Goal: Task Accomplishment & Management: Use online tool/utility

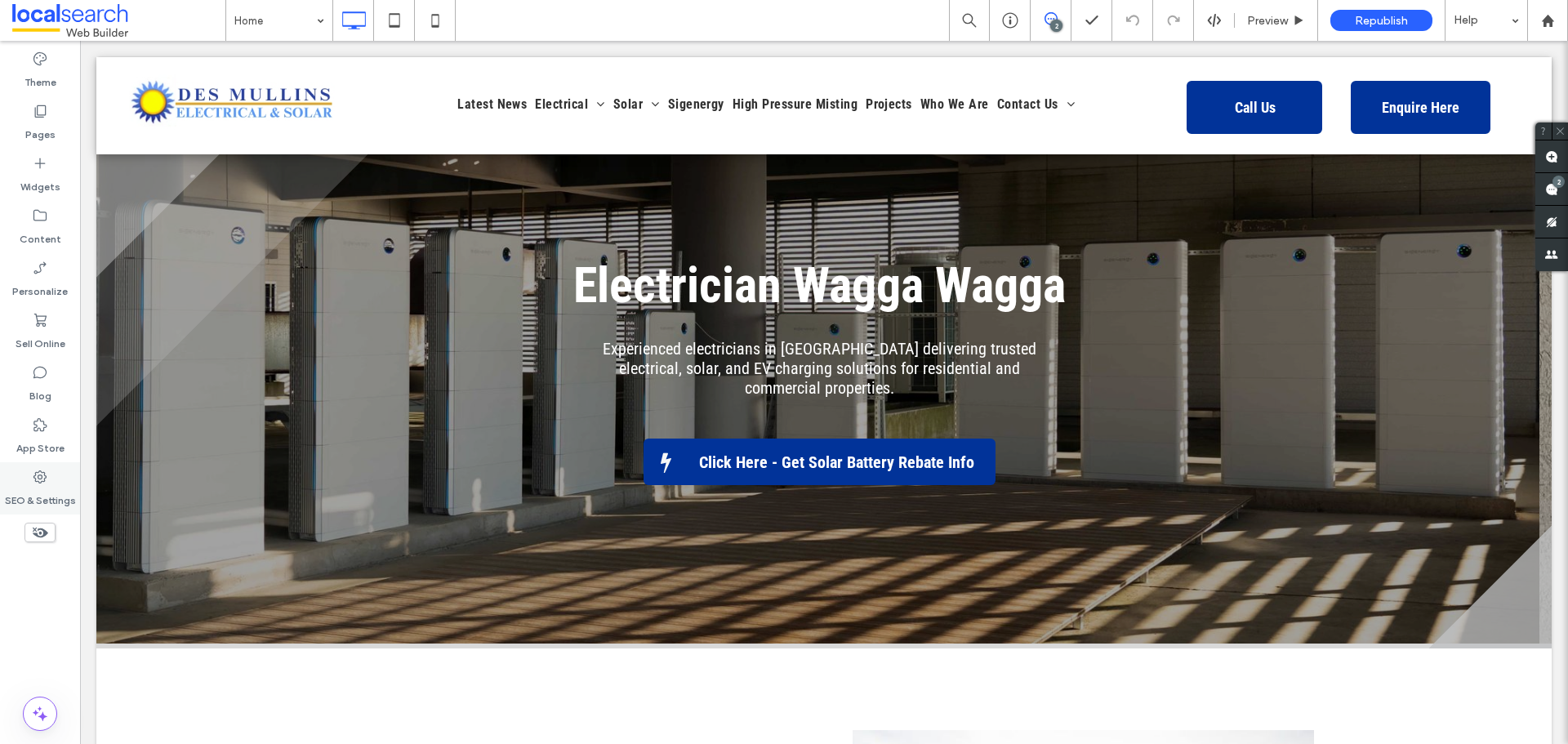
click at [43, 472] on use at bounding box center [40, 477] width 13 height 13
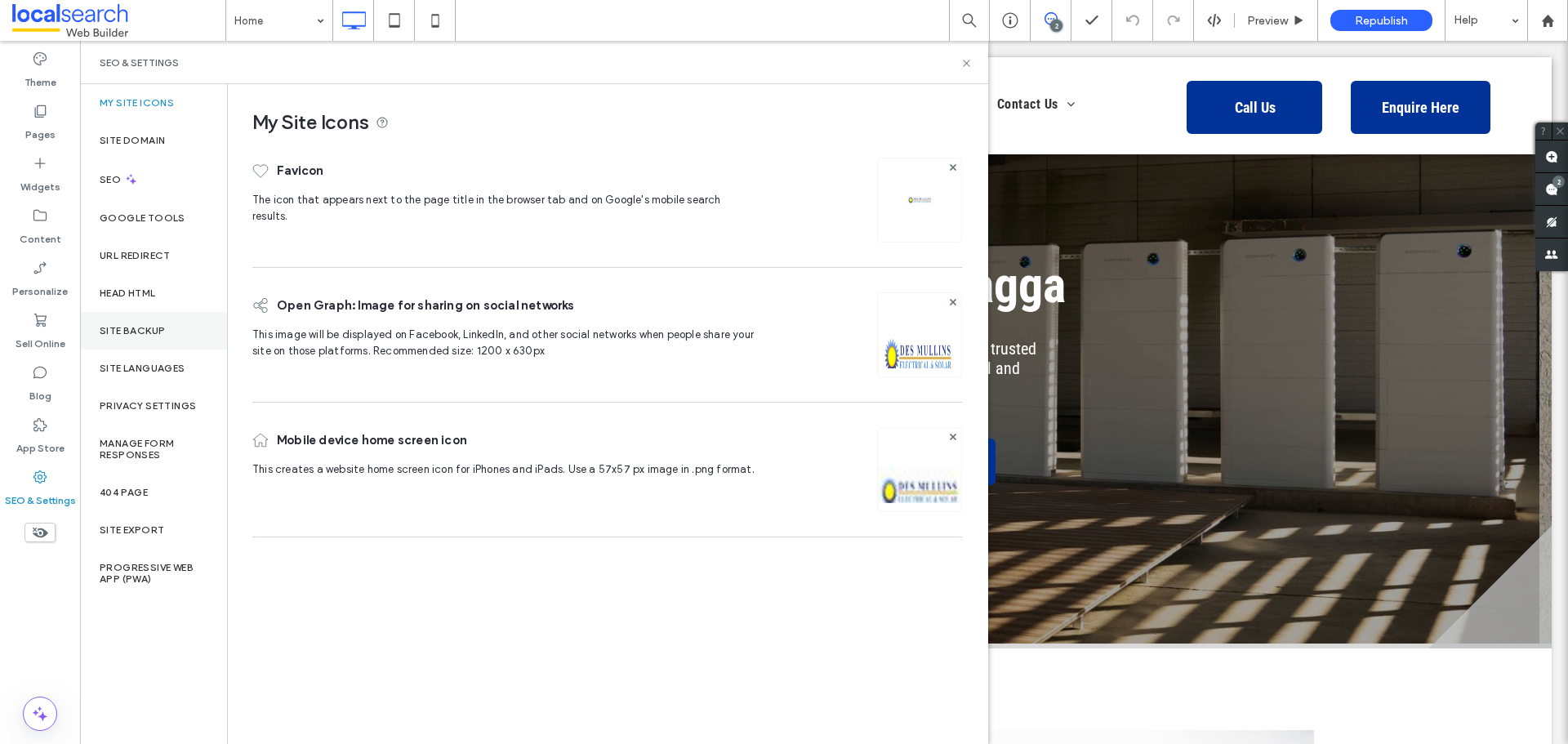
click at [157, 347] on div "Site Backup" at bounding box center [154, 331] width 147 height 37
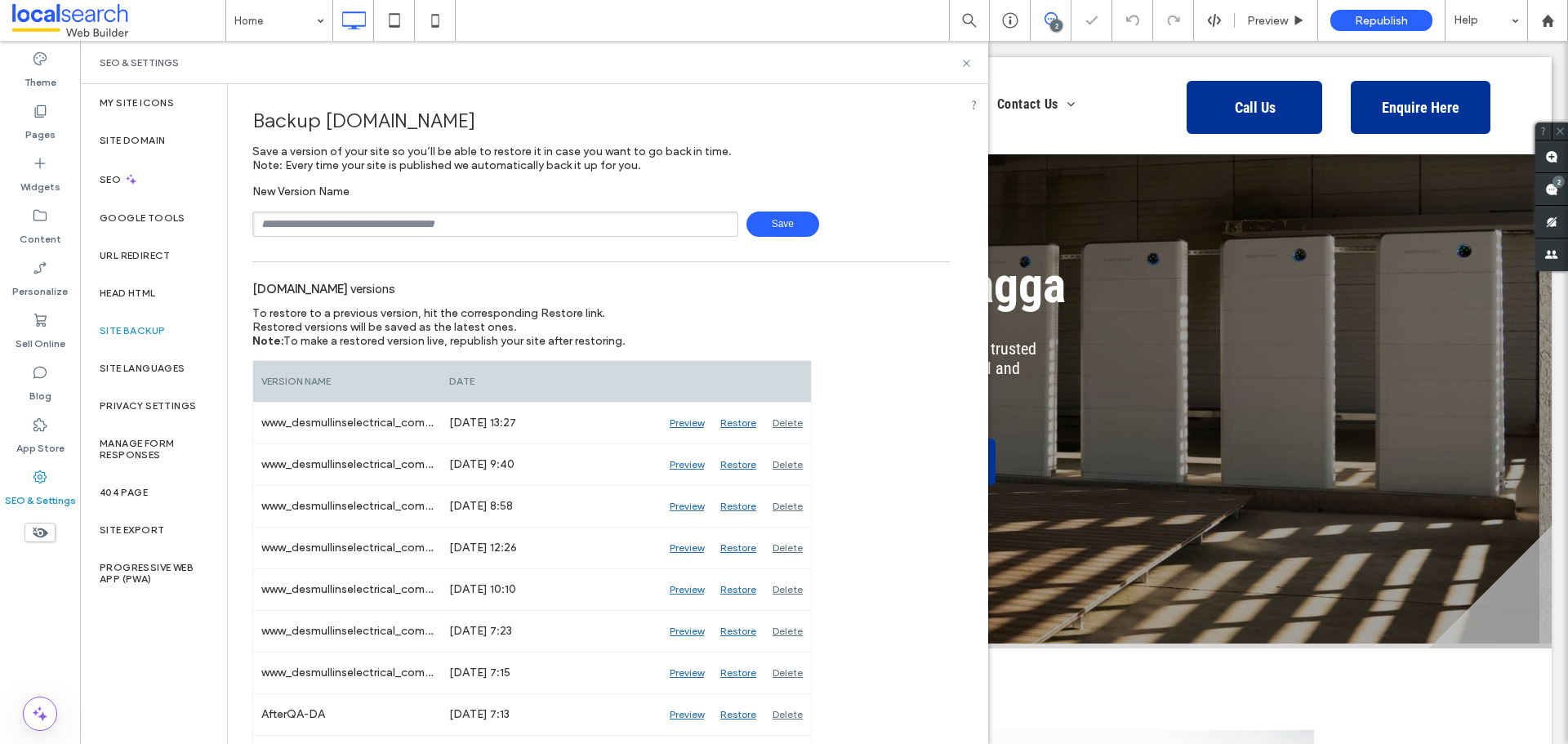
click at [399, 224] on input "text" at bounding box center [495, 224] width 486 height 25
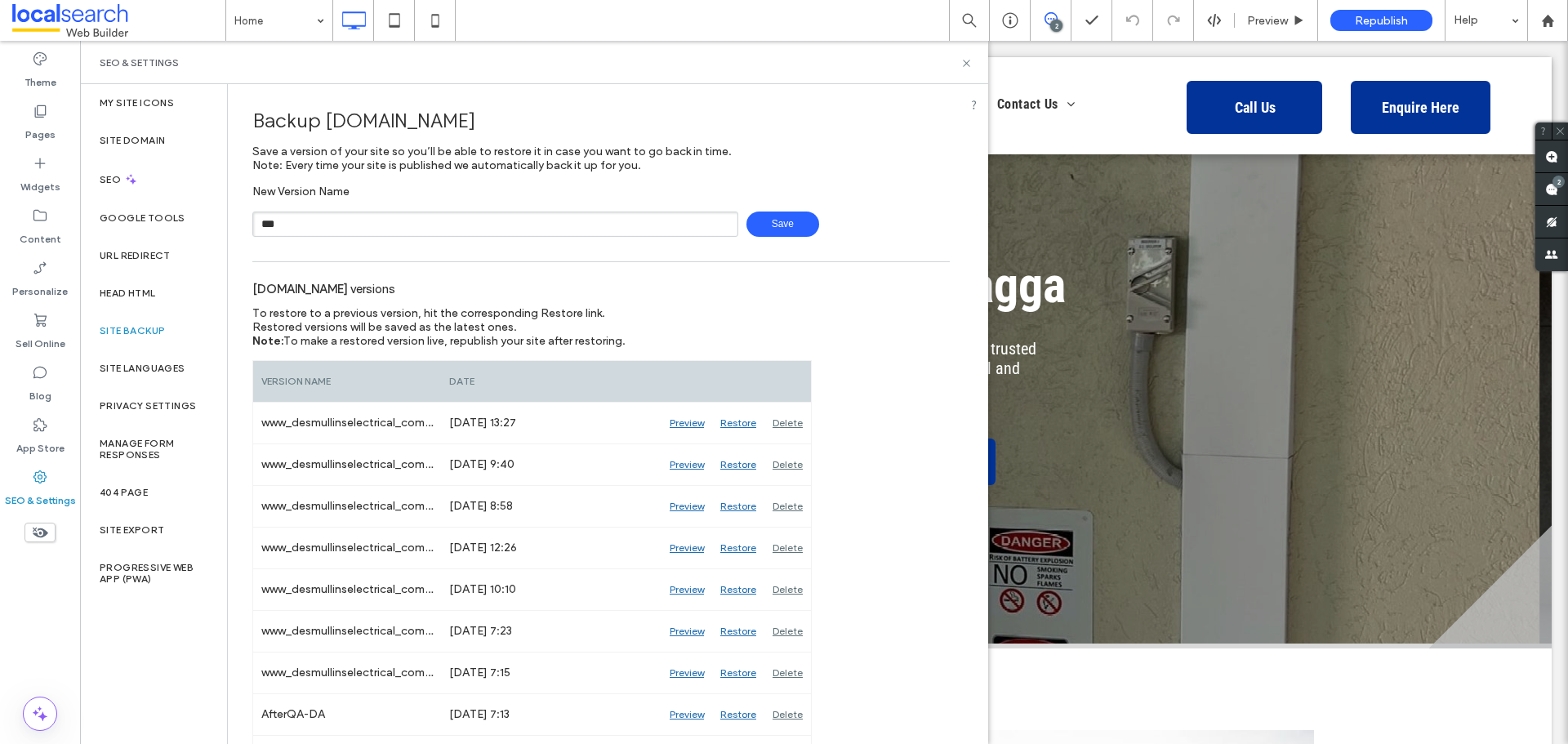
type input "**********"
click at [797, 223] on span "Save" at bounding box center [783, 224] width 73 height 25
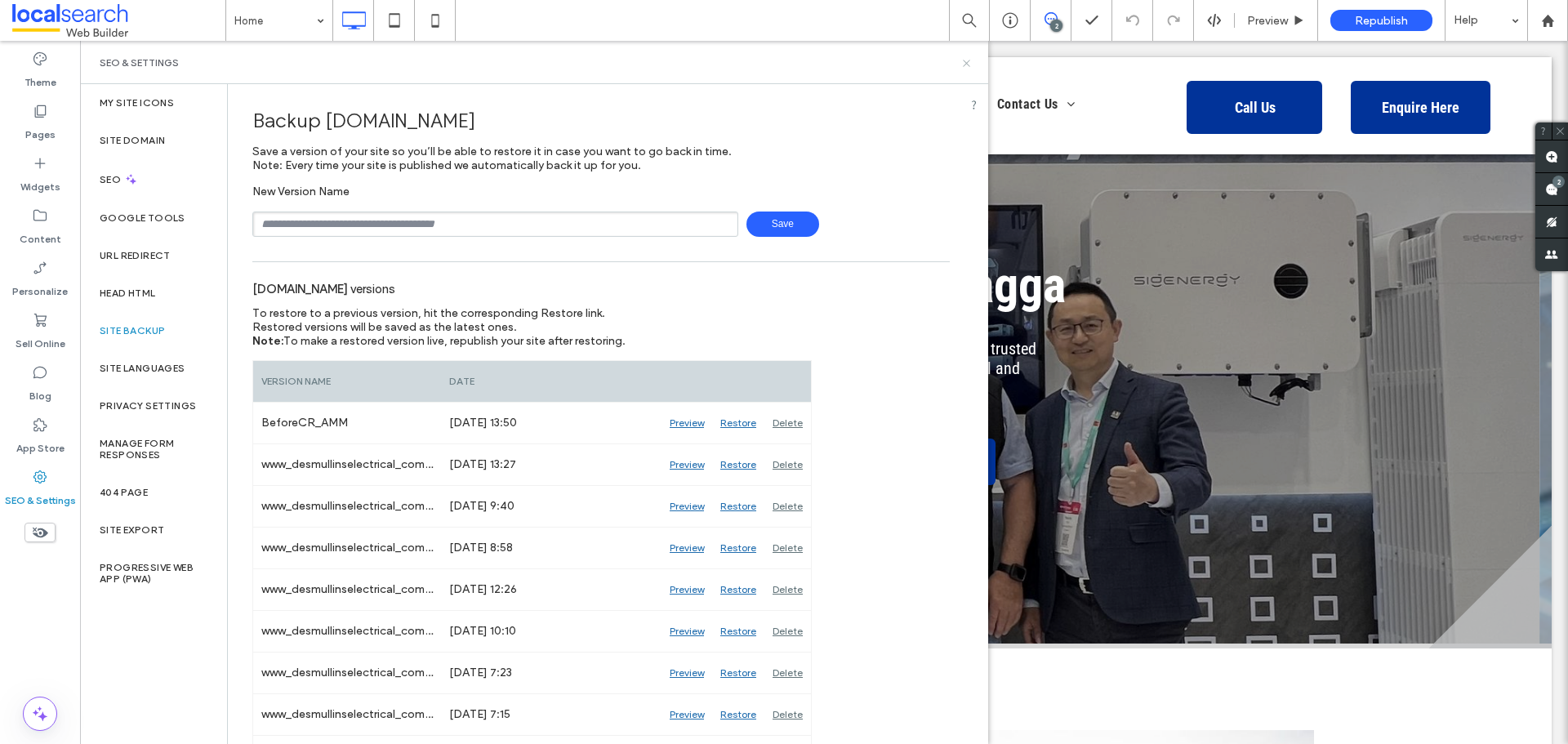
click at [961, 62] on icon at bounding box center [966, 63] width 12 height 12
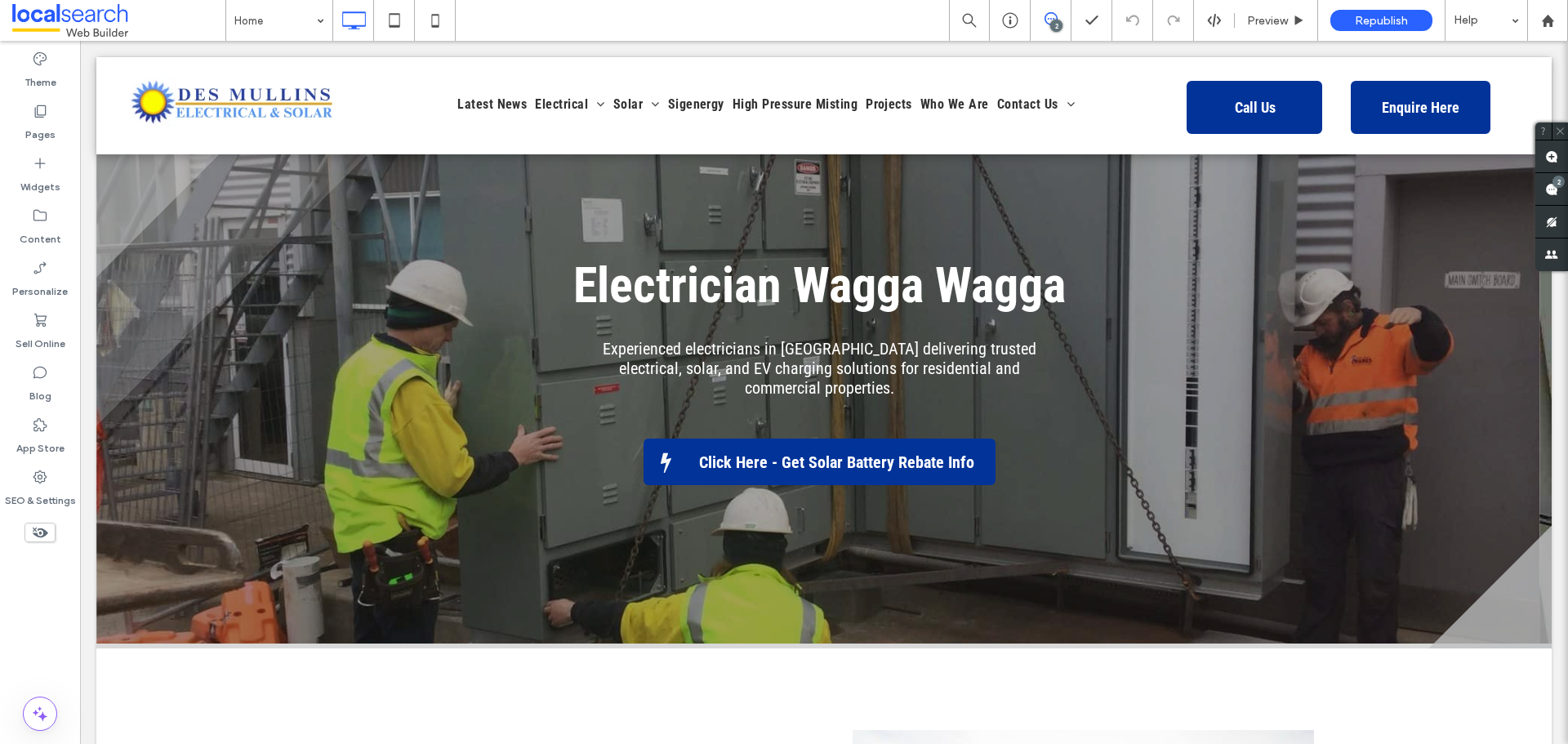
click at [1056, 16] on use at bounding box center [1051, 18] width 13 height 13
click at [37, 493] on label "SEO & Settings" at bounding box center [41, 496] width 71 height 23
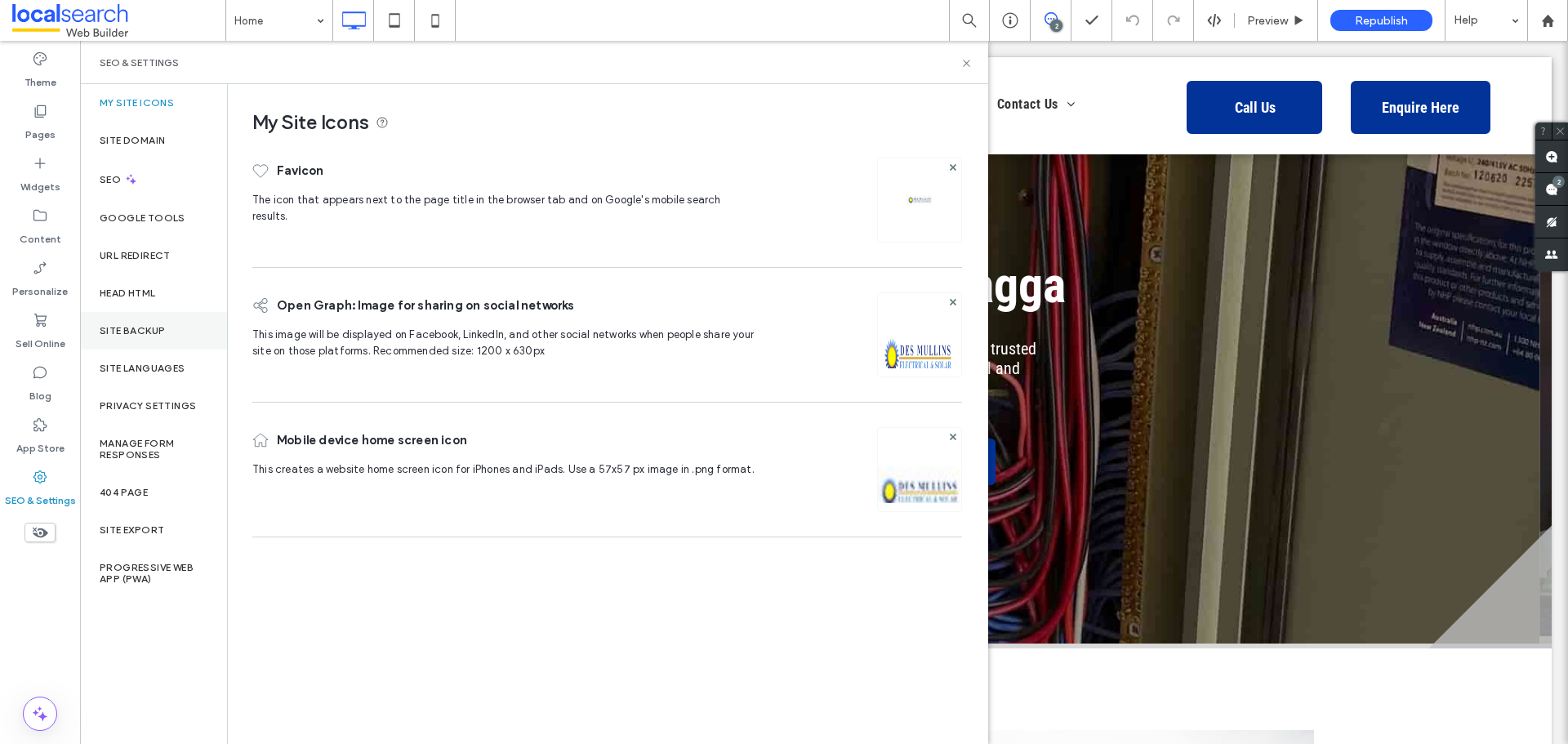
click at [154, 336] on label "Site Backup" at bounding box center [132, 331] width 65 height 12
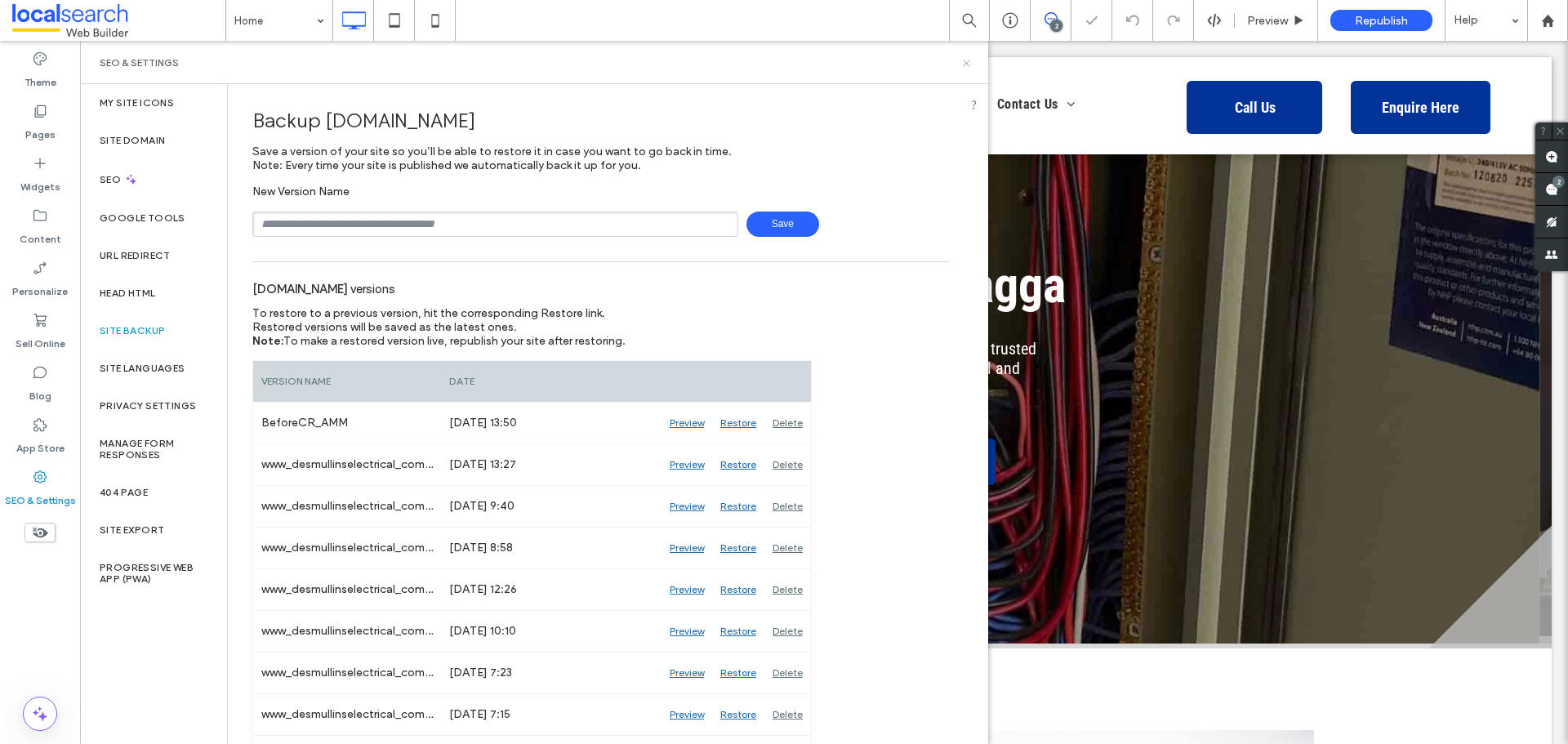
click at [966, 68] on icon at bounding box center [966, 63] width 12 height 12
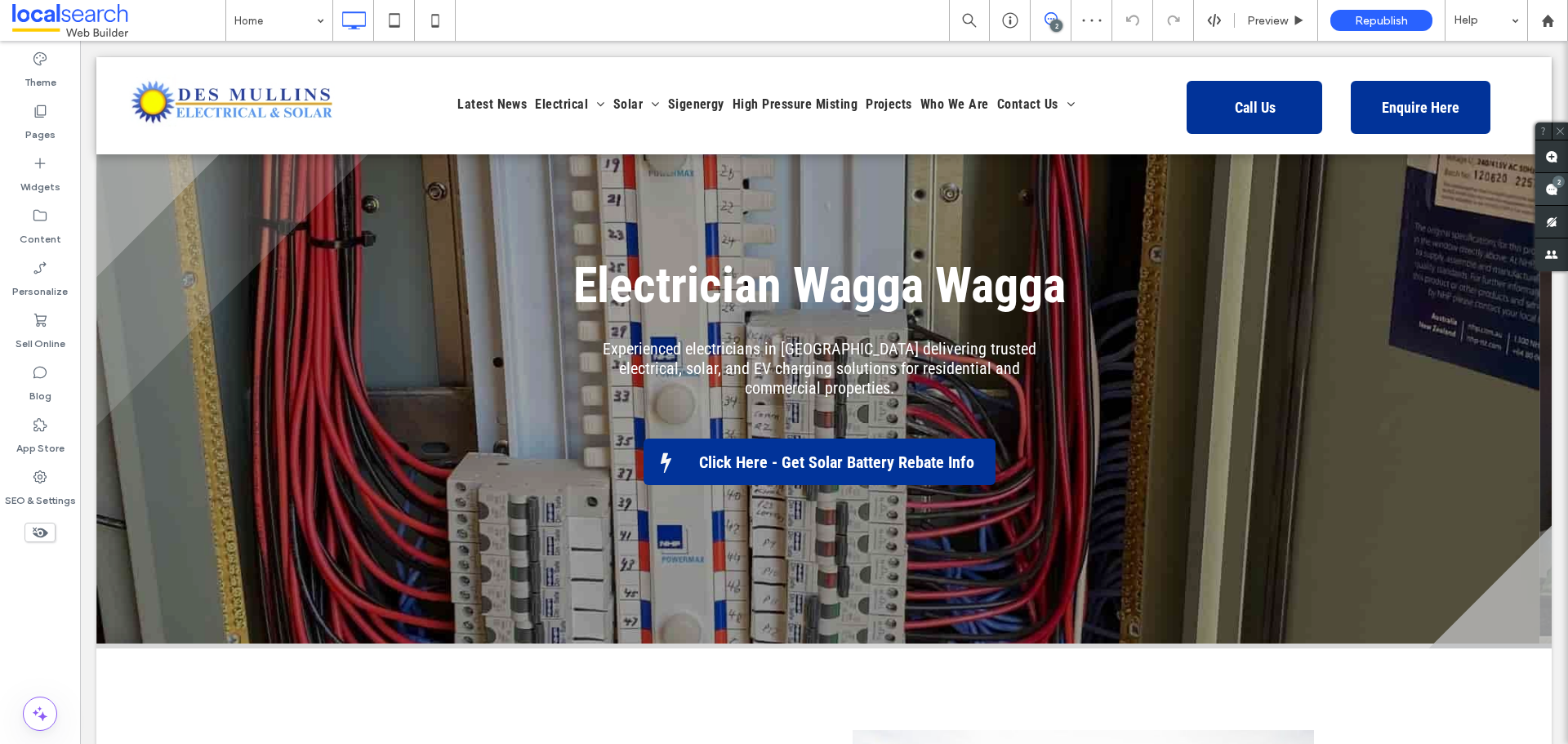
click at [1554, 185] on div "2" at bounding box center [1559, 182] width 12 height 12
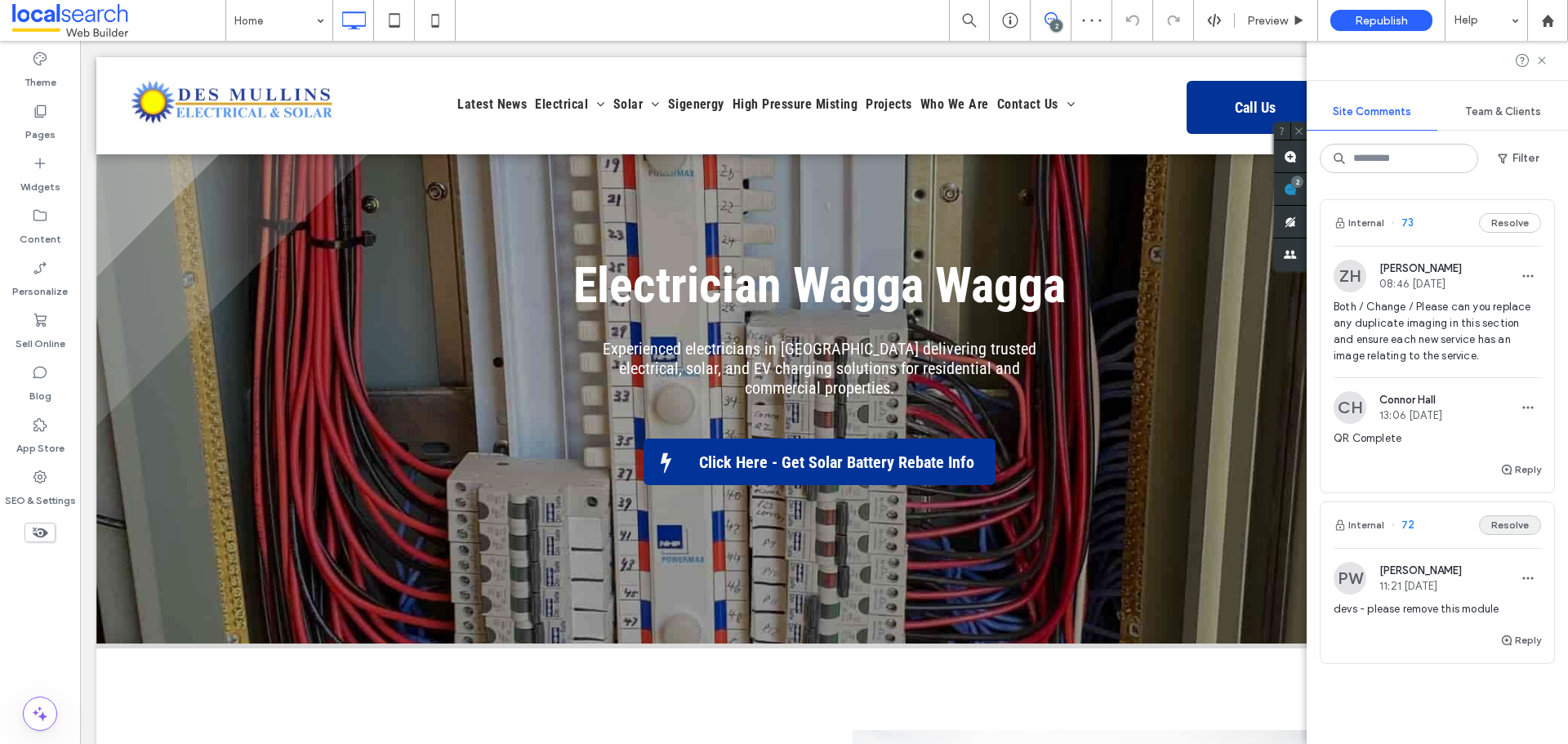
scroll to position [82, 0]
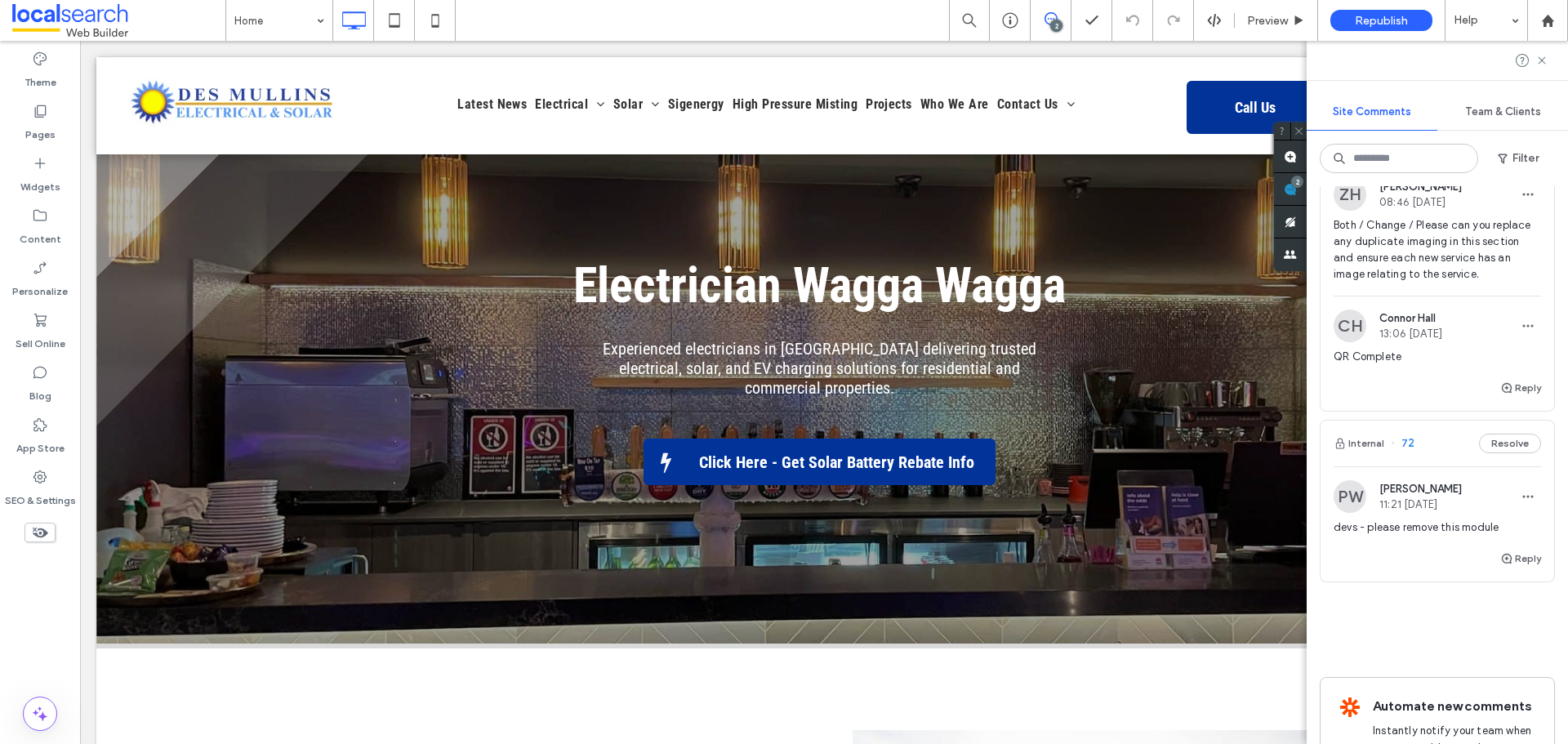
click at [1436, 521] on span "devs - please remove this module" at bounding box center [1437, 527] width 207 height 16
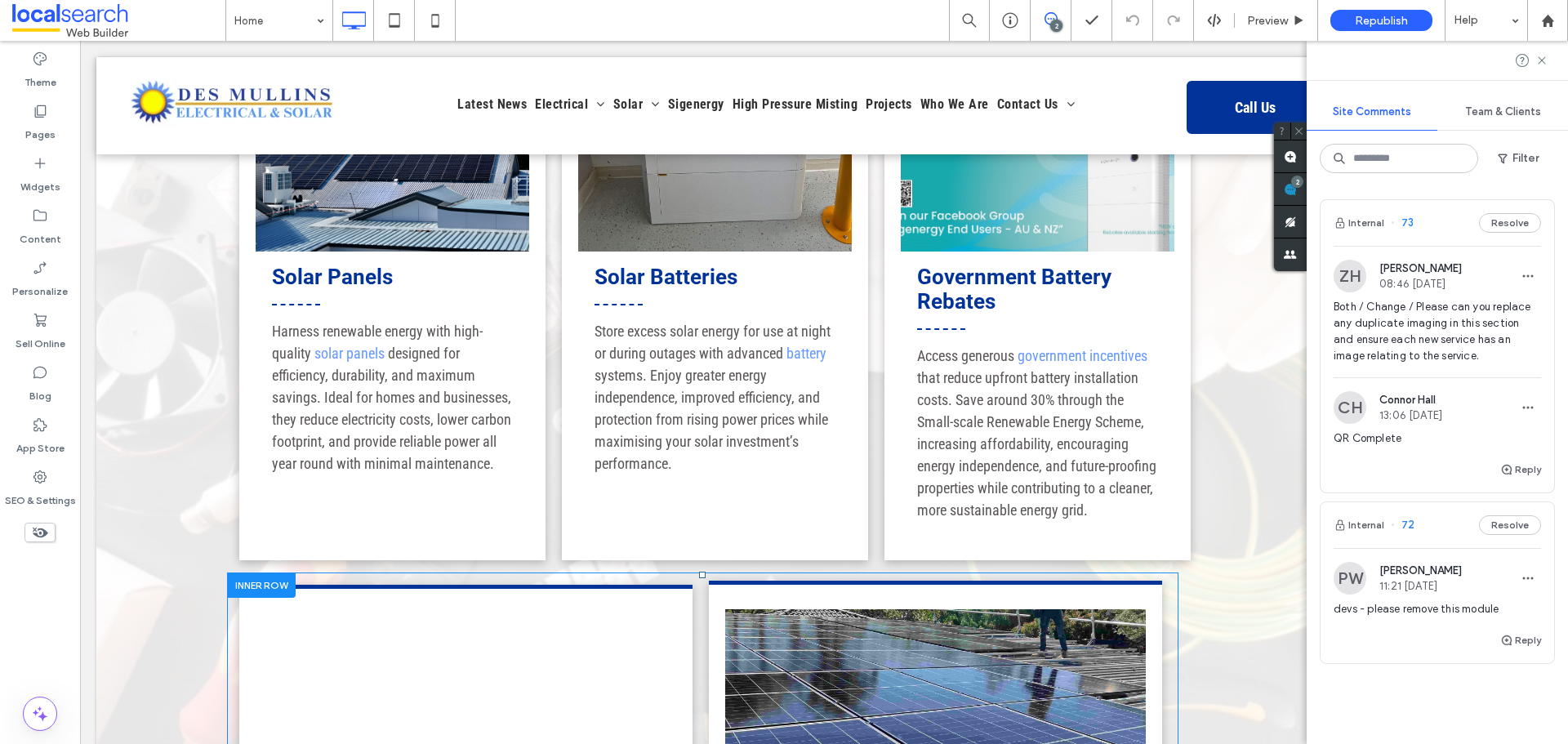
scroll to position [2697, 0]
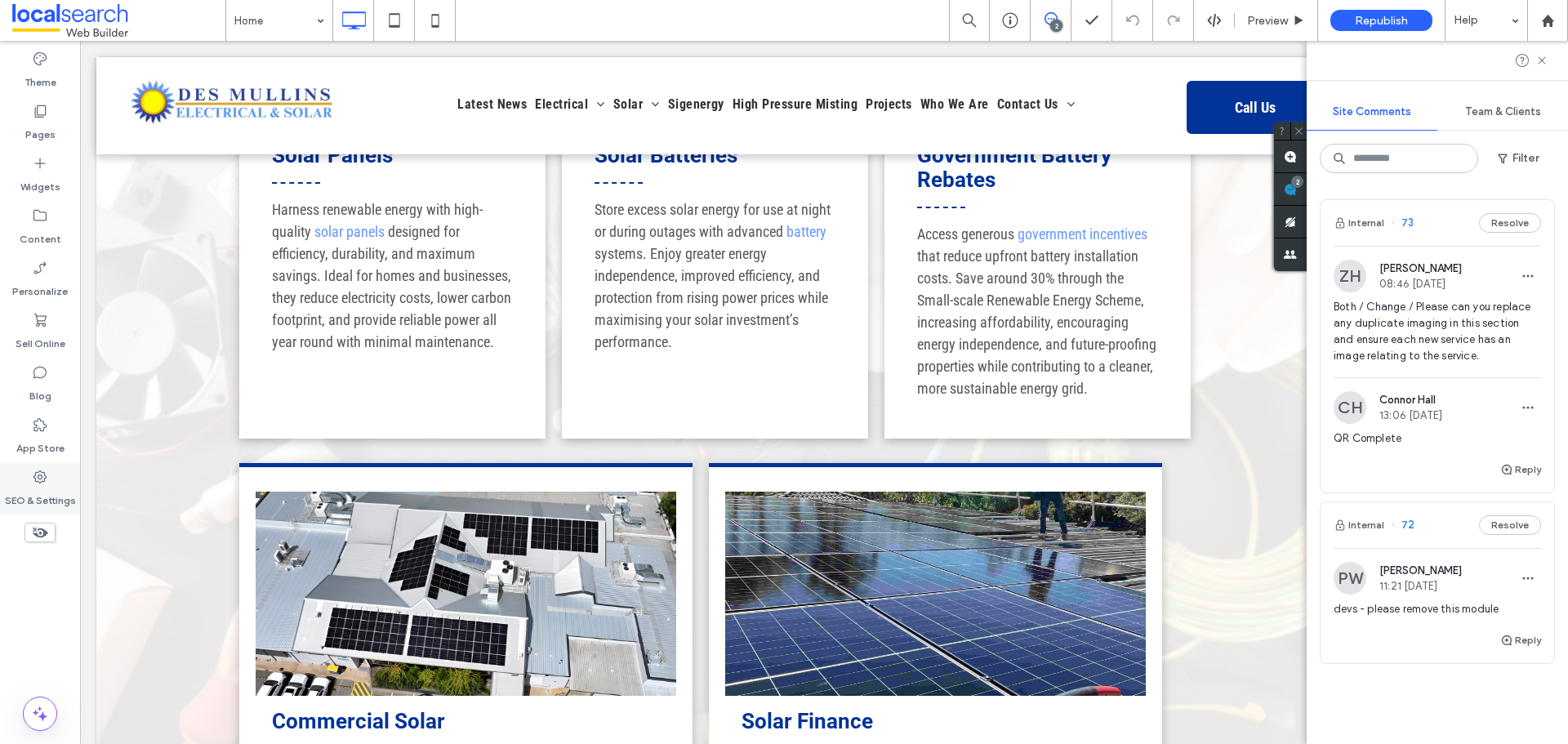
click at [47, 466] on div "SEO & Settings" at bounding box center [40, 488] width 80 height 52
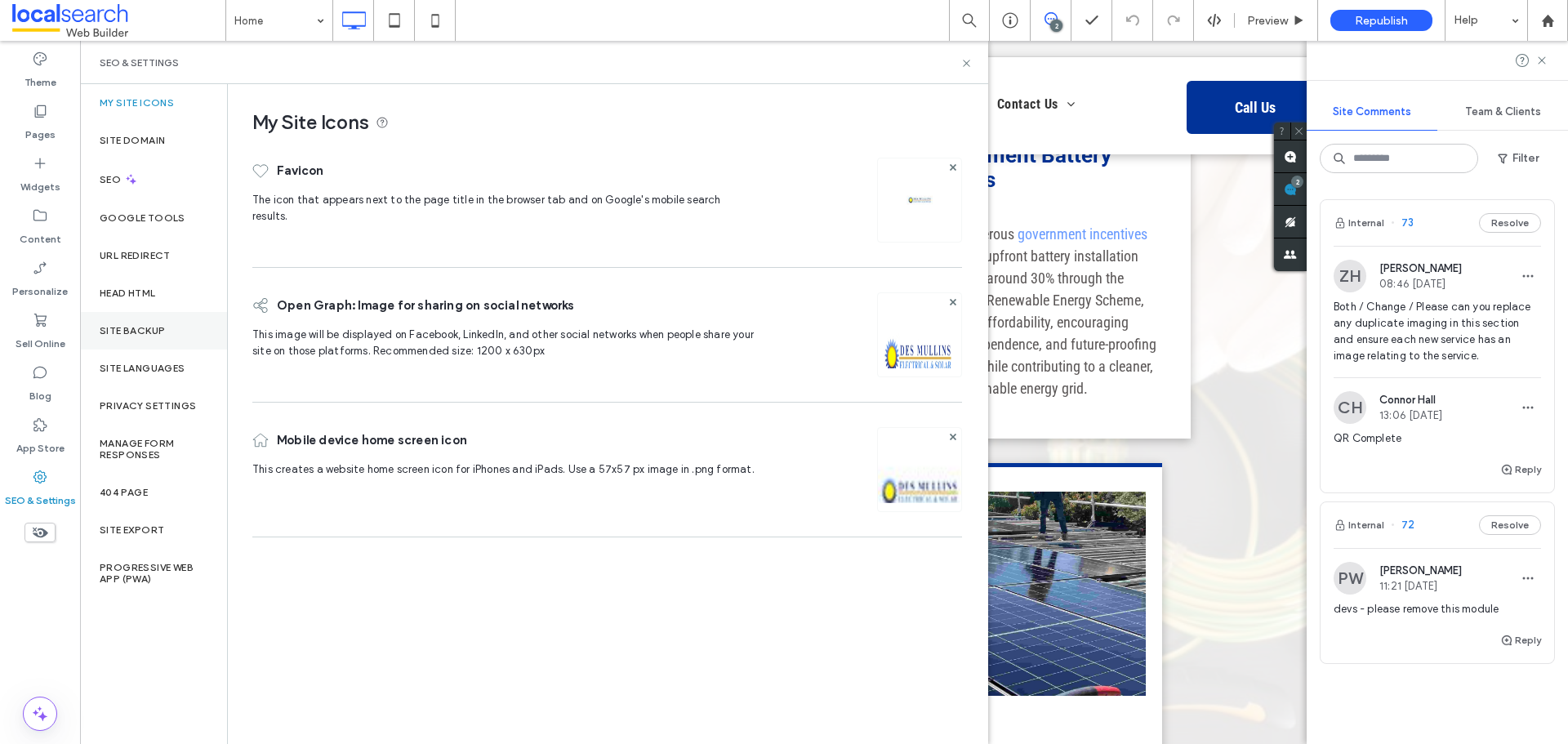
click at [113, 334] on label "Site Backup" at bounding box center [132, 331] width 65 height 12
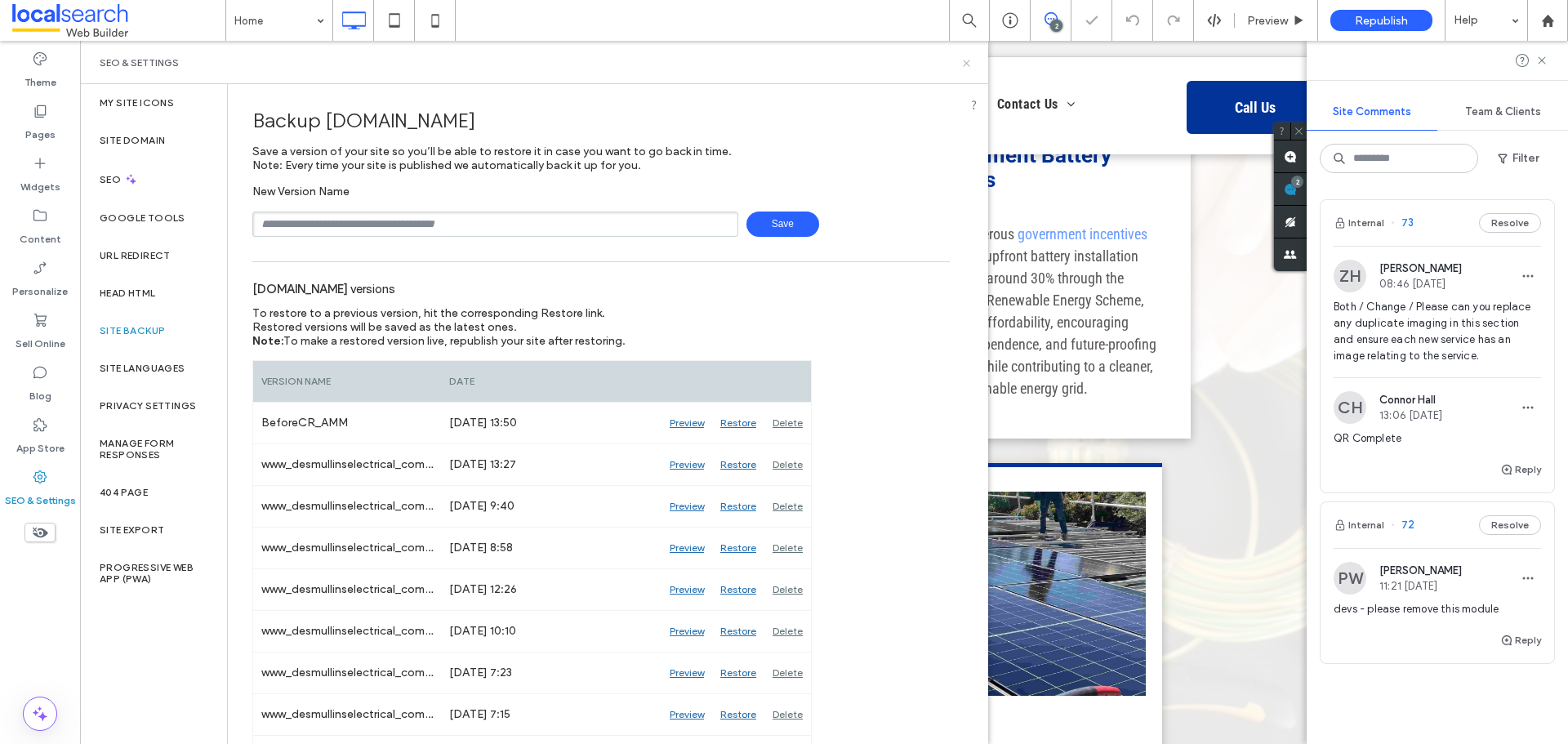
click at [971, 65] on icon at bounding box center [966, 63] width 12 height 12
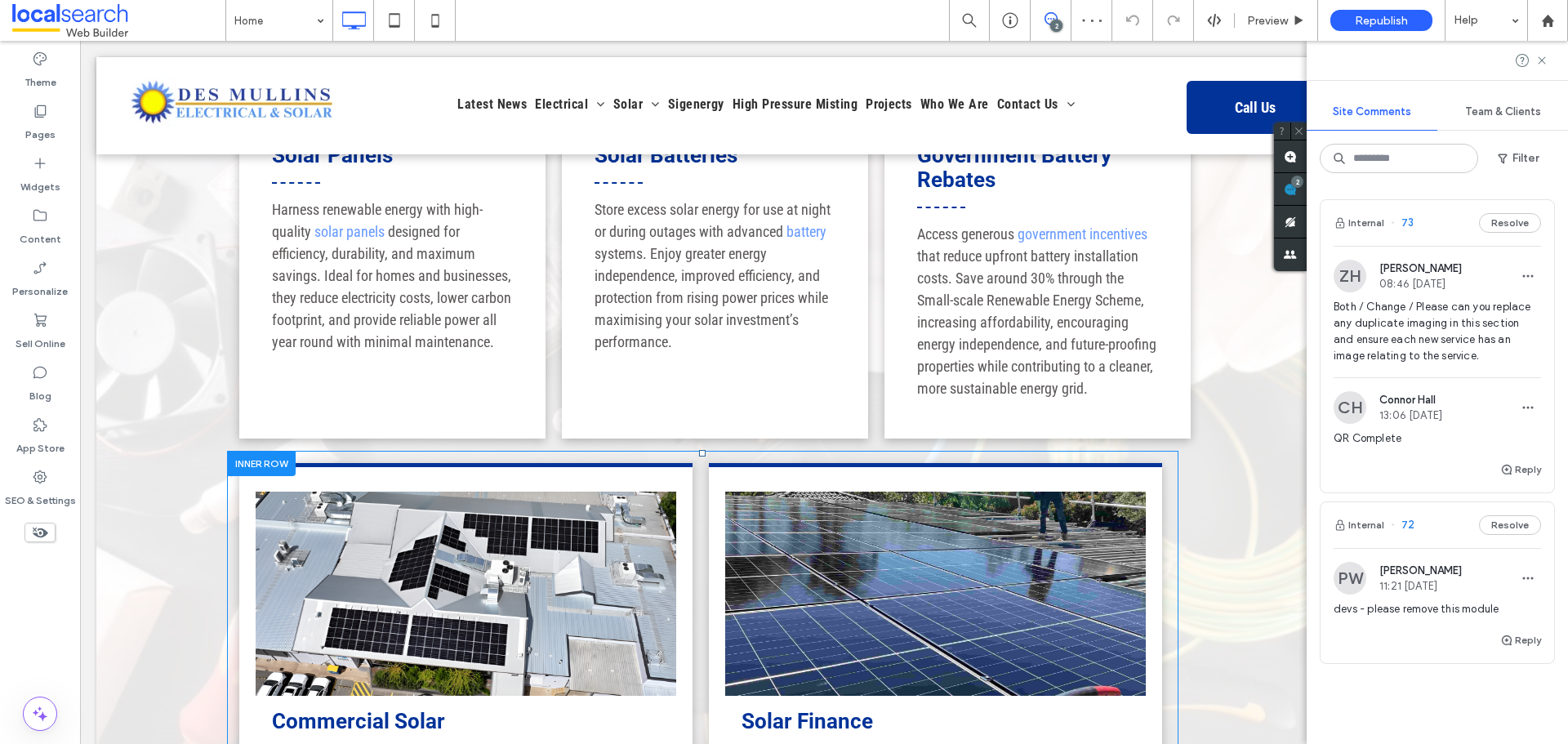
scroll to position [2941, 0]
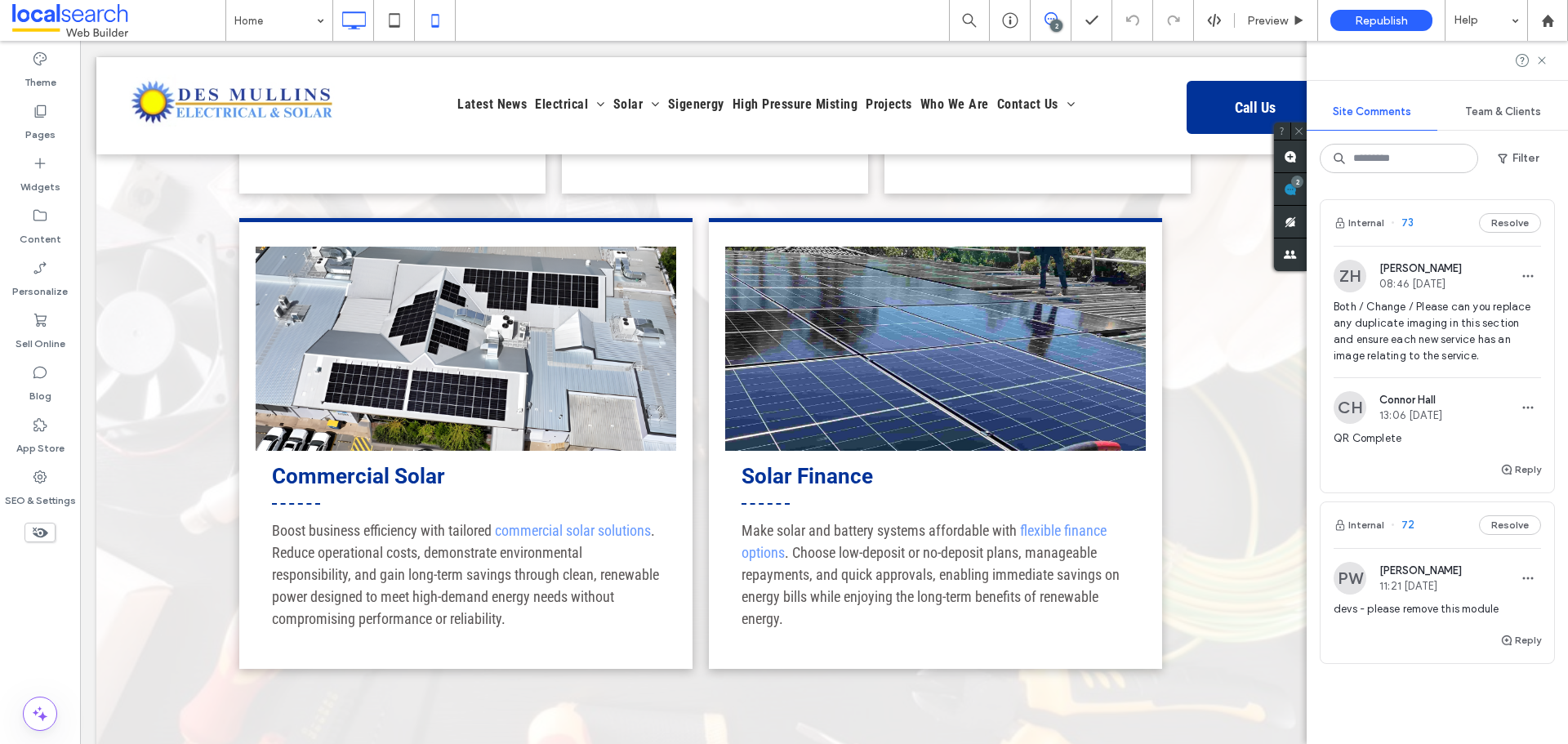
click at [436, 13] on icon at bounding box center [435, 20] width 33 height 33
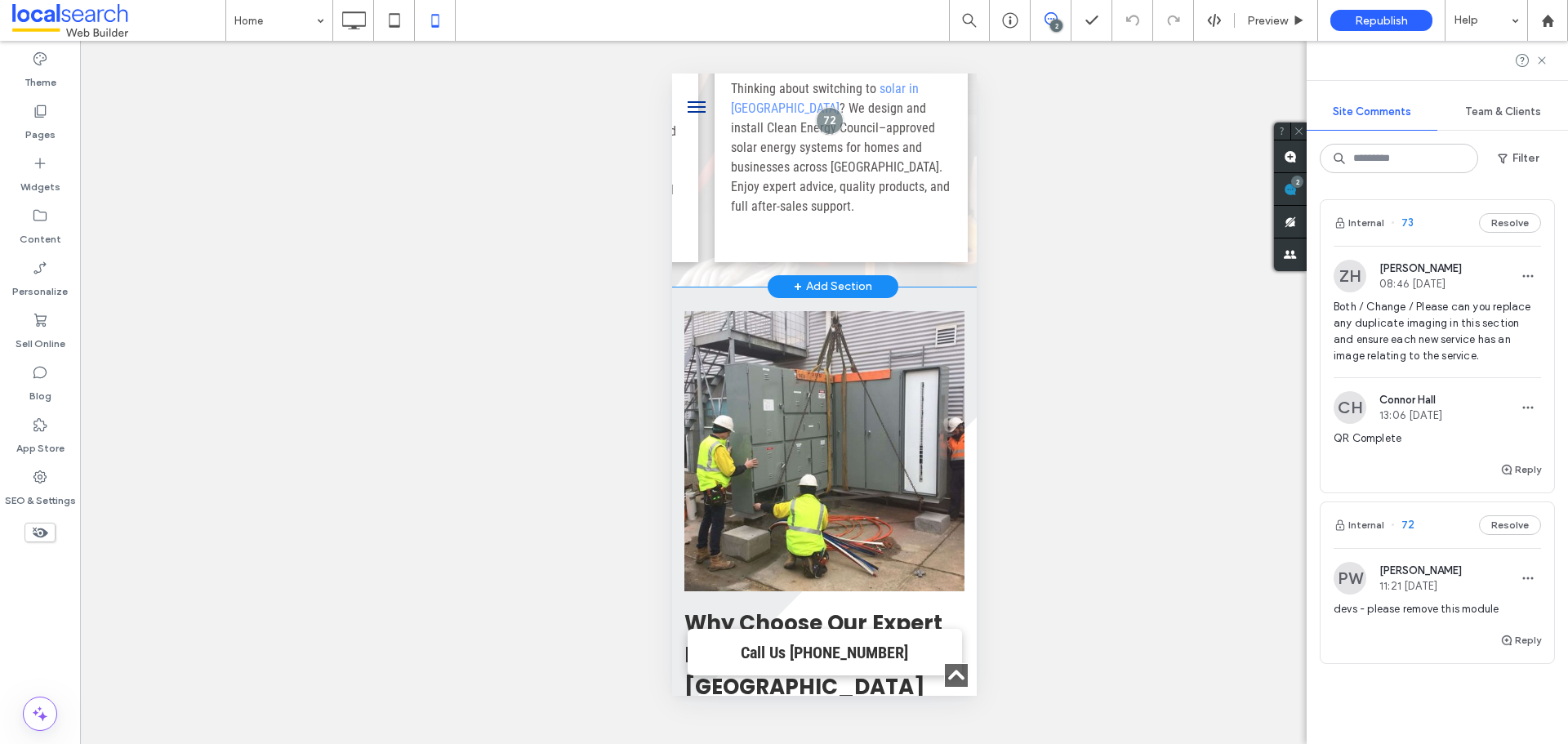
scroll to position [0, 183]
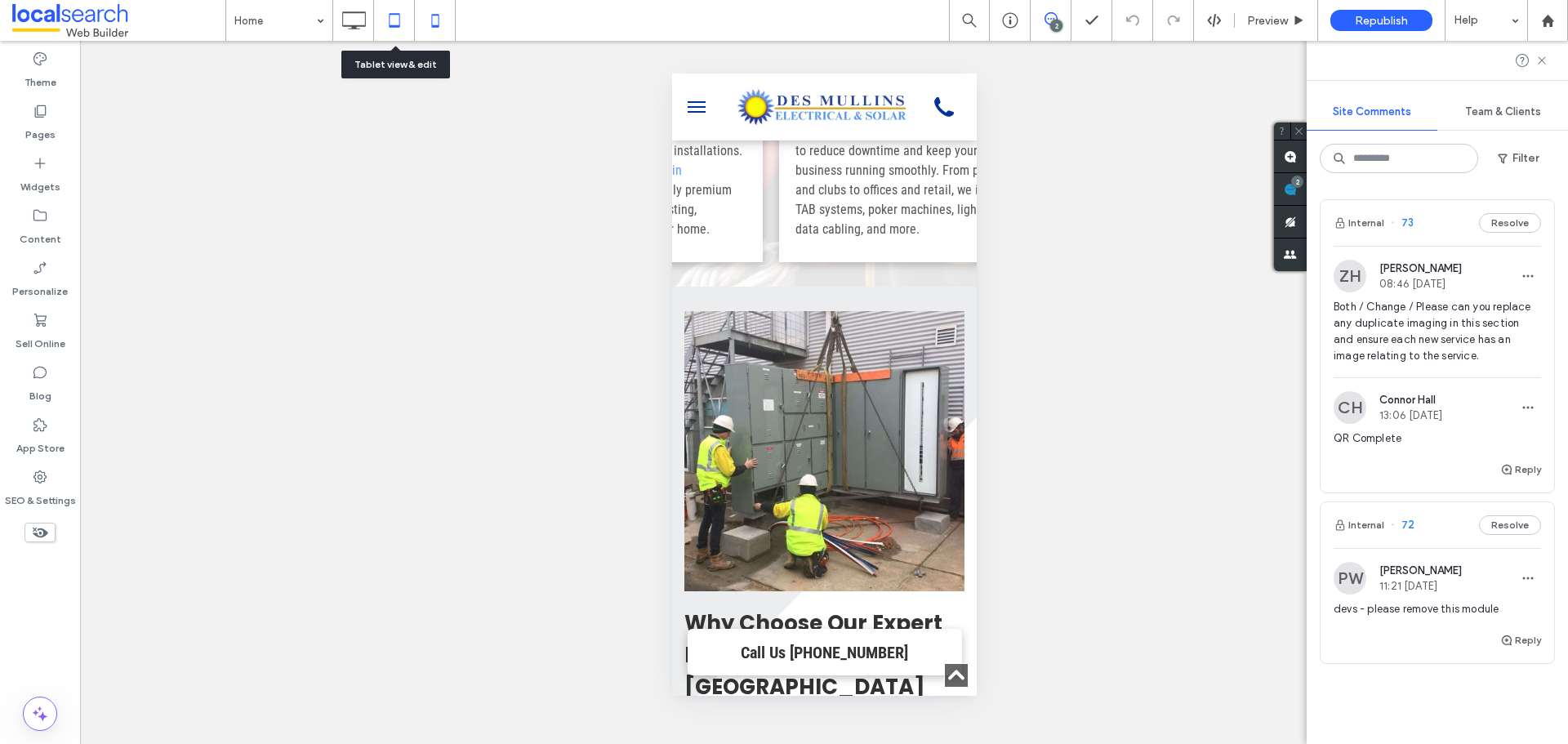
click at [376, 29] on div at bounding box center [393, 20] width 40 height 33
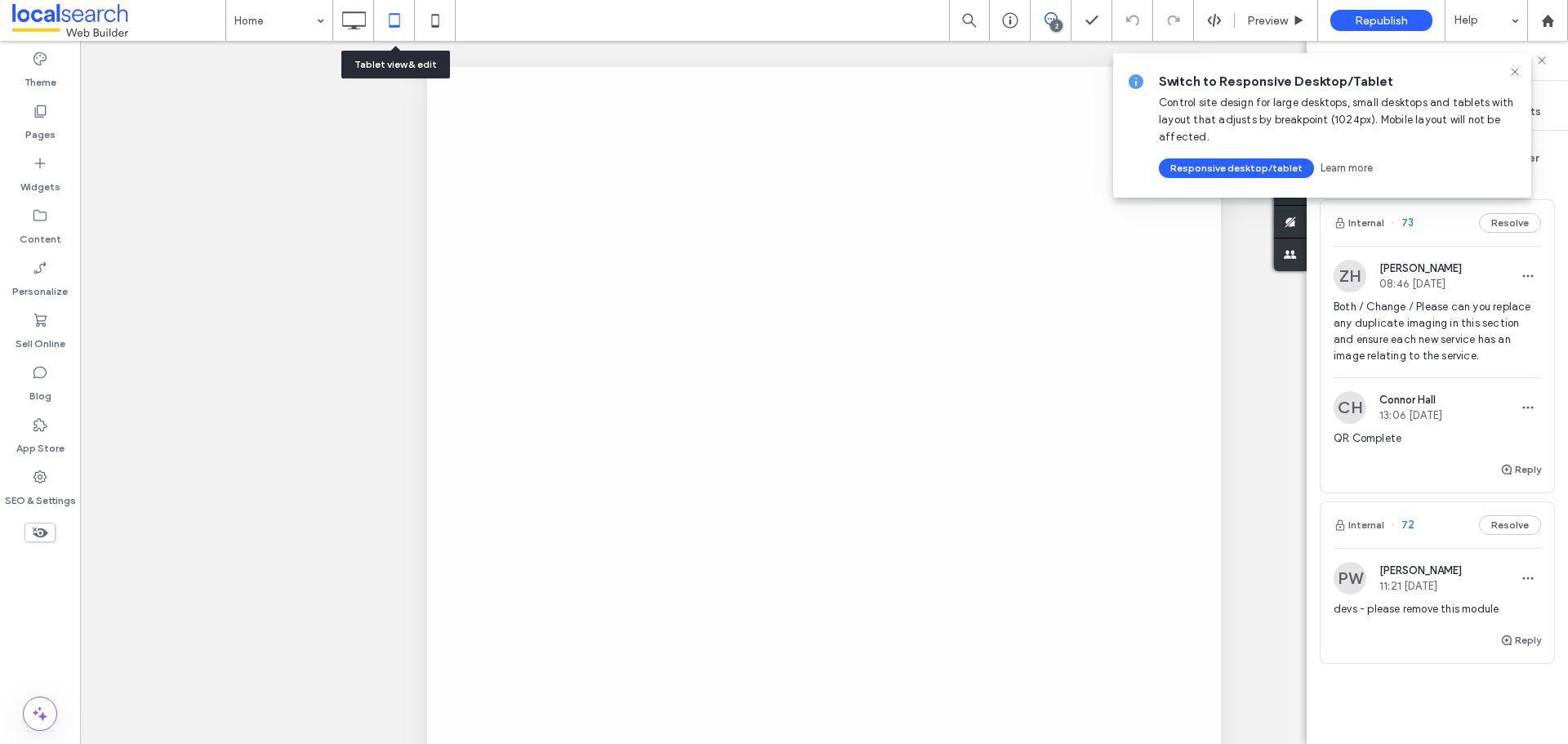
scroll to position [0, 0]
click at [352, 23] on div at bounding box center [784, 372] width 1568 height 744
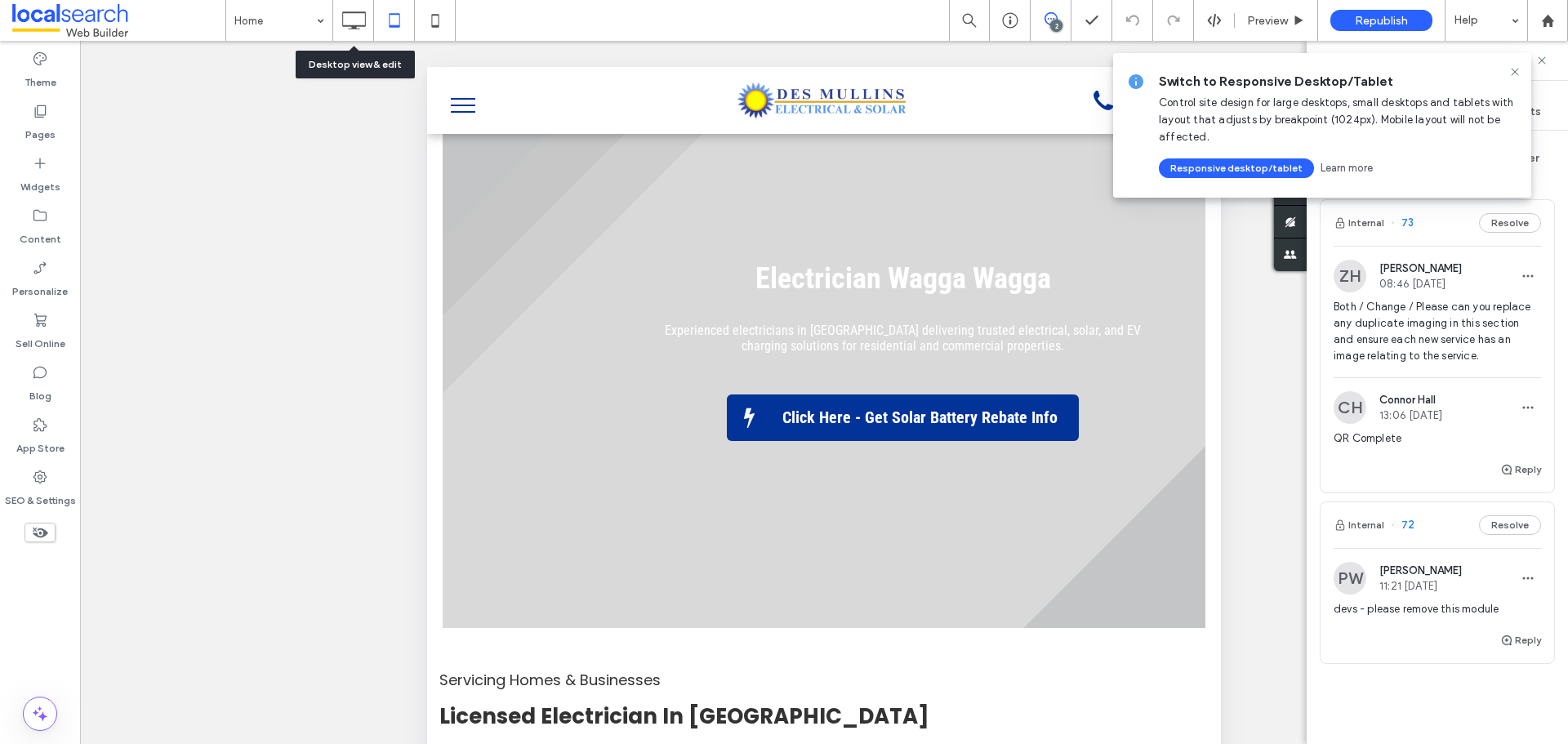
click at [352, 23] on icon at bounding box center [354, 20] width 33 height 33
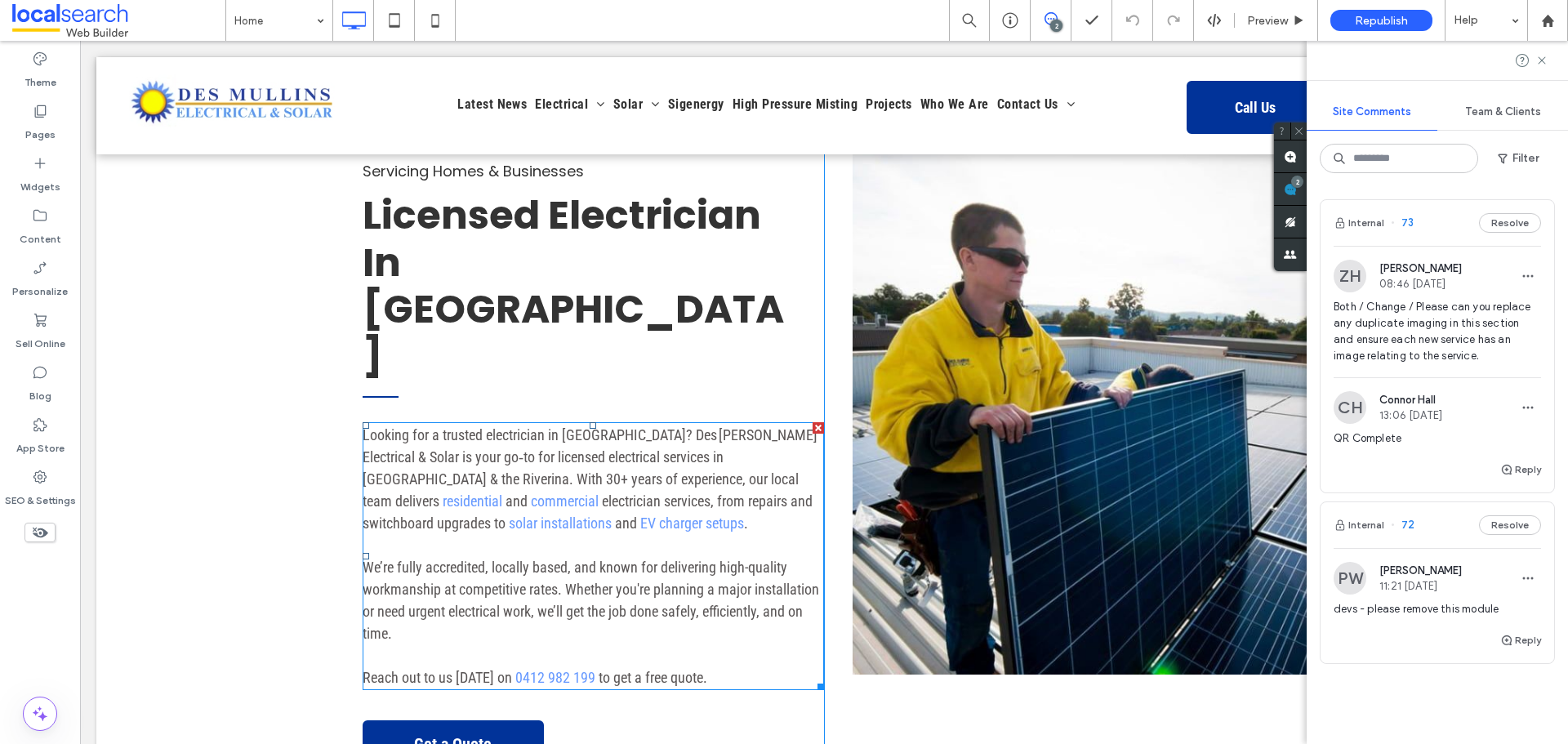
scroll to position [572, 0]
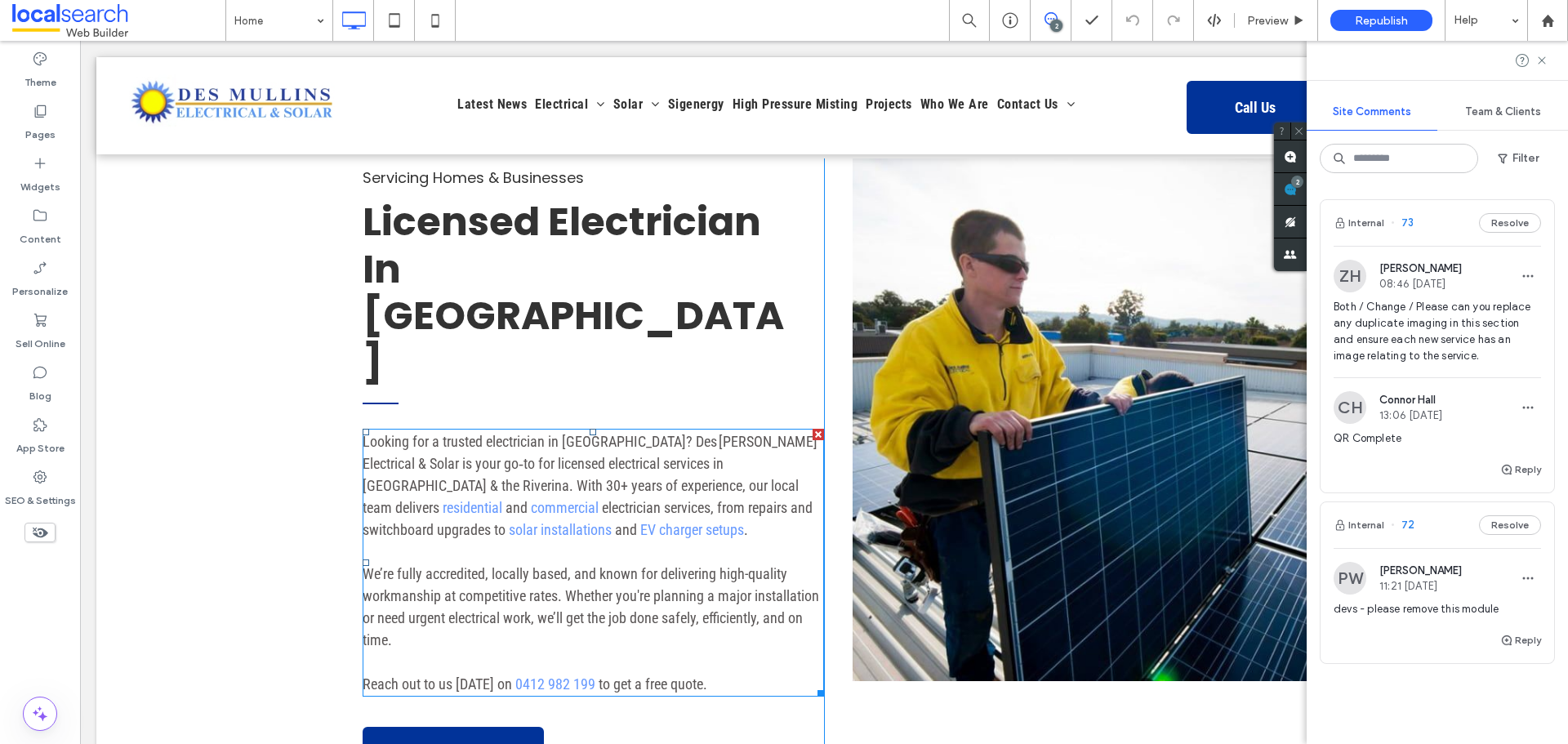
click at [613, 438] on p "Looking for a trusted electrician in Wagga? Des Mullins Electrical & Solar is y…" at bounding box center [593, 486] width 461 height 110
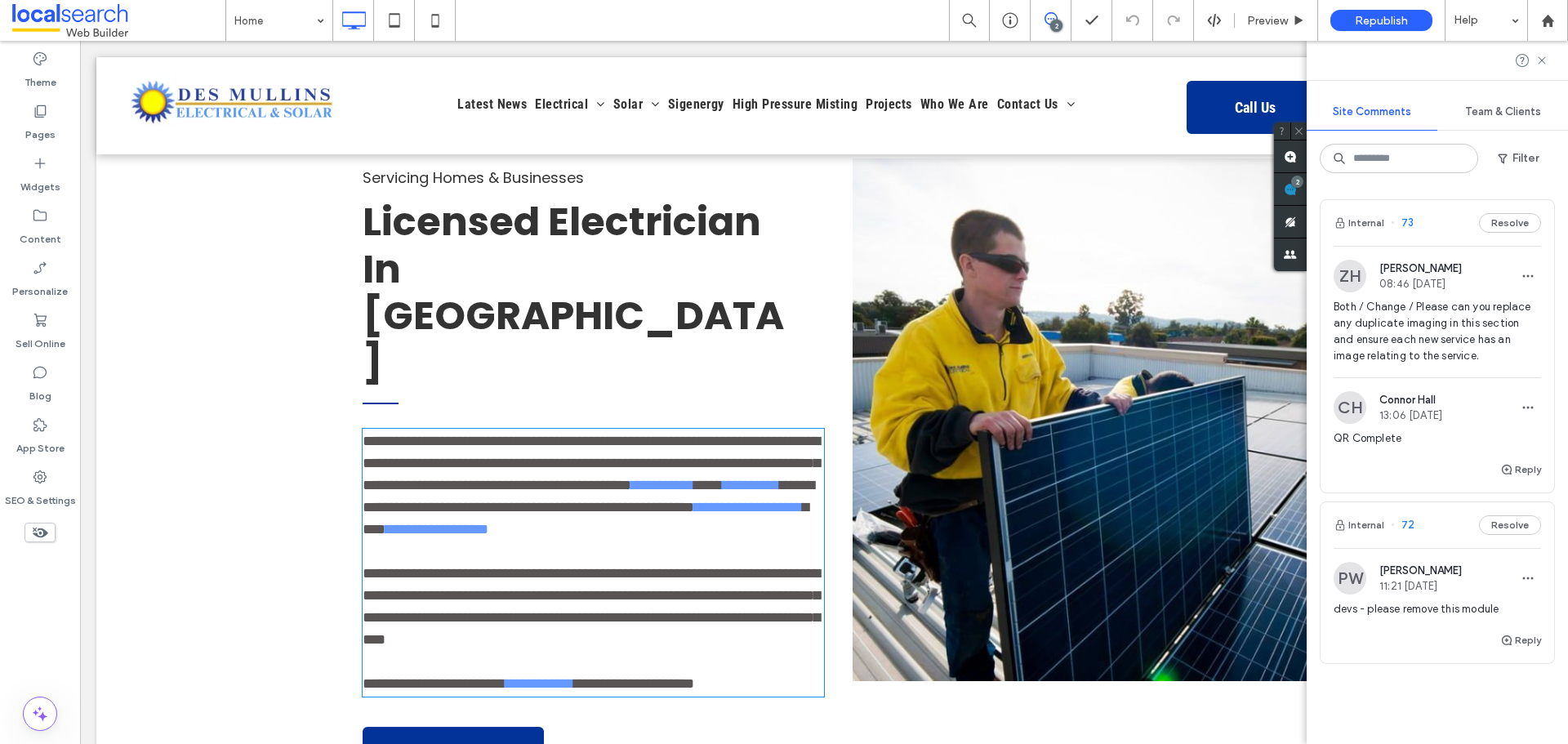
type input "**********"
type input "**"
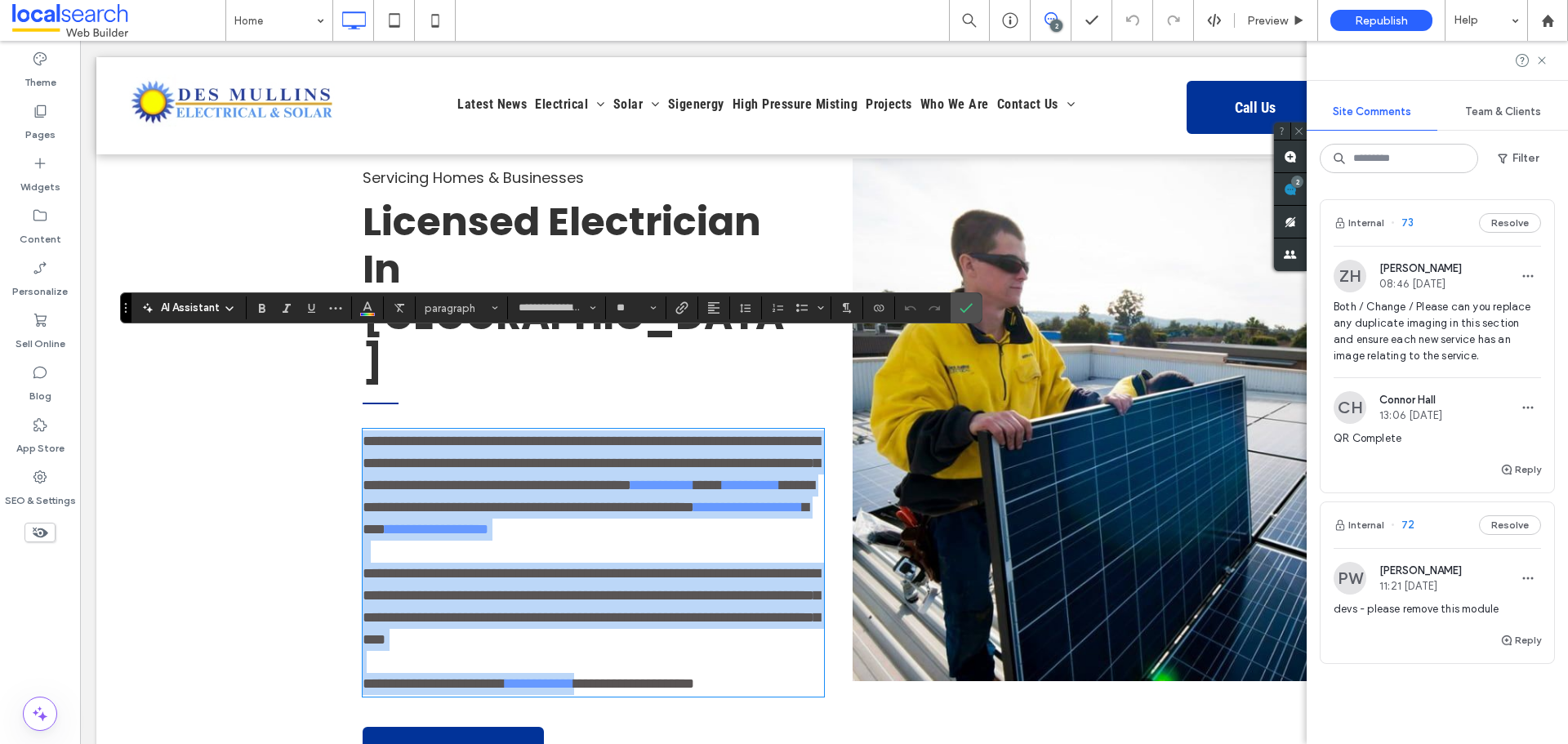
click at [467, 431] on p "**********" at bounding box center [593, 486] width 461 height 110
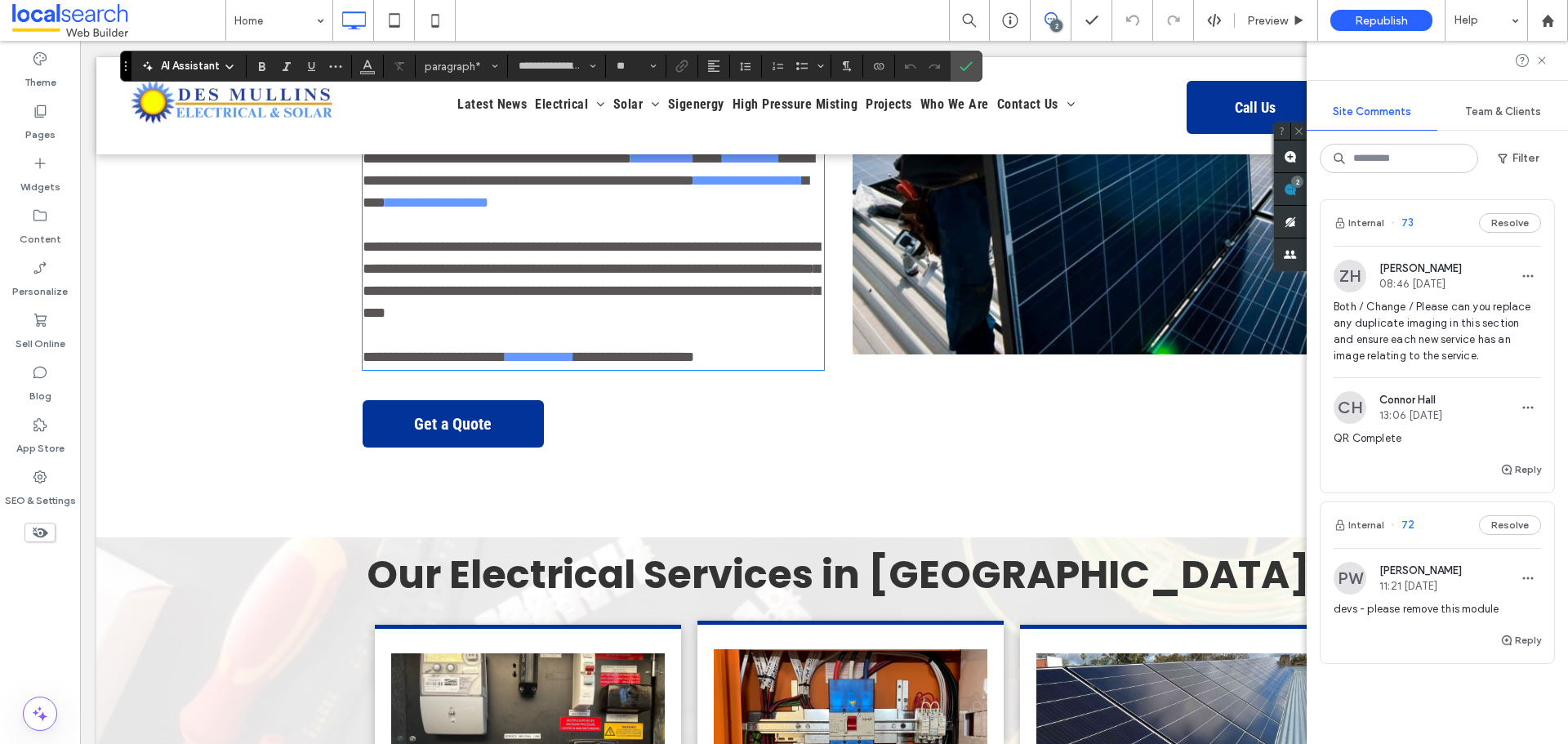
scroll to position [1144, 0]
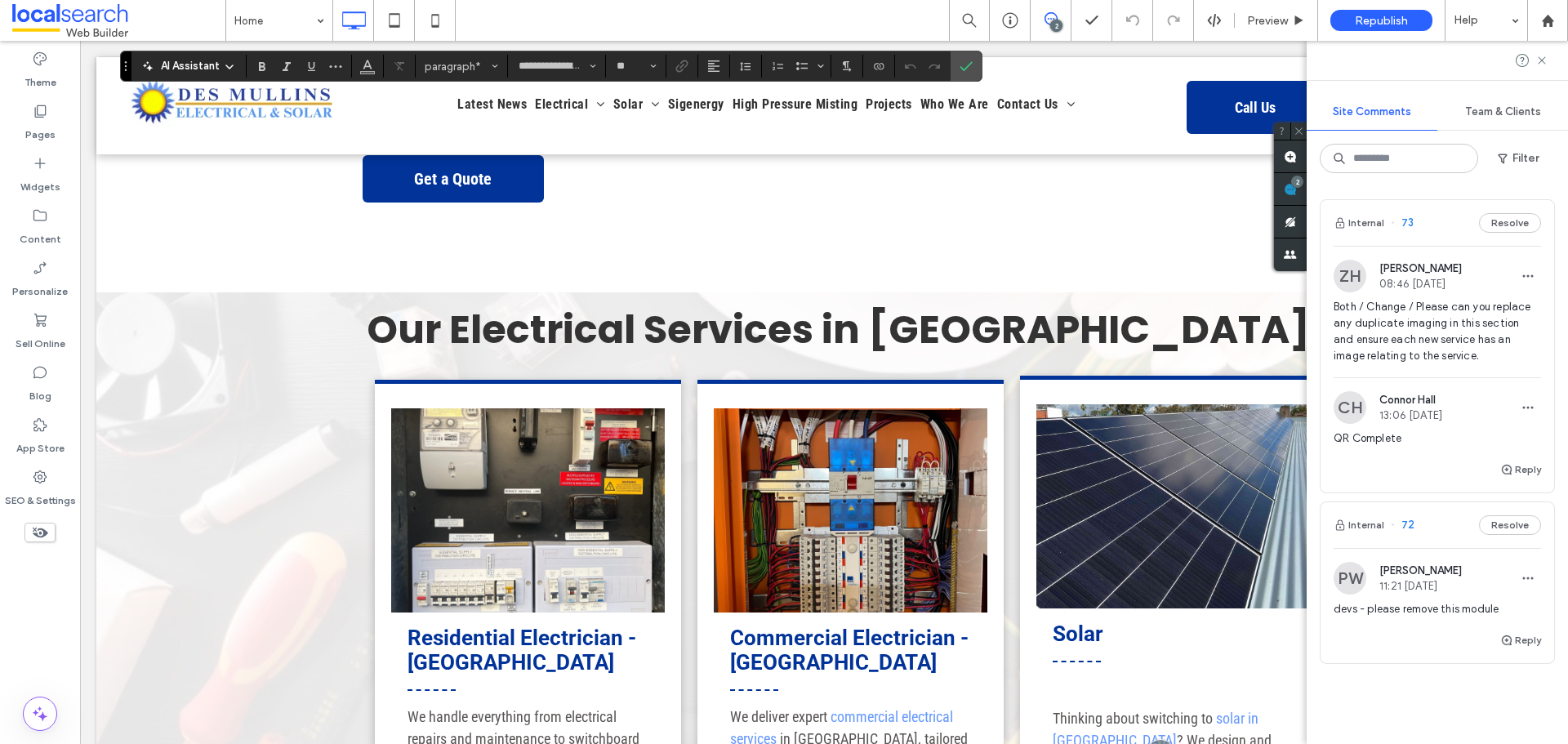
click at [1120, 590] on div "Solar Thinking about switching to solar in Wagga ? We design and install Clean …" at bounding box center [1174, 638] width 306 height 526
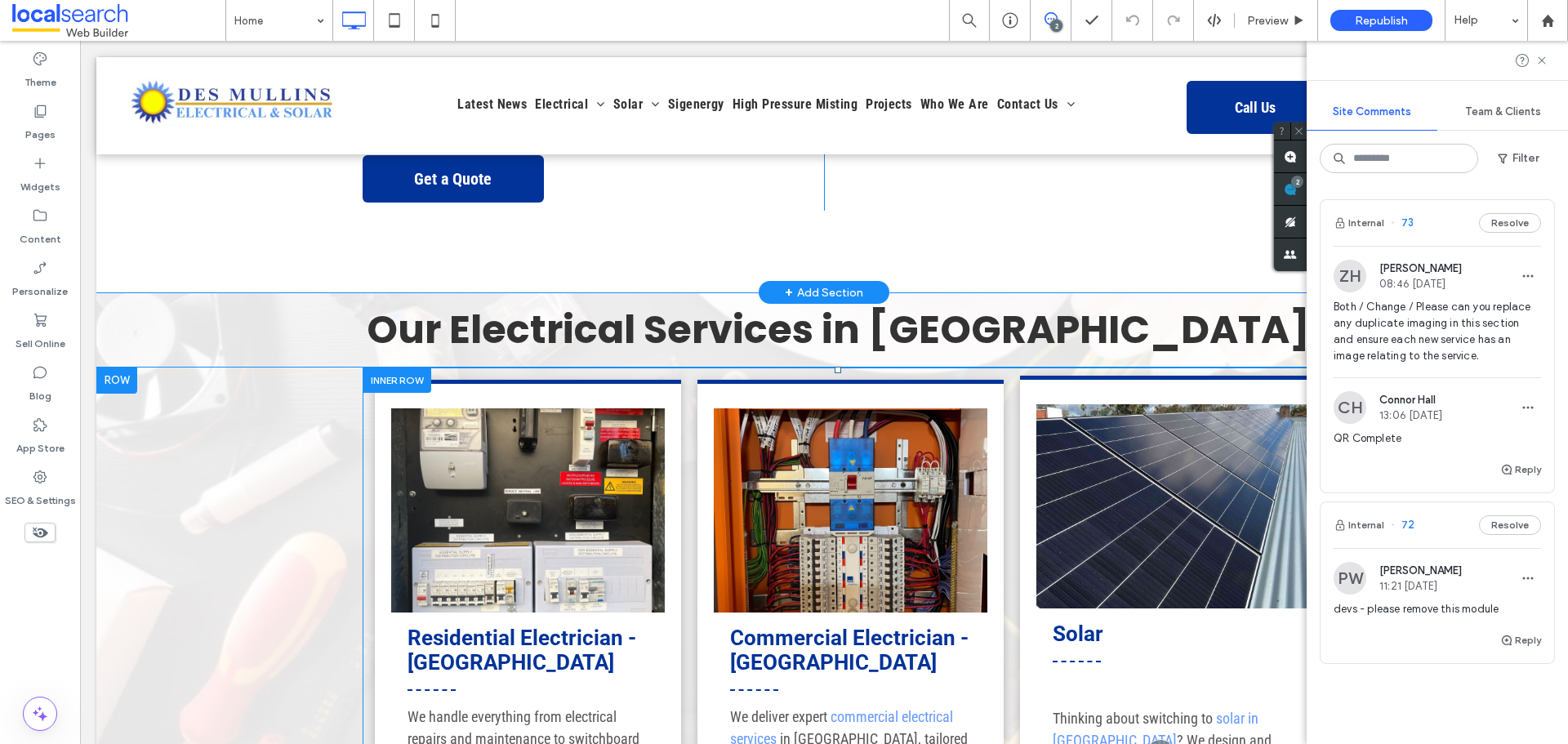
click at [1120, 590] on div "Solar Thinking about switching to solar in Wagga ? We design and install Clean …" at bounding box center [1174, 638] width 306 height 526
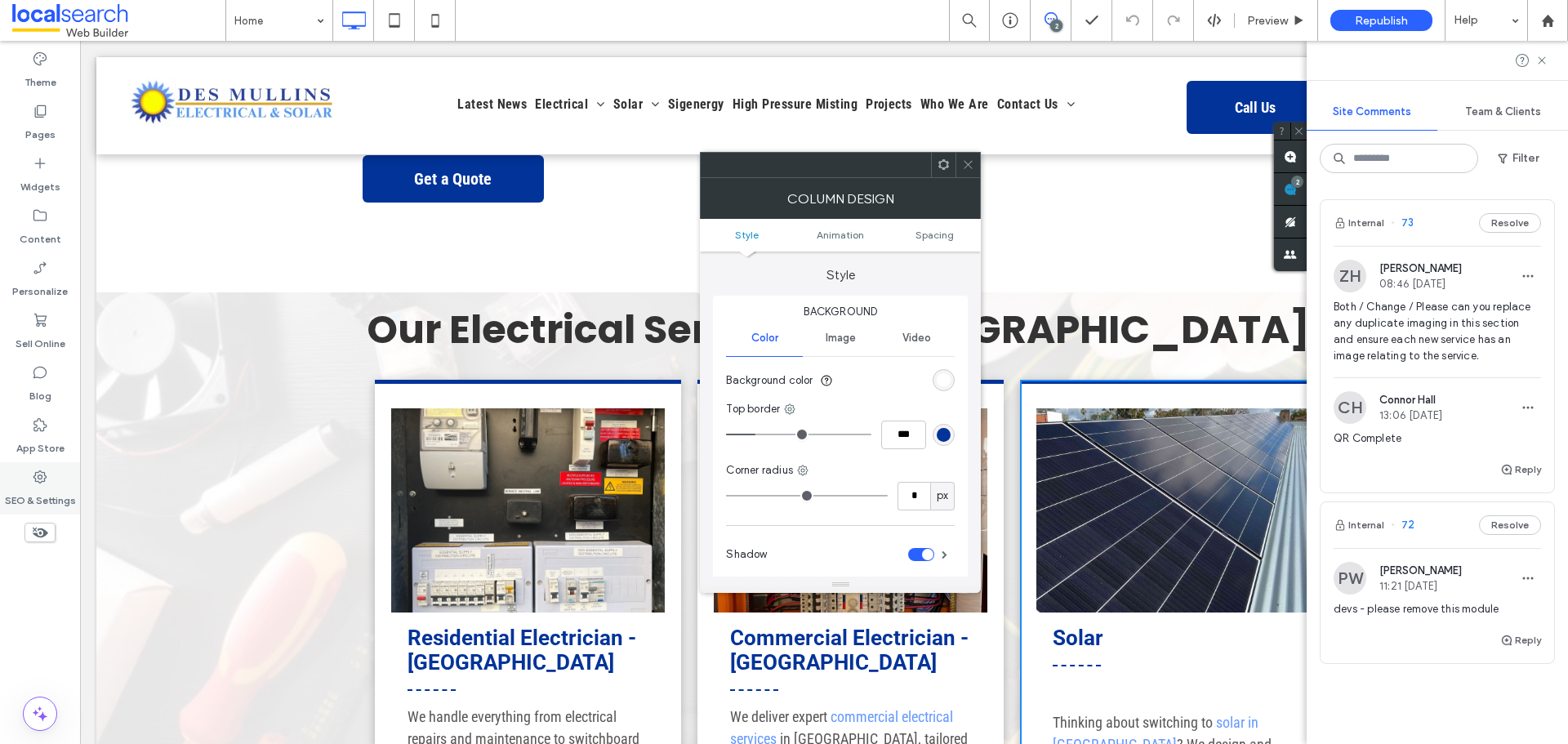
click at [10, 463] on div "SEO & Settings" at bounding box center [40, 488] width 80 height 52
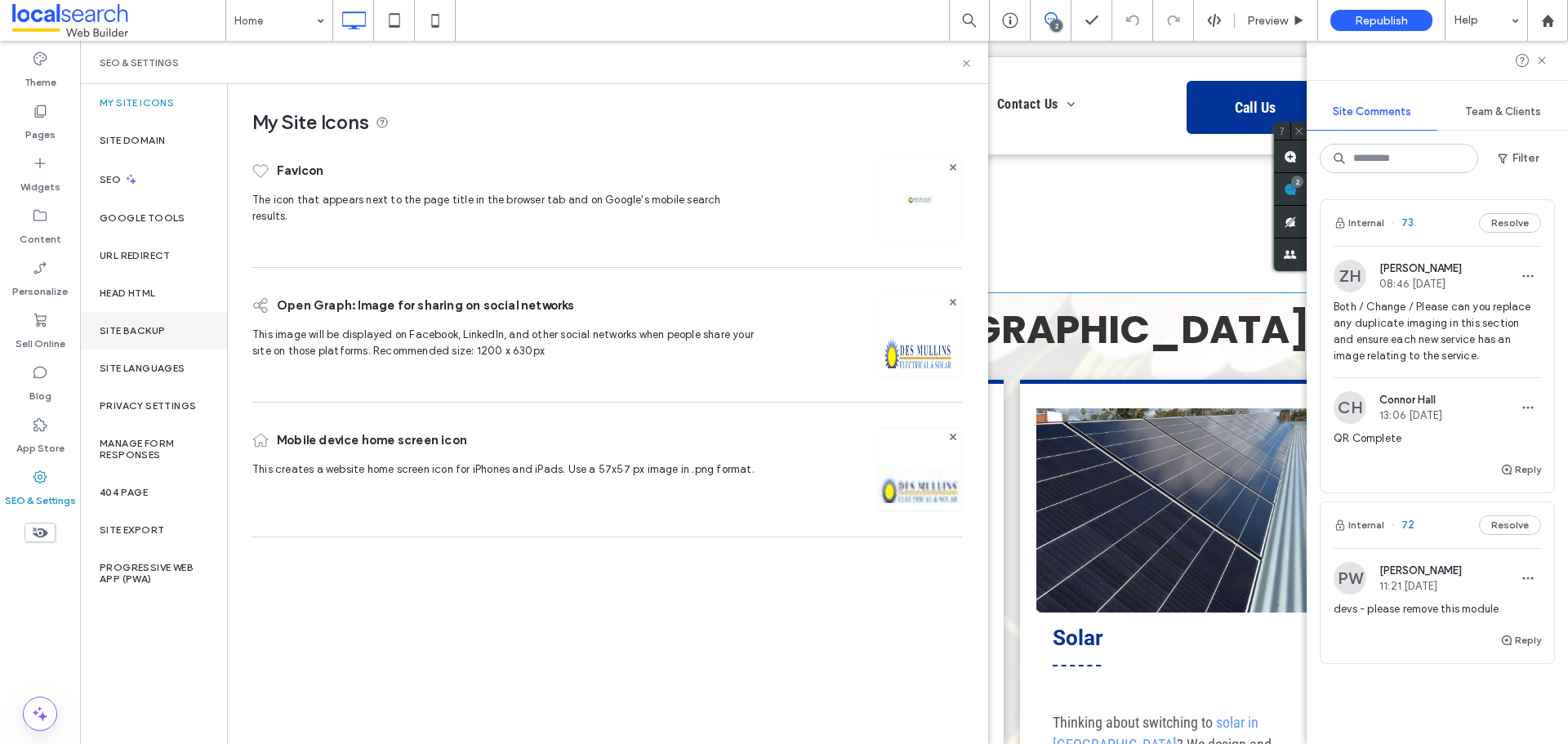
click at [166, 318] on div "Site Backup" at bounding box center [154, 331] width 147 height 37
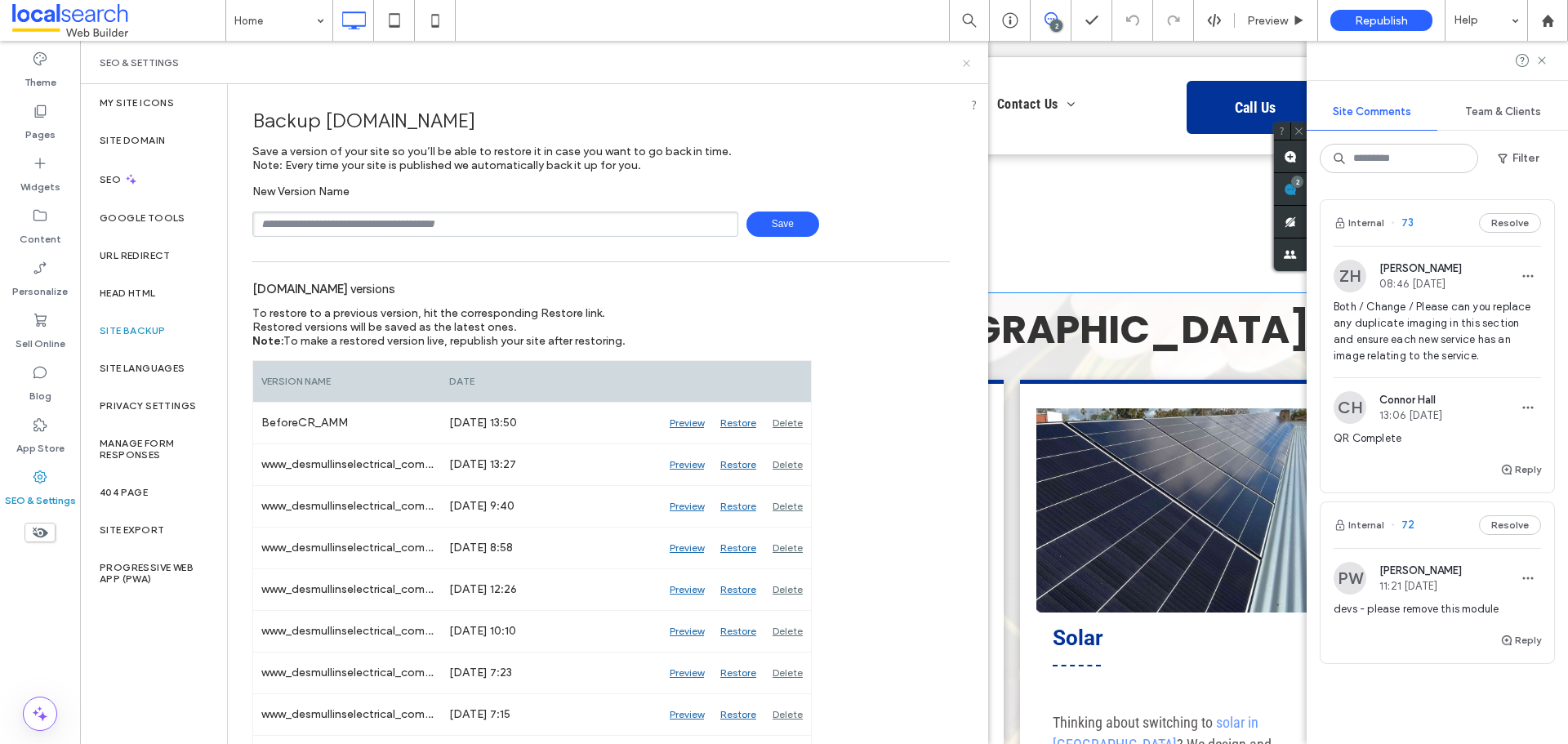
drag, startPoint x: 885, startPoint y: 16, endPoint x: 966, endPoint y: 58, distance: 91.2
click at [966, 58] on icon at bounding box center [966, 63] width 12 height 12
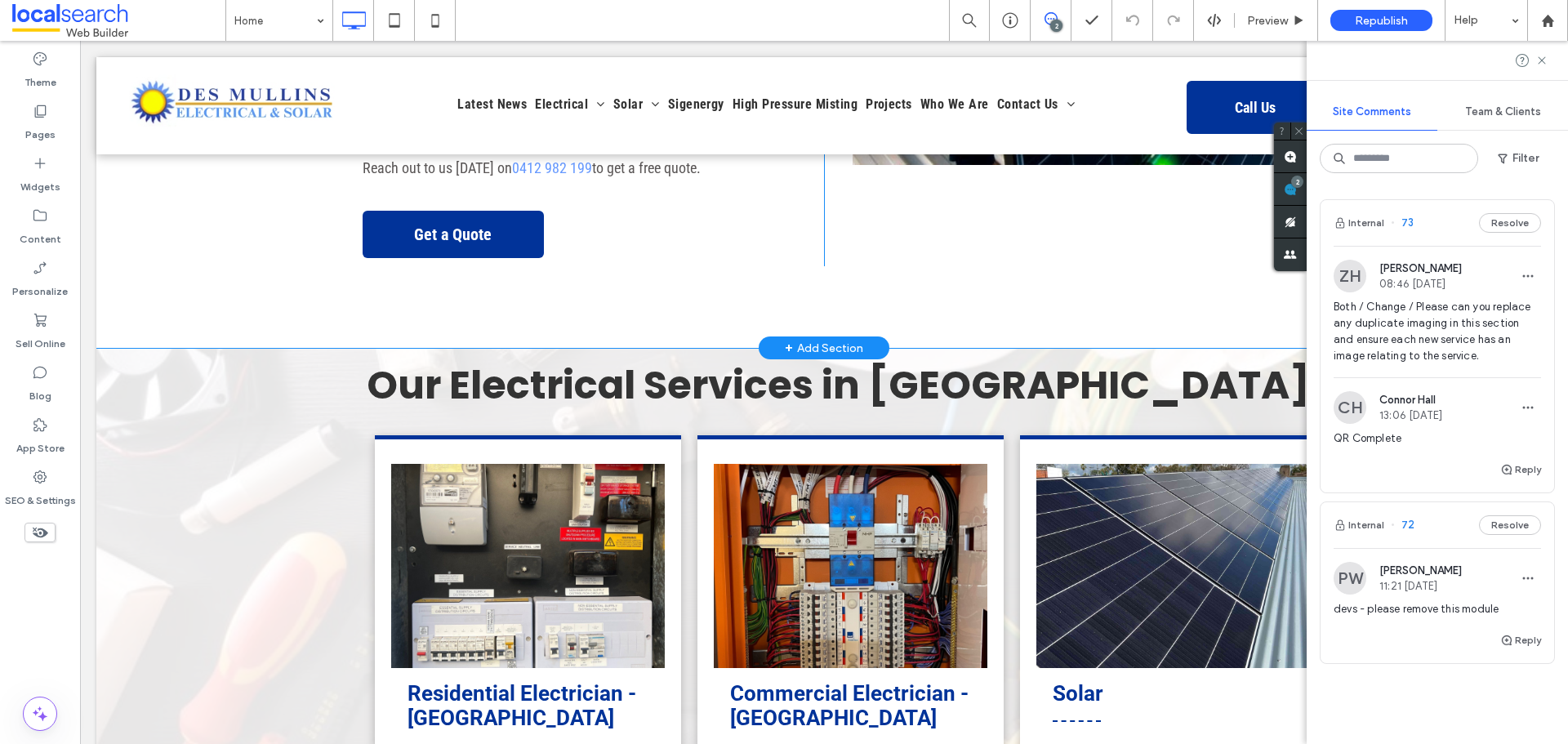
scroll to position [736, 0]
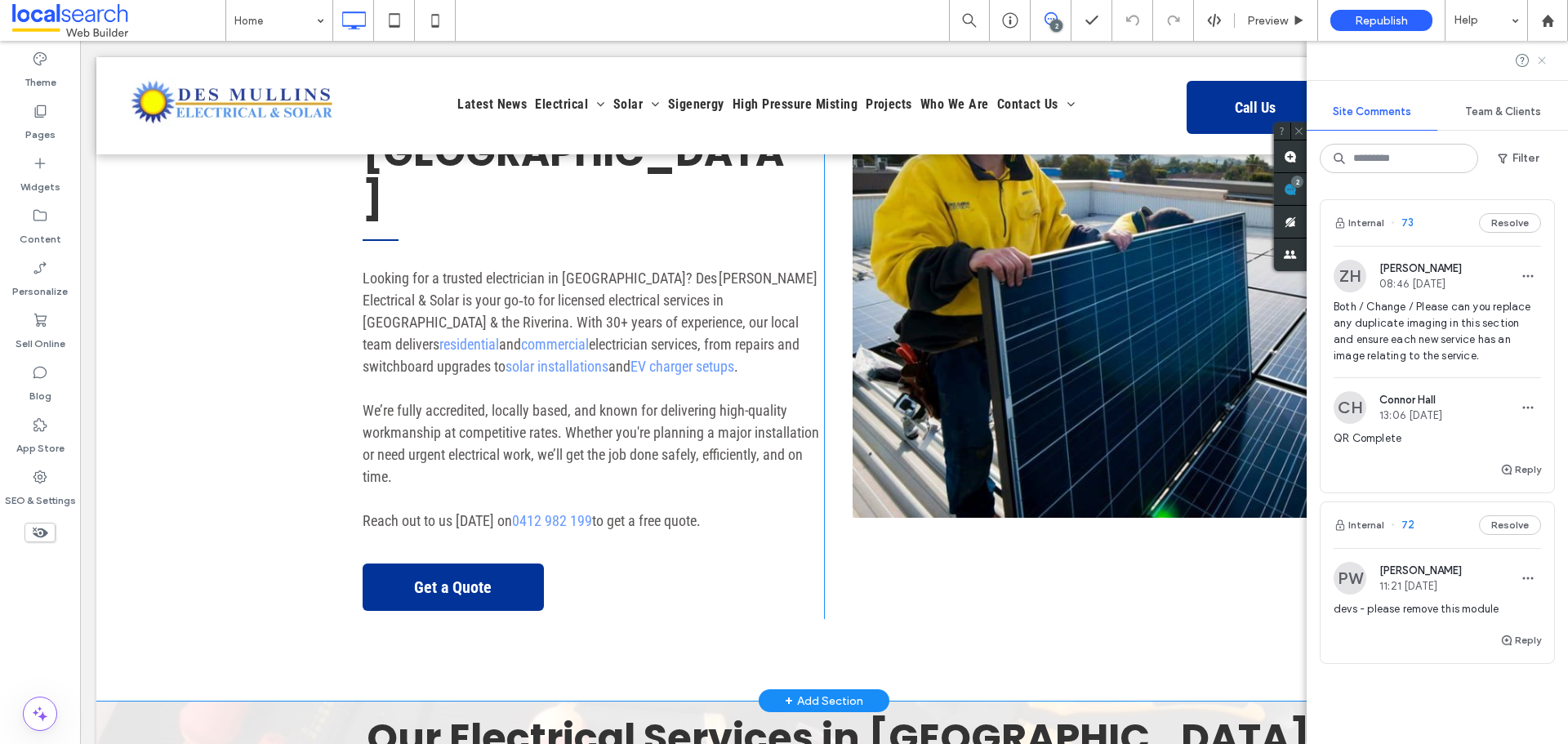
click at [1543, 60] on icon at bounding box center [1542, 60] width 13 height 13
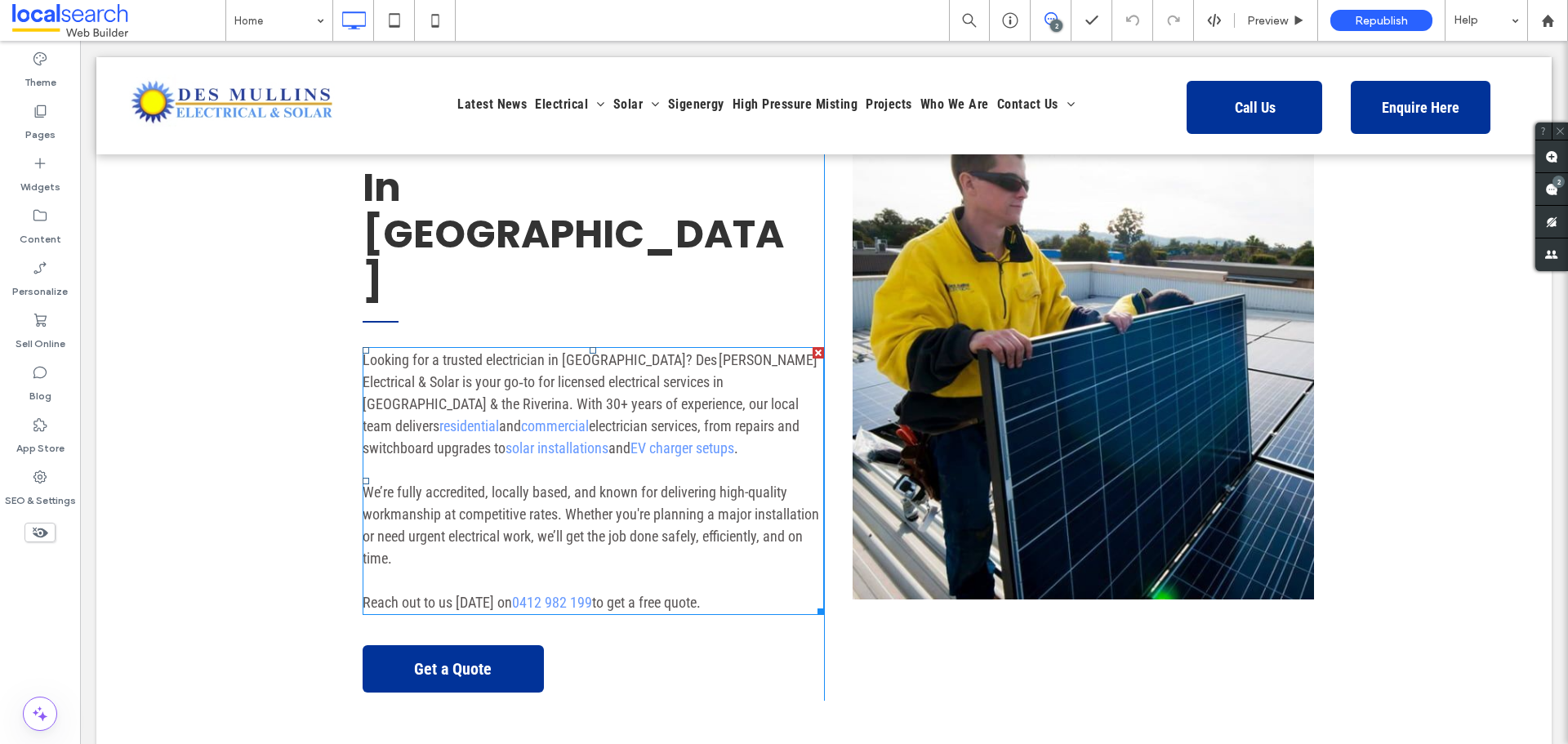
scroll to position [572, 0]
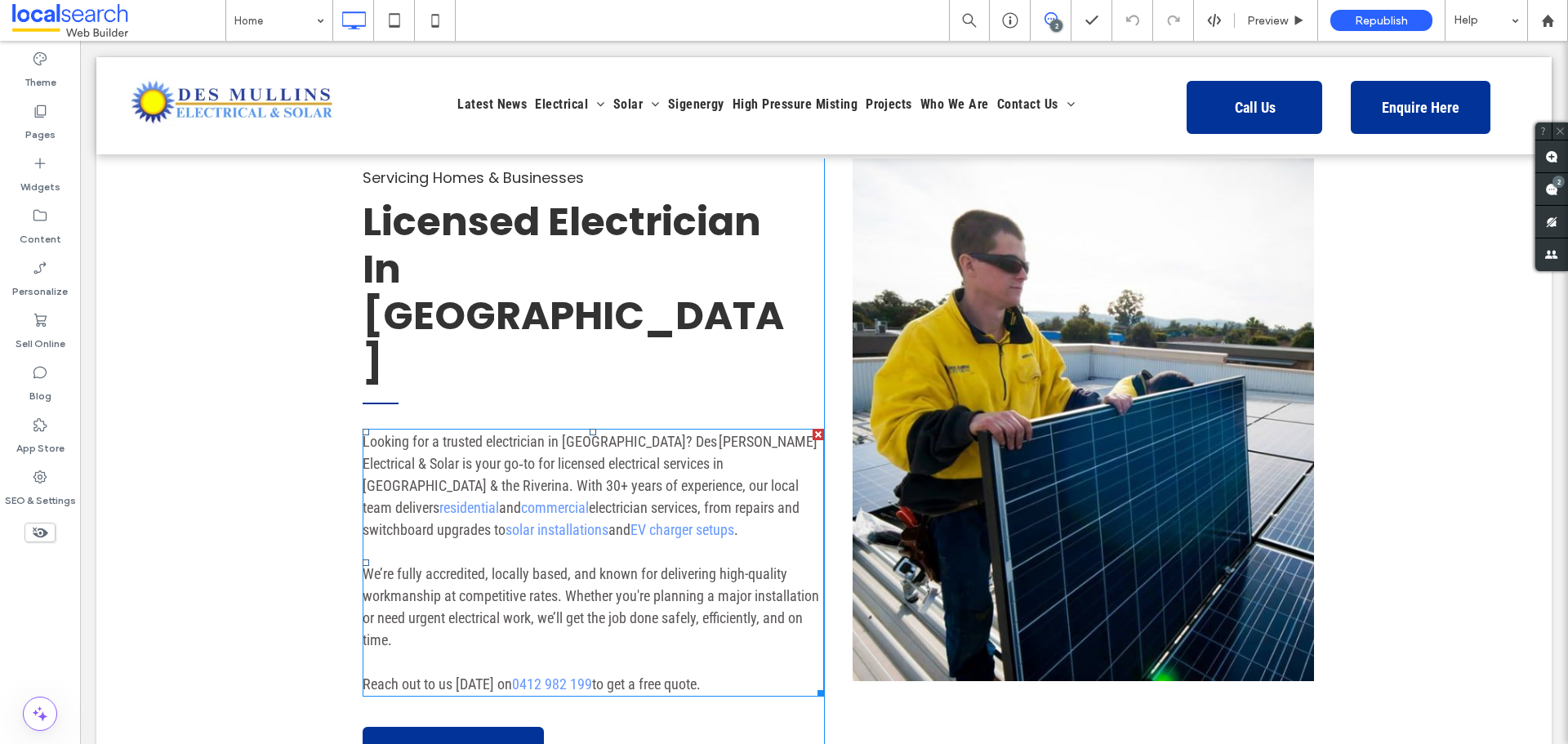
click at [639, 442] on p "Looking for a trusted electrician in Wagga? Des Mullins Electrical & Solar is y…" at bounding box center [593, 486] width 461 height 110
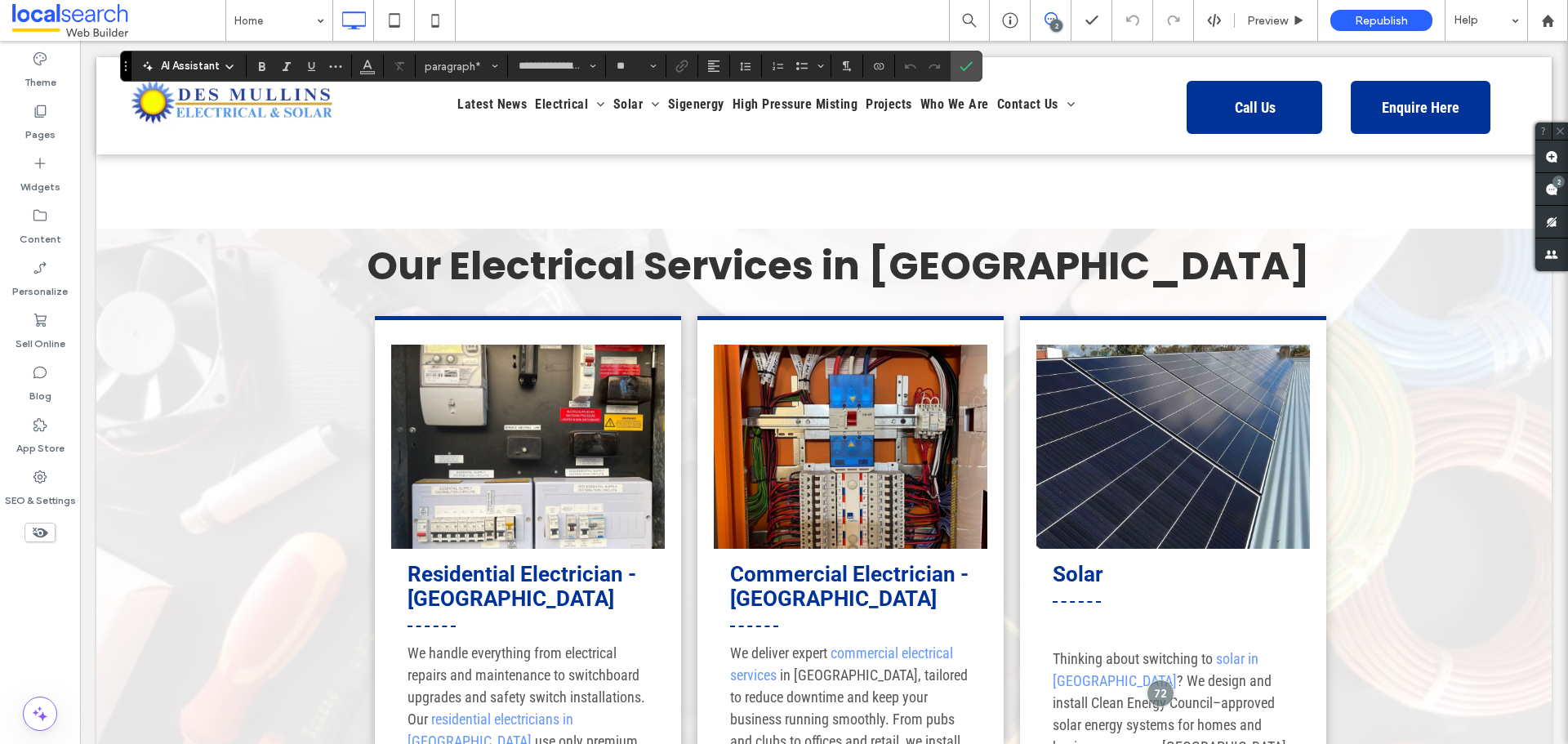
scroll to position [1616, 0]
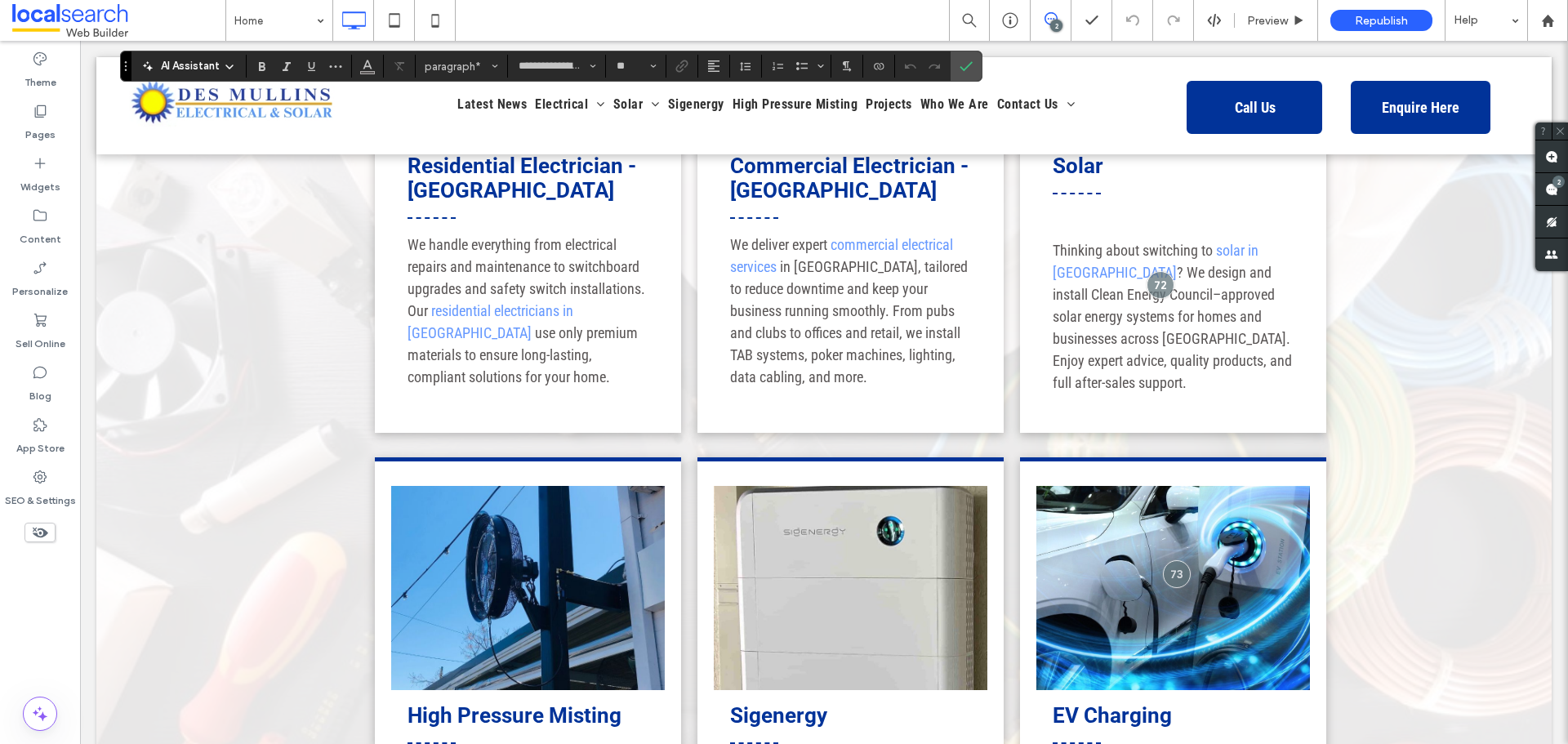
click at [683, 351] on div "Residential Electrician - Wagga Wagga We handle everything from electrical repa…" at bounding box center [839, 170] width 952 height 550
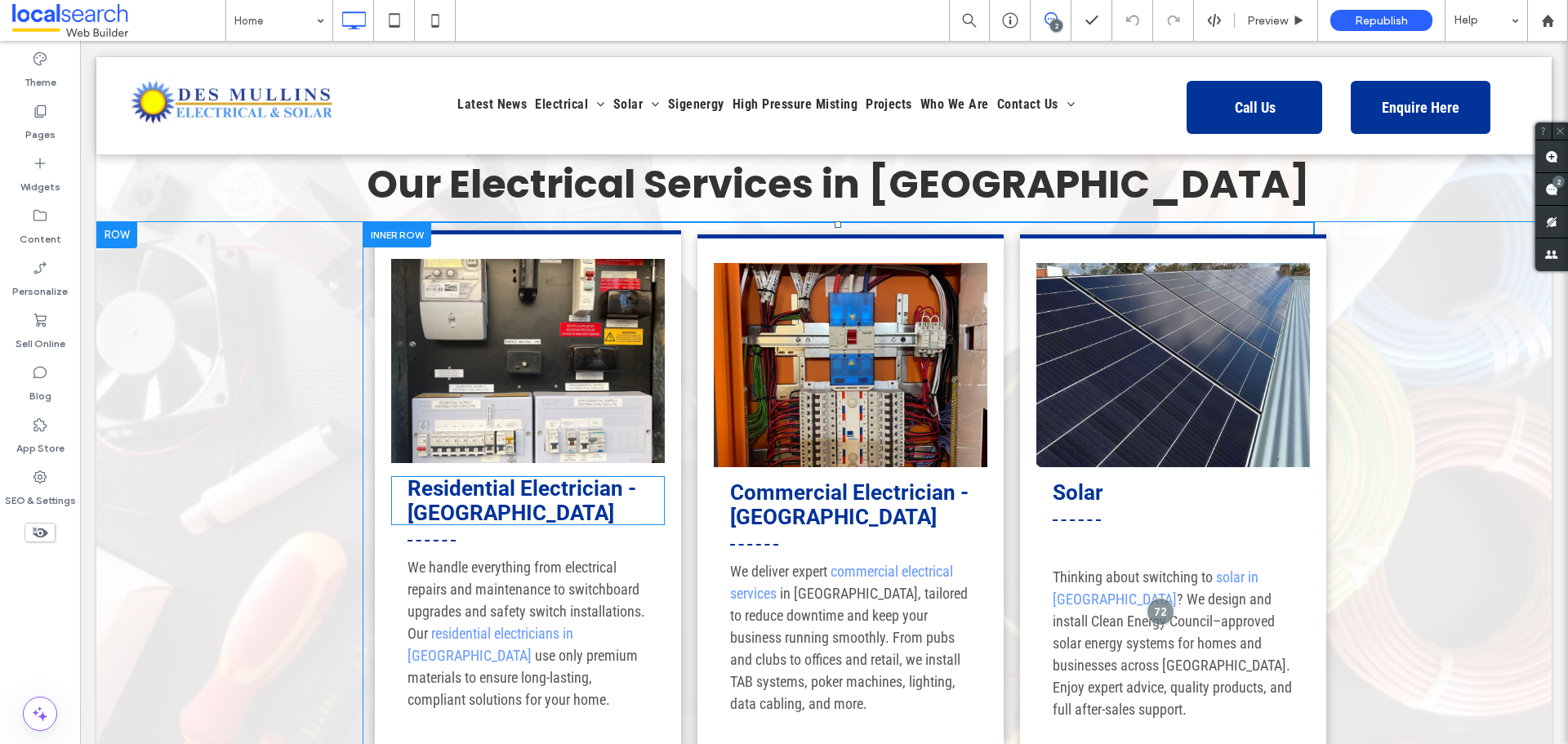
scroll to position [1126, 0]
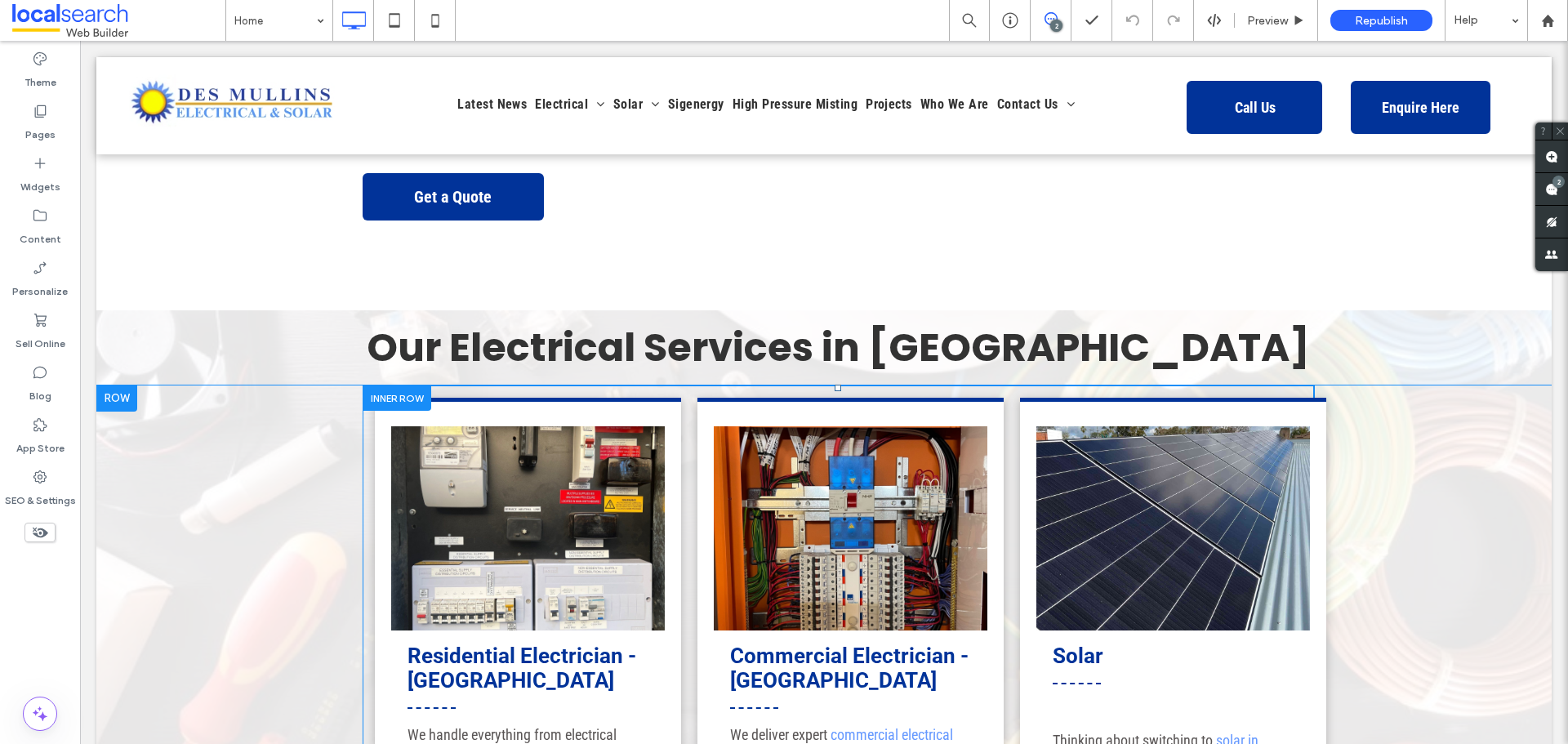
click at [367, 386] on div "Residential Electrician - Wagga Wagga We handle everything from electrical repa…" at bounding box center [839, 661] width 952 height 550
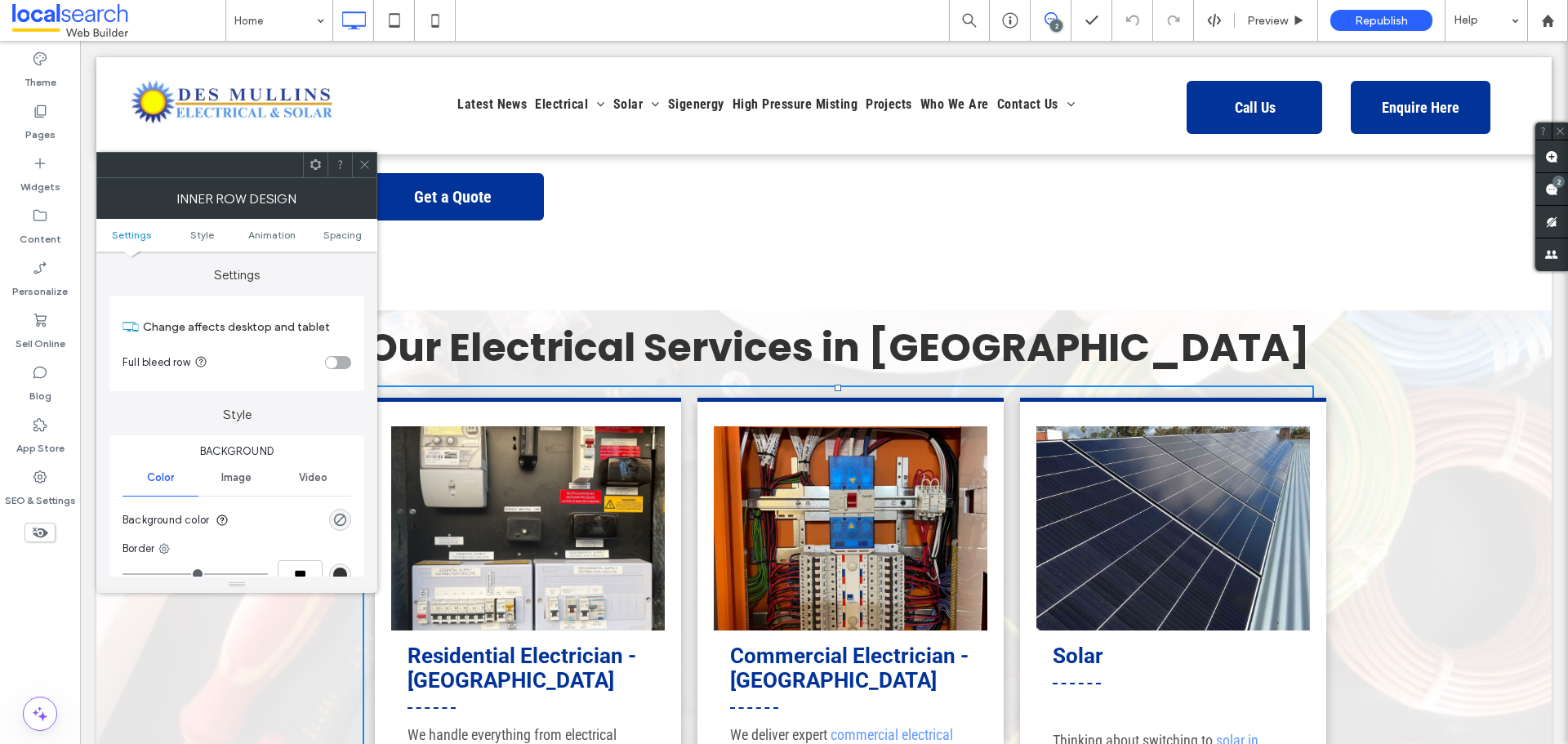
click at [354, 168] on div at bounding box center [364, 165] width 25 height 25
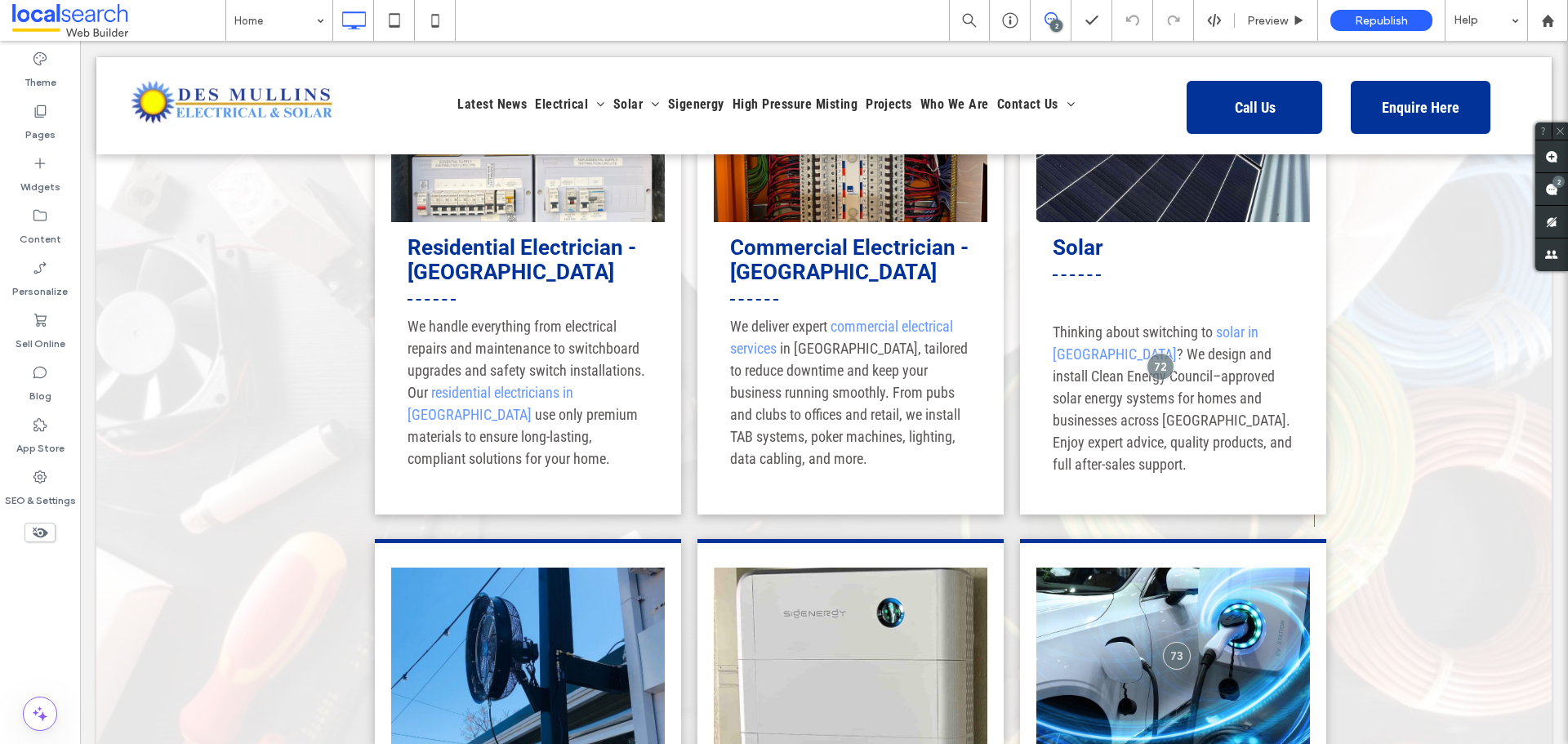
scroll to position [1779, 0]
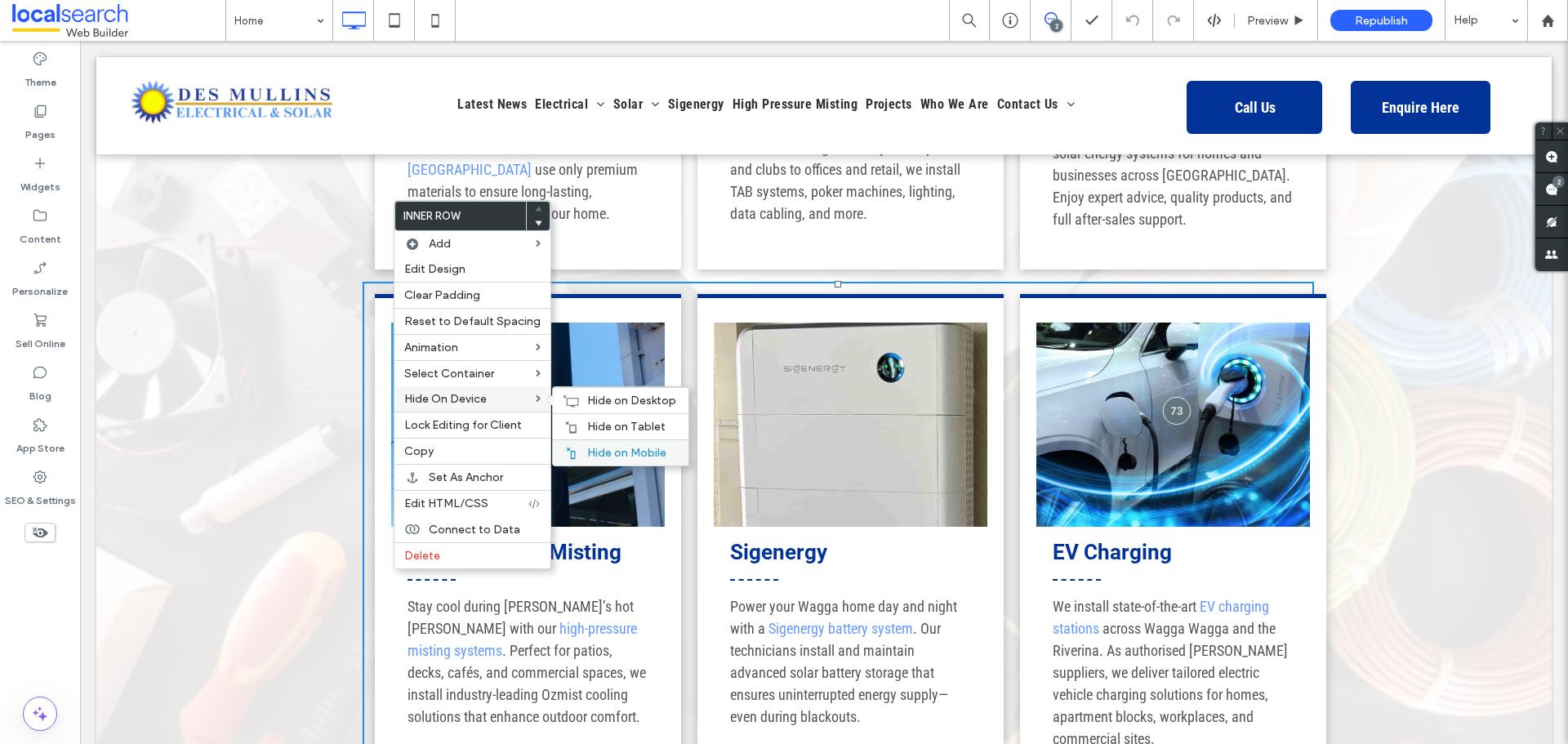
click at [605, 460] on div "Hide on Mobile" at bounding box center [621, 452] width 135 height 26
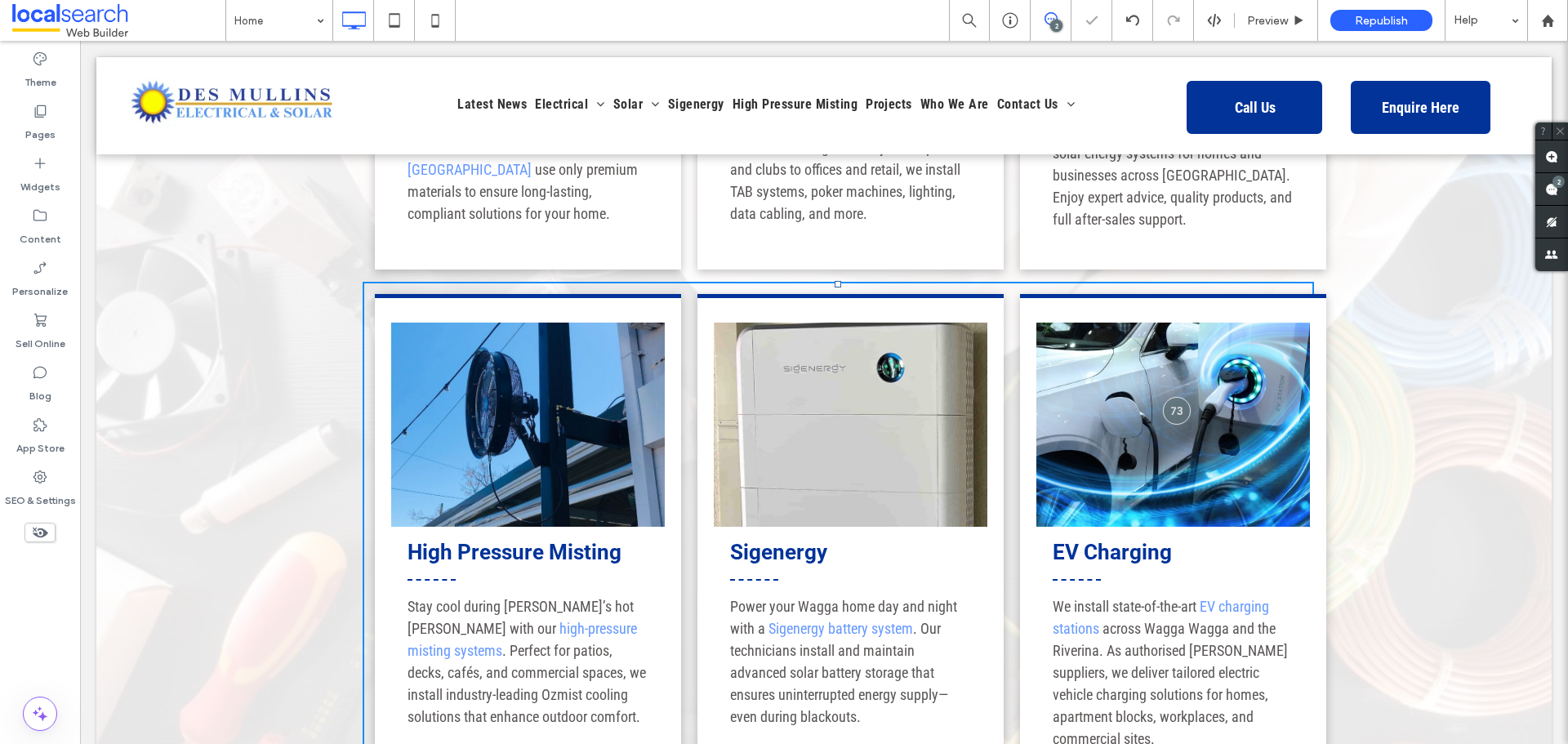
scroll to position [2107, 0]
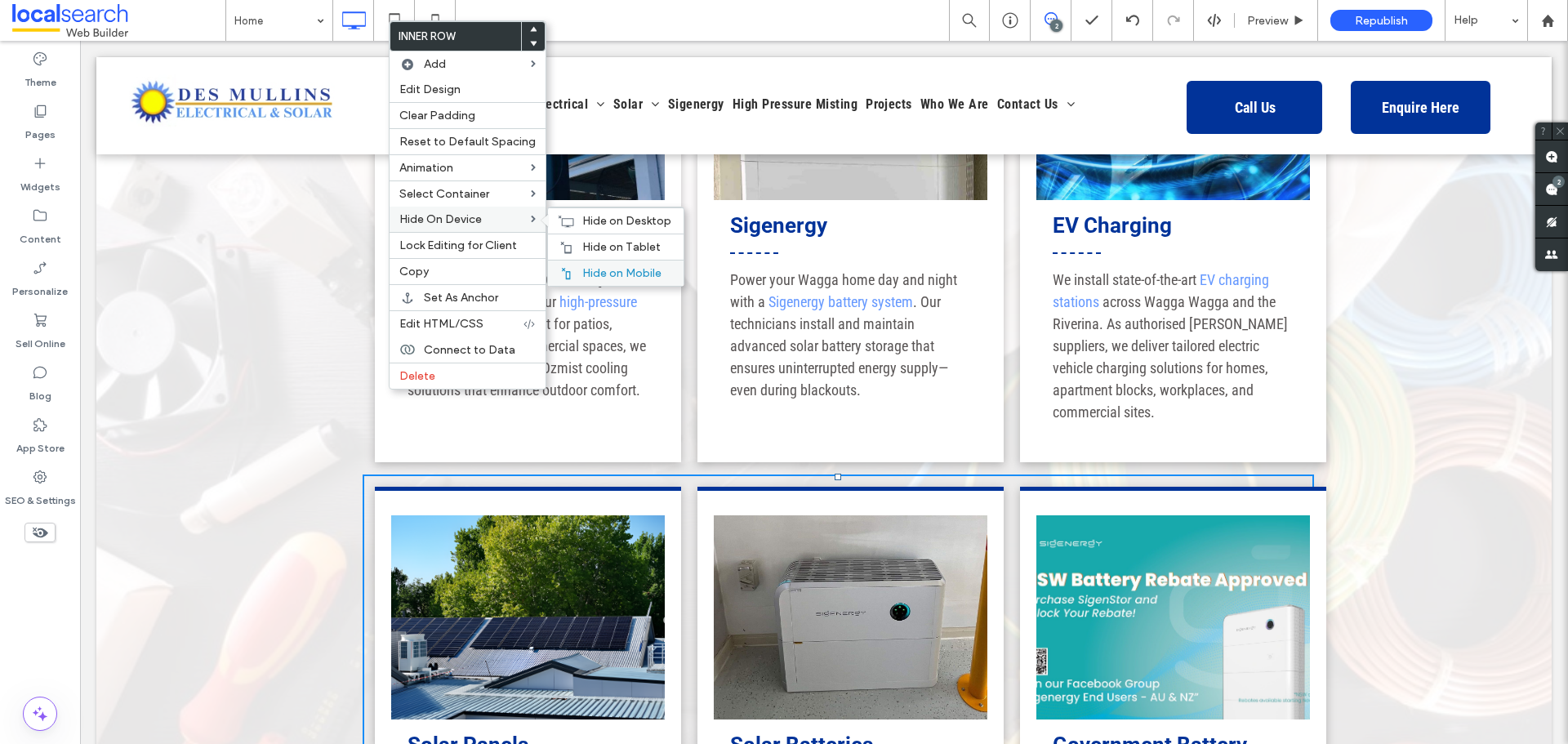
click at [566, 272] on icon at bounding box center [565, 273] width 13 height 13
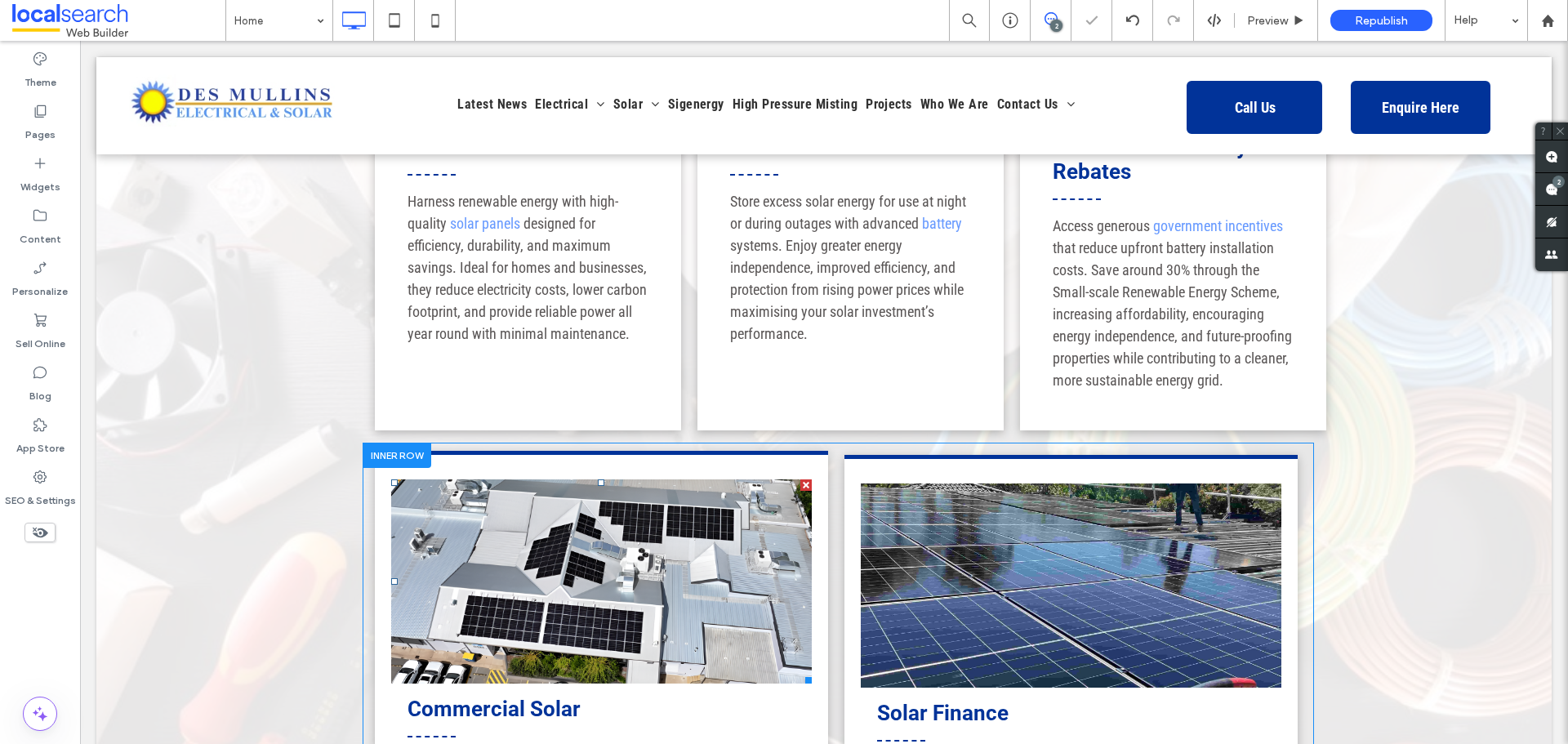
scroll to position [2760, 0]
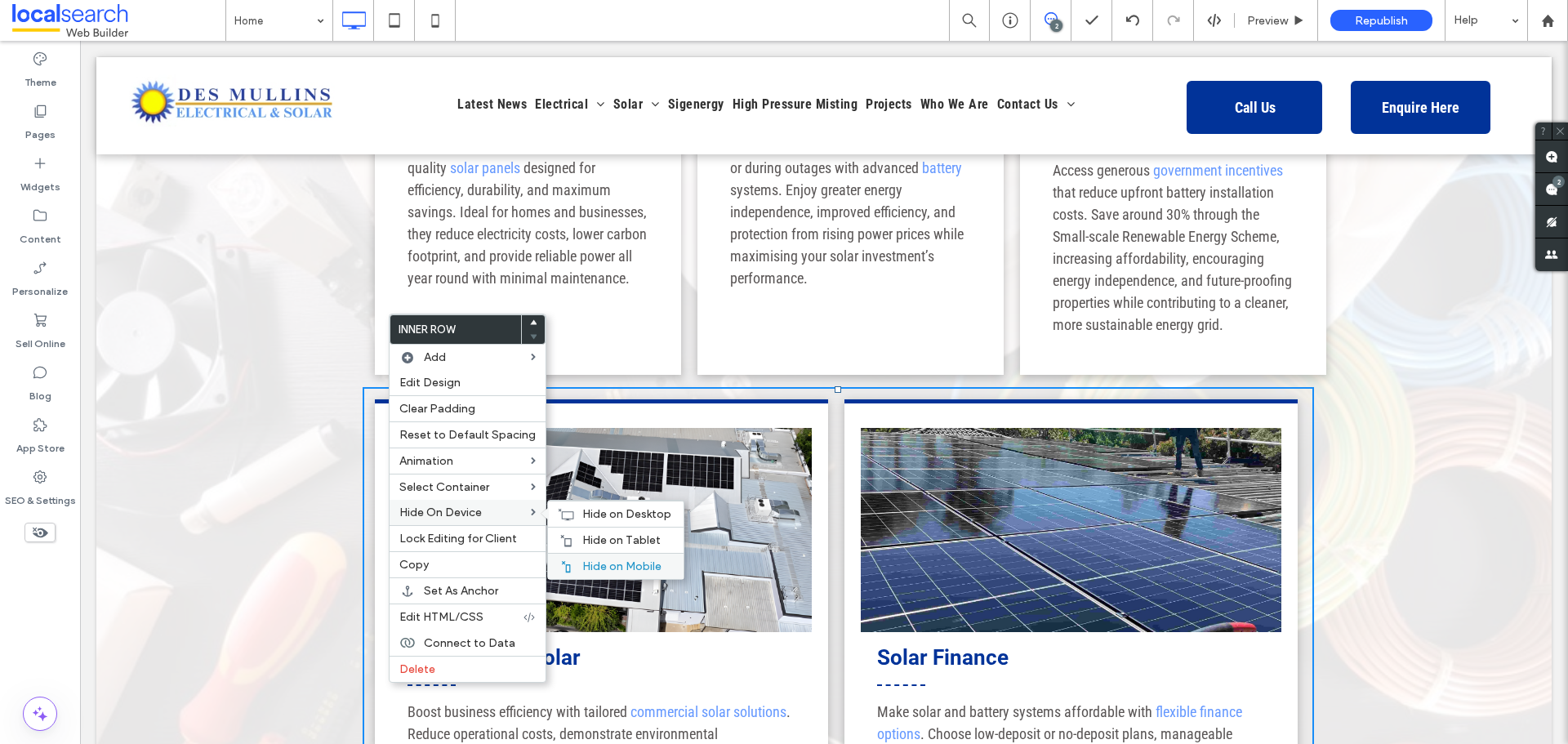
click at [584, 564] on span "Hide on Mobile" at bounding box center [622, 566] width 80 height 14
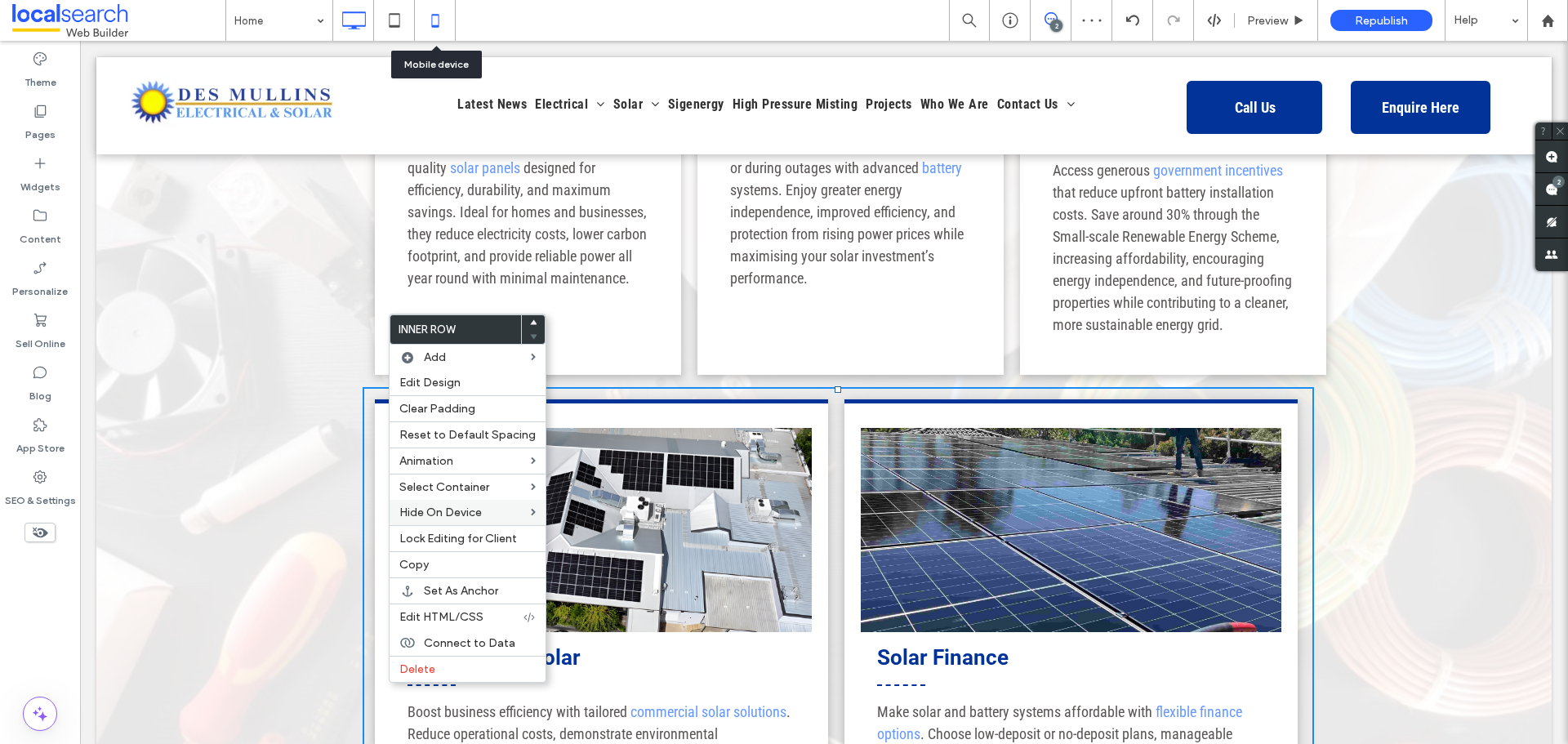
click at [432, 30] on icon at bounding box center [435, 20] width 33 height 33
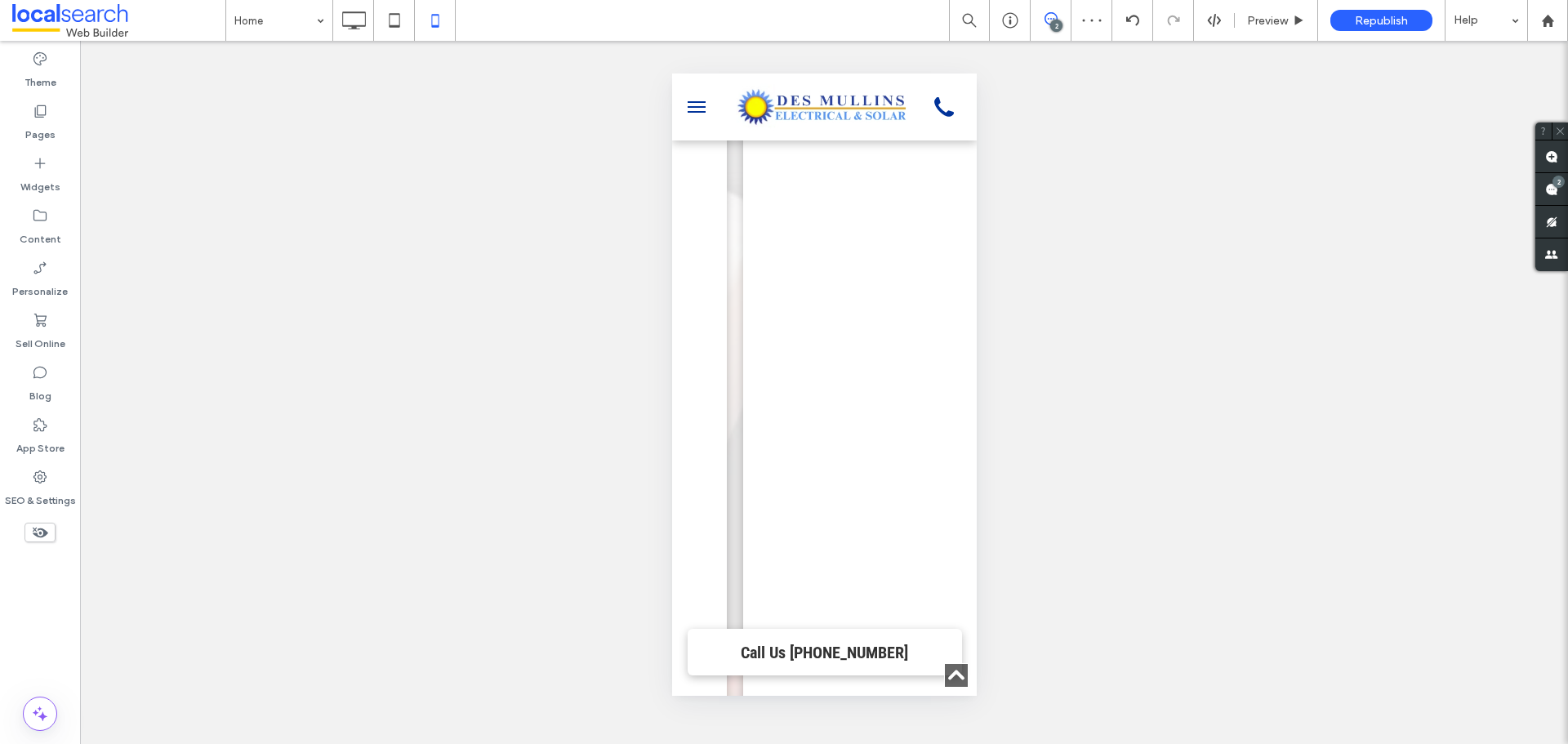
scroll to position [2608, 0]
click at [360, 19] on icon at bounding box center [354, 20] width 33 height 33
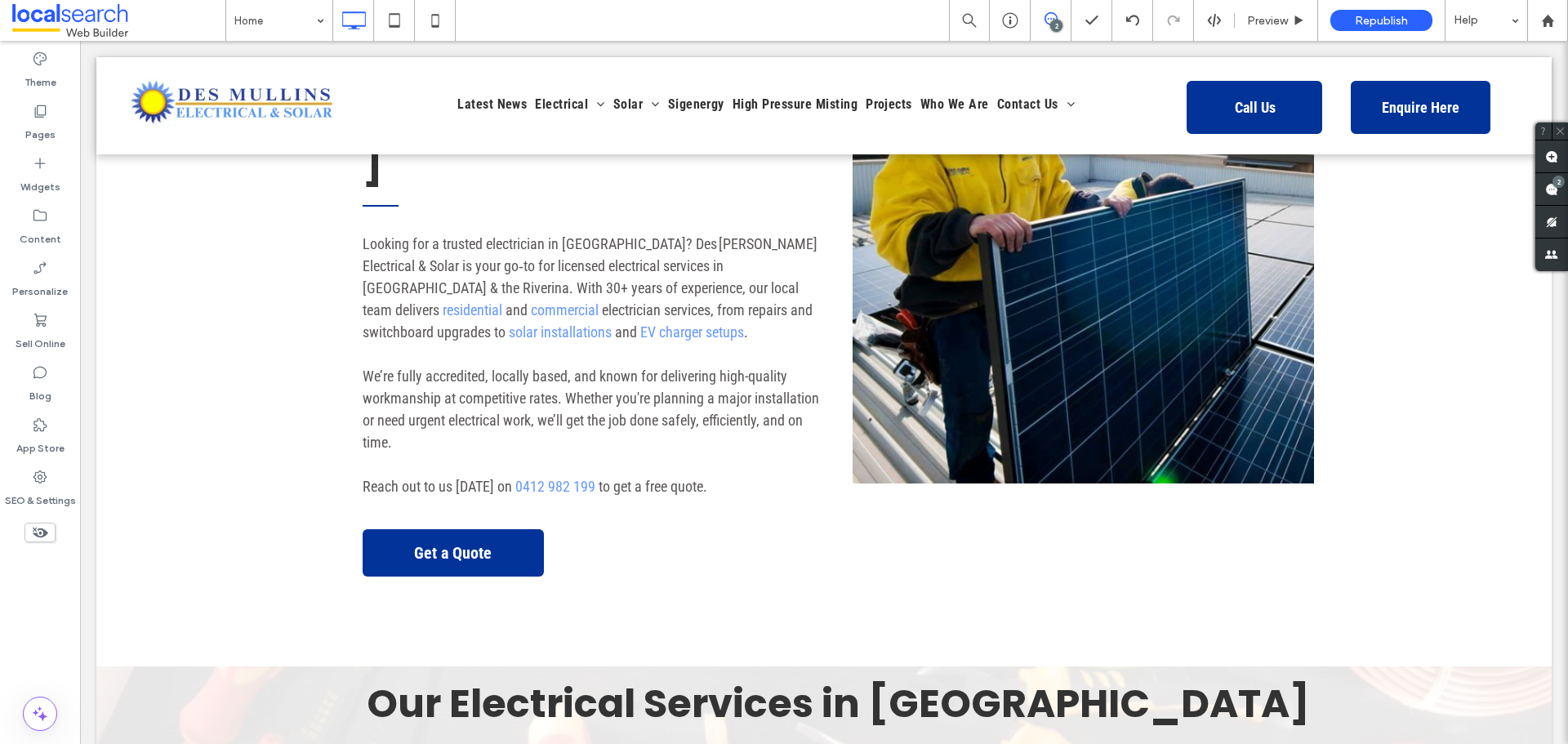
scroll to position [1062, 0]
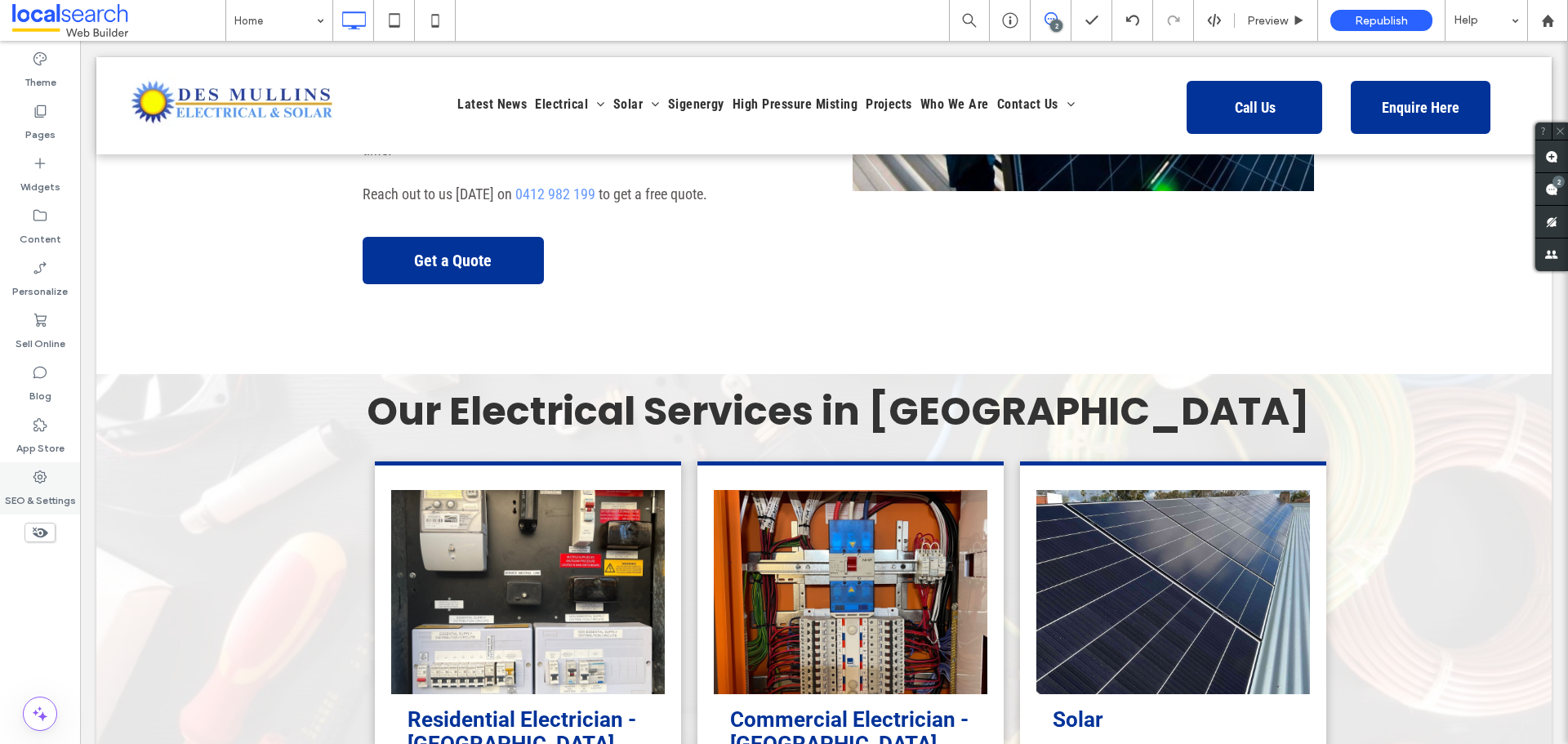
click at [39, 483] on icon at bounding box center [40, 477] width 16 height 16
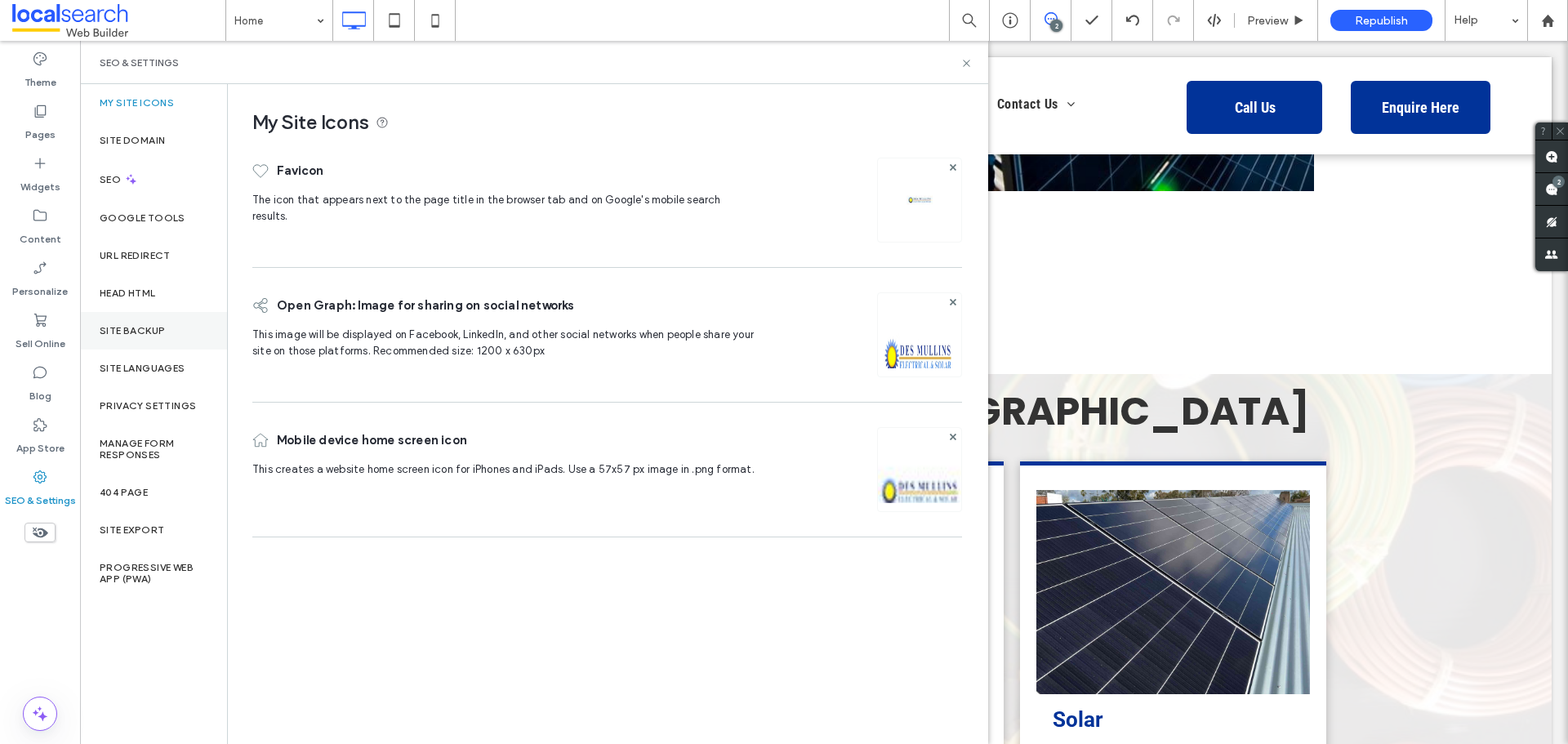
click at [130, 333] on label "Site Backup" at bounding box center [132, 331] width 65 height 12
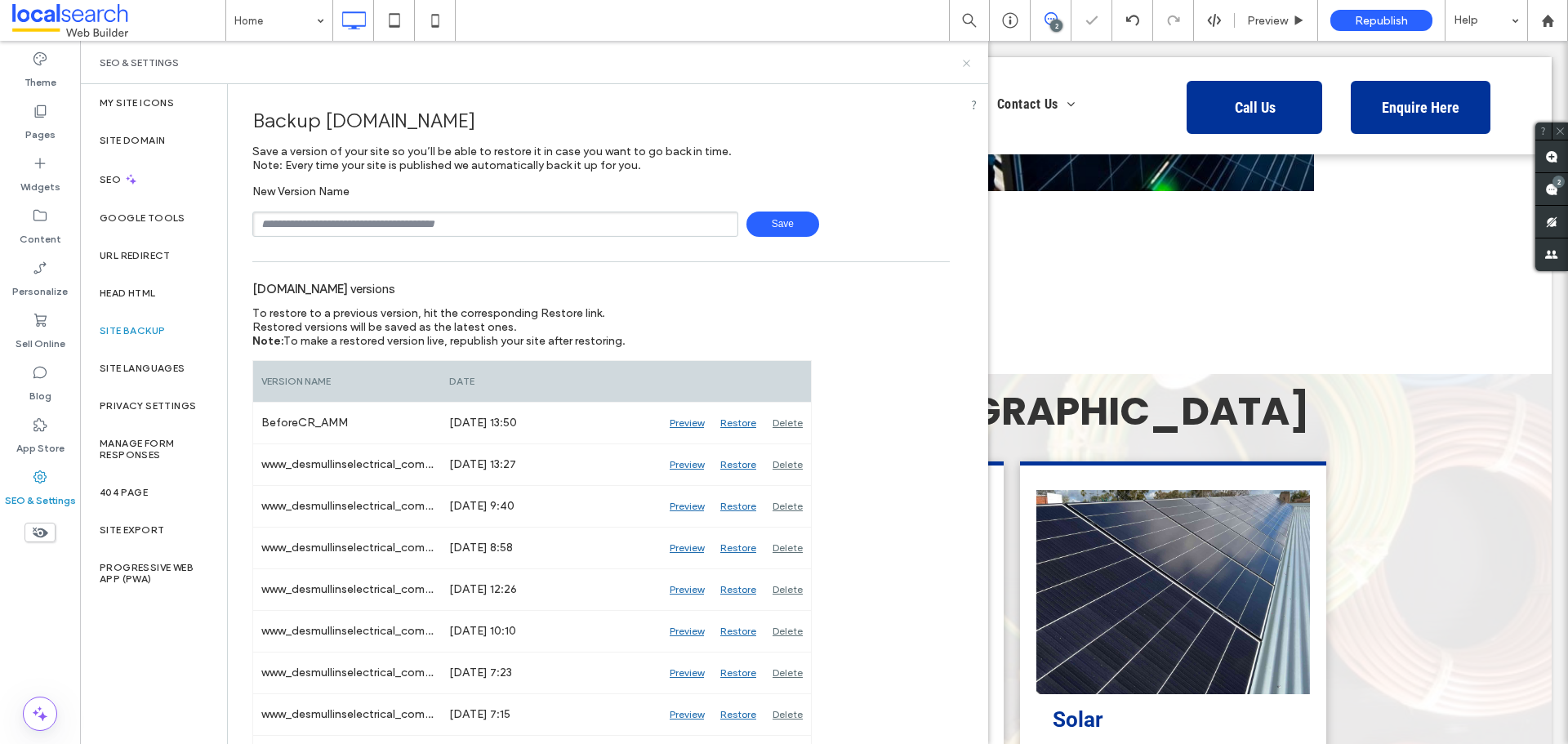
drag, startPoint x: 971, startPoint y: 63, endPoint x: 894, endPoint y: 3, distance: 97.6
click at [971, 63] on icon at bounding box center [966, 63] width 12 height 12
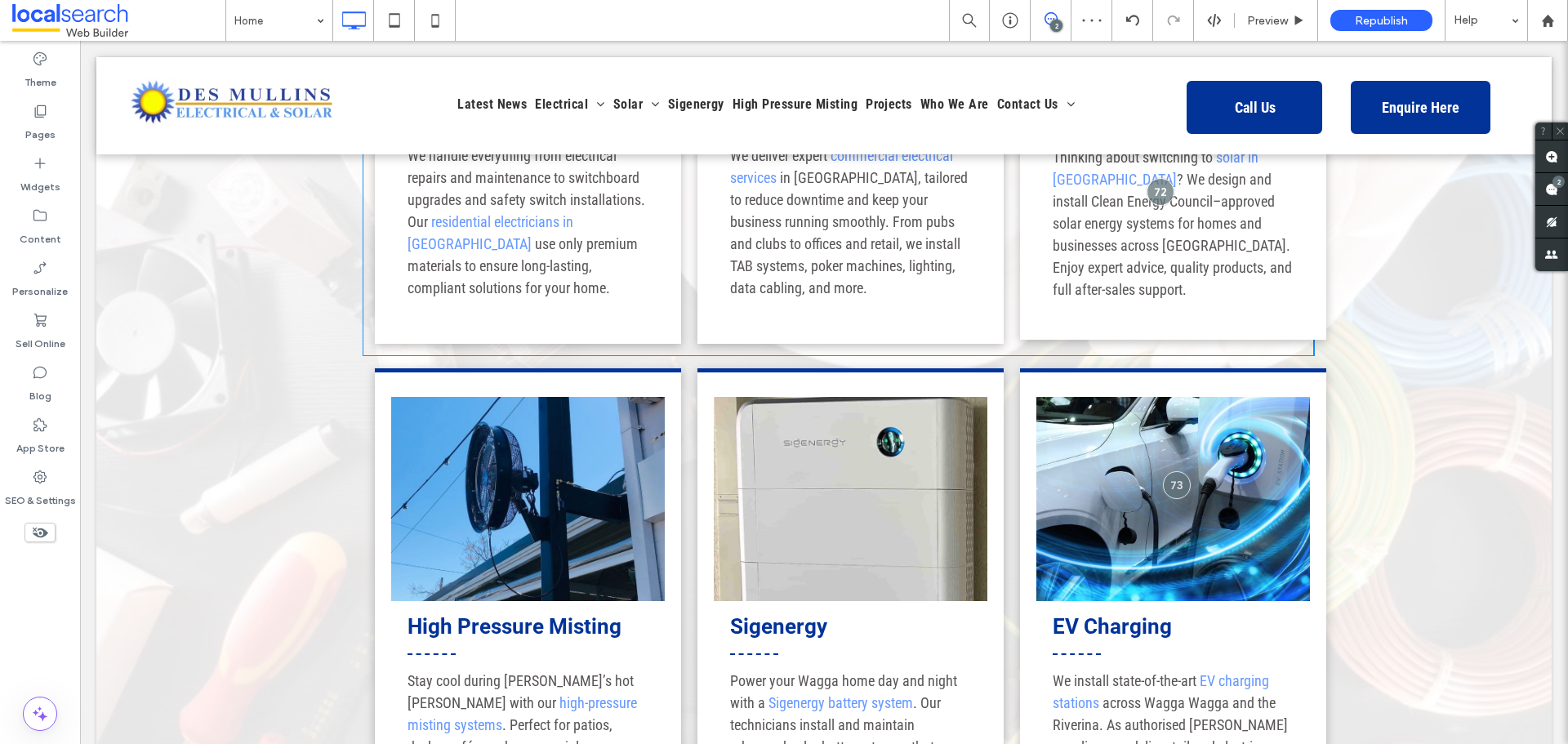
scroll to position [1716, 0]
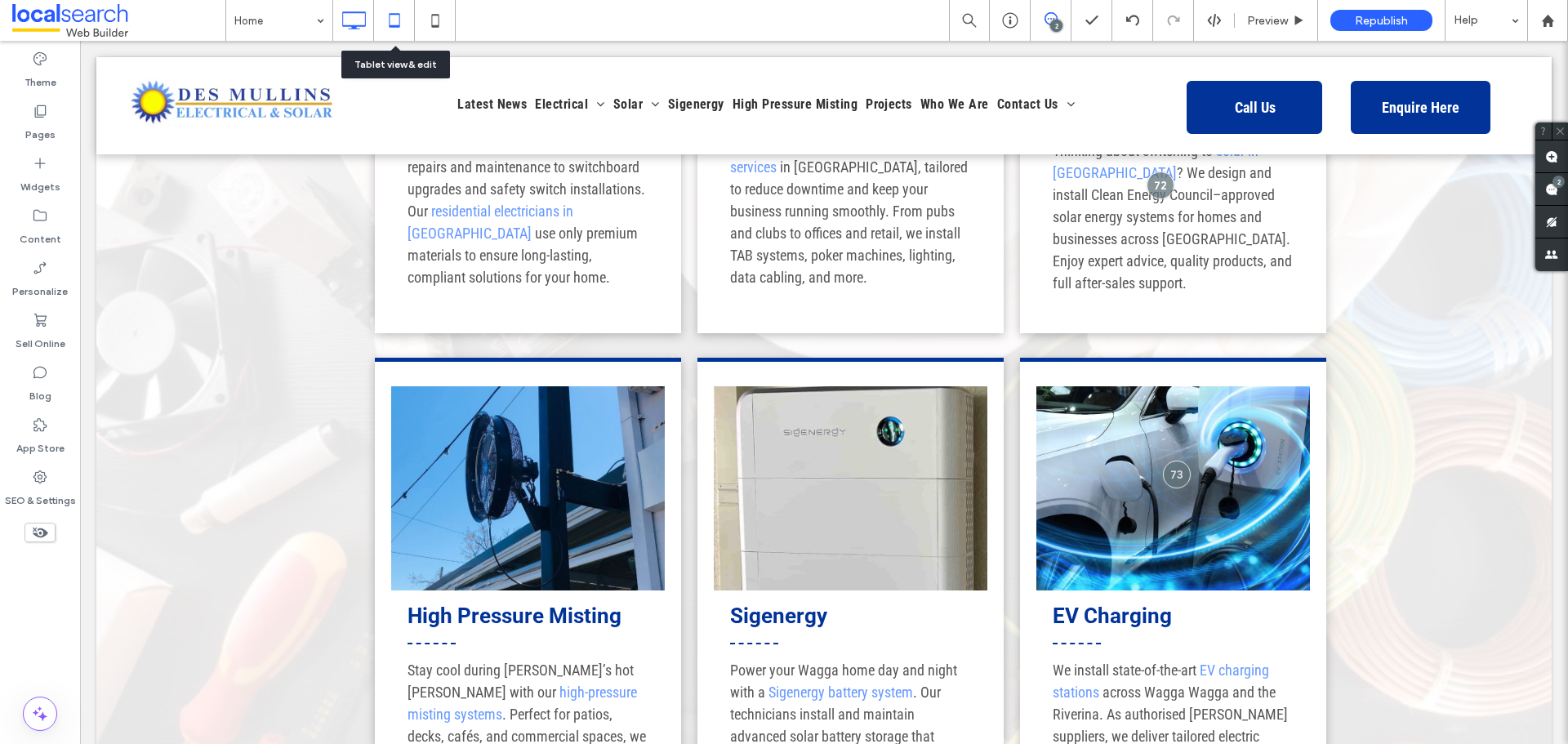
click at [394, 18] on icon at bounding box center [394, 20] width 33 height 33
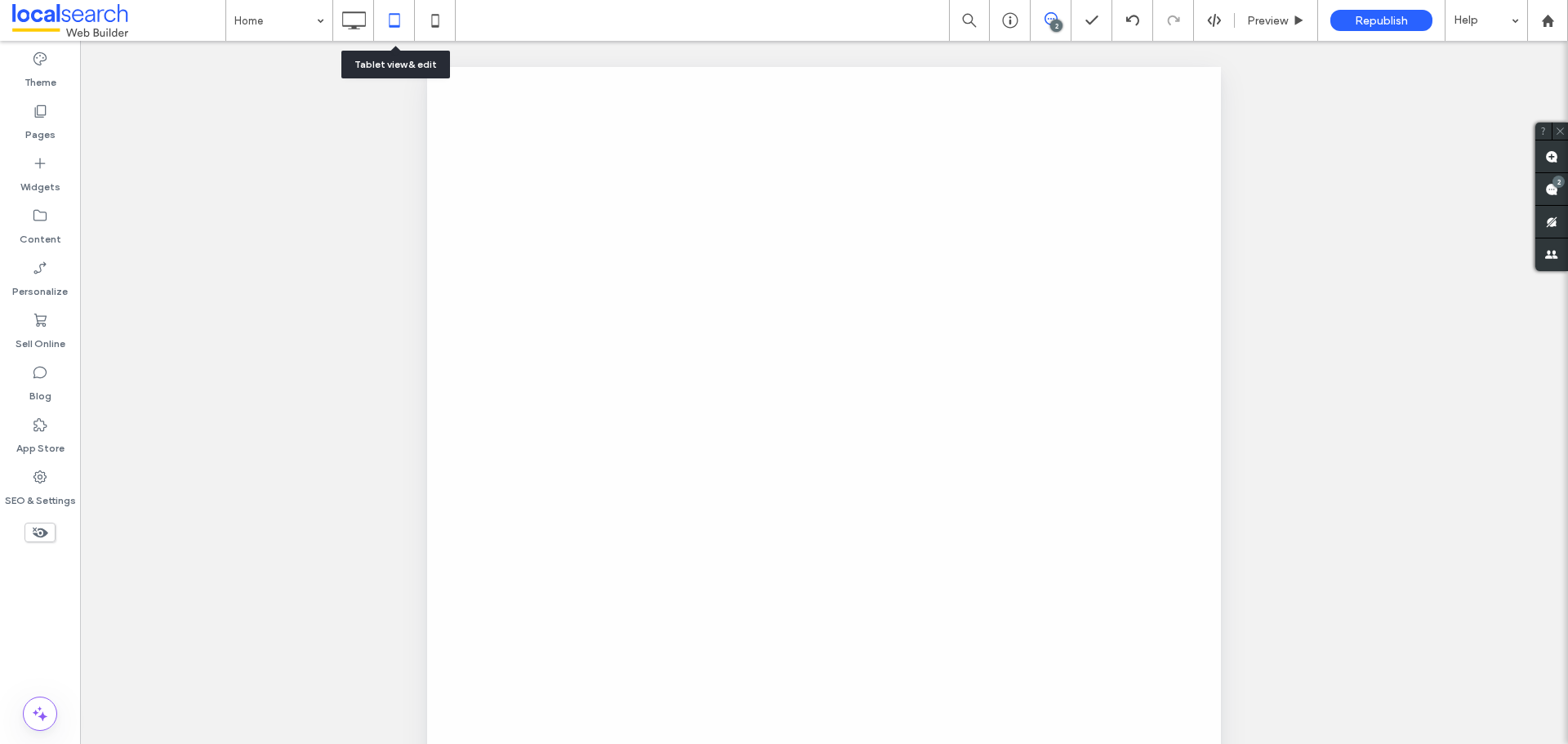
scroll to position [0, 0]
click at [413, 17] on div at bounding box center [784, 372] width 1568 height 744
click at [432, 19] on div at bounding box center [784, 372] width 1568 height 744
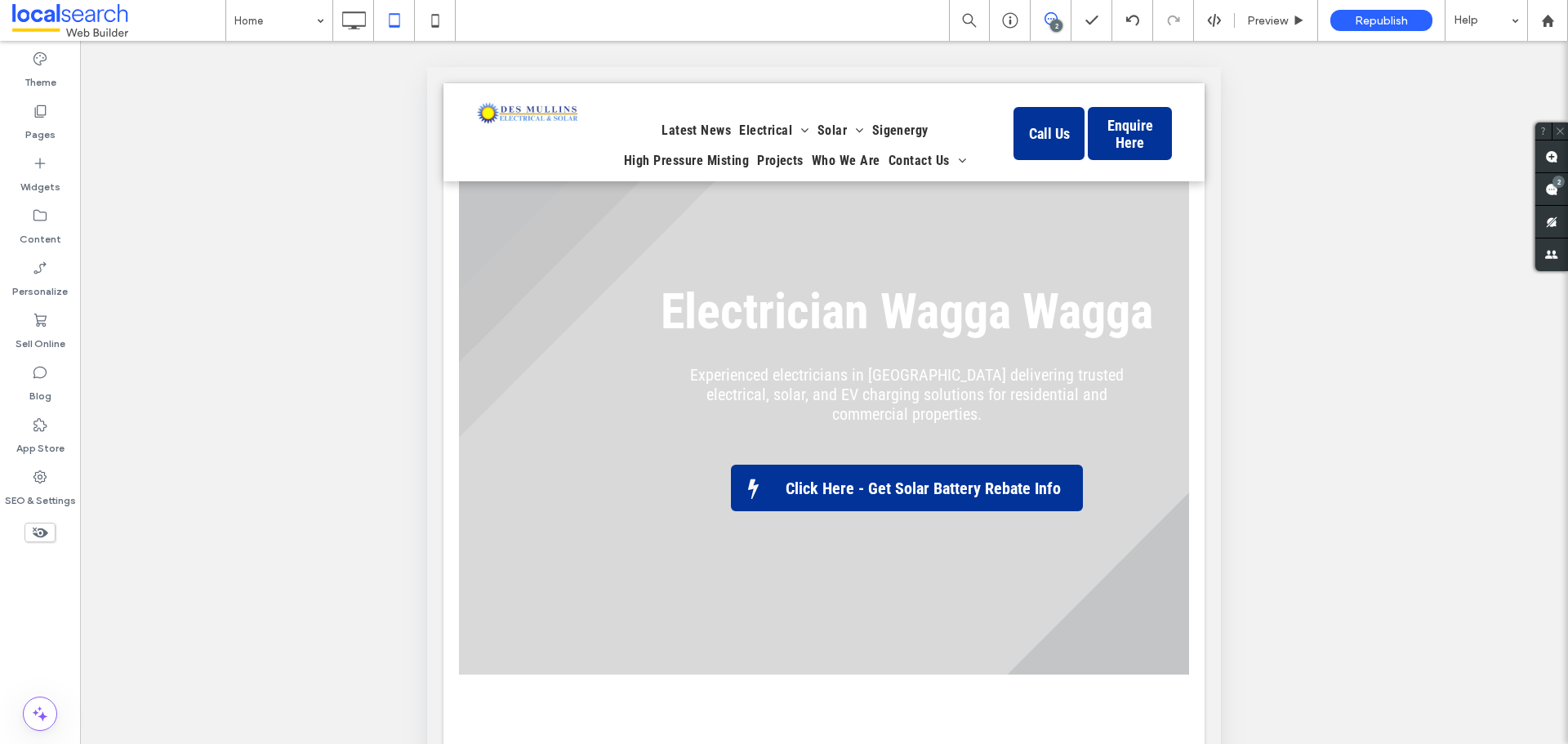
click at [436, 23] on icon at bounding box center [435, 20] width 33 height 33
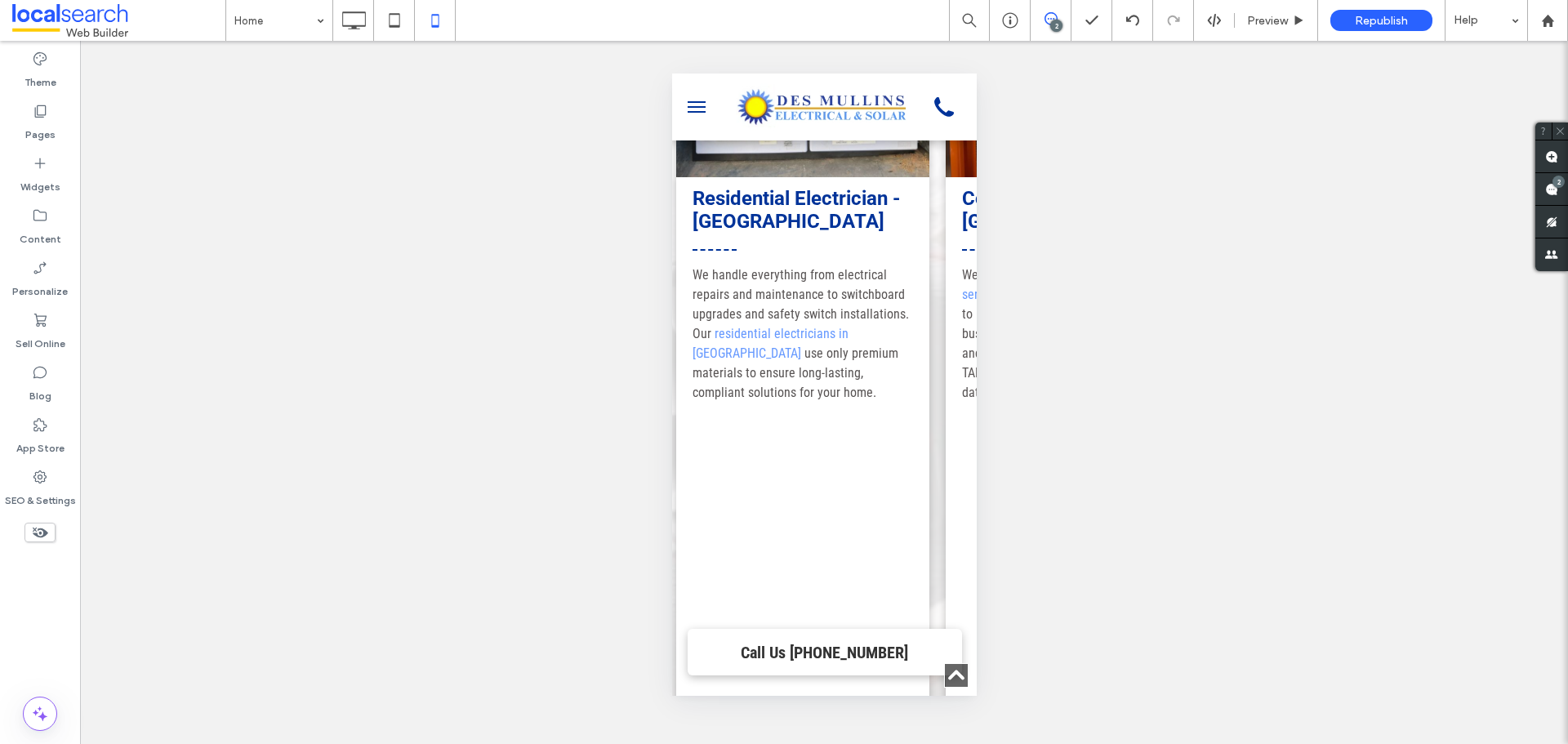
scroll to position [2042, 0]
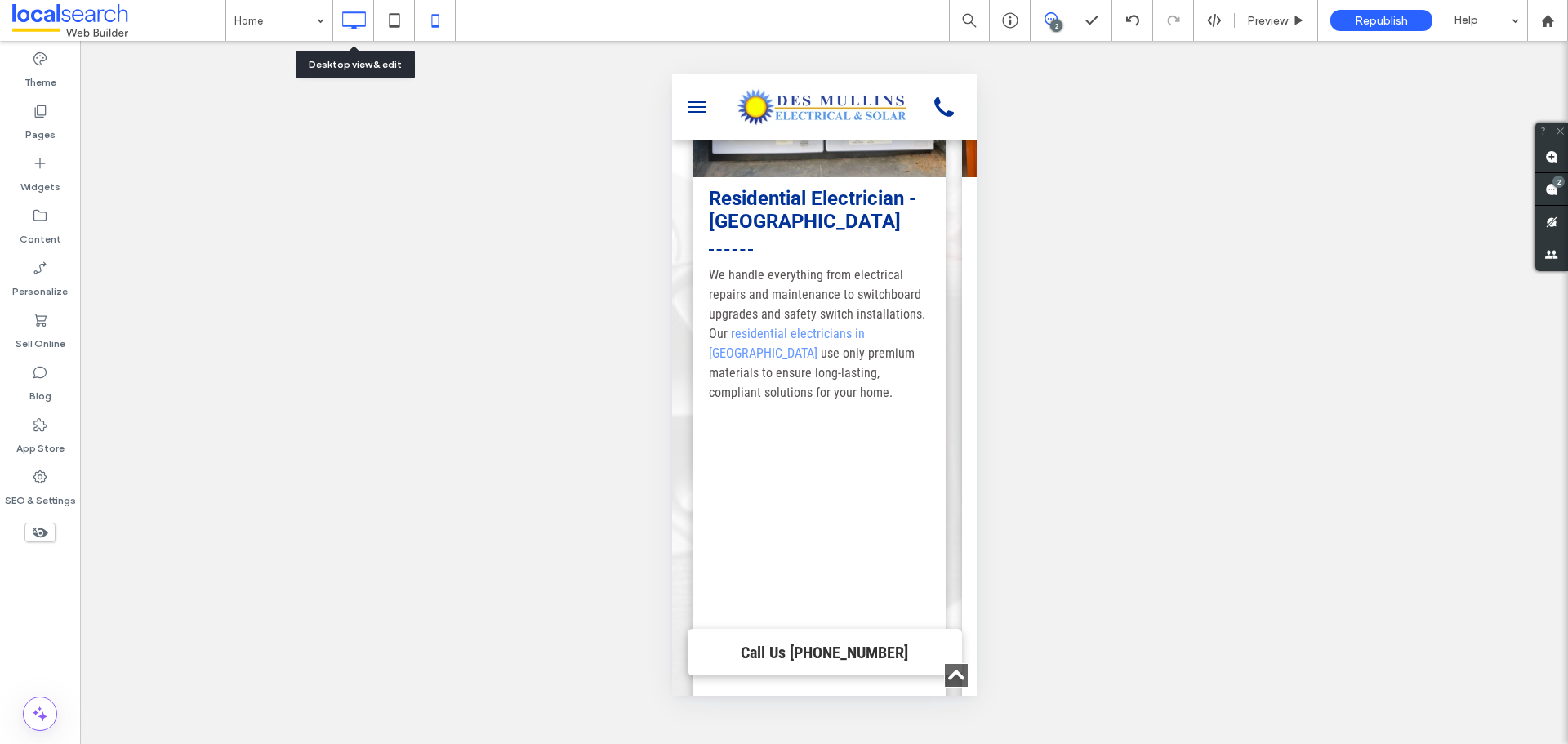
click at [358, 27] on icon at bounding box center [354, 20] width 33 height 33
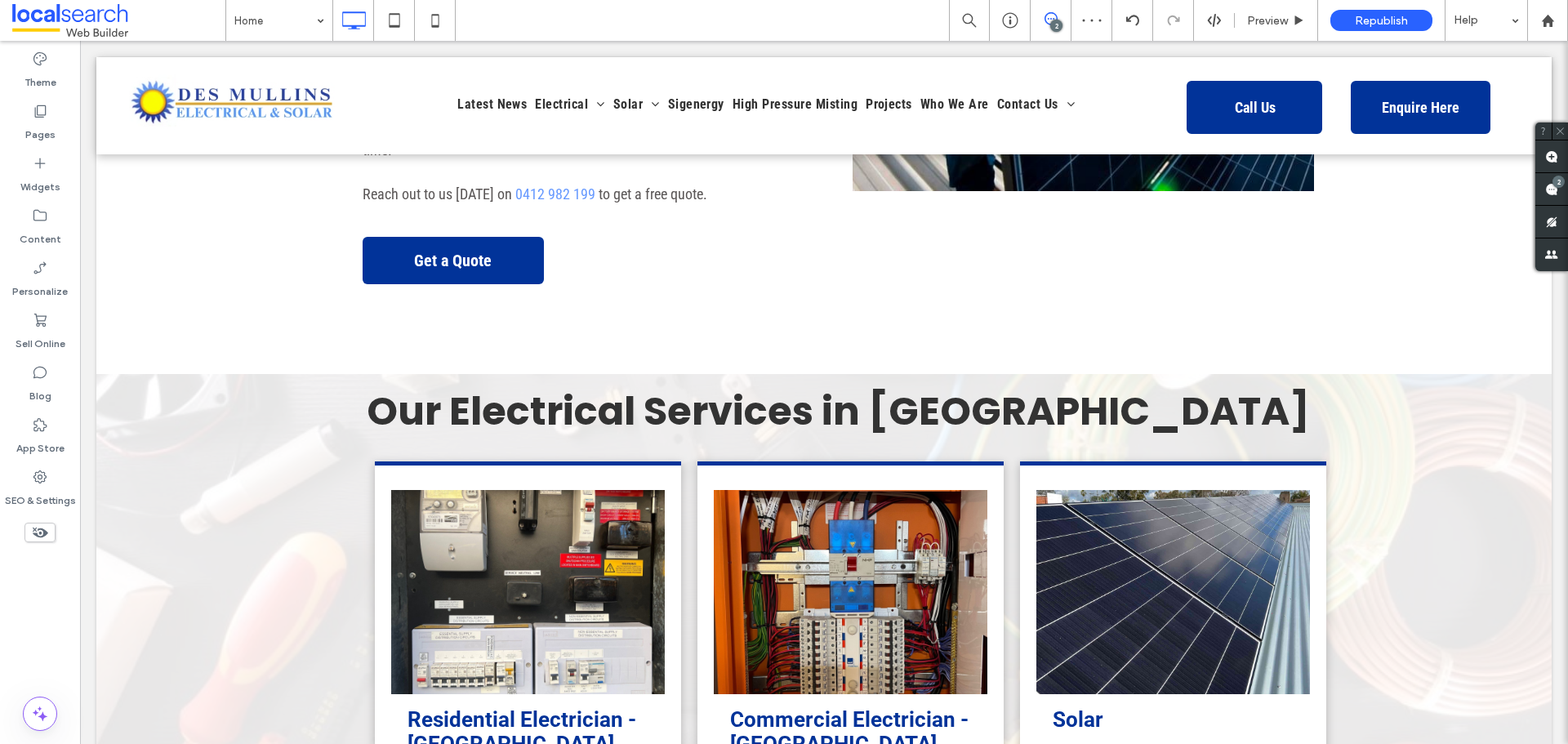
scroll to position [0, 0]
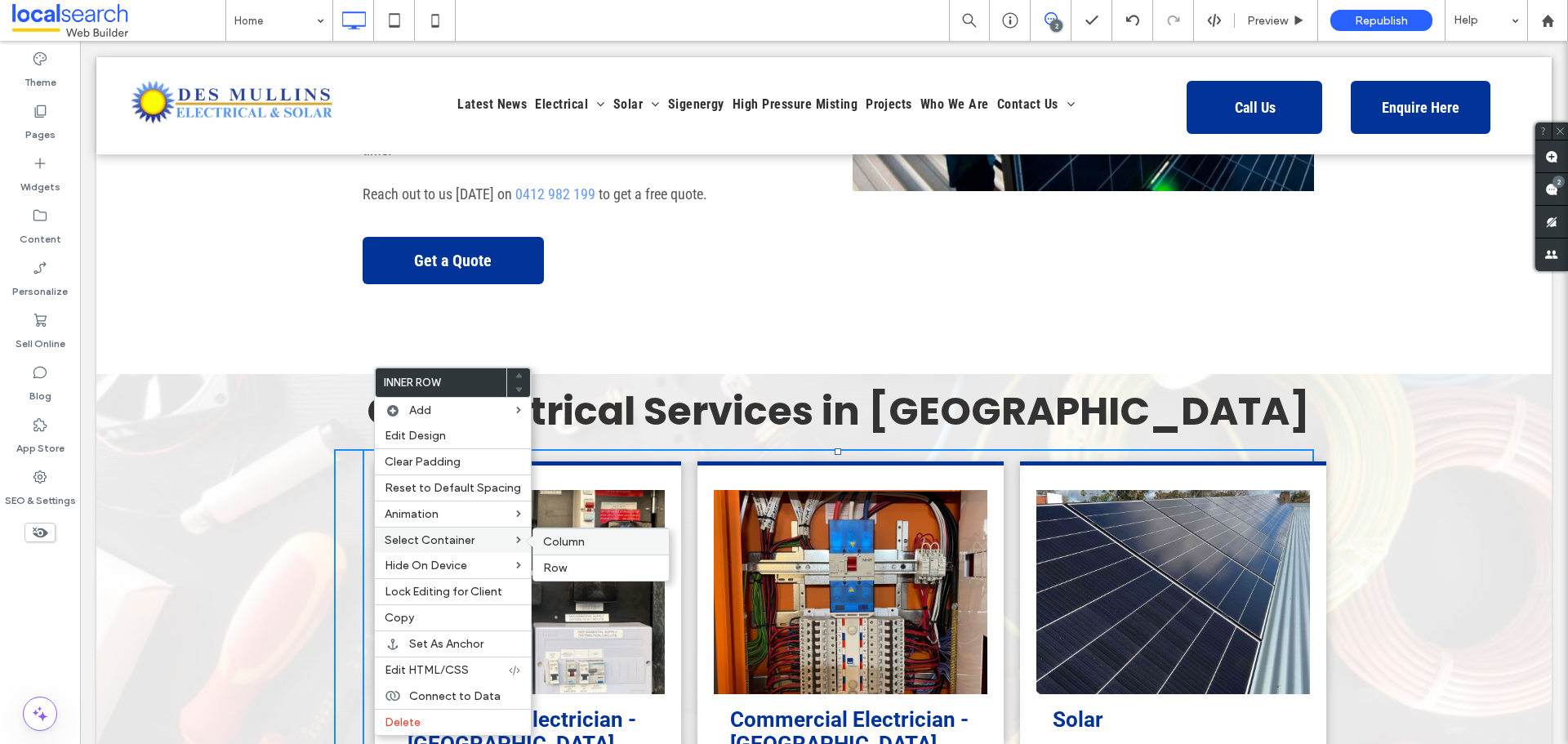
click at [543, 545] on span "Column" at bounding box center [564, 542] width 41 height 14
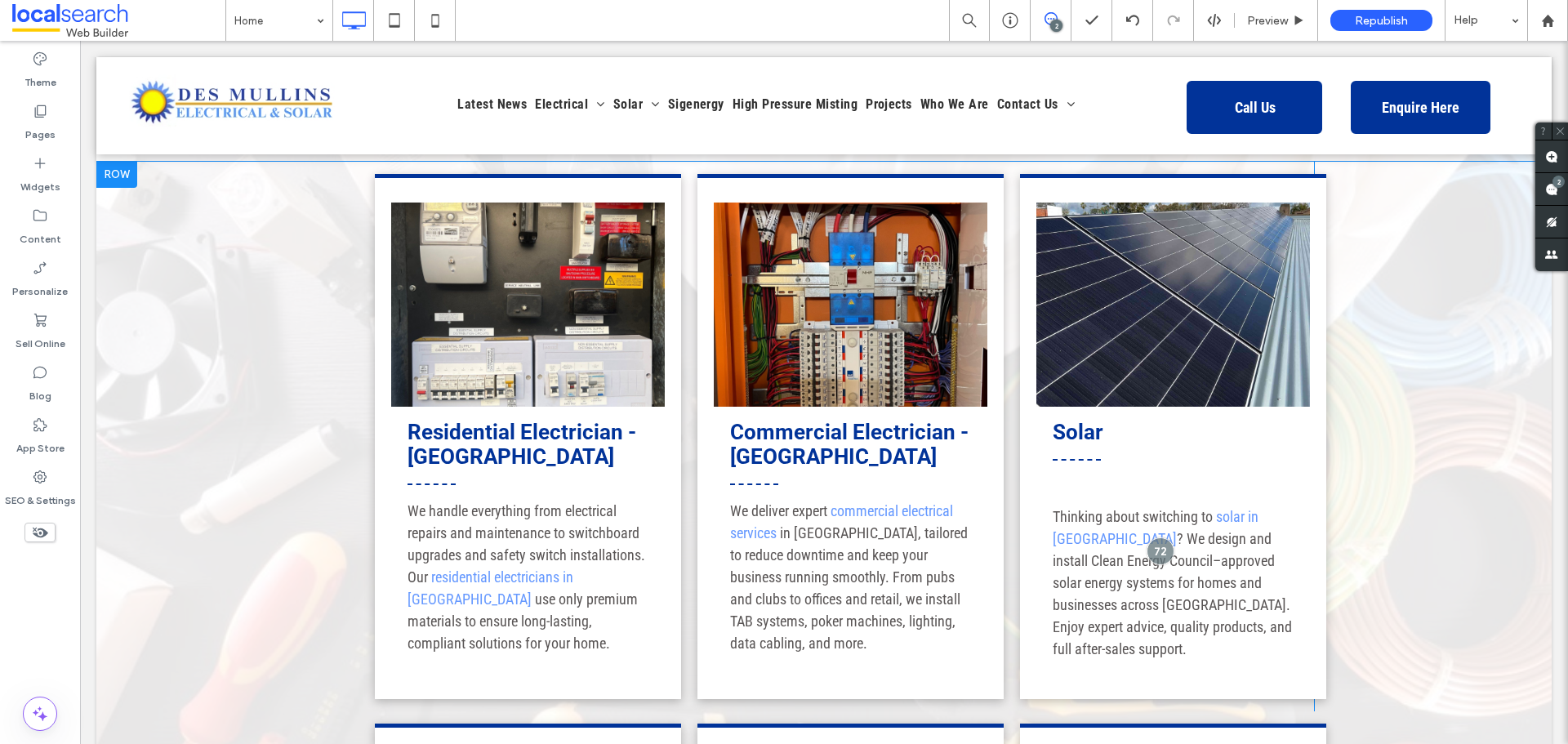
scroll to position [1471, 0]
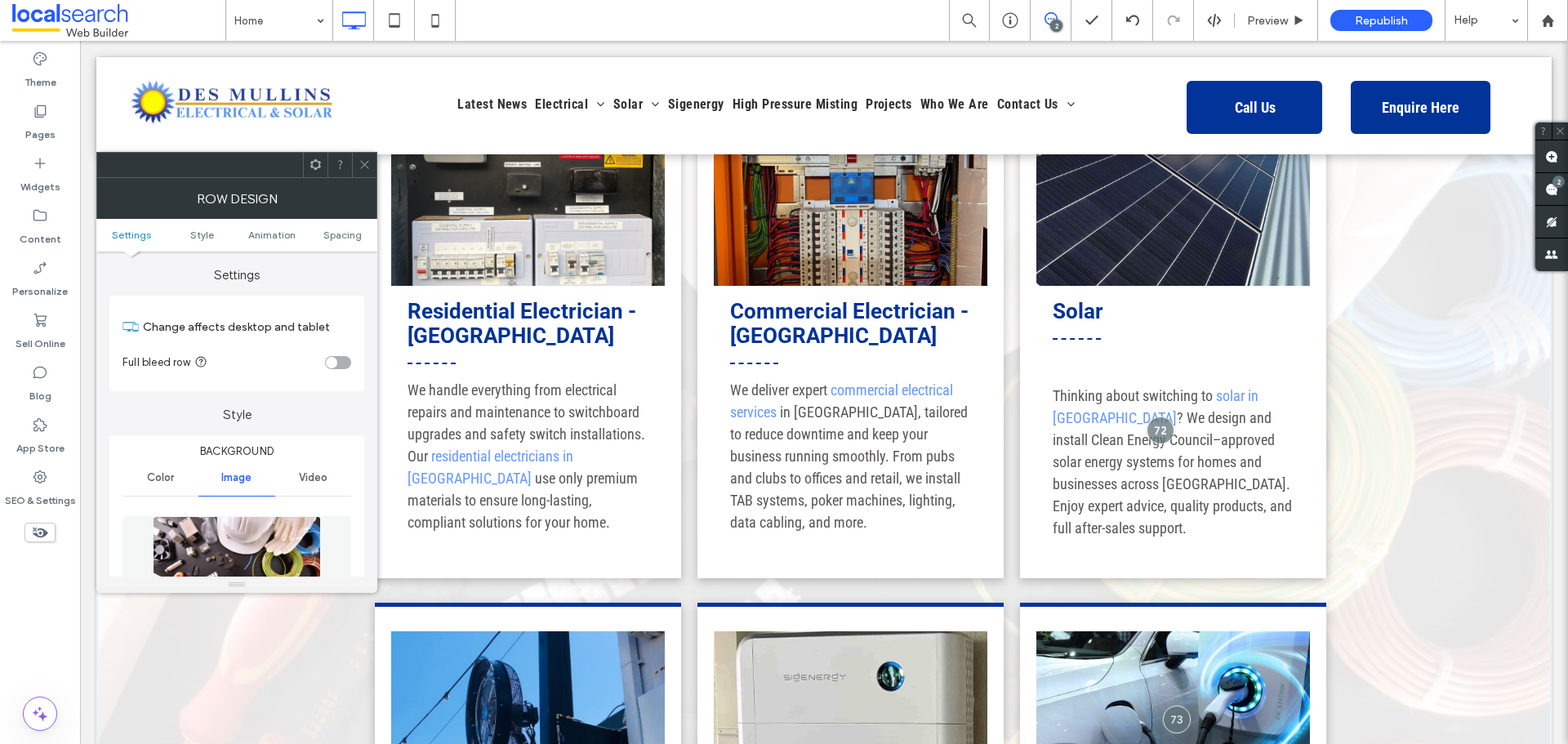
click at [308, 163] on div at bounding box center [315, 165] width 25 height 25
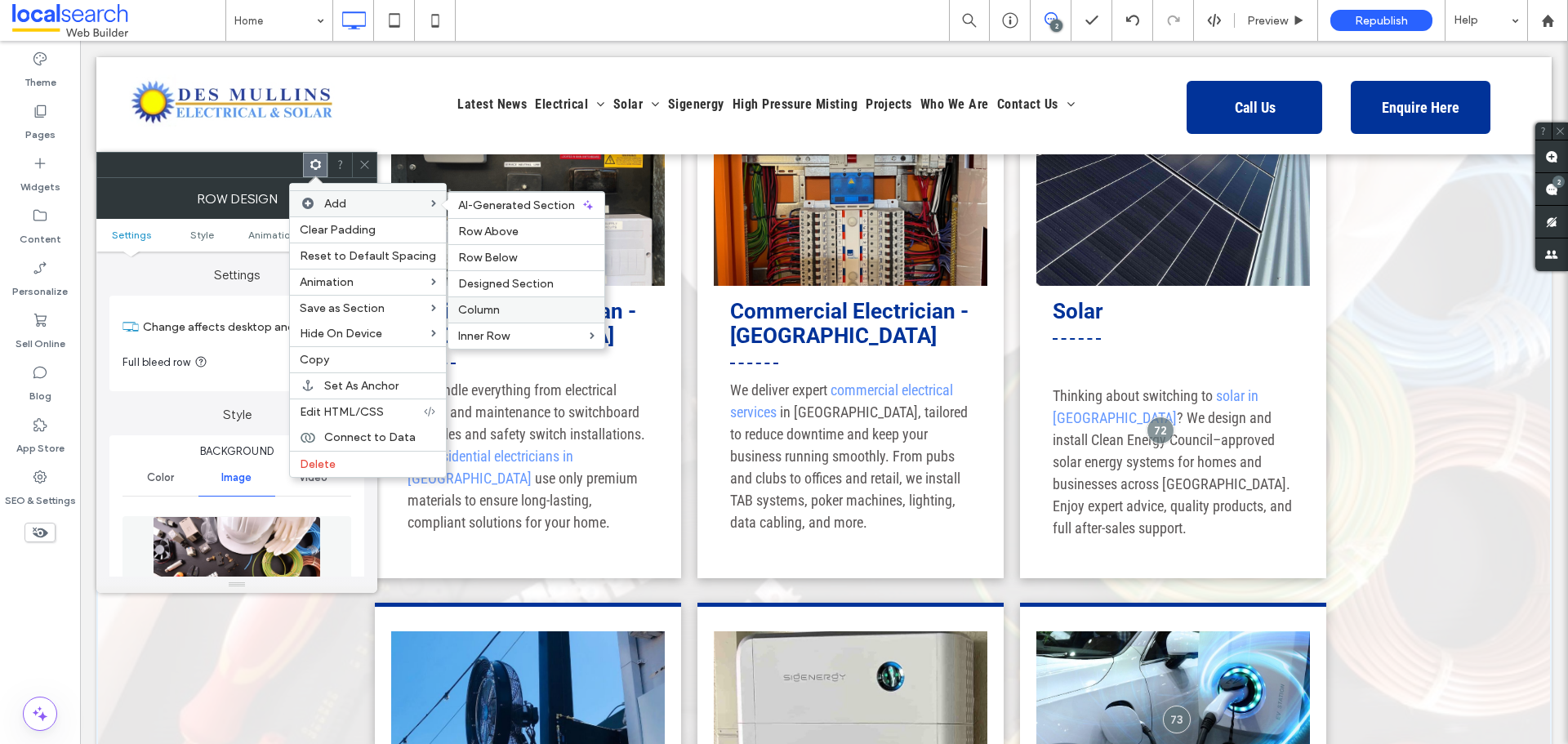
click at [504, 312] on label "Column" at bounding box center [526, 310] width 136 height 14
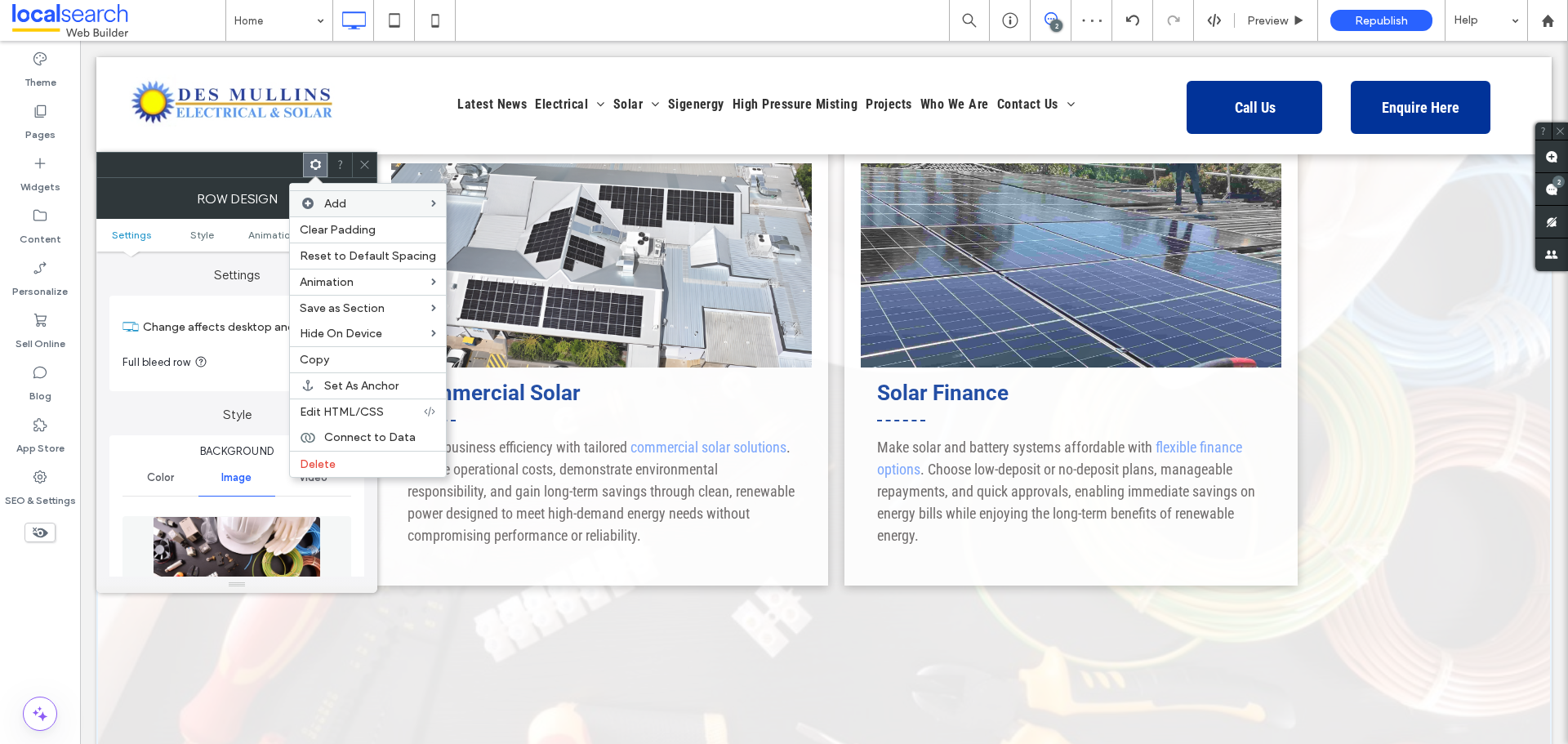
scroll to position [3187, 0]
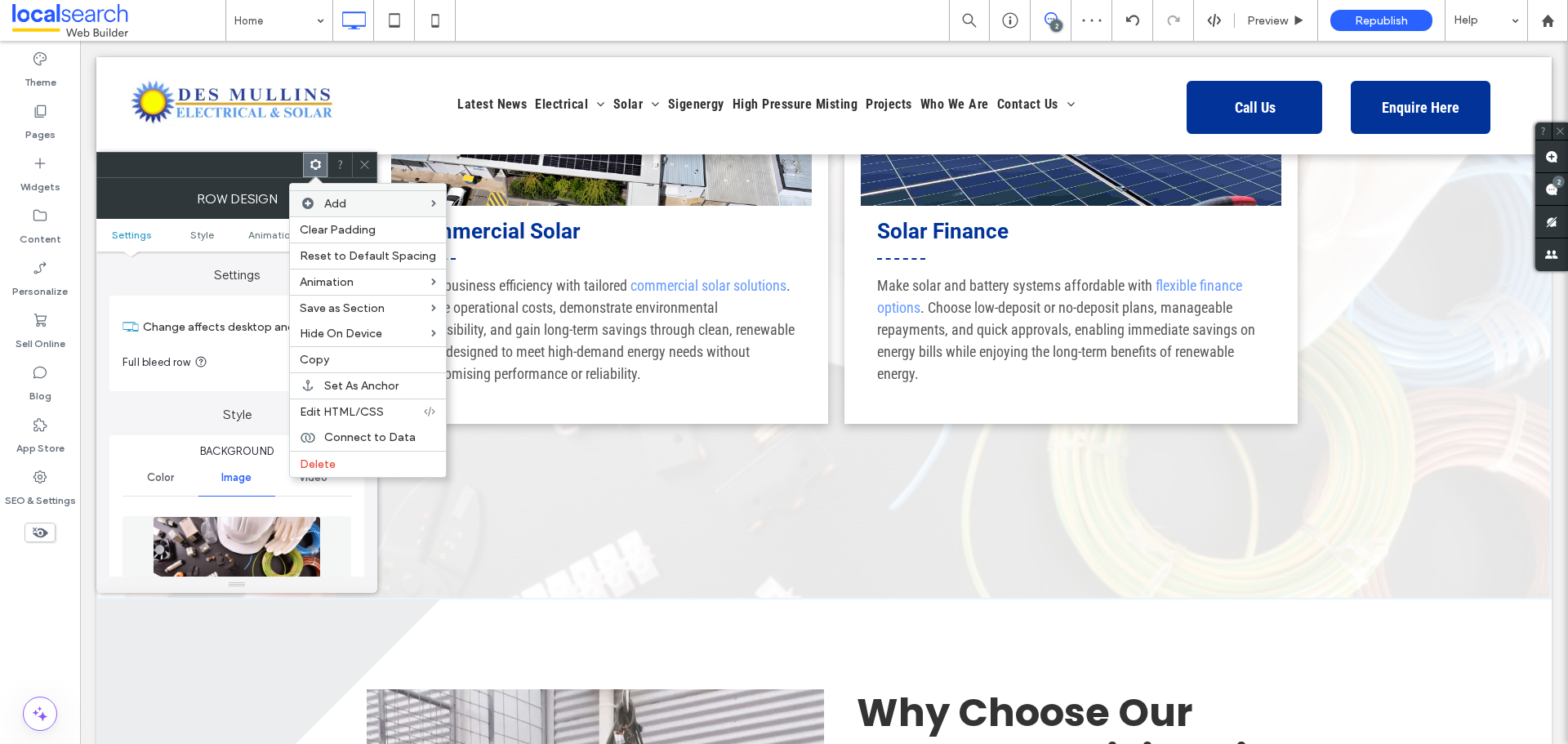
click at [702, 436] on div "Click To Paste Click To Paste" at bounding box center [824, 477] width 980 height 82
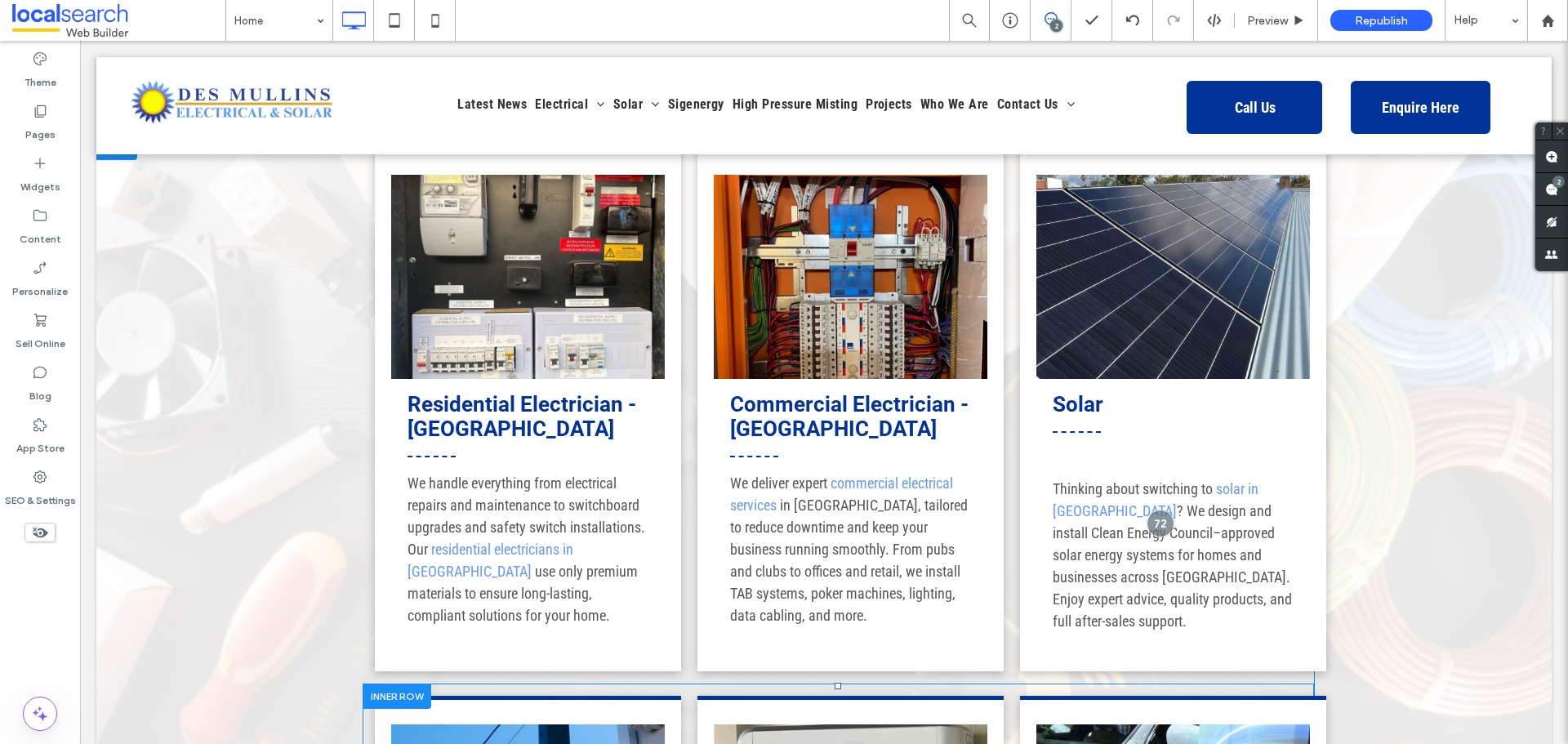
scroll to position [1471, 0]
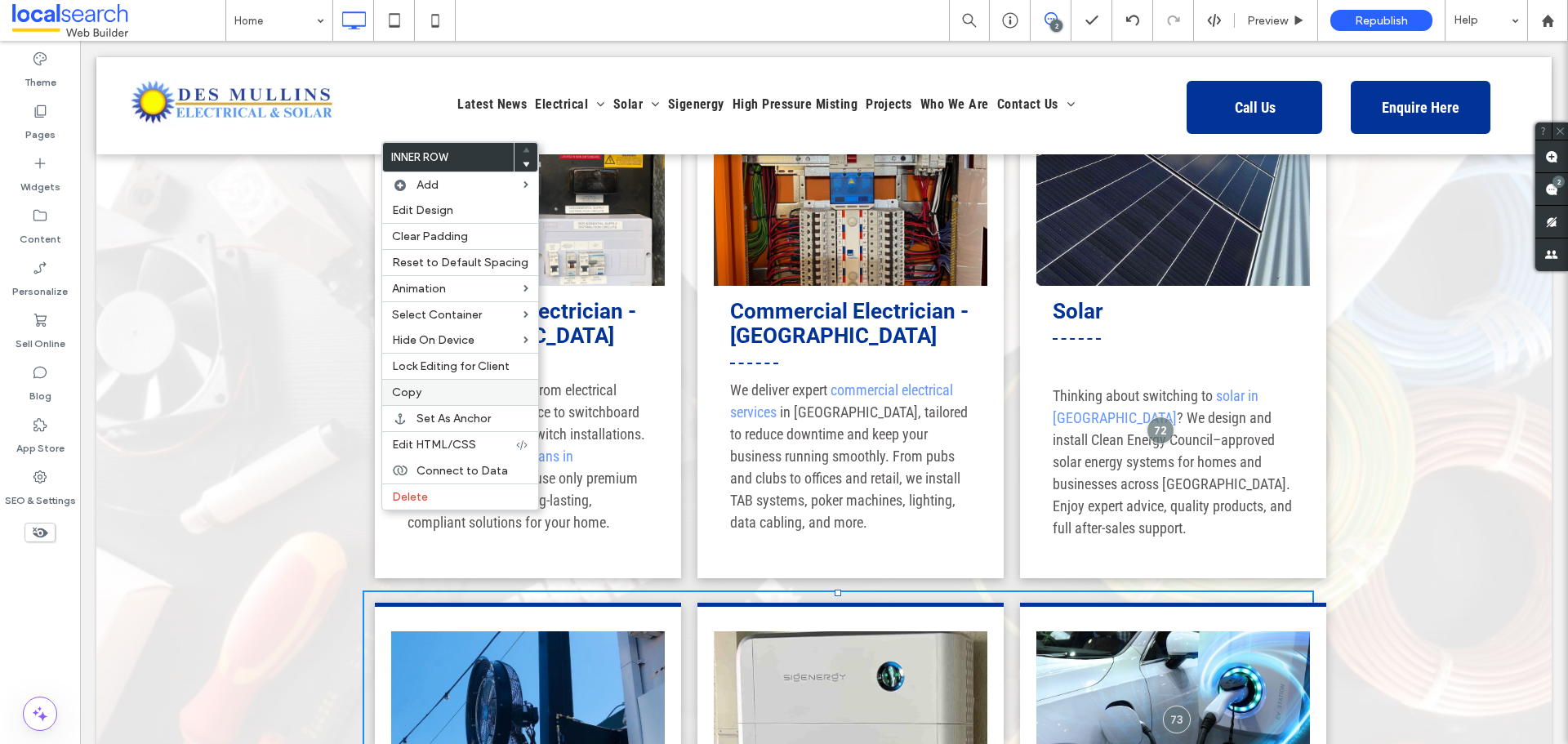
click at [418, 391] on span "Copy" at bounding box center [406, 393] width 30 height 14
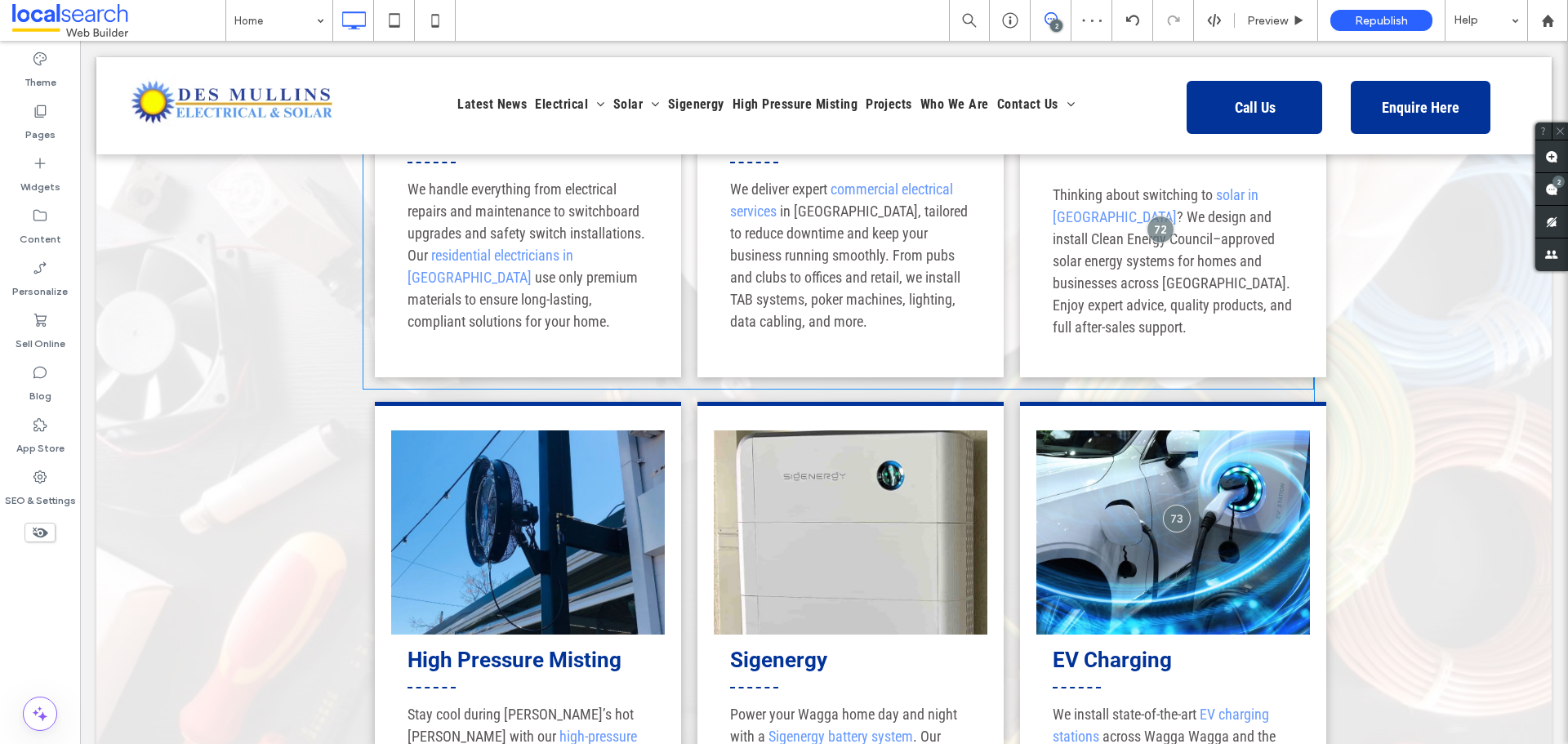
scroll to position [1634, 0]
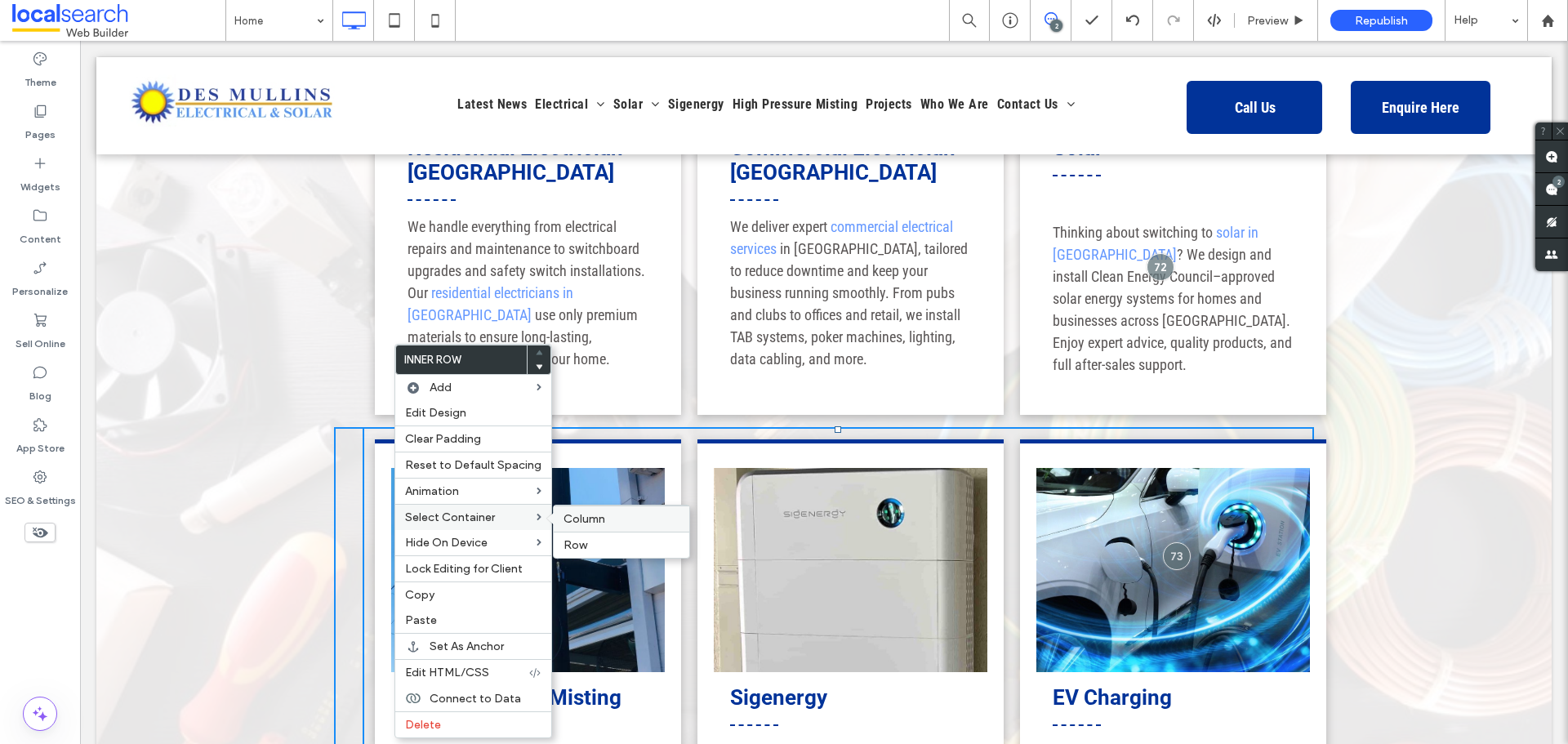
click at [564, 518] on span "Column" at bounding box center [584, 519] width 41 height 14
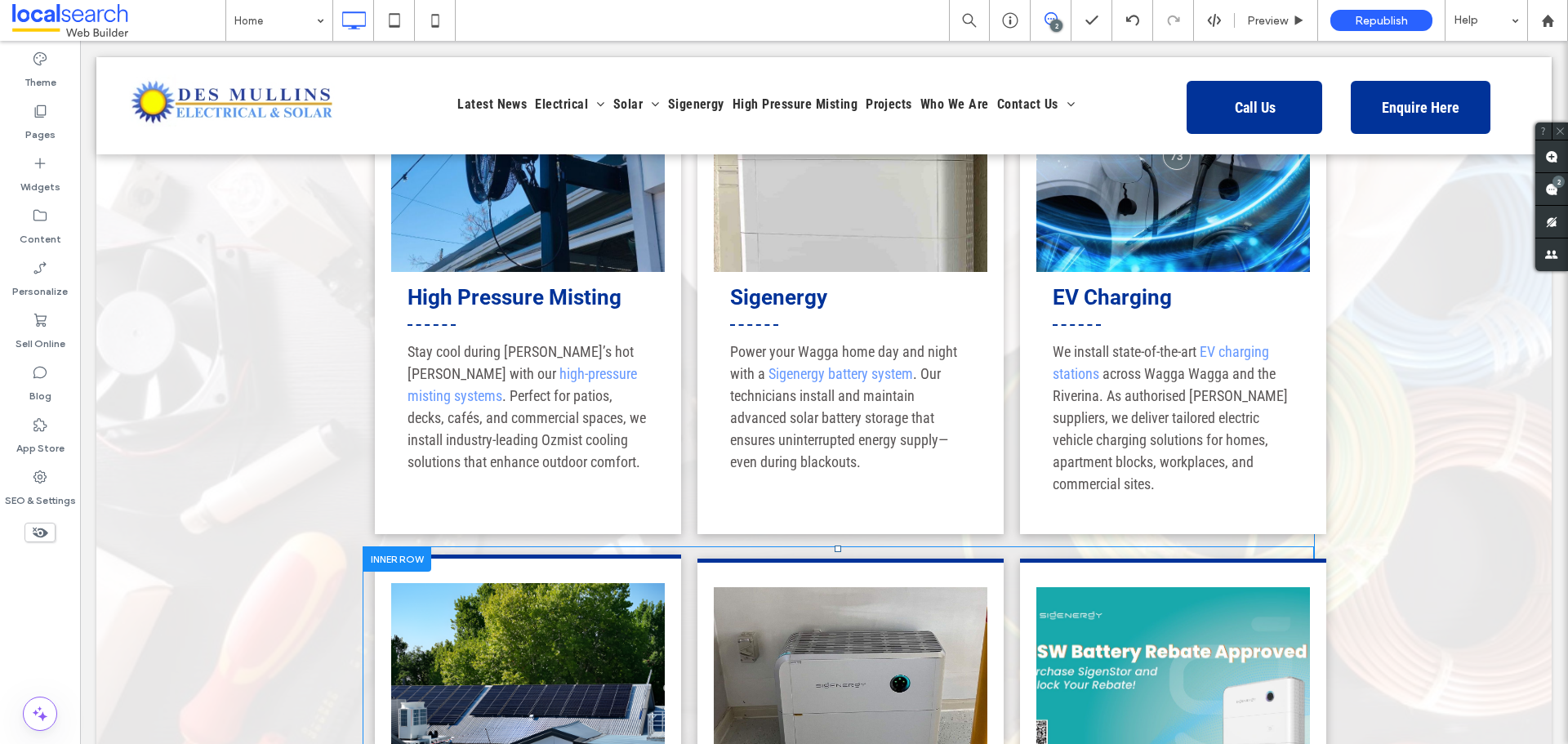
scroll to position [2125, 0]
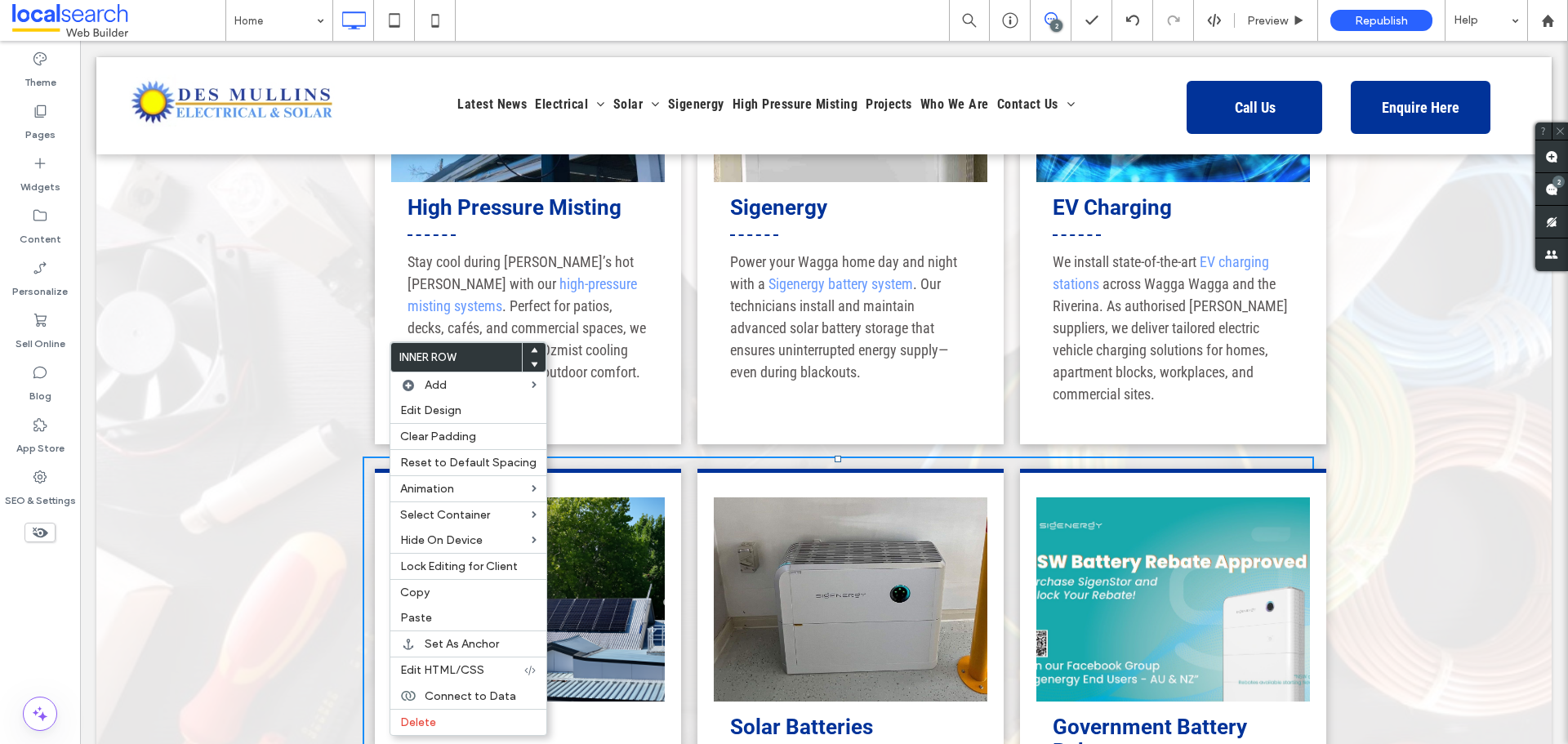
click at [319, 483] on div "Click To Paste High Pressure Misting Want to stay cool and comfortable while yo…" at bounding box center [824, 524] width 1455 height 2274
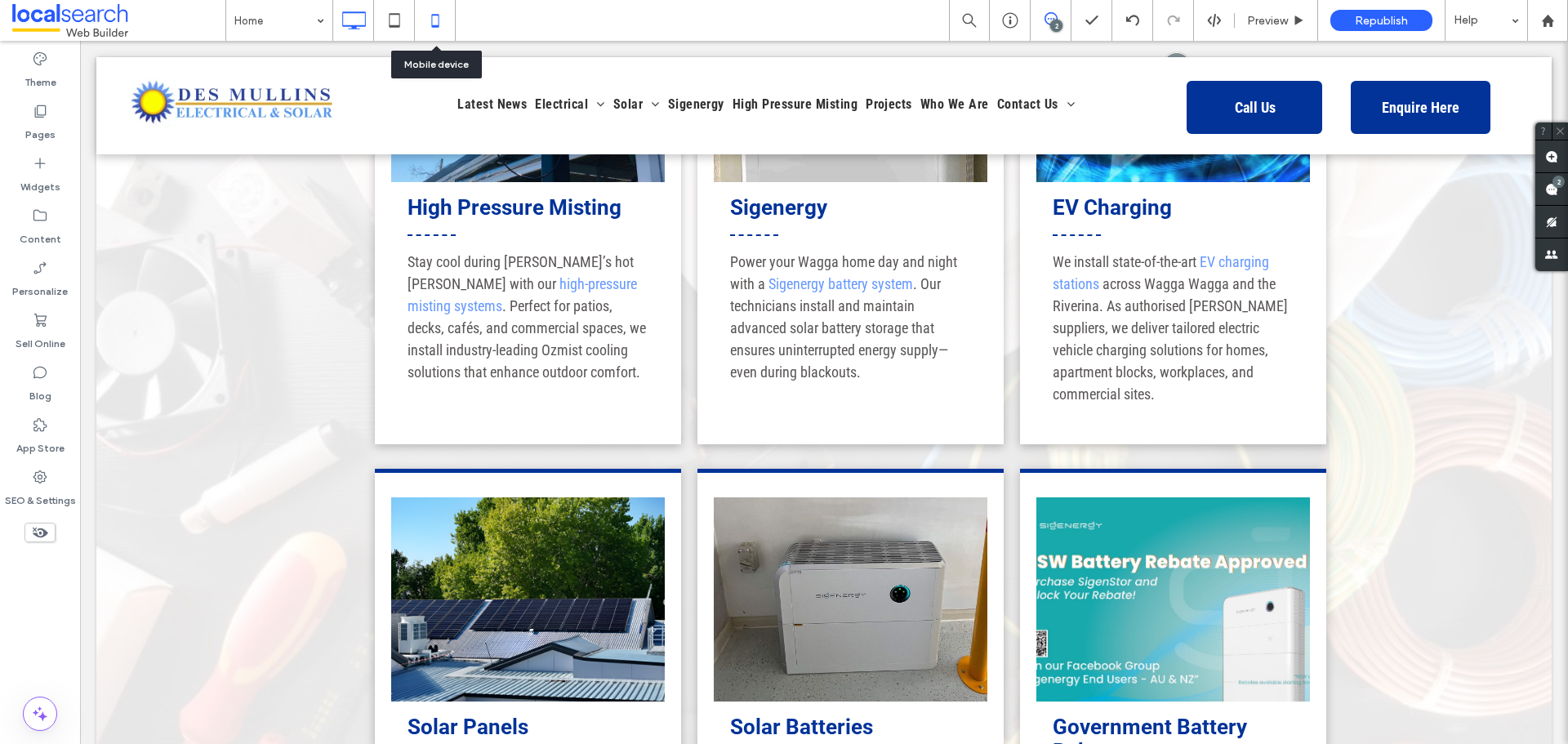
click at [438, 25] on use at bounding box center [435, 19] width 8 height 13
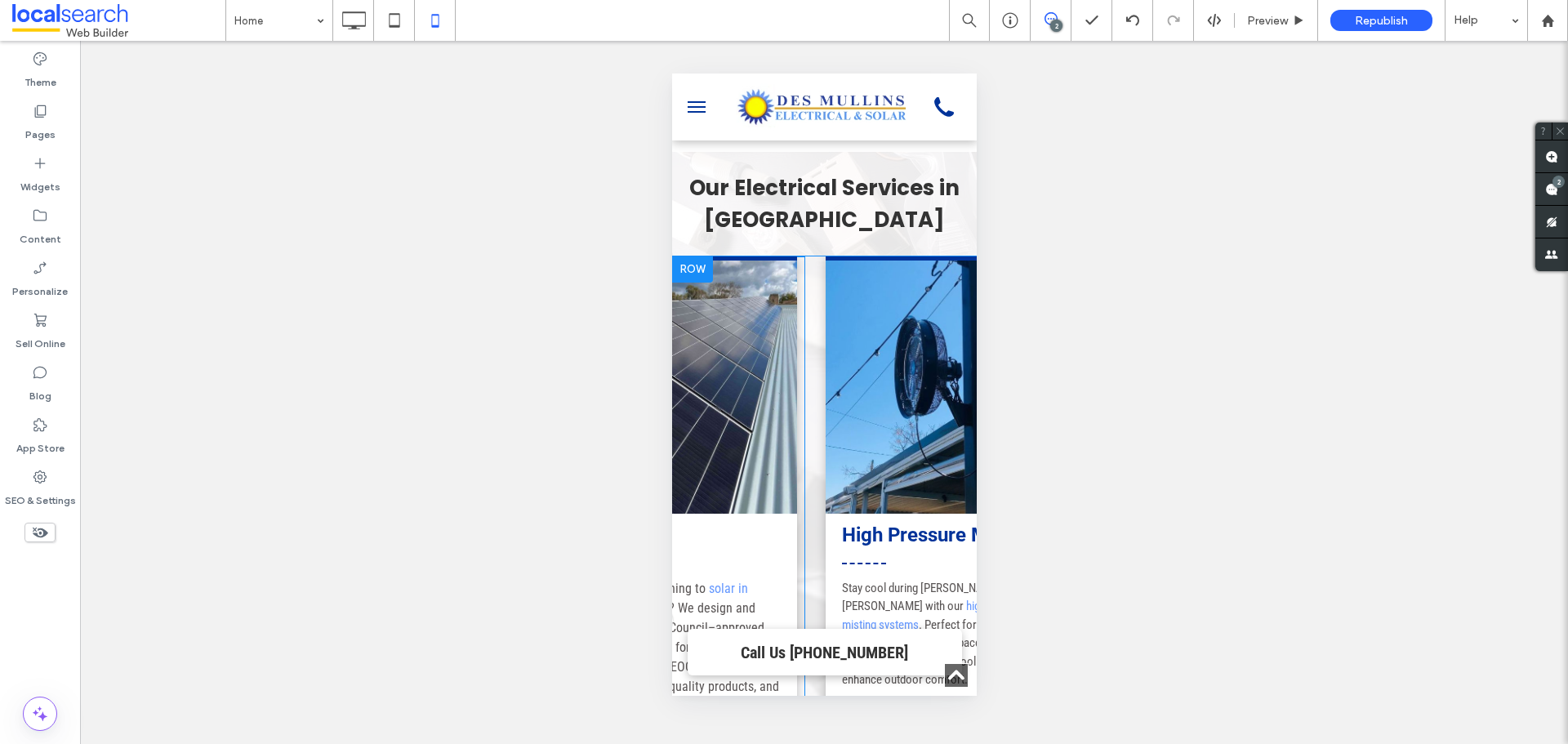
scroll to position [1705, 0]
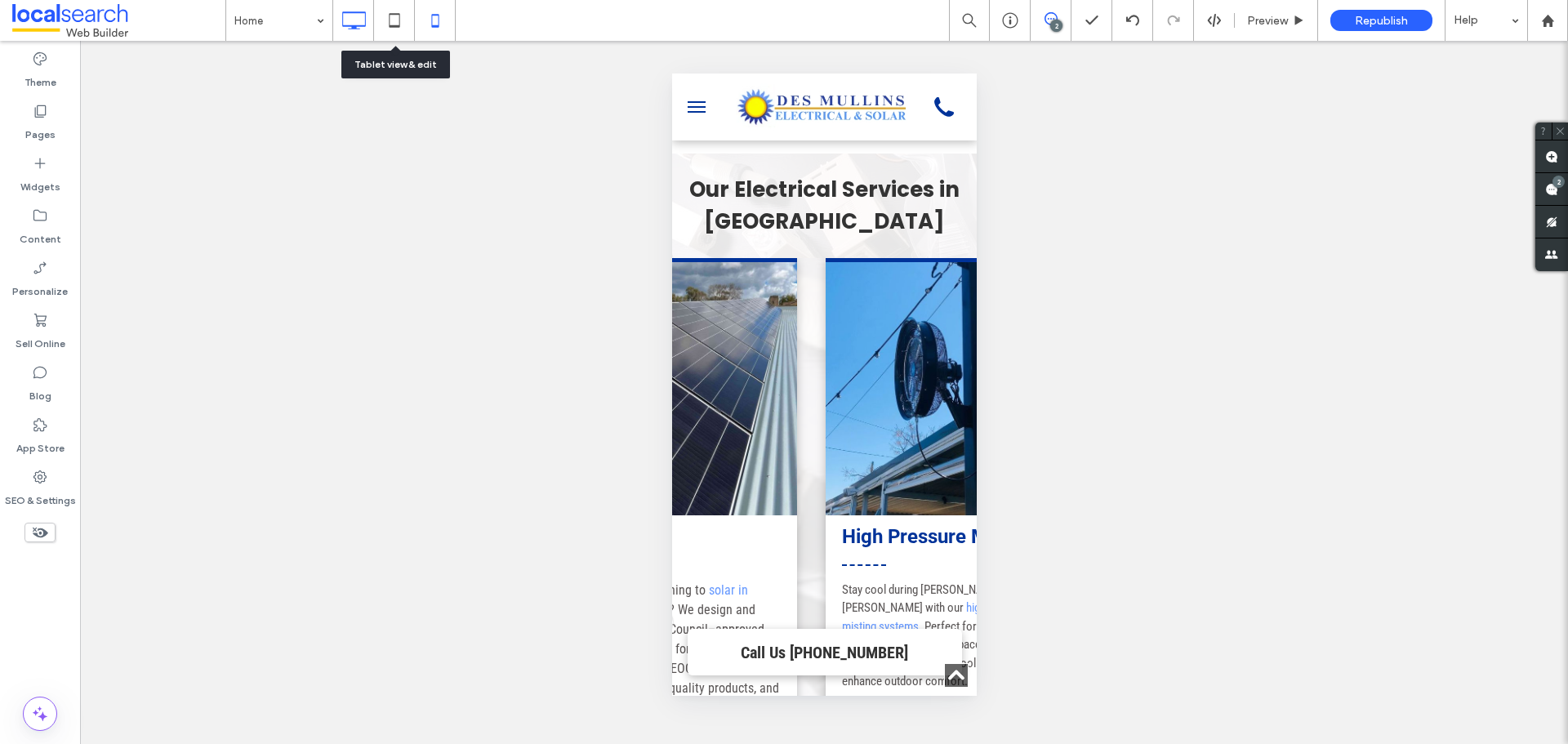
click at [368, 14] on icon at bounding box center [354, 20] width 33 height 33
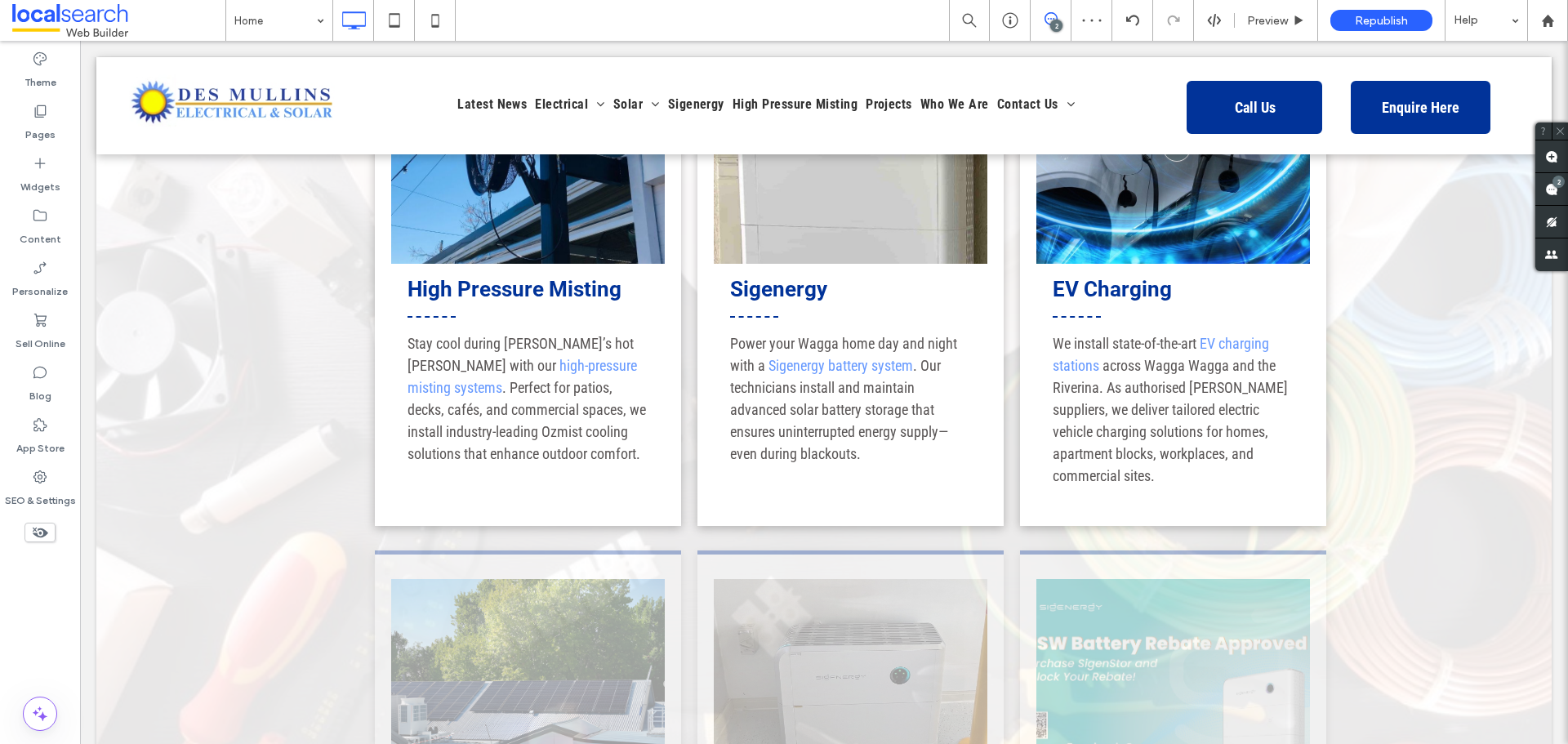
scroll to position [2125, 0]
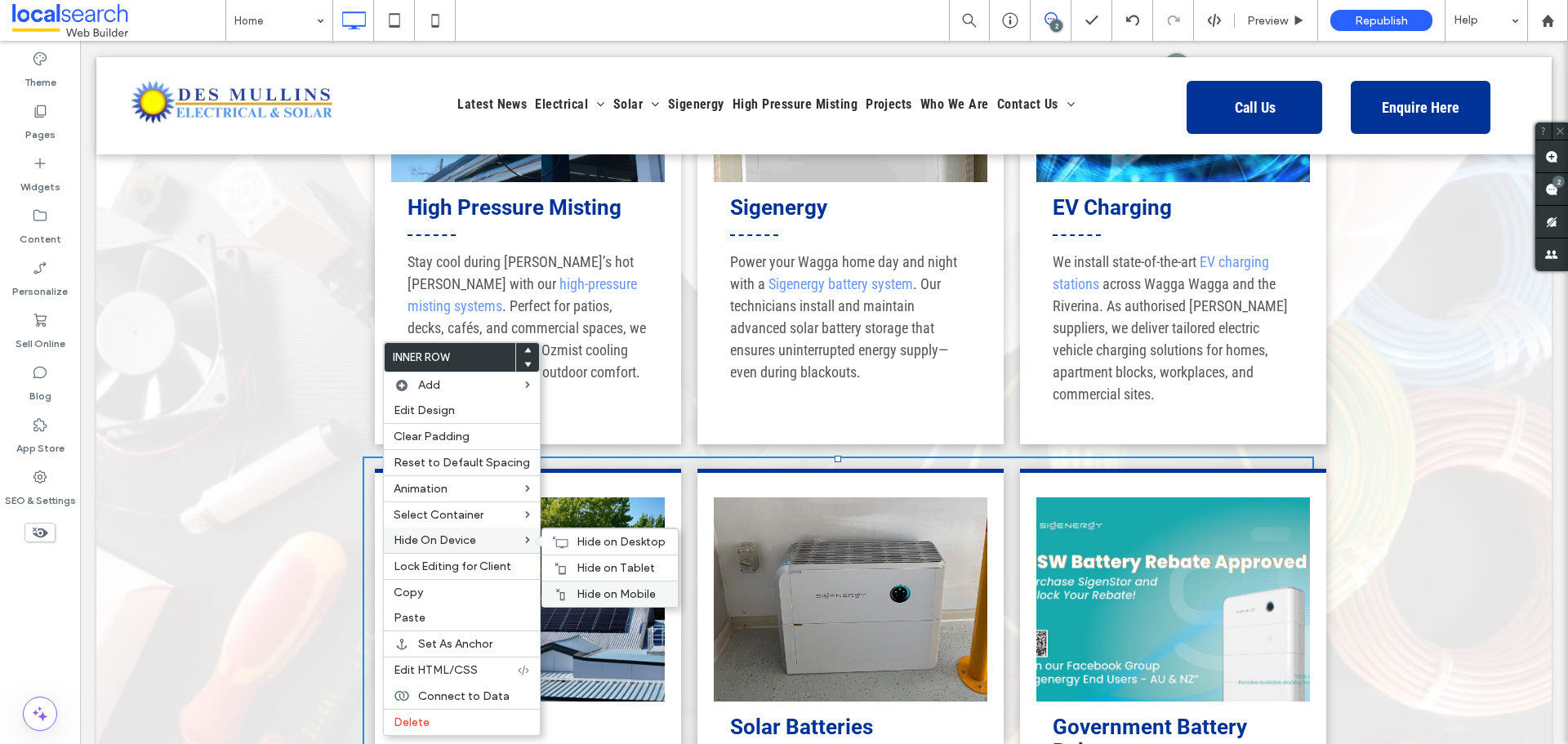
click at [577, 598] on span "Hide on Mobile" at bounding box center [617, 594] width 80 height 14
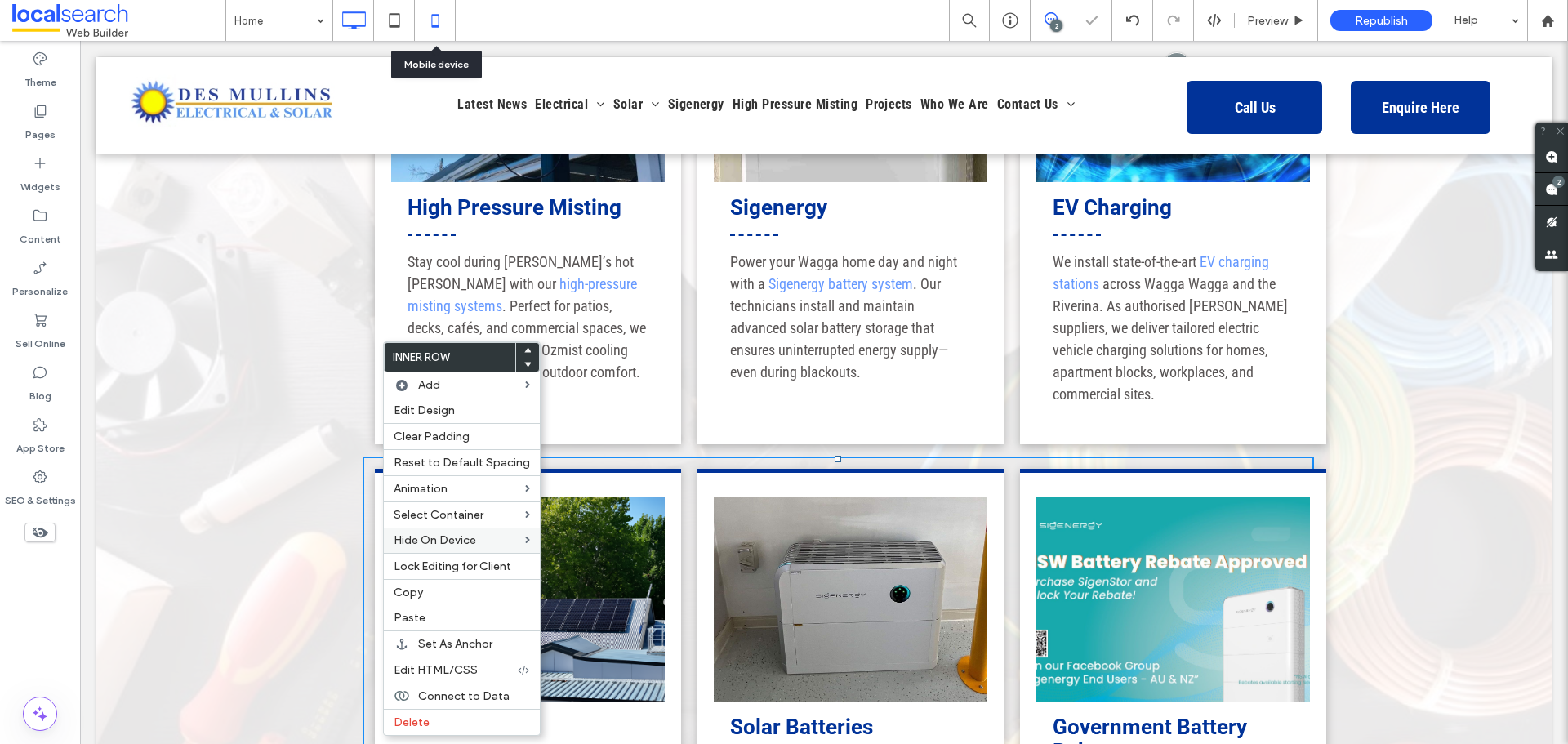
click at [435, 10] on icon at bounding box center [435, 20] width 33 height 33
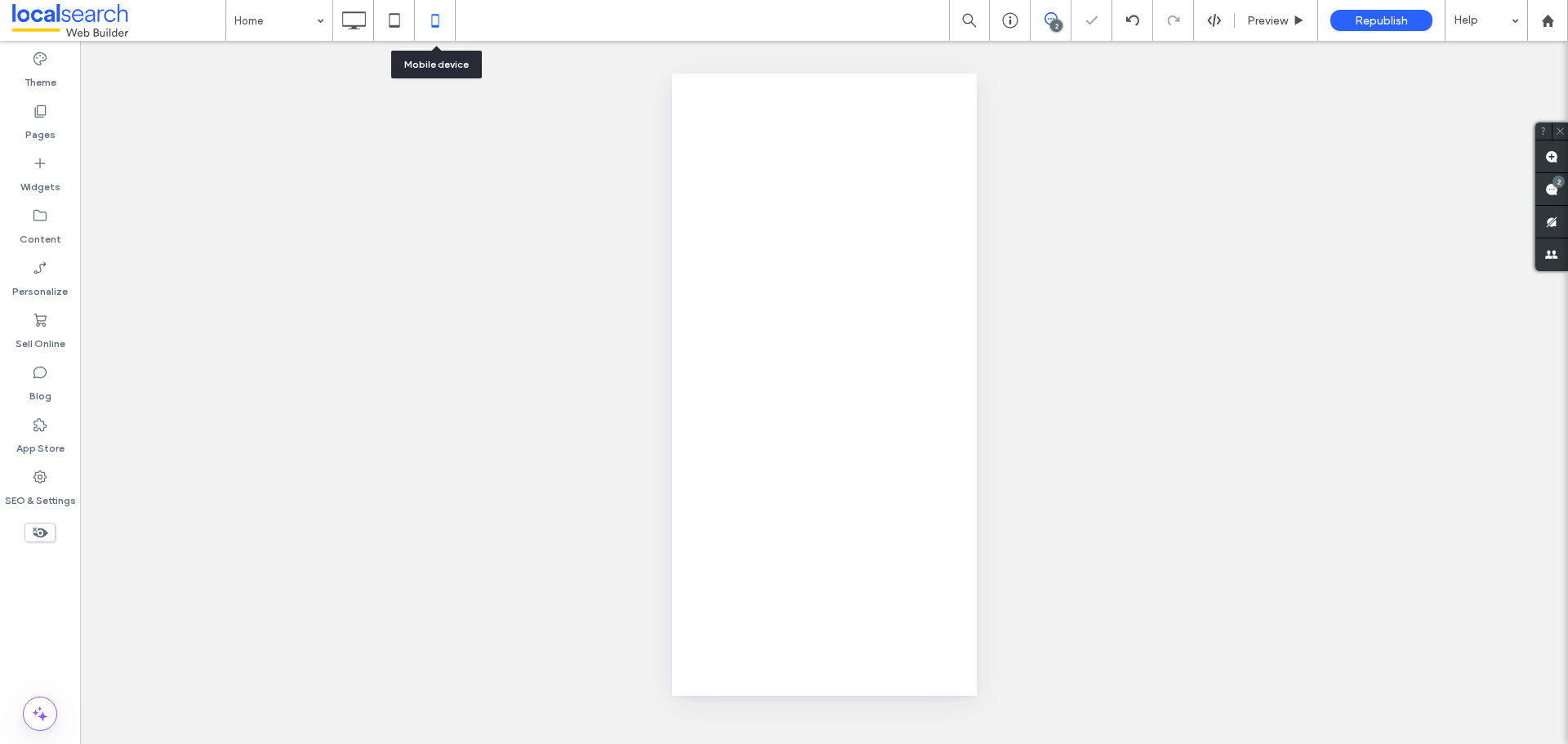
scroll to position [0, 0]
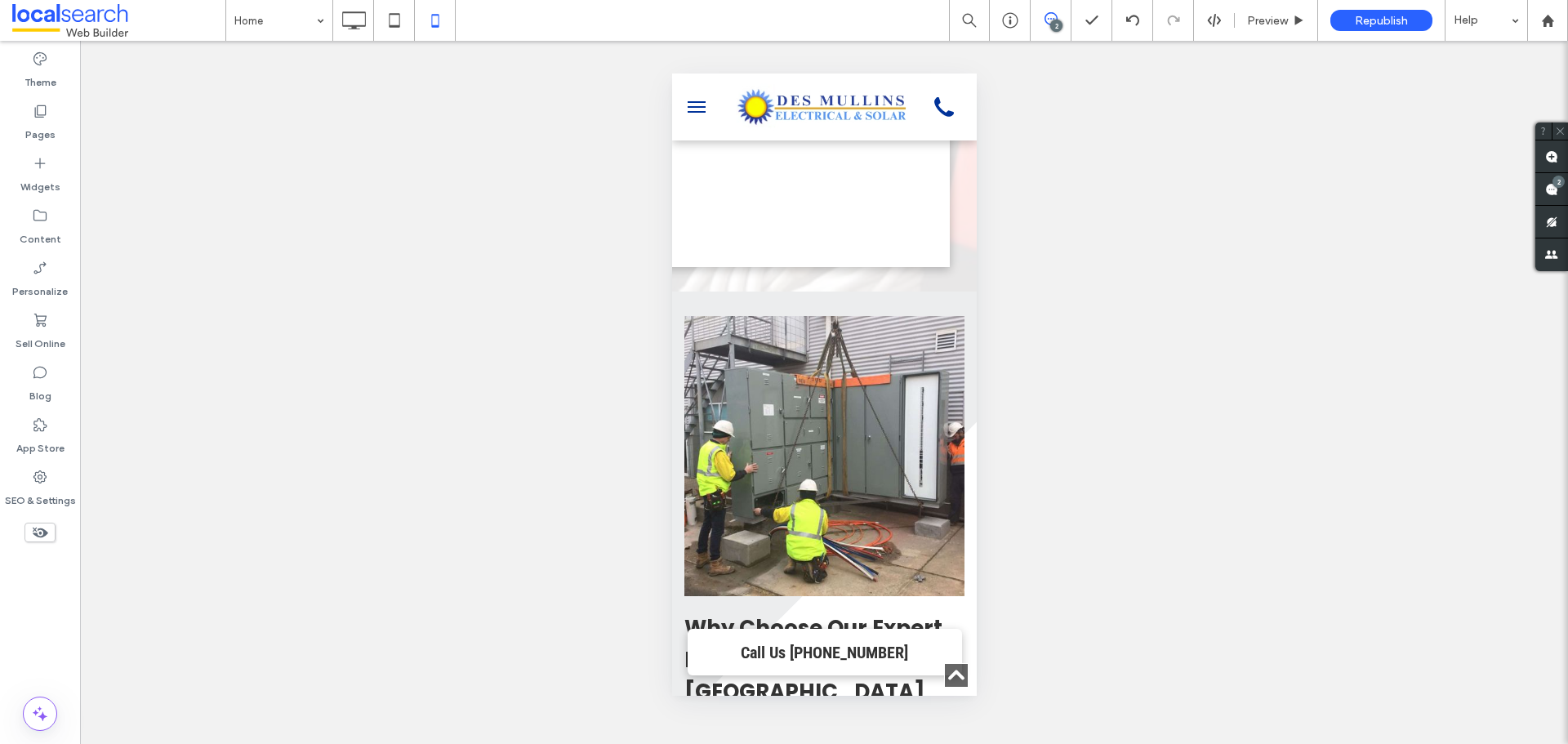
scroll to position [2583, 0]
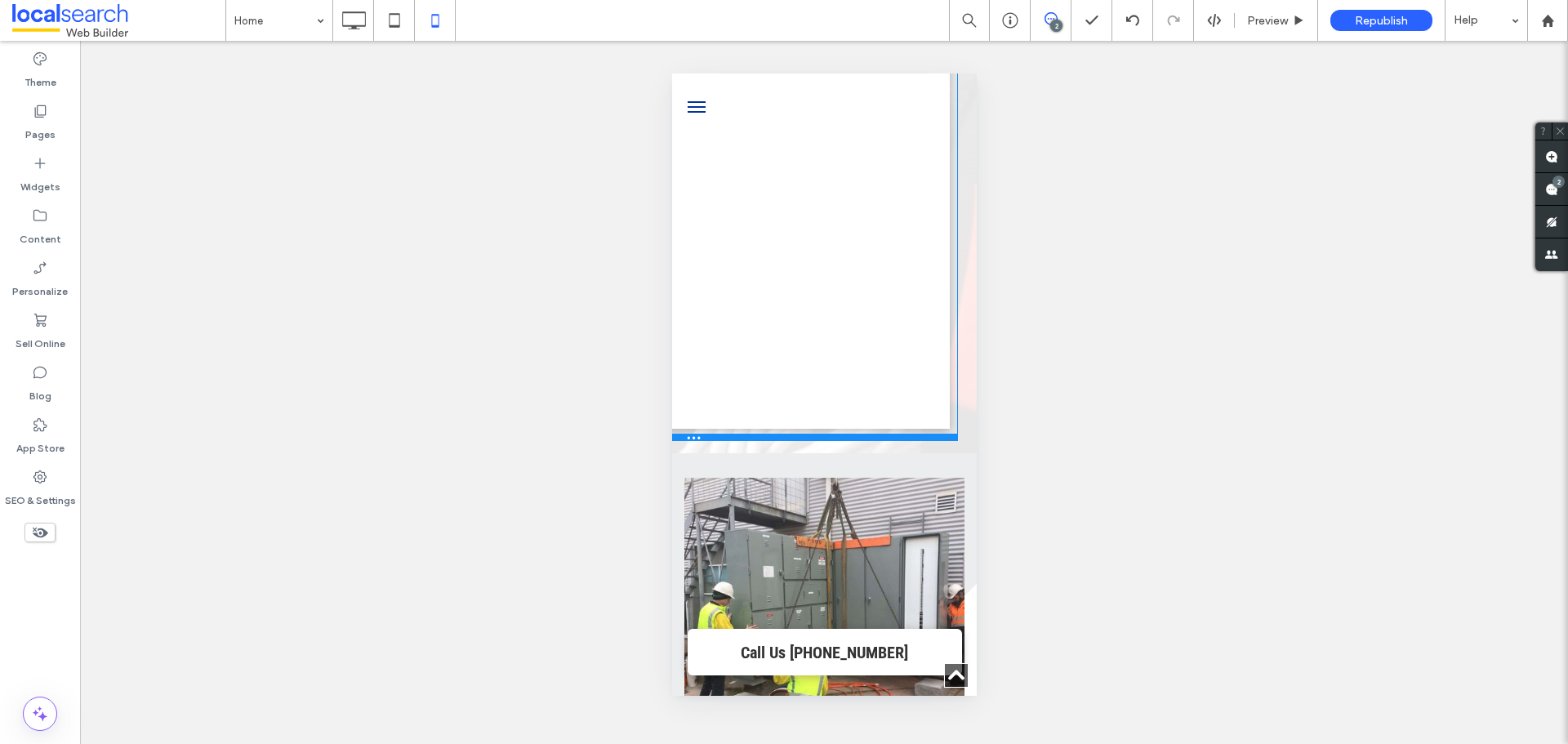
click at [922, 434] on div at bounding box center [553, 438] width 809 height 8
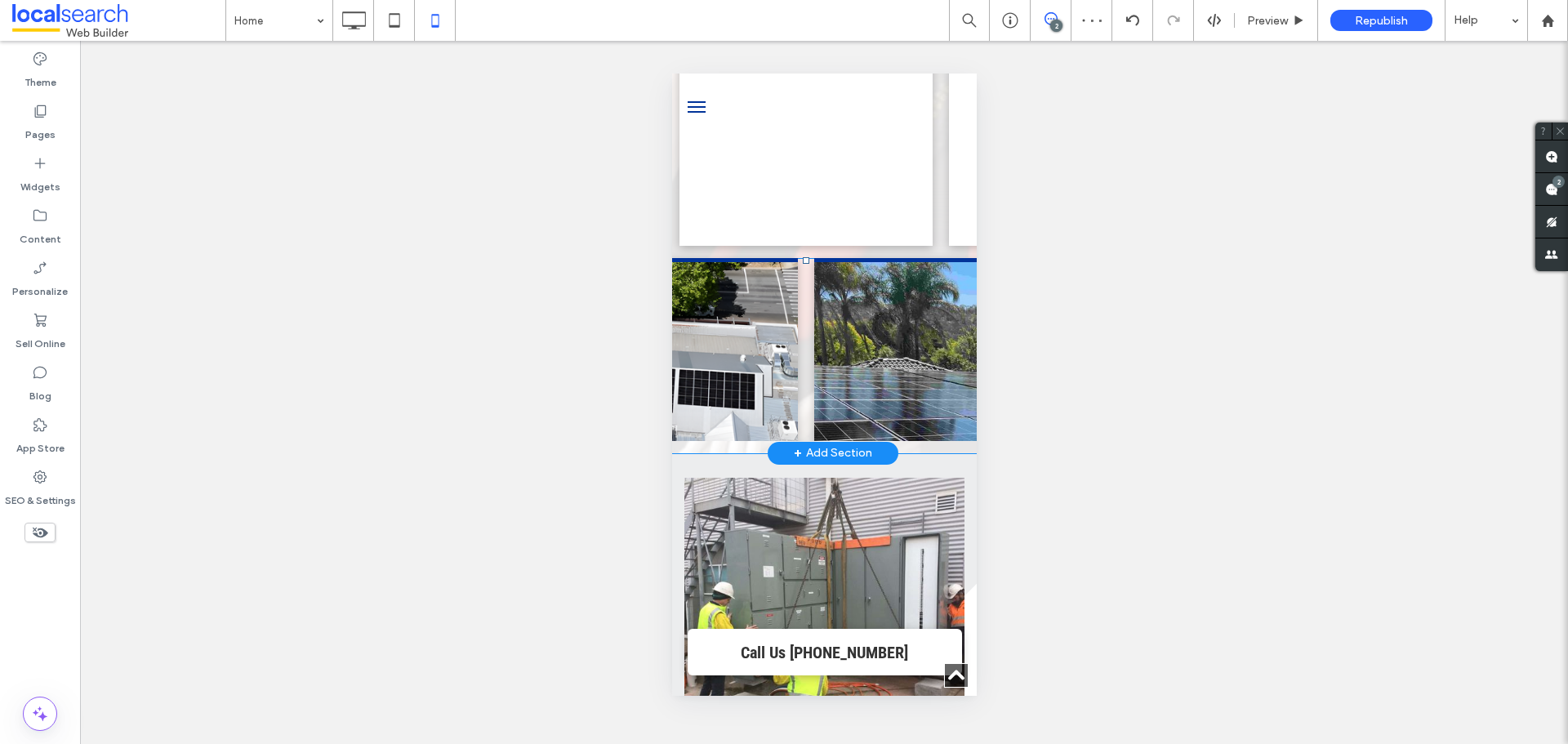
scroll to position [81, 1103]
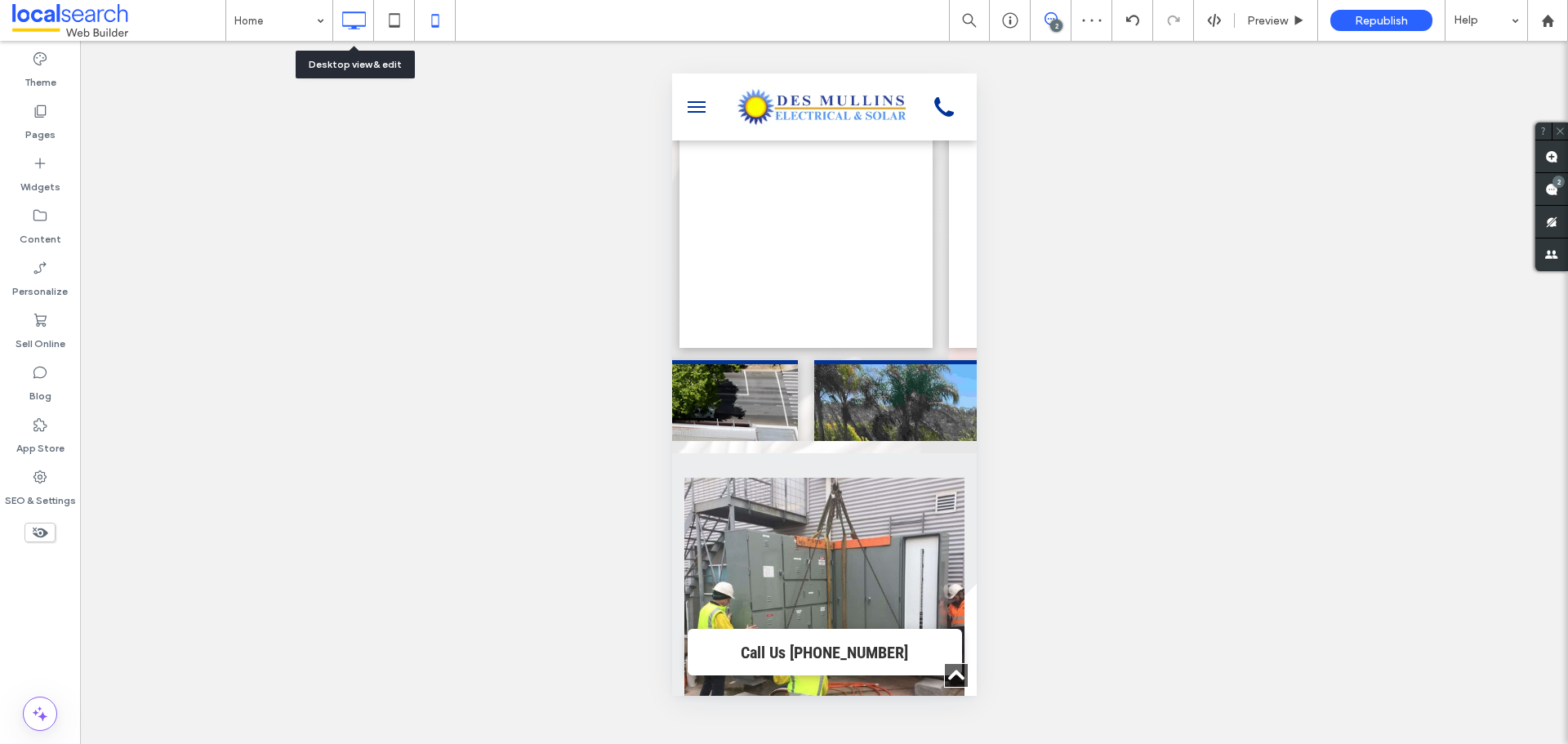
click at [361, 14] on icon at bounding box center [354, 20] width 33 height 33
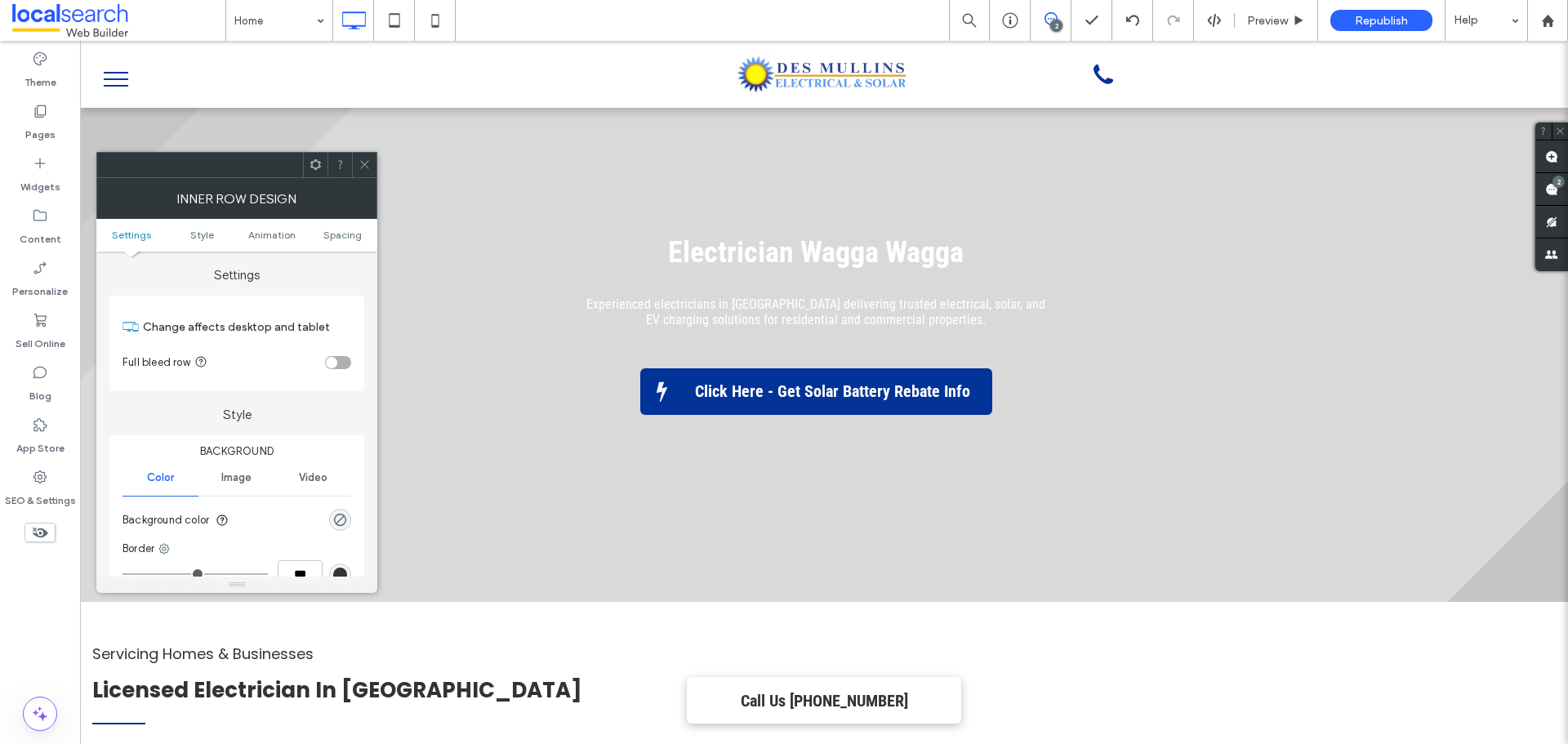
click at [360, 157] on span at bounding box center [365, 165] width 12 height 25
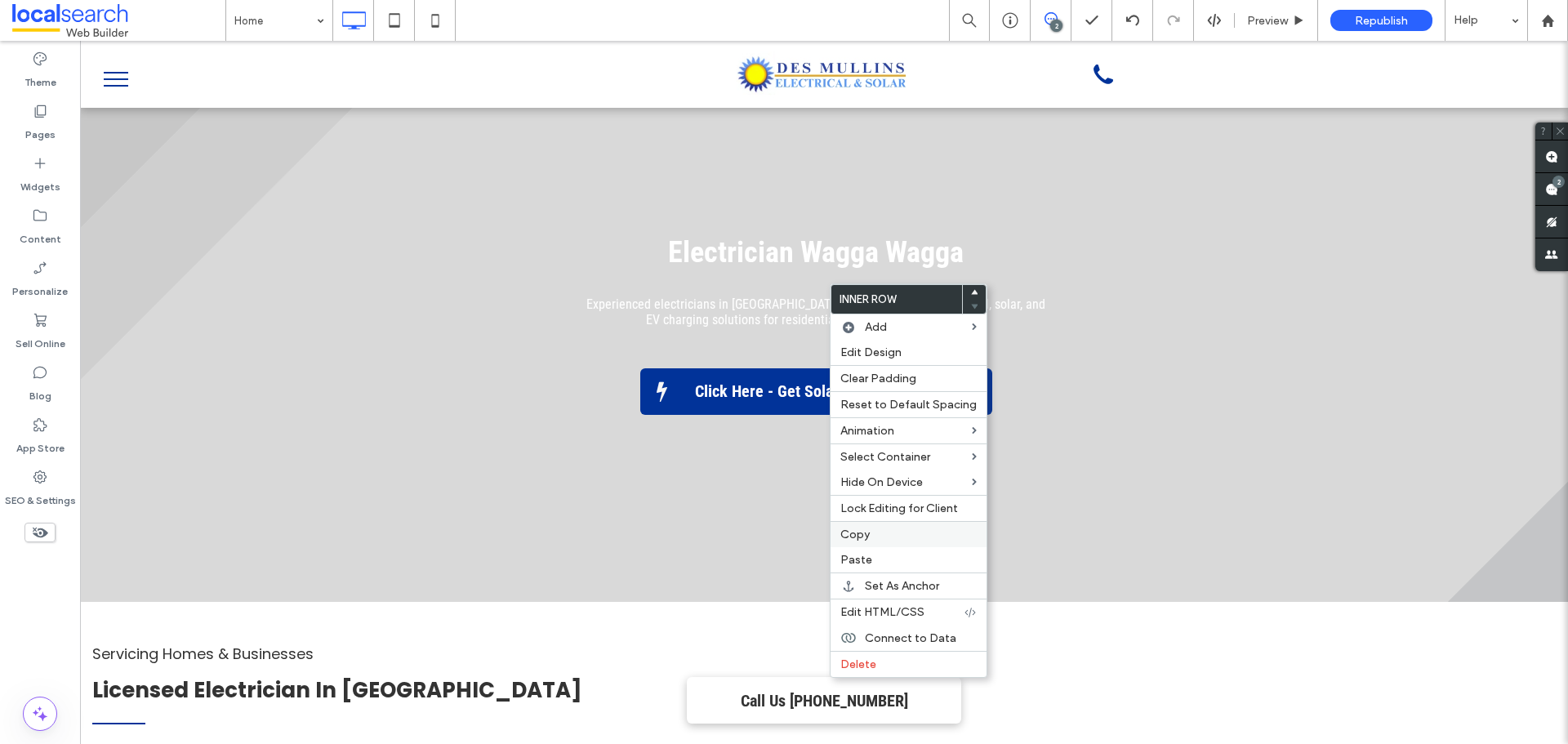
click at [873, 532] on label "Copy" at bounding box center [908, 535] width 136 height 14
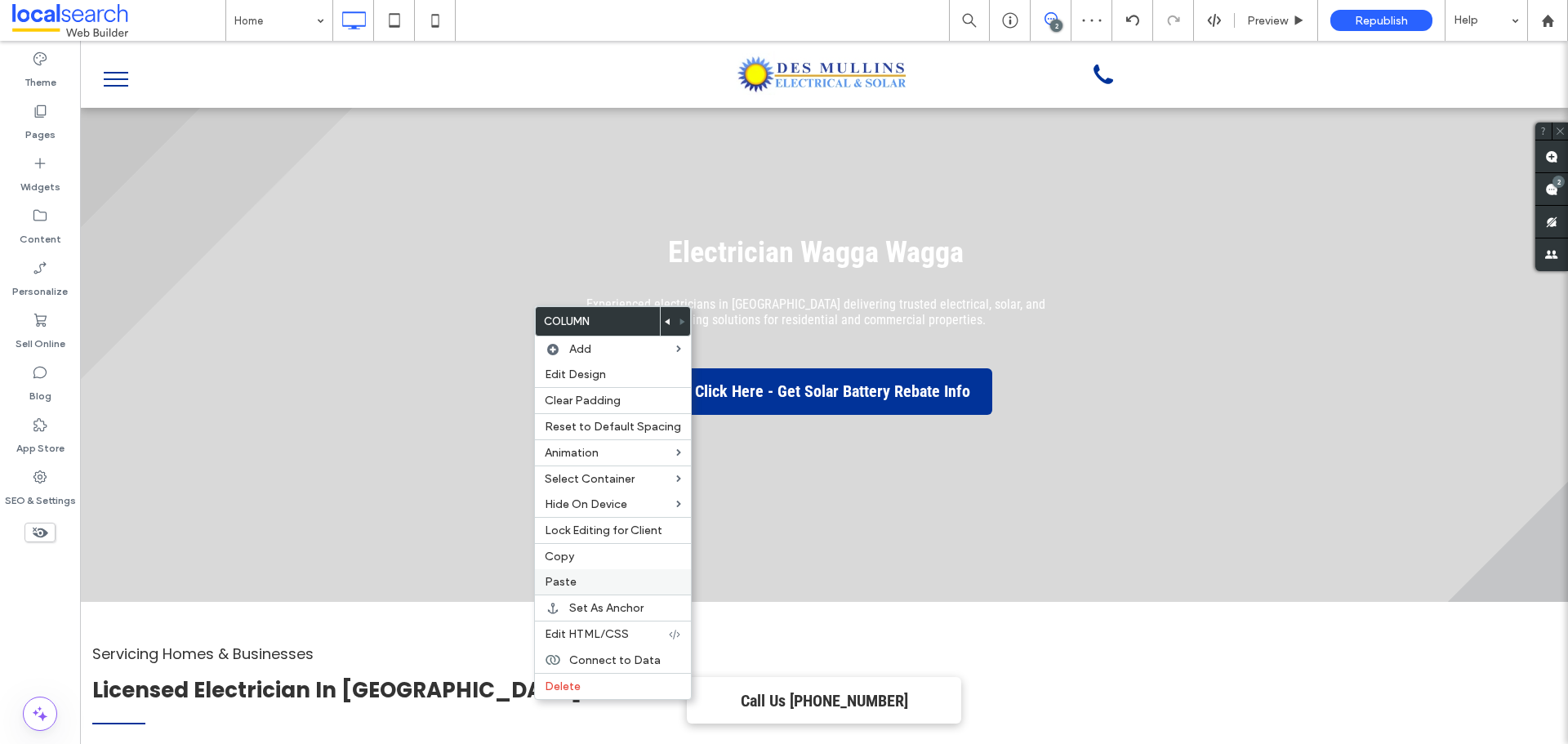
click at [599, 574] on div "Paste" at bounding box center [613, 582] width 156 height 25
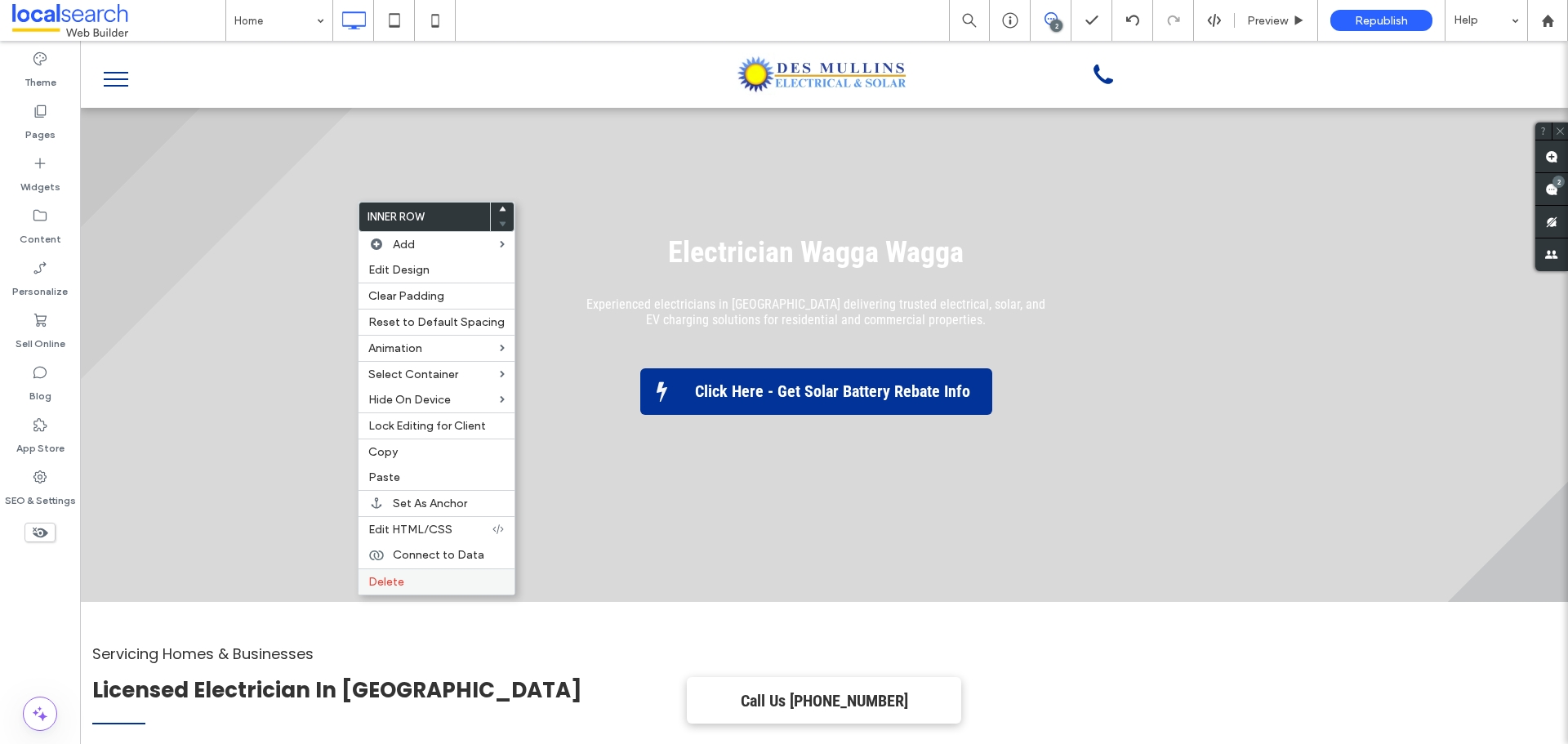
click at [412, 572] on div "Delete" at bounding box center [437, 581] width 156 height 26
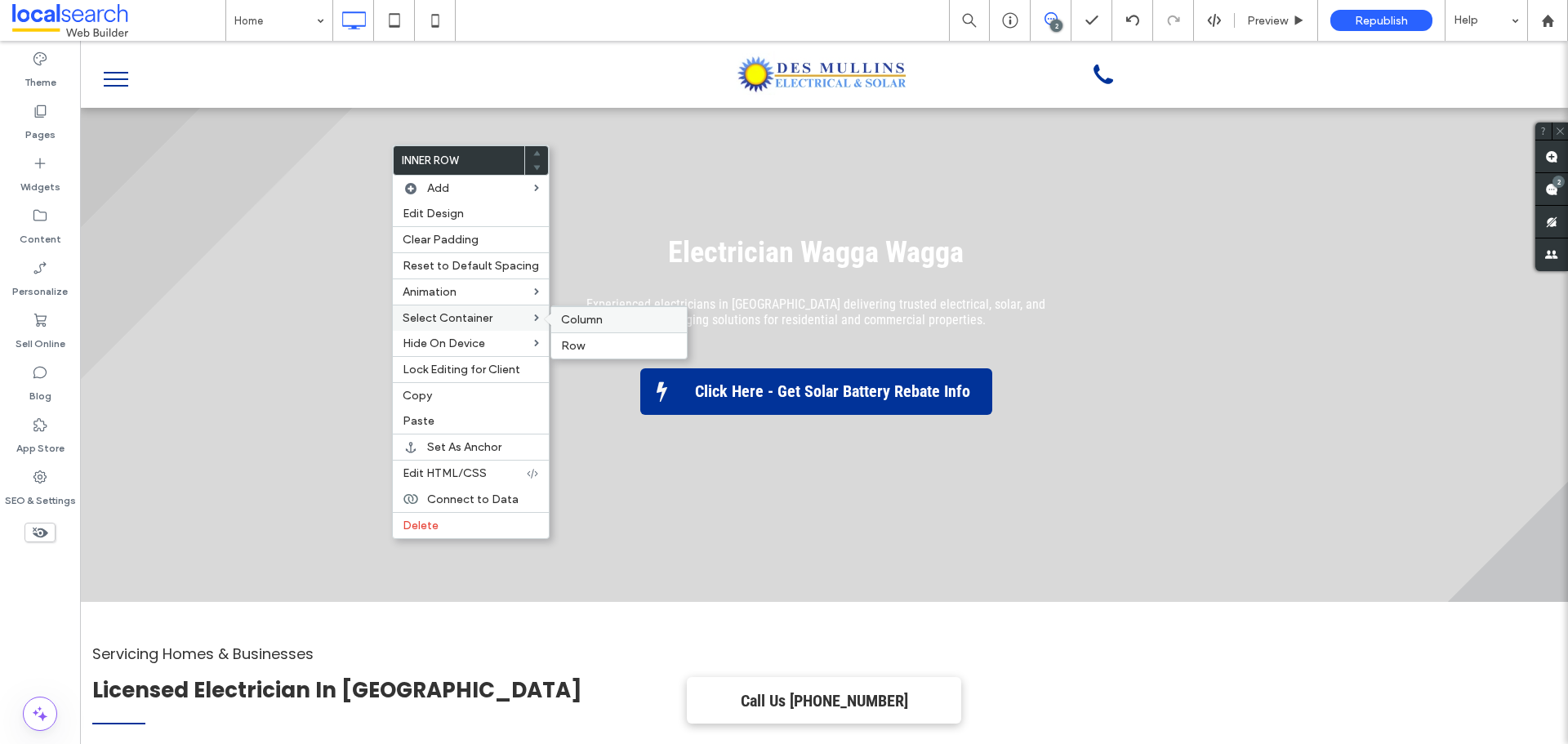
click at [561, 318] on span "Column" at bounding box center [581, 320] width 41 height 14
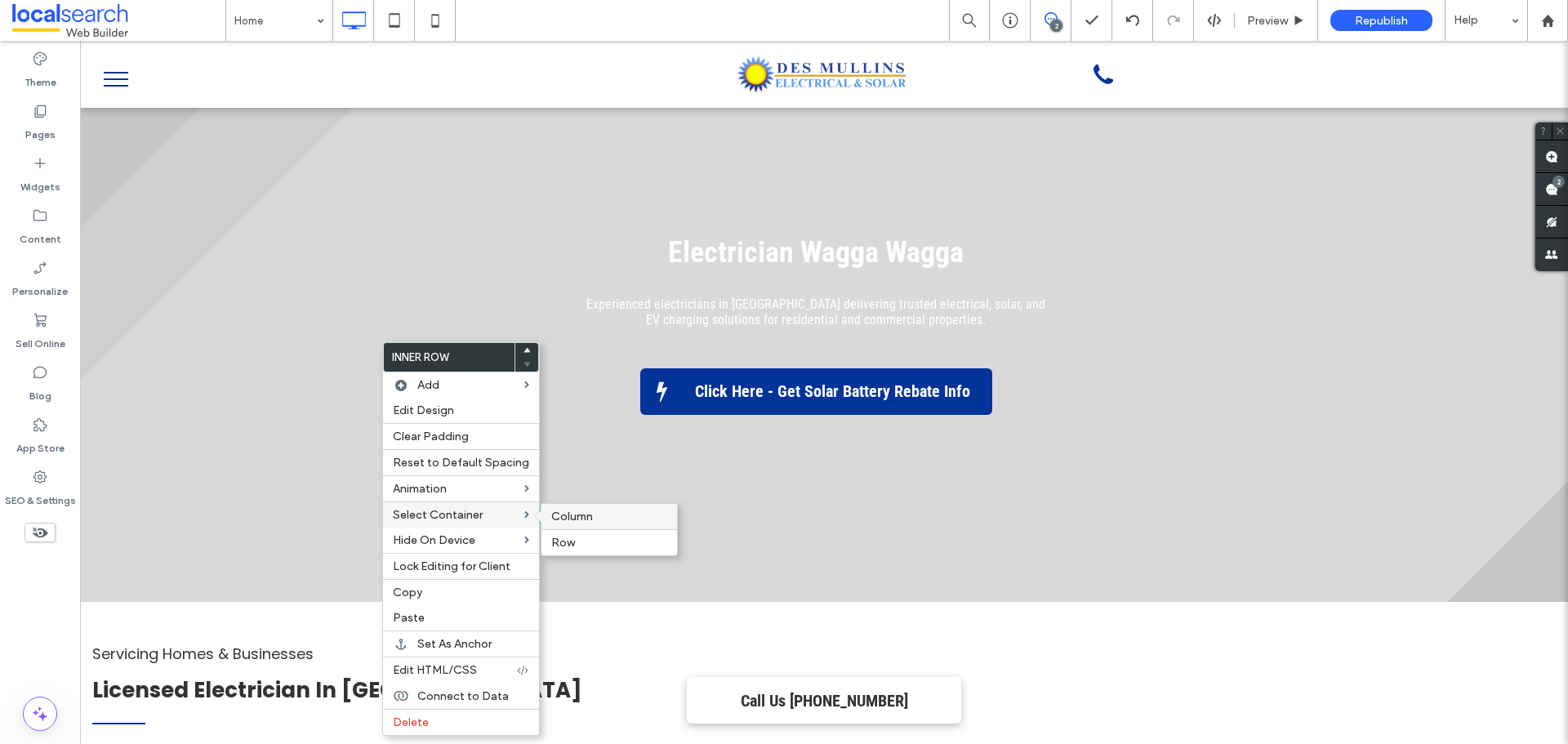
click at [553, 515] on span "Column" at bounding box center [572, 516] width 41 height 14
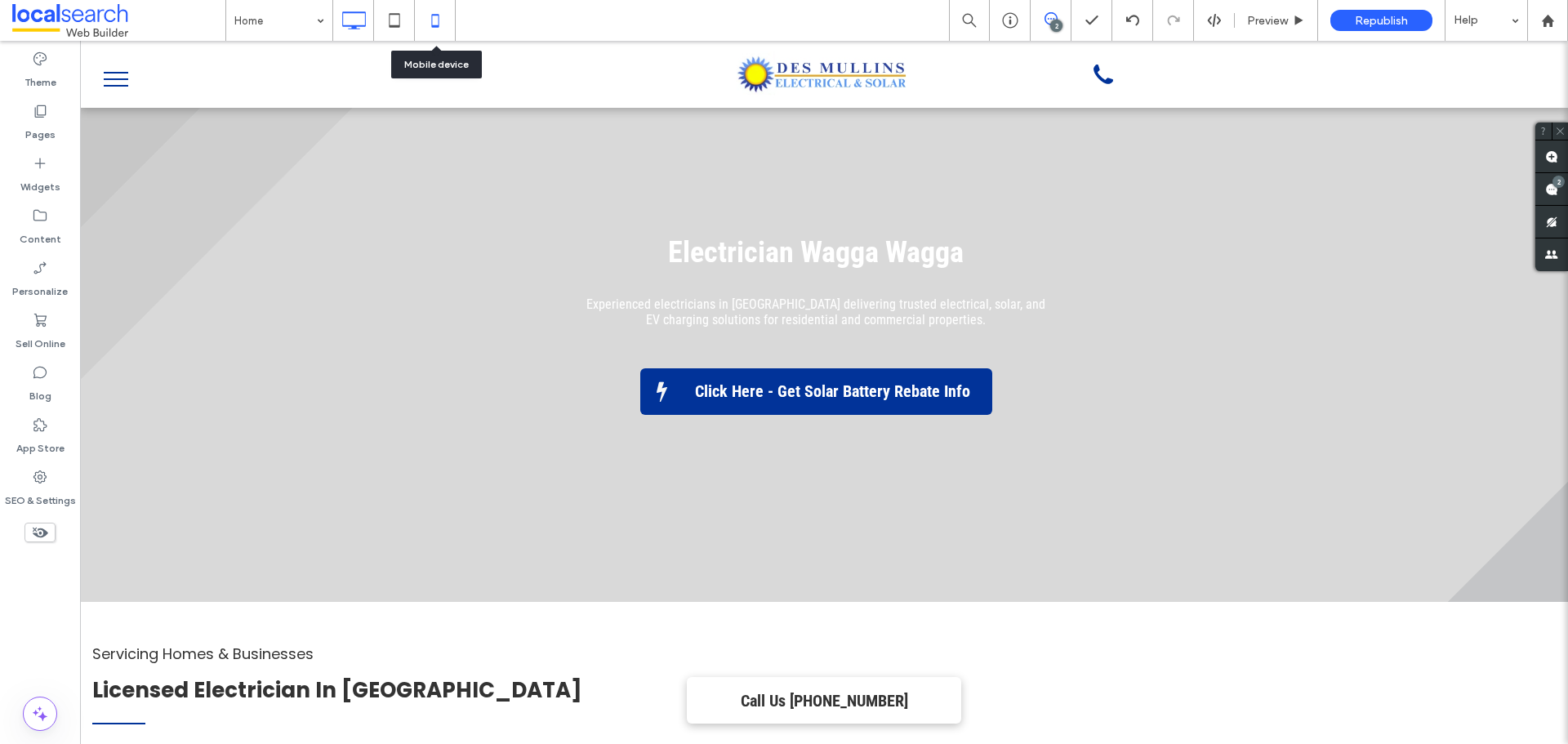
click at [444, 27] on icon at bounding box center [435, 20] width 33 height 33
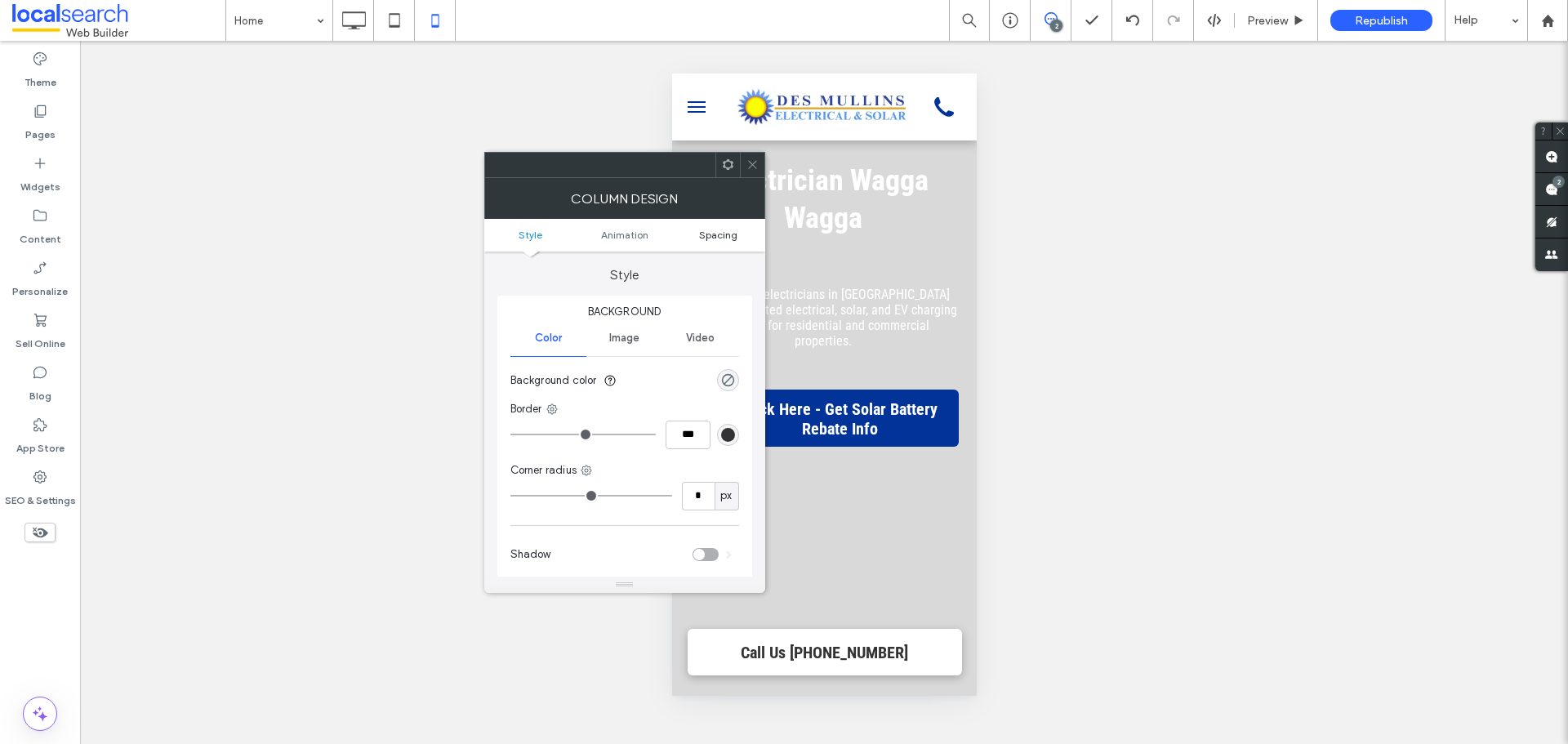
click at [707, 234] on span "Spacing" at bounding box center [718, 234] width 38 height 12
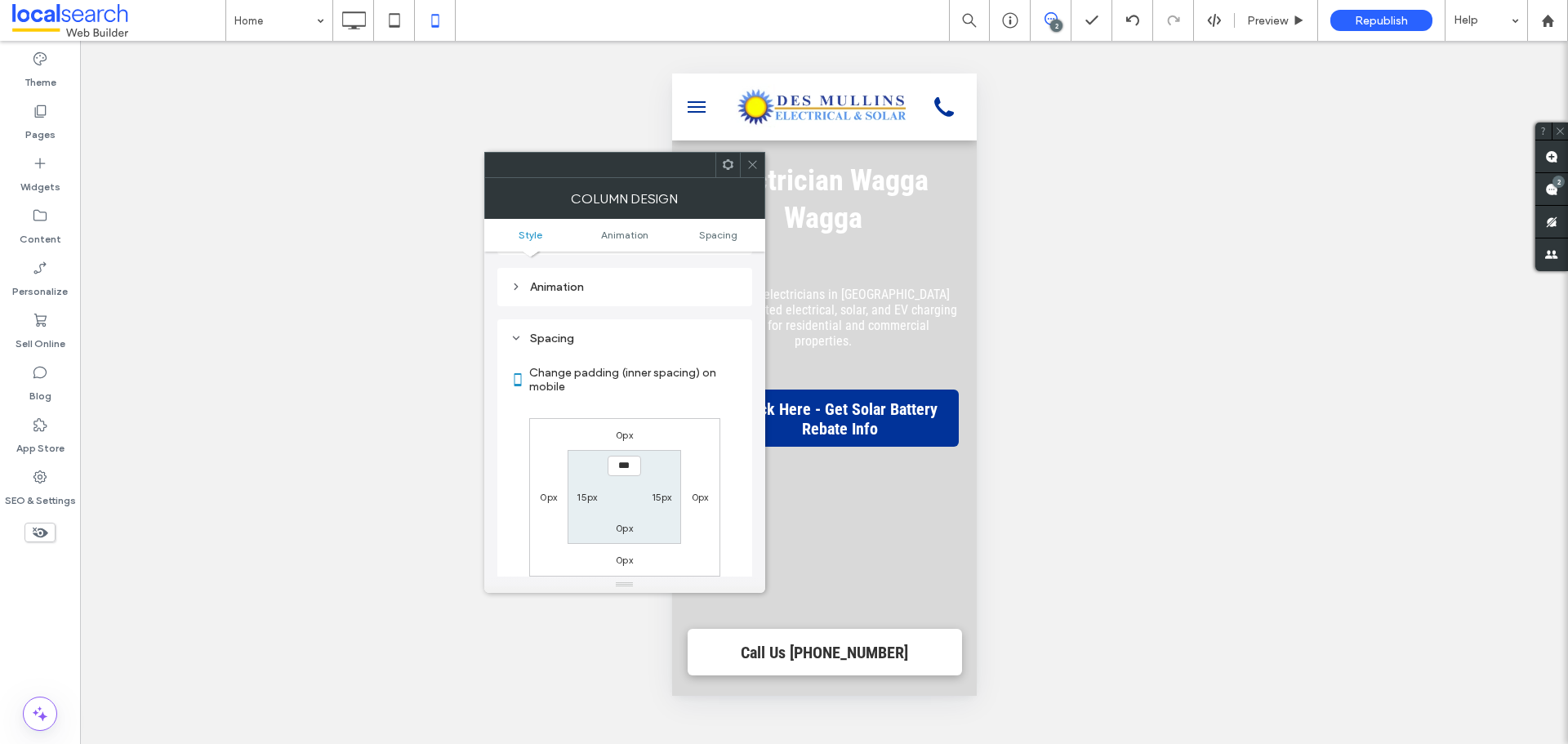
scroll to position [383, 0]
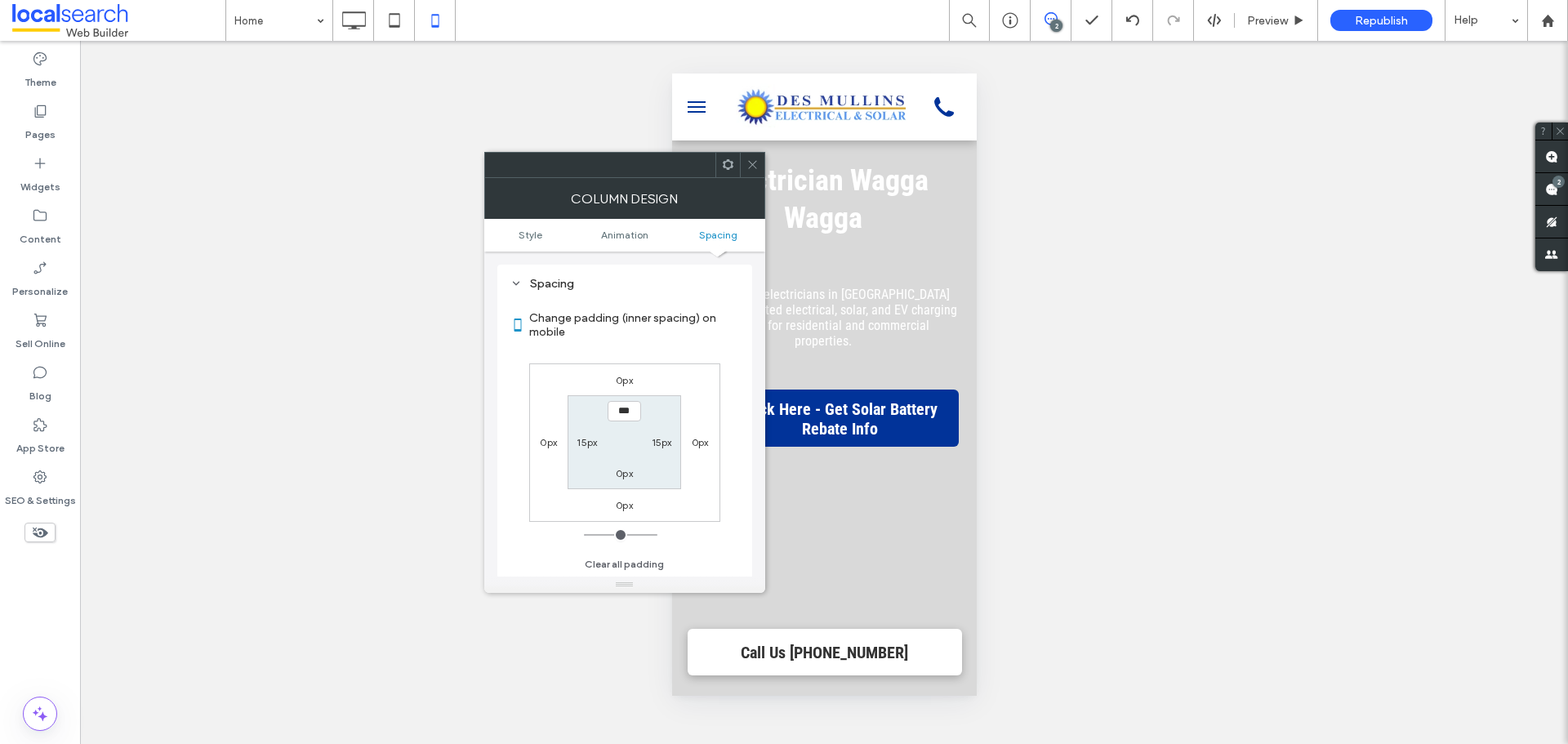
click at [591, 439] on label "15px" at bounding box center [587, 442] width 20 height 12
type input "**"
type input "*"
type input "***"
click at [658, 439] on label "15px" at bounding box center [662, 442] width 20 height 12
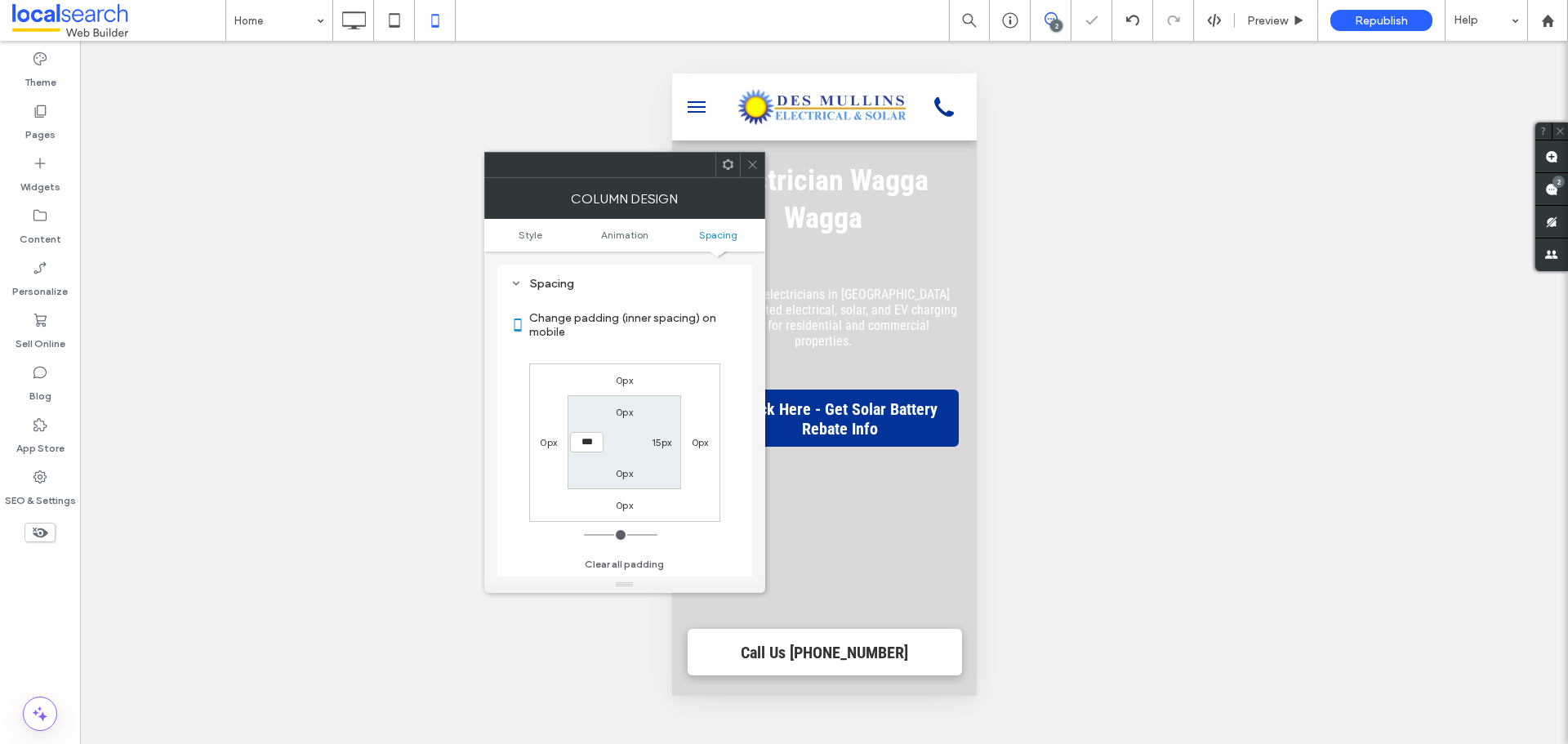
type input "**"
type input "*"
type input "***"
drag, startPoint x: 751, startPoint y: 158, endPoint x: 762, endPoint y: 205, distance: 48.3
click at [751, 158] on icon at bounding box center [752, 164] width 12 height 12
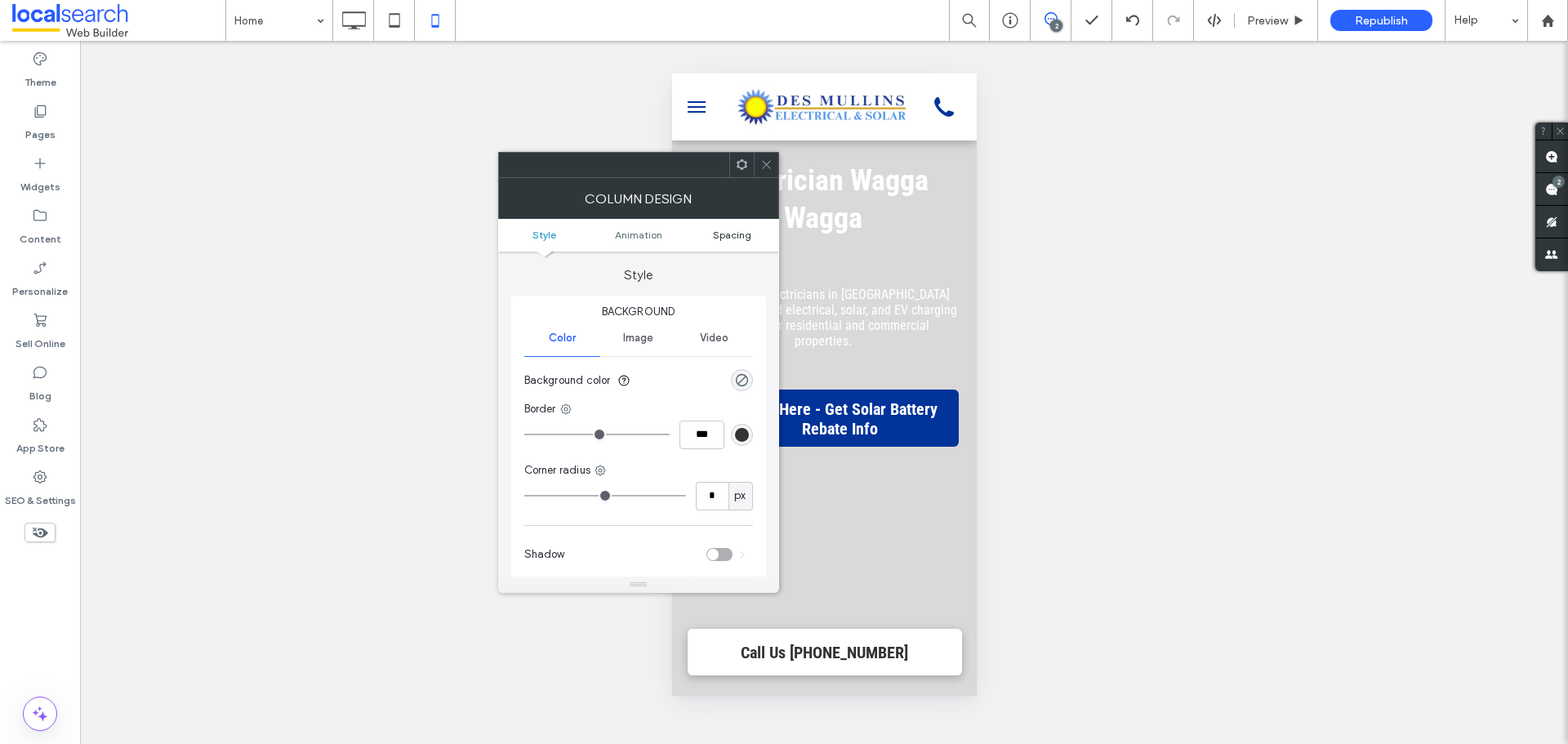
click at [746, 229] on span "Spacing" at bounding box center [732, 234] width 38 height 12
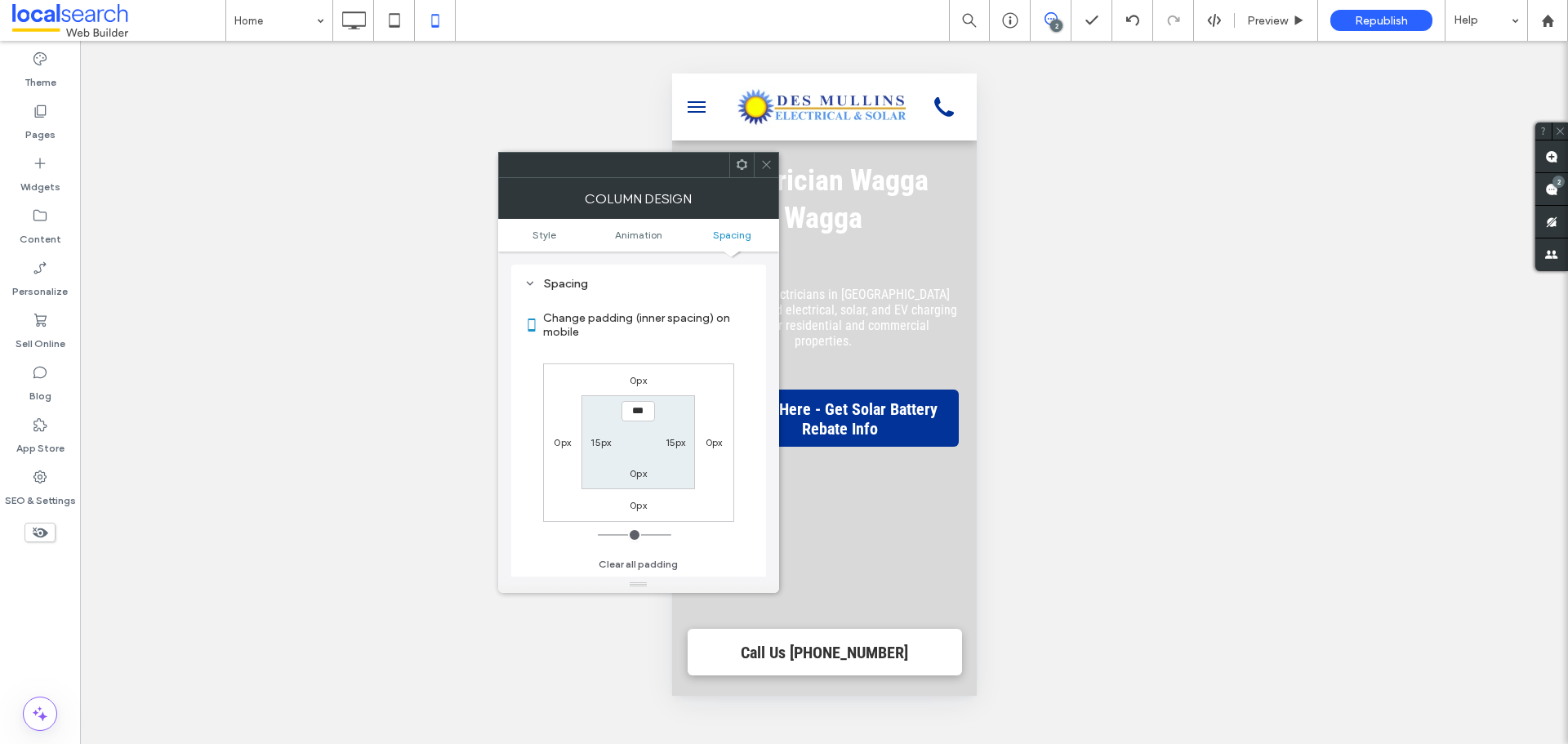
click at [674, 440] on label "15px" at bounding box center [676, 442] width 20 height 12
type input "**"
type input "*"
type input "***"
click at [602, 432] on section "0px *** 0px 15px" at bounding box center [638, 442] width 113 height 94
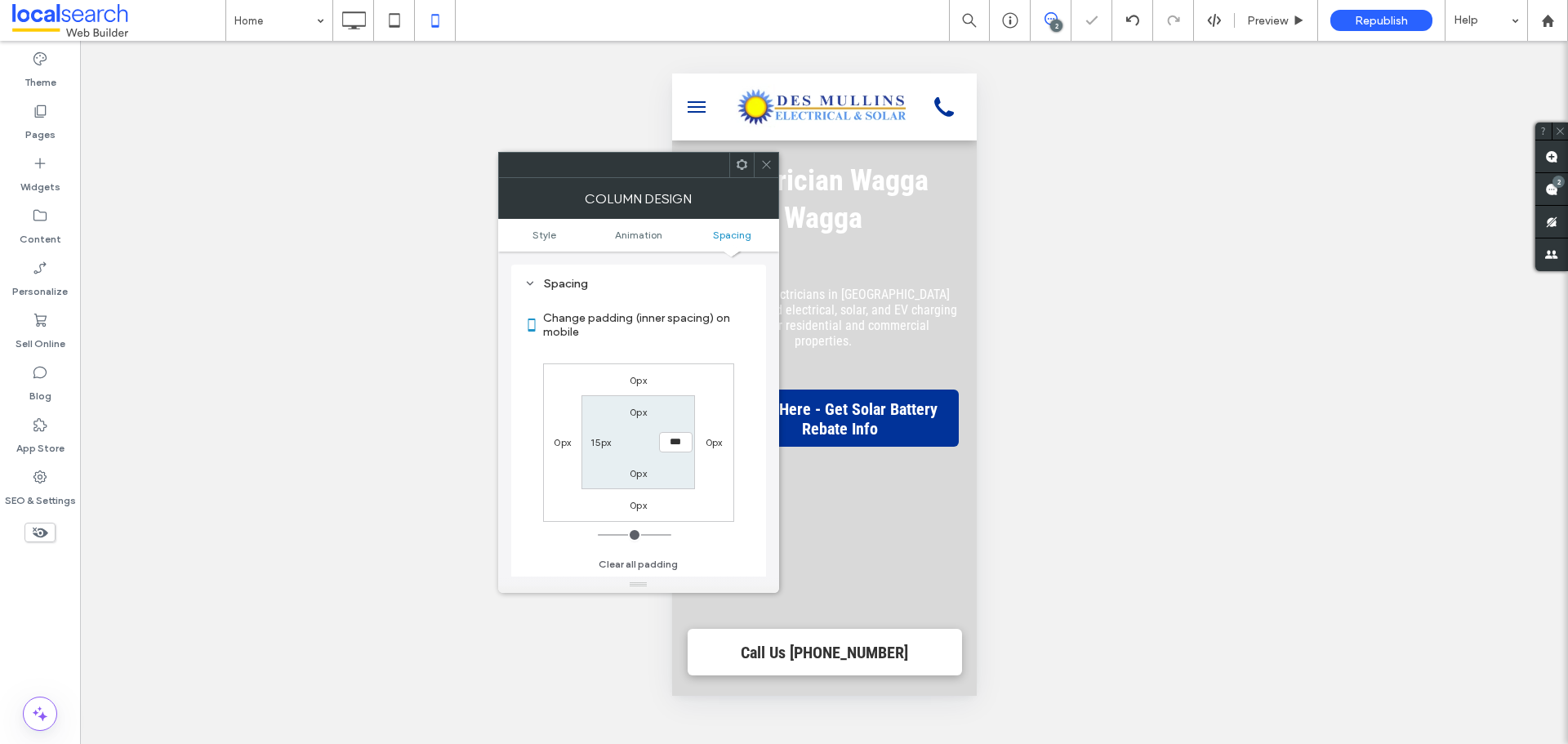
click at [602, 436] on div "15px" at bounding box center [601, 442] width 20 height 16
click at [603, 438] on label "15px" at bounding box center [601, 442] width 20 height 12
type input "**"
click at [768, 164] on icon at bounding box center [767, 164] width 12 height 12
type input "*"
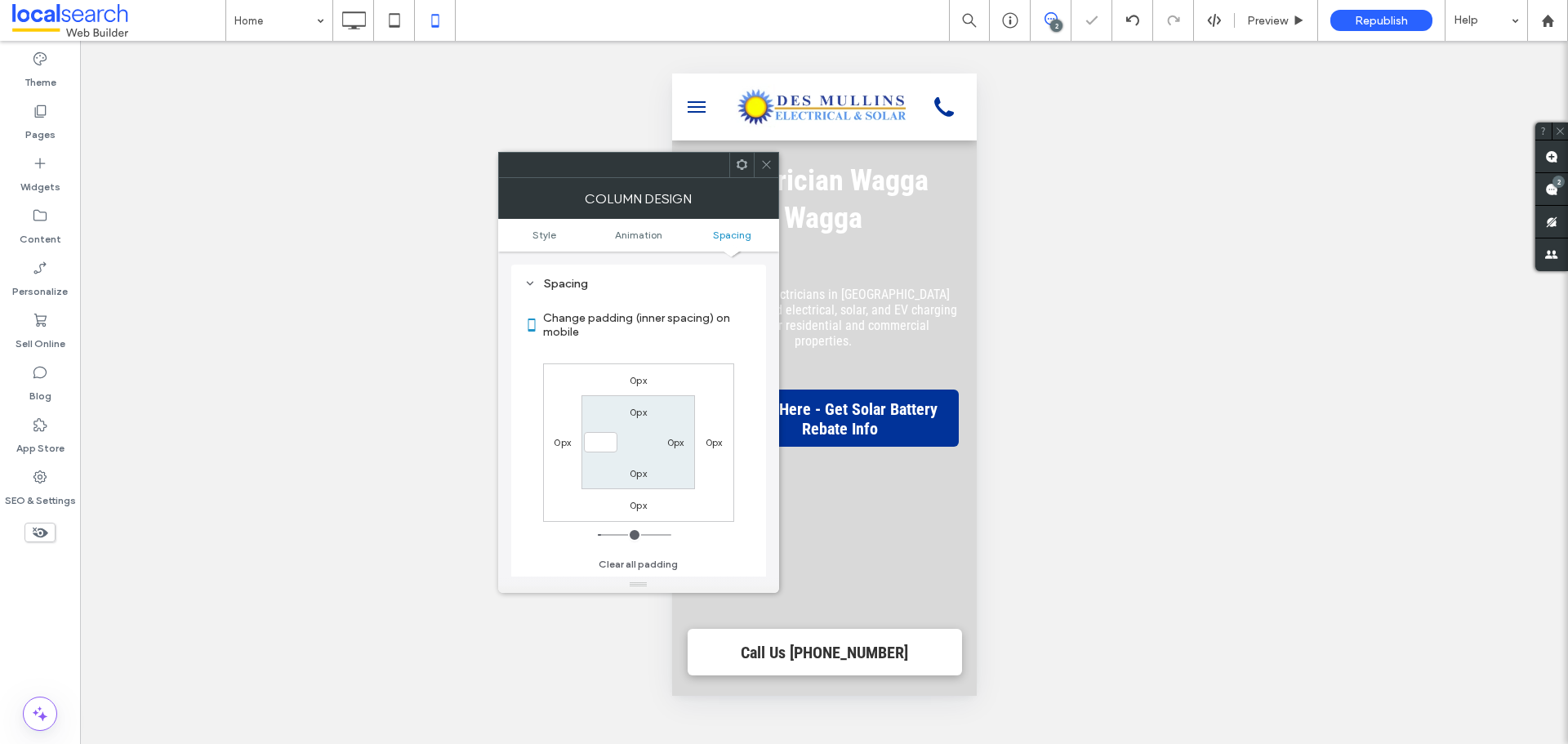
type input "***"
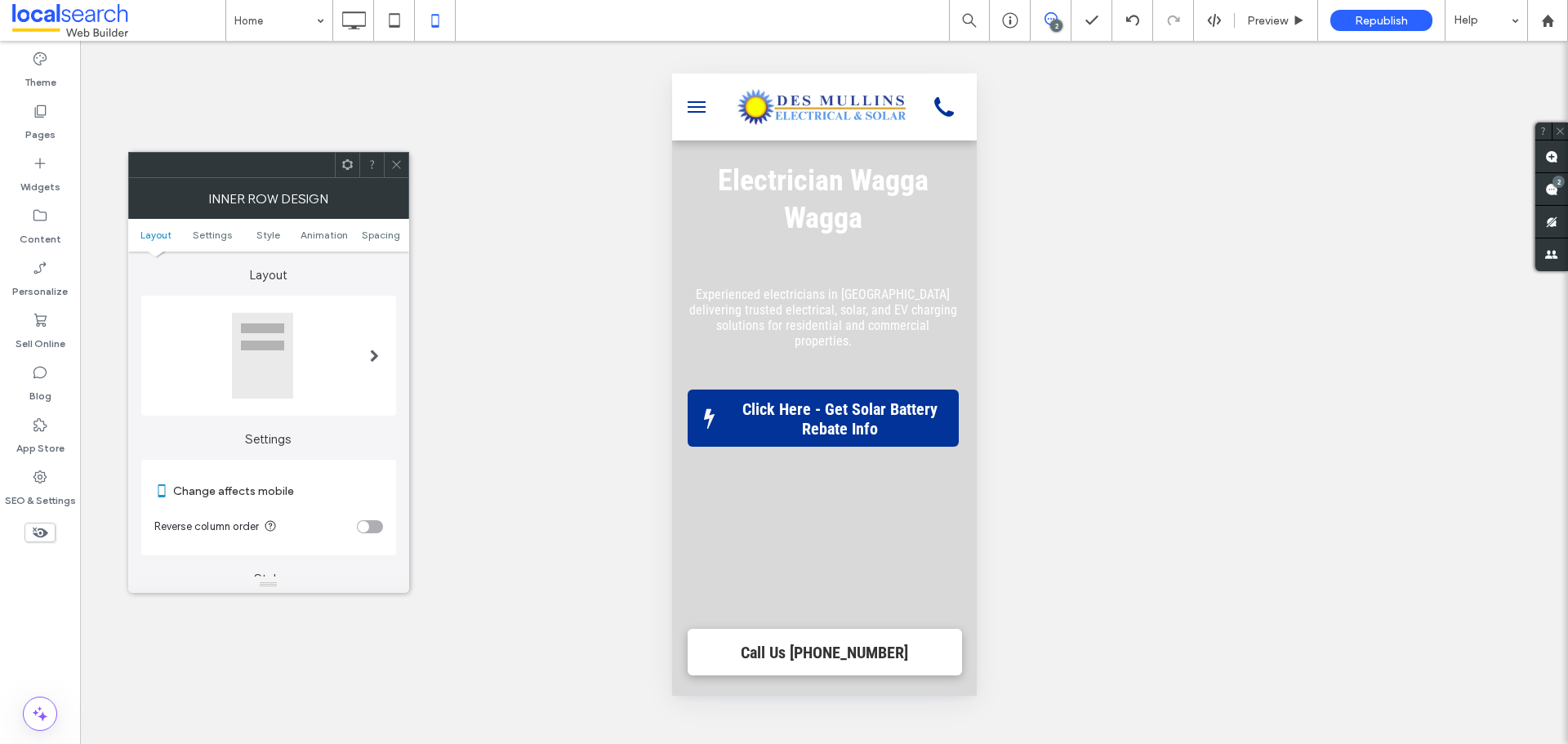
click at [392, 166] on icon at bounding box center [396, 164] width 12 height 12
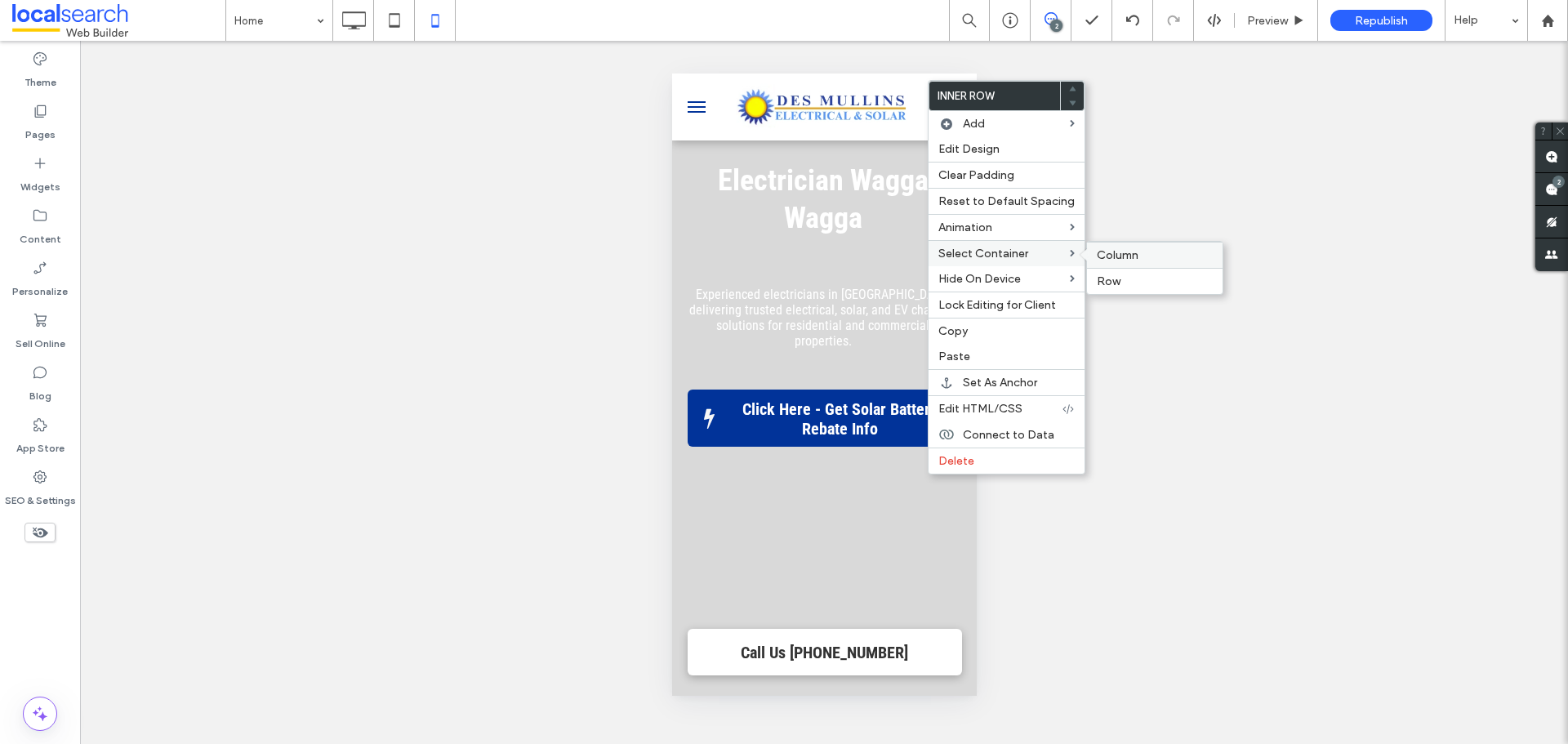
click at [1097, 254] on span "Column" at bounding box center [1117, 255] width 41 height 14
click at [1043, 151] on label "Edit Design" at bounding box center [1008, 149] width 136 height 14
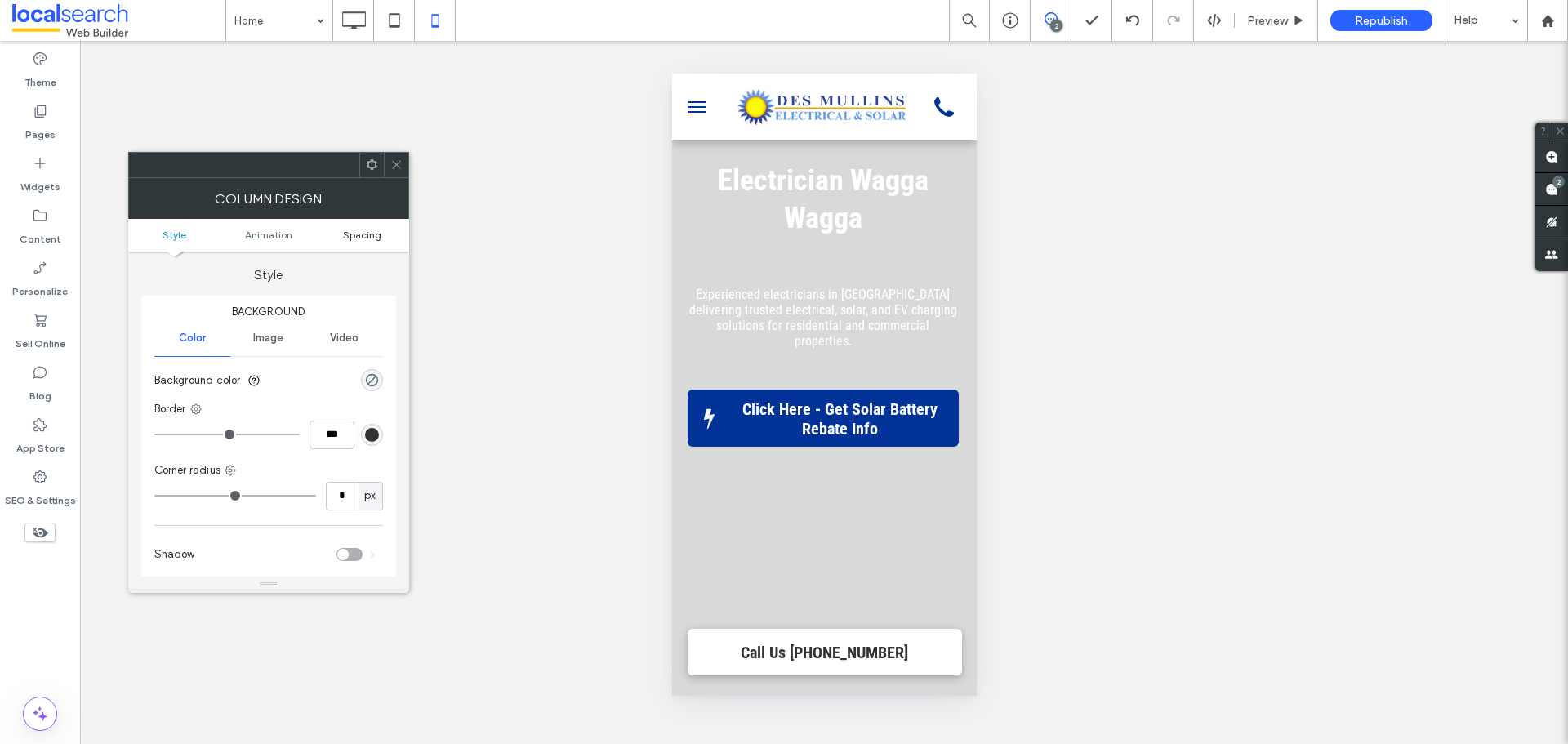
click at [382, 238] on link "Spacing" at bounding box center [362, 234] width 94 height 12
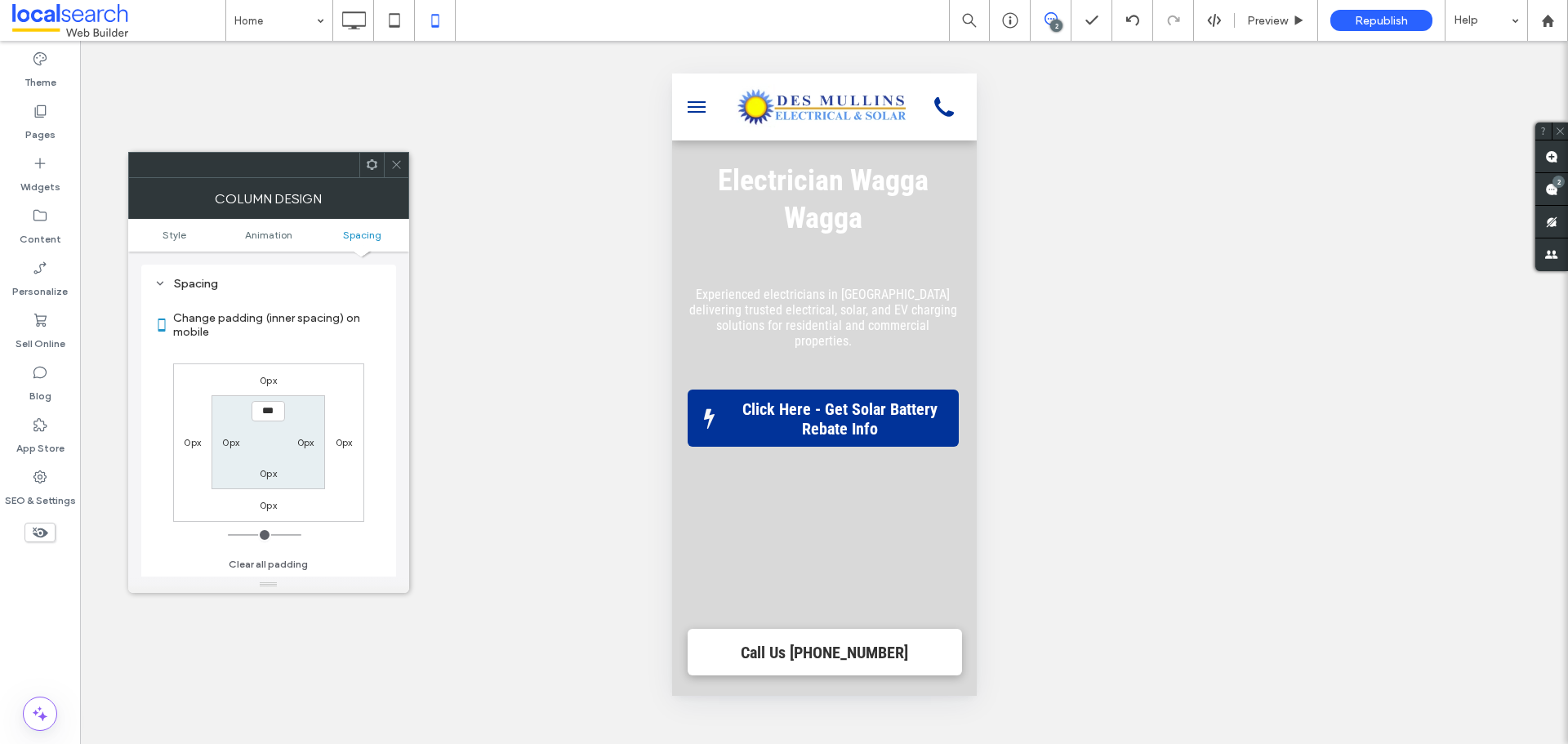
click at [311, 444] on label "0px" at bounding box center [305, 442] width 17 height 12
type input "**"
type input "****"
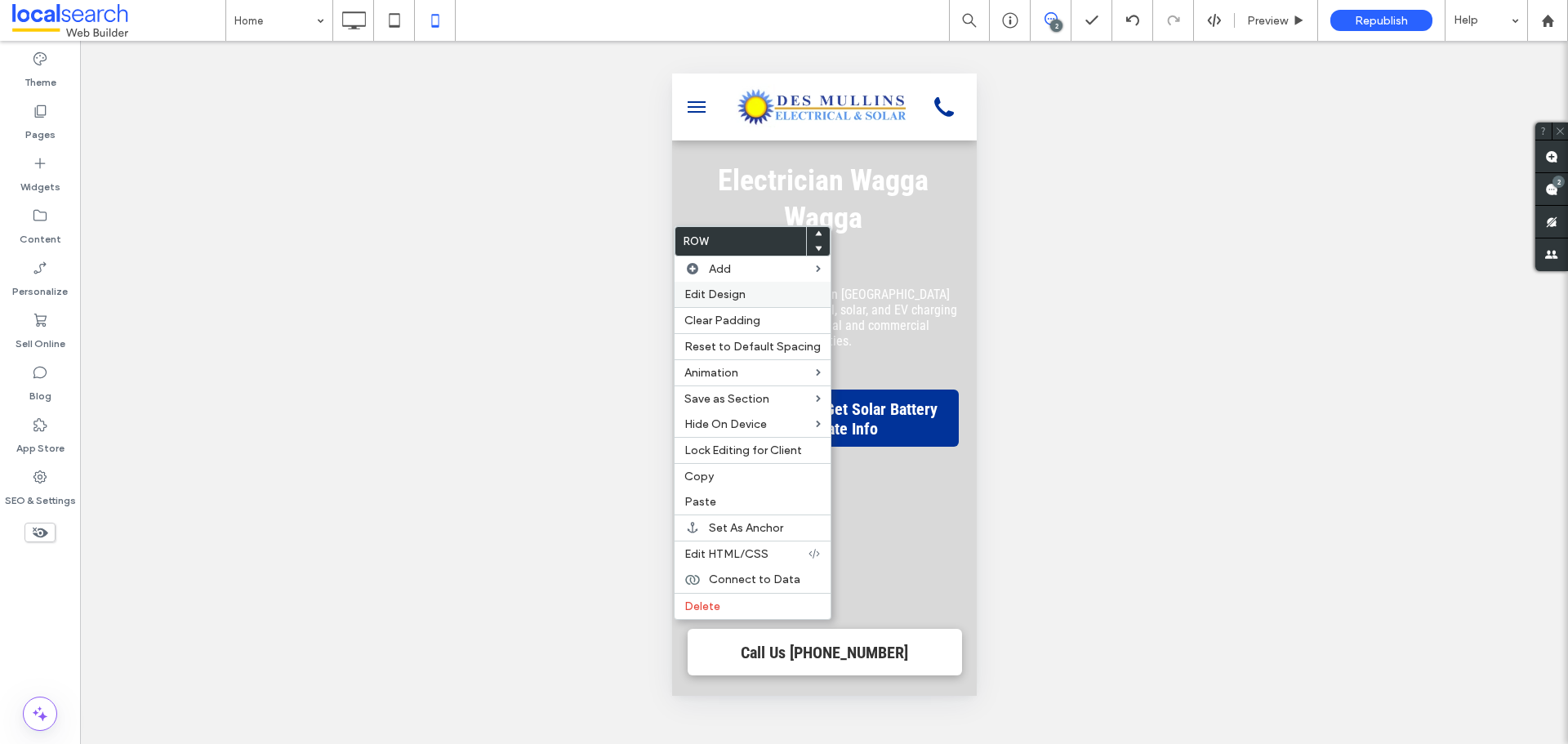
click at [746, 302] on div "Edit Design" at bounding box center [752, 295] width 156 height 25
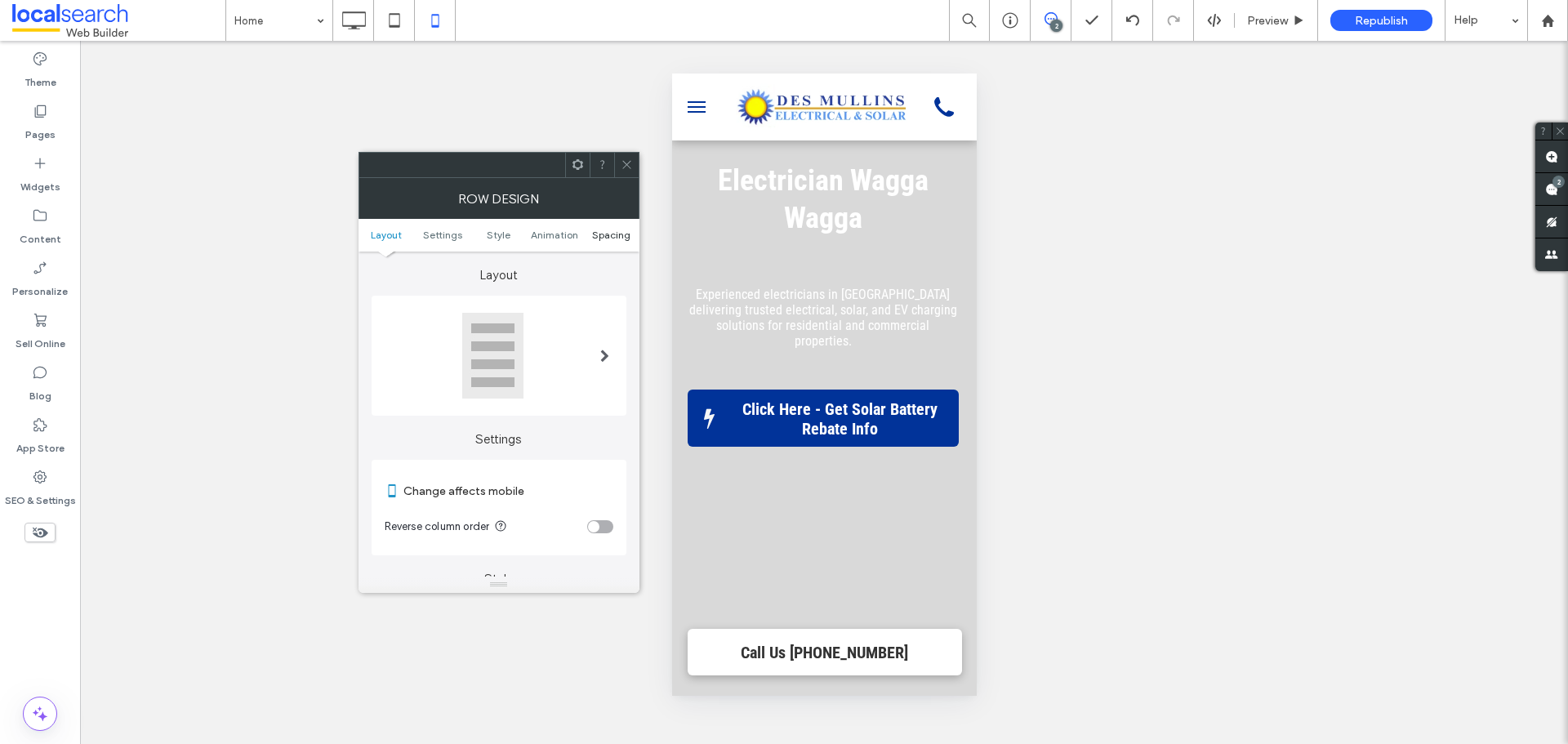
click at [605, 234] on span "Spacing" at bounding box center [611, 234] width 38 height 12
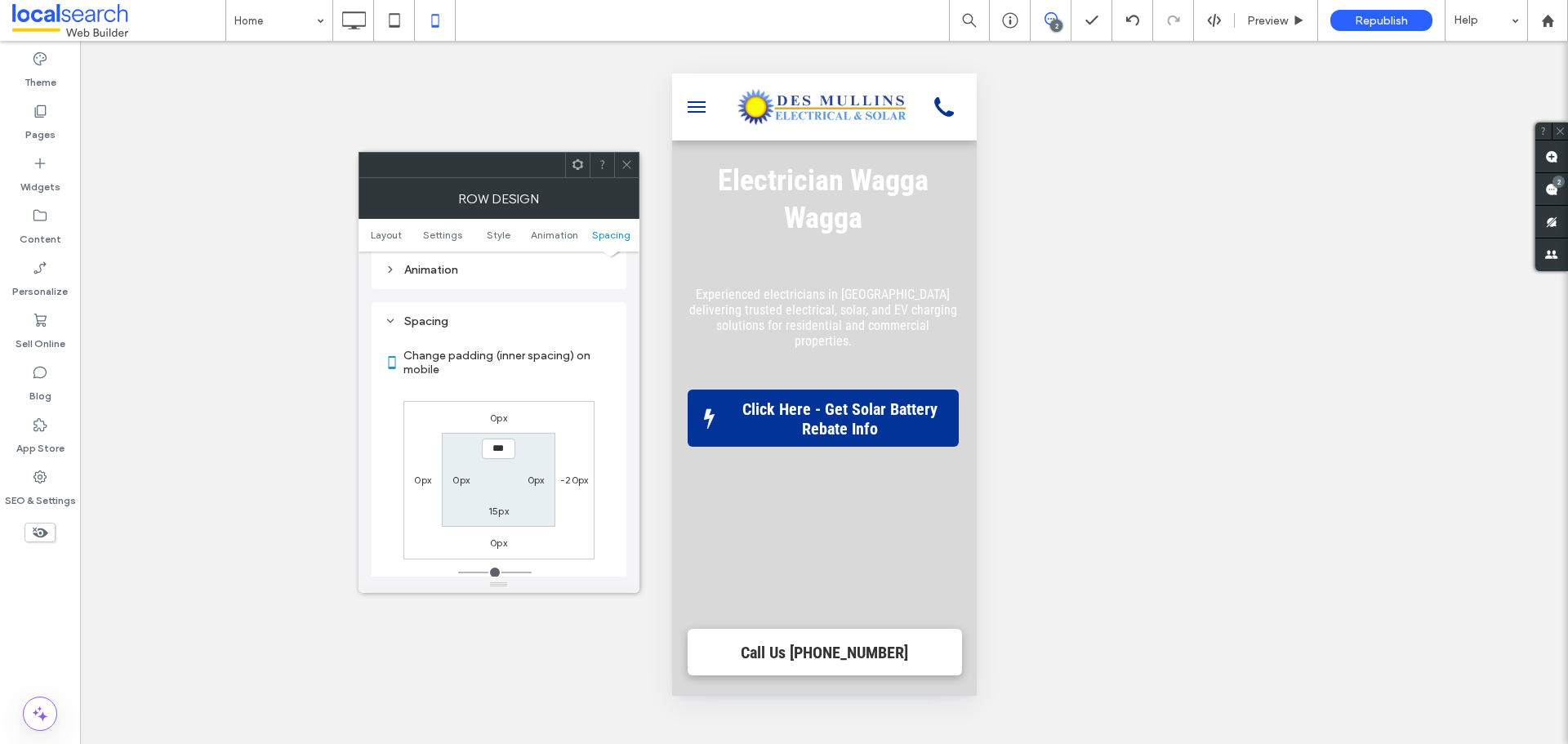
scroll to position [1164, 0]
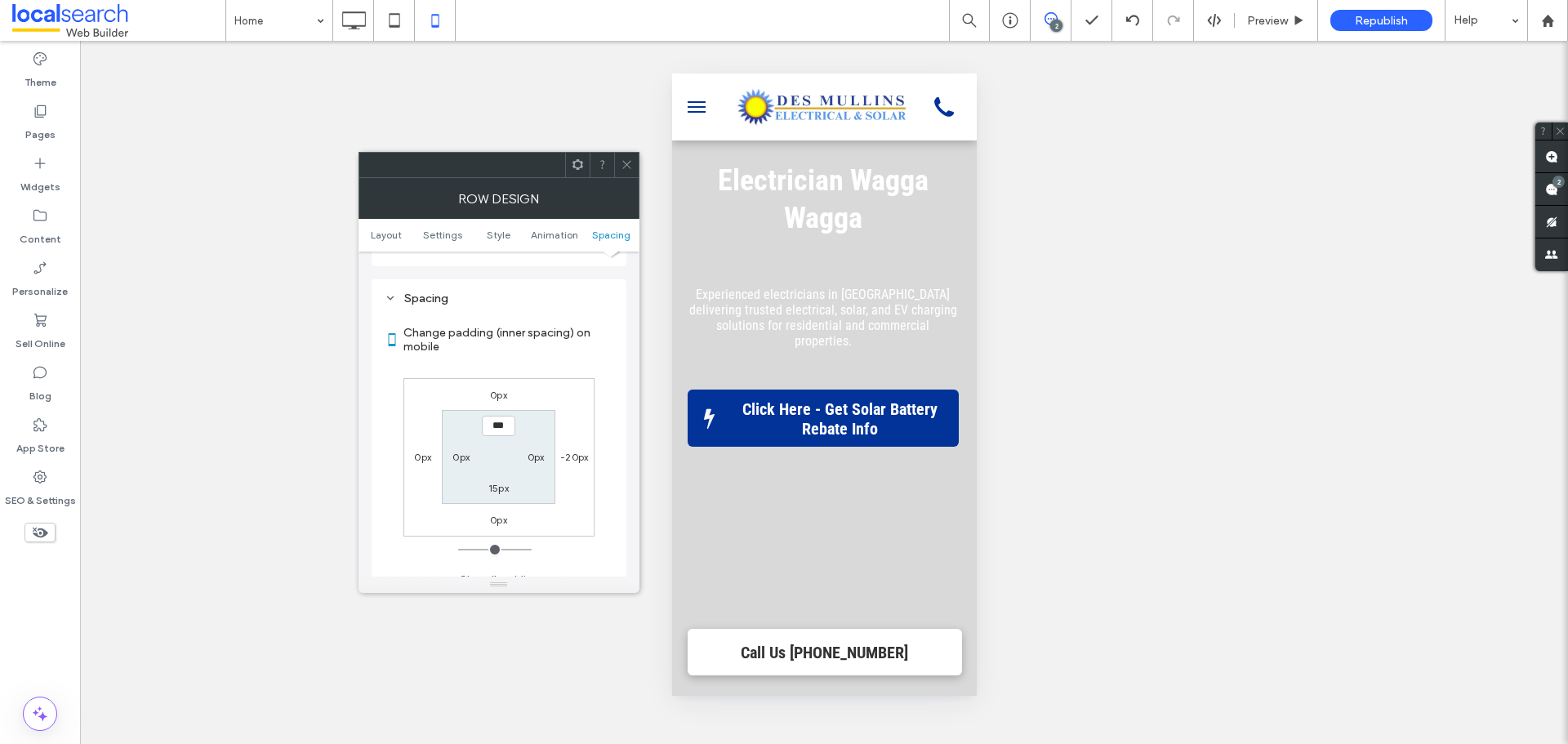
click at [570, 454] on div "0px -20px 0px 0px *** 0px 15px 0px" at bounding box center [499, 457] width 191 height 158
click at [572, 451] on label "-20px" at bounding box center [574, 457] width 28 height 12
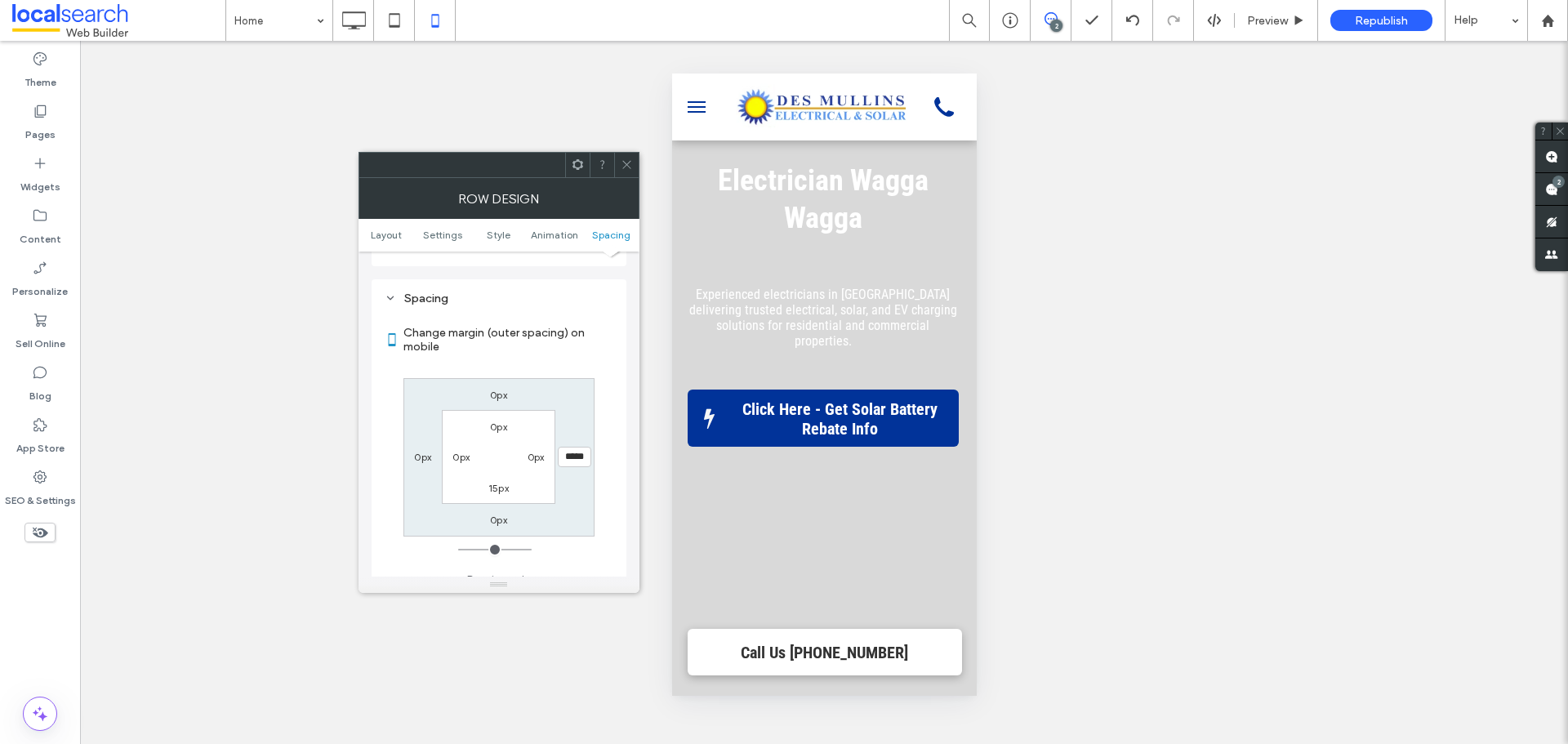
type input "*"
type input "***"
click at [627, 161] on icon at bounding box center [627, 164] width 12 height 12
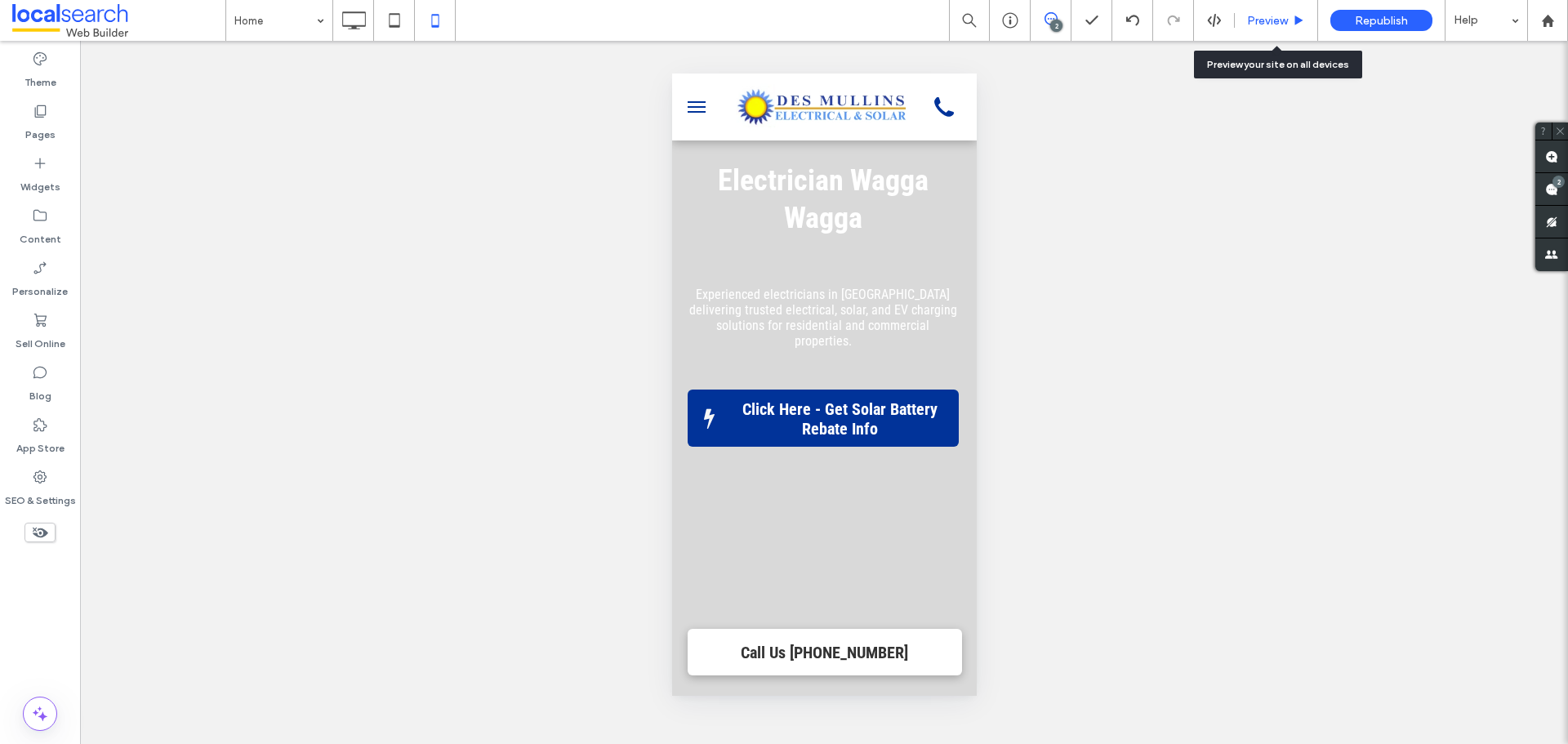
click at [1269, 22] on span "Preview" at bounding box center [1268, 20] width 41 height 14
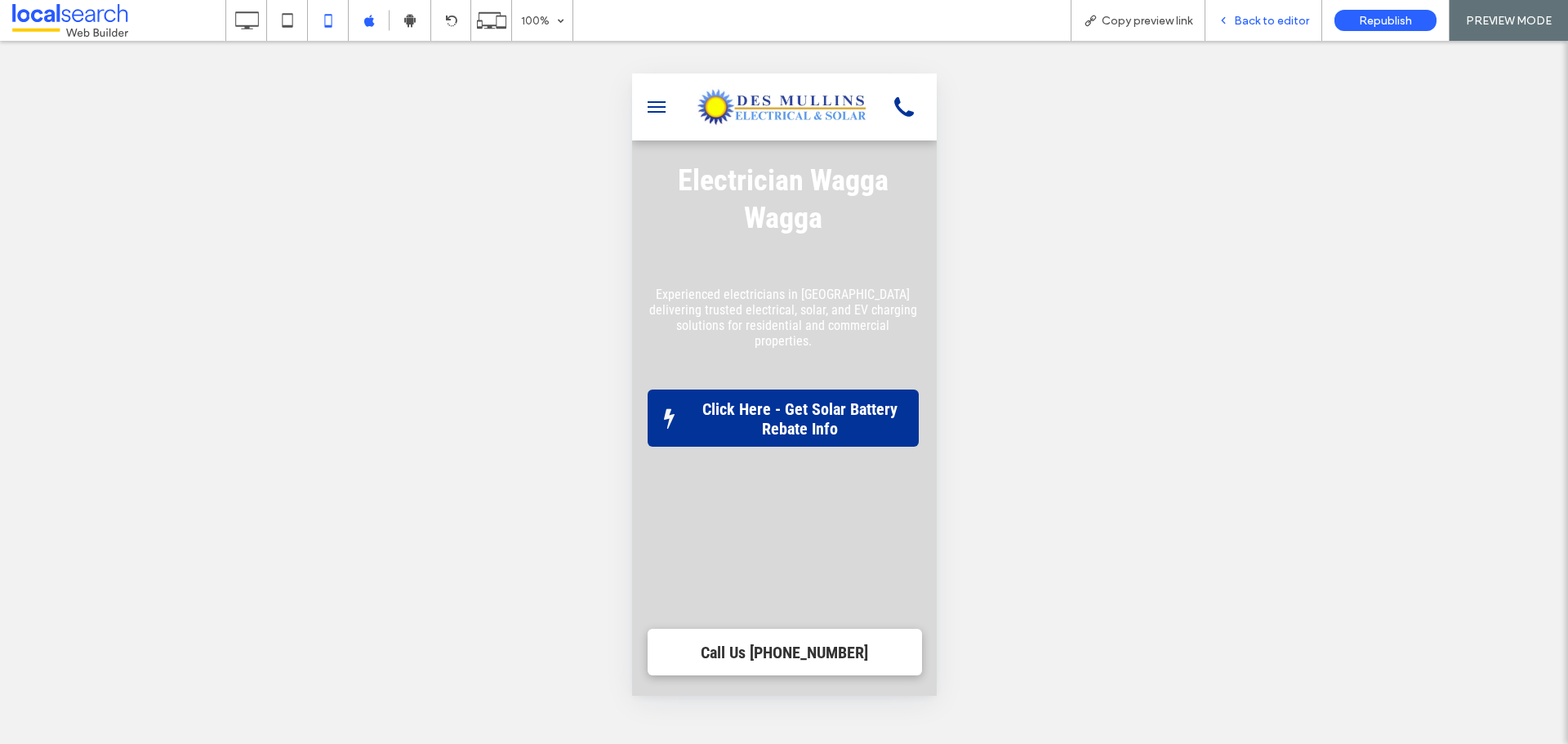
click at [1279, 21] on span "Back to editor" at bounding box center [1272, 20] width 75 height 14
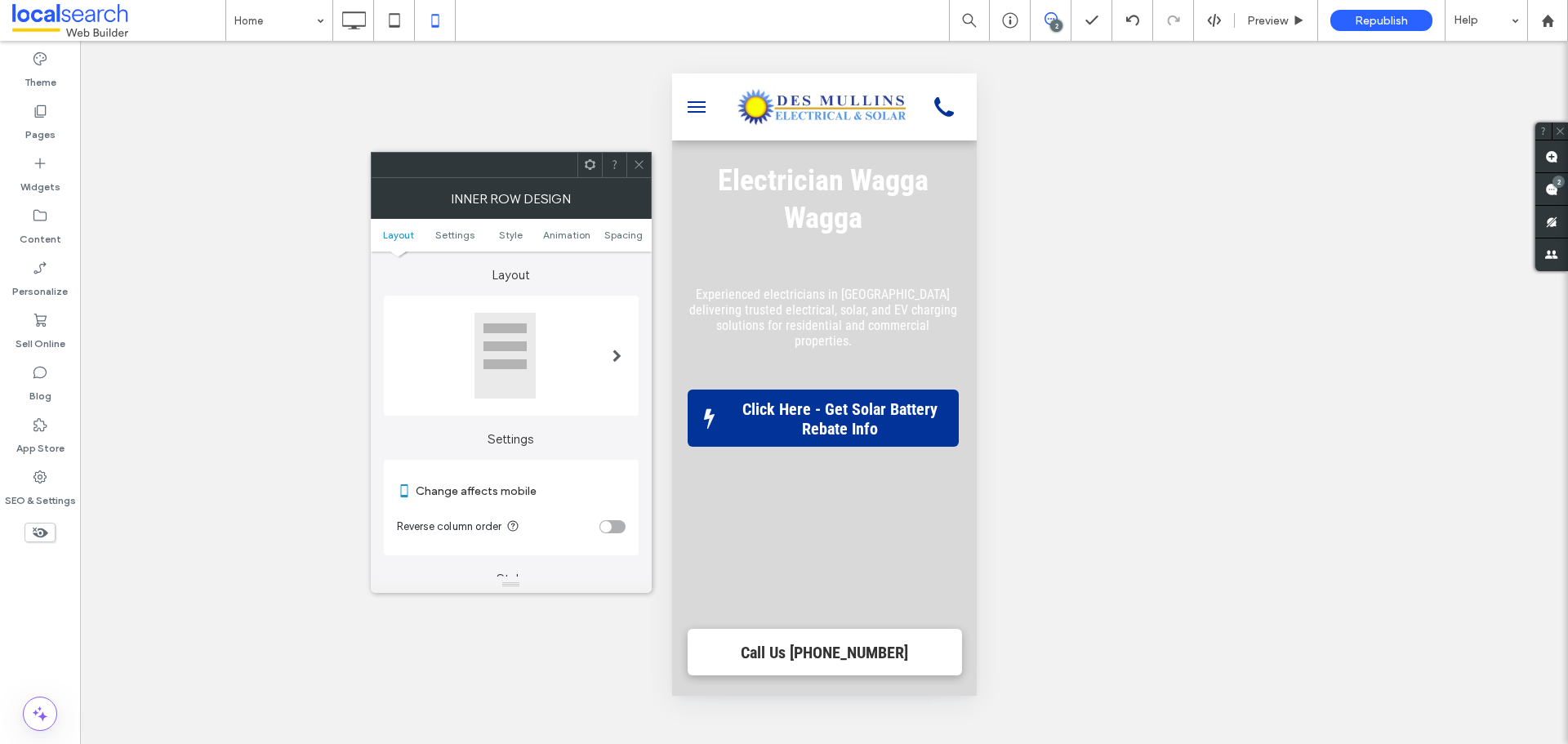
click at [636, 163] on icon at bounding box center [639, 164] width 12 height 12
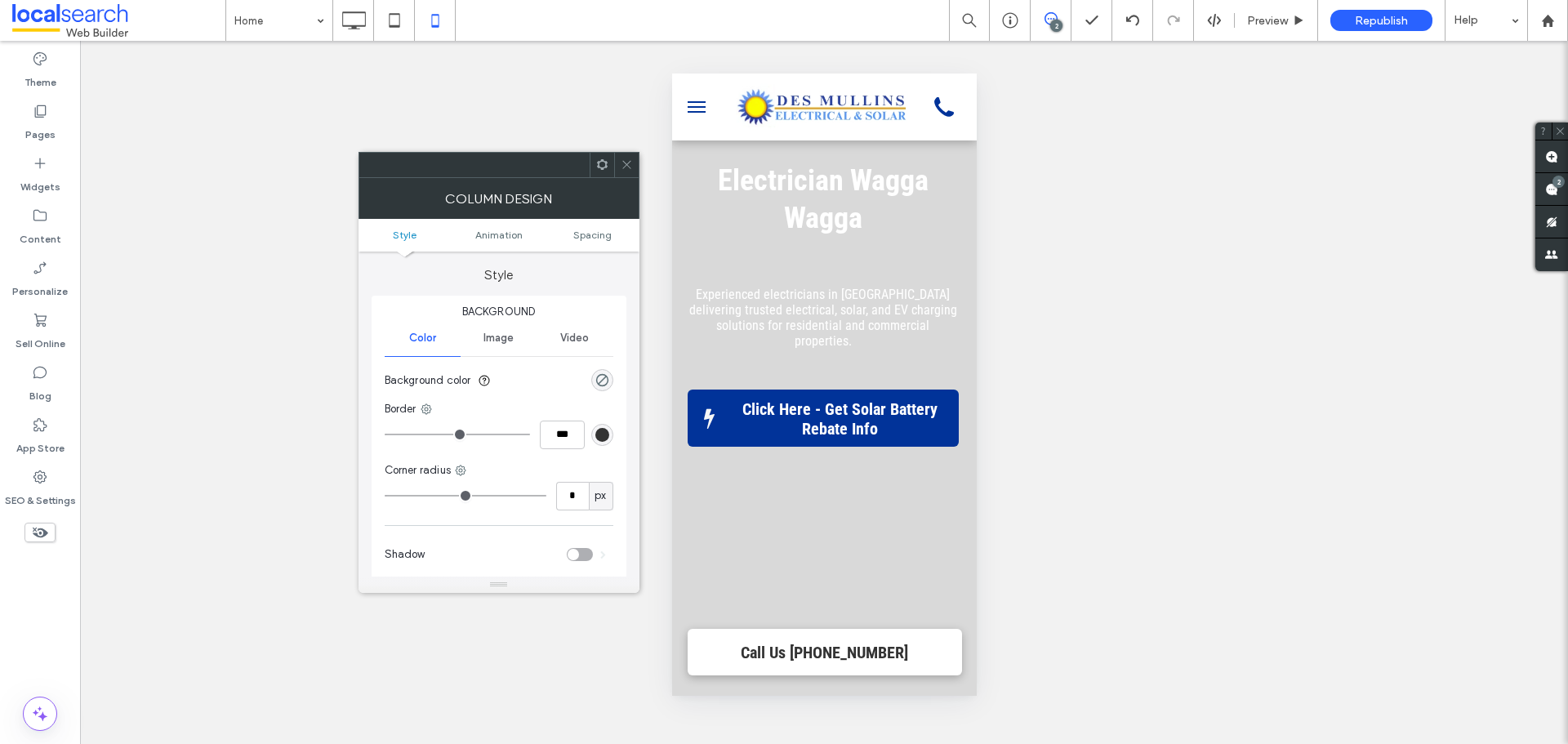
click at [607, 164] on icon at bounding box center [602, 164] width 12 height 12
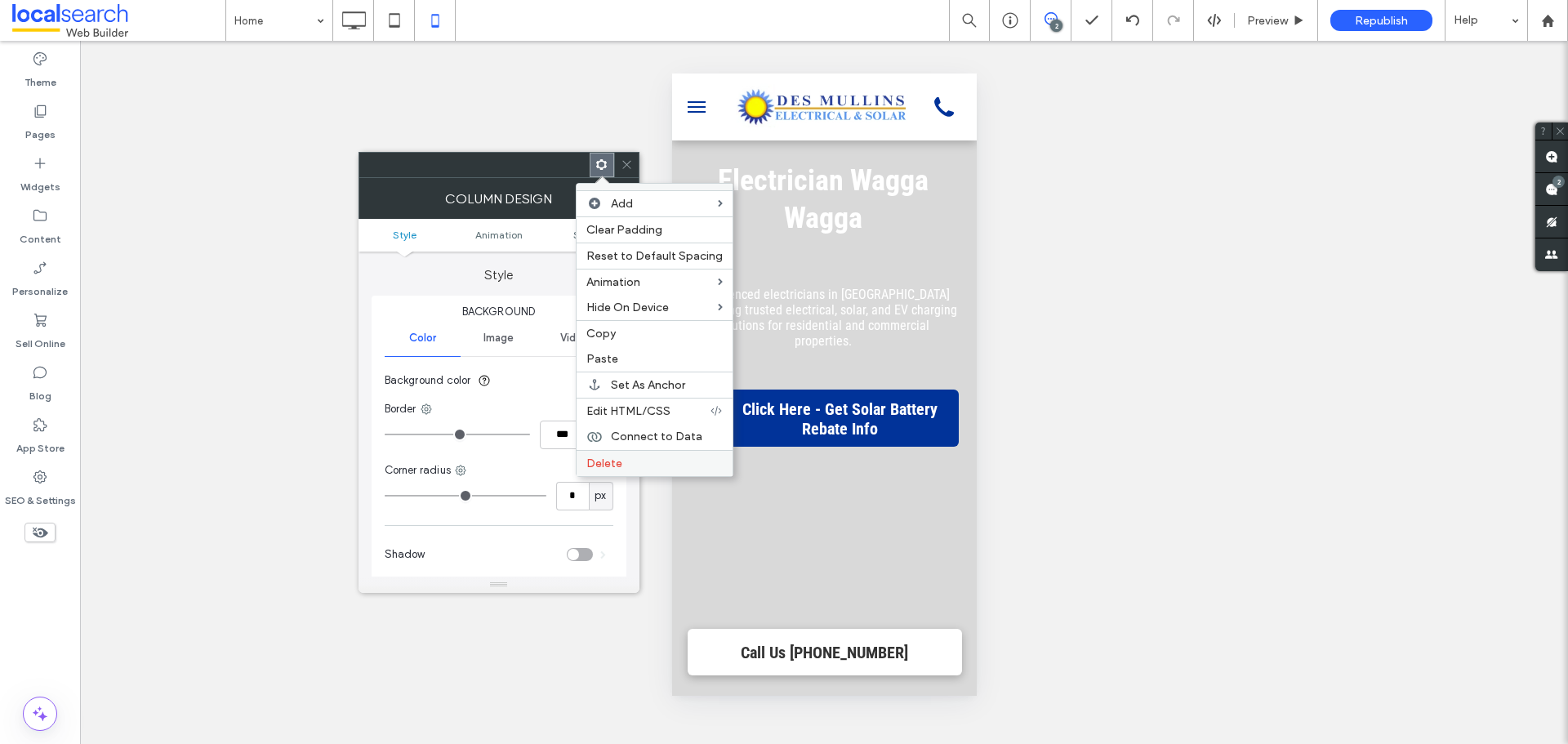
click at [613, 460] on span "Delete" at bounding box center [604, 464] width 36 height 14
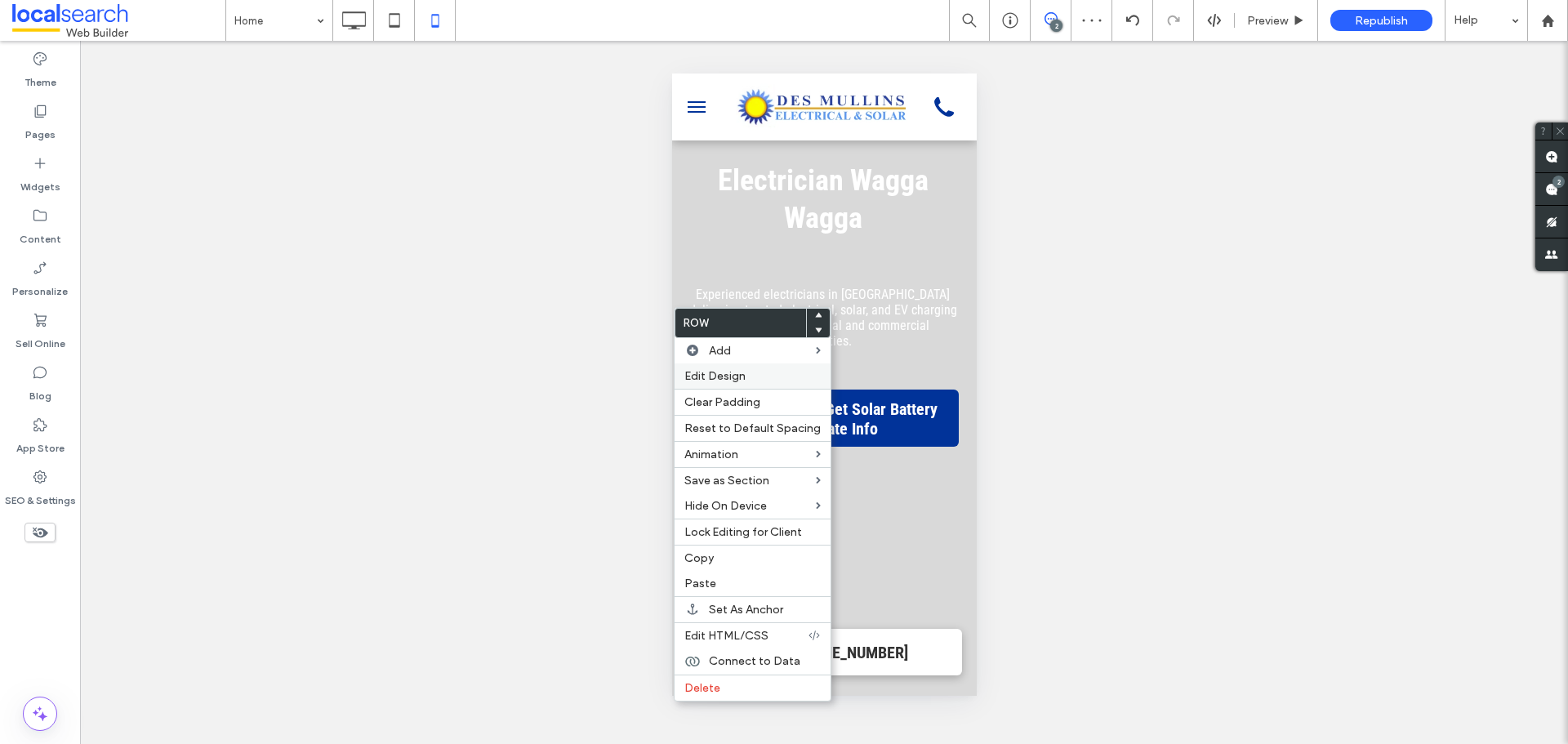
click at [726, 371] on span "Edit Design" at bounding box center [715, 376] width 61 height 14
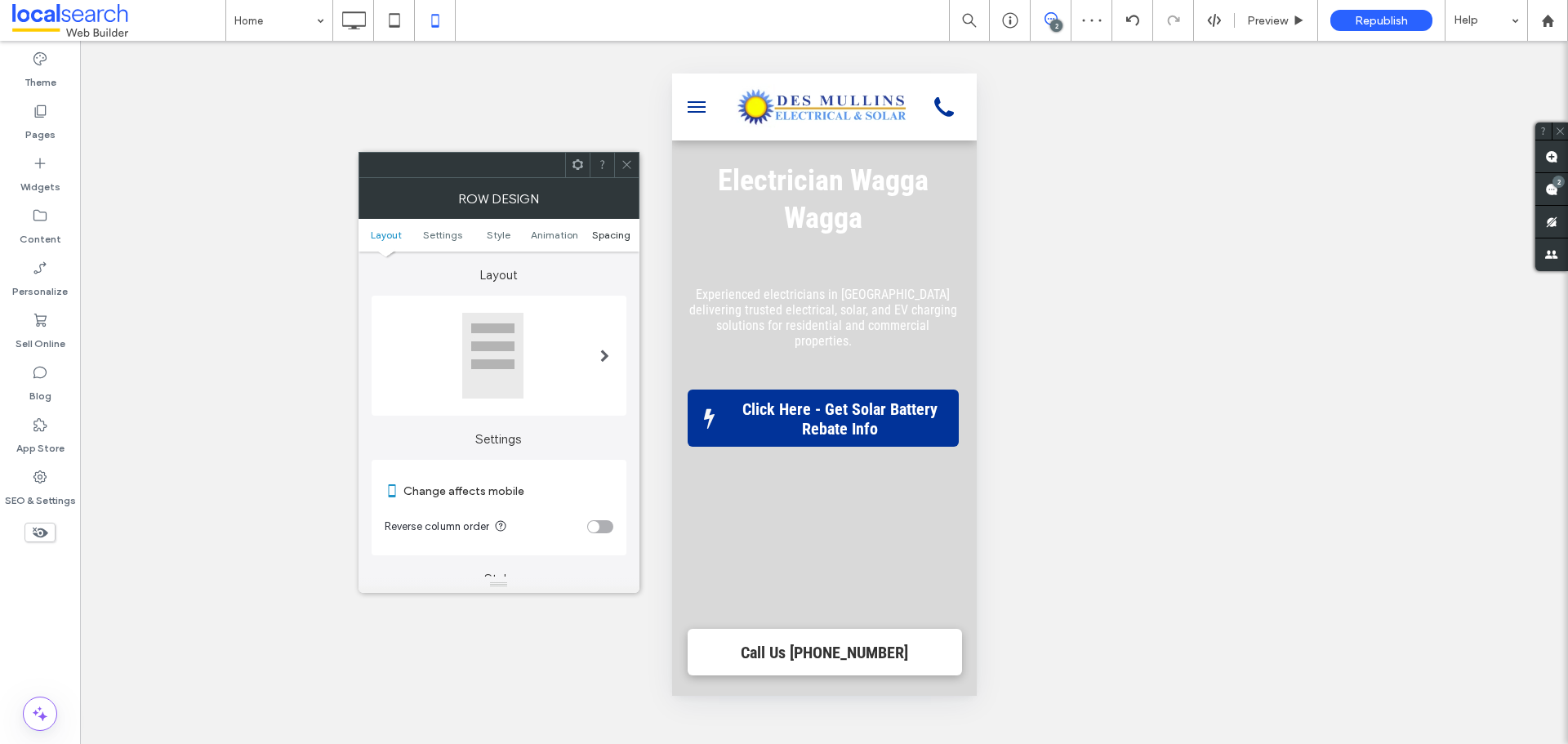
click at [601, 235] on span "Spacing" at bounding box center [611, 234] width 38 height 12
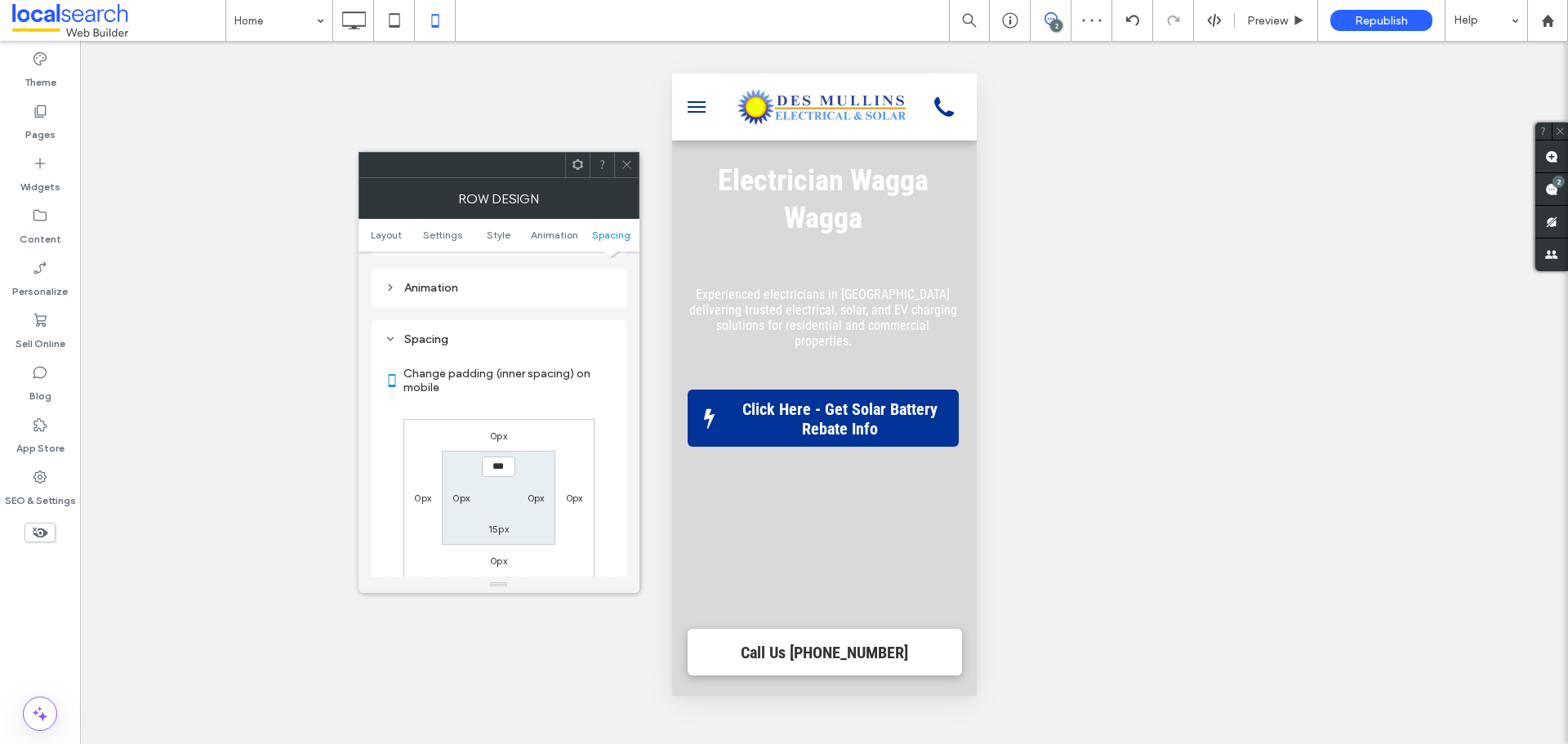
scroll to position [1164, 0]
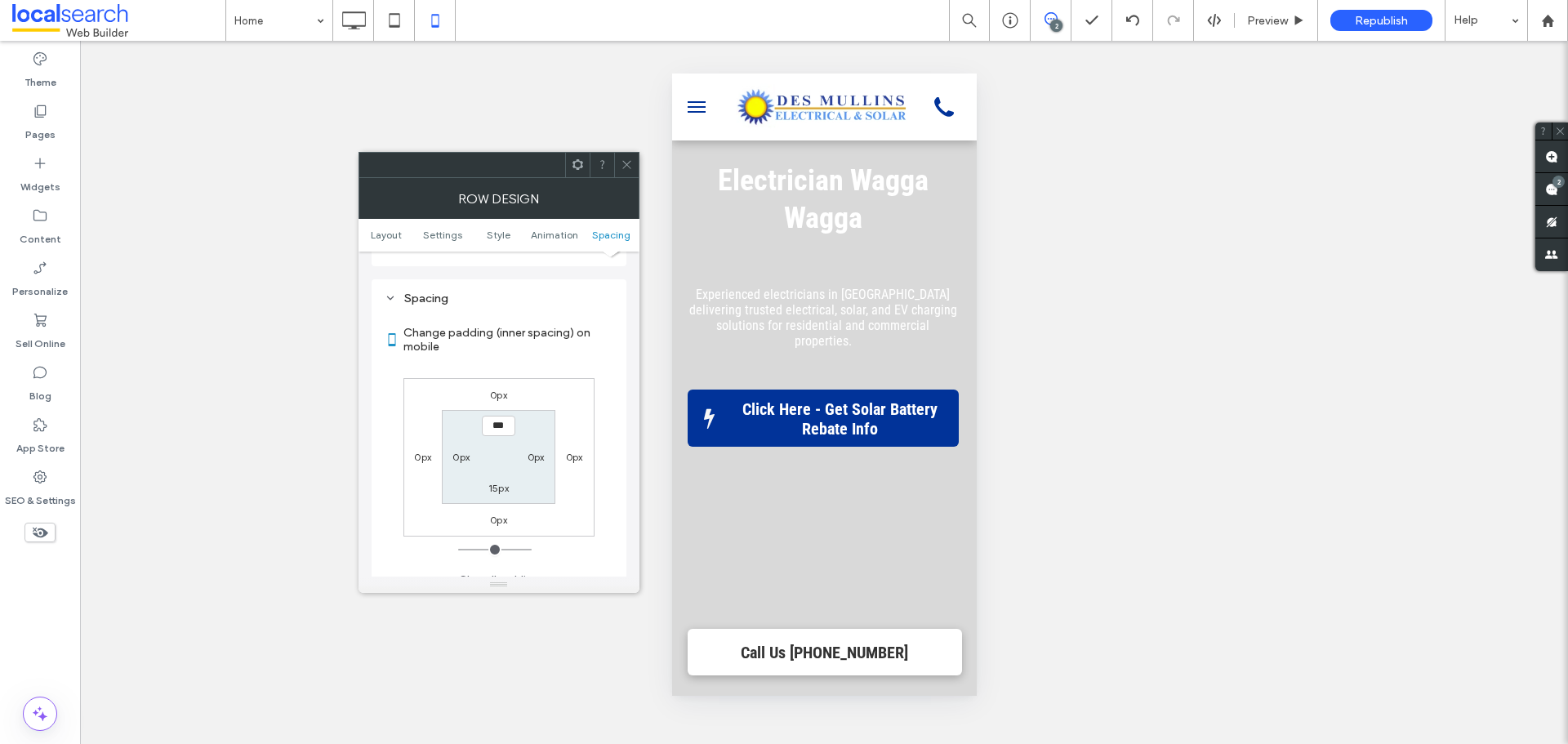
click at [468, 451] on label "0px" at bounding box center [461, 457] width 17 height 12
type input "**"
type input "****"
click at [1278, 21] on span "Preview" at bounding box center [1268, 20] width 41 height 14
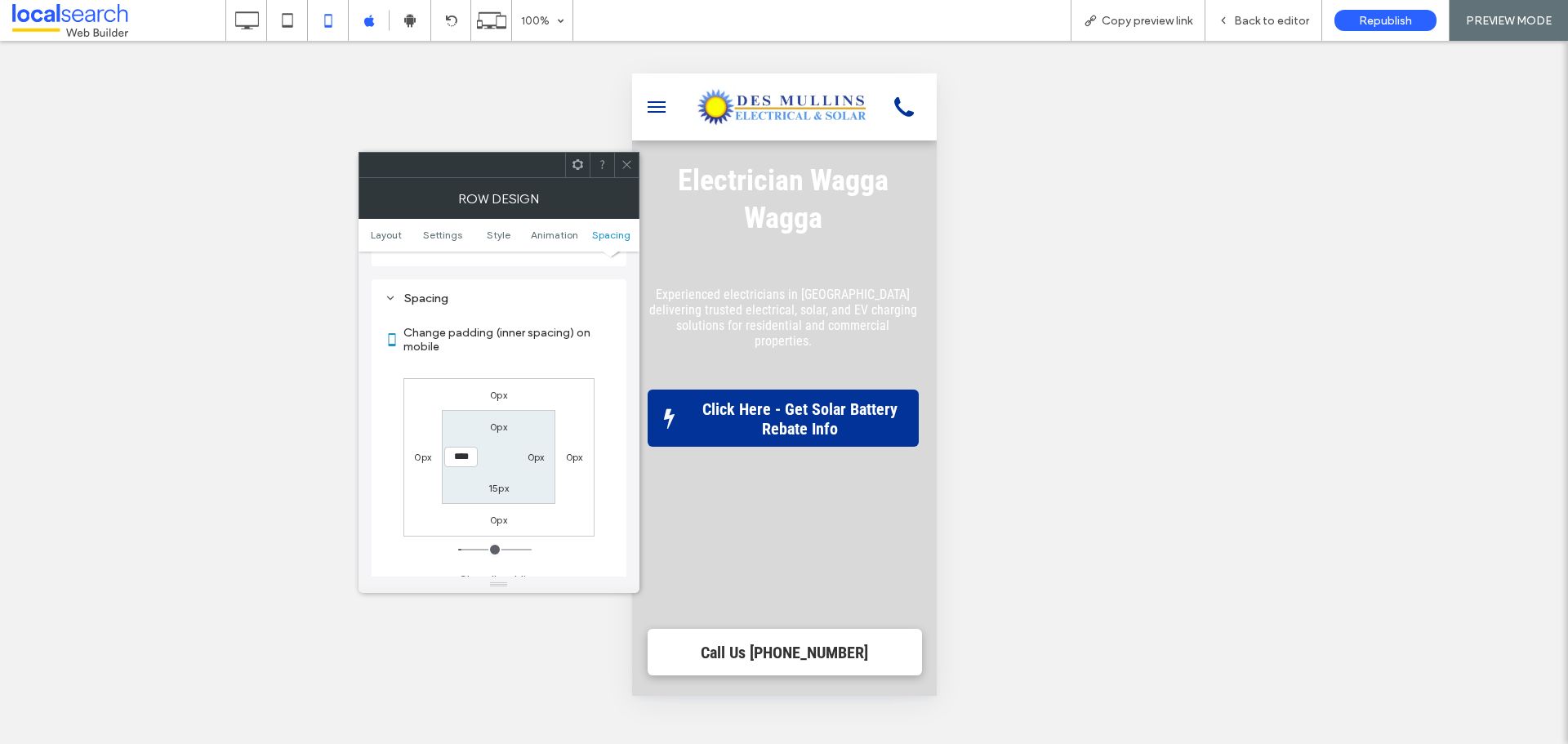
click at [626, 161] on icon at bounding box center [627, 164] width 12 height 12
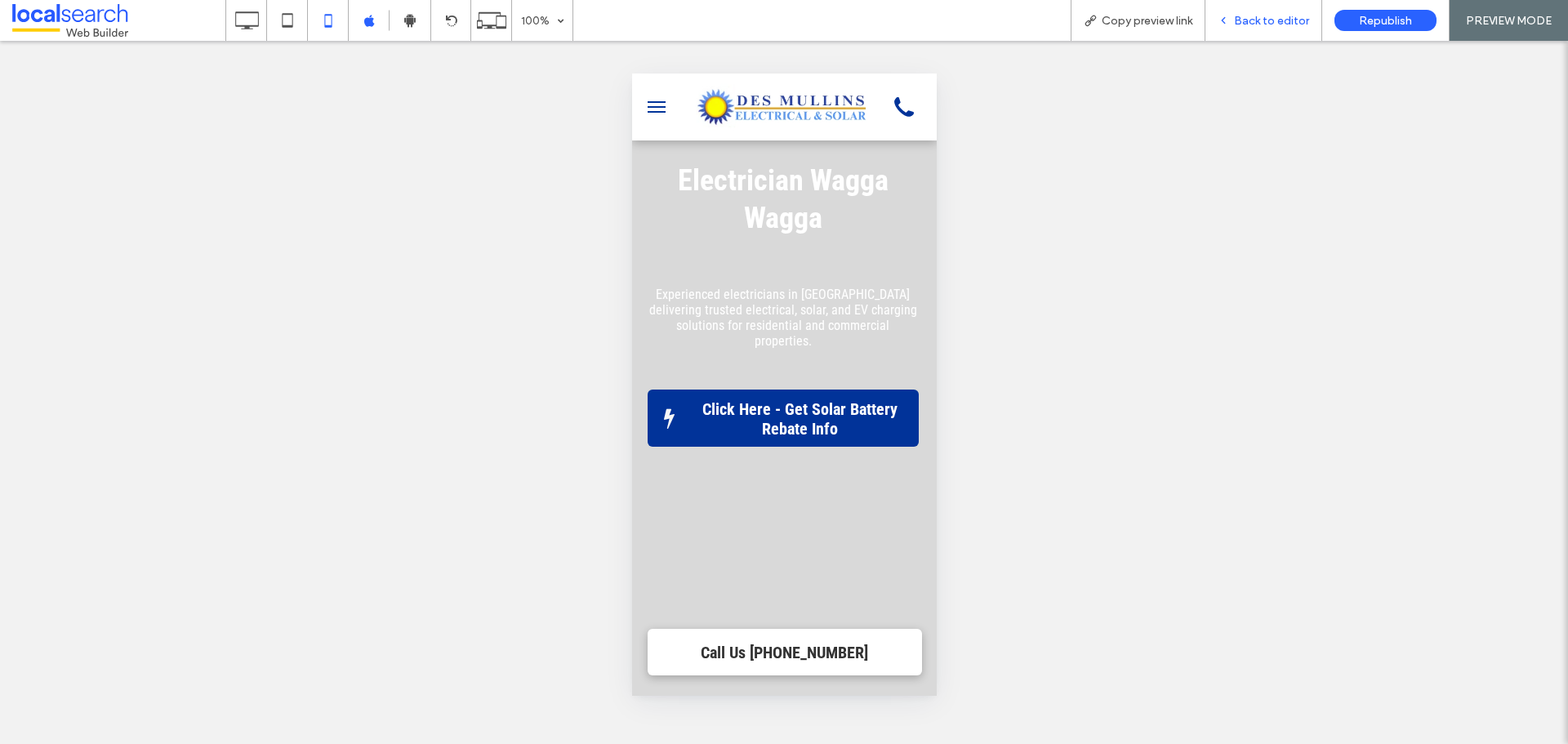
click at [1253, 28] on div "Back to editor" at bounding box center [1264, 20] width 117 height 41
click at [251, 13] on use at bounding box center [247, 20] width 24 height 18
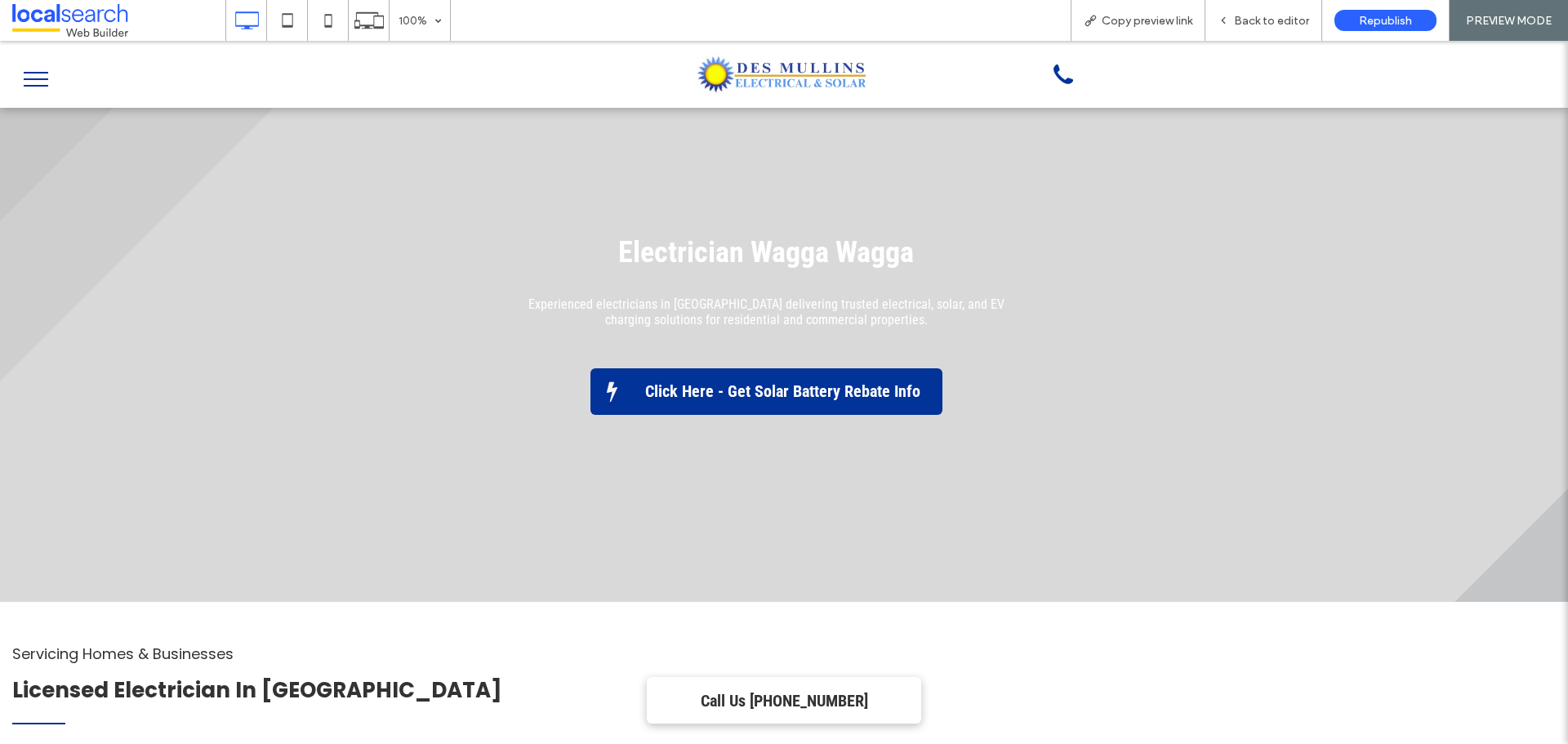
click at [1252, 21] on span "Back to editor" at bounding box center [1272, 20] width 75 height 14
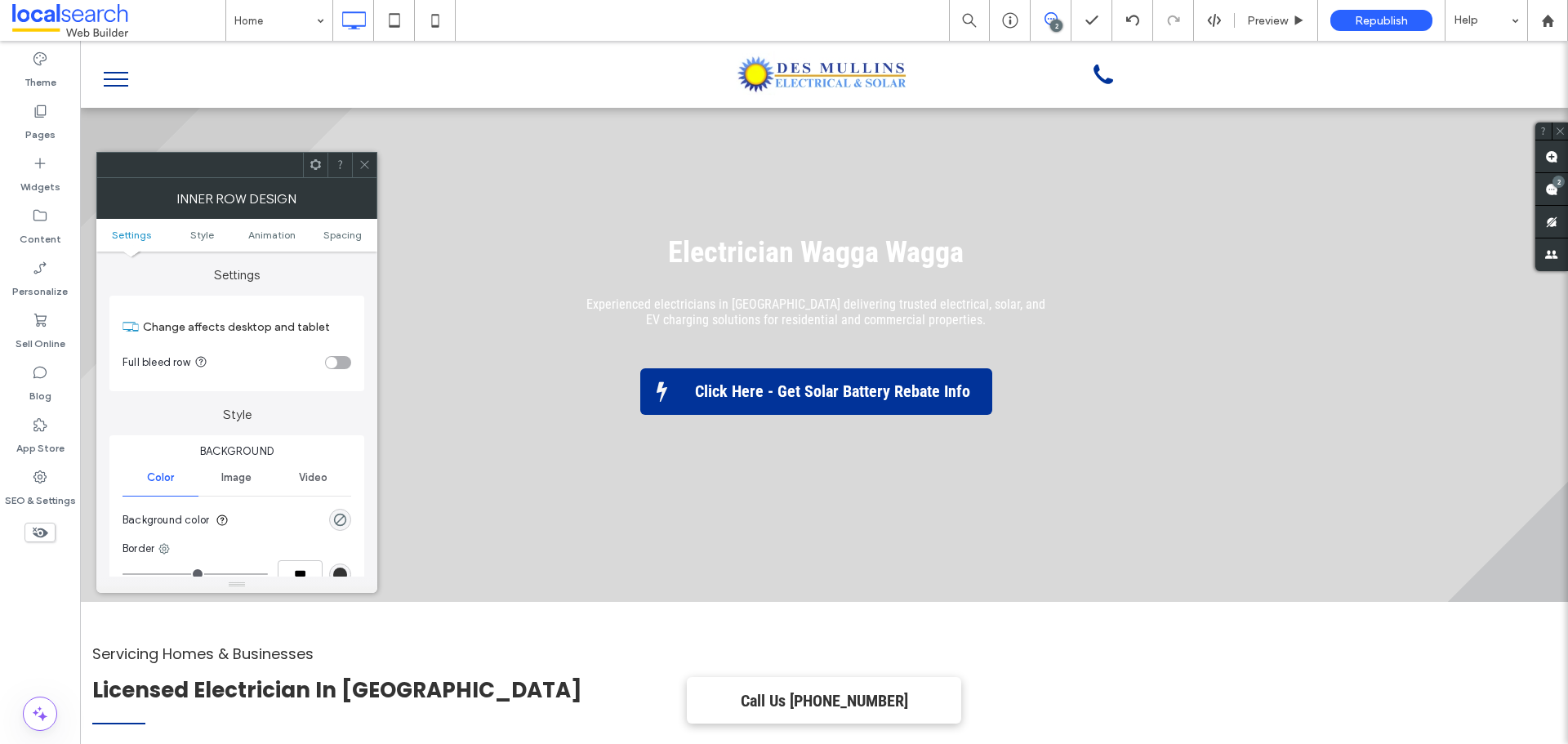
click at [316, 158] on icon at bounding box center [316, 164] width 12 height 12
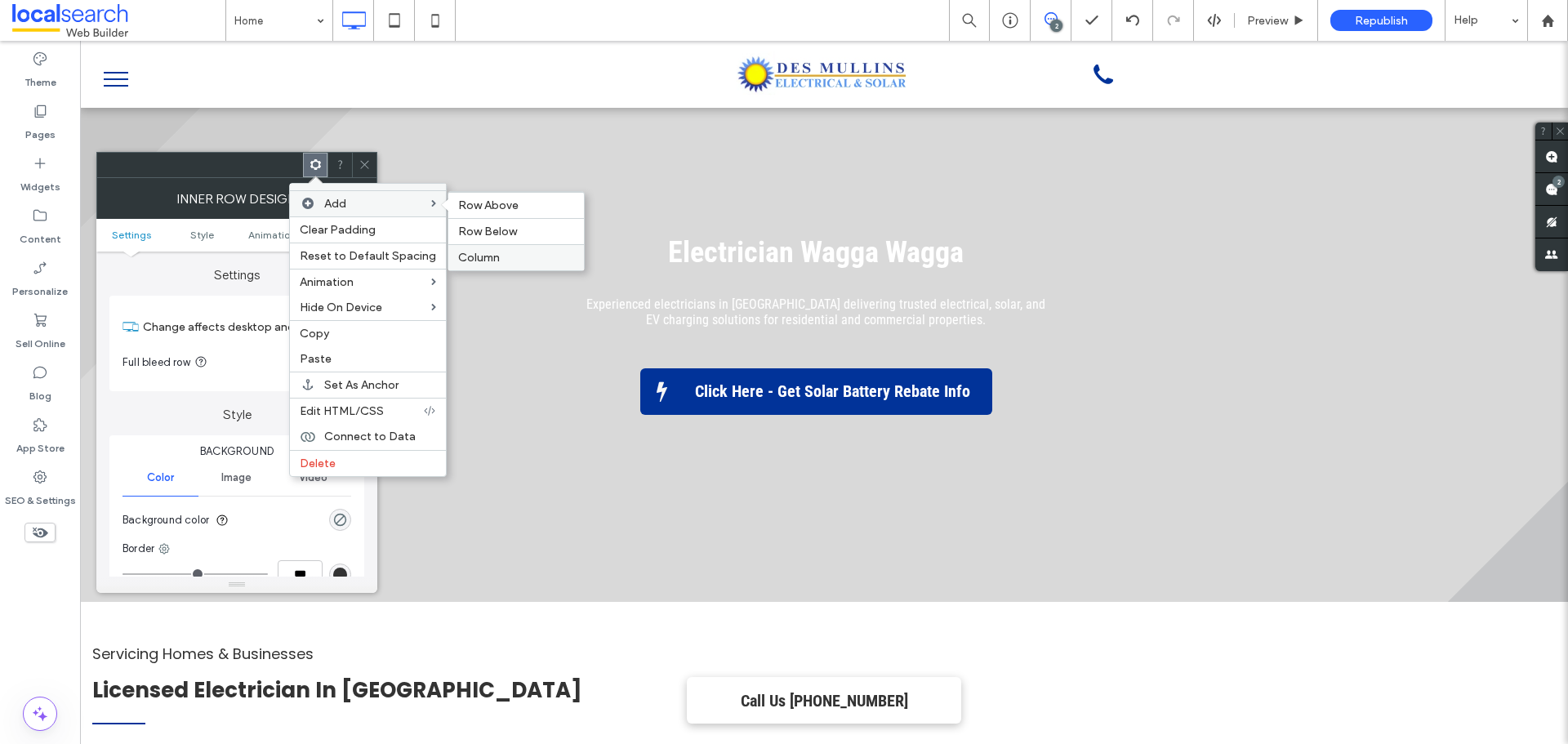
click at [493, 255] on span "Column" at bounding box center [479, 257] width 41 height 14
click at [476, 256] on span "Column" at bounding box center [479, 257] width 41 height 14
click at [364, 153] on span at bounding box center [365, 165] width 12 height 25
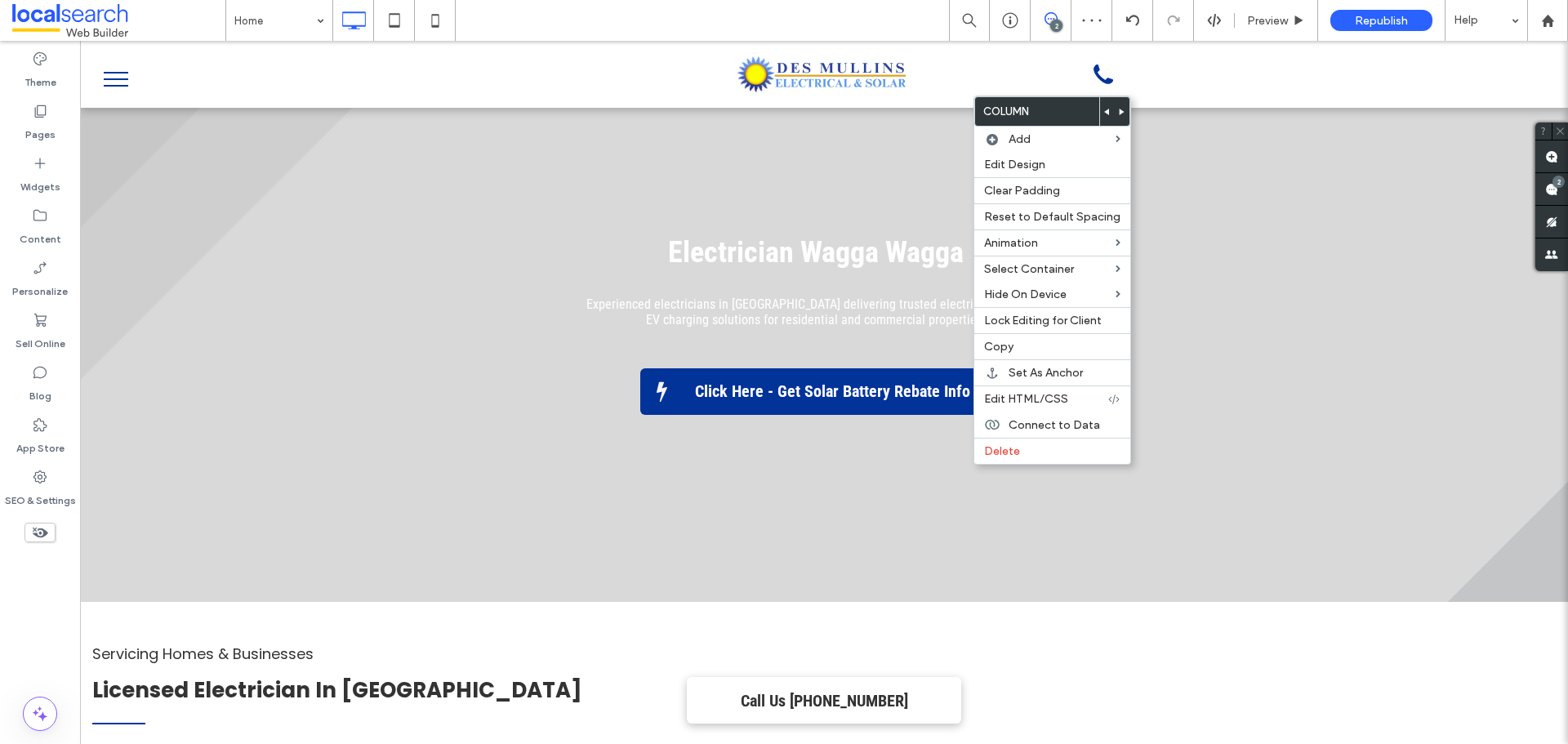
click at [1105, 113] on icon at bounding box center [1108, 112] width 7 height 7
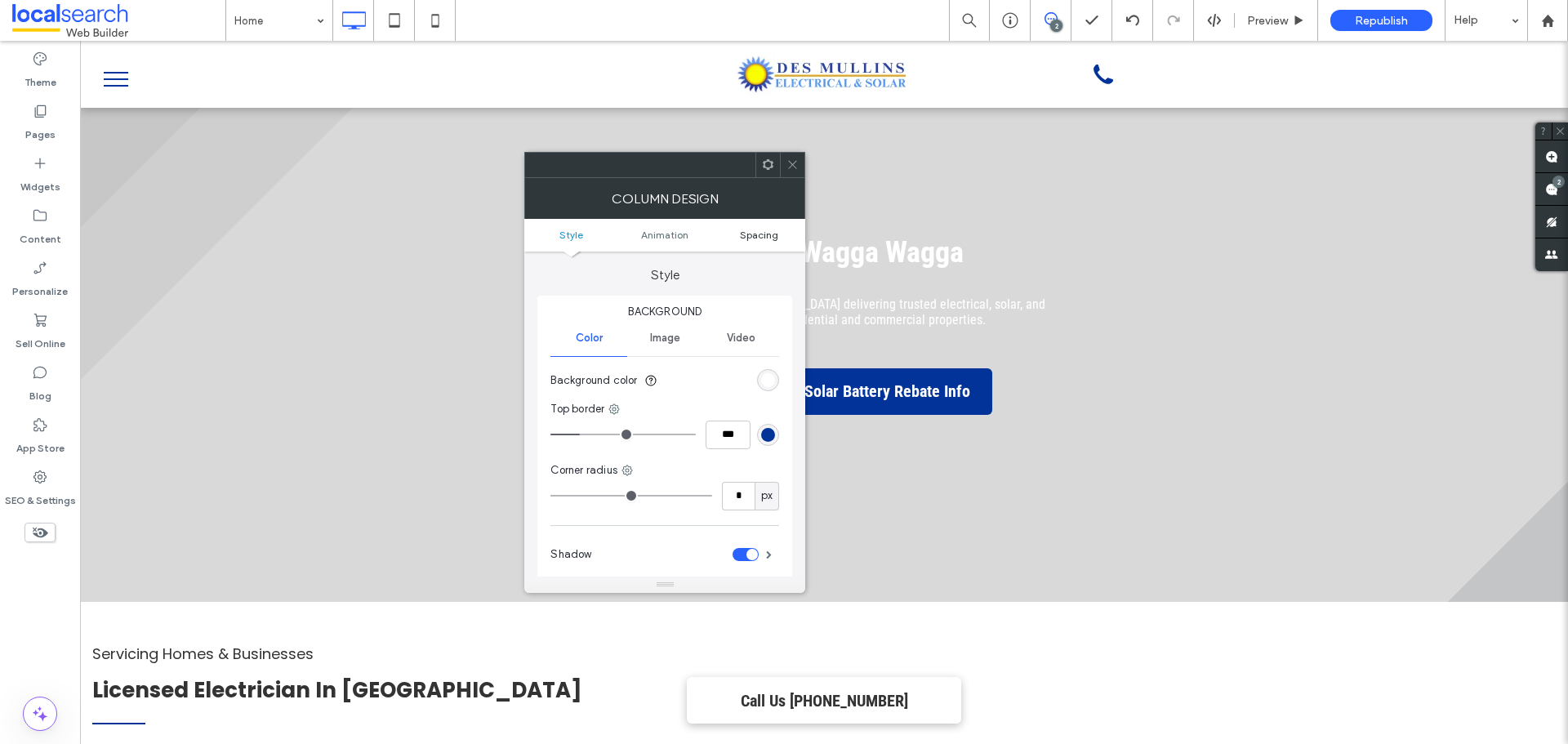
click at [758, 233] on span "Spacing" at bounding box center [759, 234] width 38 height 12
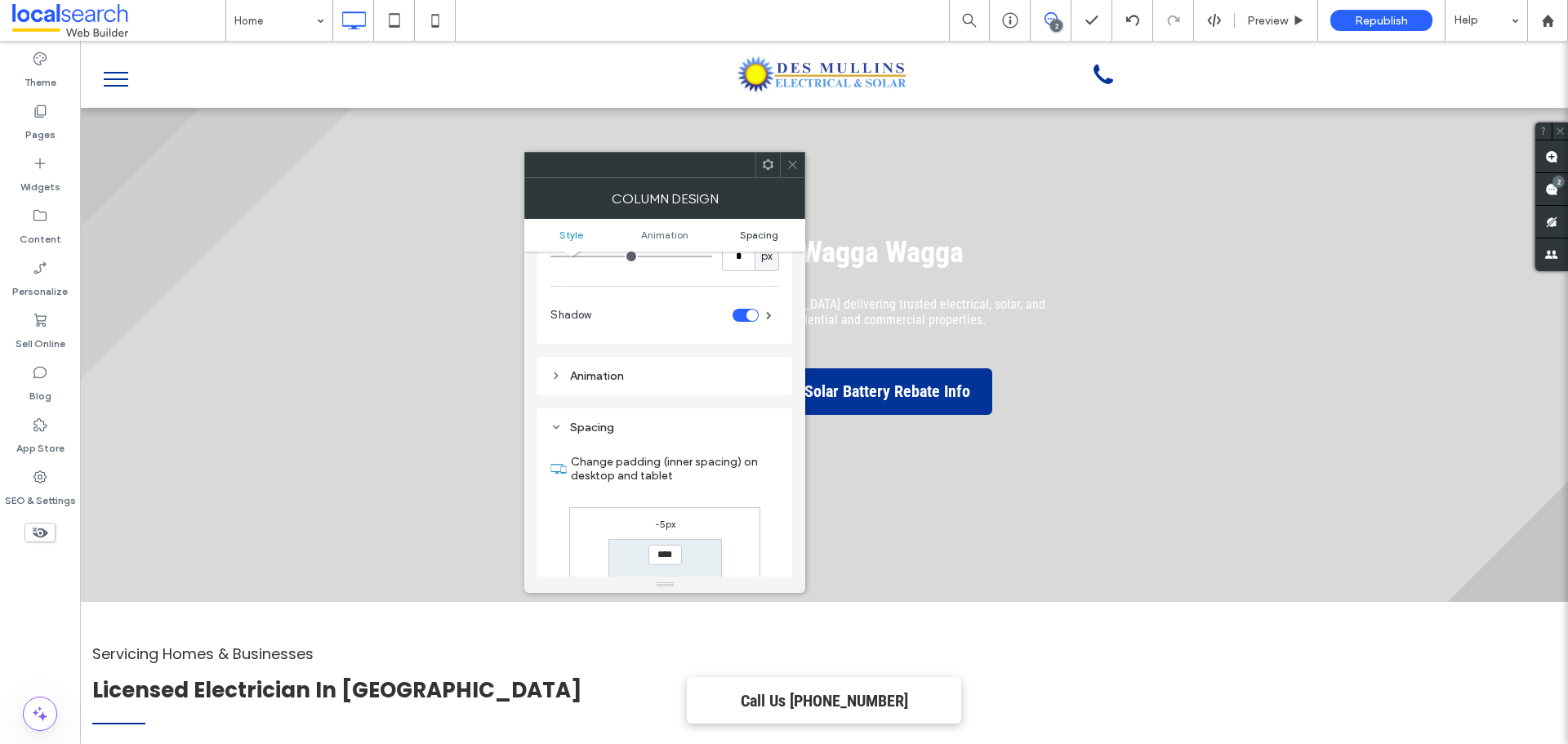
scroll to position [383, 0]
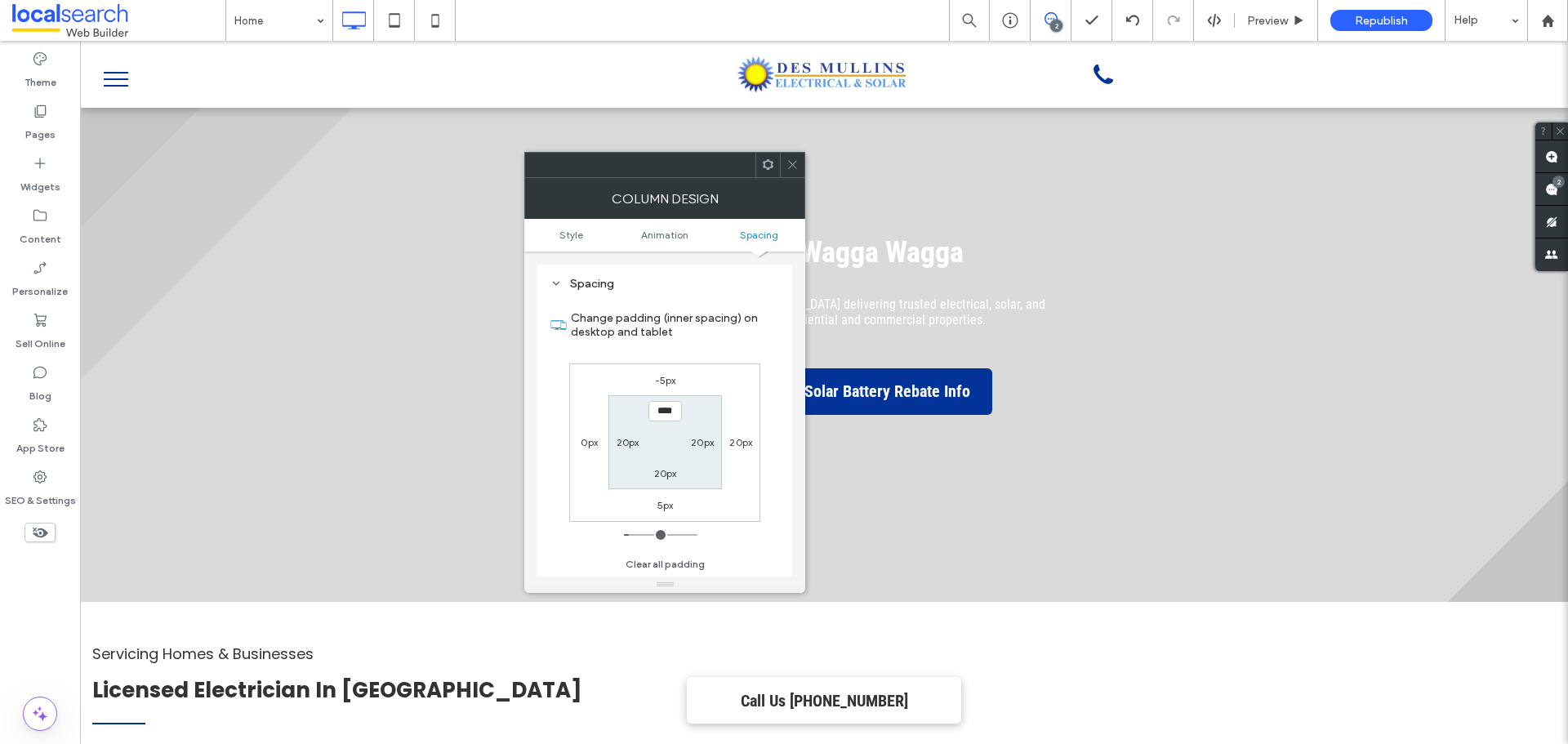
click at [745, 438] on label "20px" at bounding box center [740, 442] width 23 height 12
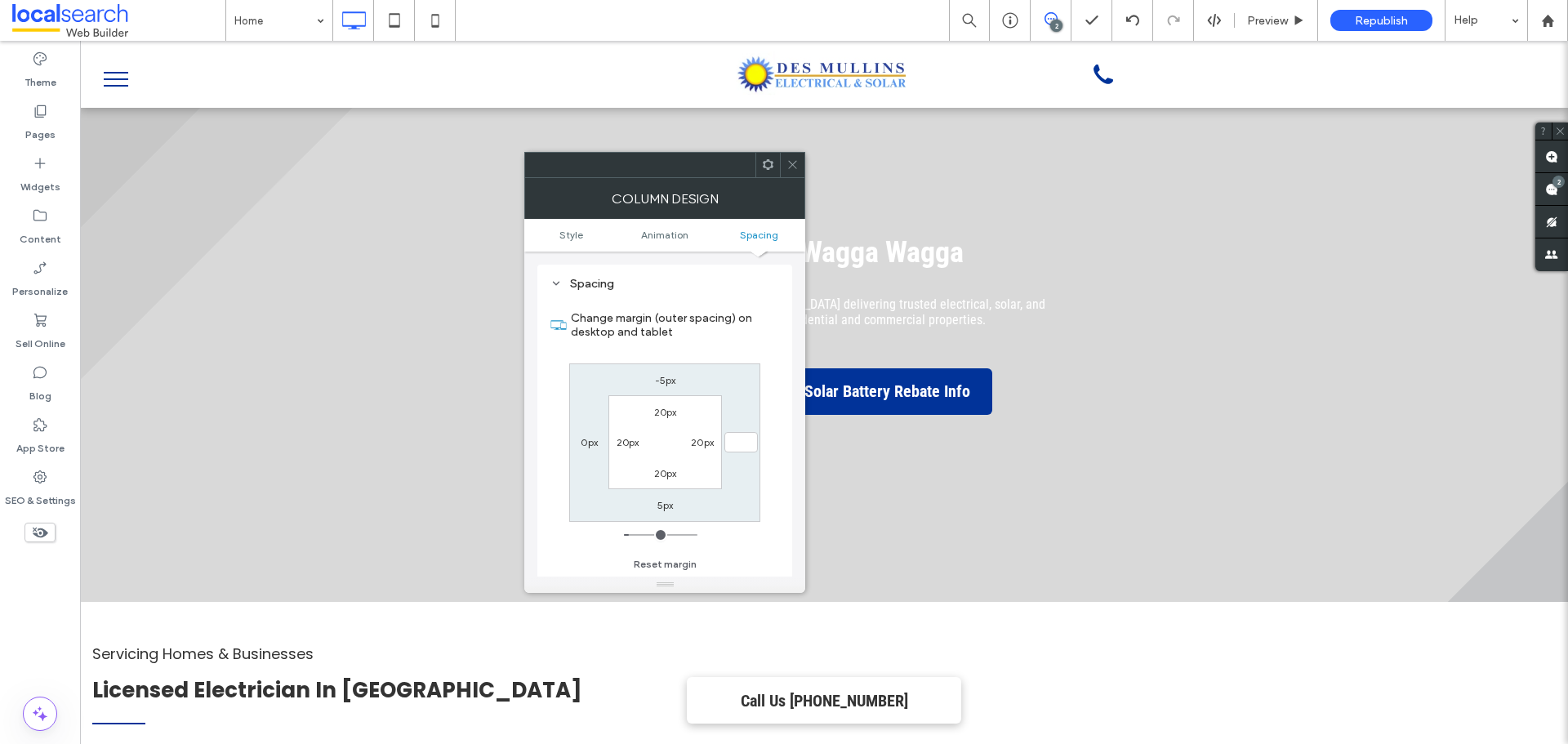
type input "*"
type input "***"
click at [792, 165] on use at bounding box center [794, 165] width 8 height 8
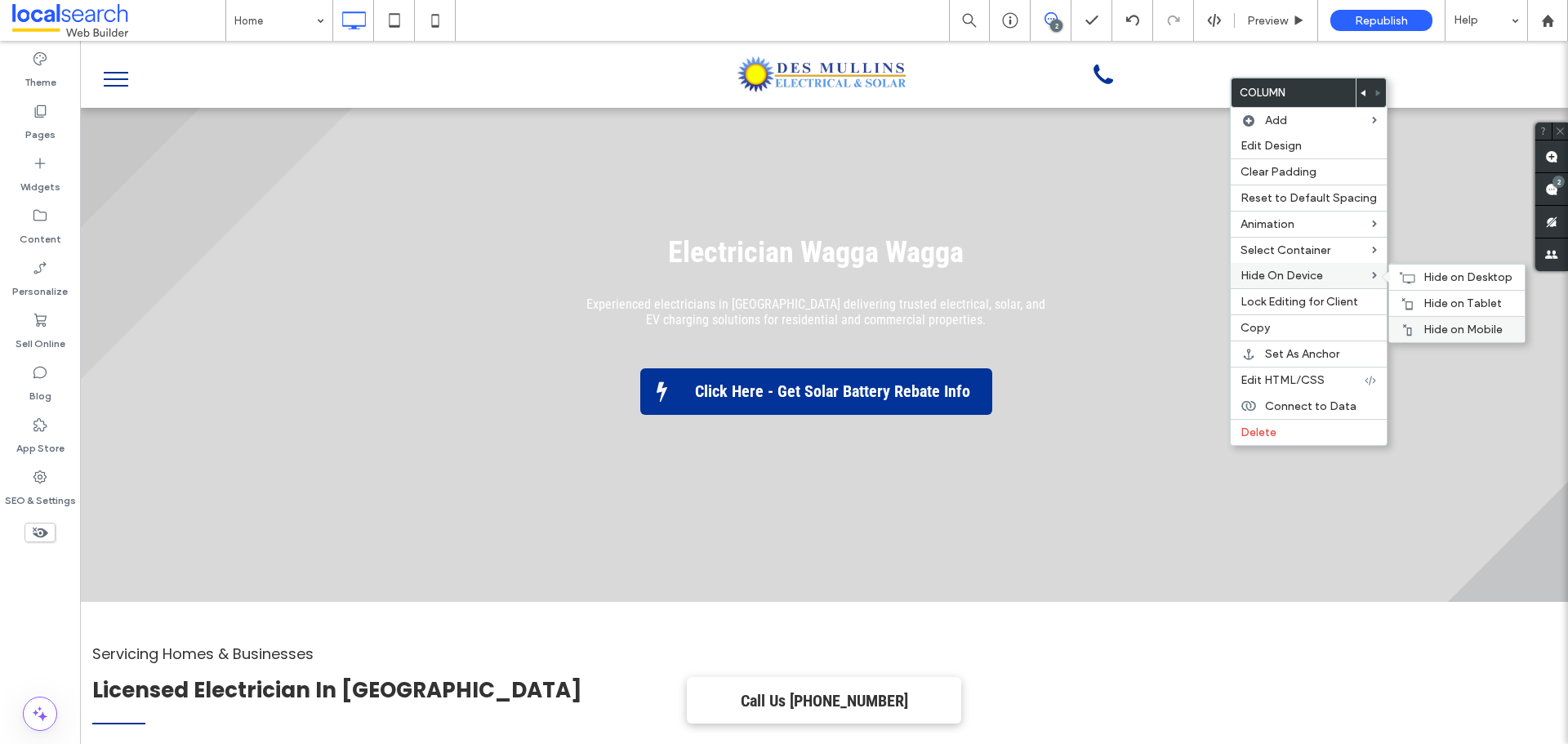
click at [1417, 321] on div "Hide on Mobile" at bounding box center [1457, 329] width 135 height 26
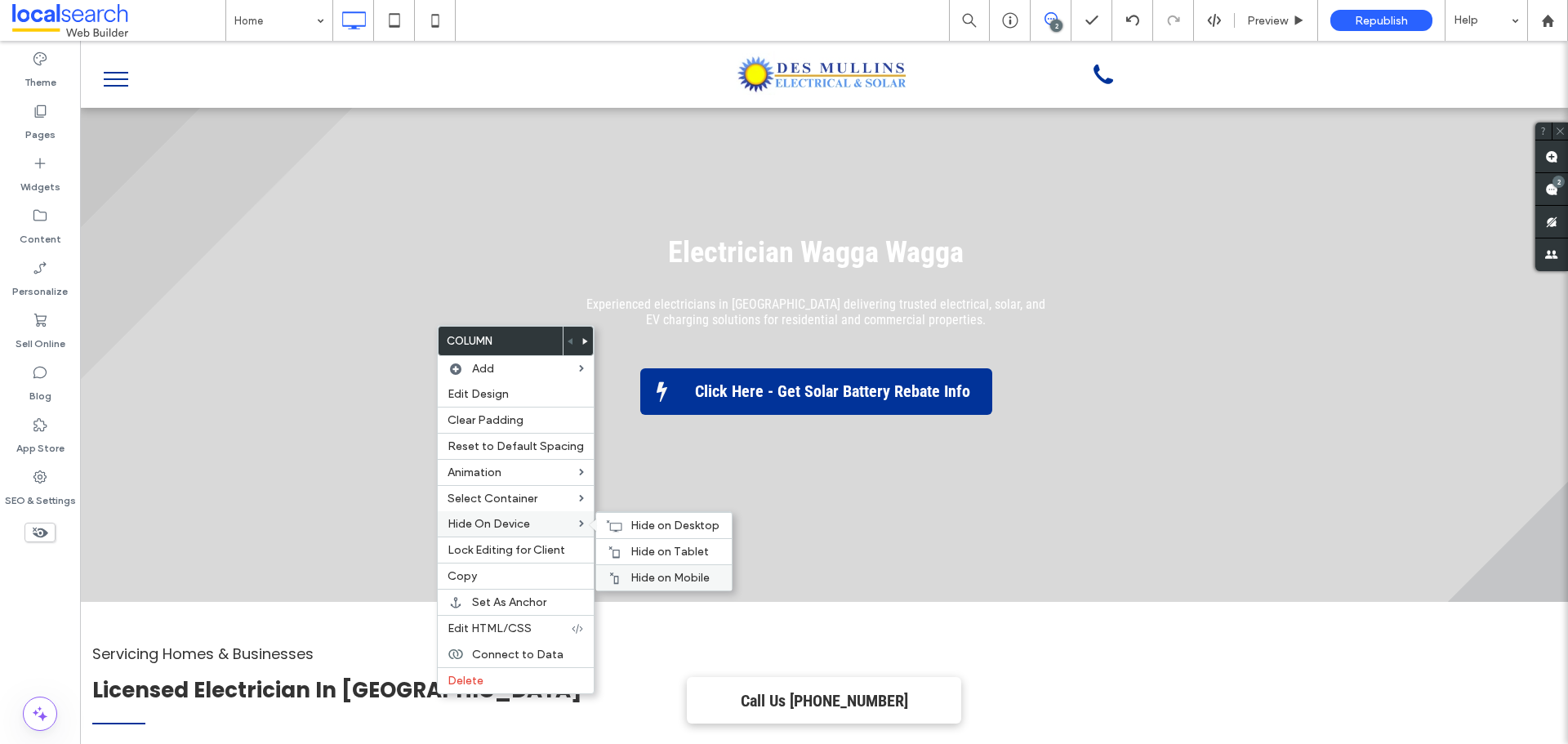
click at [667, 567] on div "Hide on Mobile" at bounding box center [664, 577] width 135 height 26
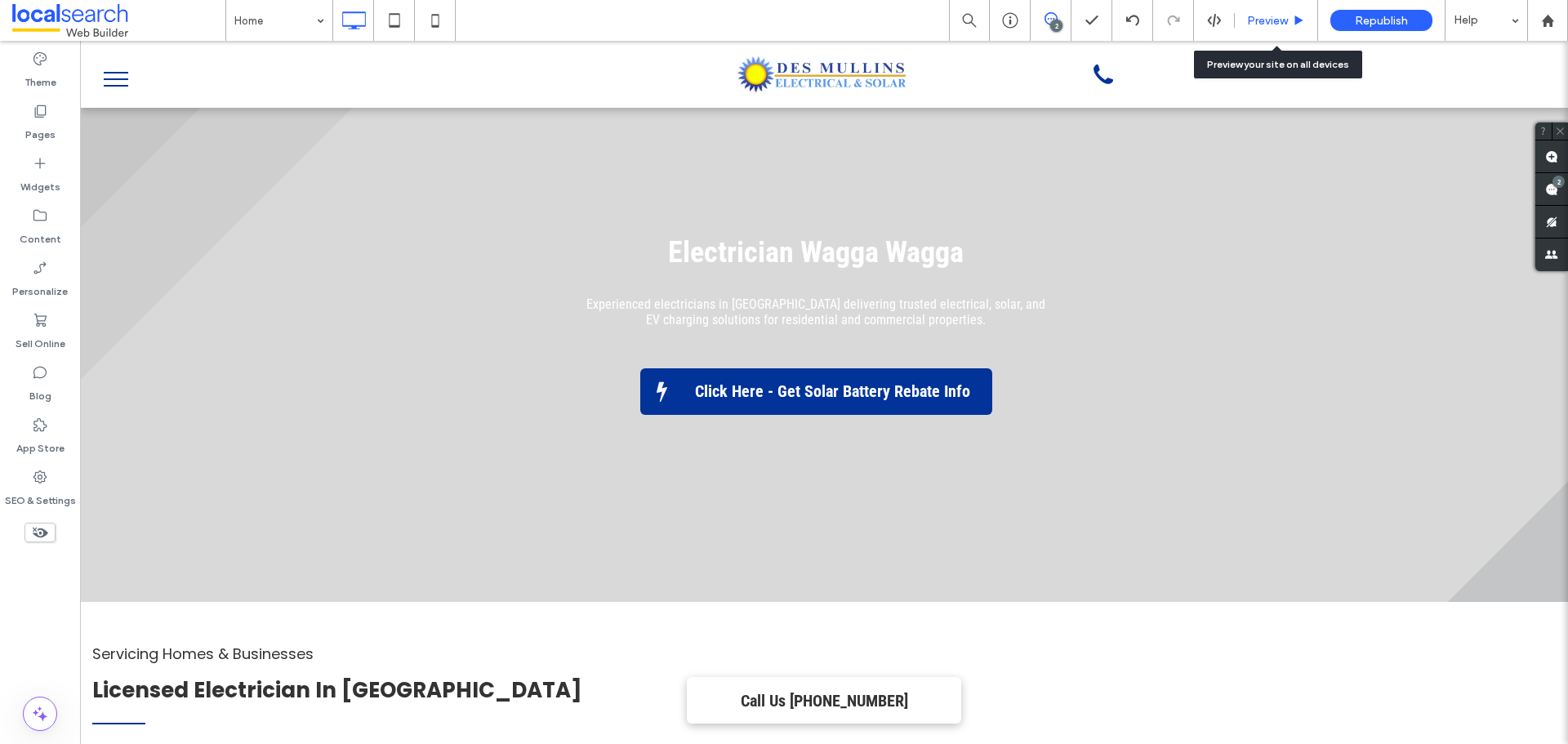
click at [1270, 27] on span "Preview" at bounding box center [1268, 20] width 41 height 14
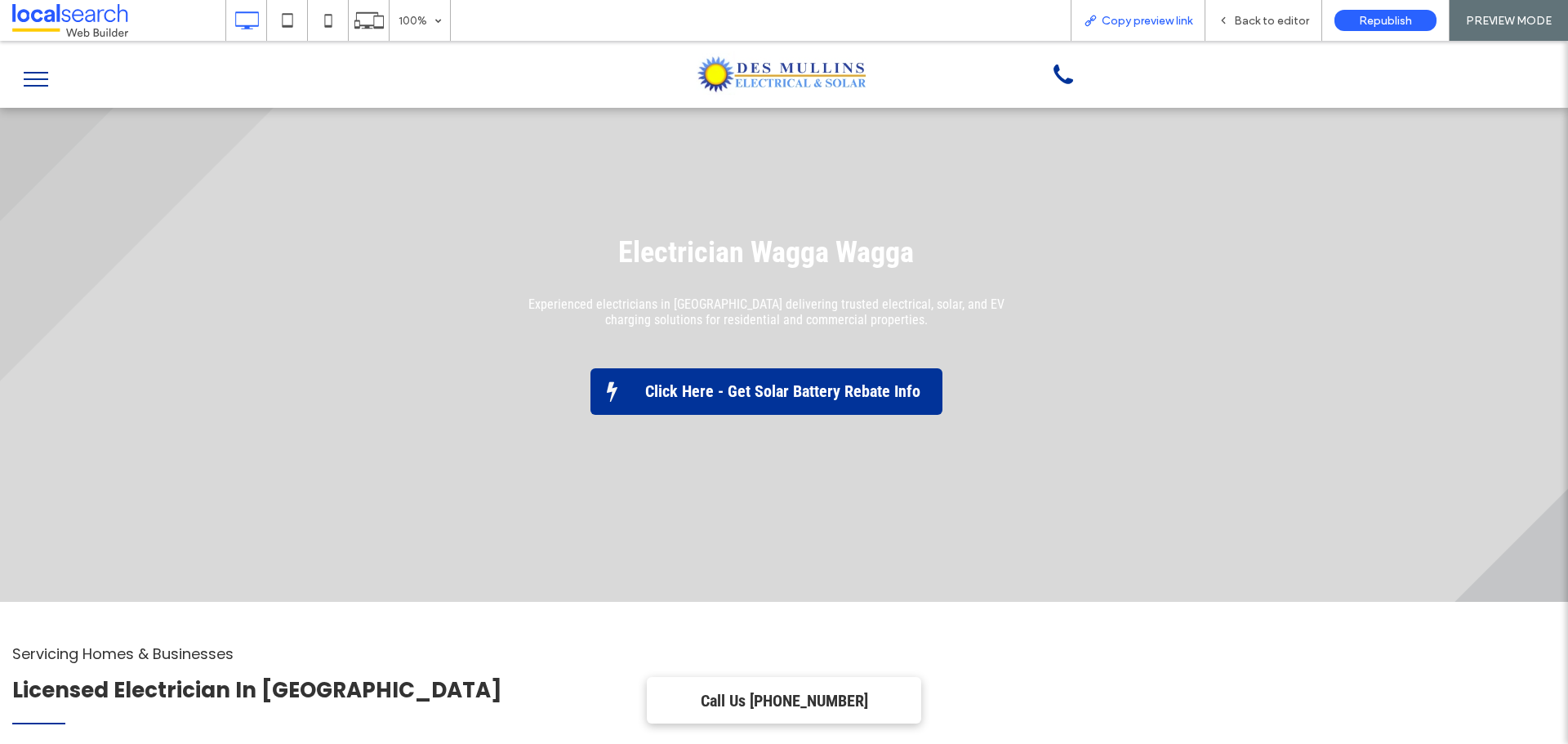
click at [1156, 19] on span "Copy preview link" at bounding box center [1147, 20] width 91 height 14
click at [1241, 20] on span "Back to editor" at bounding box center [1272, 20] width 75 height 14
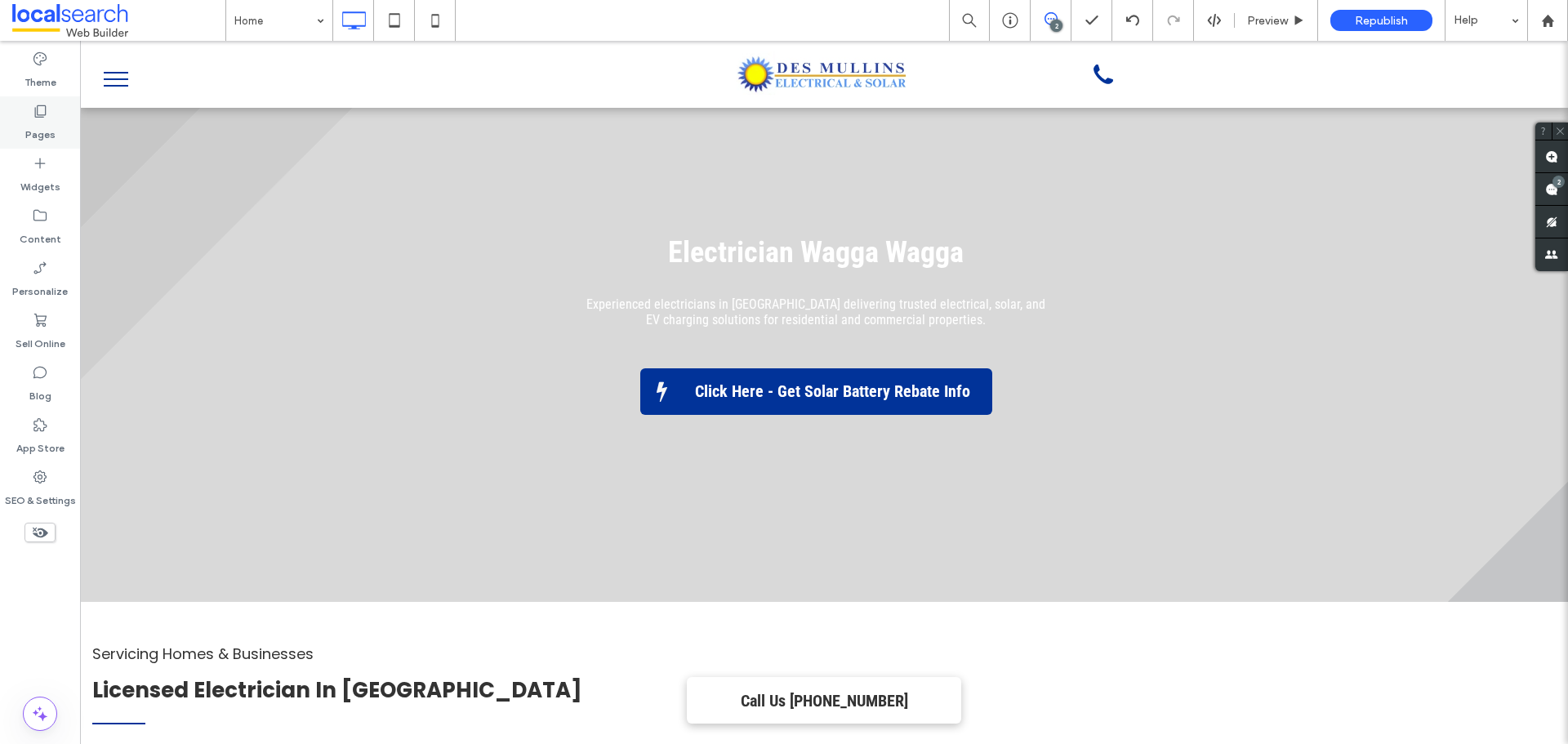
click at [26, 127] on label "Pages" at bounding box center [41, 130] width 30 height 23
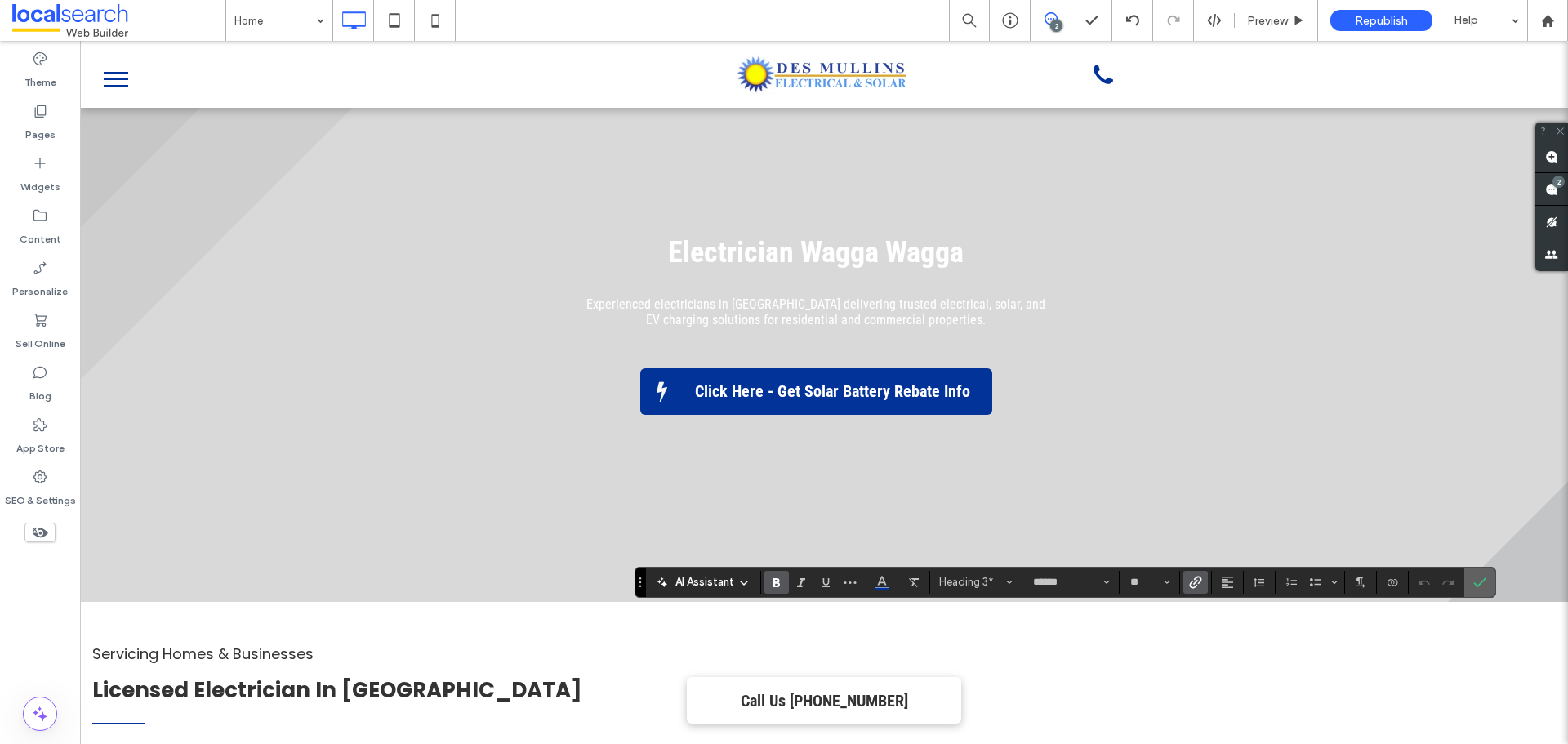
click at [1483, 580] on use "Confirm" at bounding box center [1479, 582] width 13 height 10
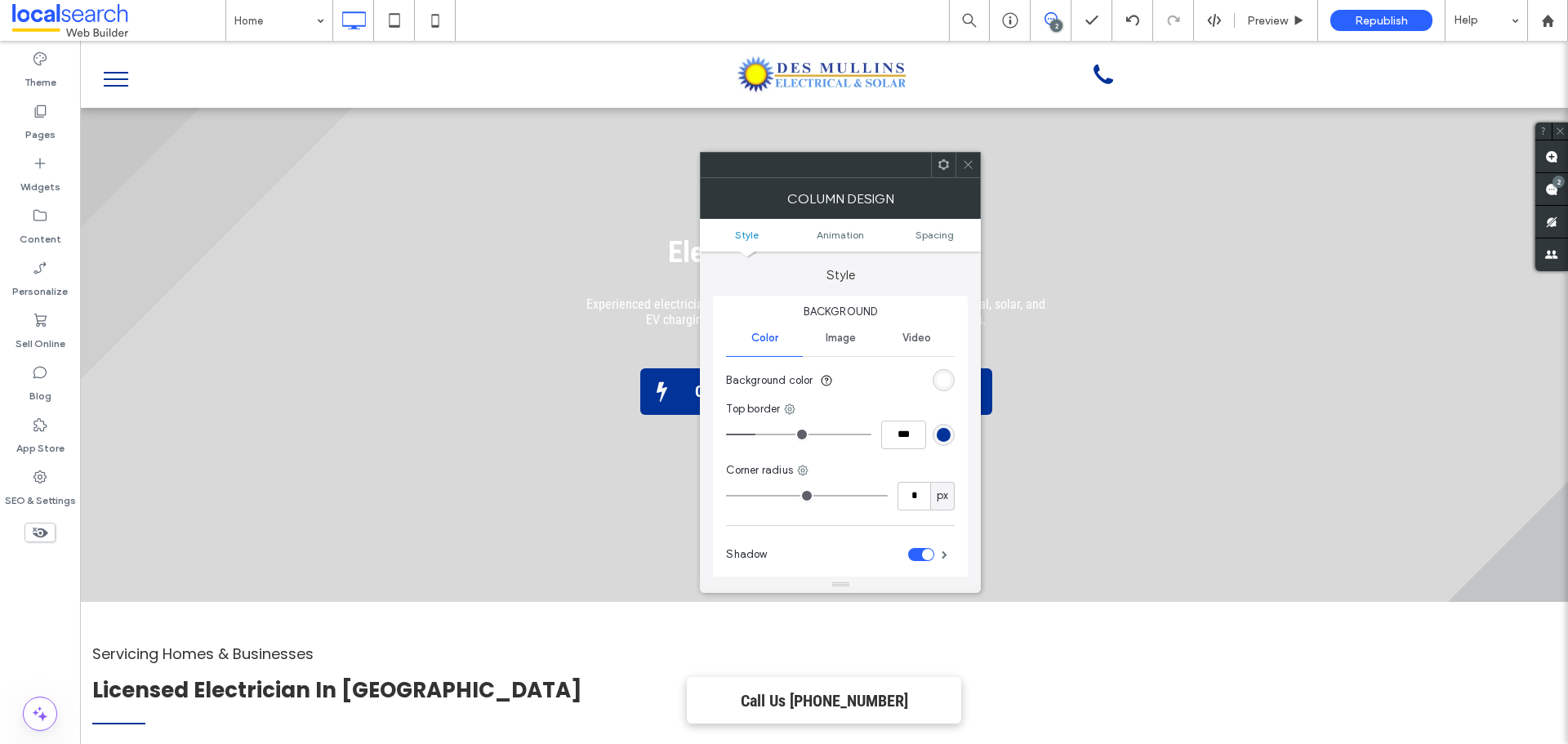
click at [941, 163] on use at bounding box center [944, 164] width 11 height 11
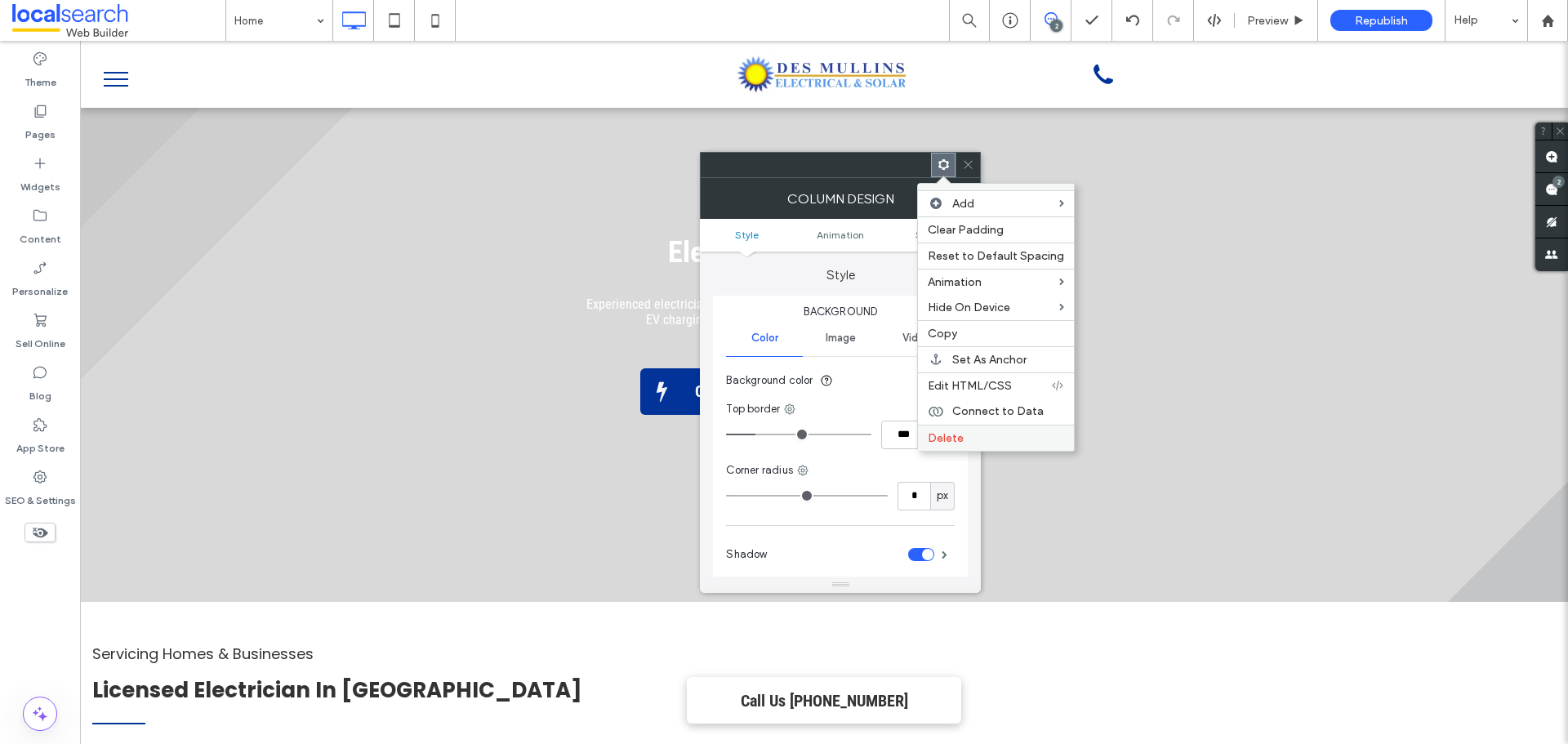
click at [950, 438] on span "Delete" at bounding box center [946, 438] width 36 height 14
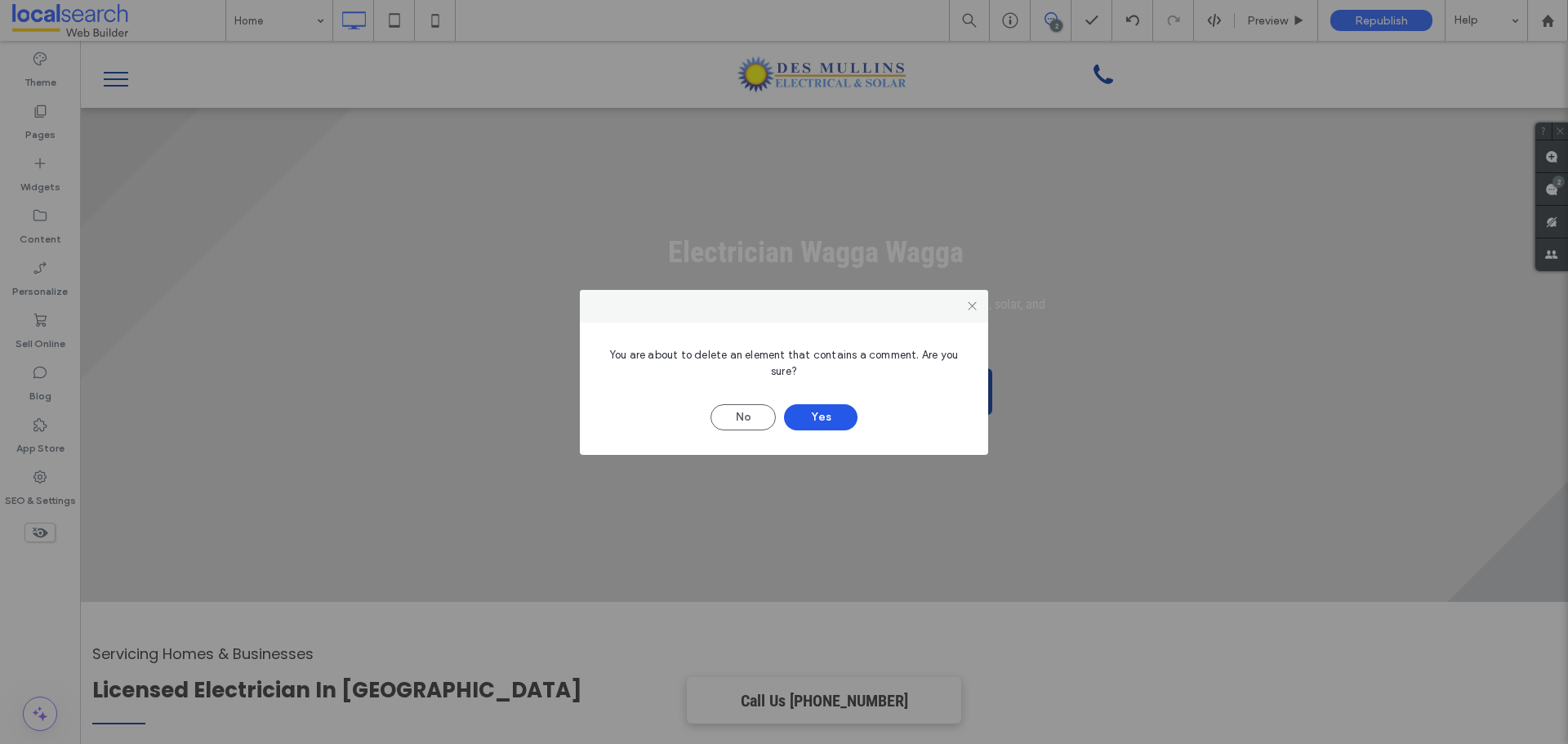
click at [826, 412] on button "Yes" at bounding box center [821, 417] width 74 height 26
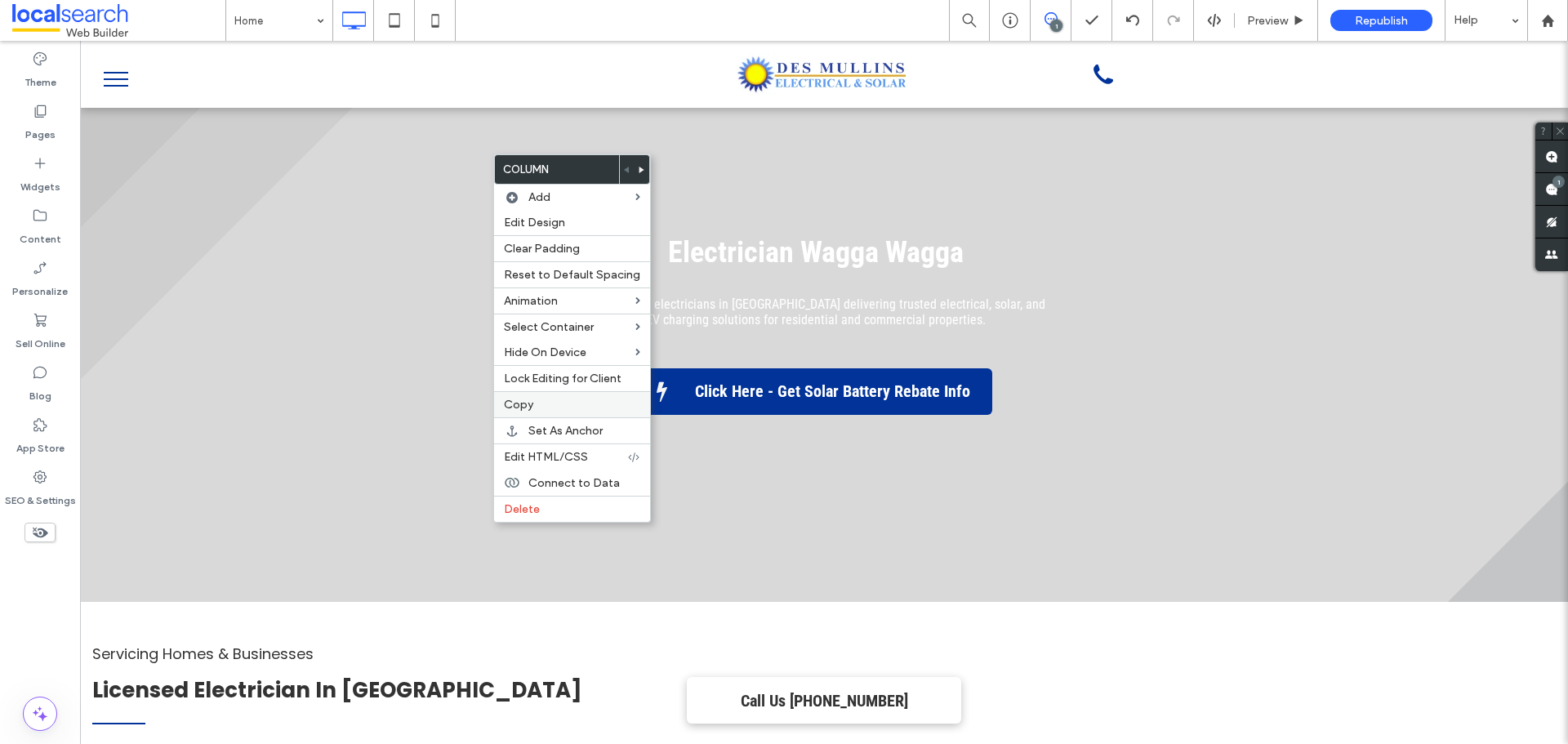
click at [564, 399] on label "Copy" at bounding box center [572, 405] width 136 height 14
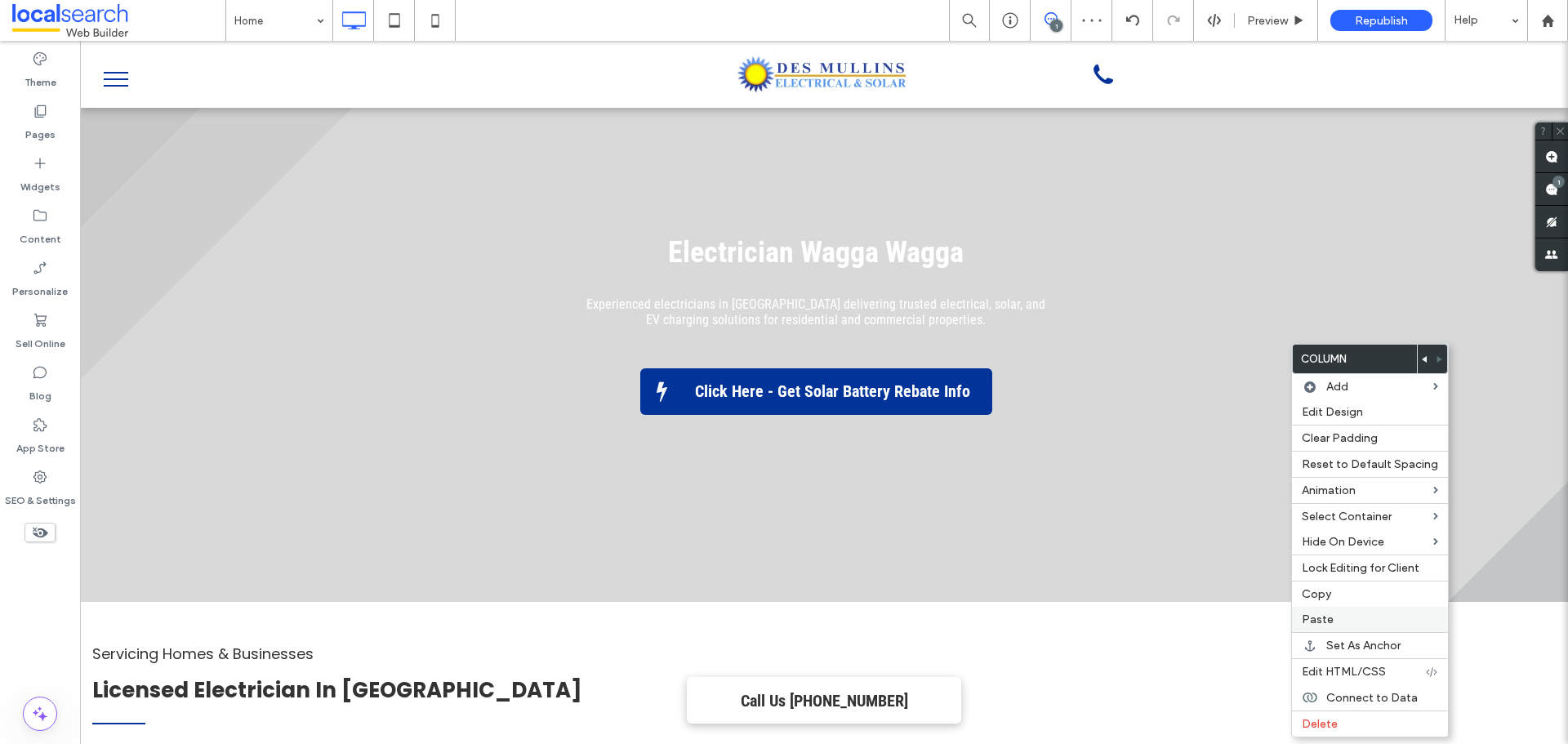
click at [1318, 616] on span "Paste" at bounding box center [1318, 620] width 32 height 14
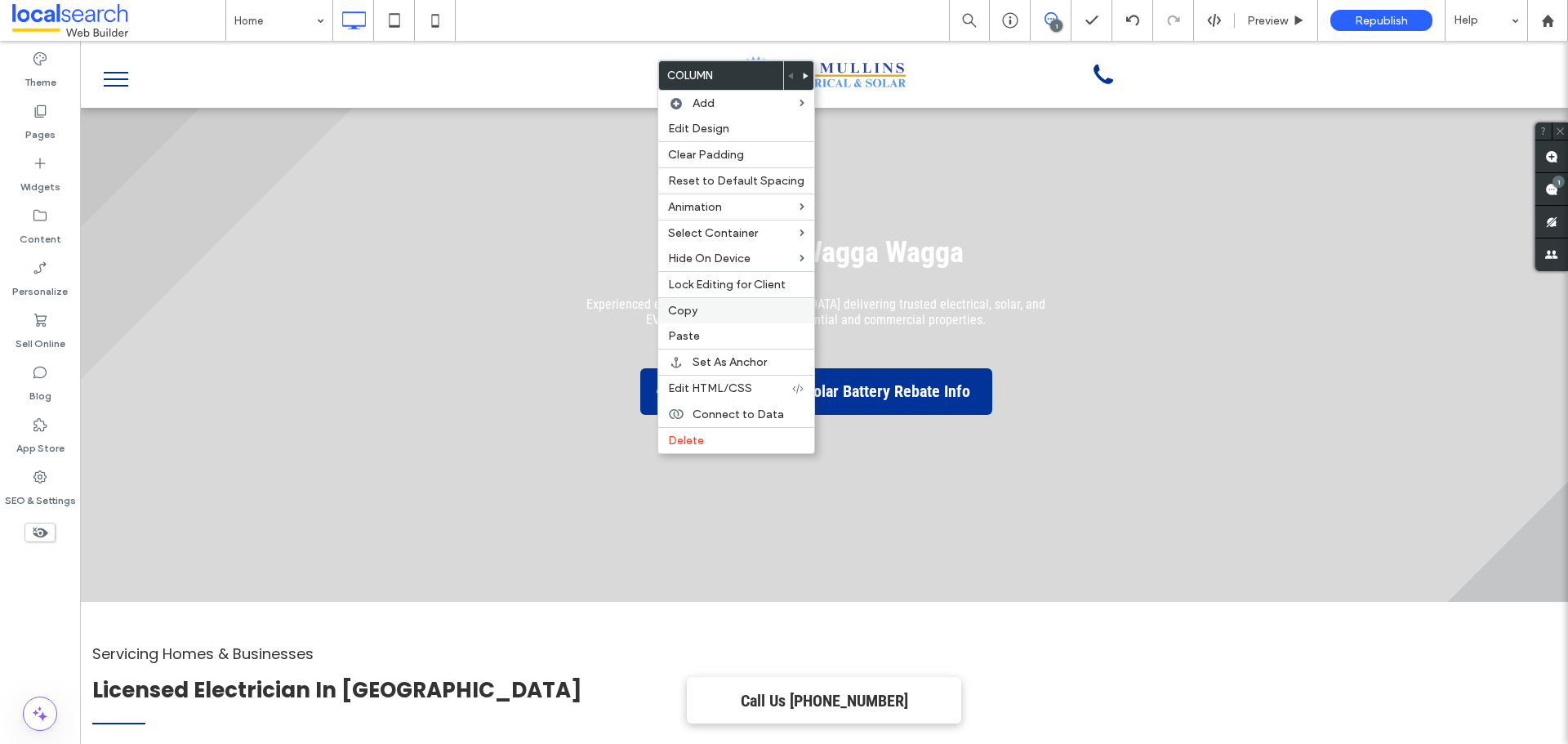
click at [714, 317] on label "Copy" at bounding box center [736, 311] width 136 height 14
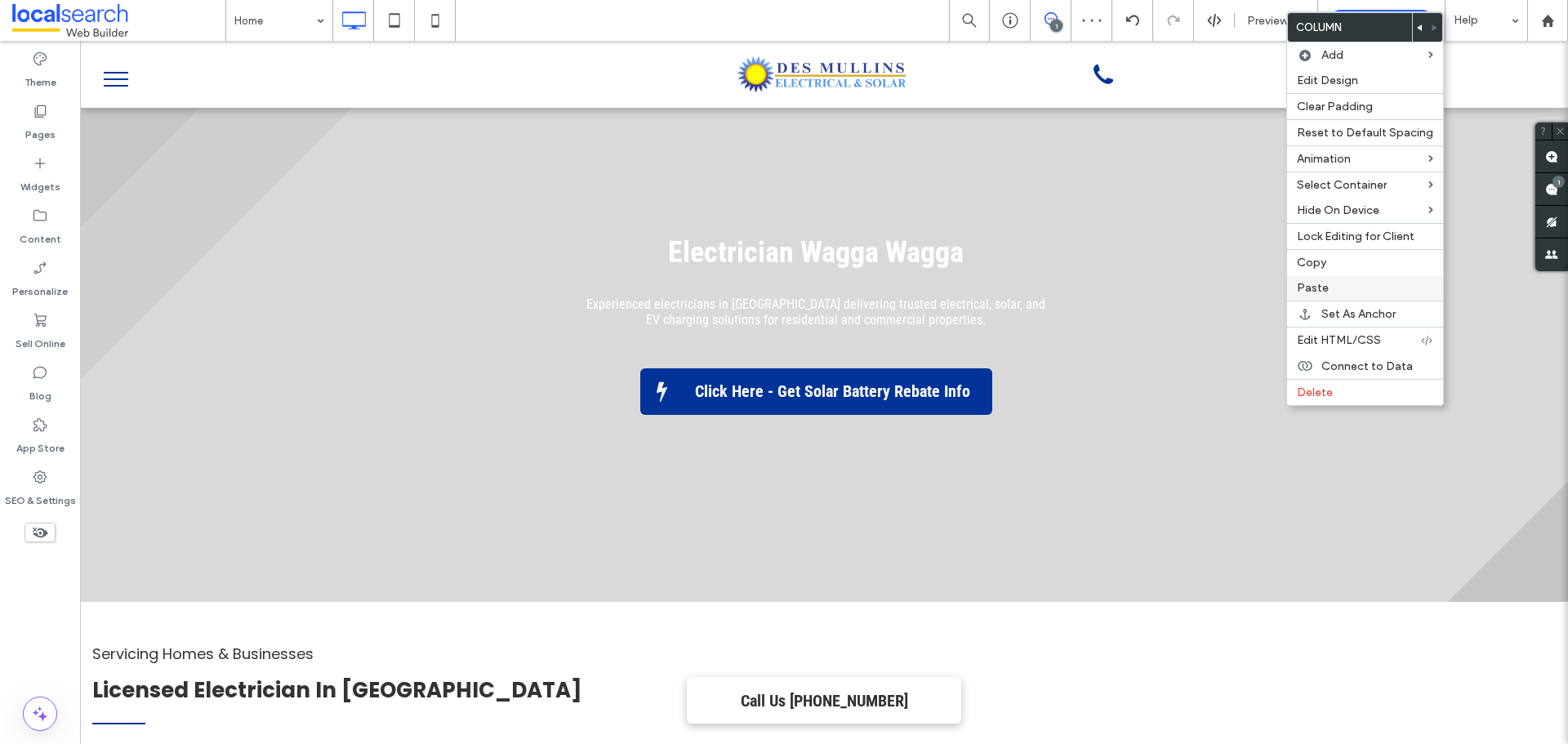
click at [1350, 289] on label "Paste" at bounding box center [1365, 288] width 136 height 14
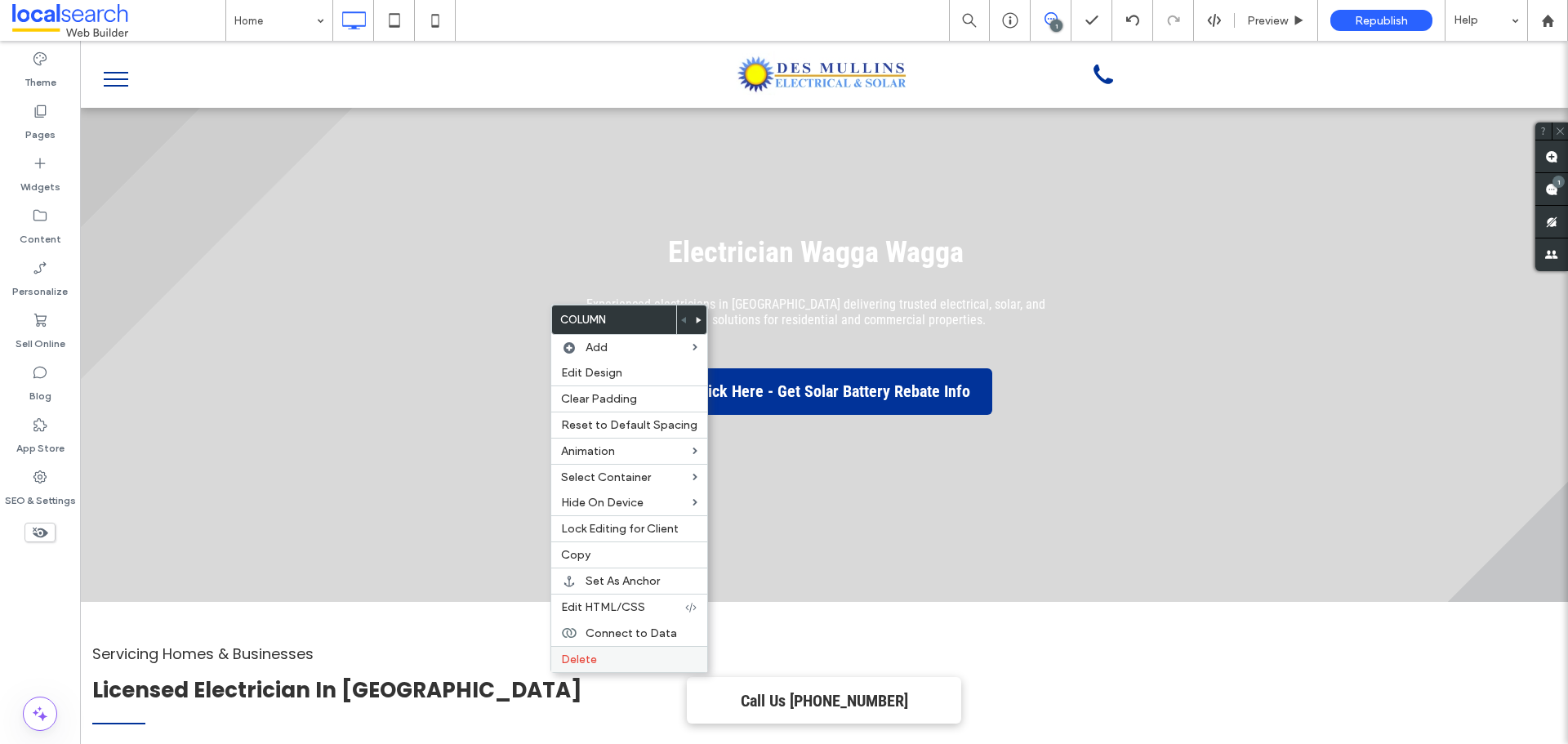
click at [563, 664] on span "Delete" at bounding box center [579, 659] width 36 height 14
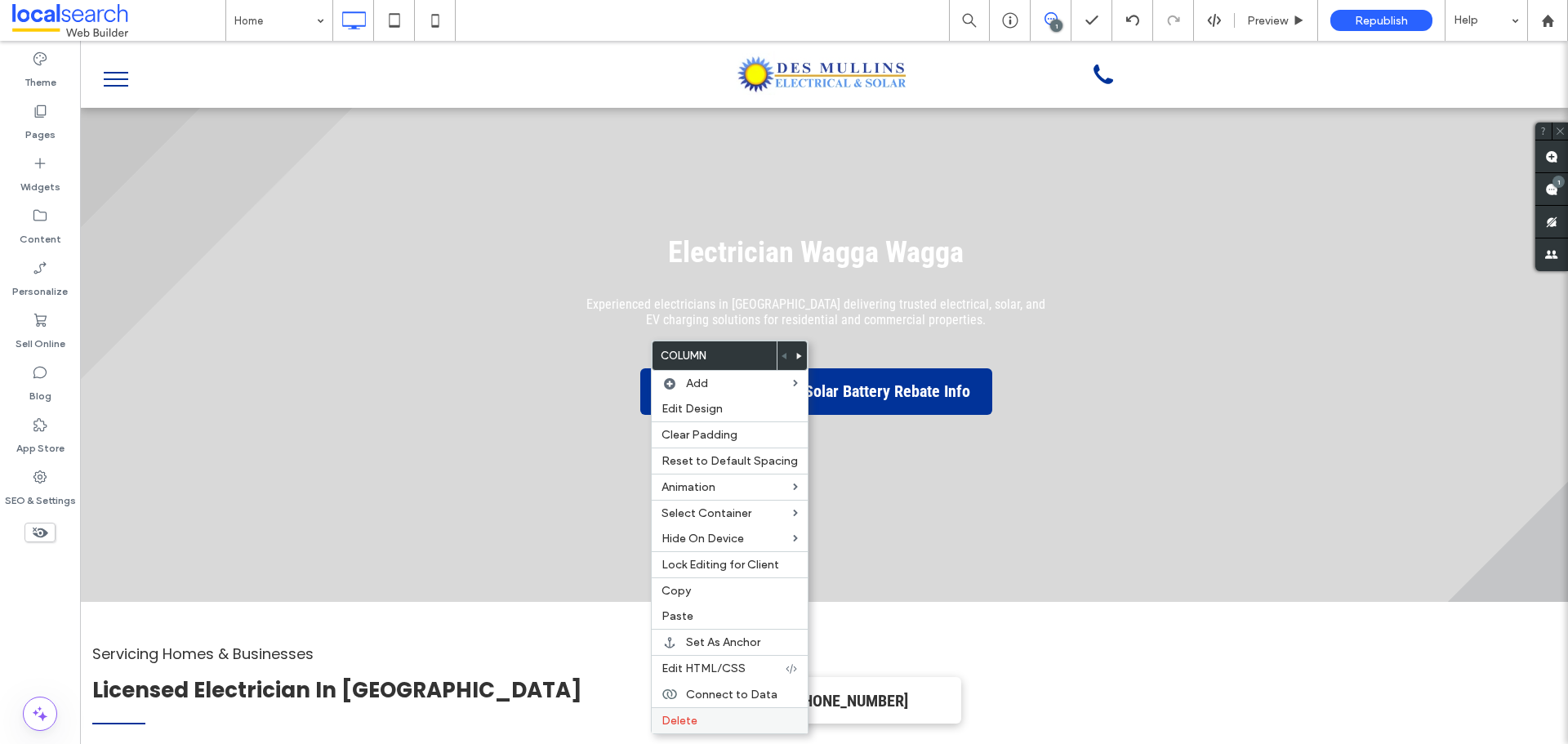
click at [682, 722] on span "Delete" at bounding box center [679, 721] width 36 height 14
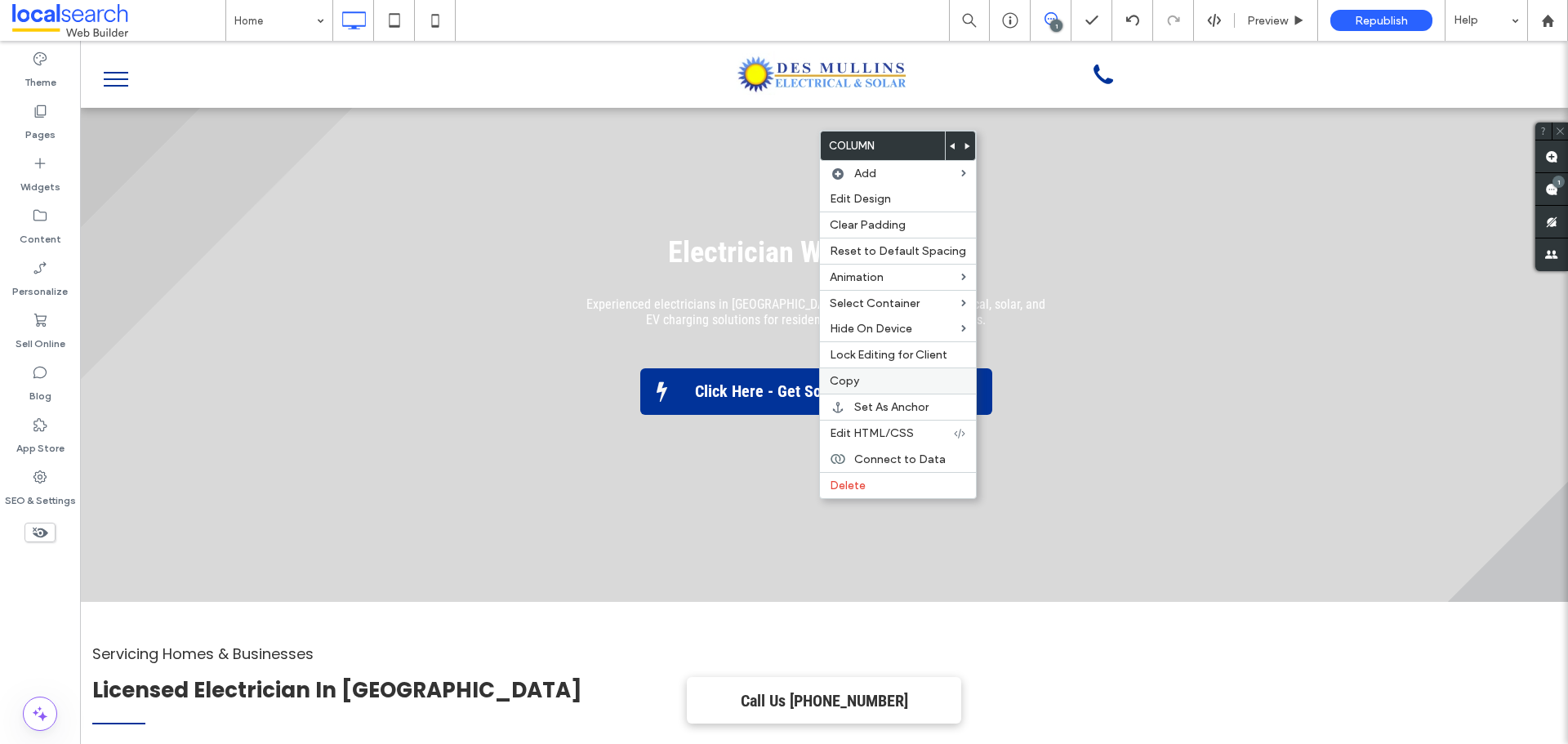
click at [846, 375] on span "Copy" at bounding box center [845, 381] width 30 height 14
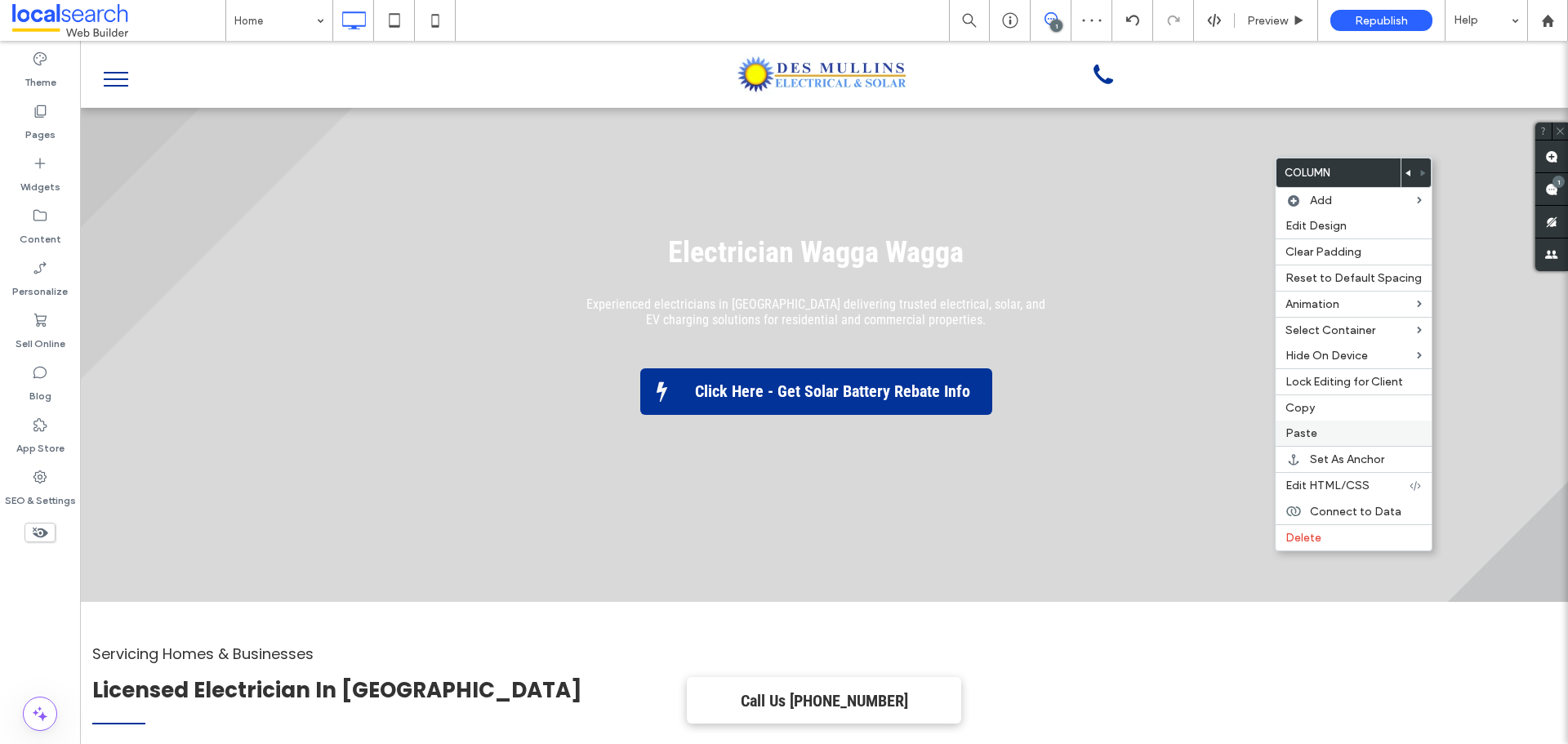
click at [1349, 427] on label "Paste" at bounding box center [1353, 433] width 136 height 14
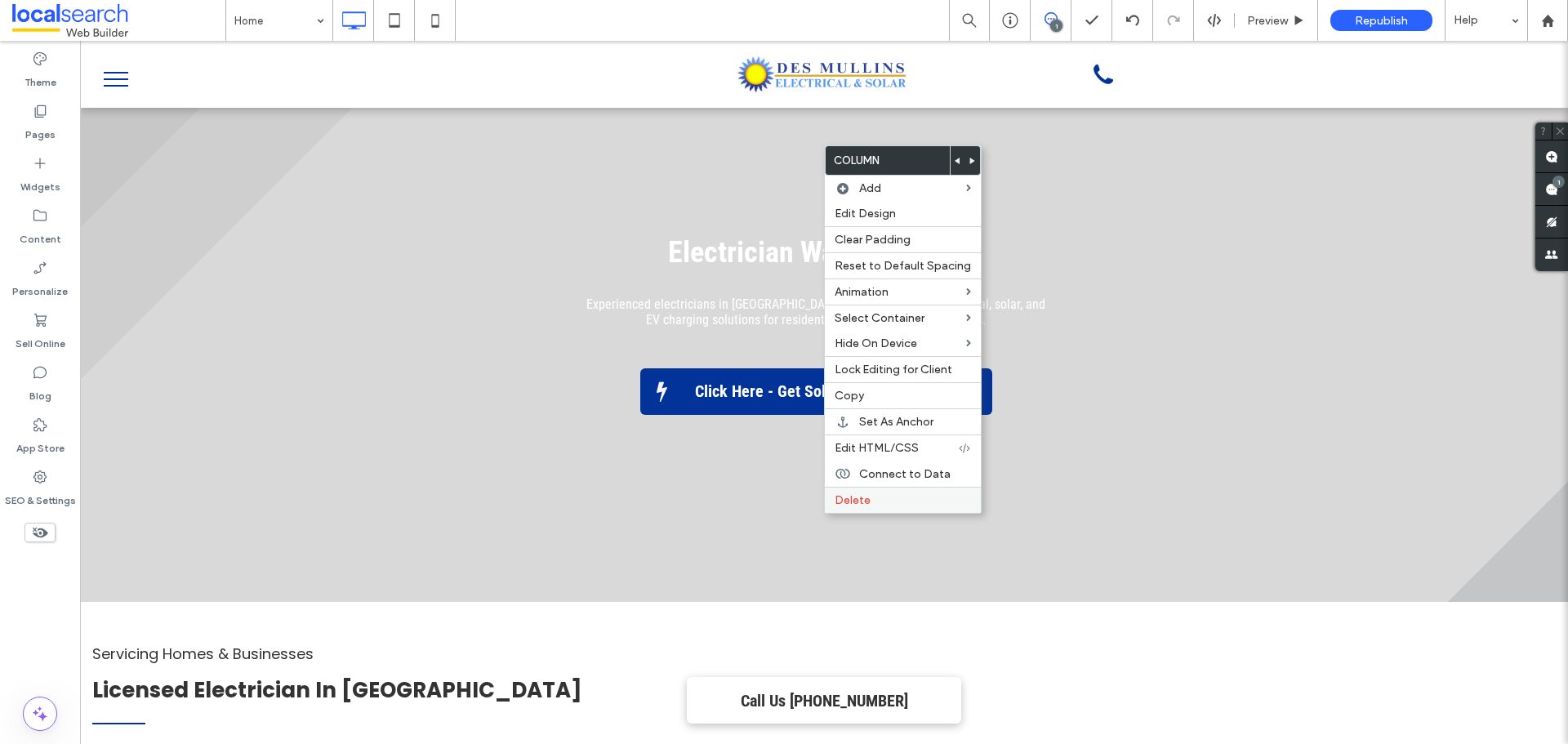
click at [852, 503] on span "Delete" at bounding box center [853, 500] width 36 height 14
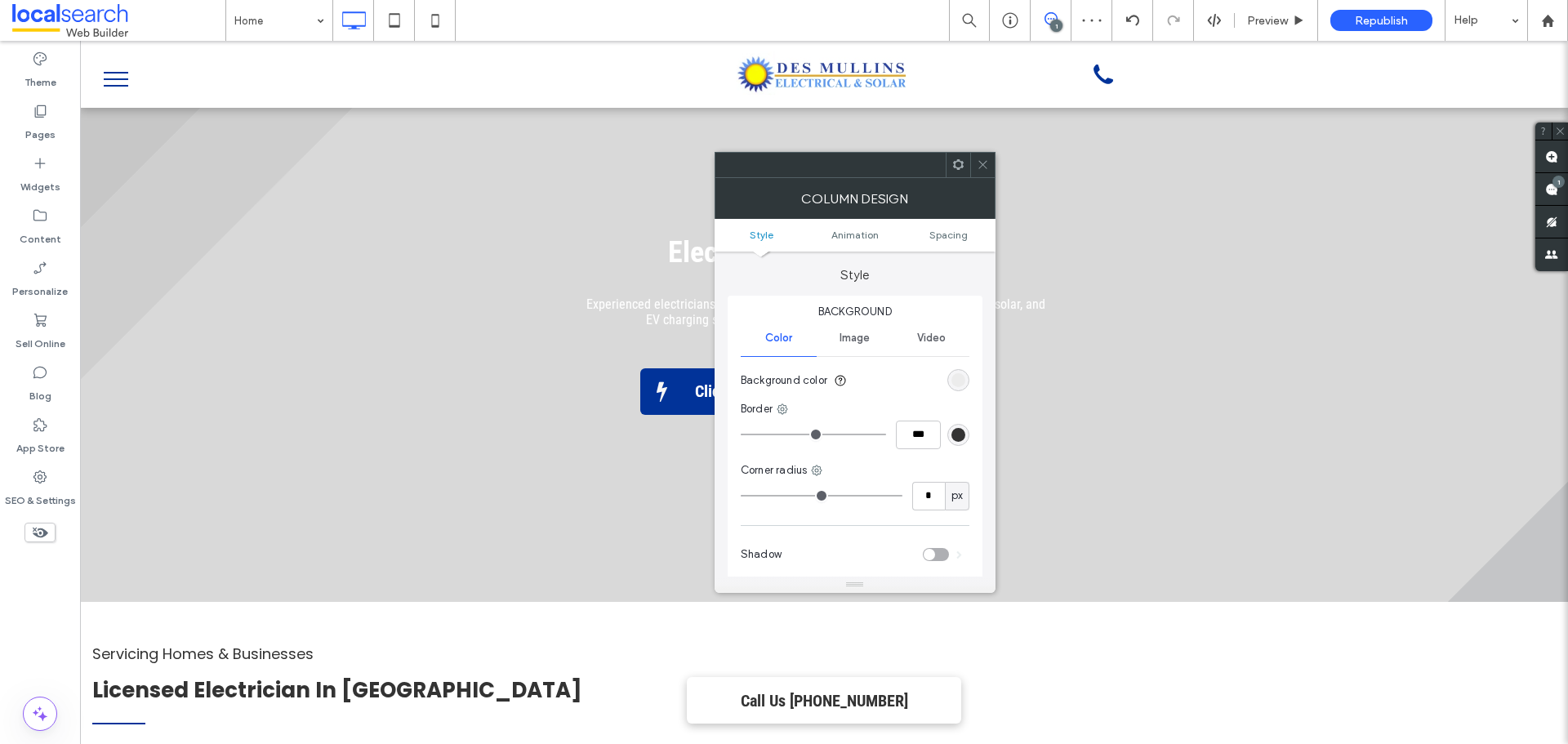
click at [952, 224] on ul "Style Animation Spacing" at bounding box center [856, 235] width 281 height 33
click at [956, 240] on span "Spacing" at bounding box center [949, 234] width 38 height 12
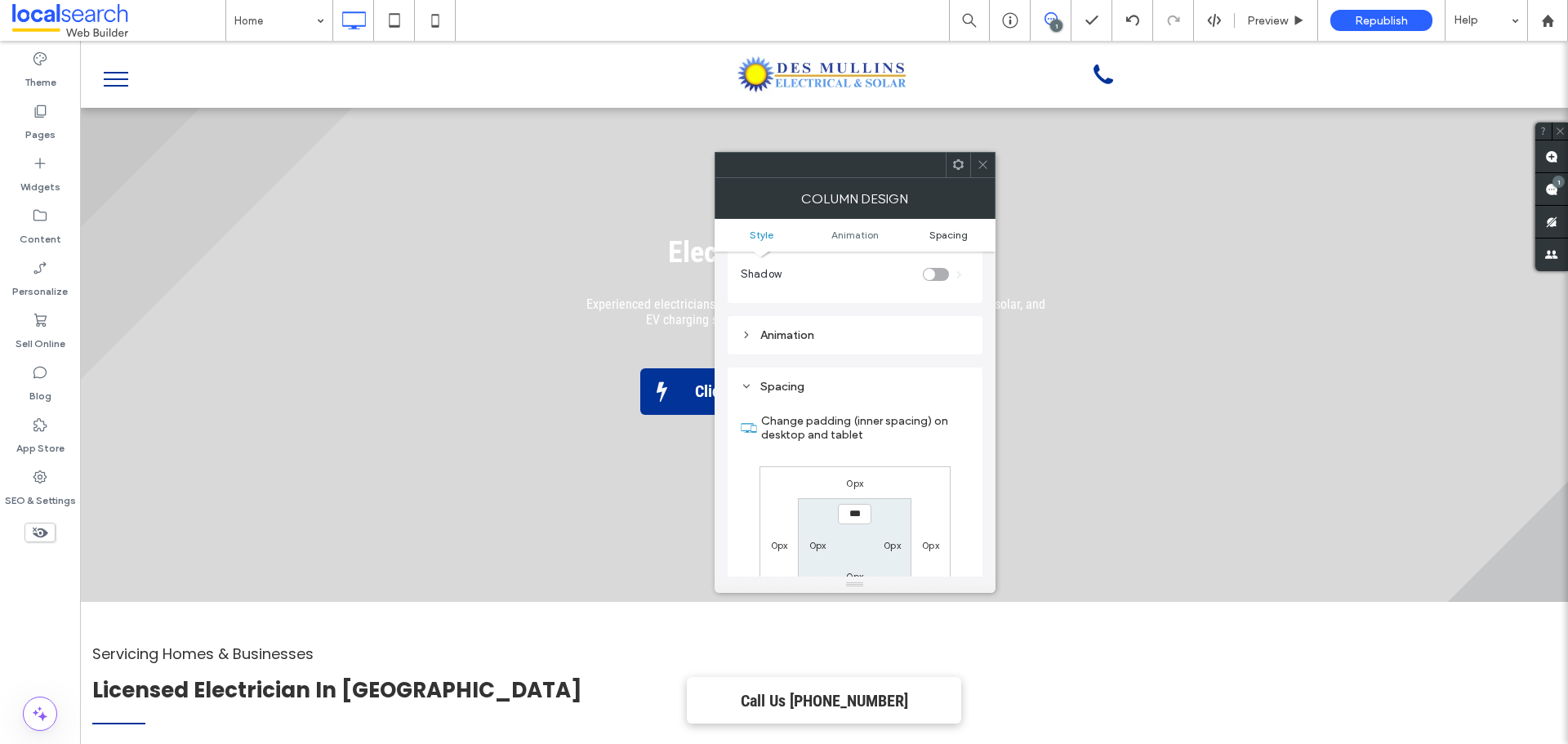
scroll to position [383, 0]
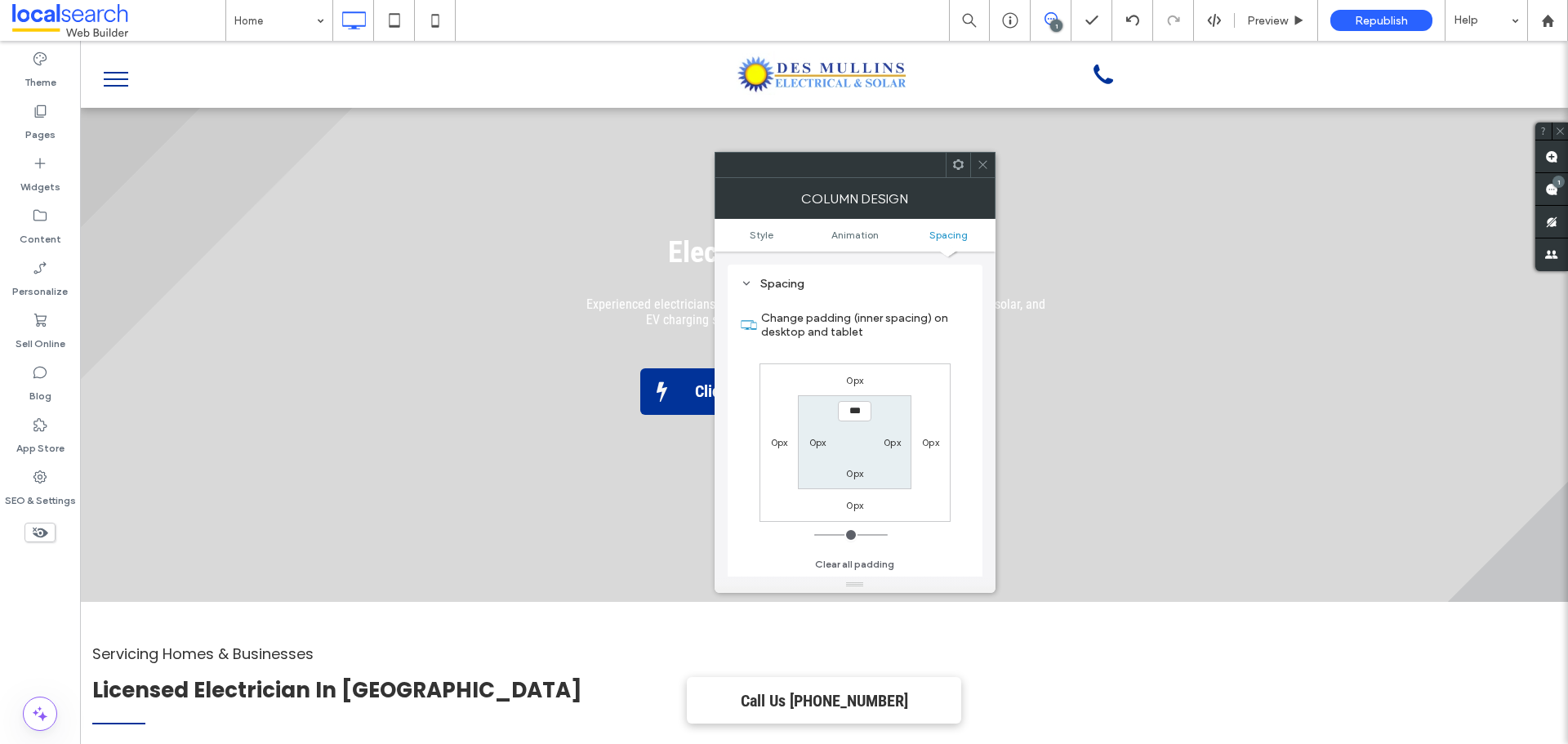
click at [929, 444] on label "0px" at bounding box center [931, 442] width 17 height 12
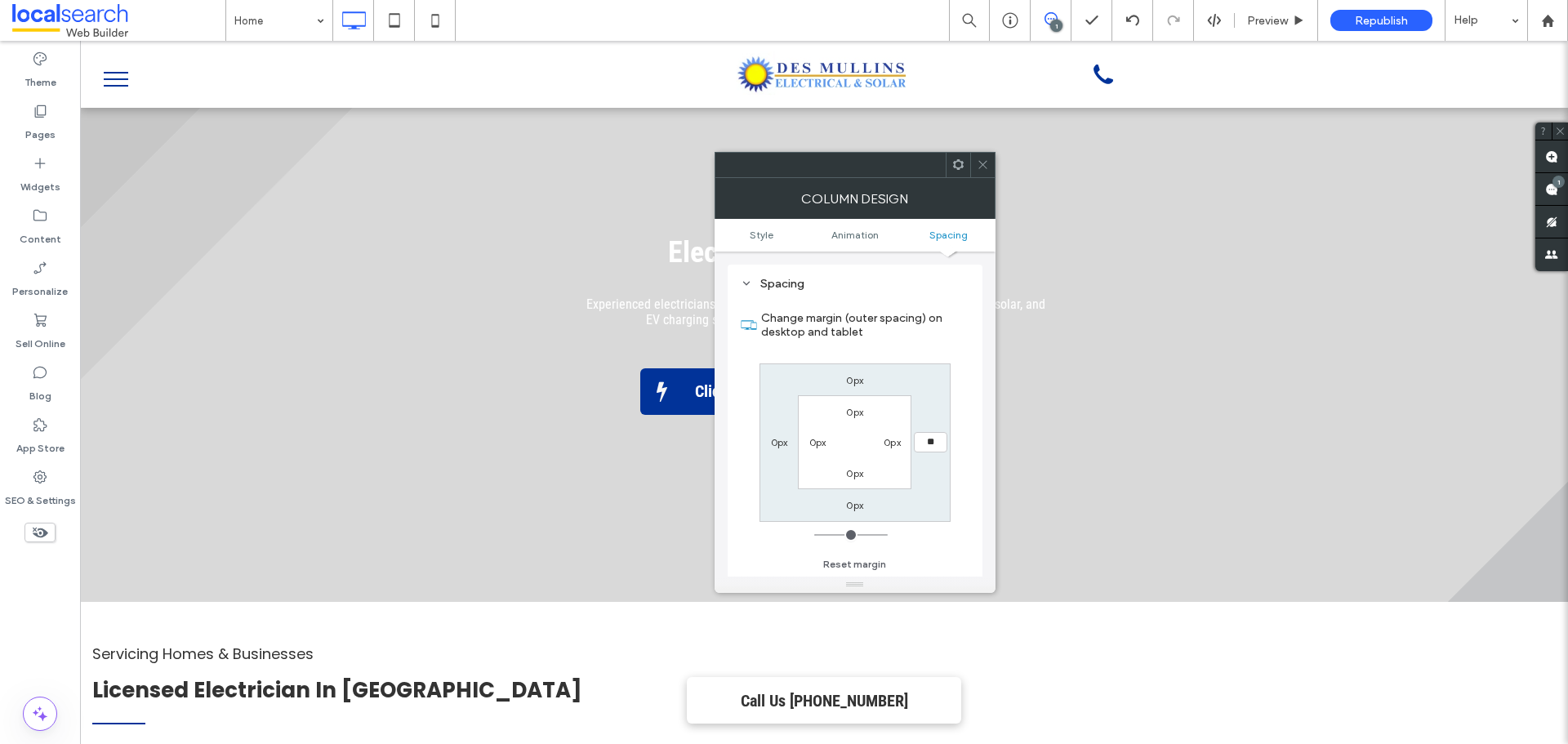
type input "**"
type input "****"
click at [984, 168] on icon at bounding box center [983, 164] width 12 height 12
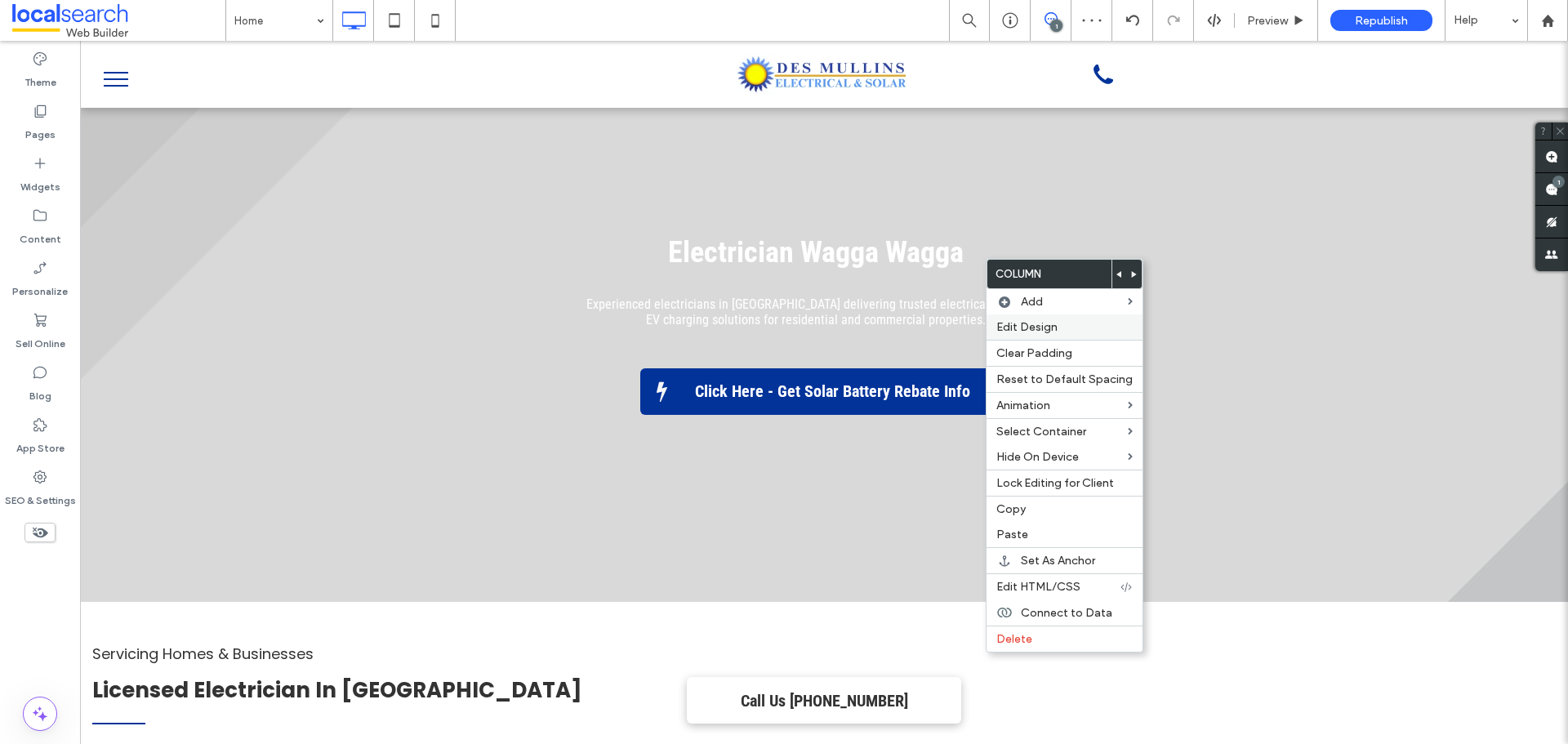
click at [1058, 333] on label "Edit Design" at bounding box center [1065, 327] width 136 height 14
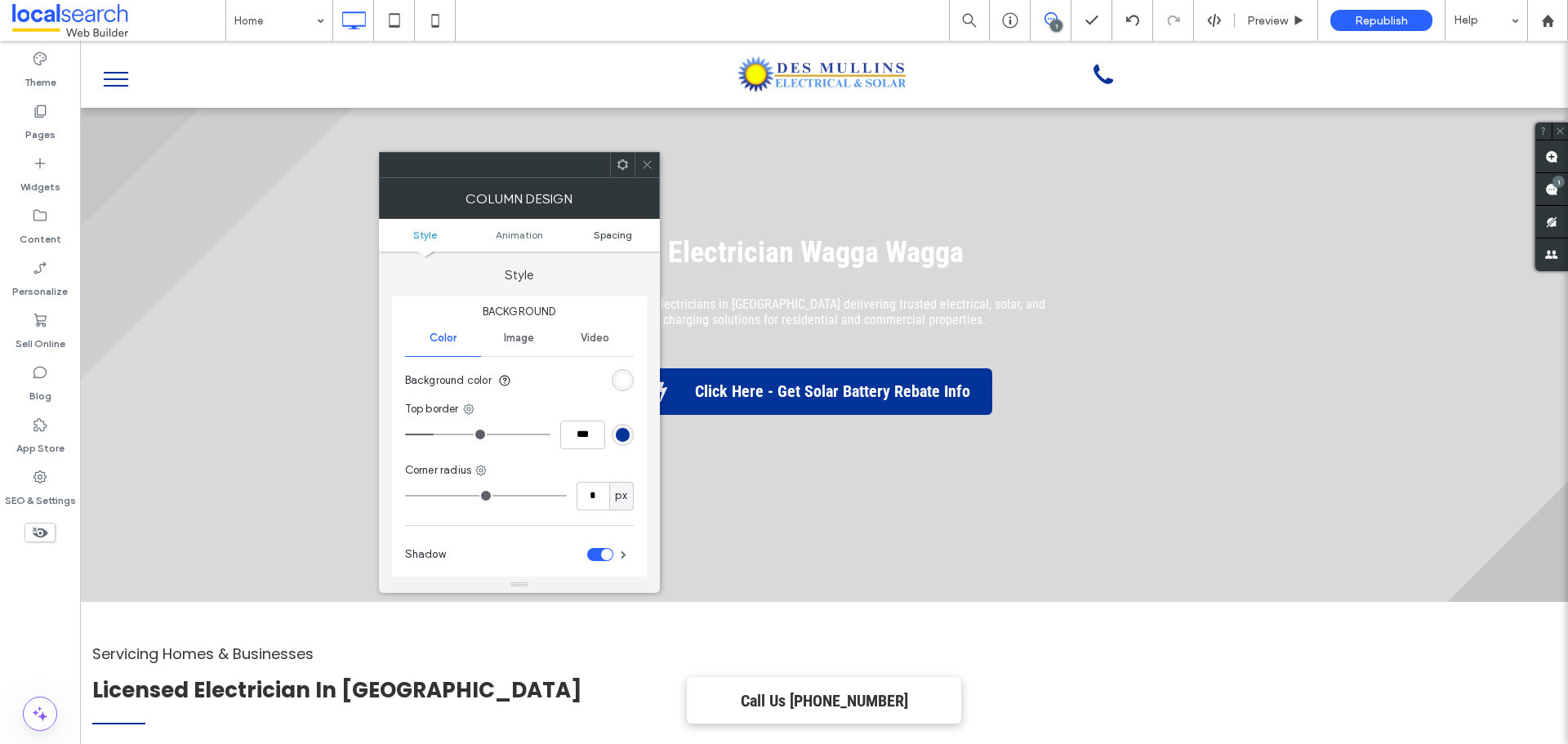
click at [620, 229] on span "Spacing" at bounding box center [613, 234] width 38 height 12
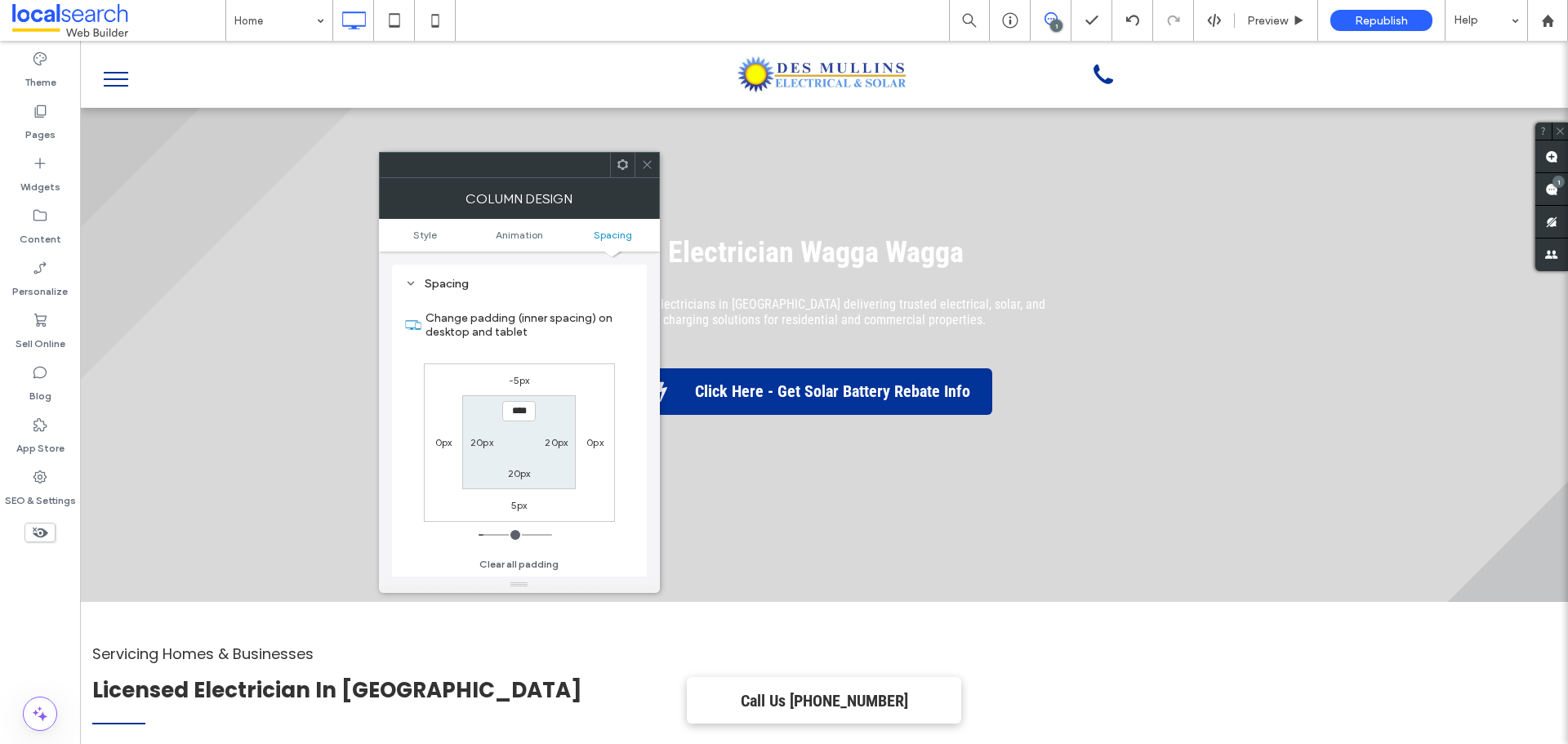
click at [590, 446] on label "0px" at bounding box center [595, 442] width 17 height 12
type input "*"
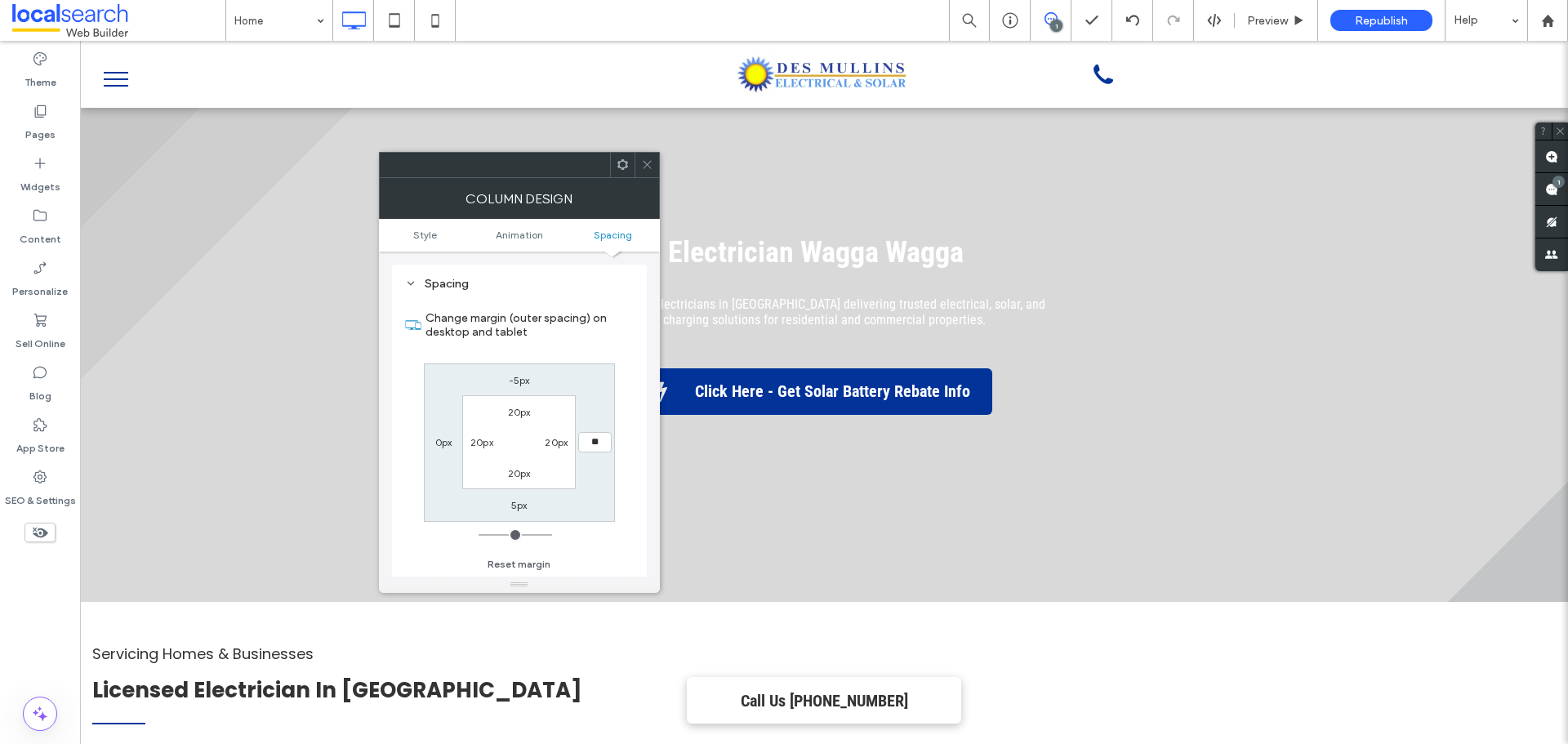
type input "**"
type input "****"
click at [643, 158] on icon at bounding box center [647, 164] width 12 height 12
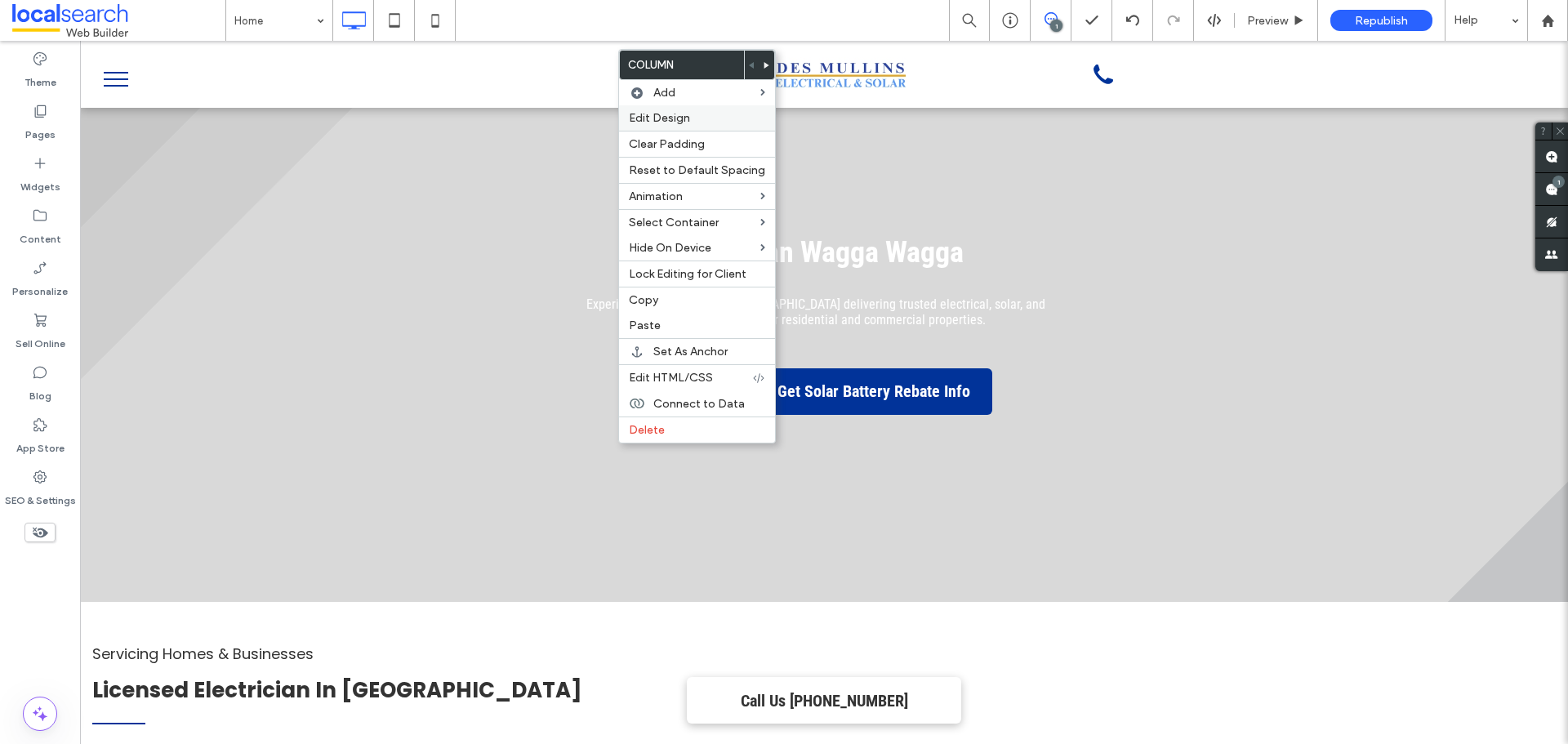
click at [718, 124] on label "Edit Design" at bounding box center [696, 118] width 136 height 14
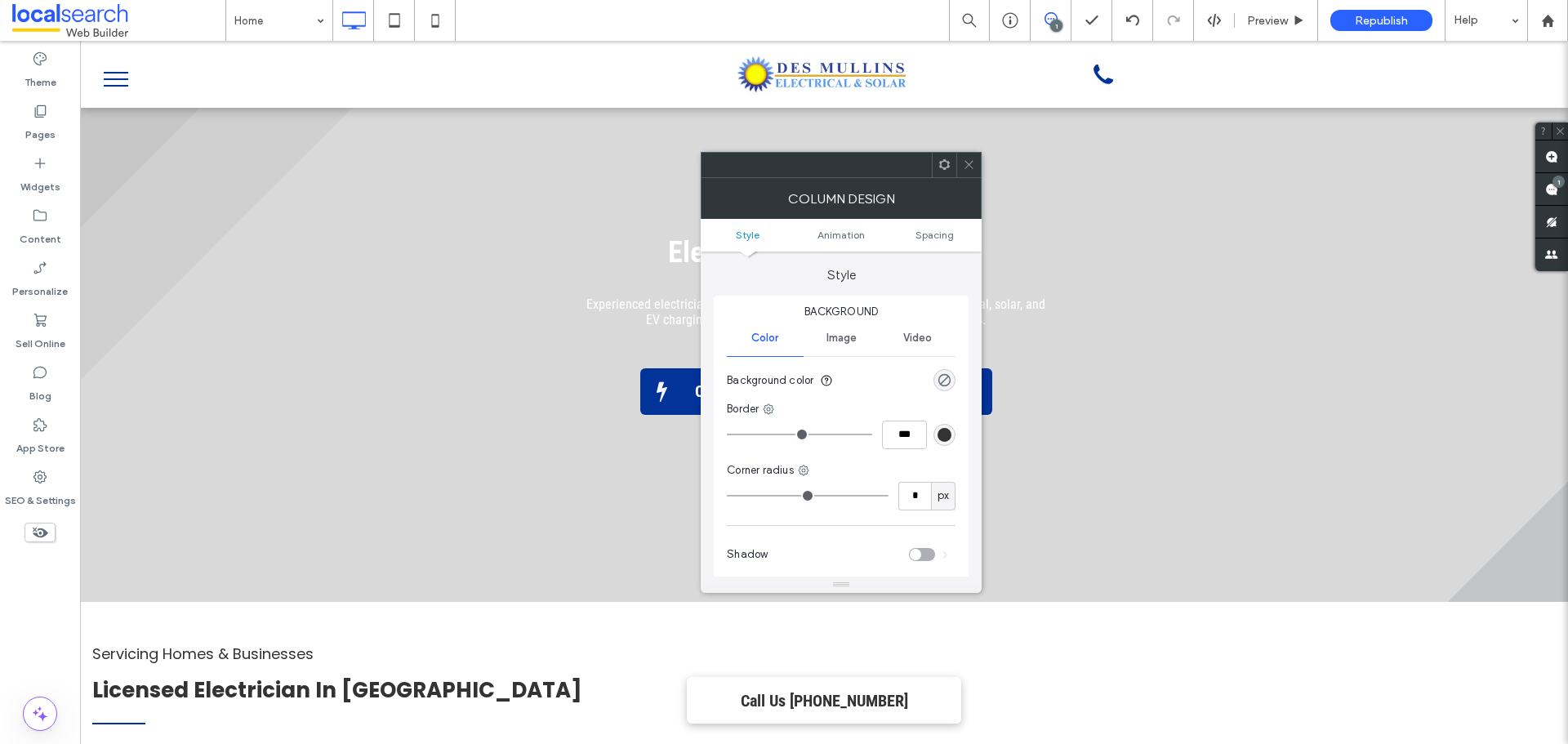
click at [972, 163] on icon at bounding box center [969, 164] width 12 height 12
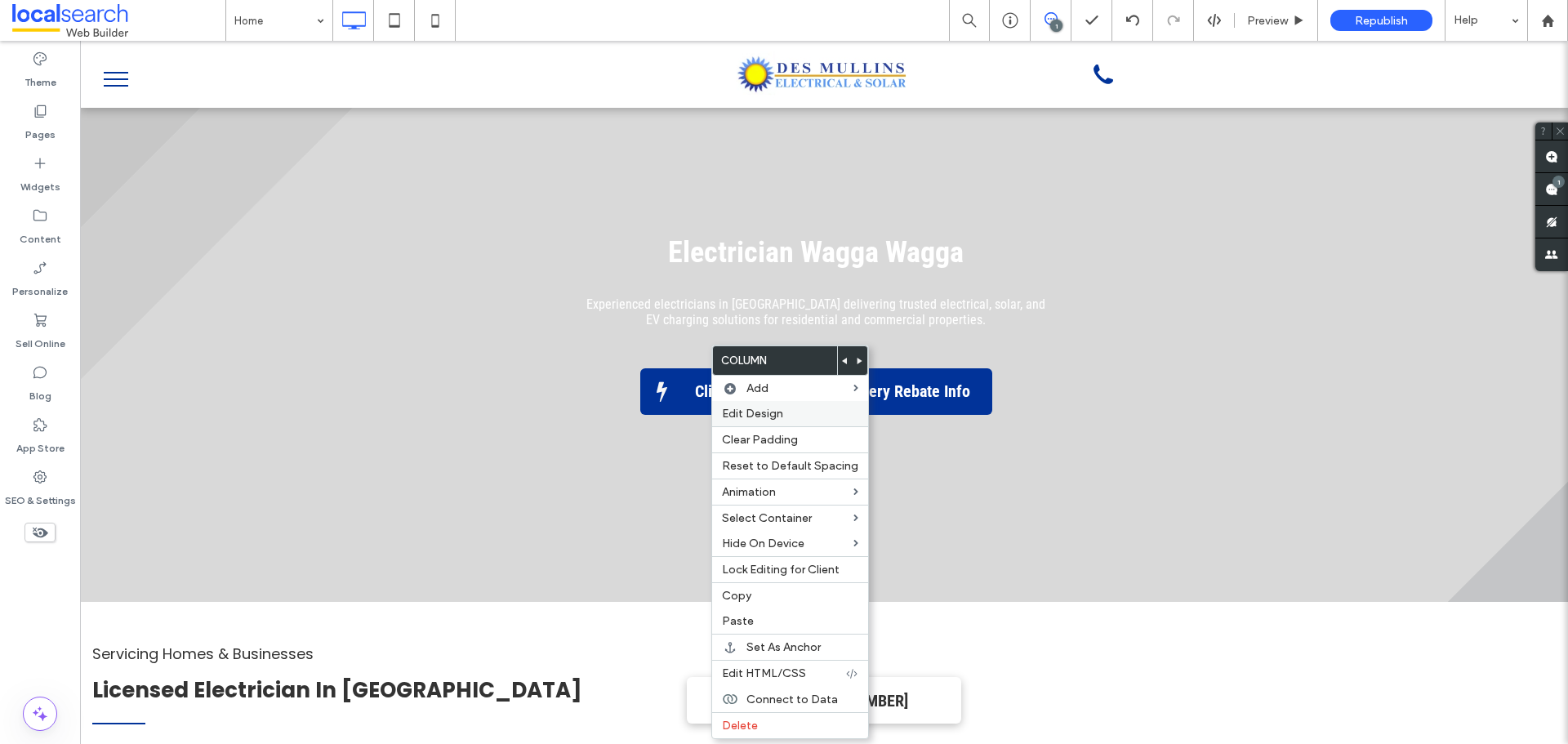
click at [773, 416] on span "Edit Design" at bounding box center [752, 414] width 61 height 14
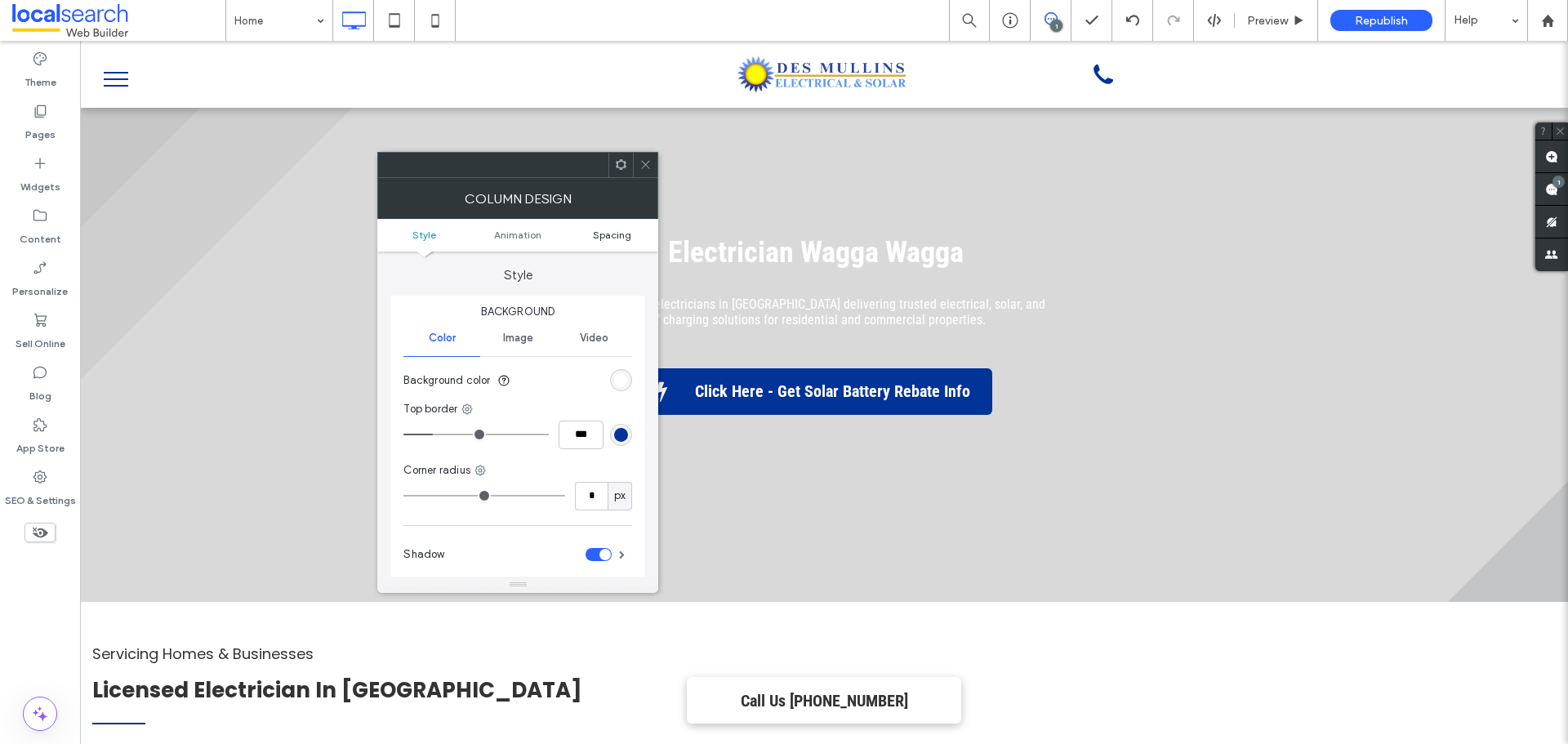
click at [615, 240] on span "Spacing" at bounding box center [612, 234] width 38 height 12
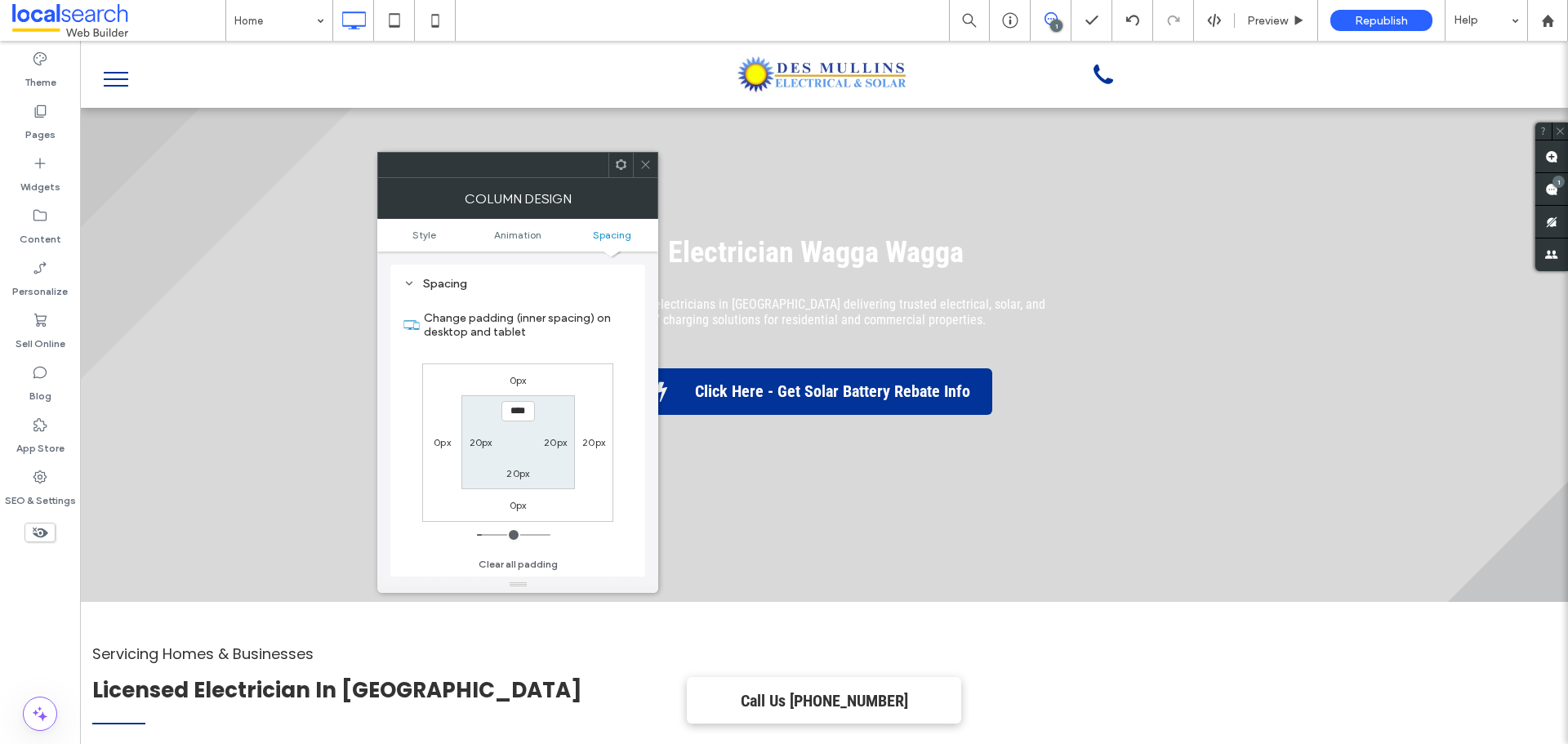
click at [646, 162] on icon at bounding box center [646, 164] width 12 height 12
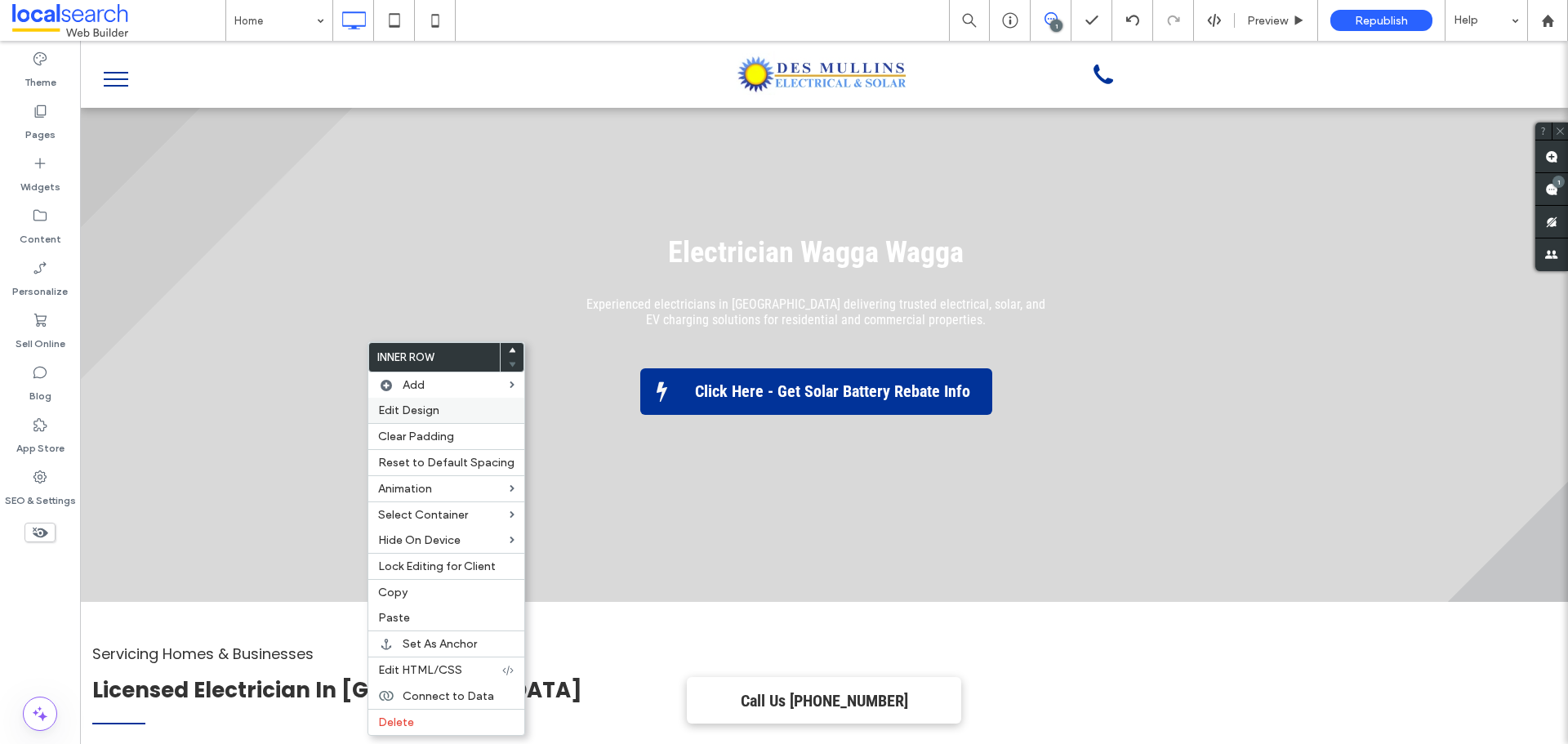
click at [423, 415] on span "Edit Design" at bounding box center [409, 411] width 61 height 14
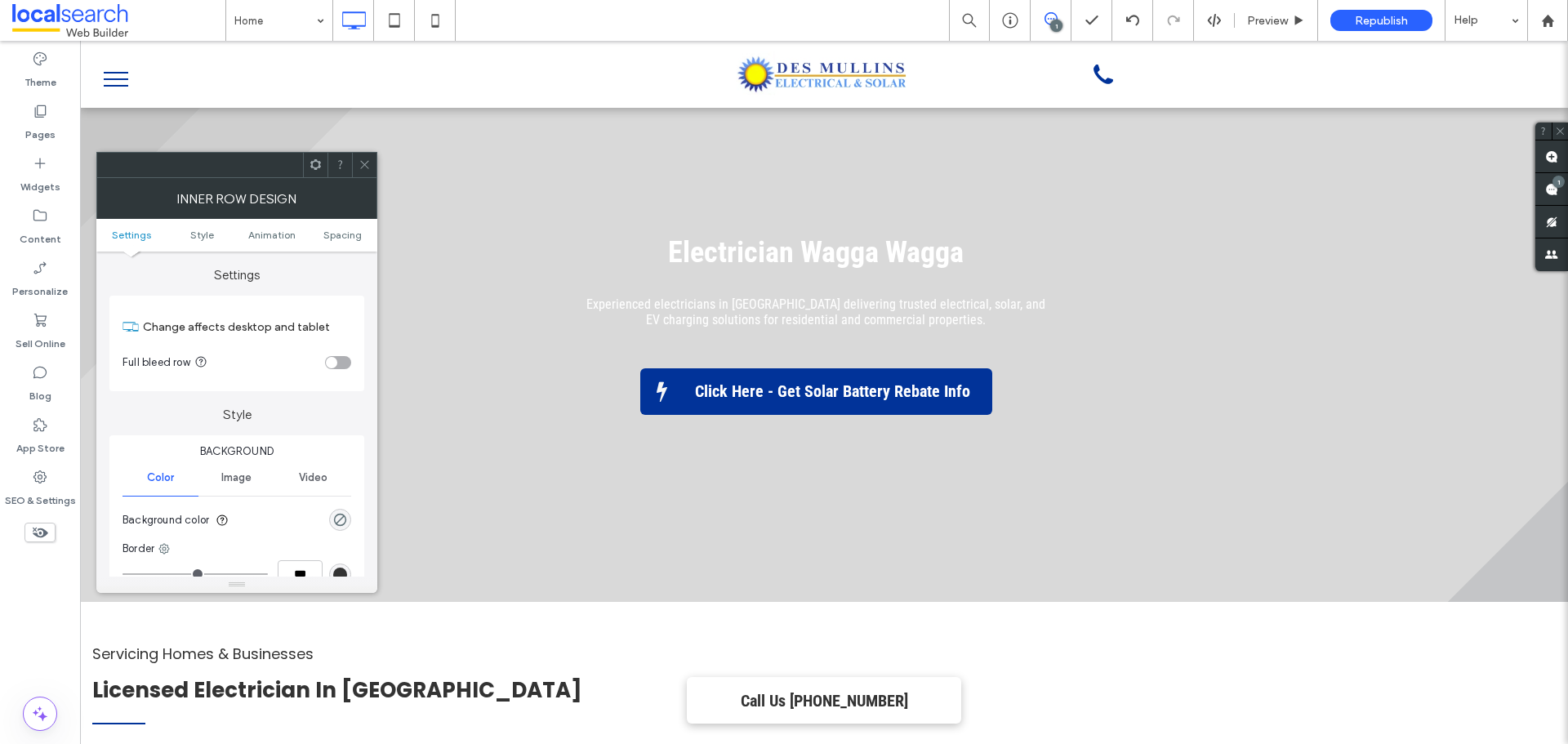
click at [344, 246] on ul "Settings Style Animation Spacing" at bounding box center [237, 235] width 281 height 33
click at [344, 236] on span "Spacing" at bounding box center [342, 234] width 38 height 12
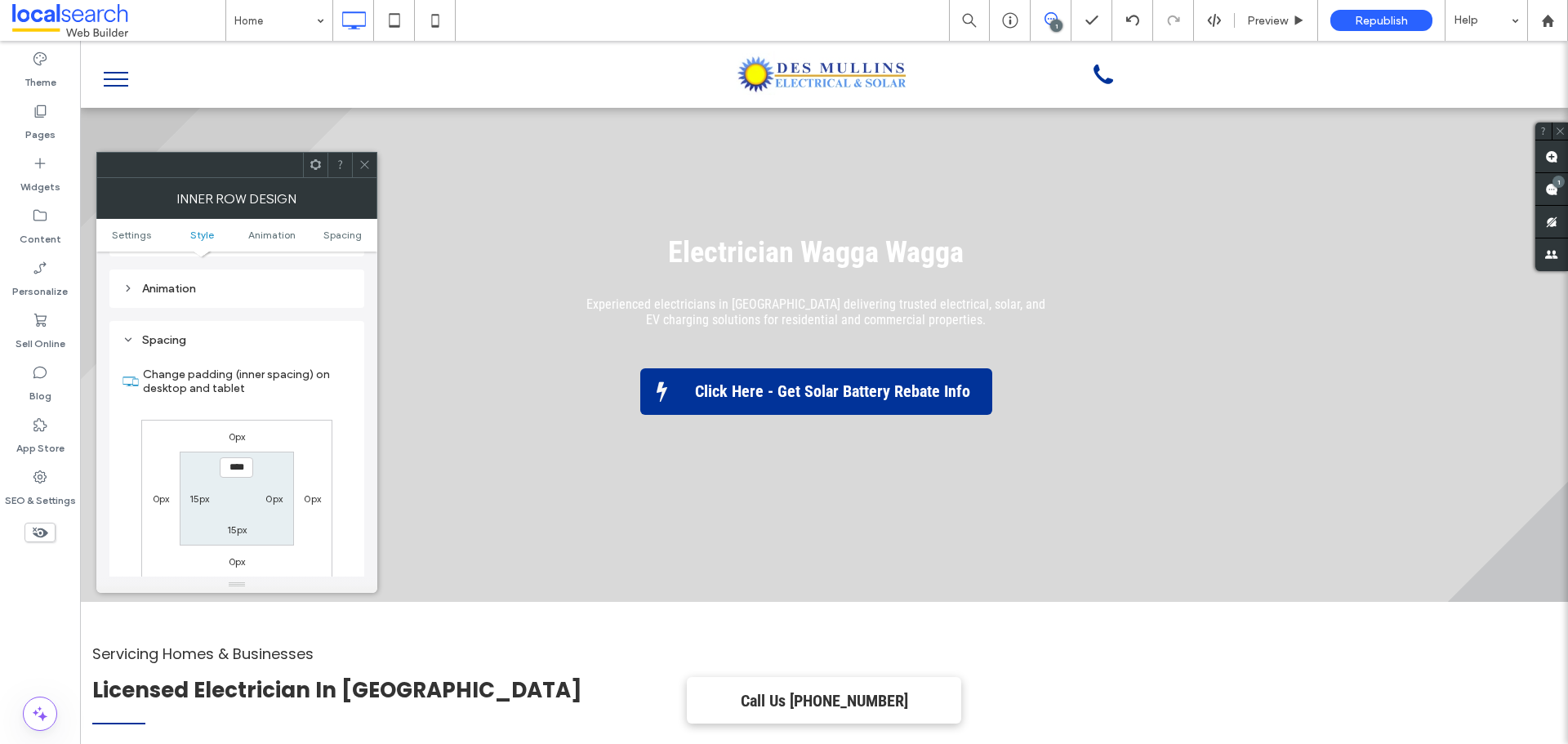
scroll to position [523, 0]
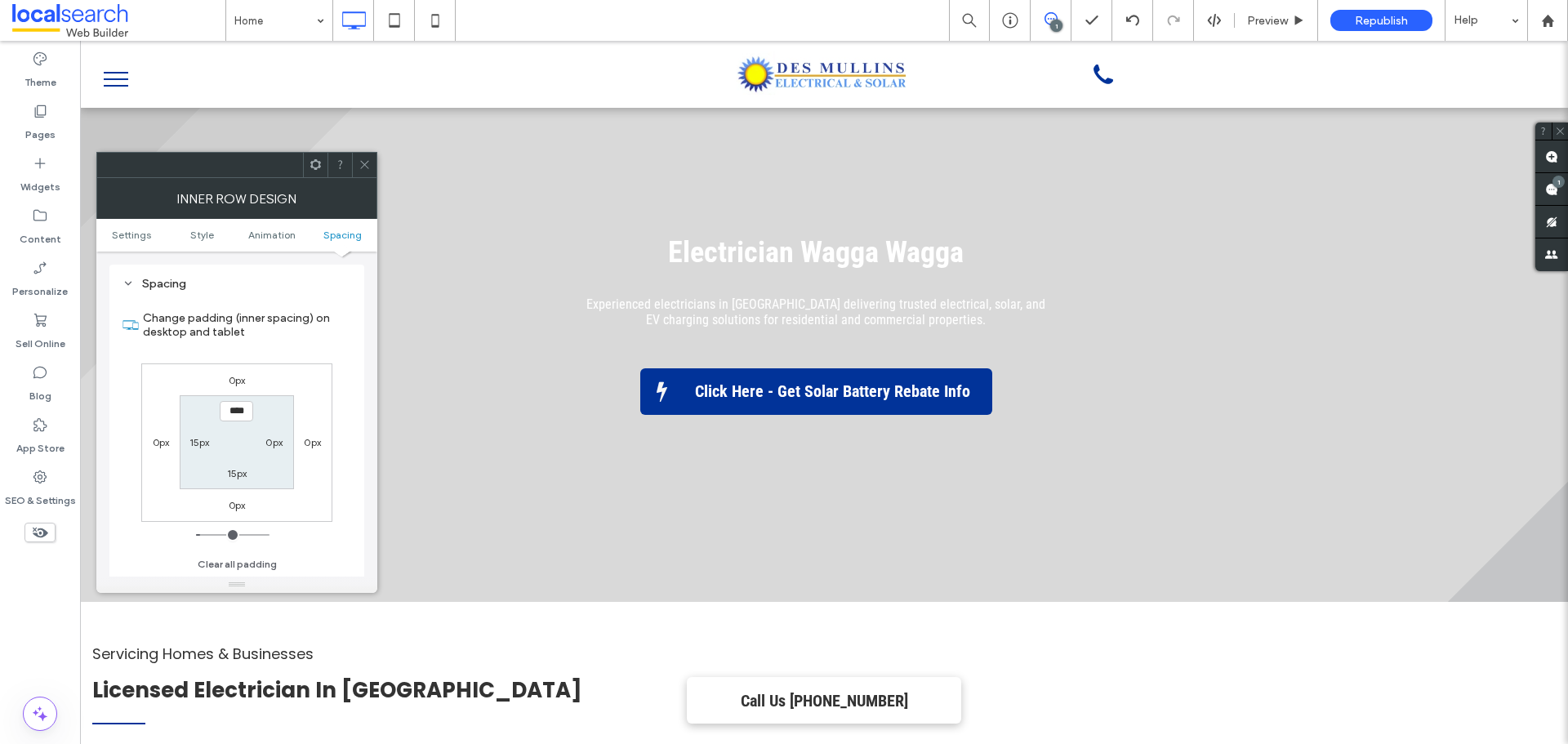
click at [366, 169] on icon at bounding box center [365, 164] width 12 height 12
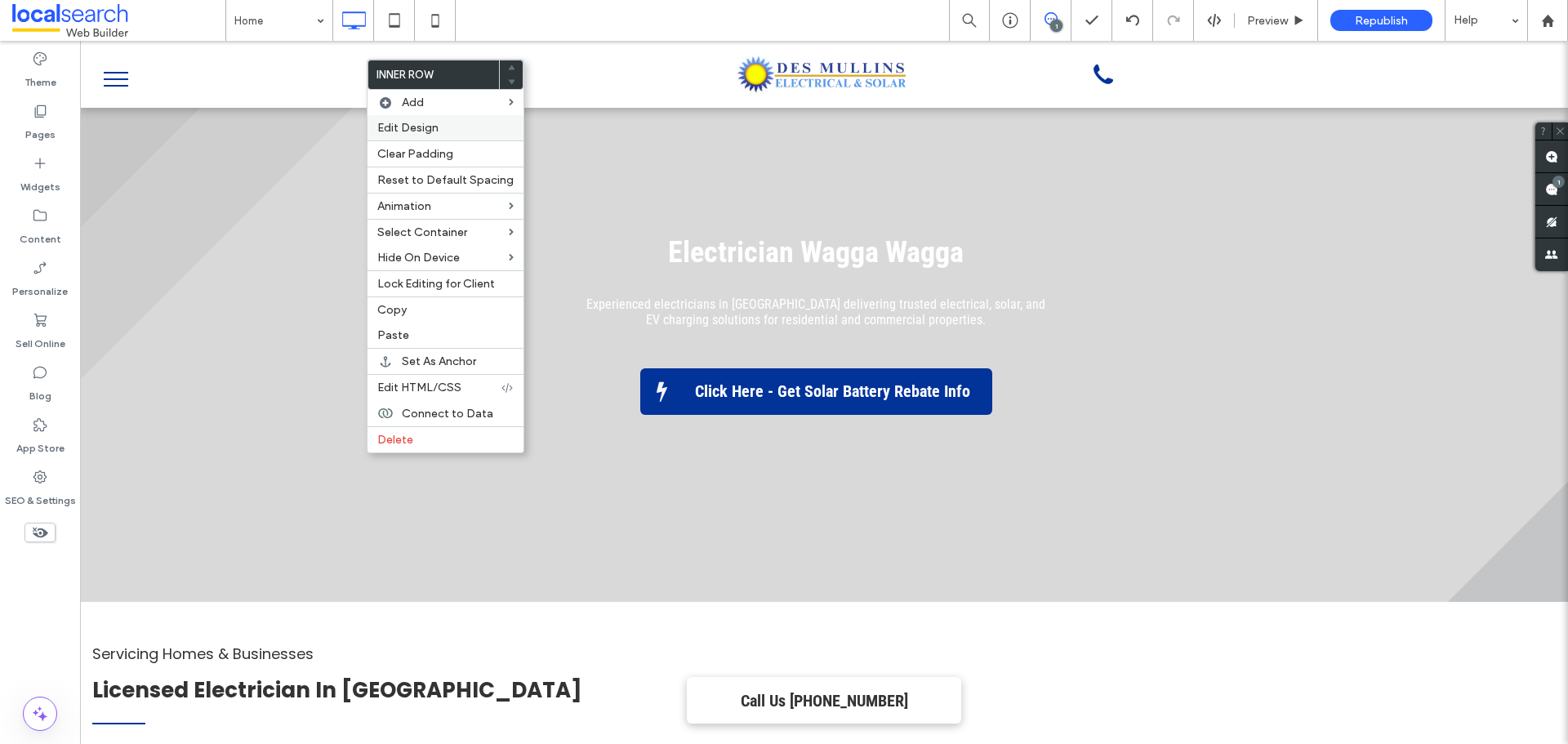
drag, startPoint x: 459, startPoint y: 124, endPoint x: 460, endPoint y: 134, distance: 10.0
click at [459, 125] on label "Edit Design" at bounding box center [445, 128] width 136 height 14
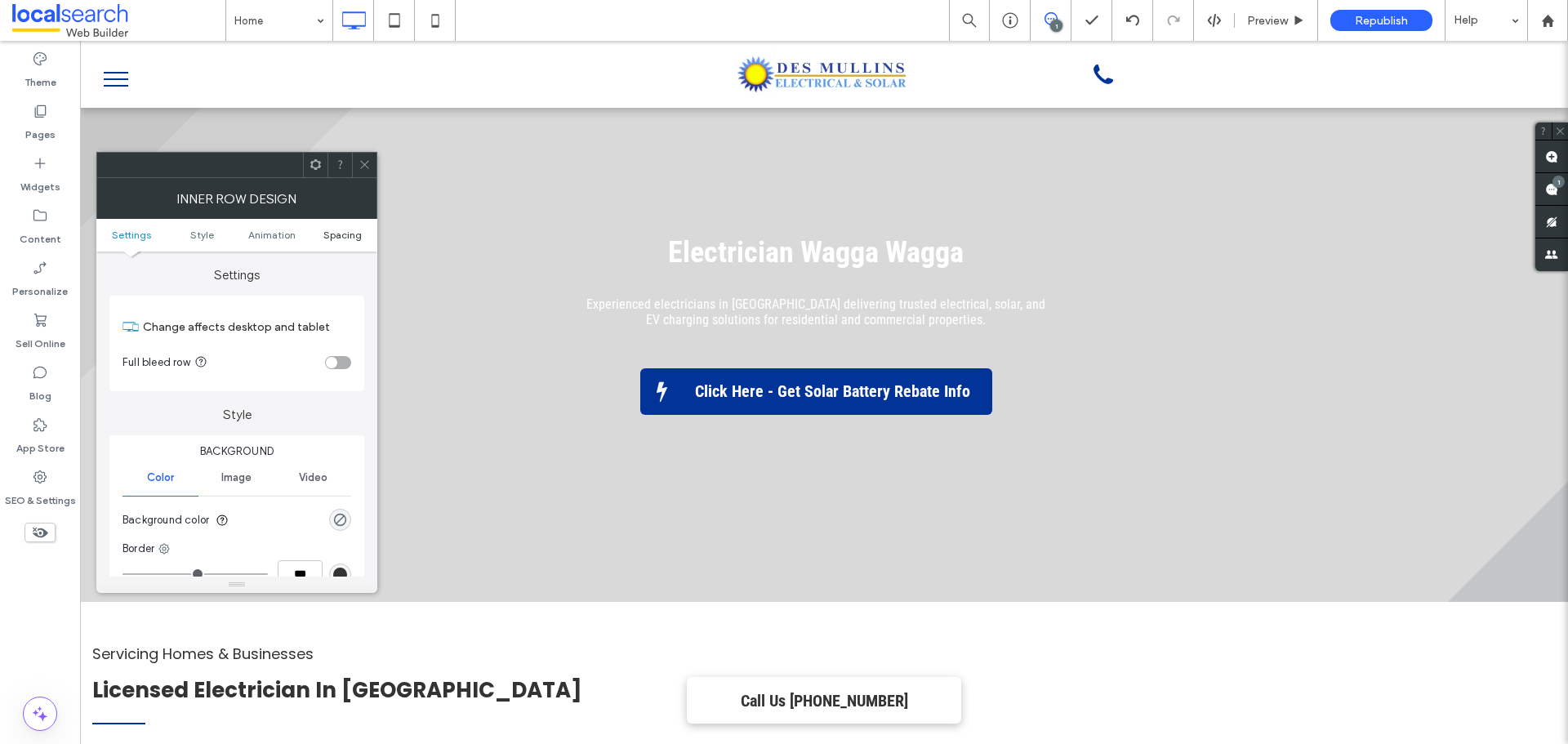
click at [342, 229] on span "Spacing" at bounding box center [342, 234] width 38 height 12
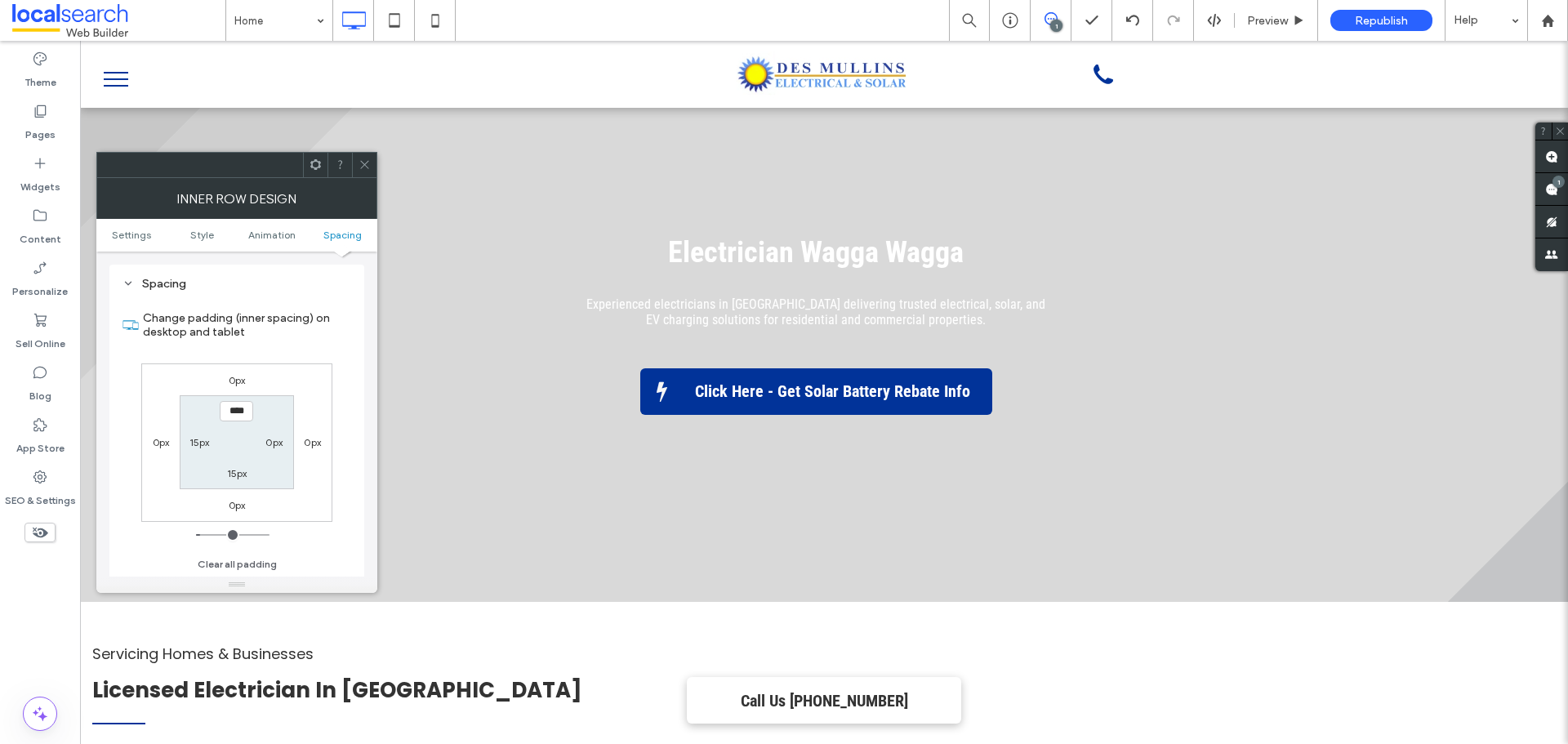
click at [359, 158] on icon at bounding box center [365, 164] width 12 height 12
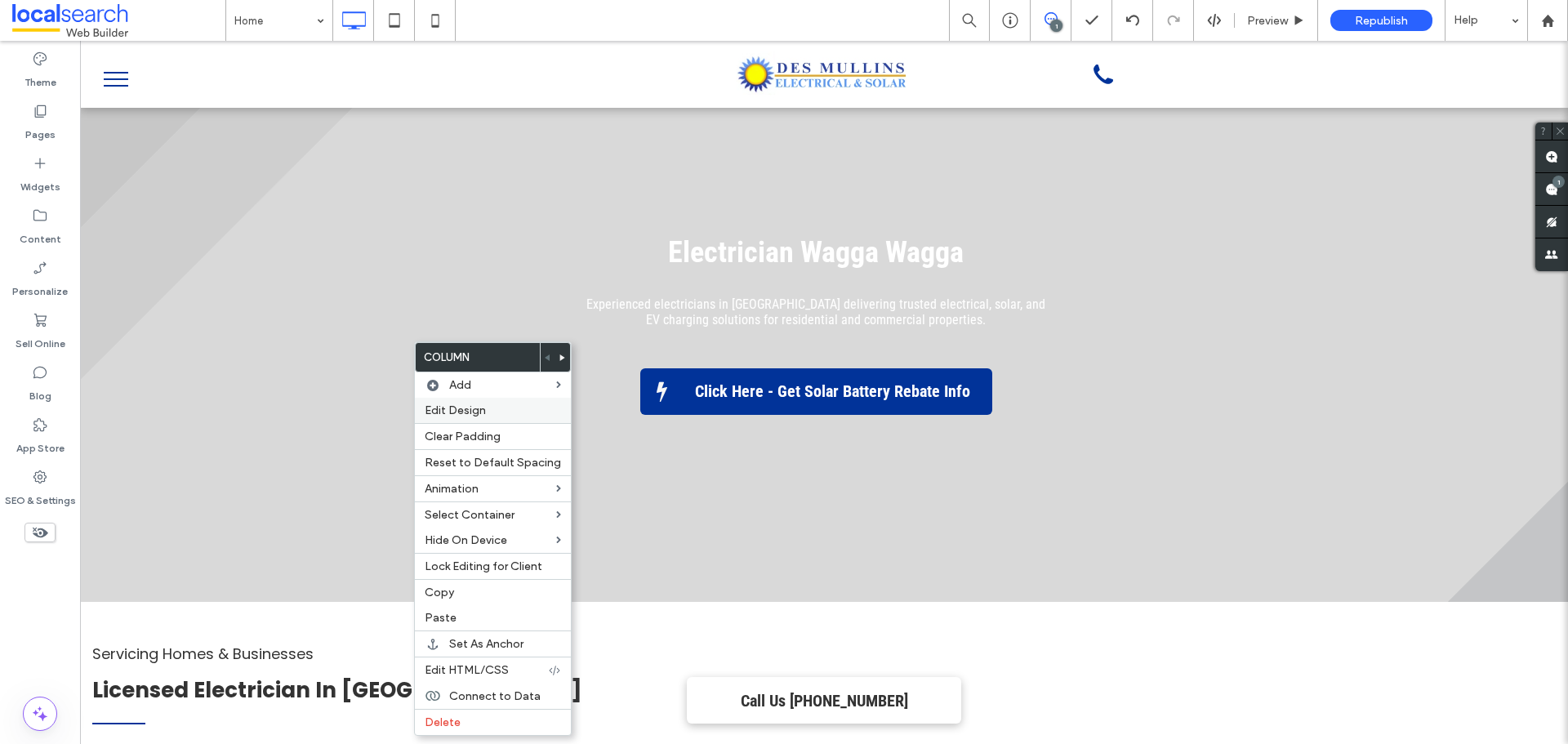
click at [442, 405] on span "Edit Design" at bounding box center [455, 411] width 61 height 14
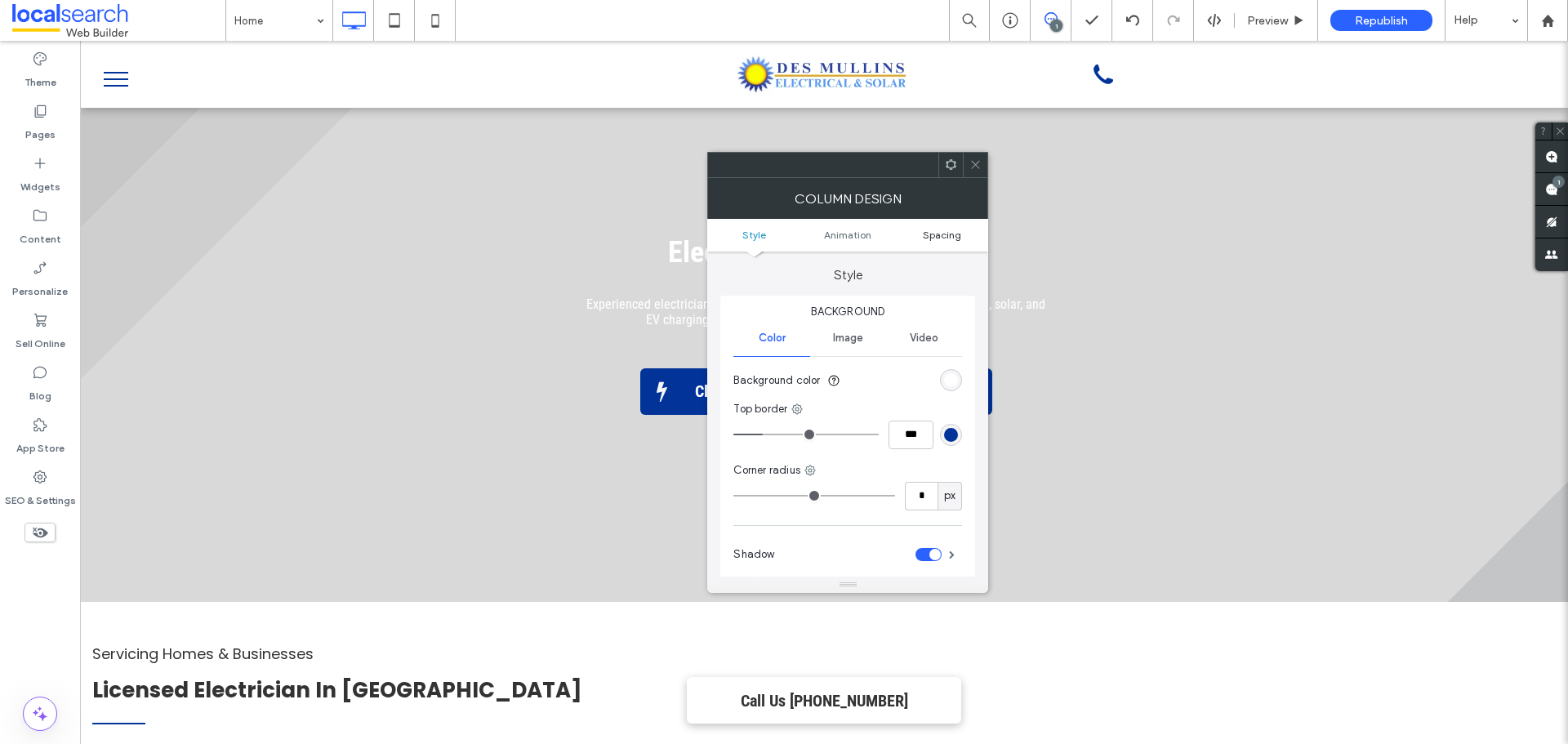
click at [951, 238] on span "Spacing" at bounding box center [942, 234] width 38 height 12
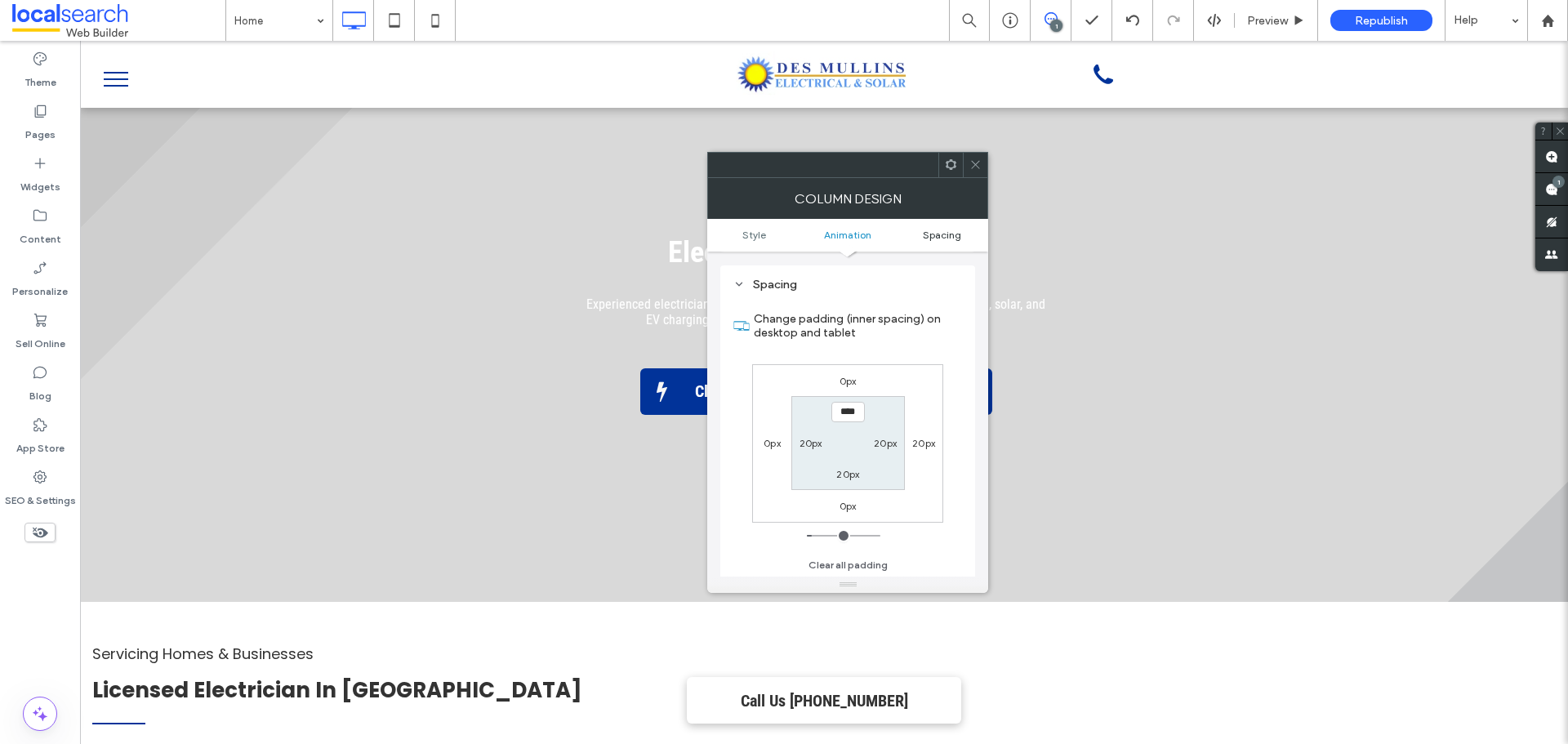
scroll to position [383, 0]
click at [986, 163] on div at bounding box center [975, 165] width 25 height 25
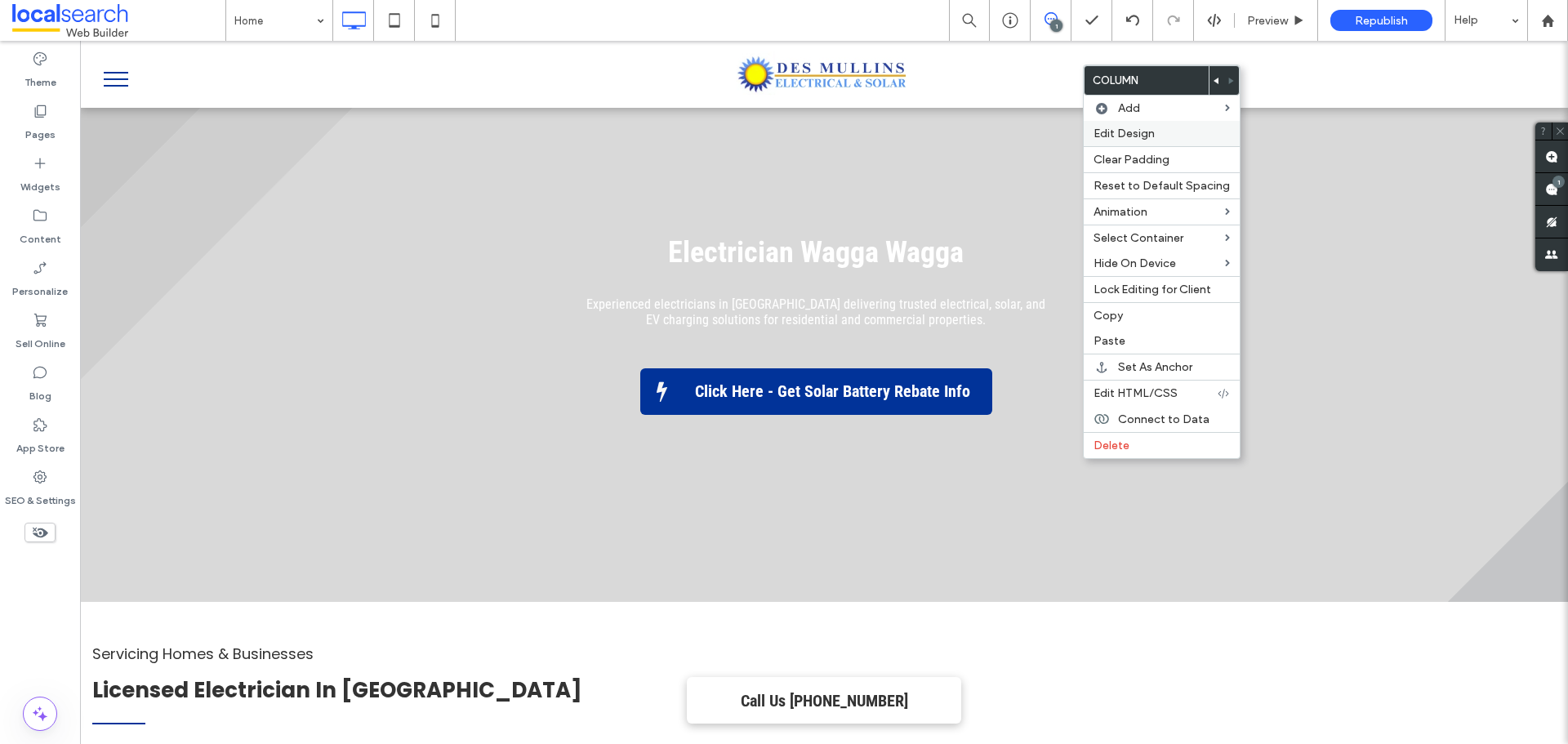
click at [1101, 140] on span "Edit Design" at bounding box center [1125, 134] width 61 height 14
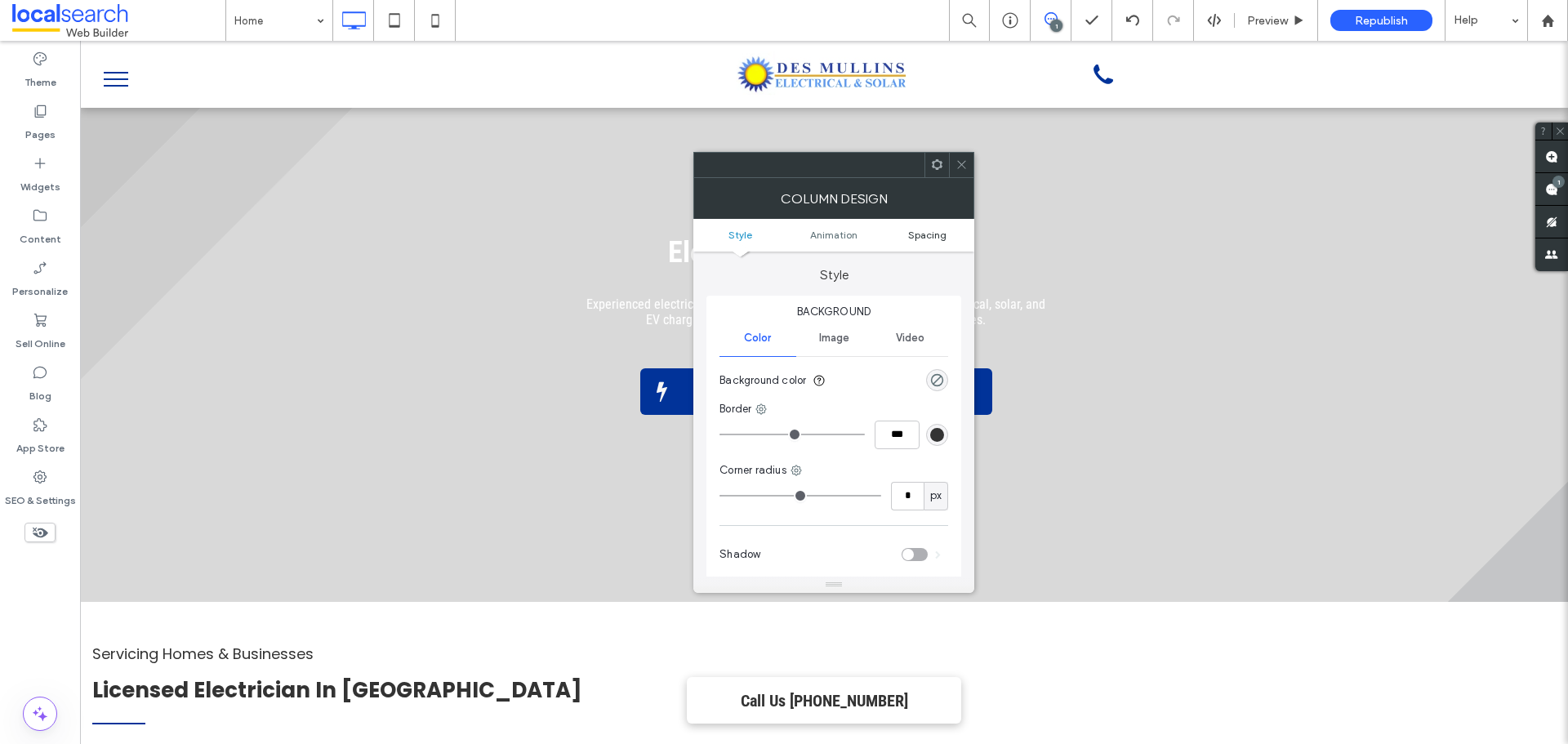
click at [917, 236] on span "Spacing" at bounding box center [927, 234] width 38 height 12
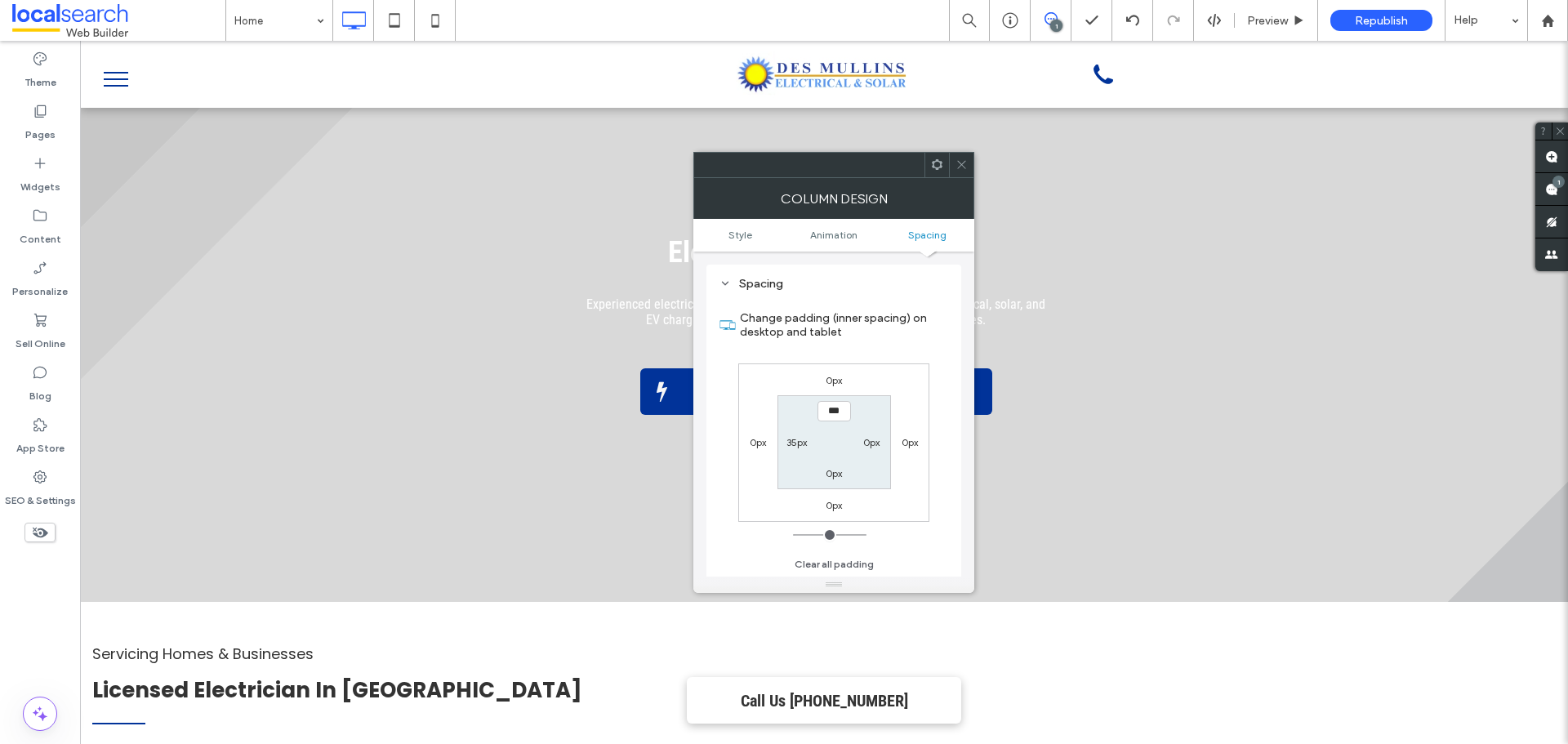
click at [964, 155] on span at bounding box center [961, 165] width 12 height 25
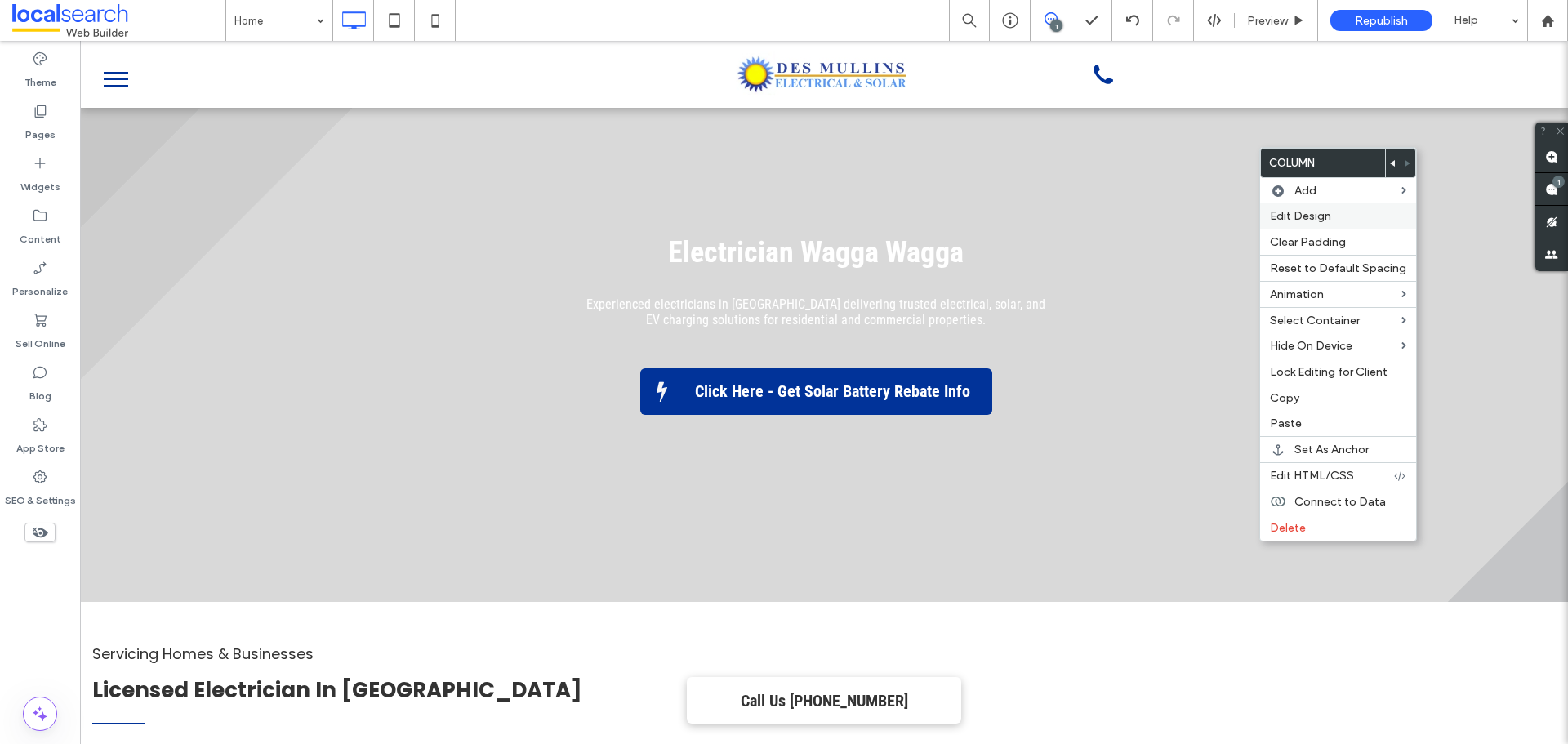
click at [1300, 226] on div "Edit Design" at bounding box center [1339, 216] width 156 height 25
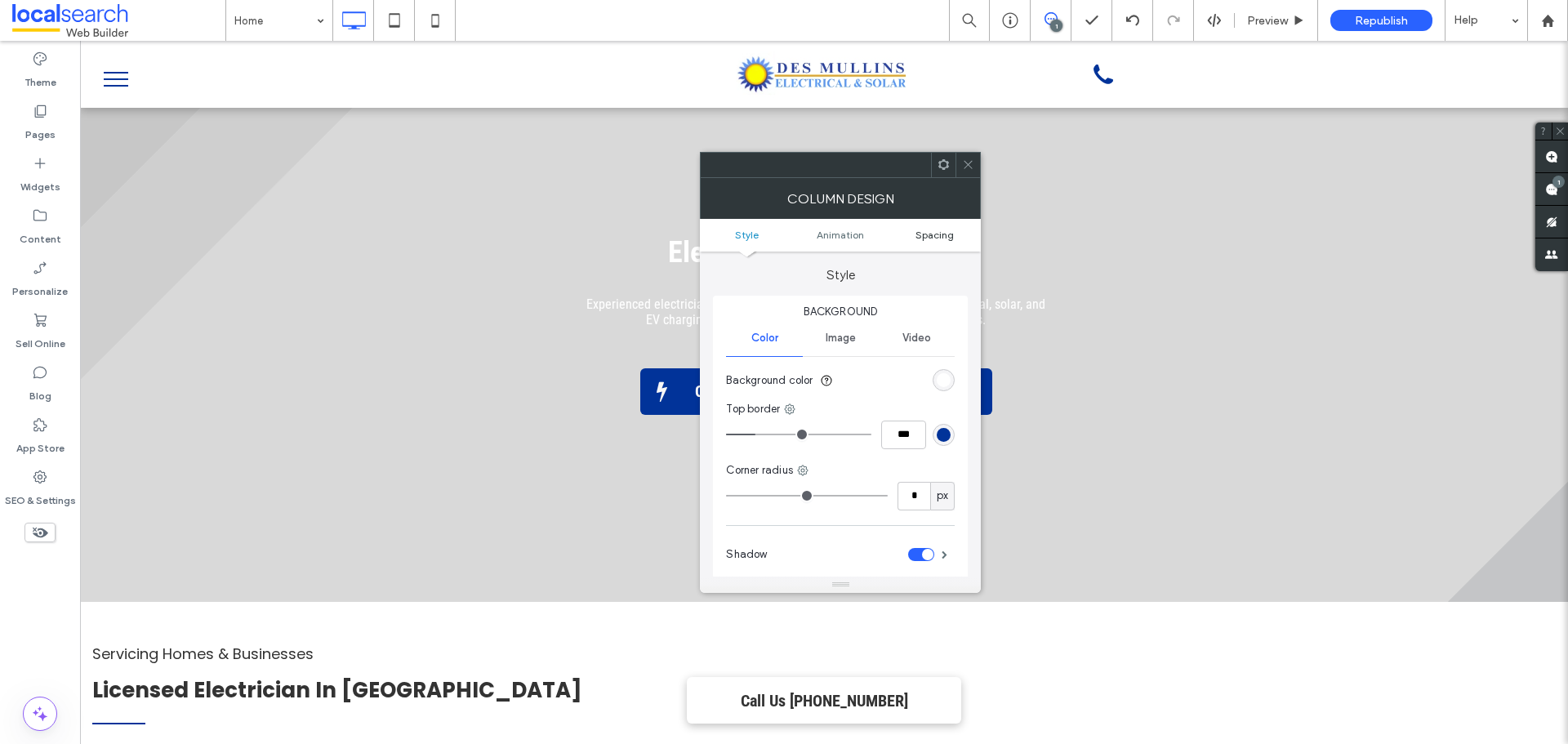
click at [929, 234] on span "Spacing" at bounding box center [934, 234] width 38 height 12
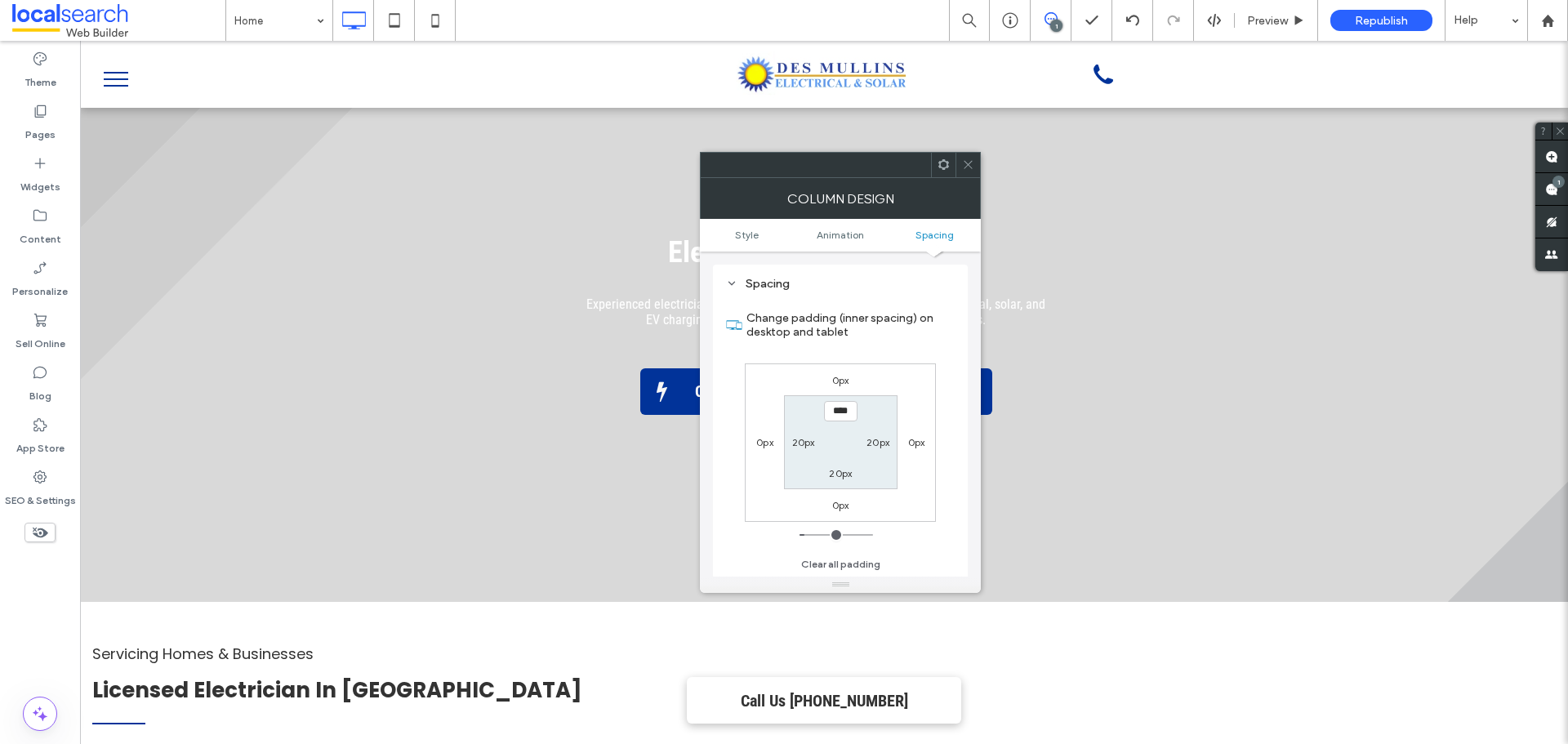
click at [960, 161] on div at bounding box center [967, 165] width 25 height 25
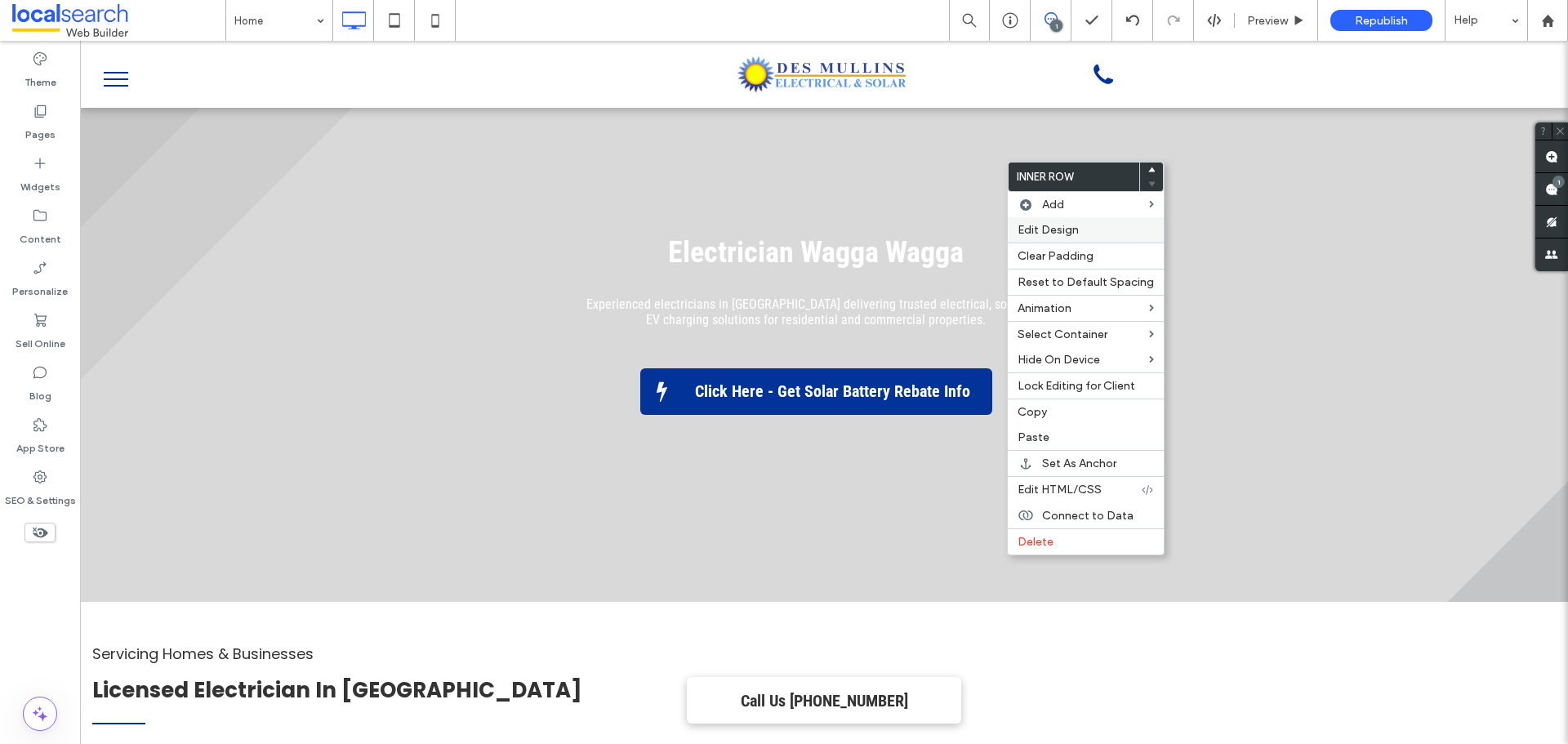
click at [1074, 224] on span "Edit Design" at bounding box center [1048, 230] width 61 height 14
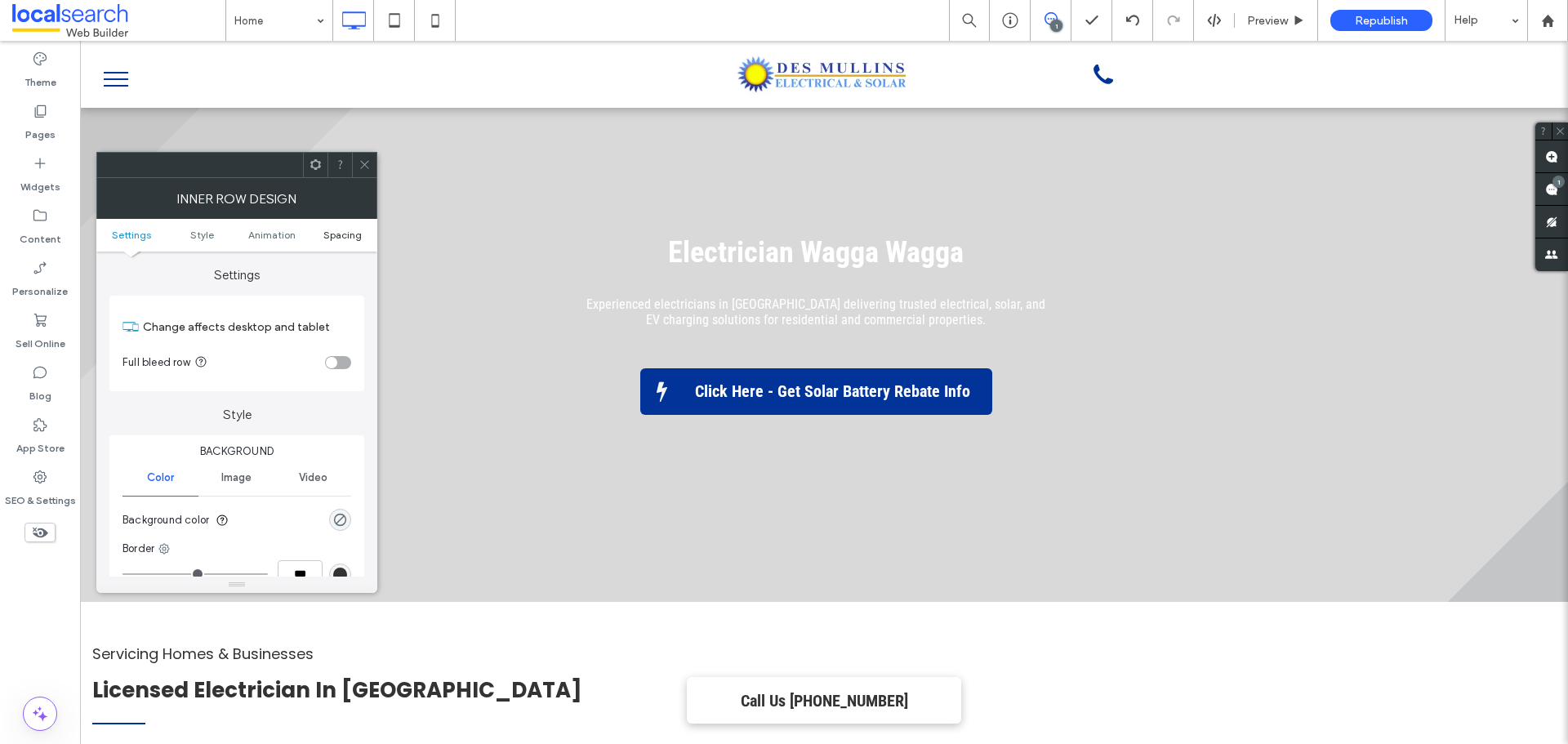
click at [358, 239] on span "Spacing" at bounding box center [342, 234] width 38 height 12
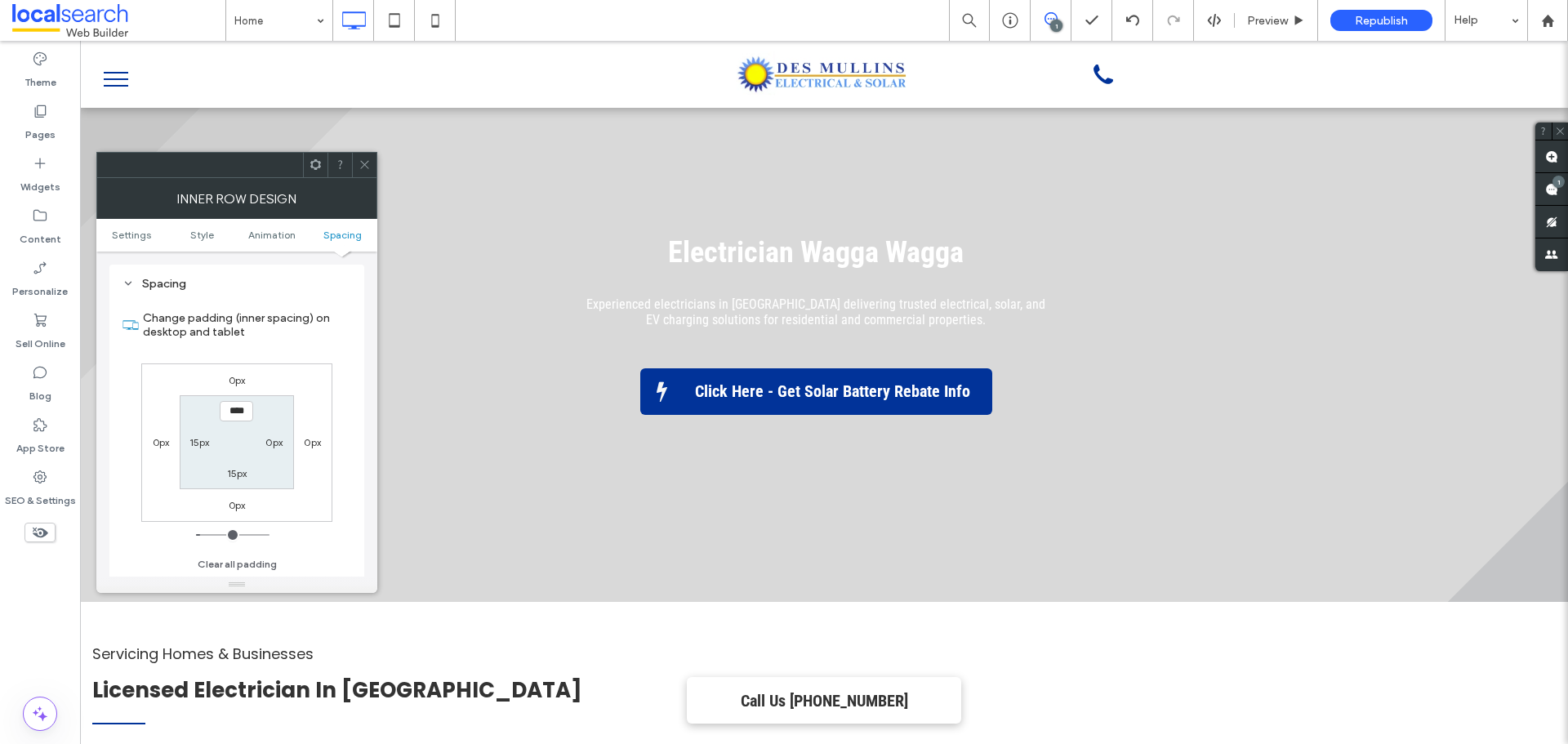
scroll to position [523, 0]
click at [355, 168] on div at bounding box center [364, 165] width 25 height 25
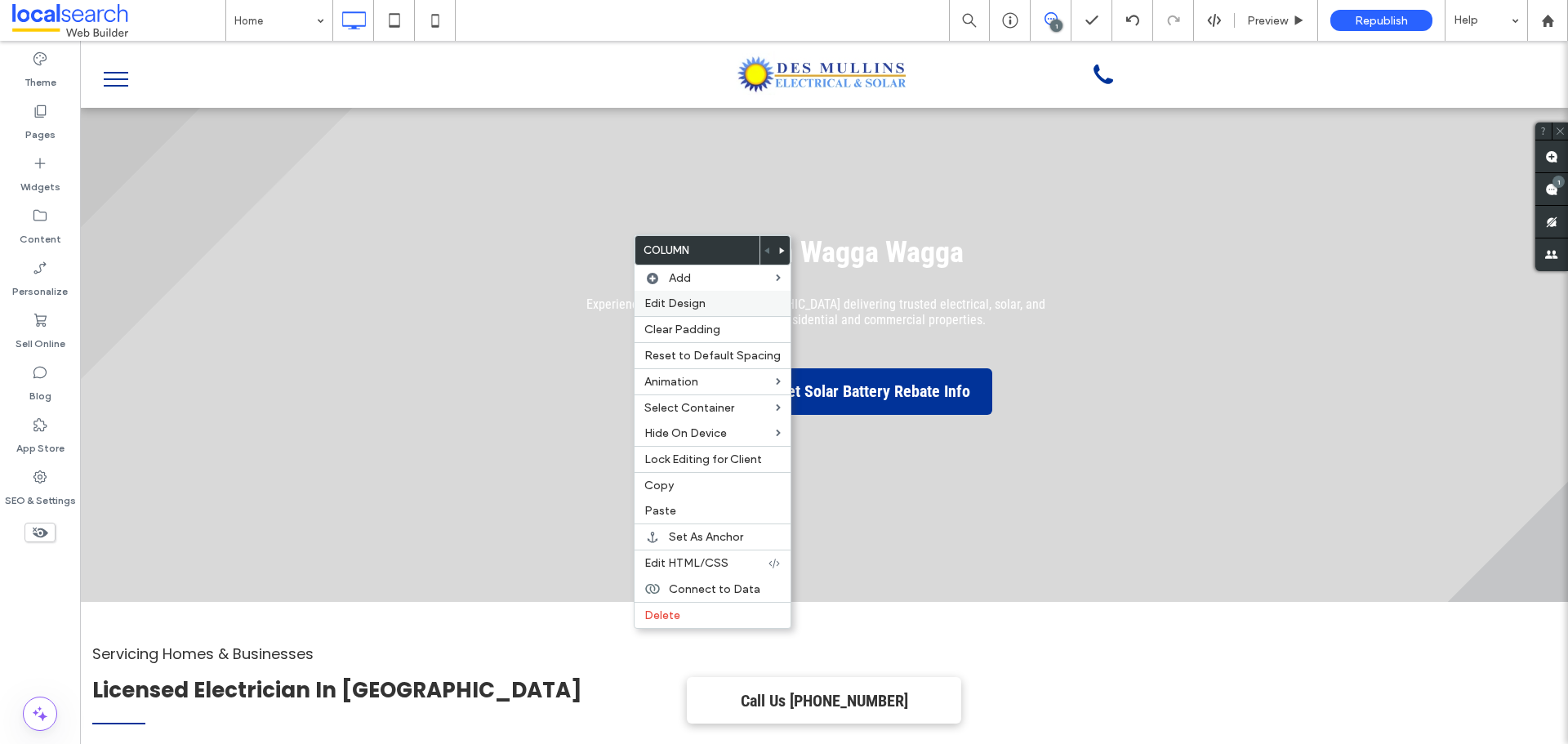
click at [701, 297] on span "Edit Design" at bounding box center [675, 303] width 61 height 14
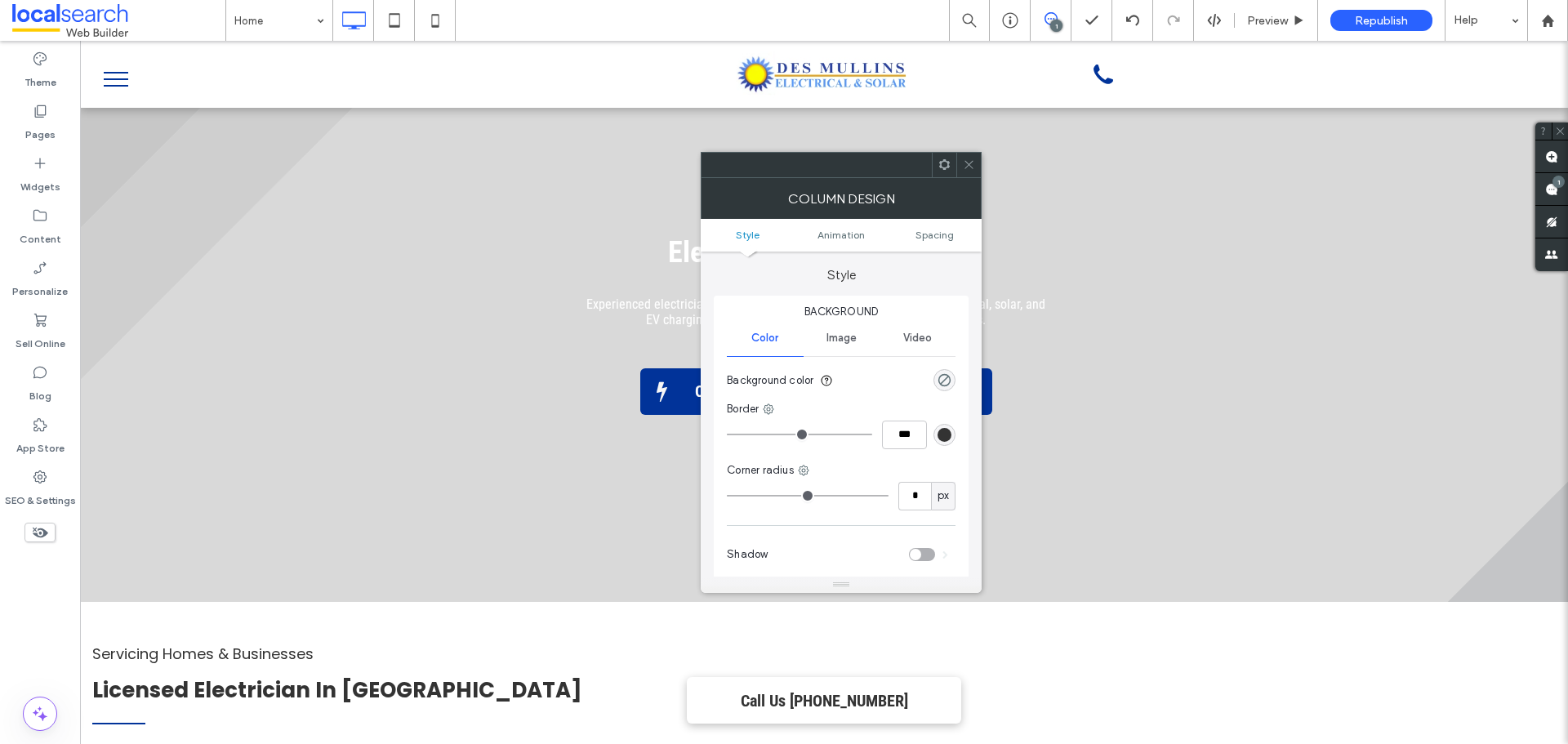
click at [969, 175] on span at bounding box center [969, 165] width 12 height 25
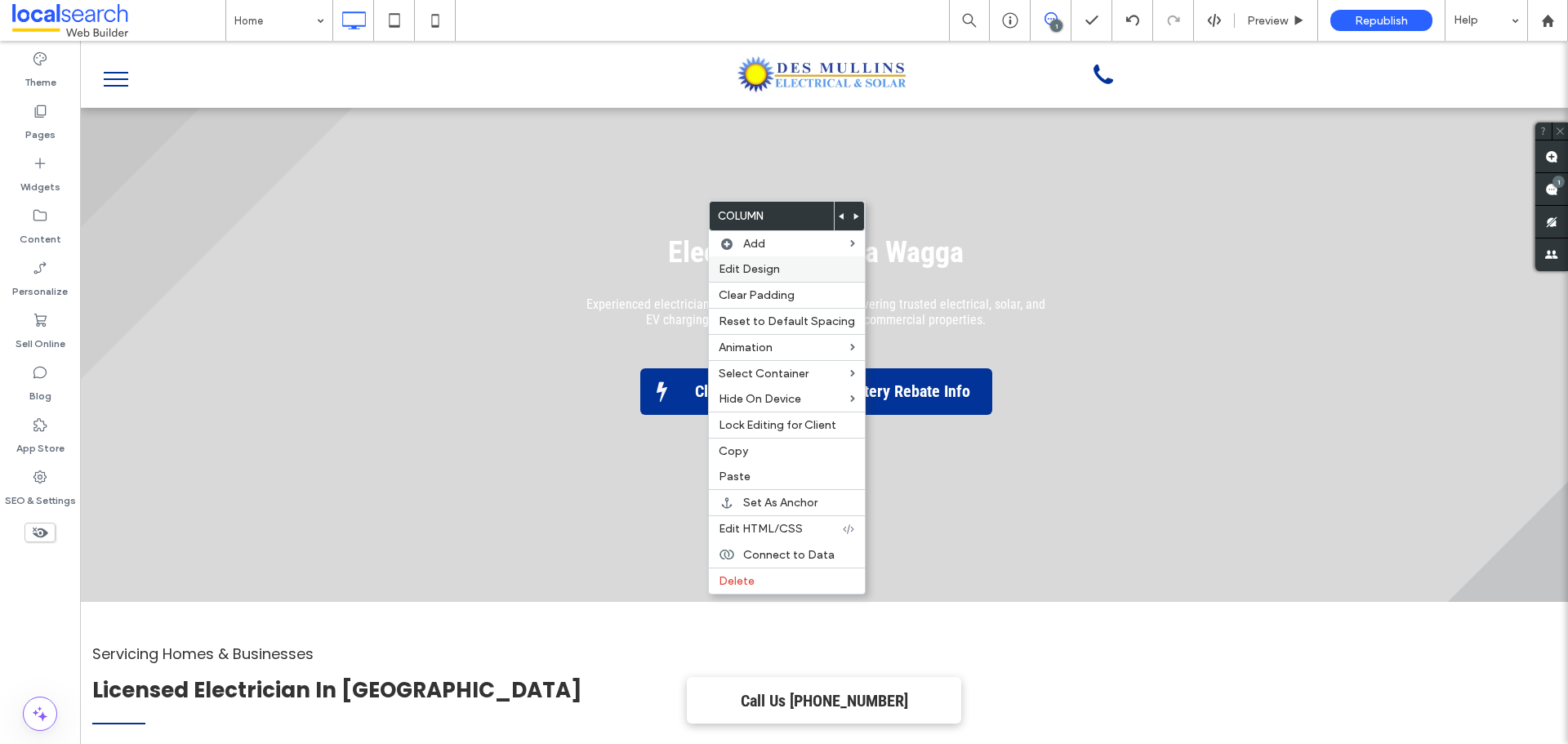
click at [779, 274] on span "Edit Design" at bounding box center [749, 269] width 61 height 14
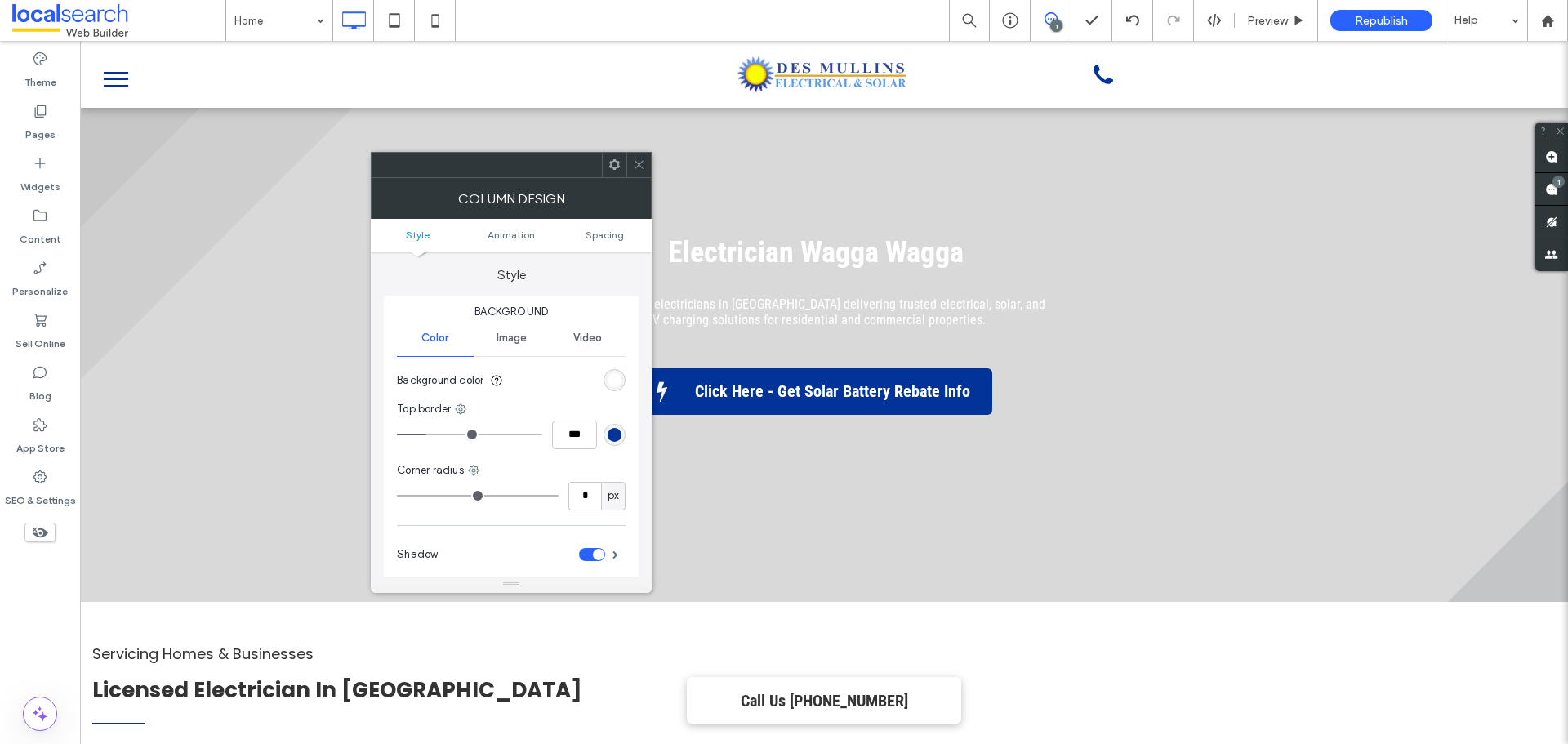
click at [619, 241] on ul "Style Animation Spacing" at bounding box center [511, 235] width 281 height 33
click at [619, 240] on span "Spacing" at bounding box center [604, 234] width 38 height 12
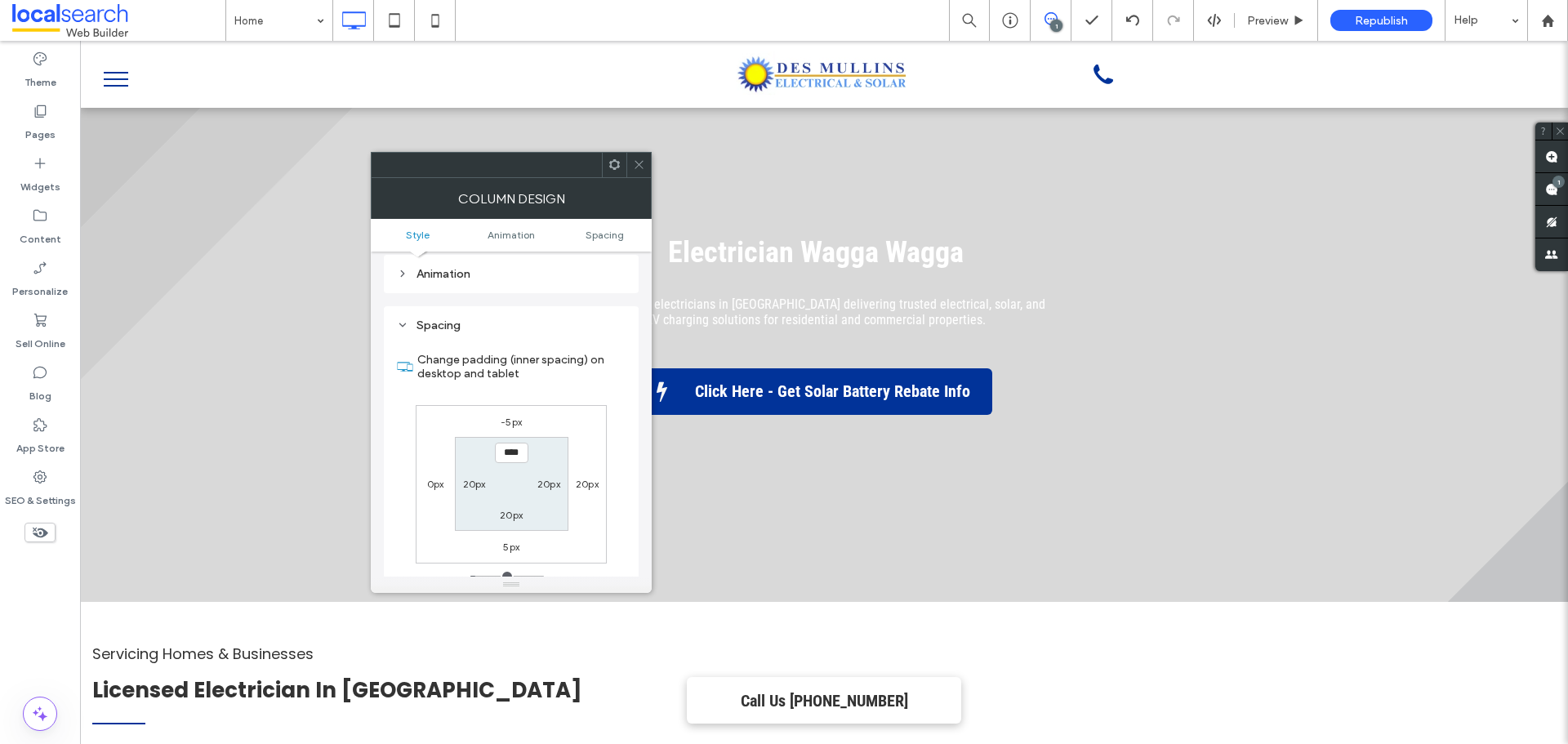
scroll to position [383, 0]
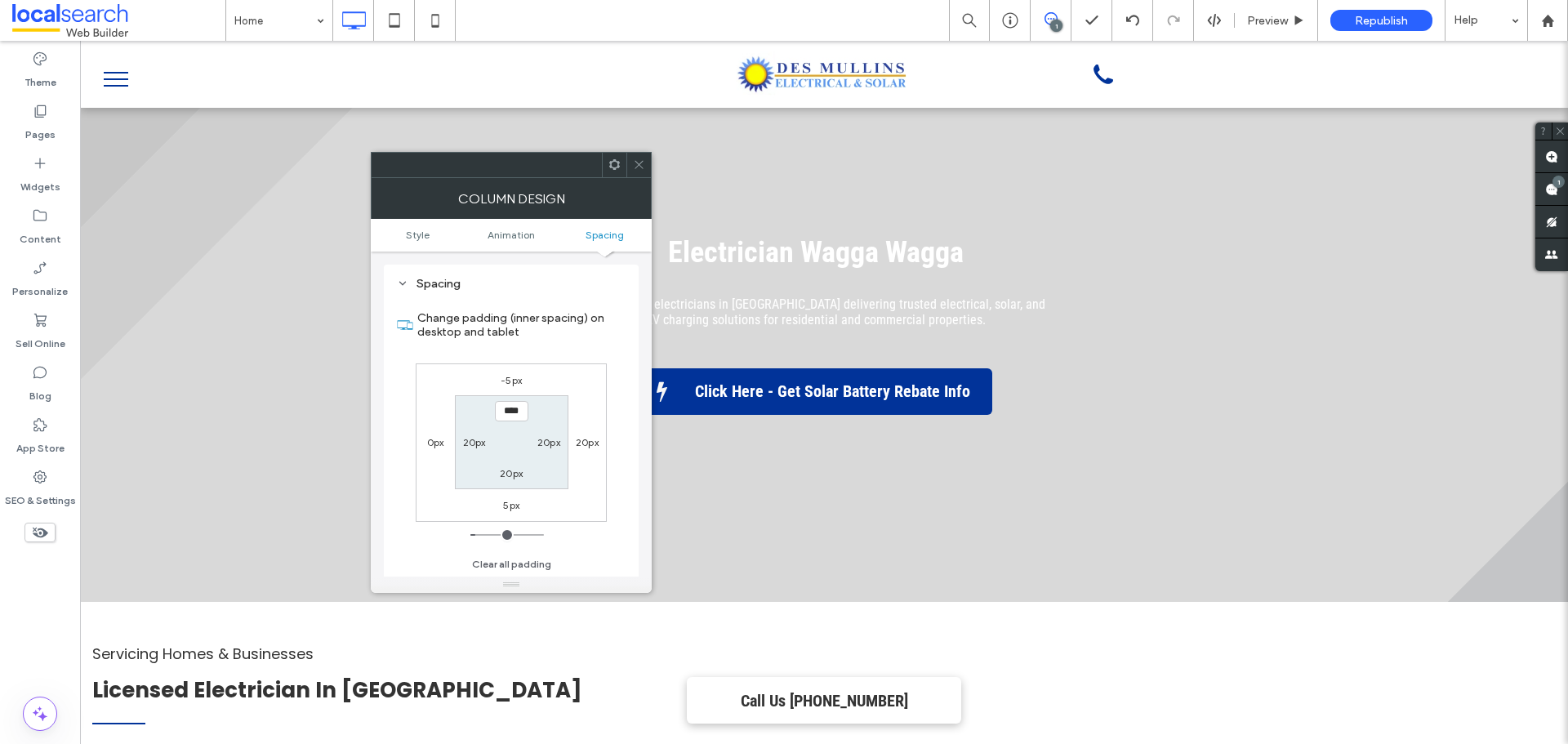
drag, startPoint x: 583, startPoint y: 443, endPoint x: 456, endPoint y: 434, distance: 127.3
click at [571, 442] on div "20px" at bounding box center [587, 442] width 37 height 16
click at [586, 447] on label "20px" at bounding box center [587, 442] width 23 height 12
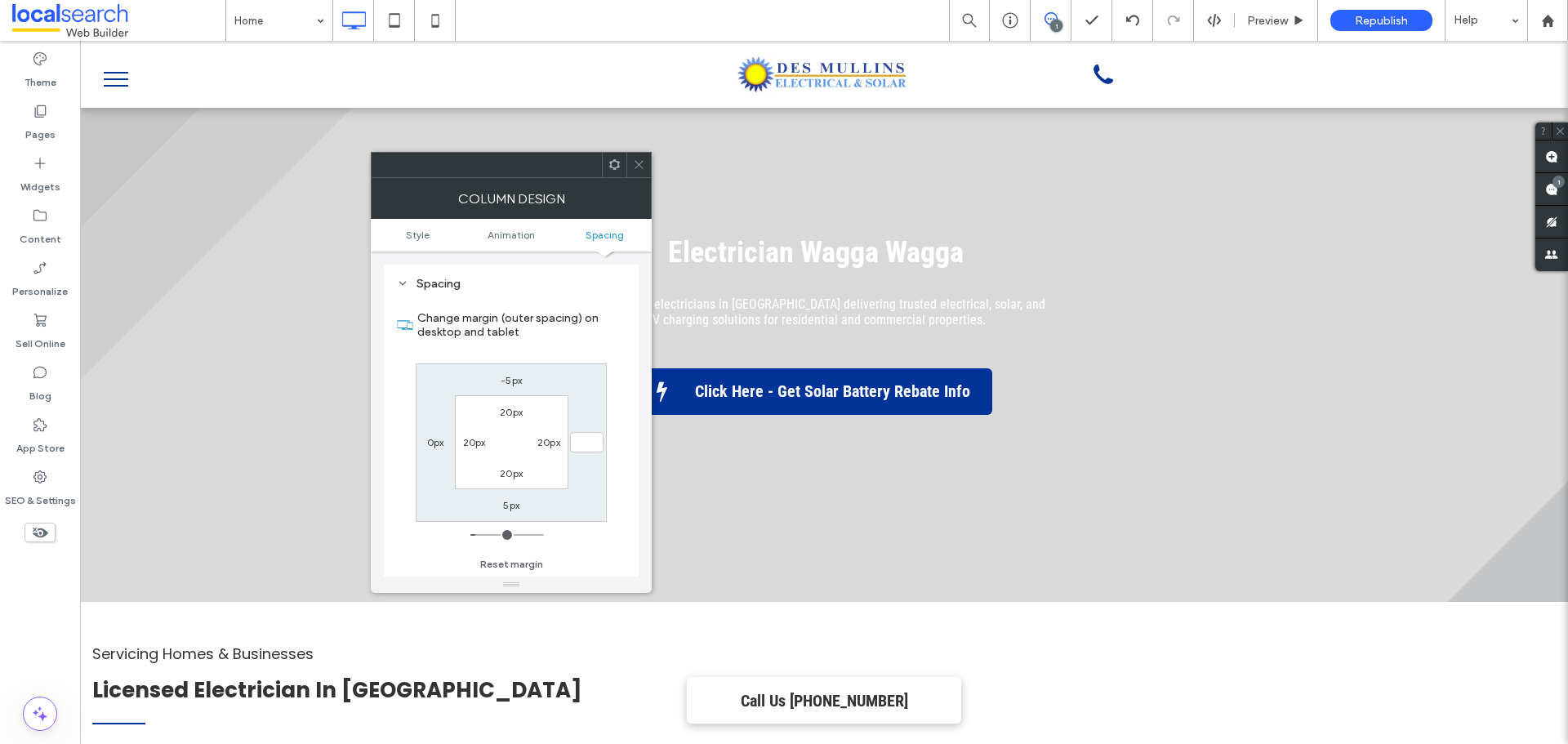
type input "*"
click at [579, 446] on input "***" at bounding box center [587, 443] width 34 height 20
type input "**"
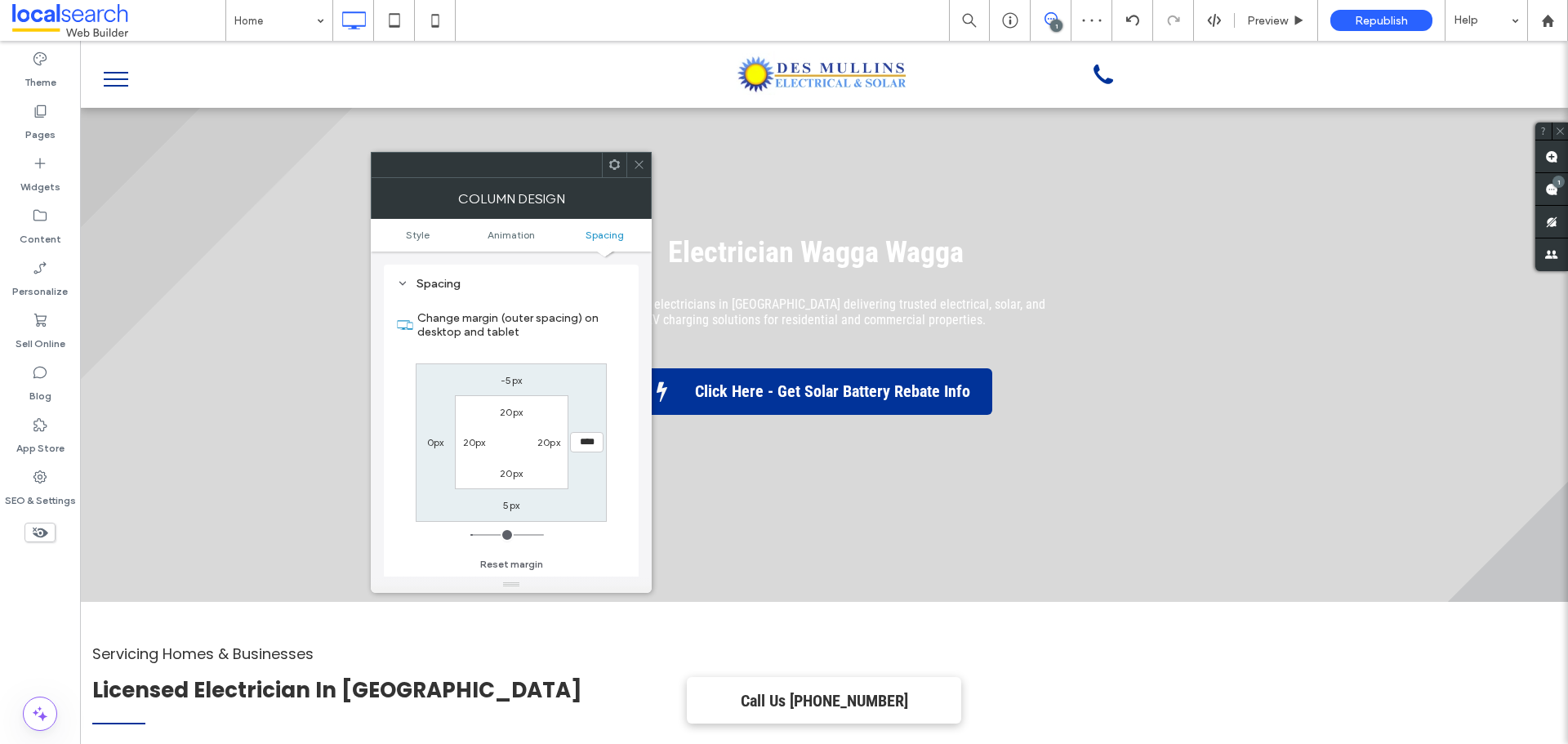
click at [577, 438] on input "****" at bounding box center [587, 443] width 34 height 20
type input "*"
type input "***"
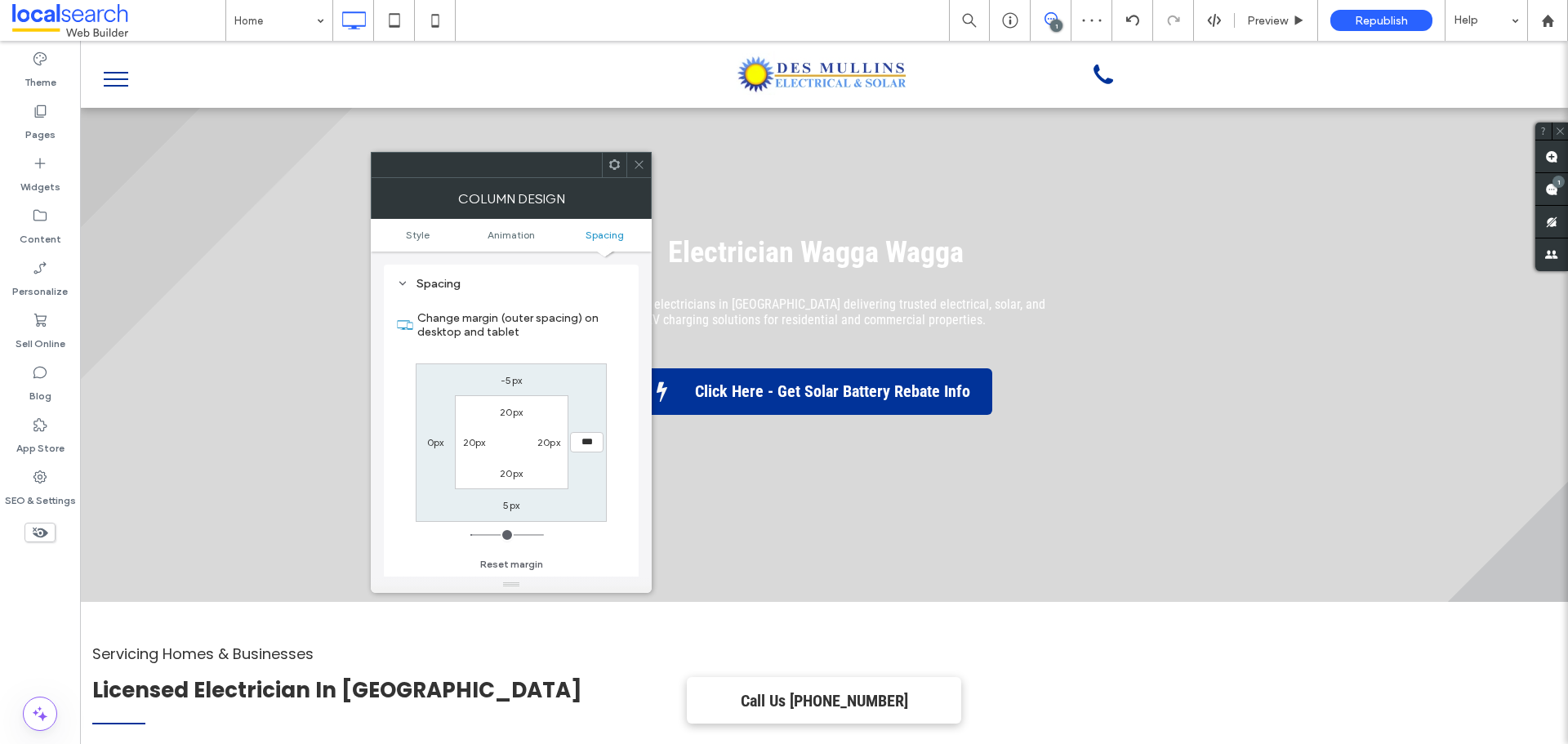
click at [639, 158] on icon at bounding box center [639, 164] width 12 height 12
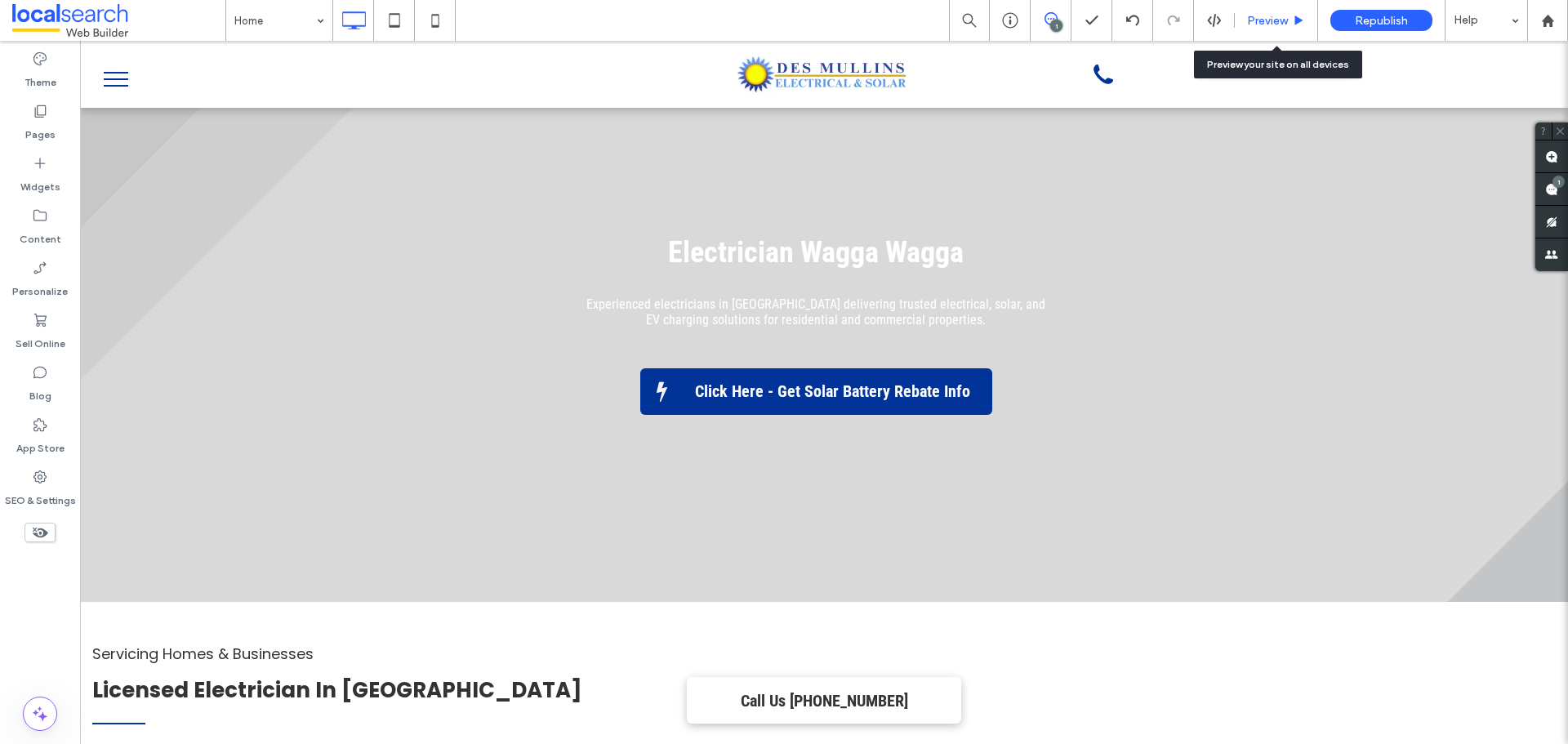
click at [1252, 22] on span "Preview" at bounding box center [1268, 20] width 41 height 14
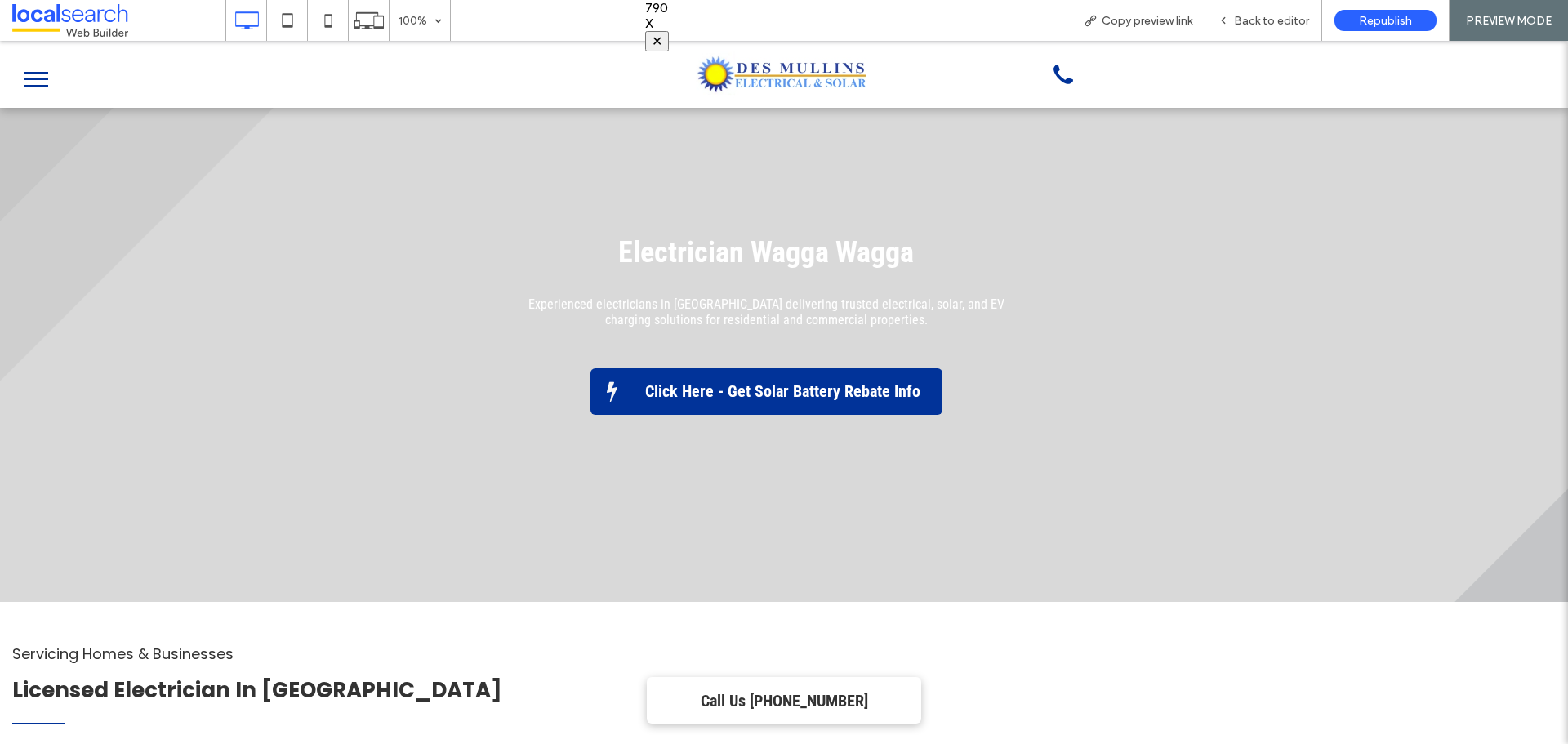
drag, startPoint x: 9, startPoint y: 122, endPoint x: 646, endPoint y: 14, distance: 646.1
drag, startPoint x: 10, startPoint y: 204, endPoint x: 955, endPoint y: 3, distance: 966.1
click at [1266, 24] on span "Back to editor" at bounding box center [1272, 20] width 75 height 14
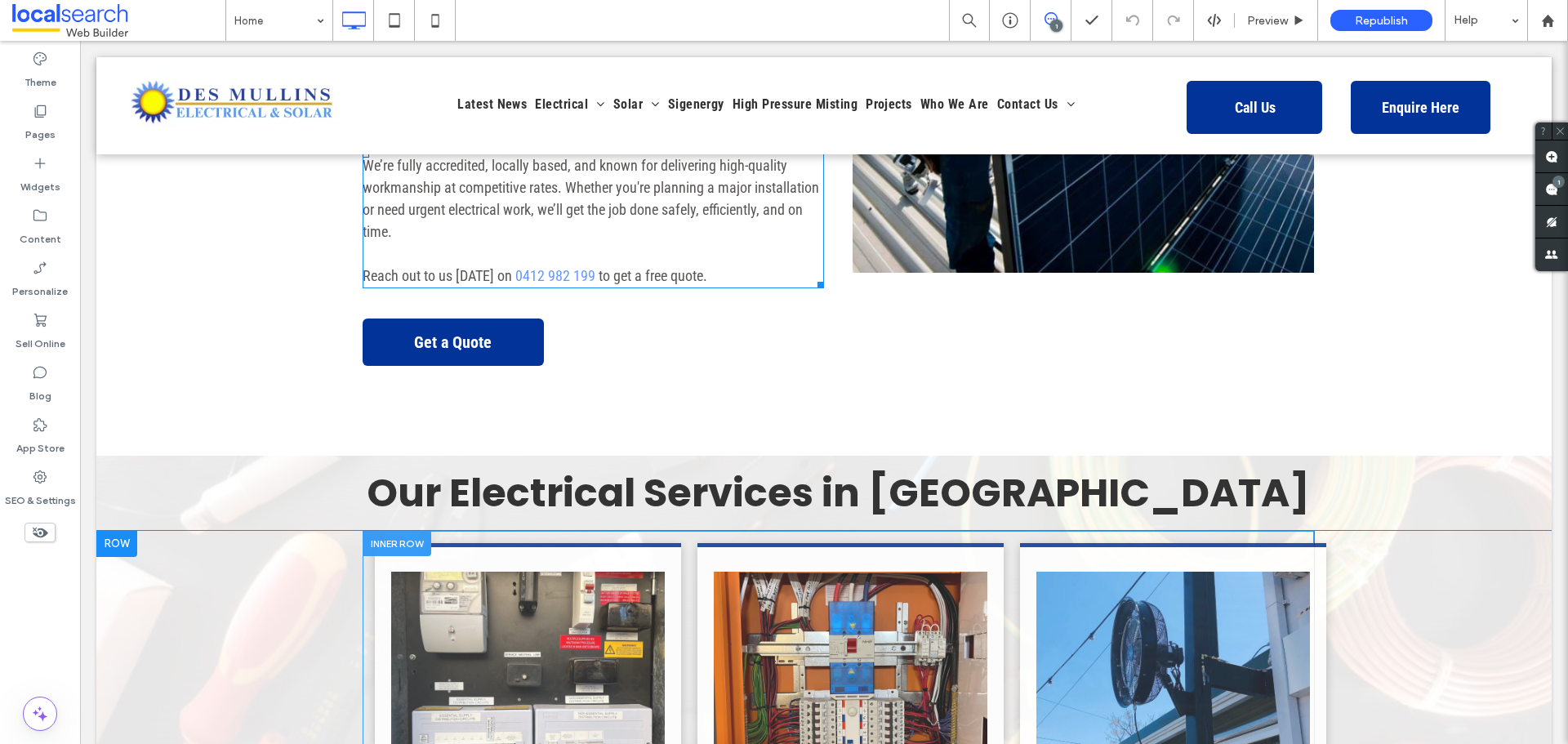
scroll to position [1062, 0]
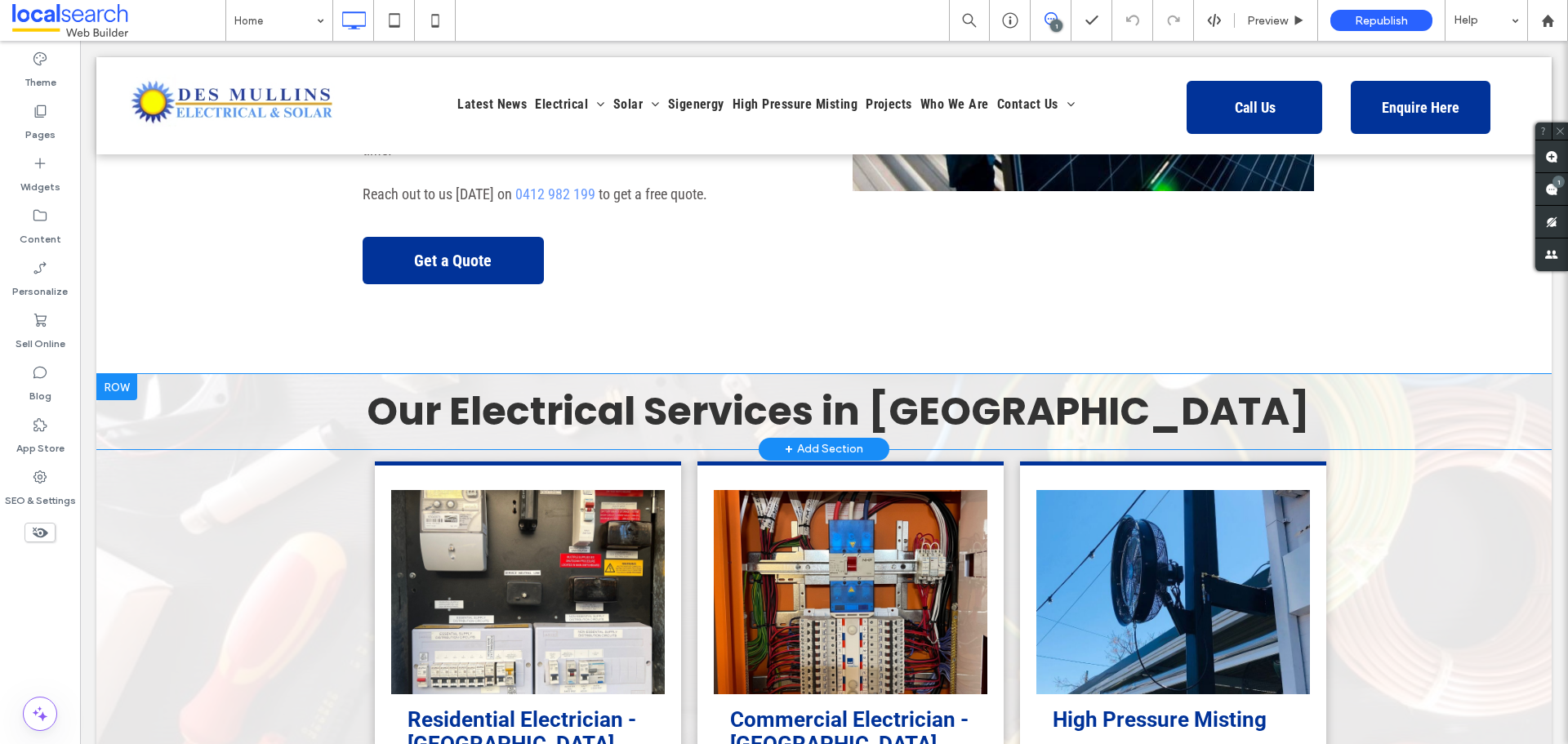
click at [208, 374] on div "Our Electrical Services in Wagga Wagga Click To Paste Row + Add Section" at bounding box center [824, 411] width 1455 height 75
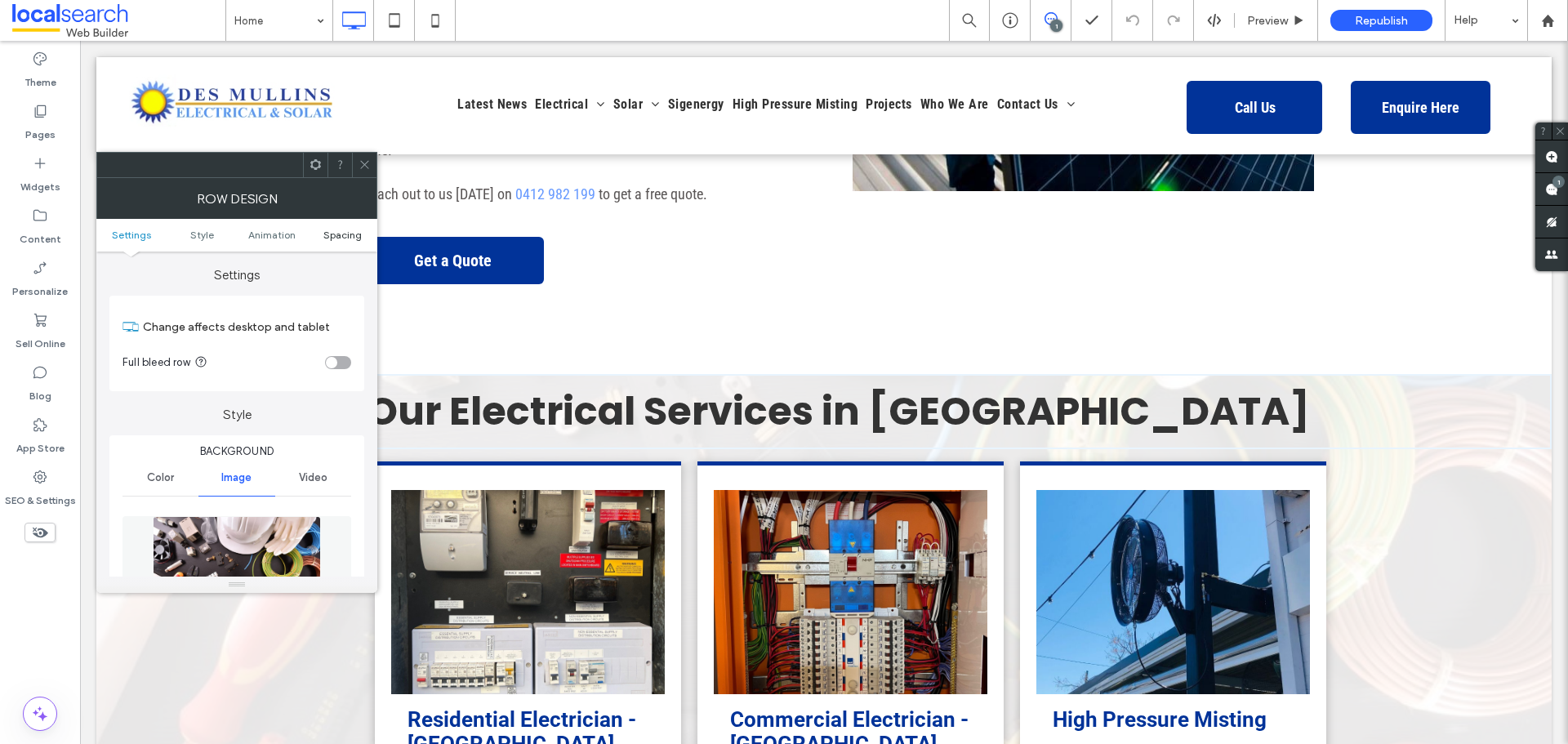
click at [344, 234] on span "Spacing" at bounding box center [342, 234] width 38 height 12
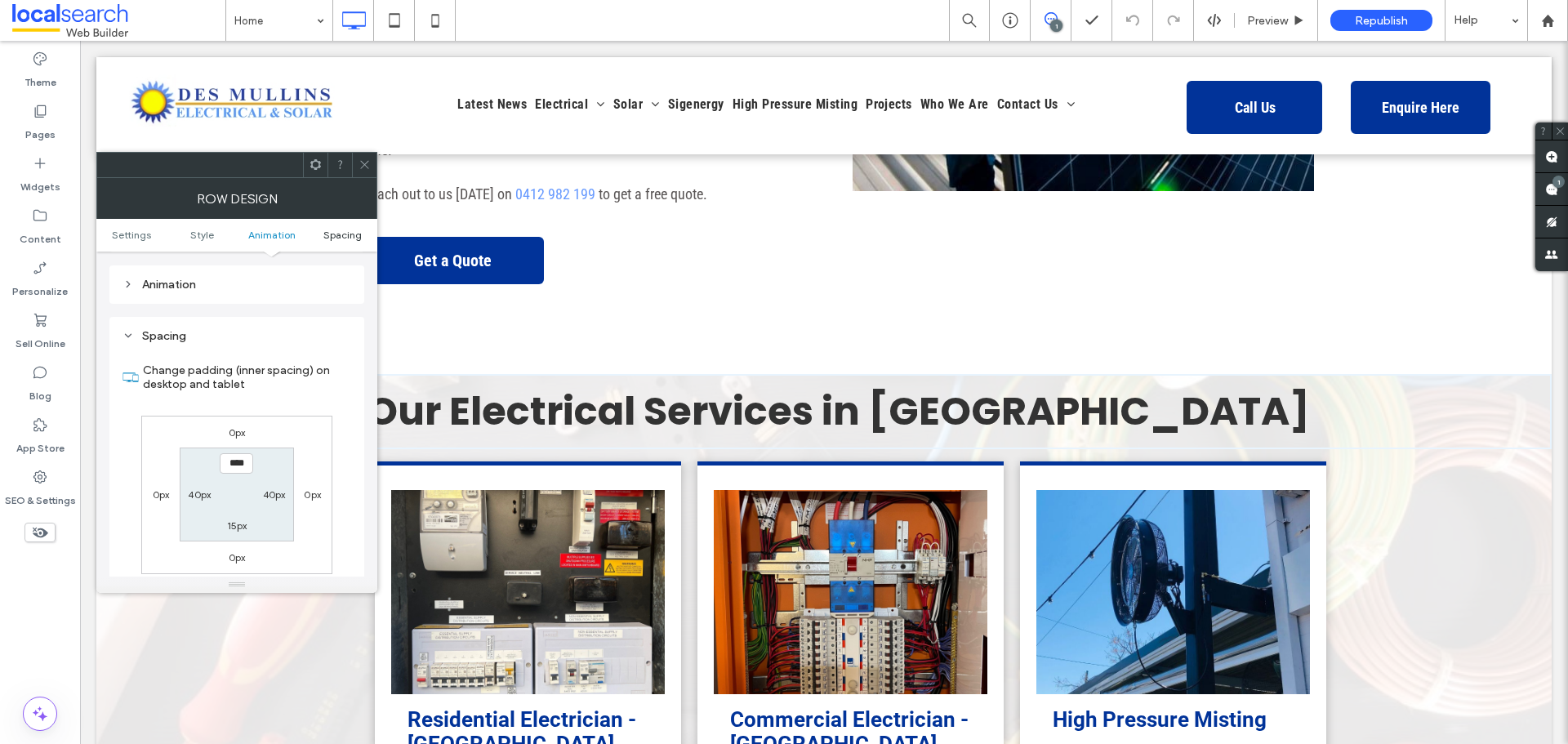
scroll to position [1075, 0]
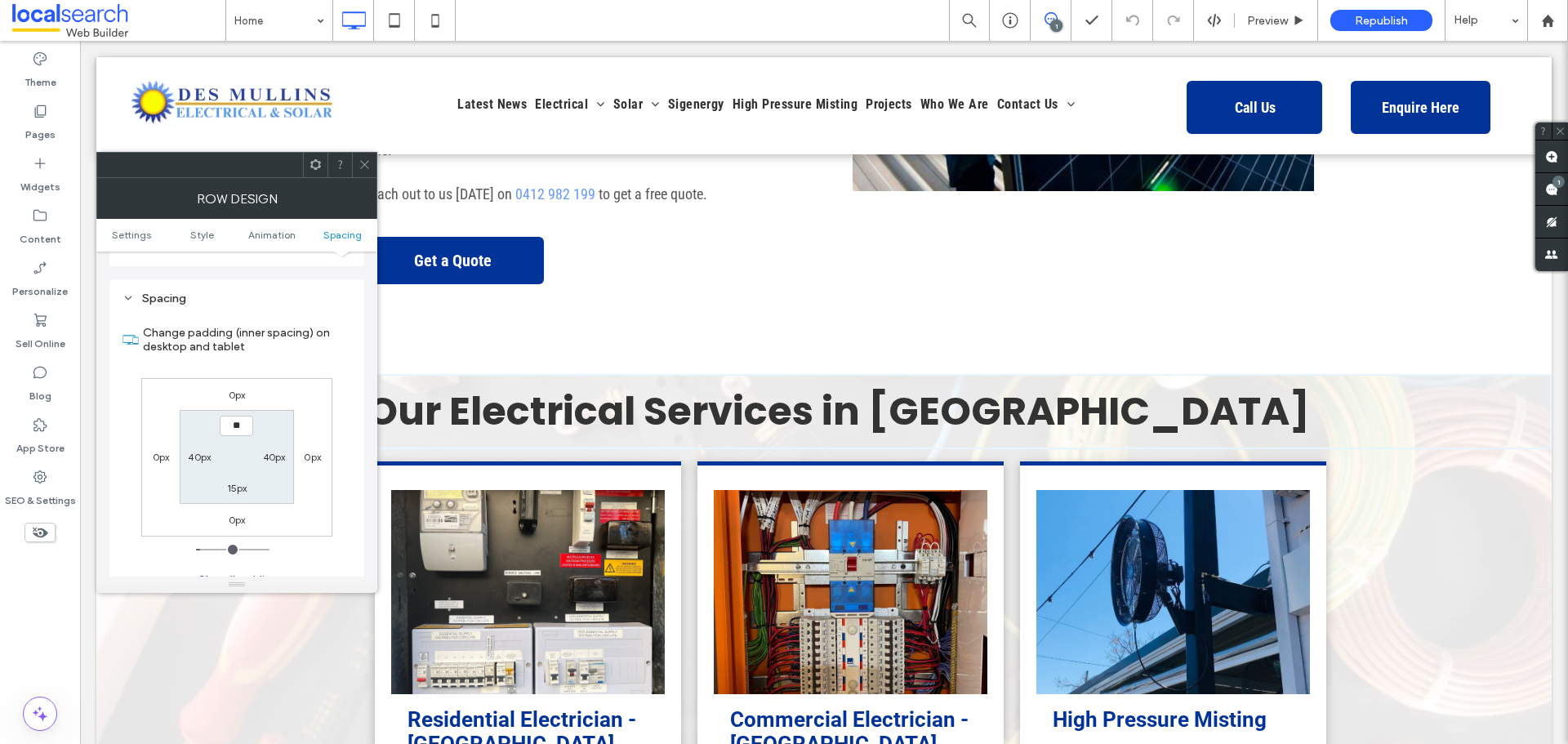
type input "****"
type input "**"
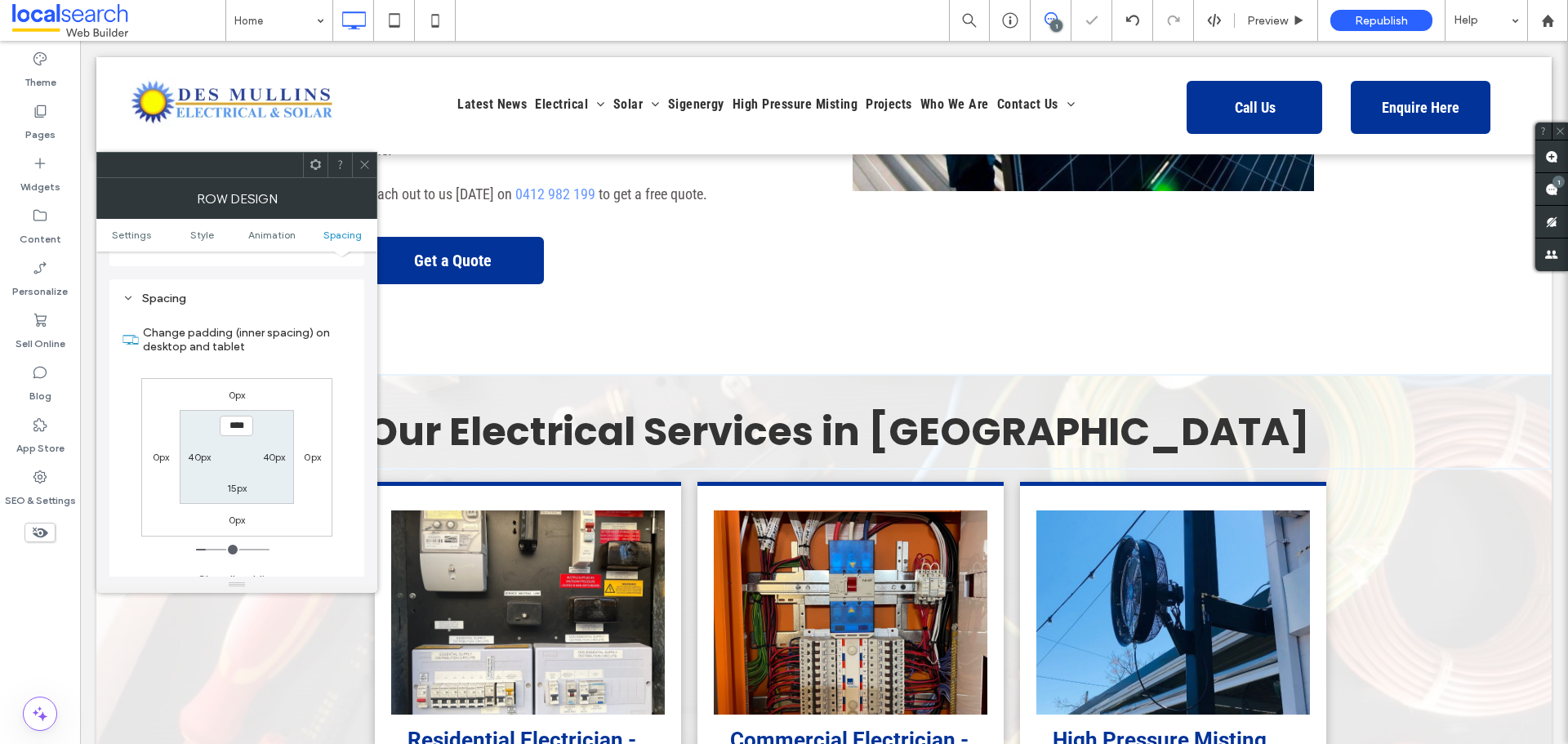
click at [355, 167] on div at bounding box center [364, 165] width 25 height 25
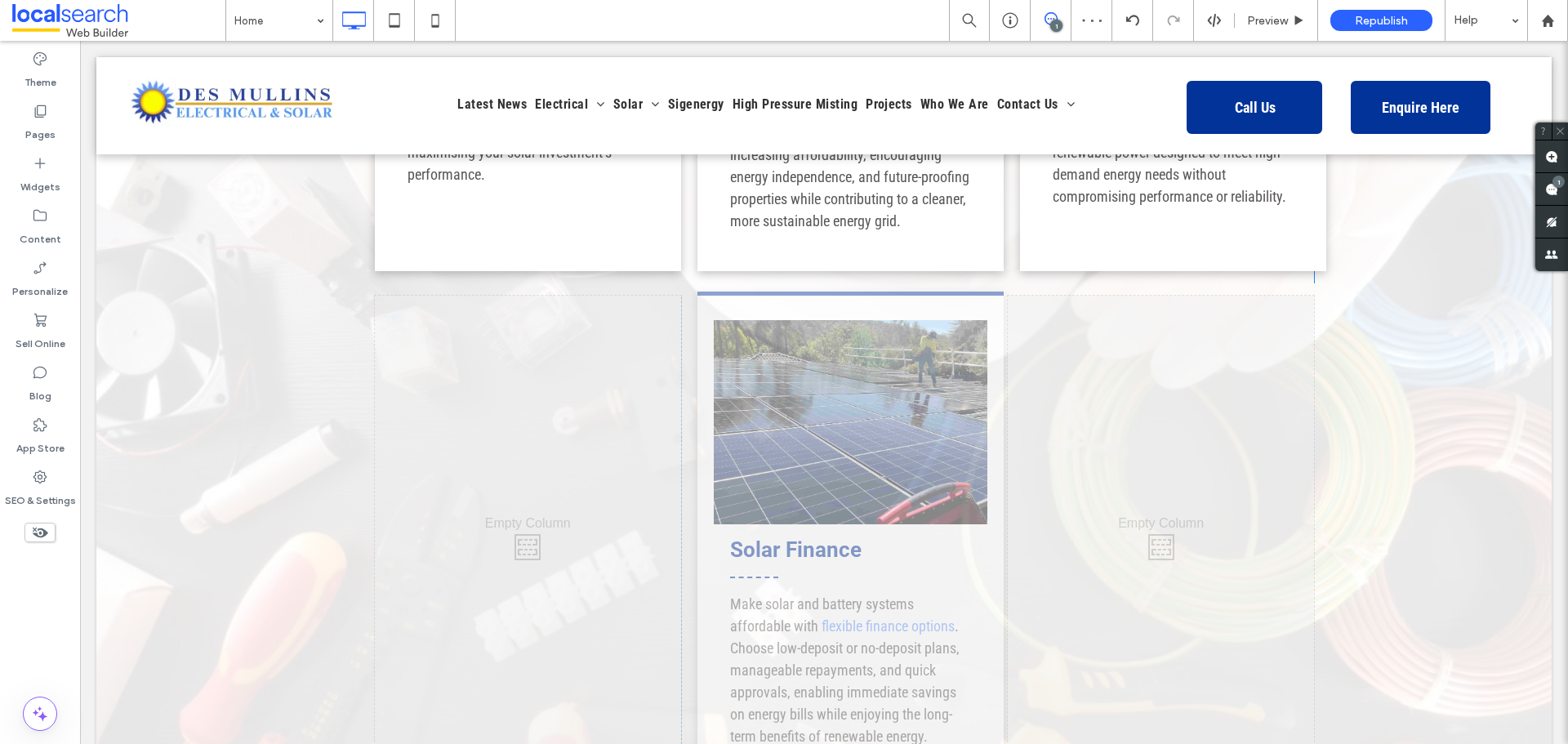
scroll to position [3105, 0]
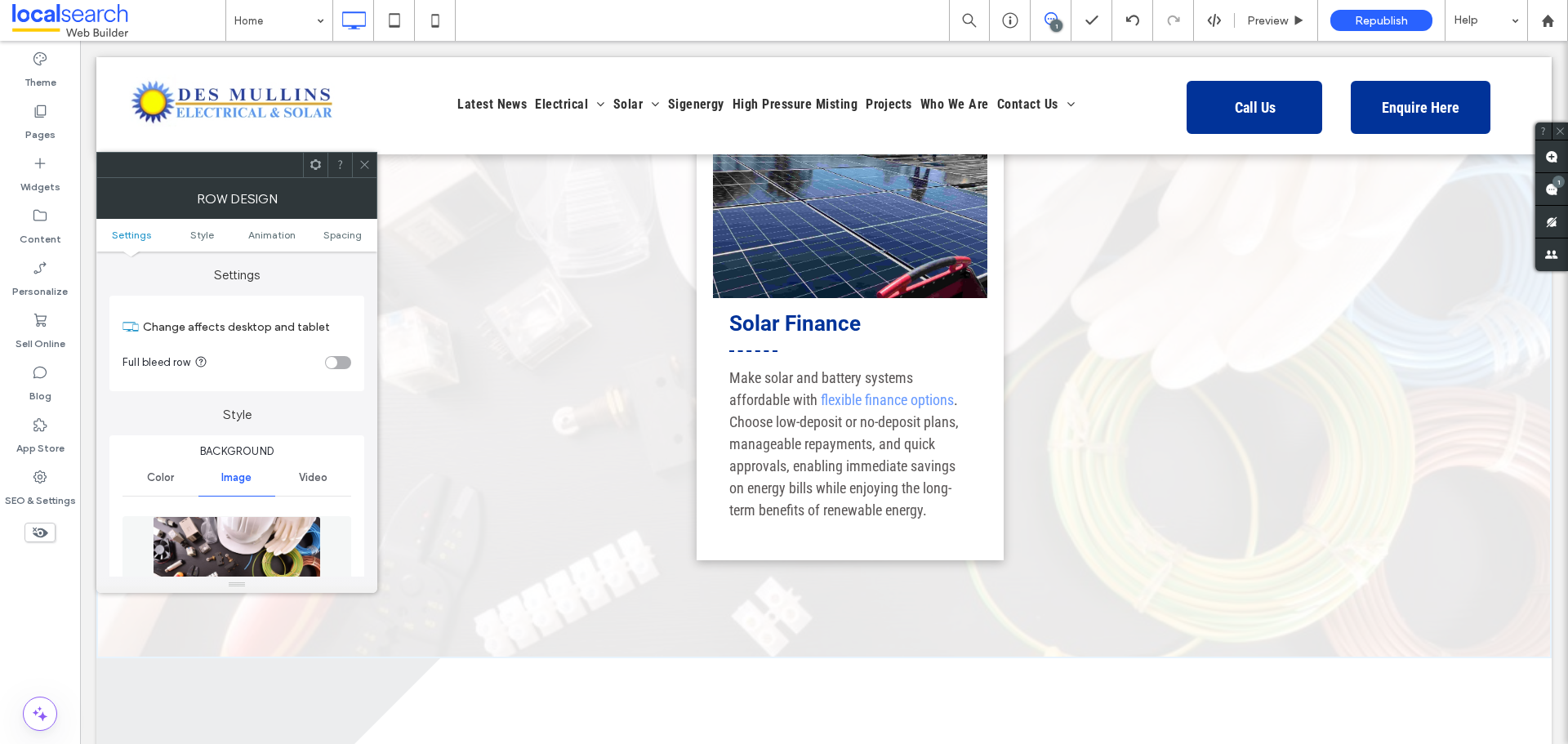
click at [337, 228] on ul "Settings Style Animation Spacing" at bounding box center [237, 235] width 281 height 33
click at [337, 232] on span "Spacing" at bounding box center [342, 234] width 38 height 12
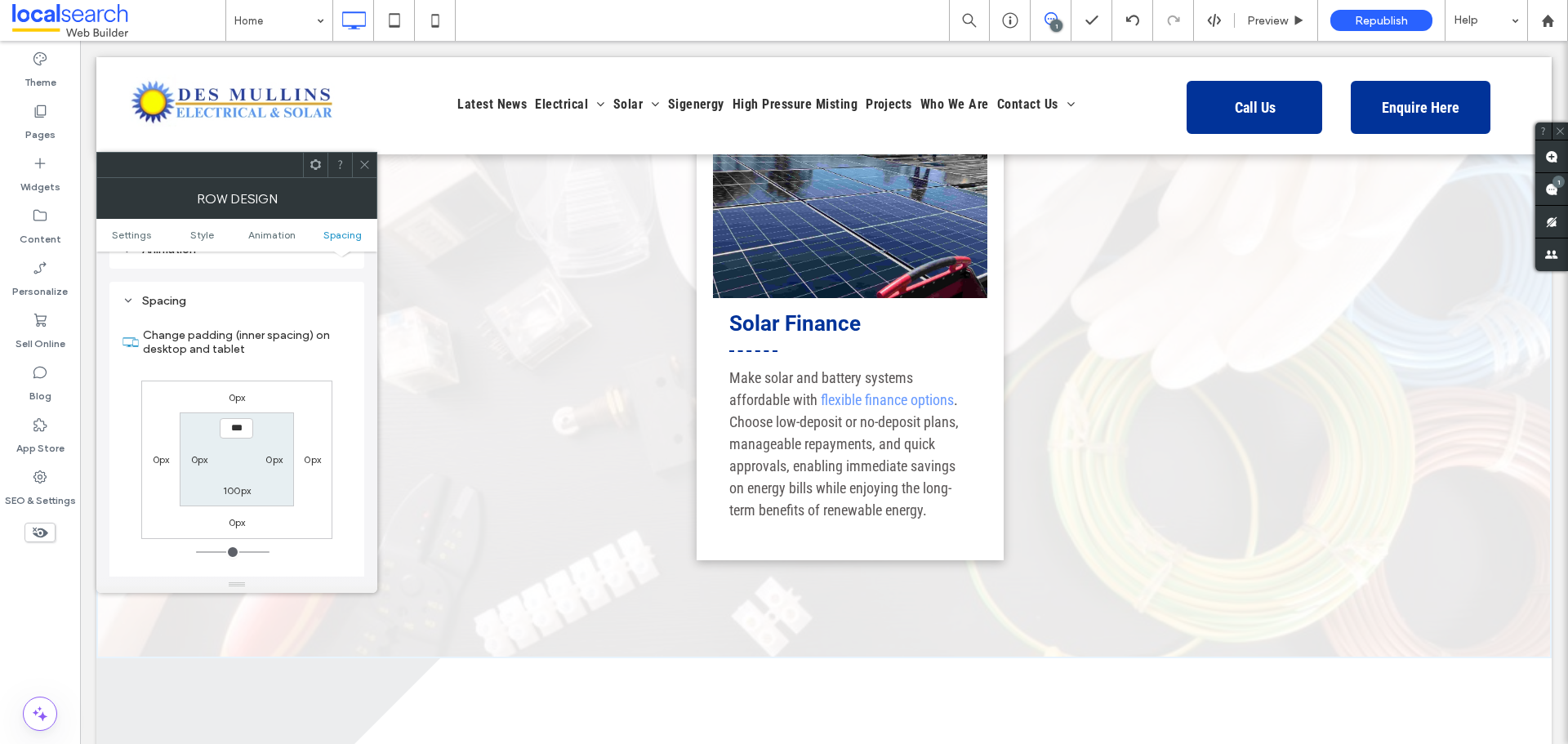
scroll to position [1063, 0]
click at [358, 158] on div at bounding box center [364, 165] width 25 height 25
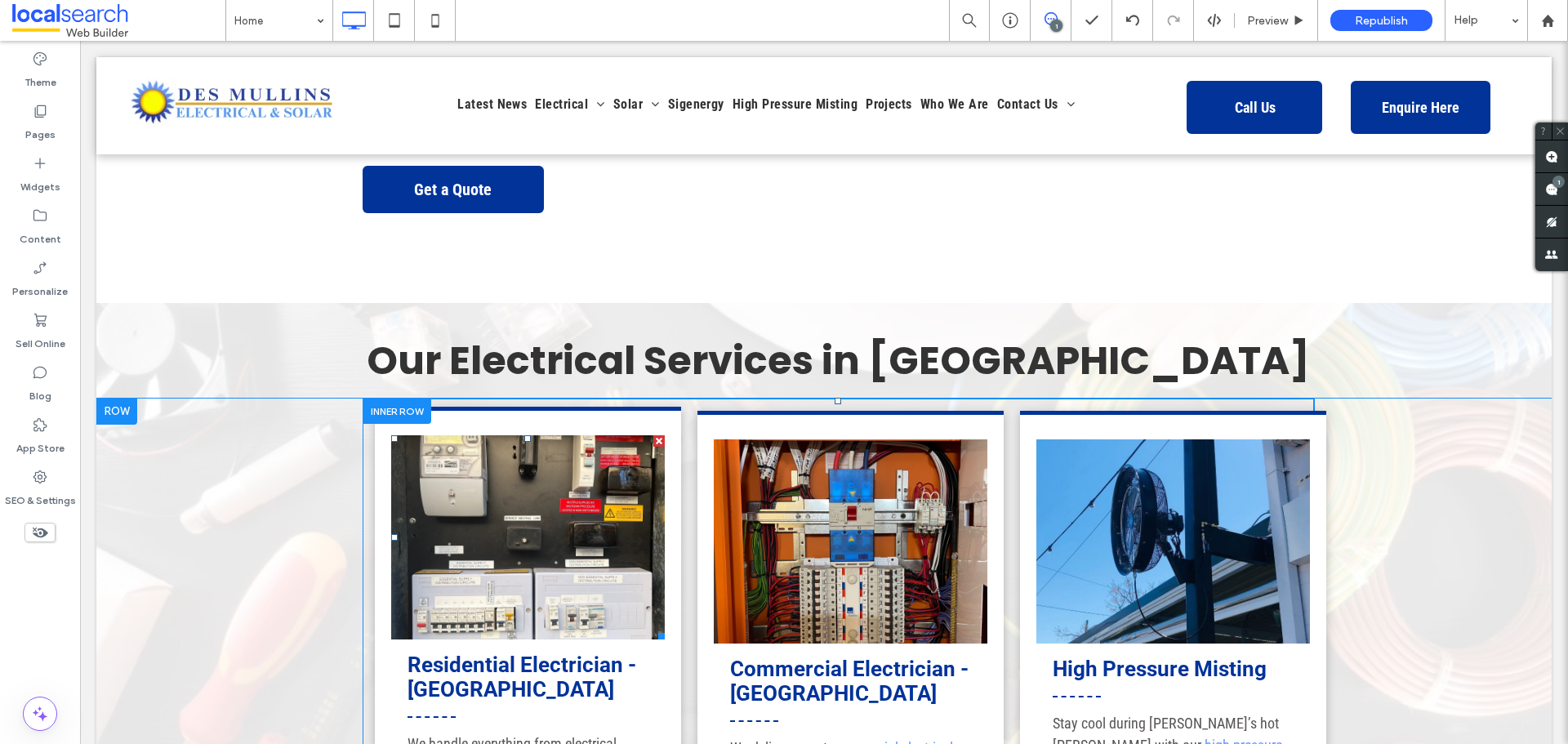
scroll to position [899, 0]
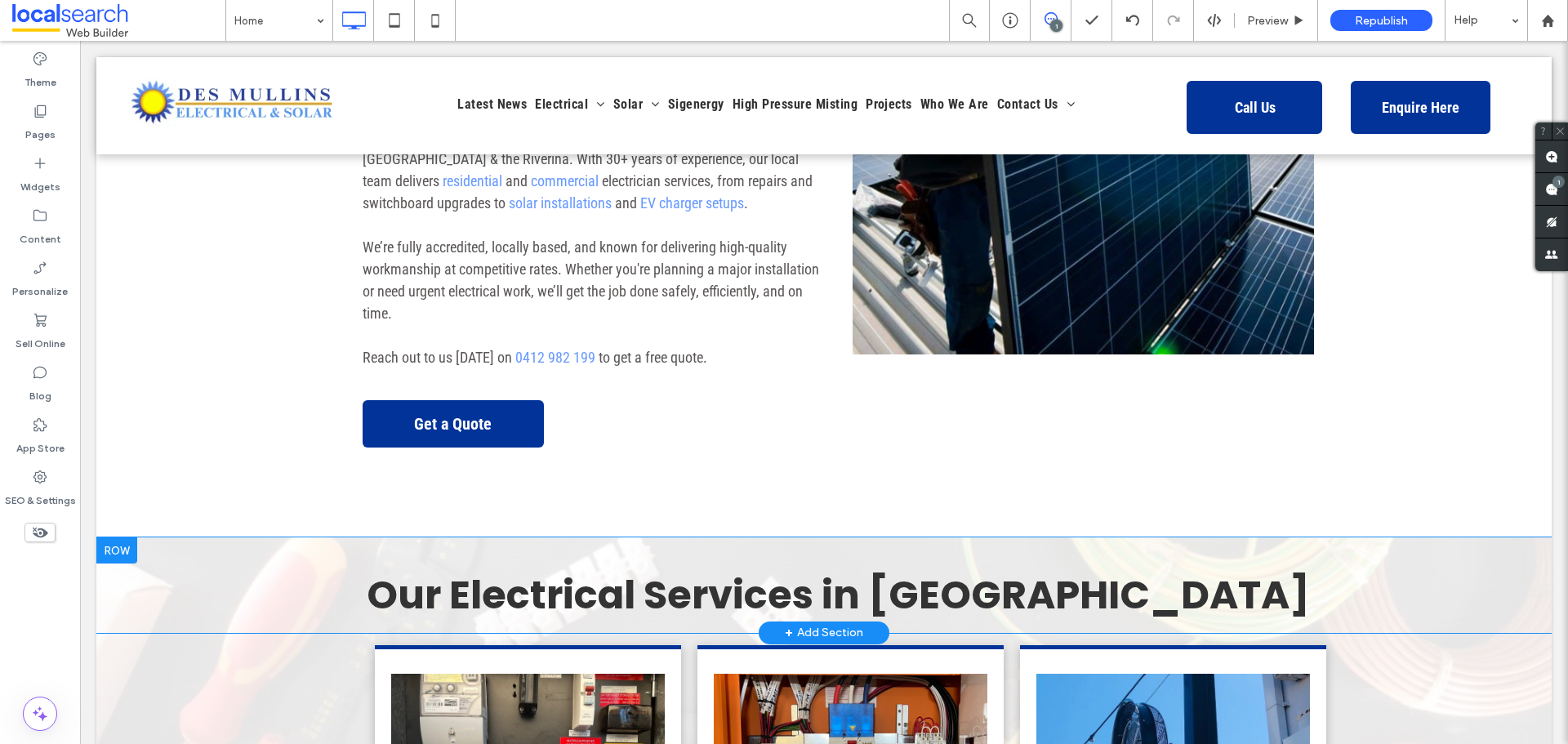
click at [218, 537] on div "Our Electrical Services in Wagga Wagga Click To Paste Row + Add Section" at bounding box center [824, 585] width 1455 height 96
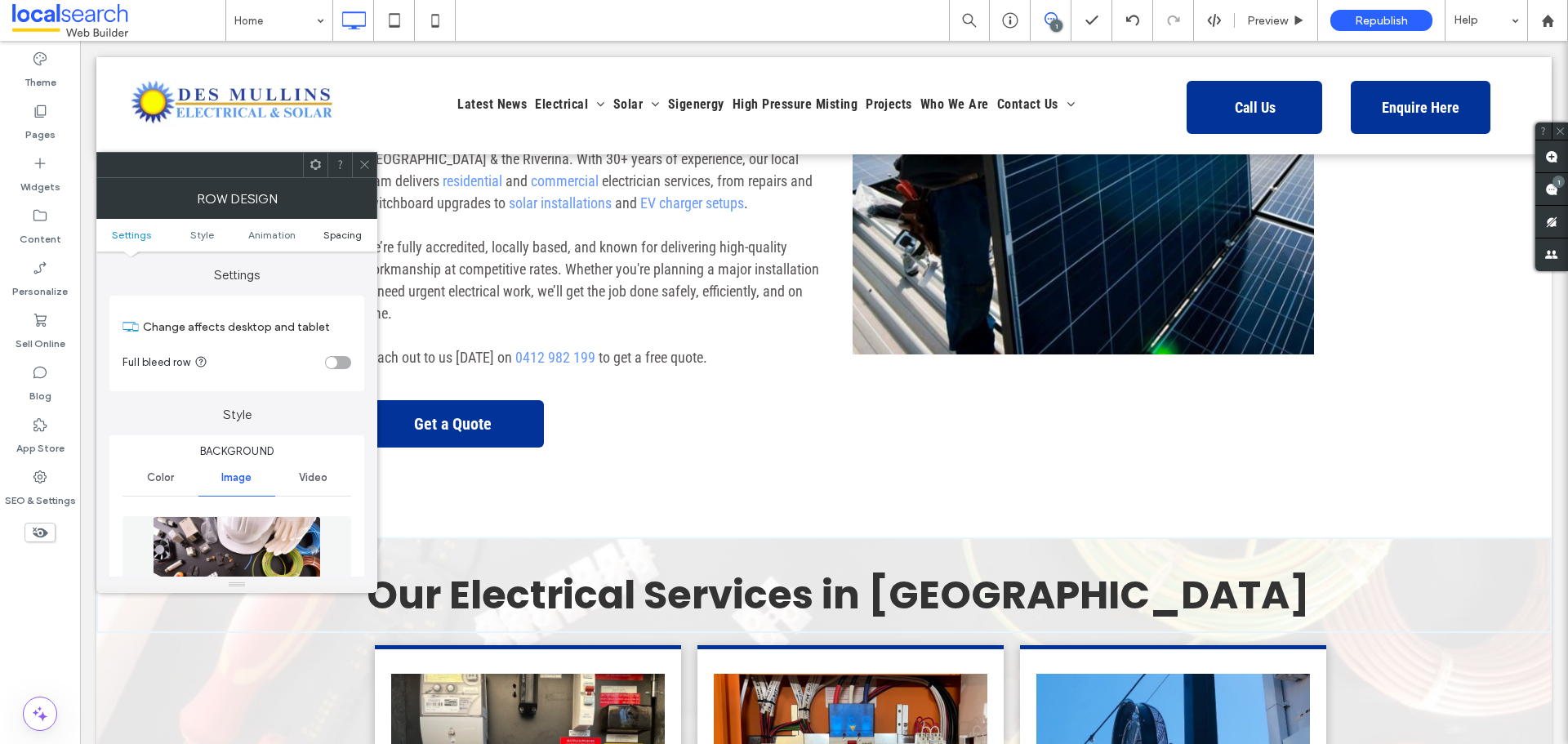
click at [333, 232] on span "Spacing" at bounding box center [342, 234] width 38 height 12
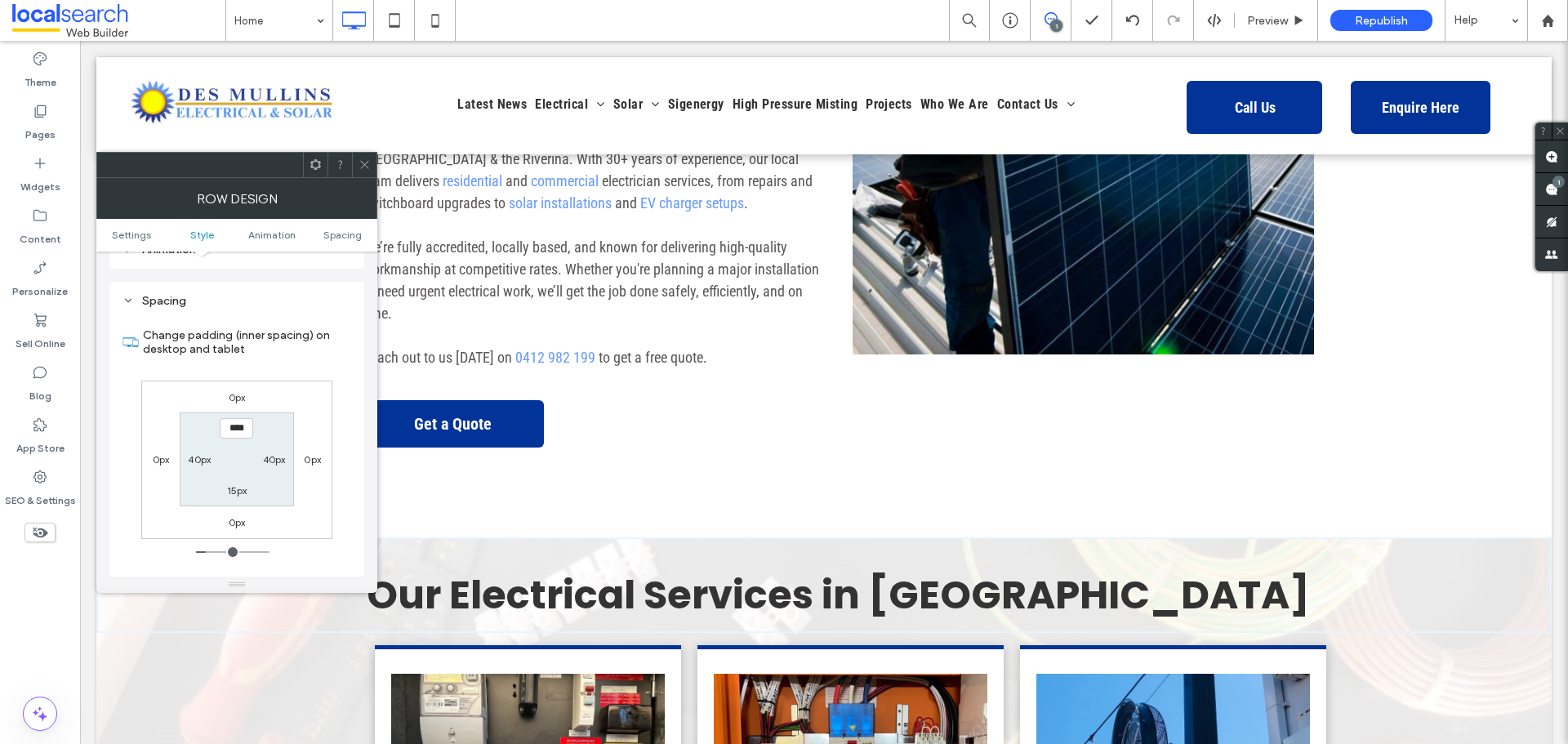
scroll to position [1075, 0]
type input "*****"
type input "***"
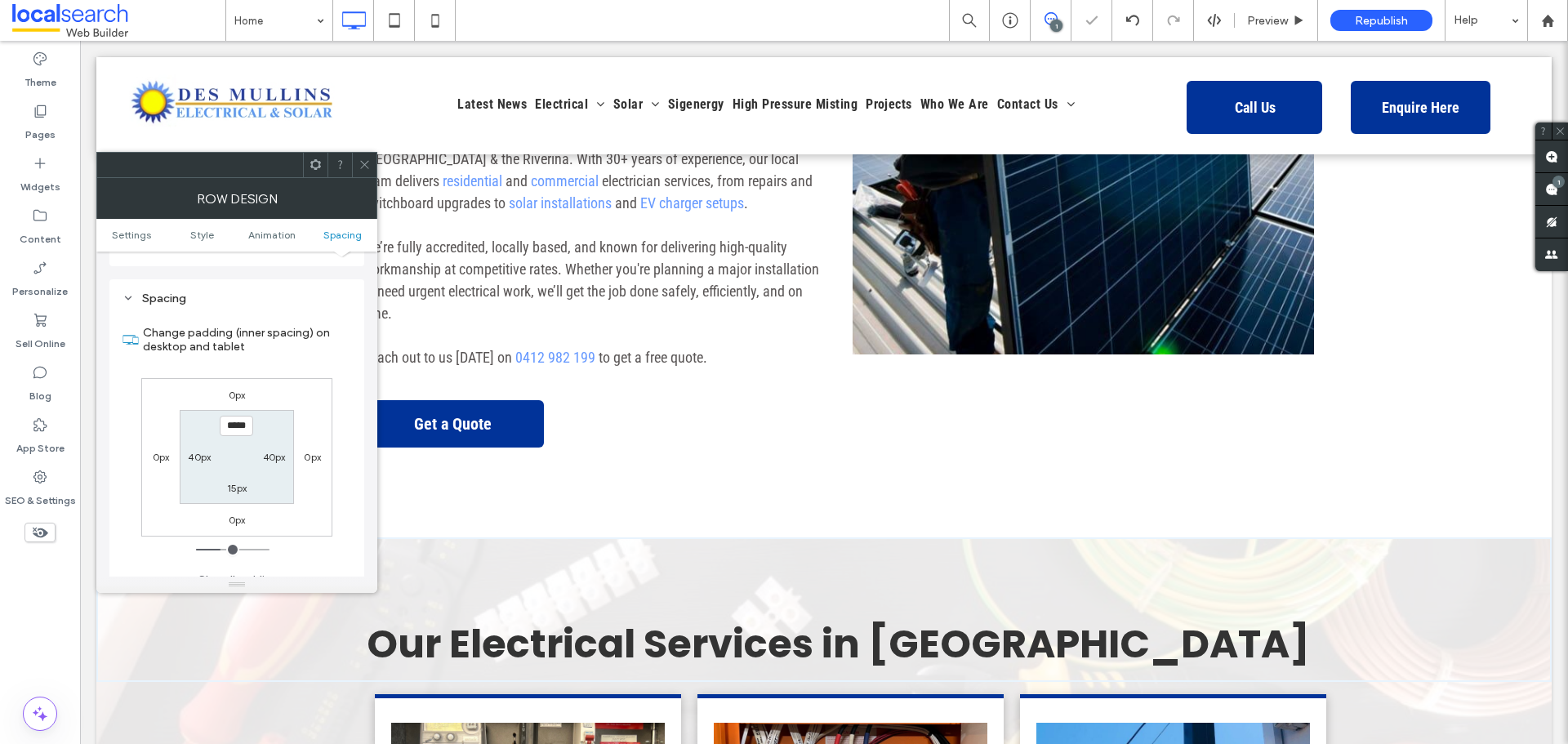
click at [370, 166] on icon at bounding box center [365, 164] width 12 height 12
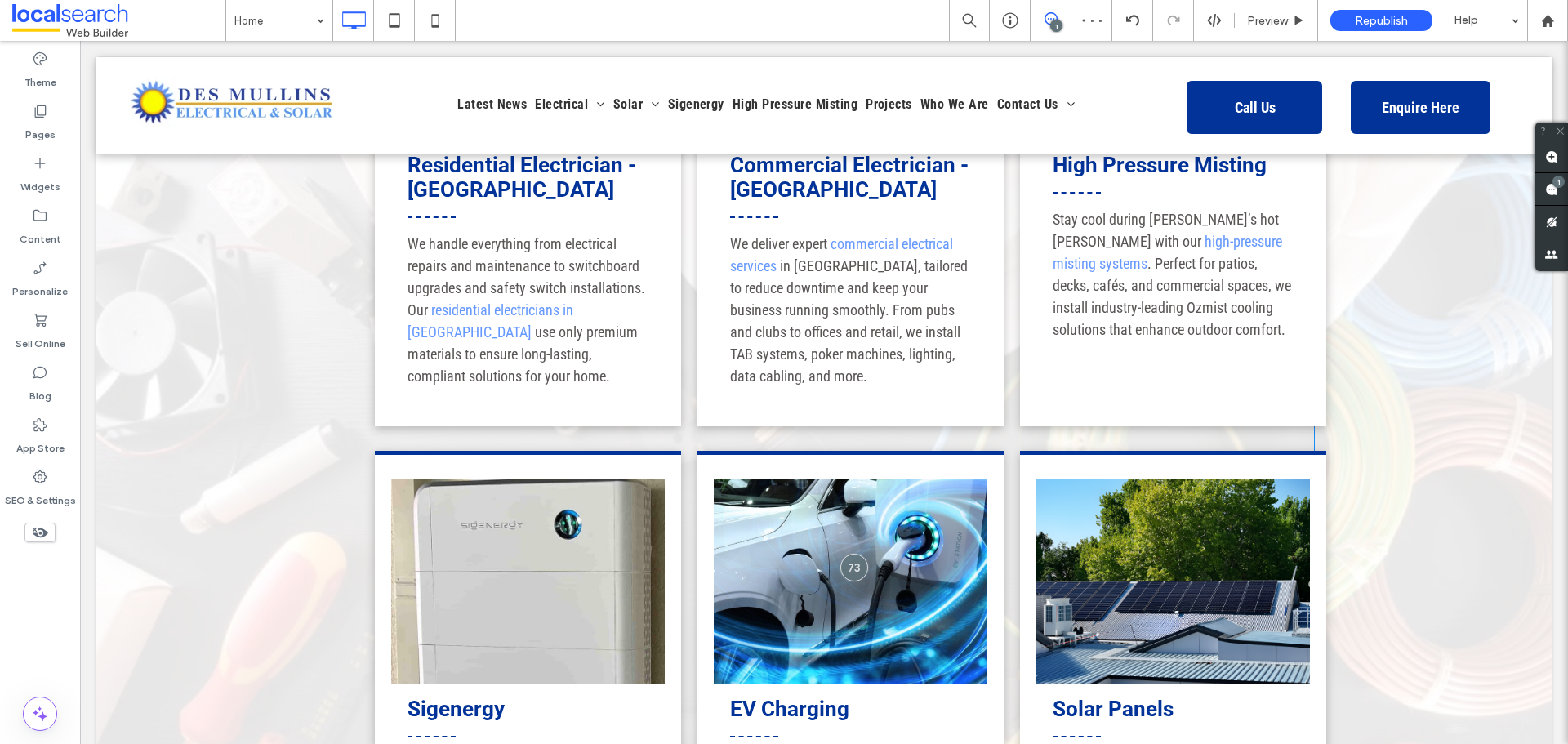
scroll to position [1879, 0]
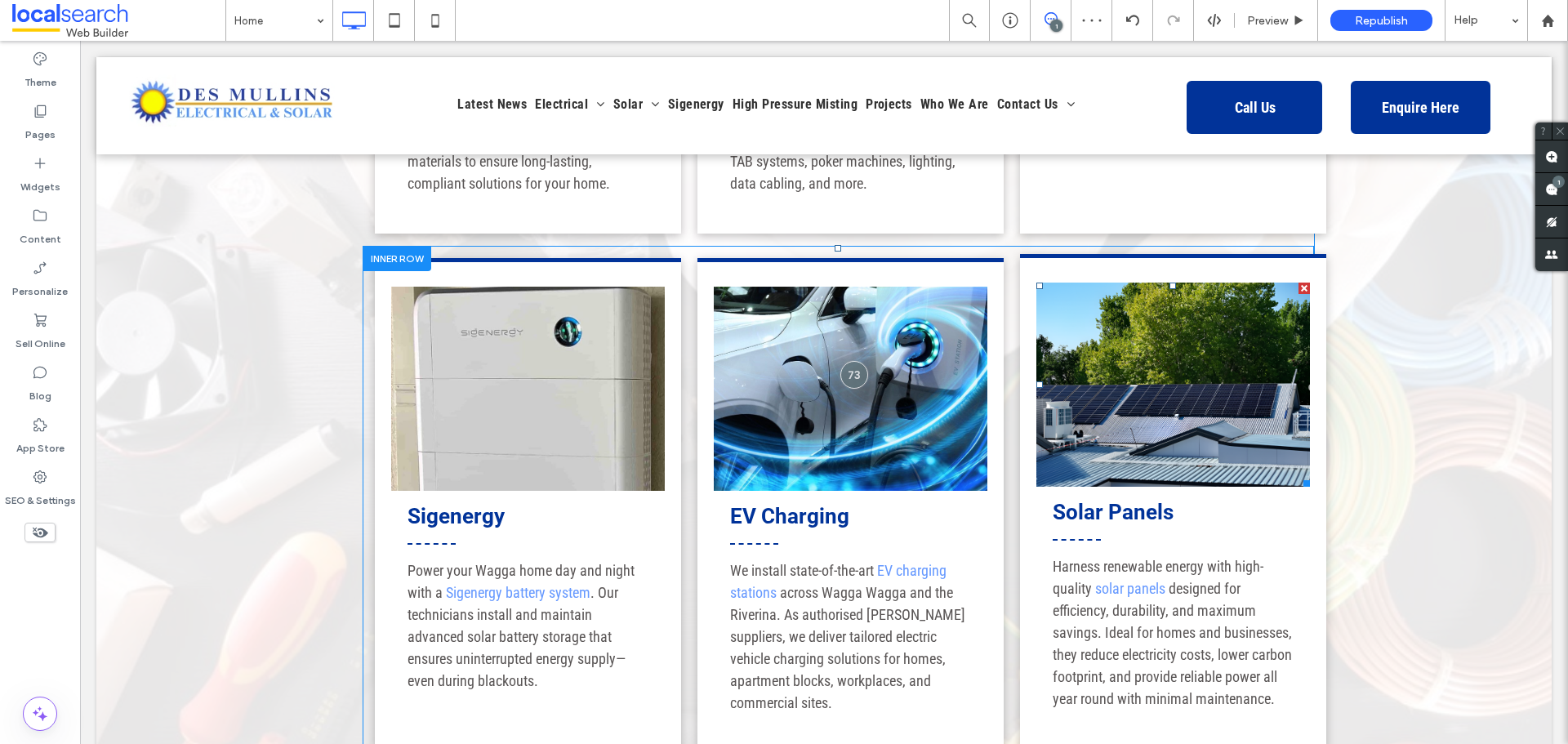
click at [1209, 327] on link at bounding box center [1173, 384] width 273 height 204
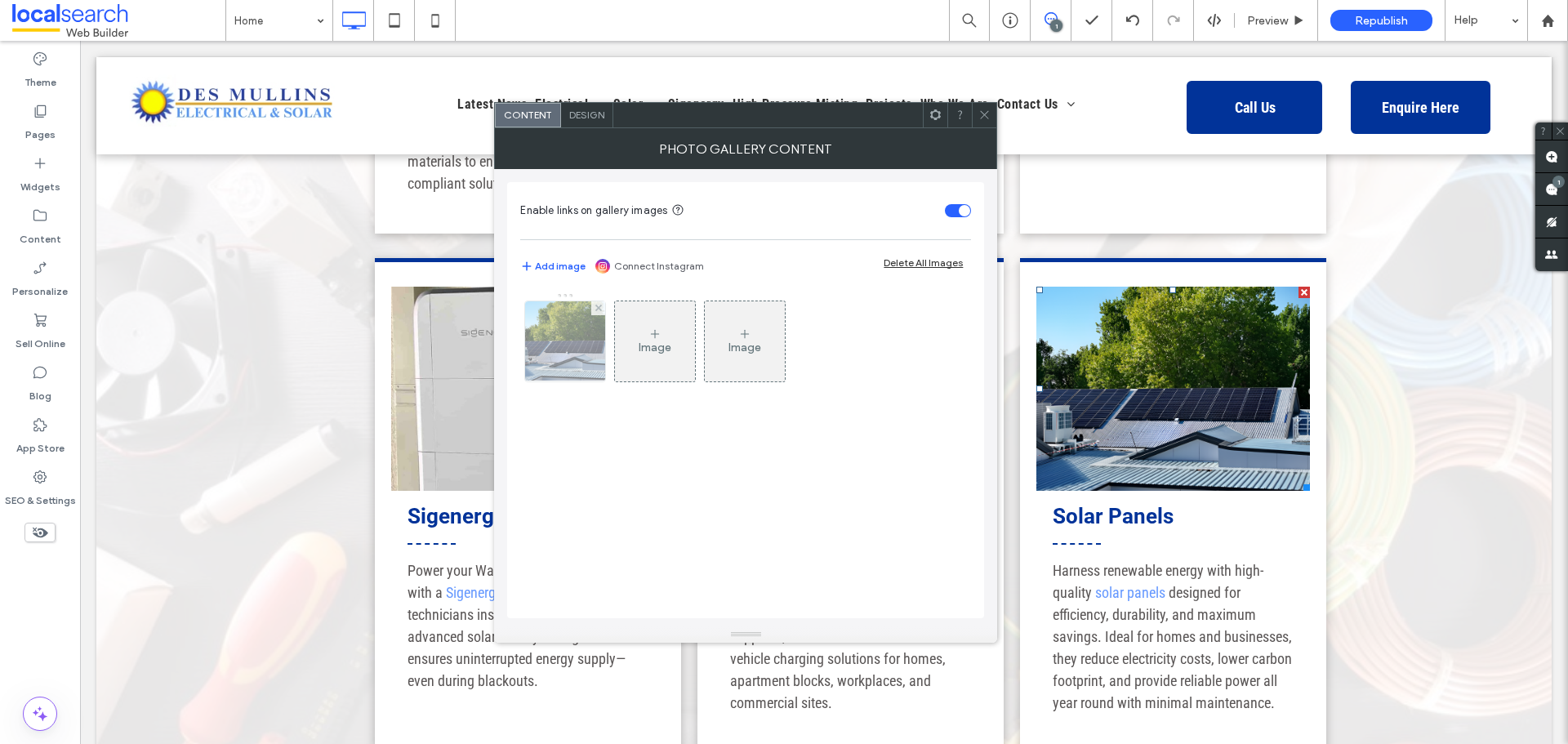
click at [559, 360] on div at bounding box center [565, 341] width 80 height 80
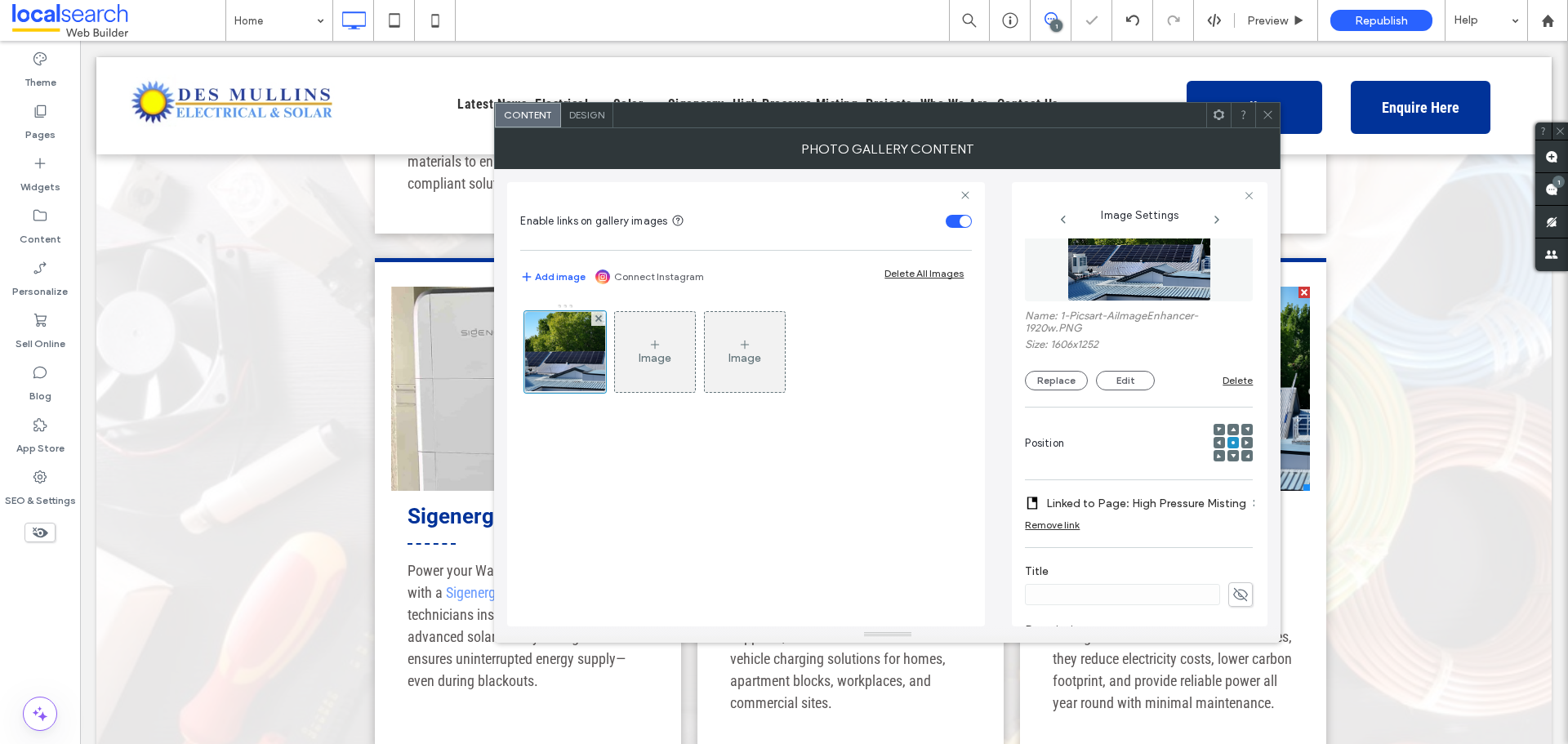
scroll to position [82, 0]
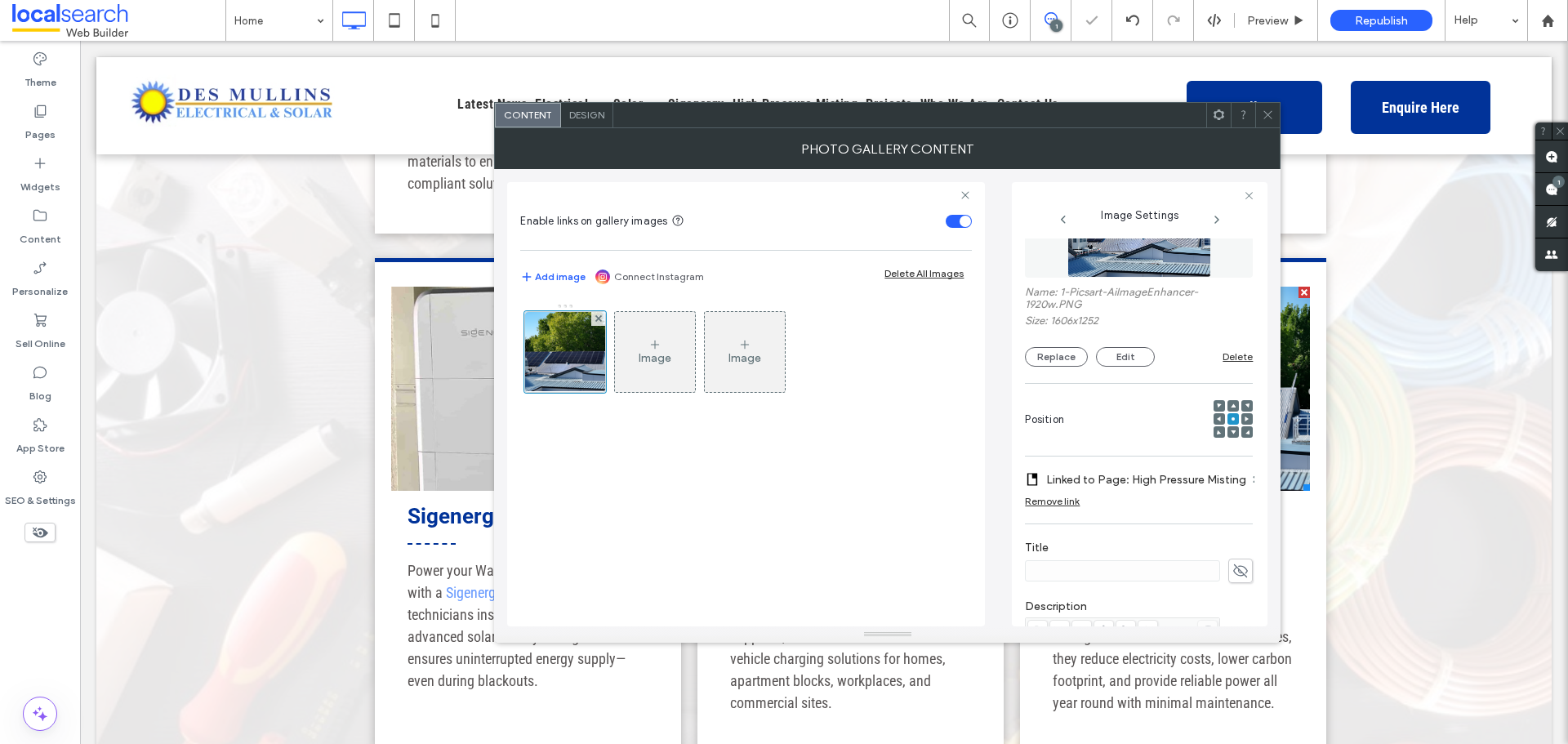
click at [1165, 472] on label "Linked to Page: High Pressure Misting" at bounding box center [1147, 480] width 201 height 30
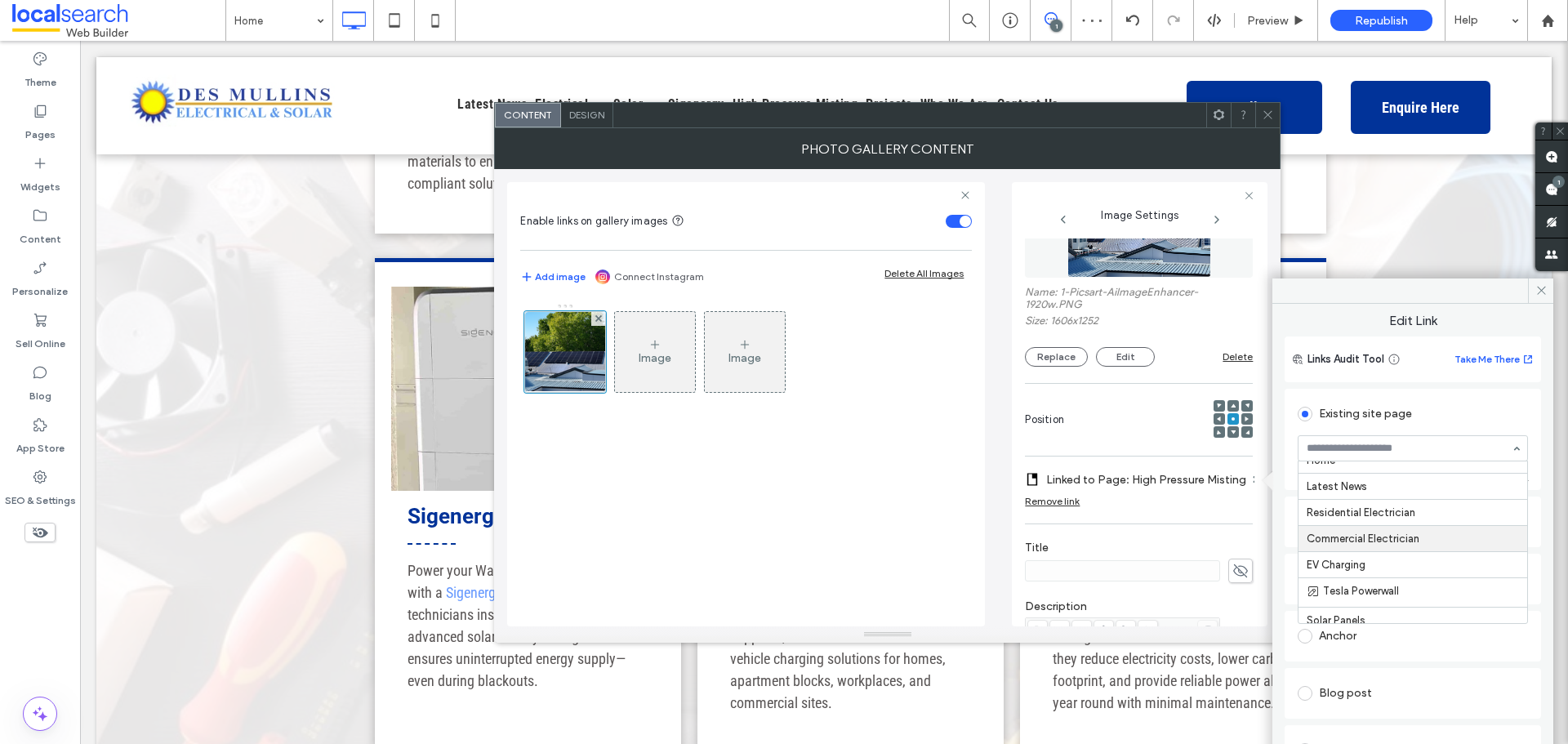
scroll to position [96, 0]
click at [1266, 113] on icon at bounding box center [1268, 114] width 12 height 12
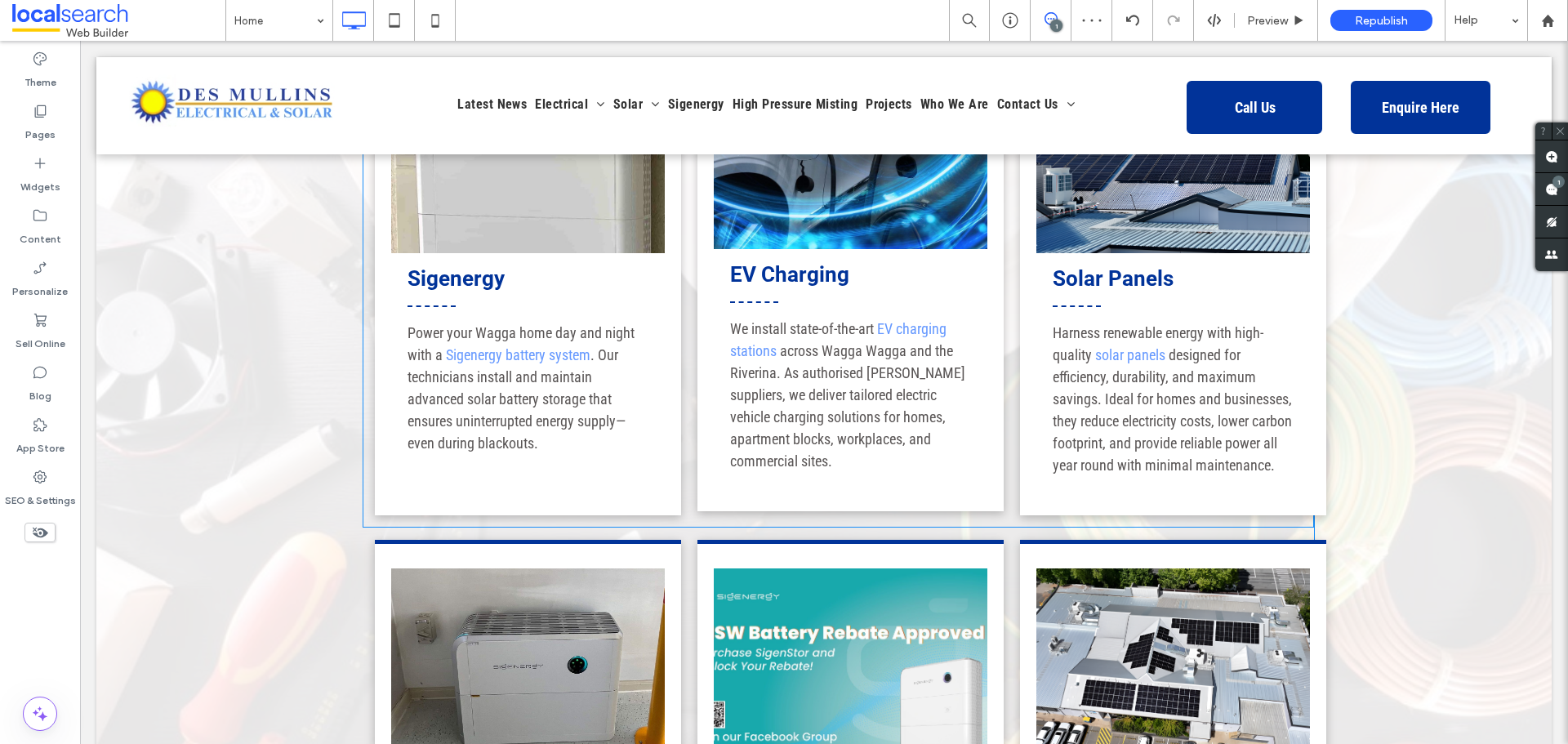
scroll to position [2125, 0]
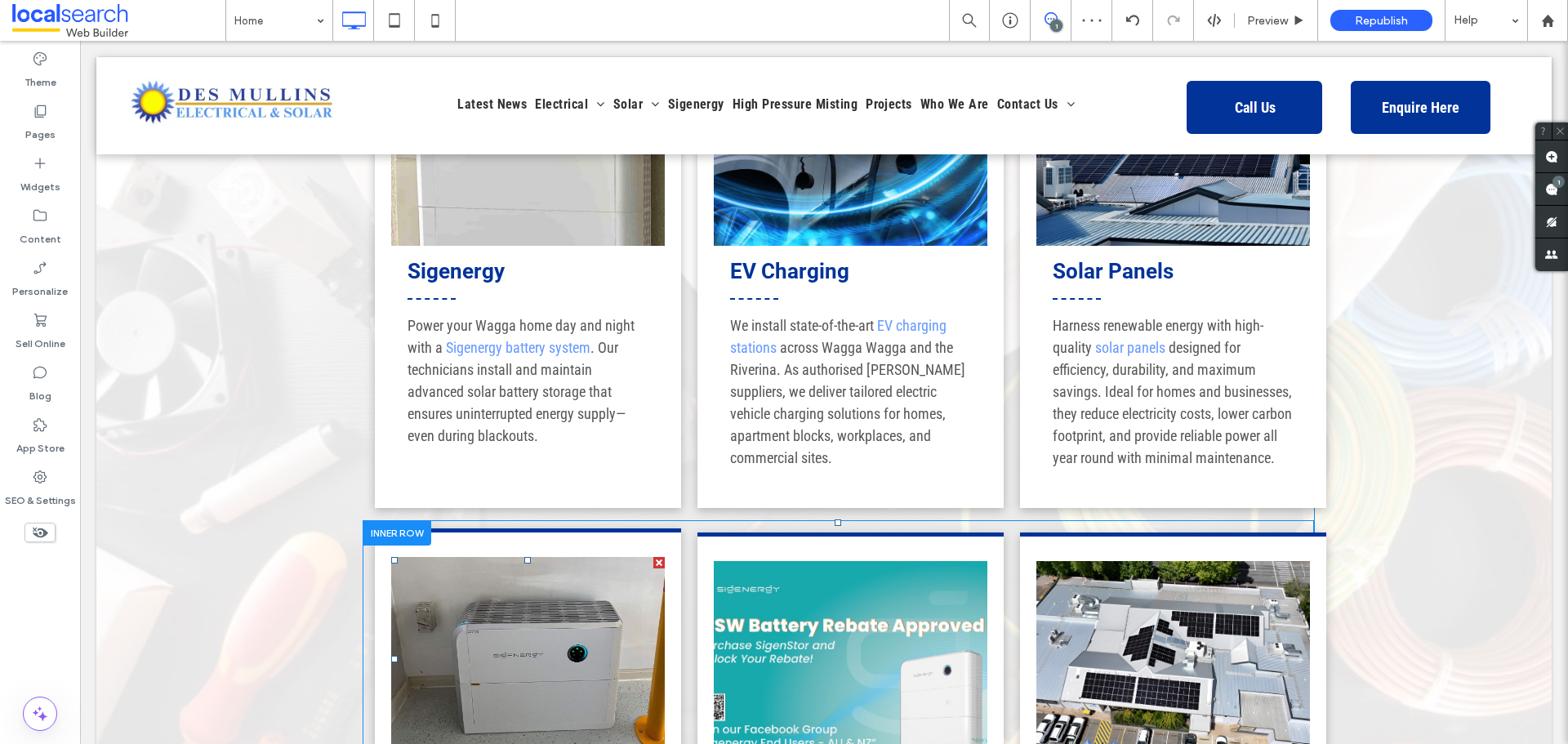
click at [500, 557] on link at bounding box center [527, 659] width 273 height 204
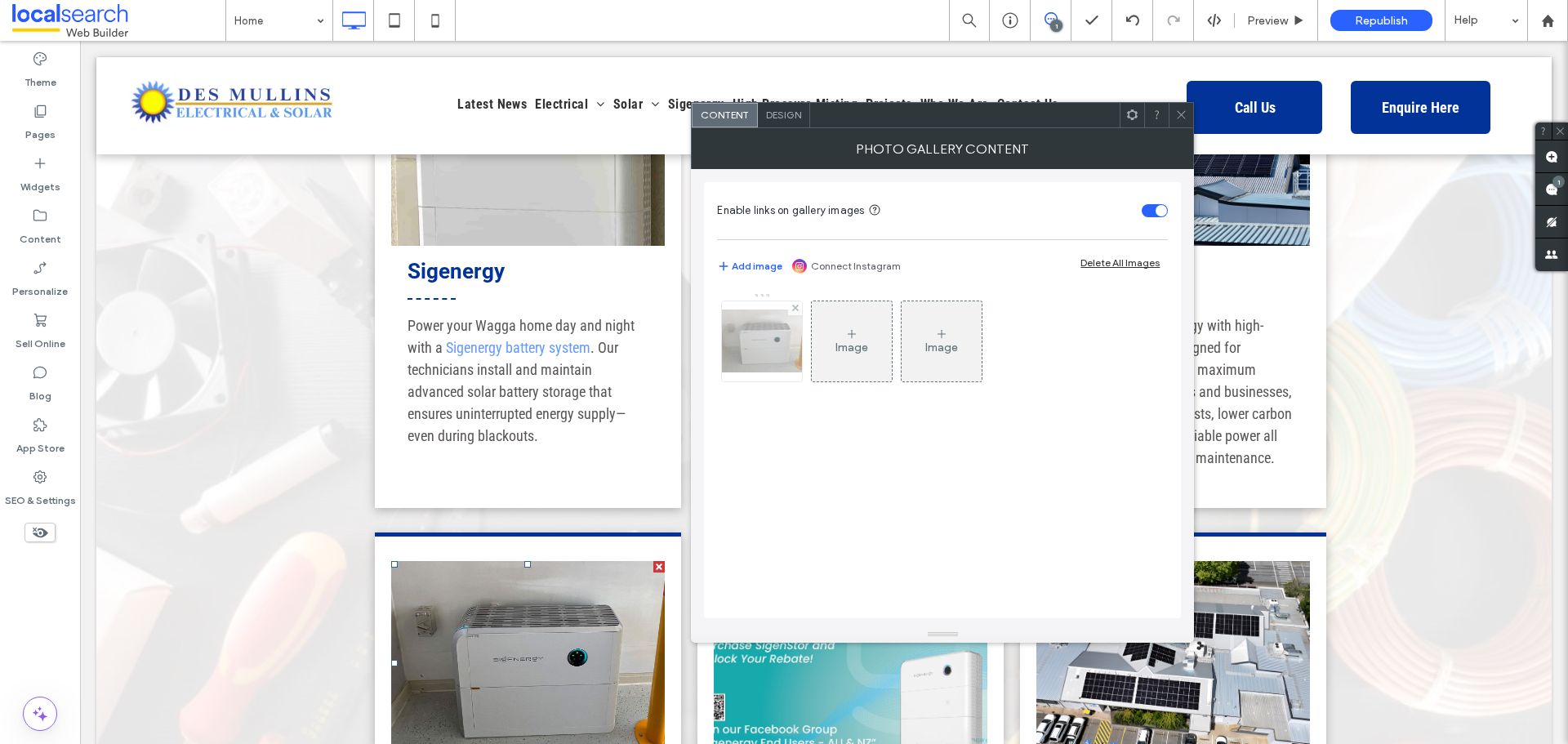
click at [769, 348] on div at bounding box center [762, 341] width 80 height 80
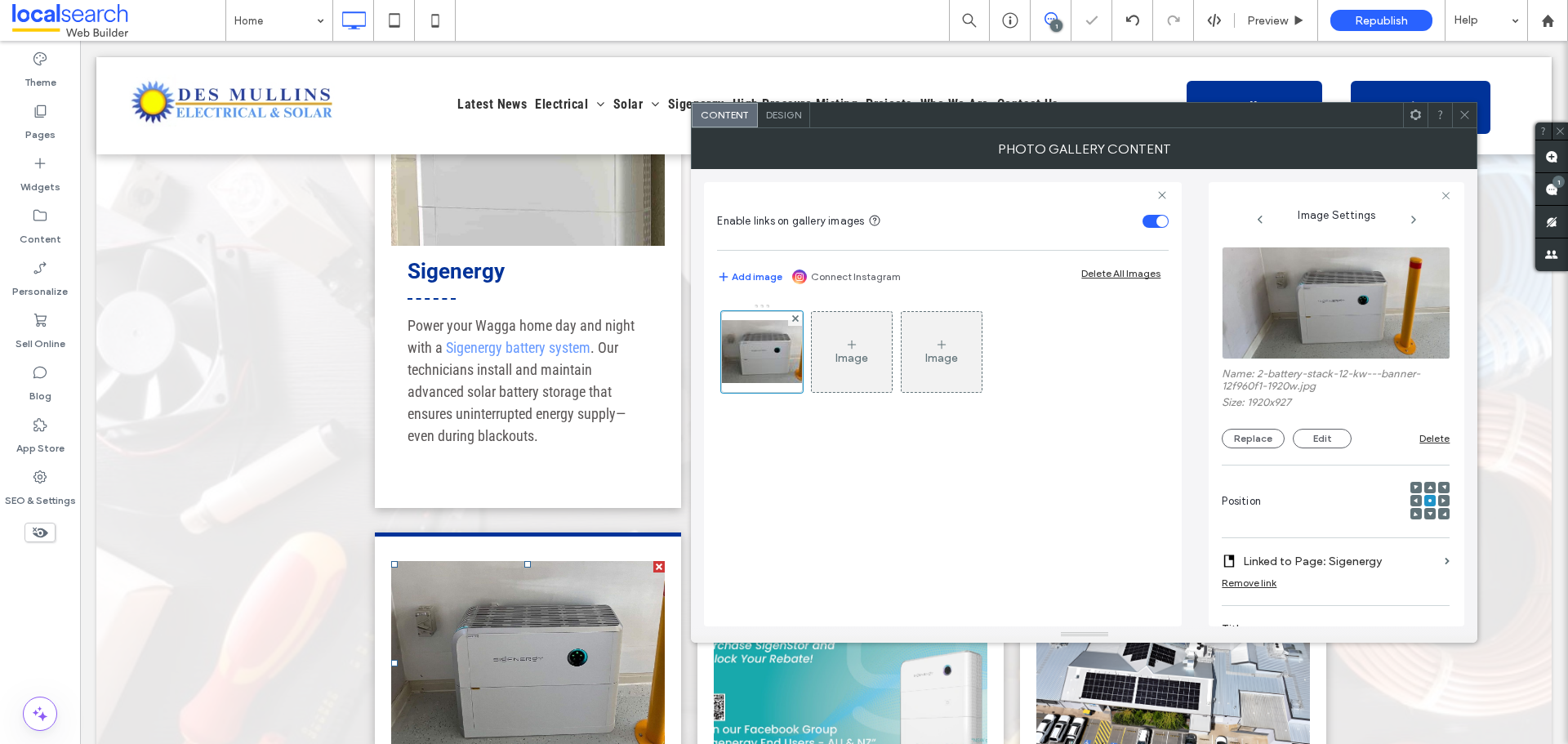
scroll to position [163, 0]
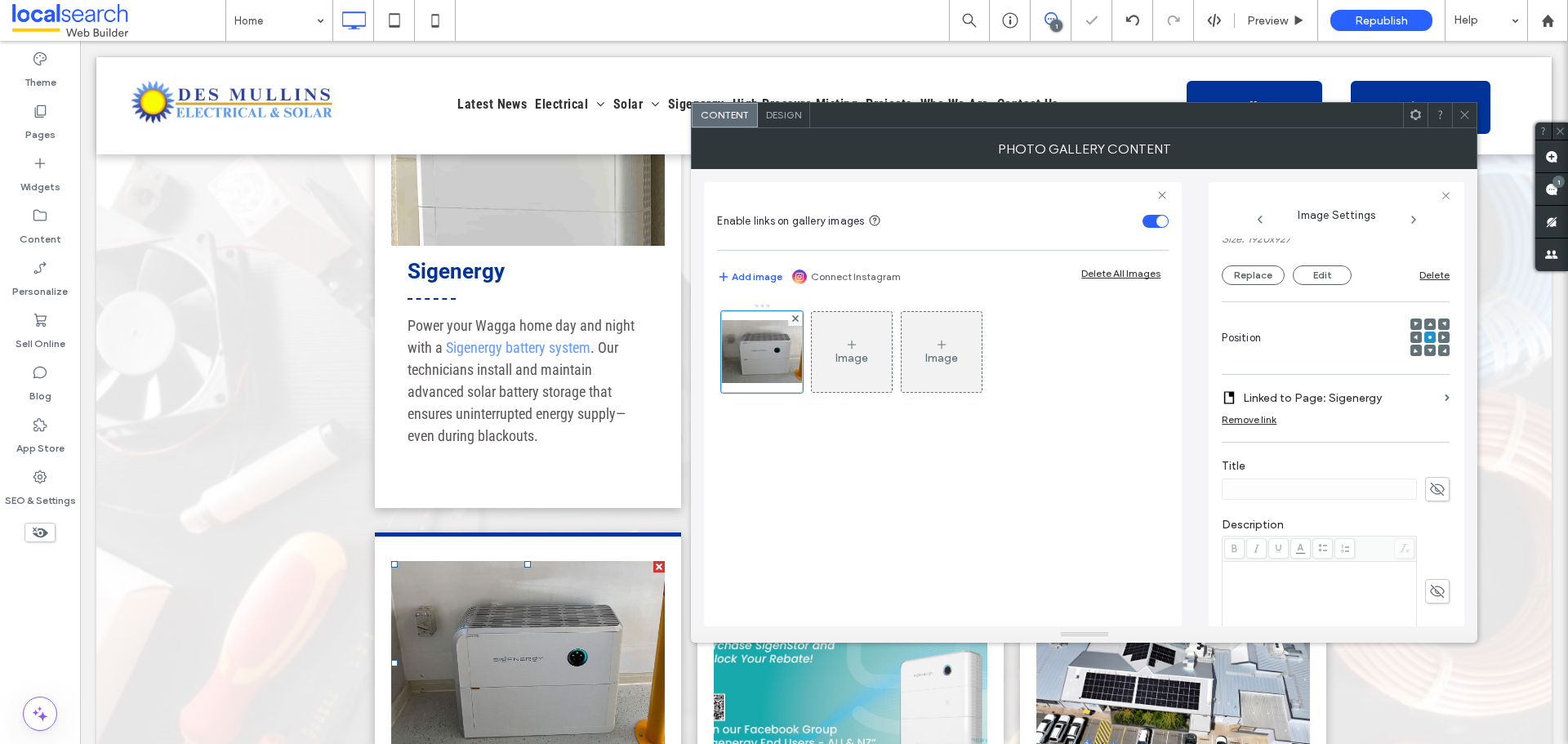
click at [1344, 399] on label "Linked to Page: Sigenergy" at bounding box center [1340, 399] width 195 height 30
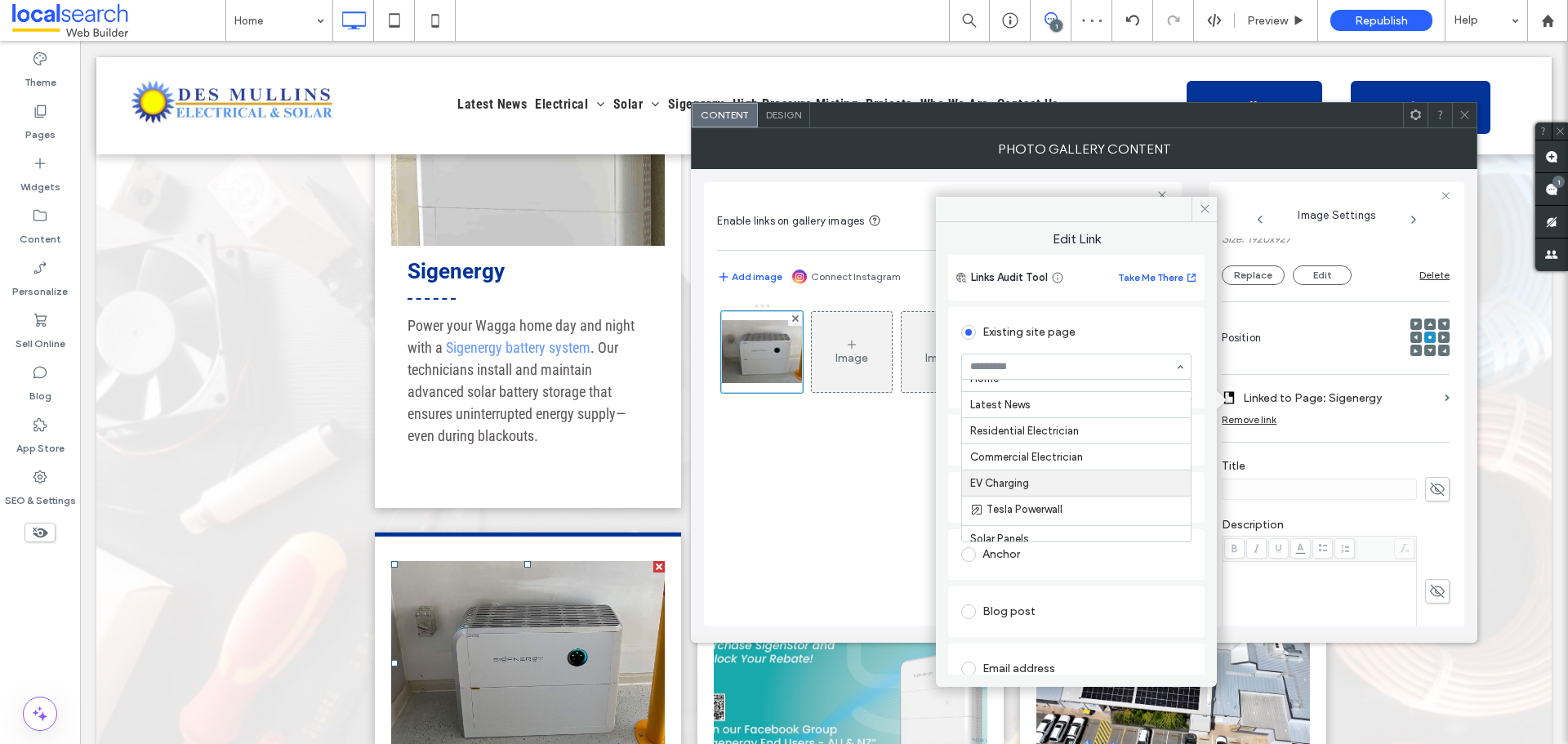
scroll to position [96, 0]
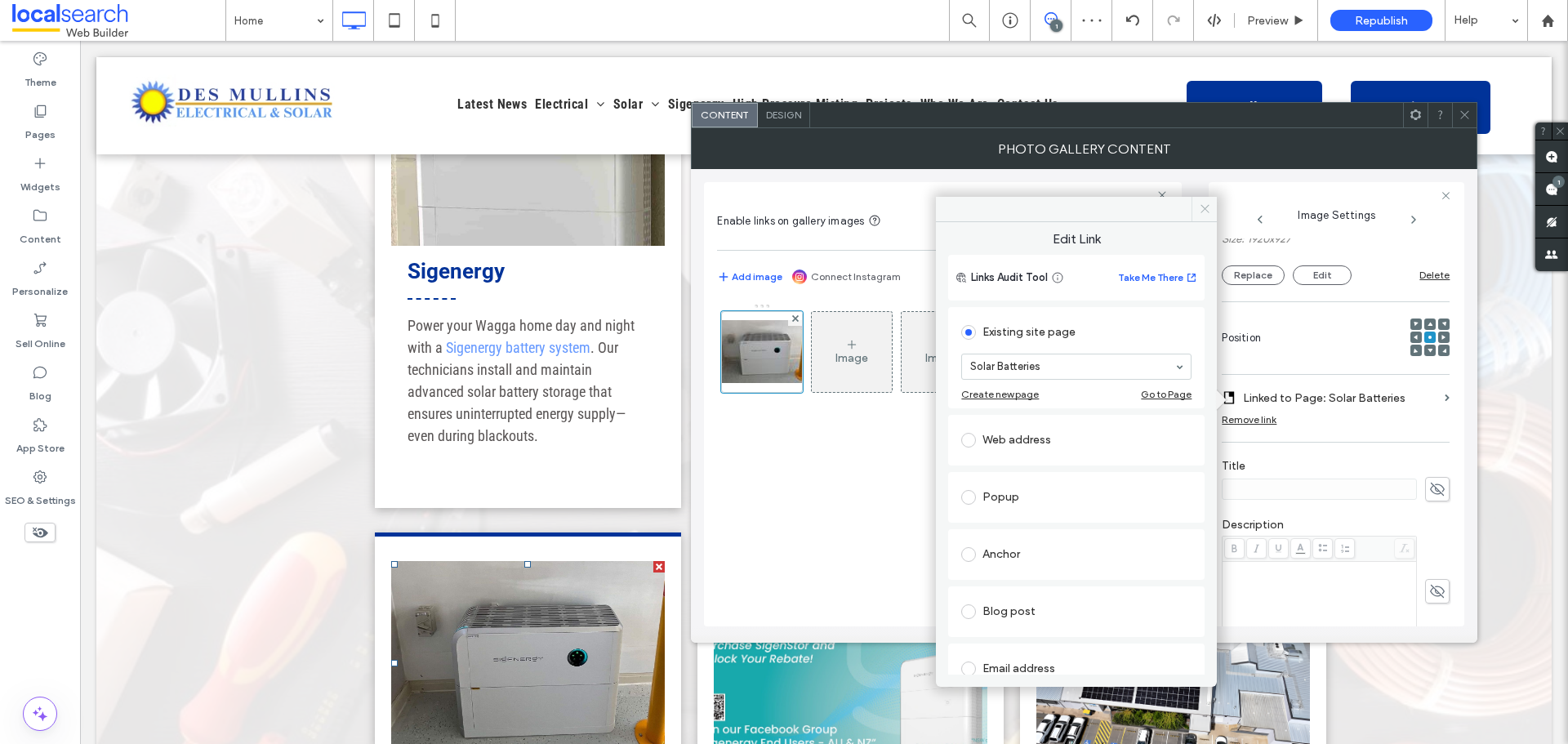
drag, startPoint x: 1207, startPoint y: 212, endPoint x: 1408, endPoint y: 69, distance: 246.7
click at [1207, 212] on icon at bounding box center [1205, 208] width 12 height 12
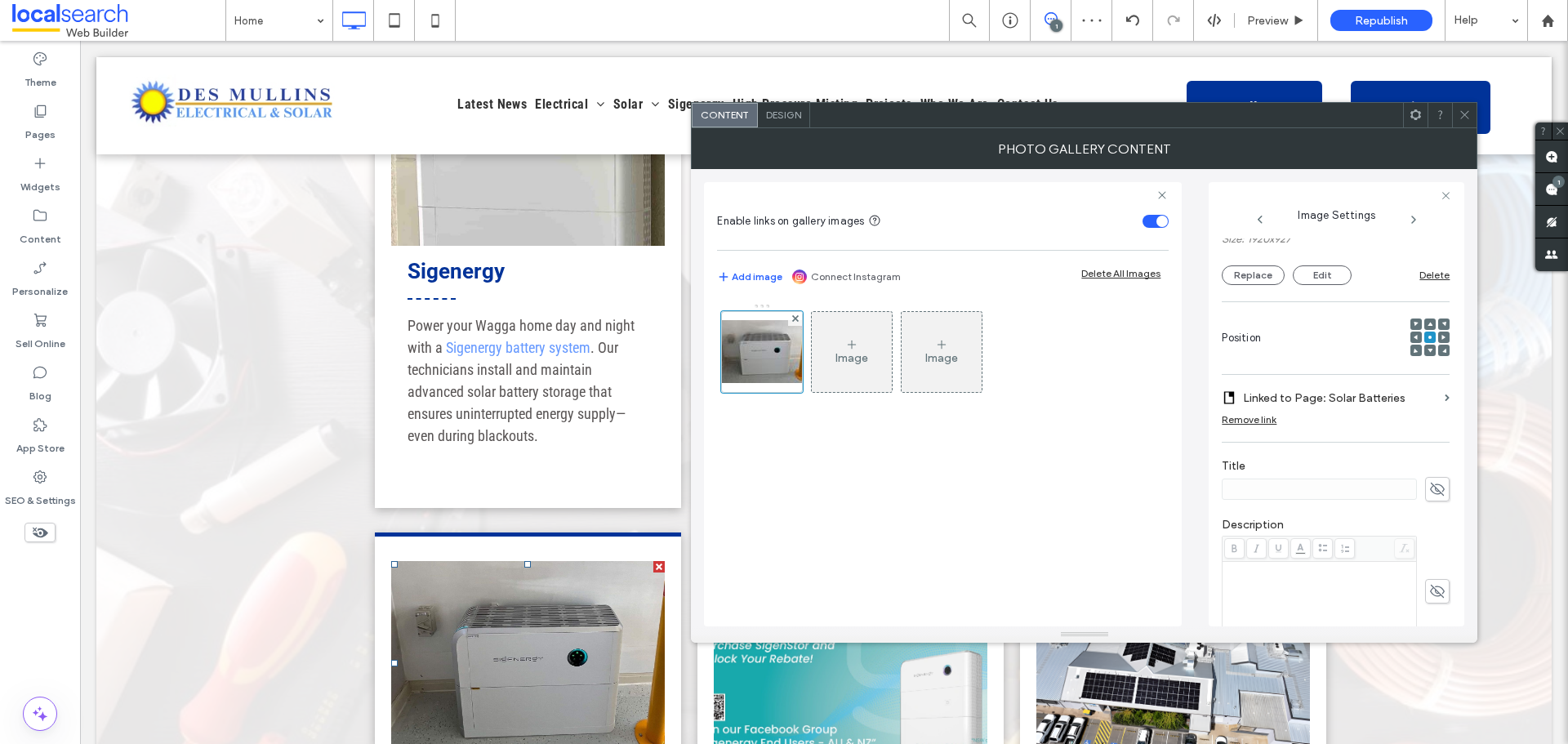
click at [1466, 108] on icon at bounding box center [1465, 114] width 12 height 12
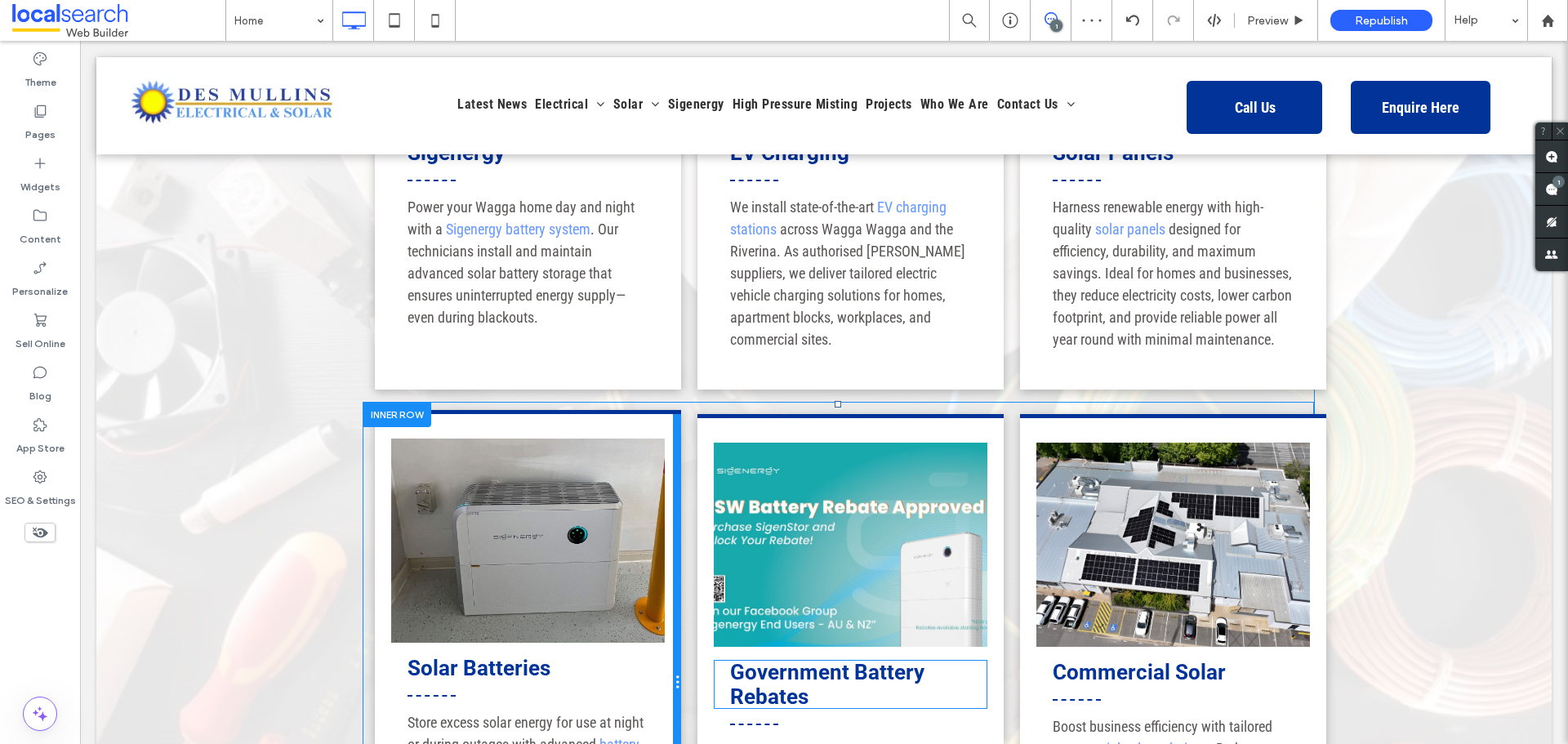
scroll to position [2288, 0]
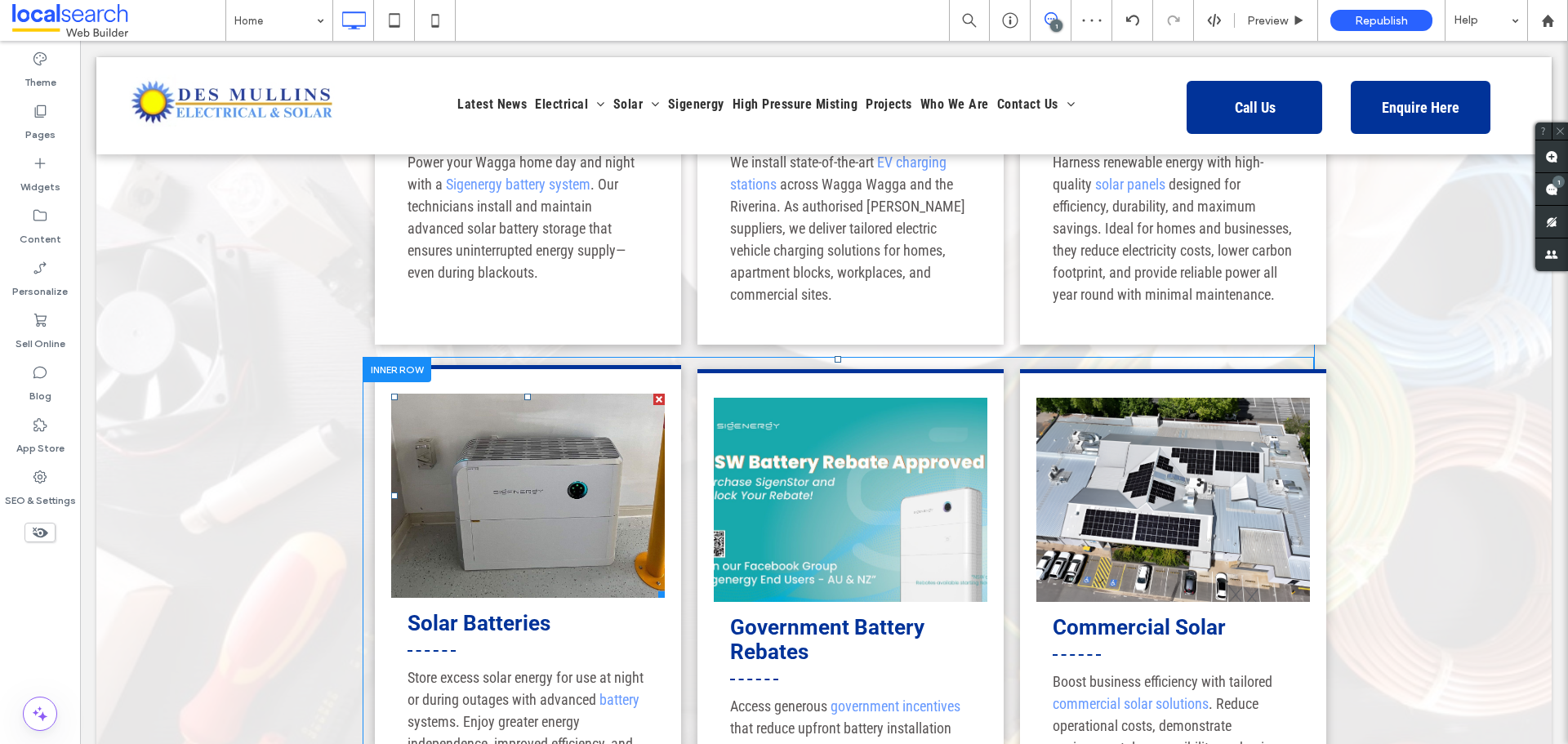
click at [597, 437] on link at bounding box center [527, 495] width 273 height 204
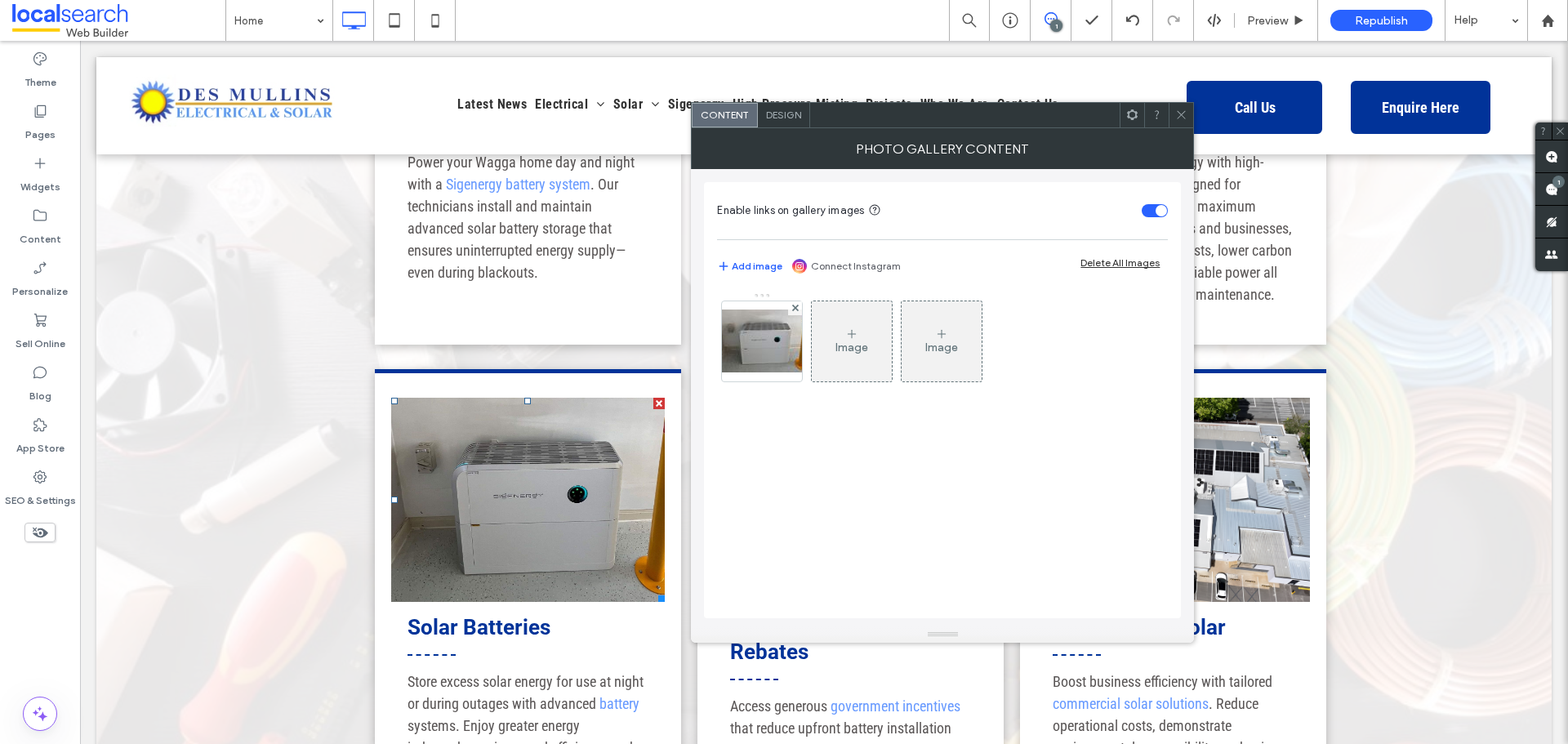
click at [746, 350] on img at bounding box center [762, 341] width 130 height 63
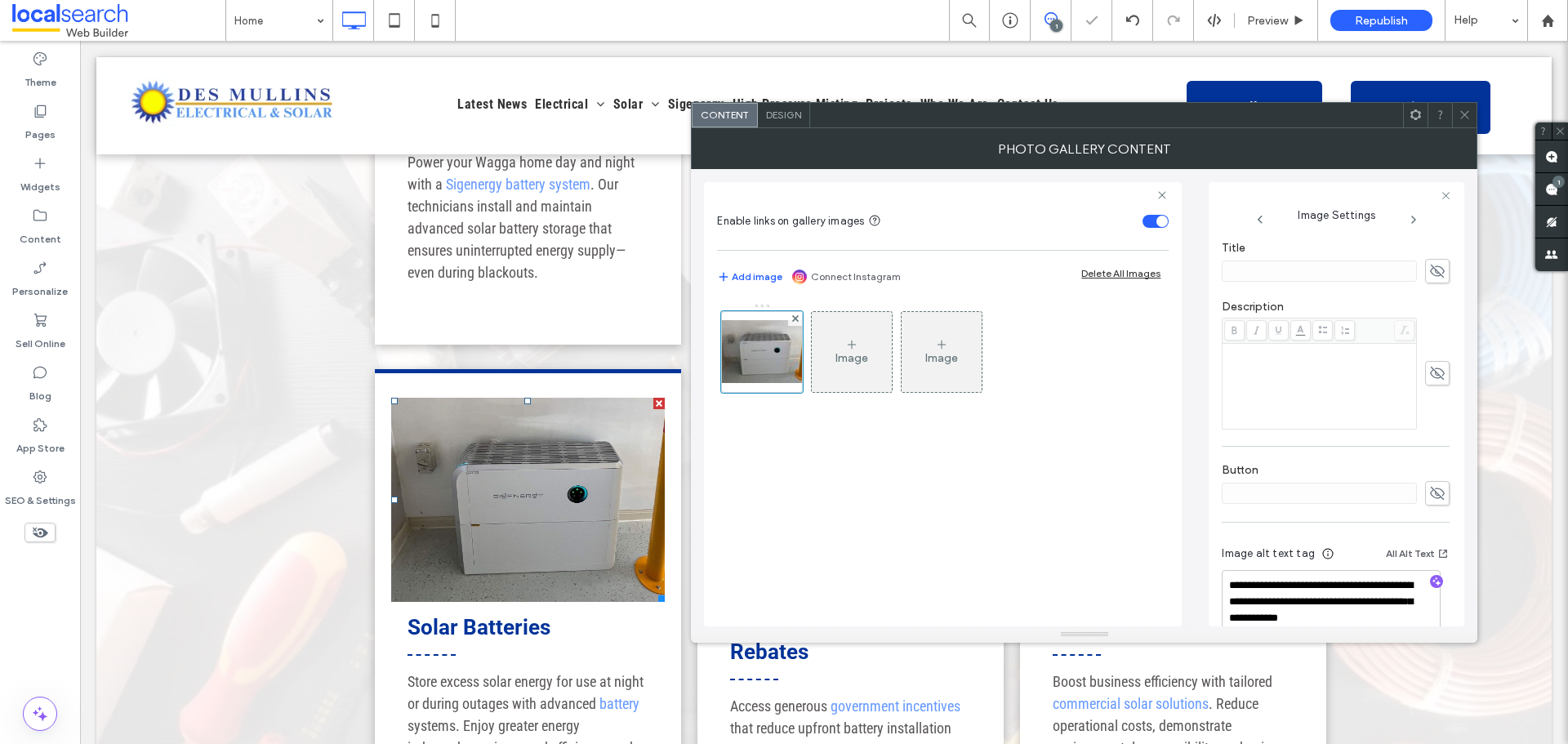
scroll to position [409, 0]
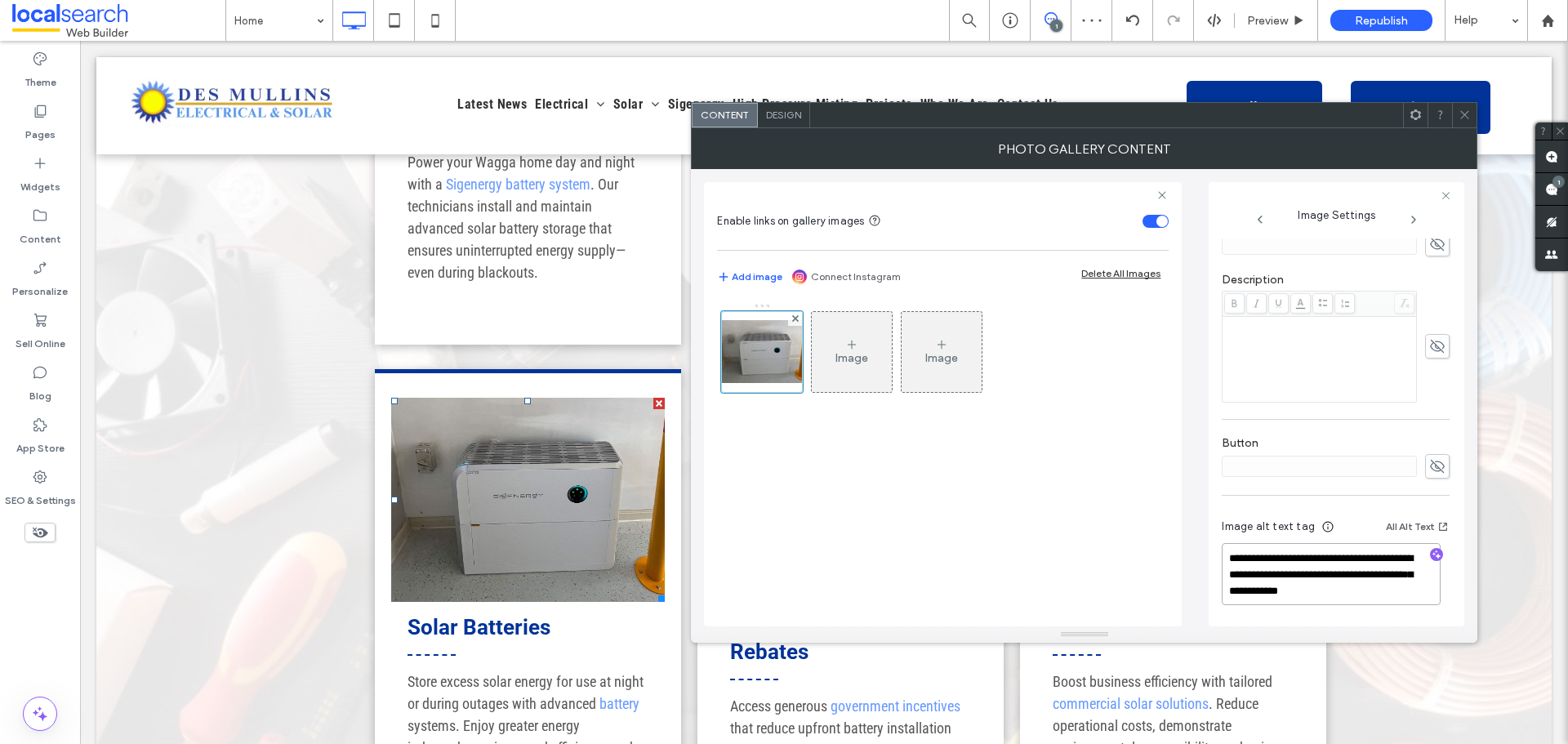
drag, startPoint x: 1288, startPoint y: 576, endPoint x: 1401, endPoint y: 595, distance: 114.6
click at [1401, 595] on textarea "**********" at bounding box center [1331, 574] width 219 height 62
click at [1431, 554] on icon "button" at bounding box center [1437, 555] width 12 height 12
drag, startPoint x: 1323, startPoint y: 596, endPoint x: 1257, endPoint y: 559, distance: 75.7
click at [1257, 559] on textarea "**********" at bounding box center [1331, 574] width 219 height 62
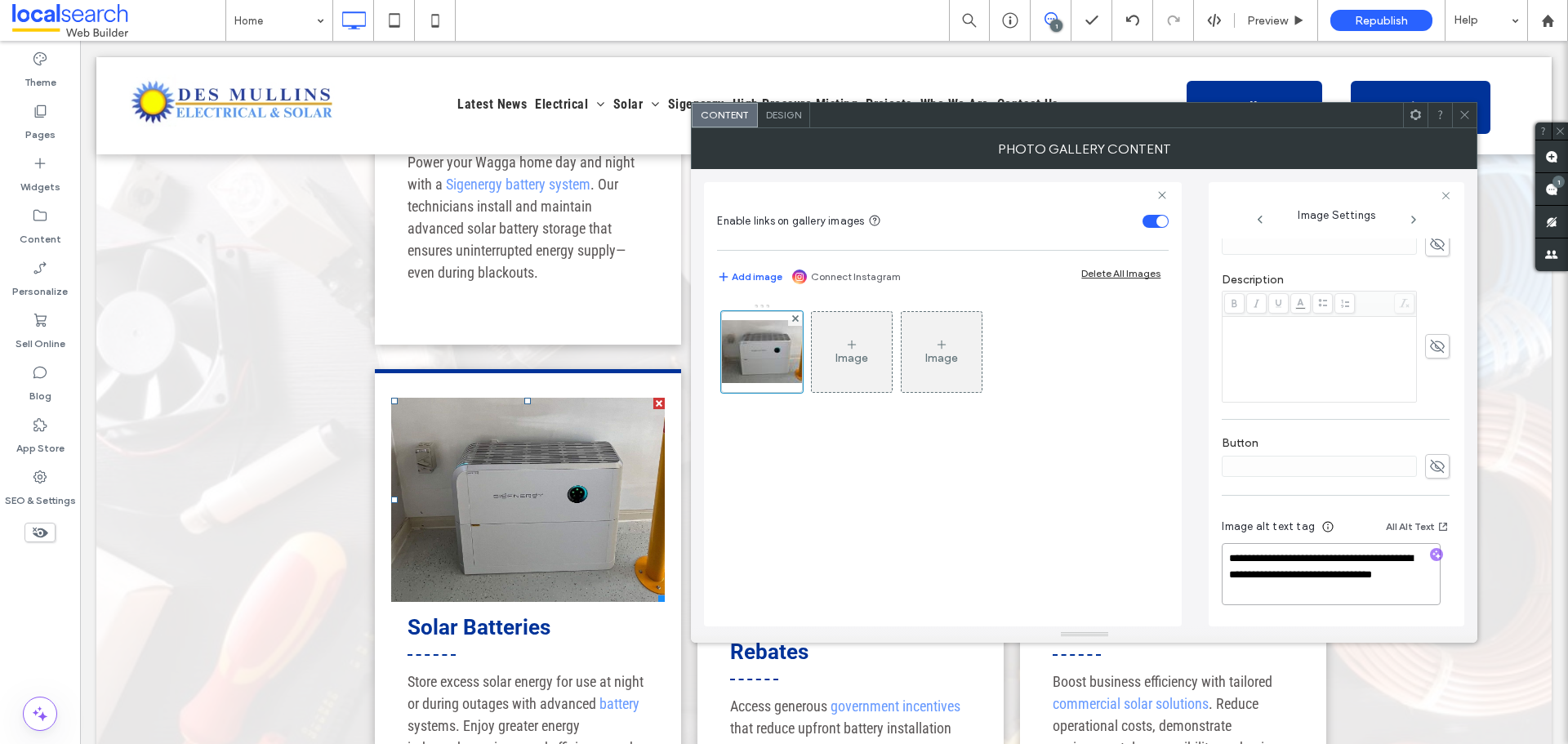
click at [1353, 592] on textarea "**********" at bounding box center [1331, 574] width 219 height 62
click at [1355, 592] on textarea "**********" at bounding box center [1331, 574] width 219 height 62
paste textarea "**********"
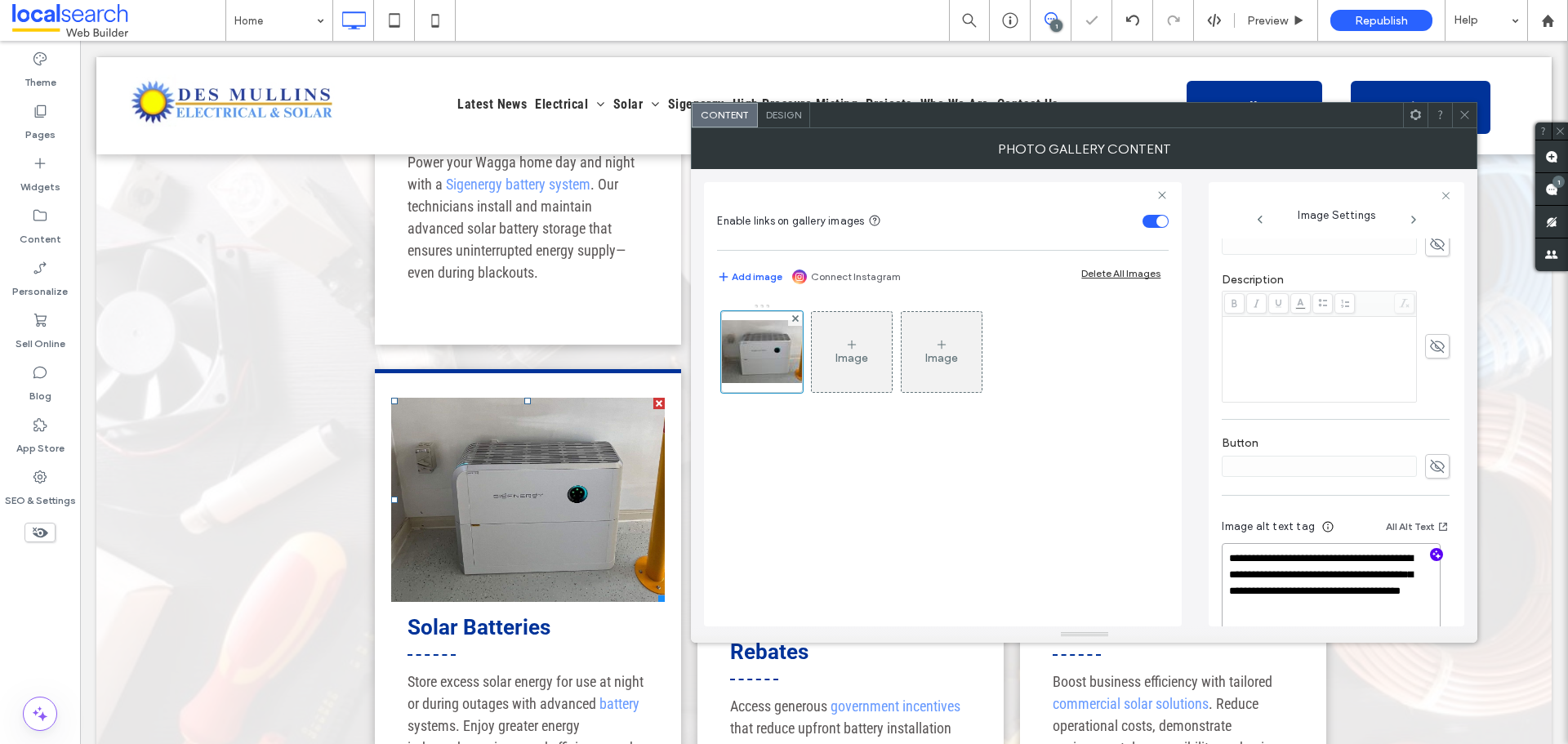
type textarea "**********"
click at [1462, 118] on use at bounding box center [1466, 115] width 8 height 8
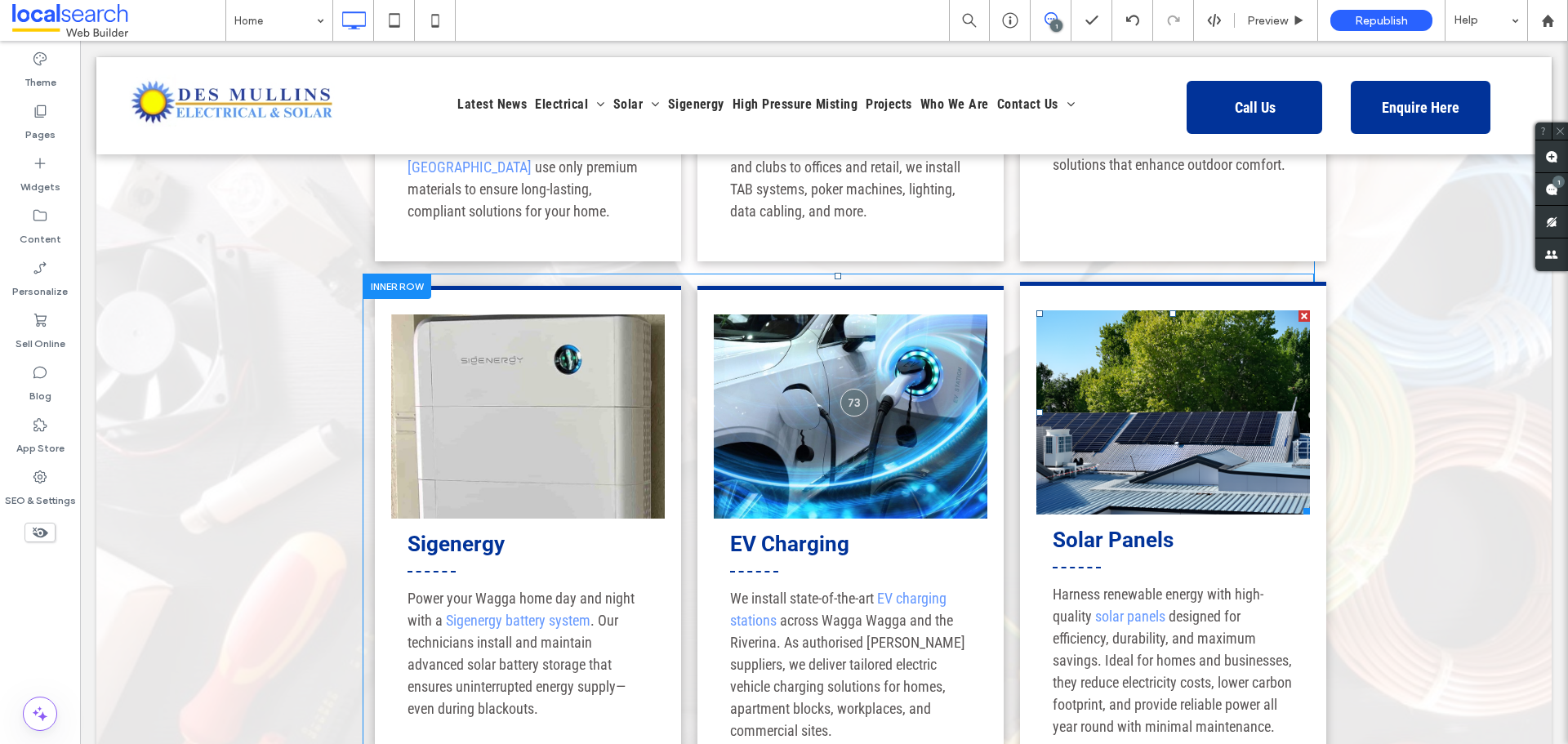
scroll to position [1798, 0]
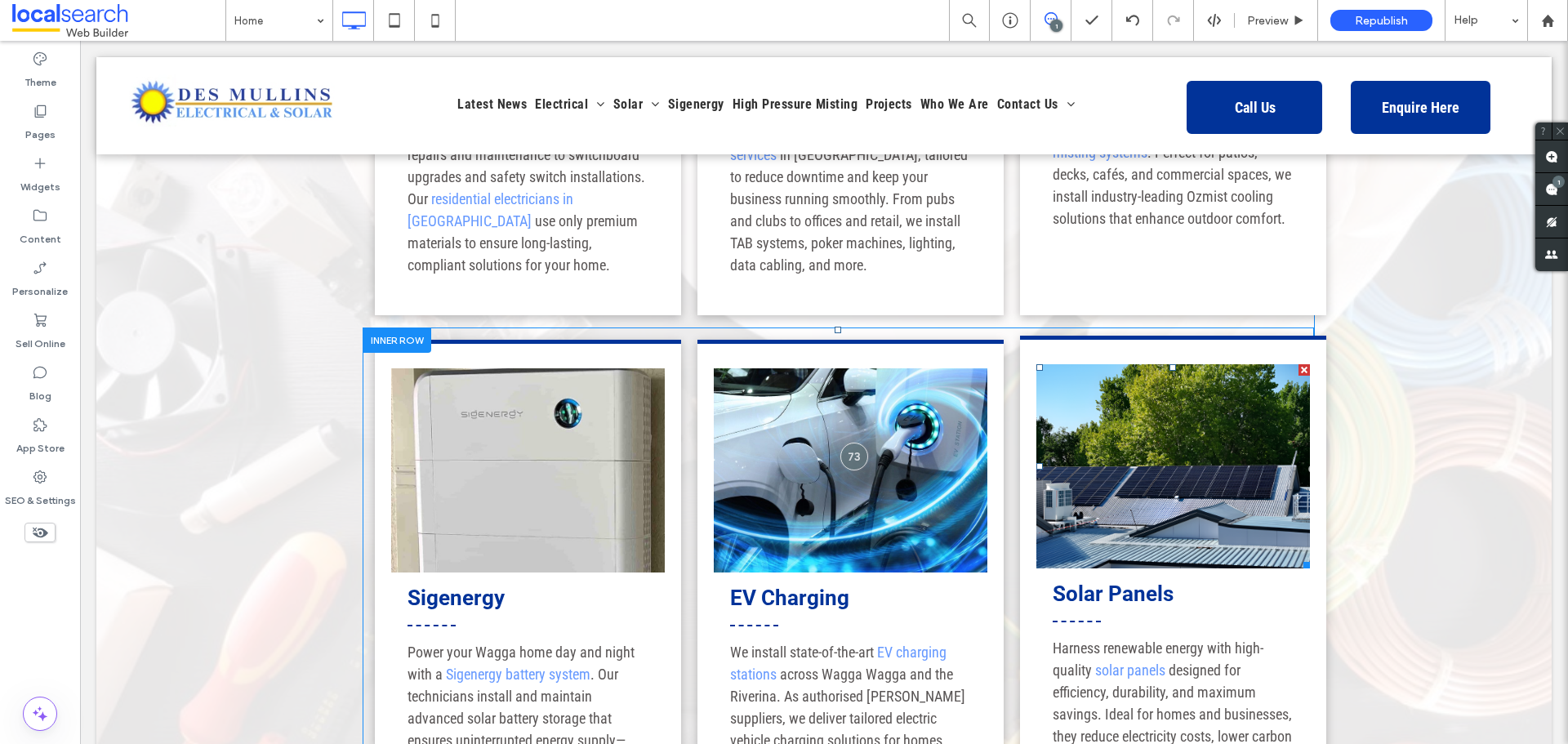
click at [1242, 365] on link at bounding box center [1173, 466] width 273 height 204
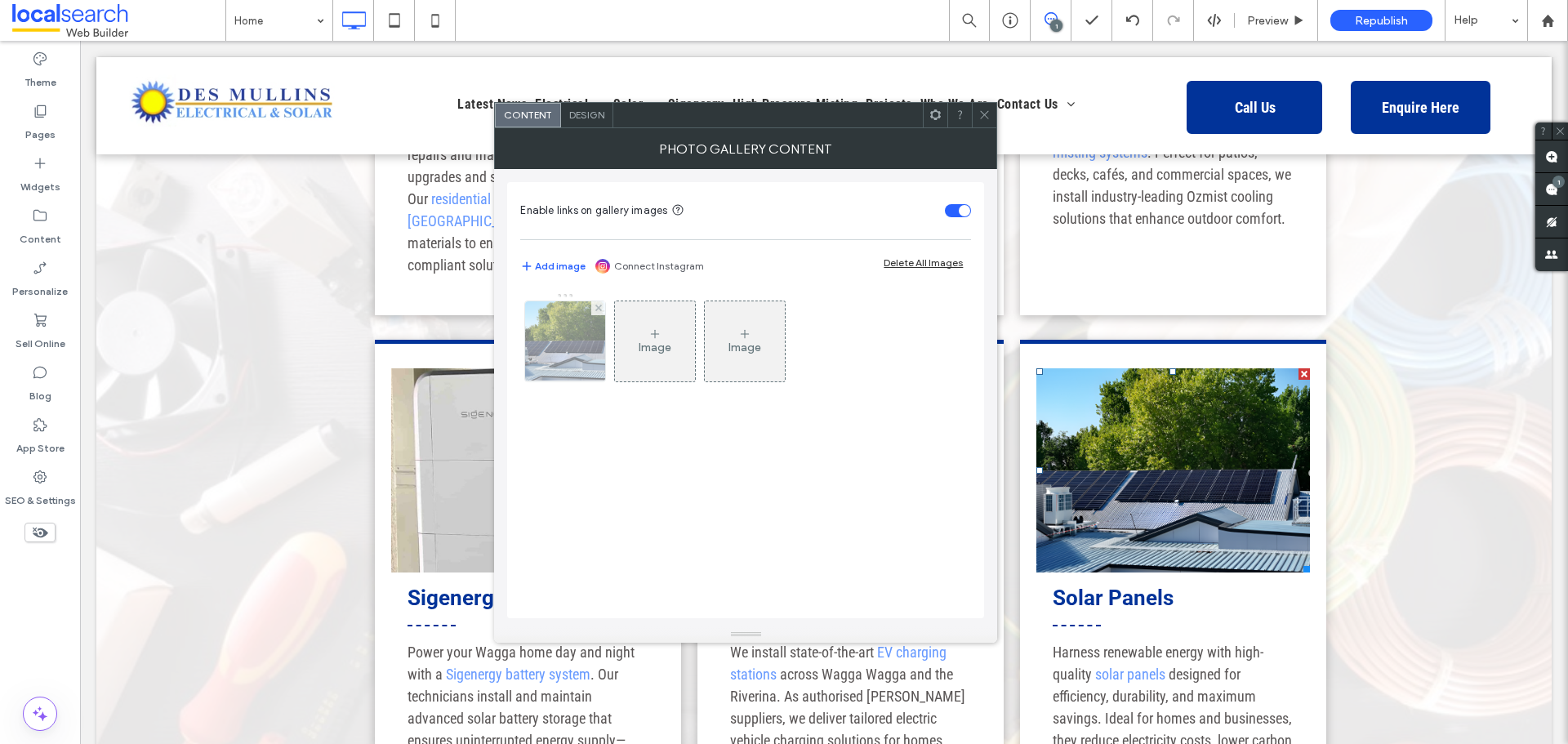
click at [562, 347] on img at bounding box center [565, 341] width 102 height 80
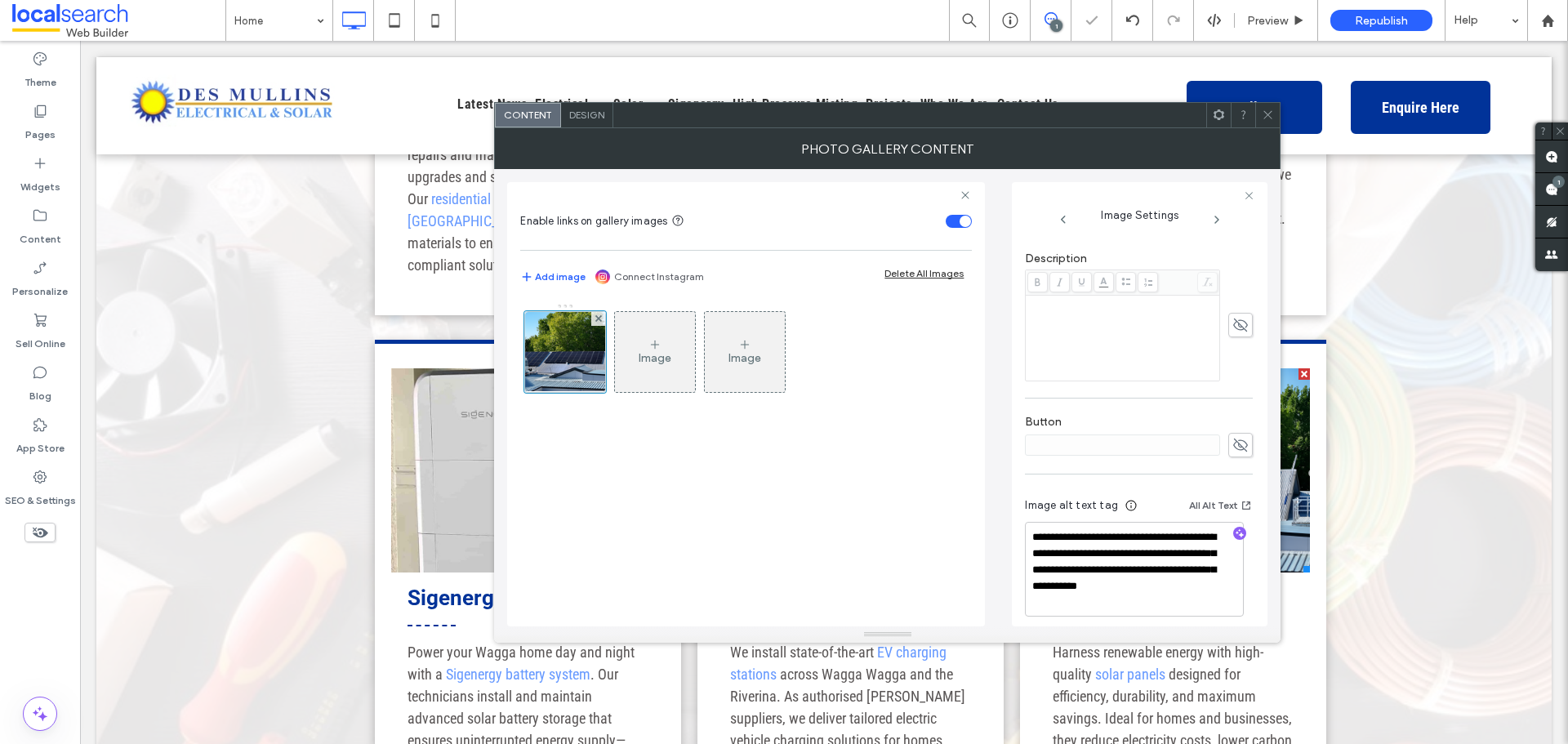
scroll to position [441, 0]
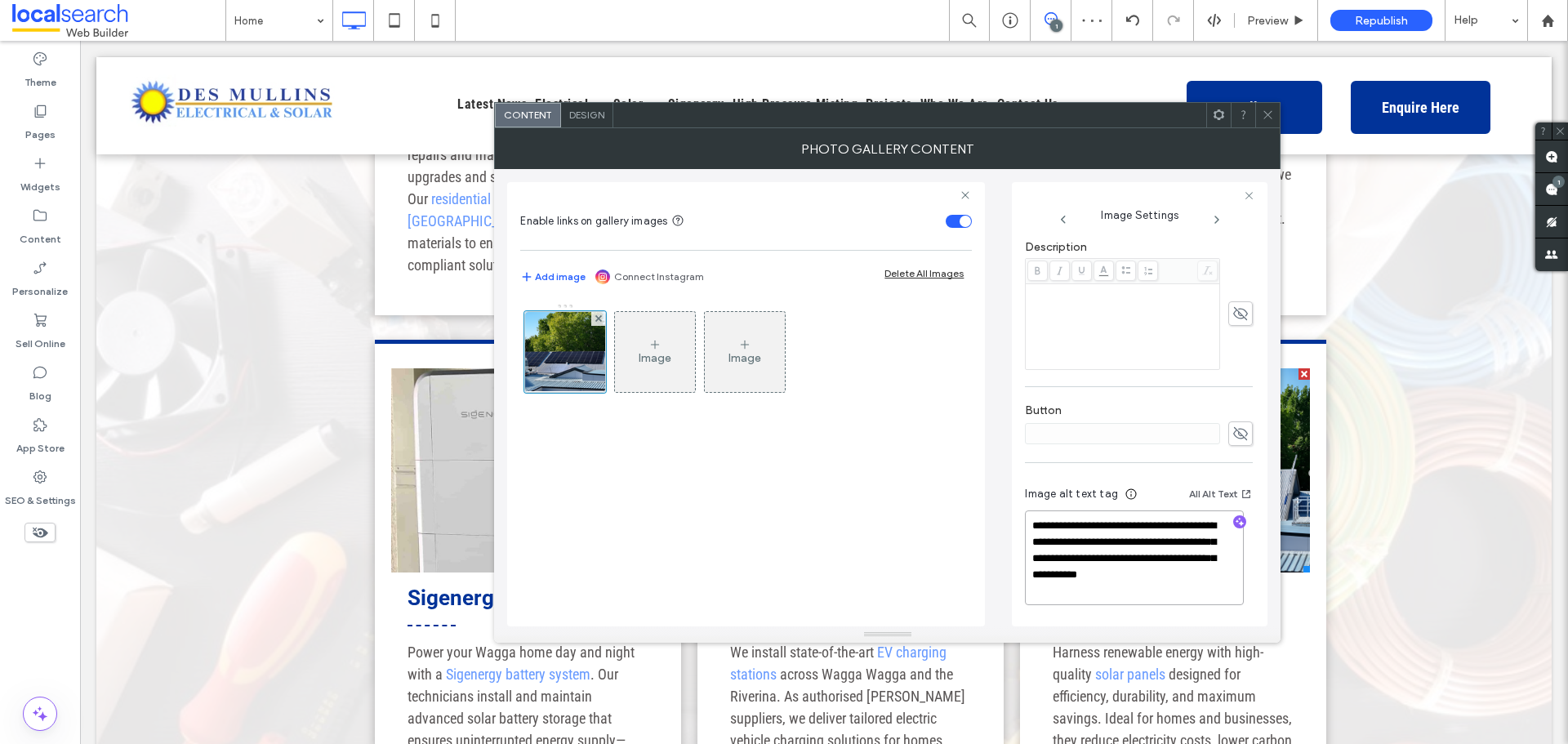
drag, startPoint x: 1143, startPoint y: 558, endPoint x: 1161, endPoint y: 590, distance: 36.7
click at [1161, 590] on textarea "**********" at bounding box center [1134, 558] width 219 height 95
drag, startPoint x: 1060, startPoint y: 518, endPoint x: 1149, endPoint y: 594, distance: 117.0
click at [1149, 594] on textarea "**********" at bounding box center [1134, 558] width 219 height 95
click at [1150, 588] on textarea "**********" at bounding box center [1134, 558] width 219 height 95
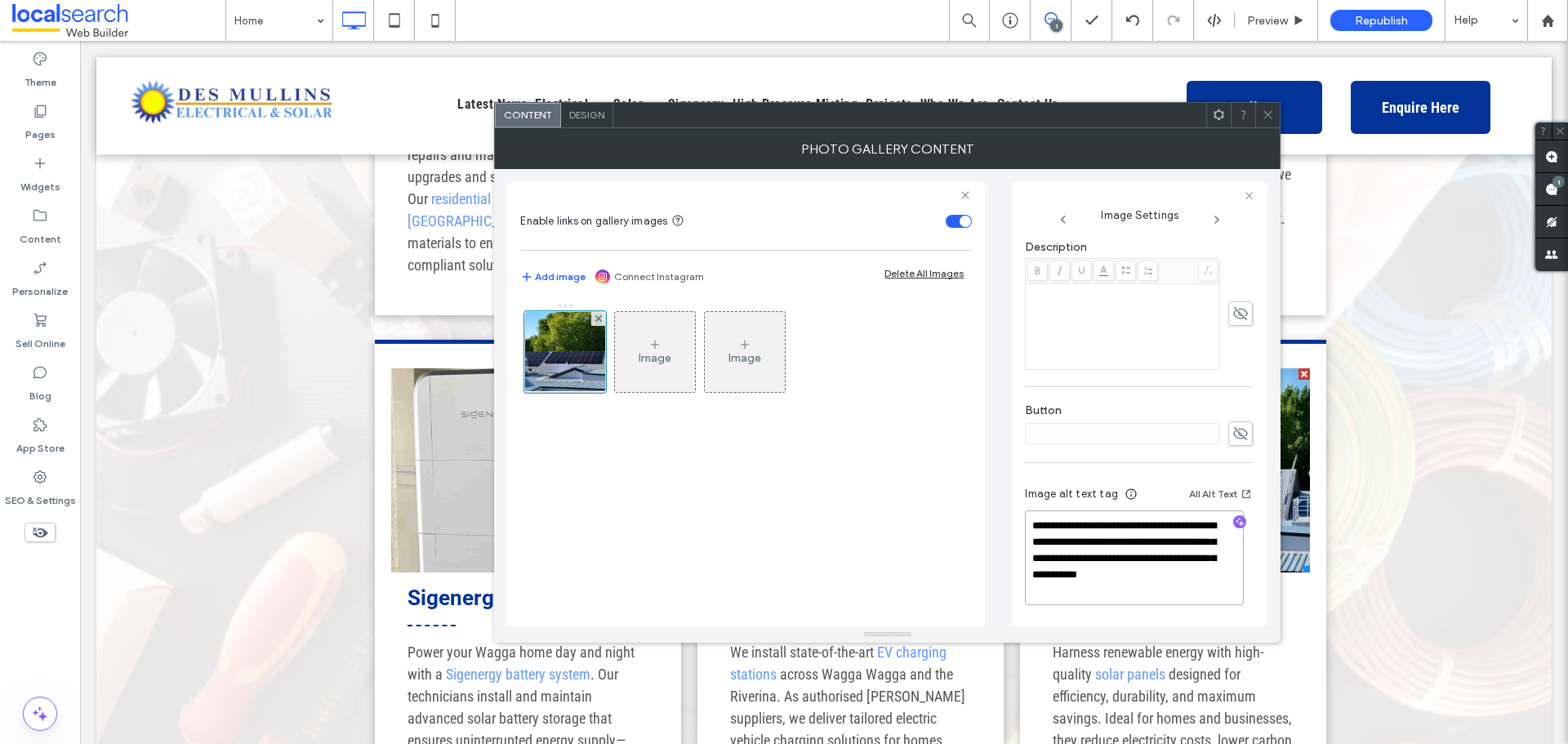
drag, startPoint x: 1142, startPoint y: 559, endPoint x: 1166, endPoint y: 596, distance: 44.1
click at [1166, 596] on textarea "**********" at bounding box center [1134, 558] width 219 height 95
paste textarea
type textarea "**********"
click at [1263, 123] on span at bounding box center [1268, 115] width 12 height 25
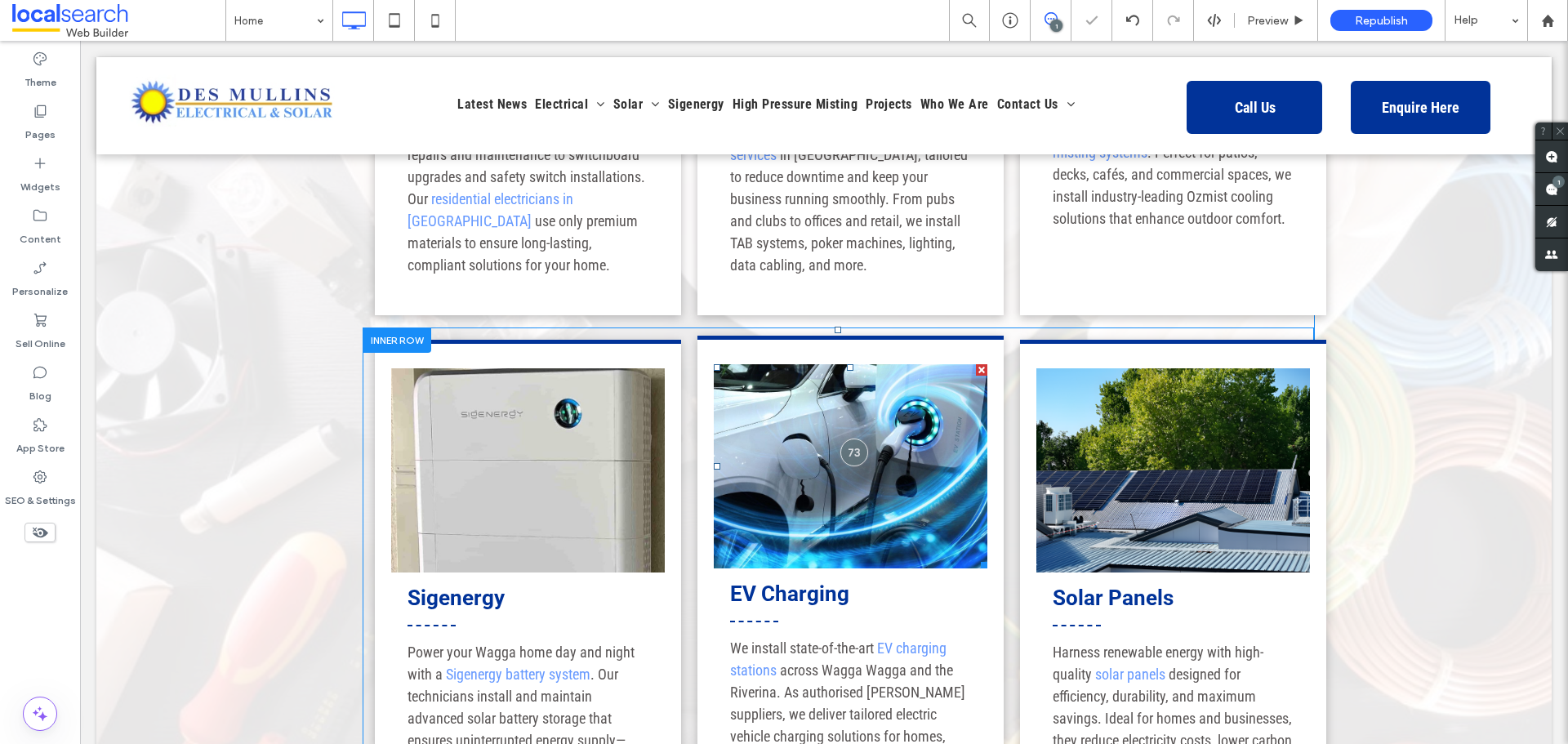
click at [821, 407] on link at bounding box center [850, 466] width 273 height 204
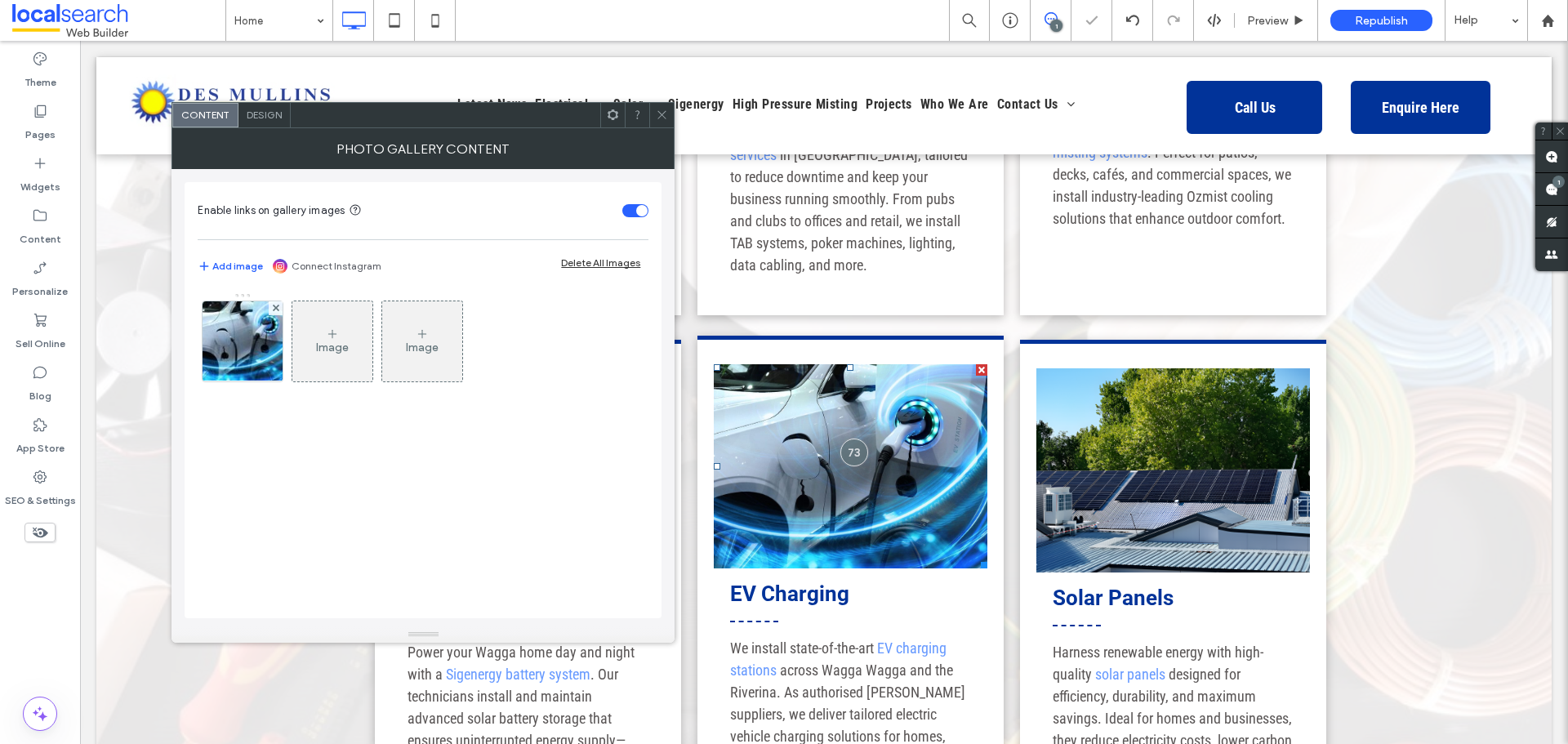
click at [821, 407] on link at bounding box center [850, 466] width 273 height 204
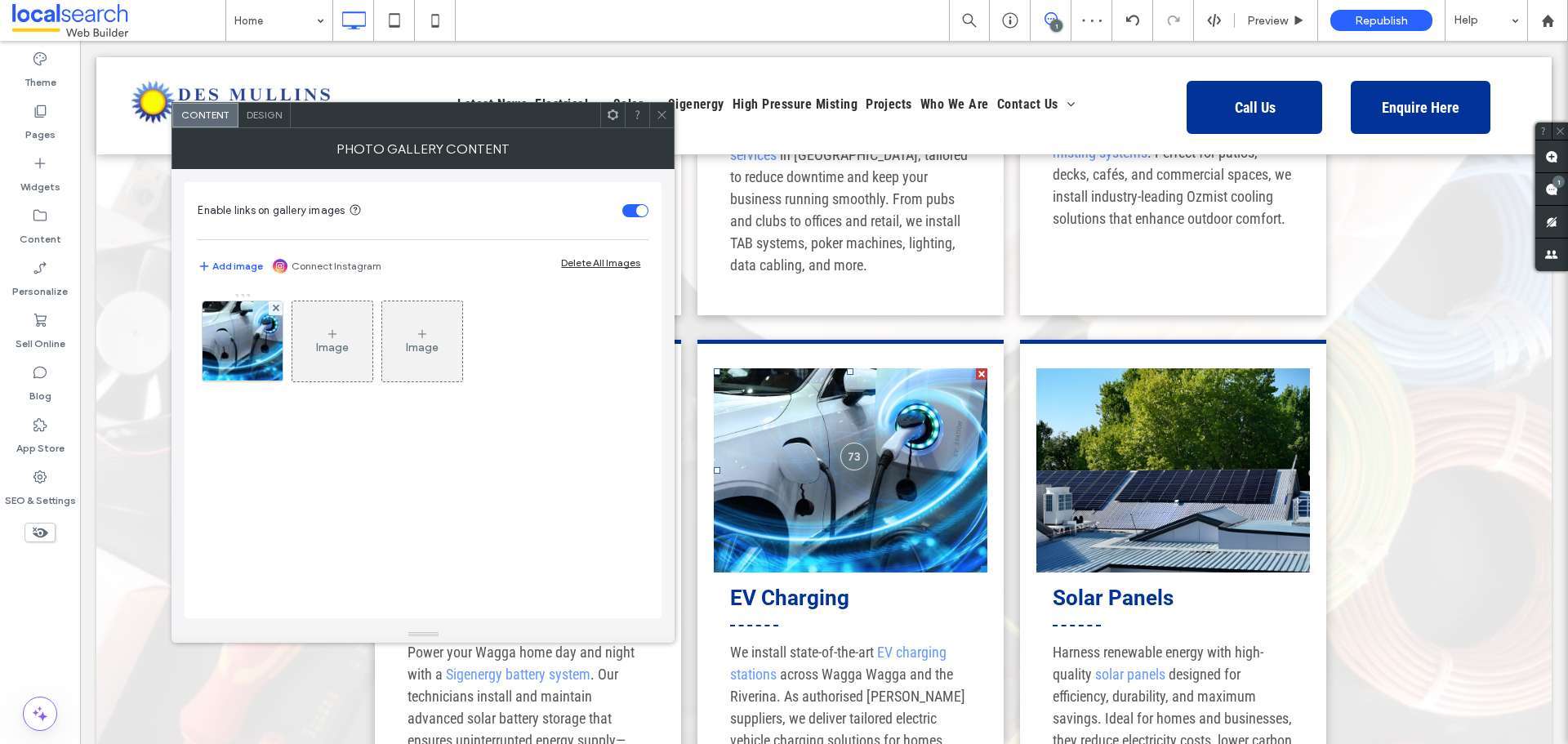
click at [669, 113] on div at bounding box center [661, 115] width 25 height 25
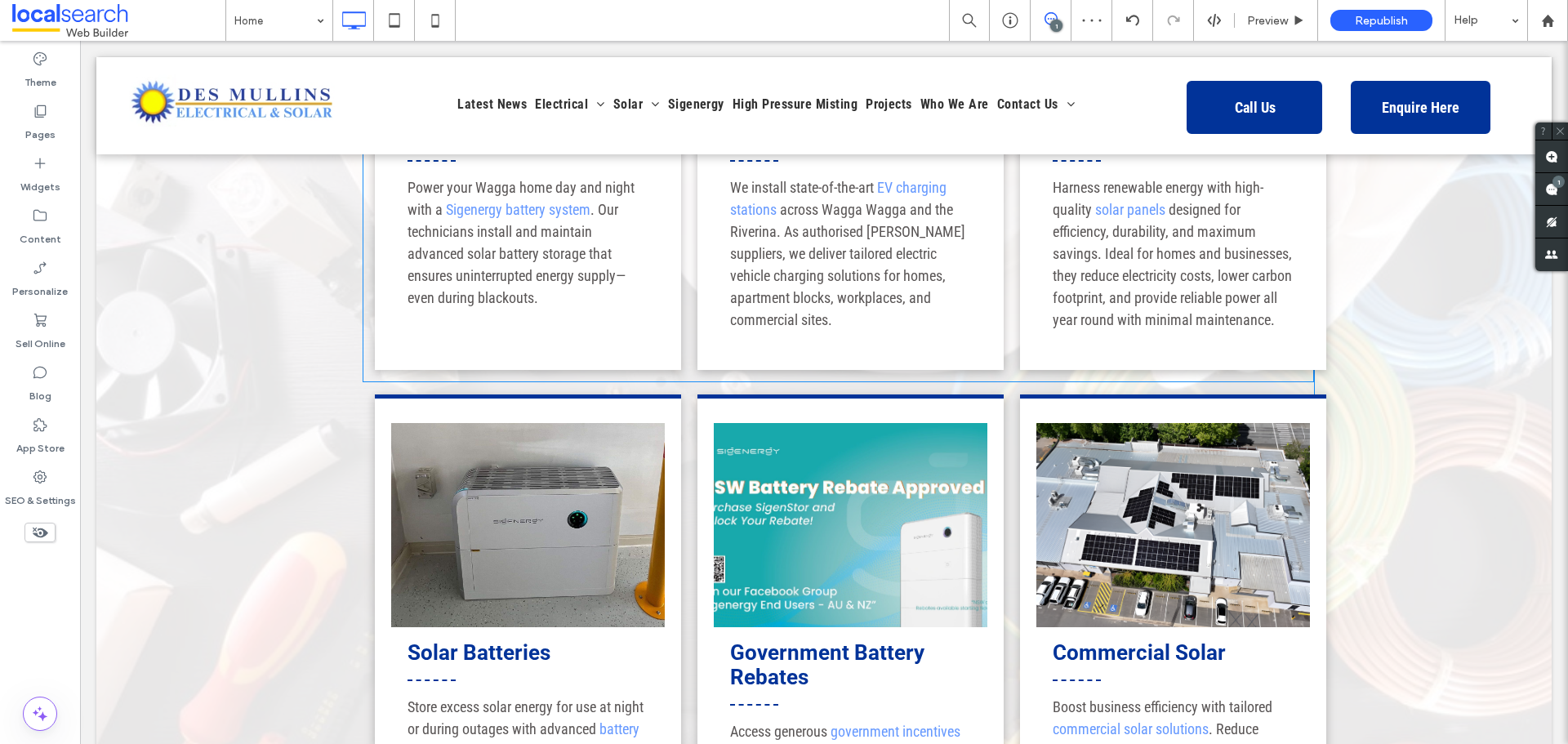
scroll to position [2369, 0]
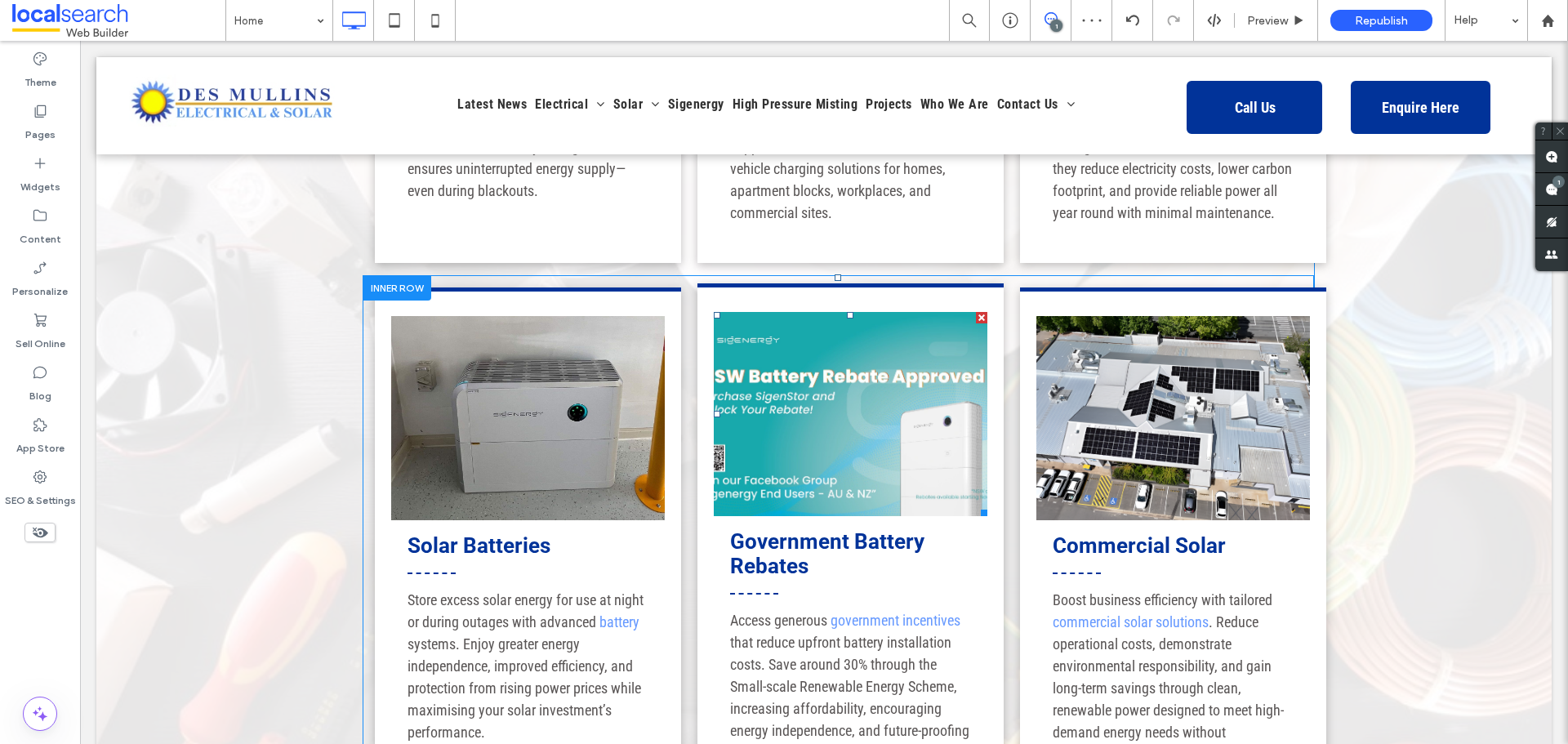
click at [879, 343] on link at bounding box center [850, 414] width 273 height 204
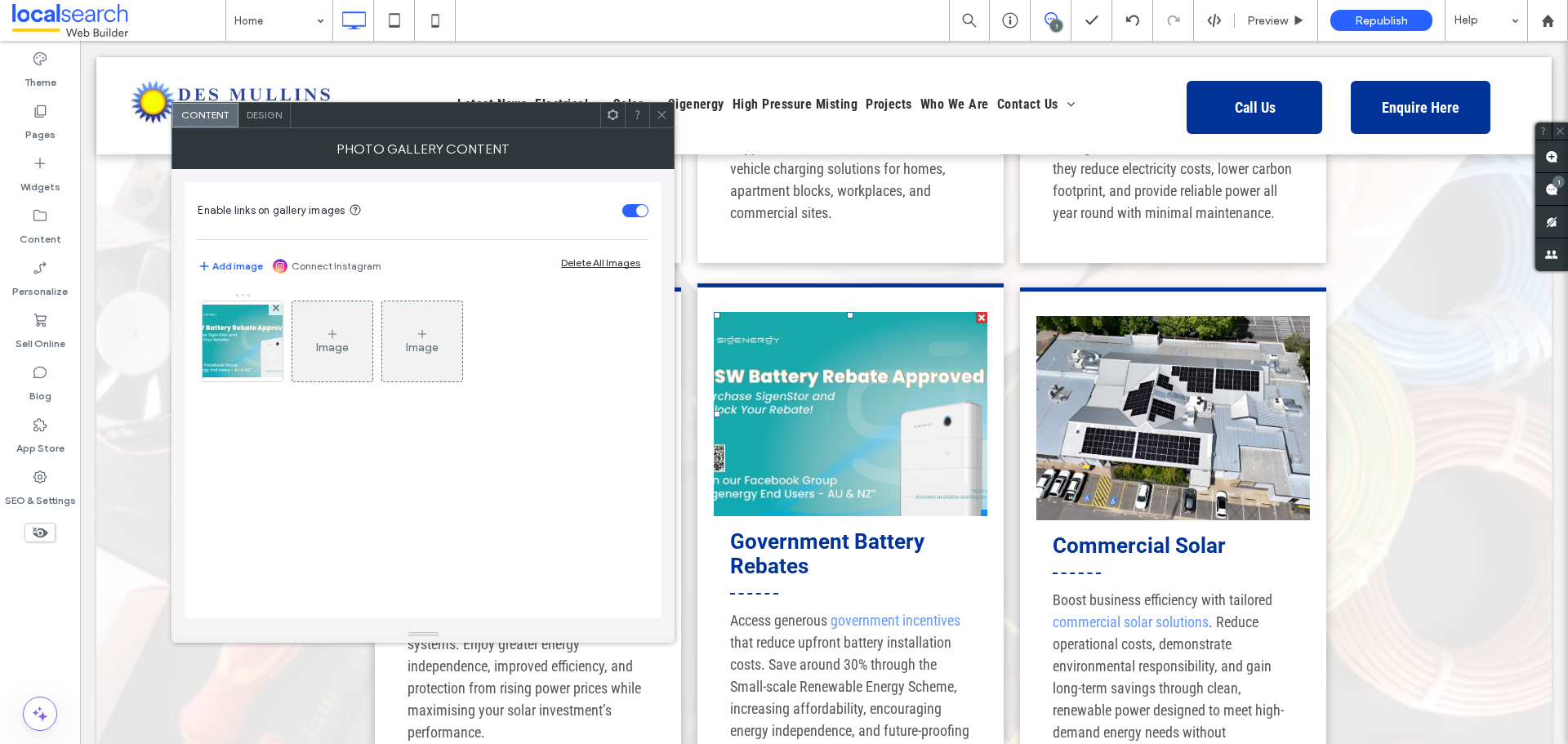
click at [879, 343] on link at bounding box center [850, 414] width 273 height 204
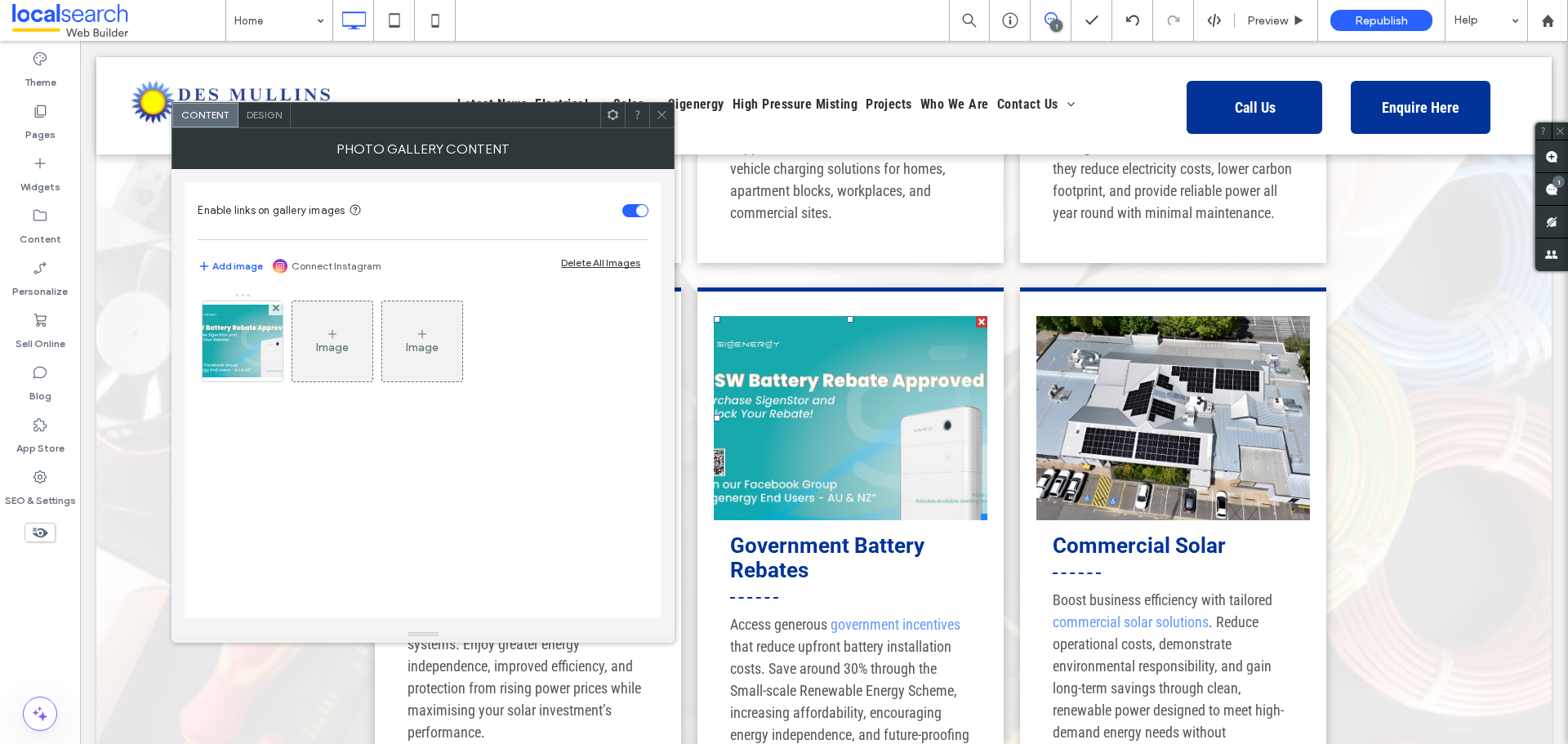
drag, startPoint x: 246, startPoint y: 343, endPoint x: 351, endPoint y: 343, distance: 105.0
click at [246, 343] on img at bounding box center [242, 341] width 130 height 73
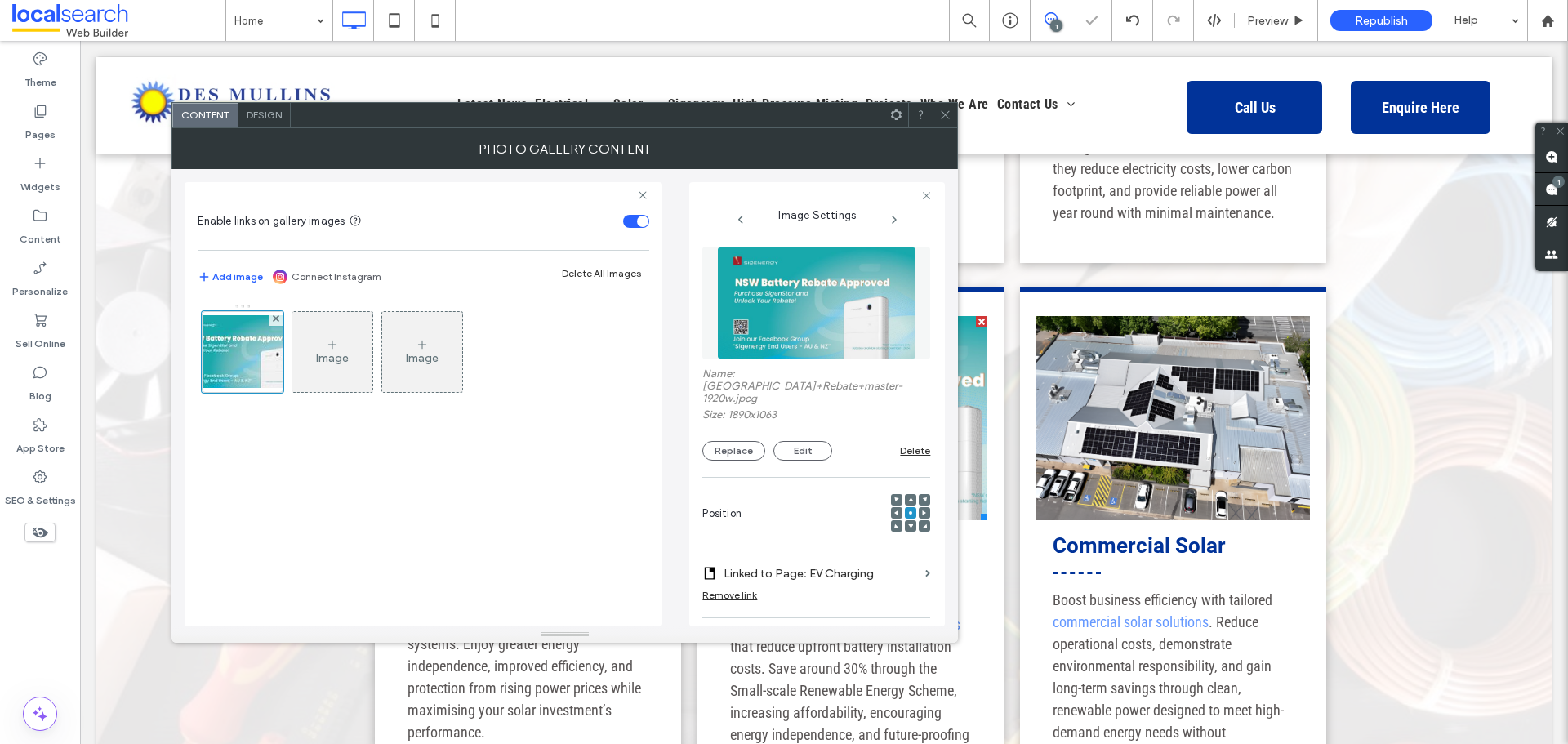
click at [815, 559] on label "Linked to Page: EV Charging" at bounding box center [821, 574] width 195 height 30
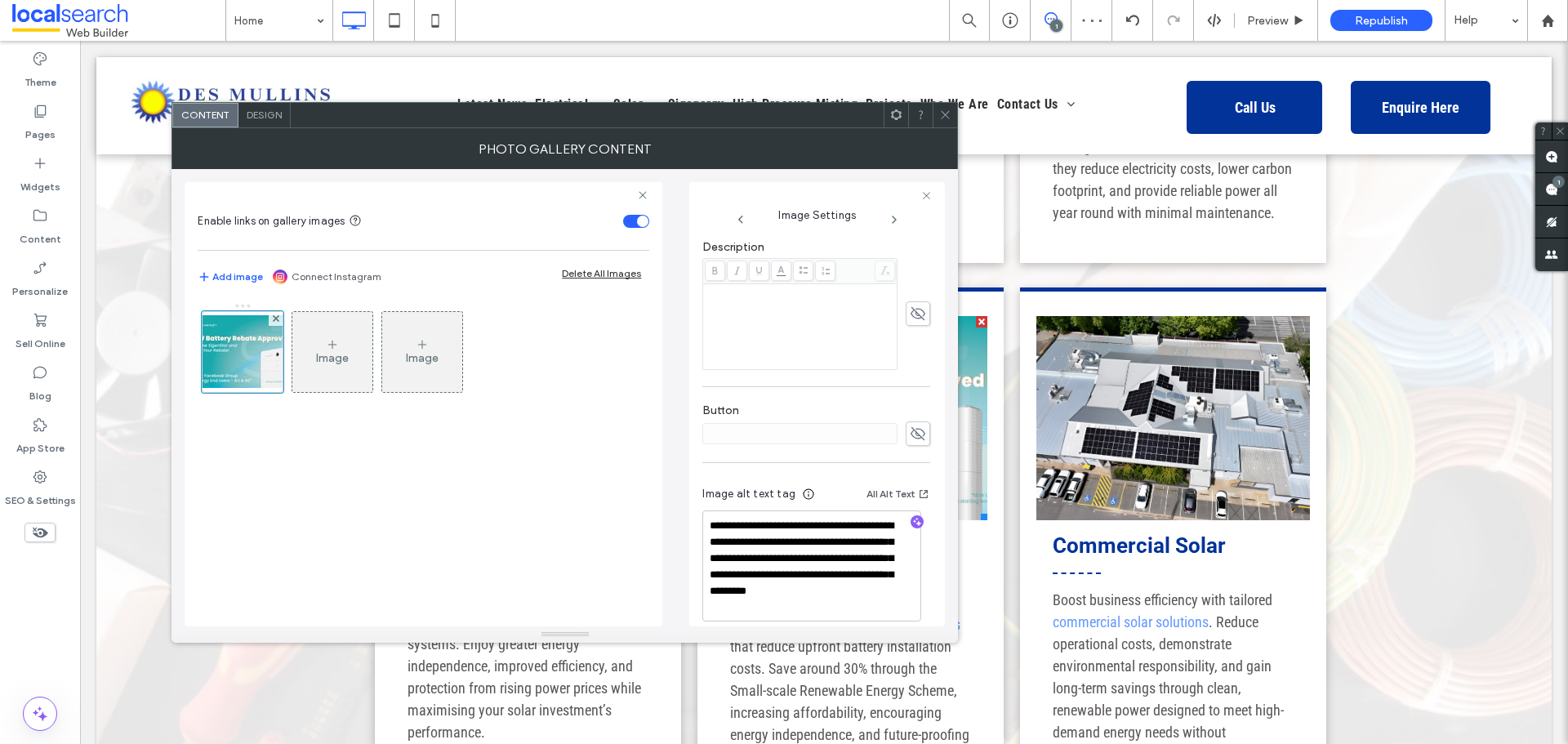
scroll to position [455, 0]
click at [912, 515] on icon "button" at bounding box center [917, 521] width 12 height 12
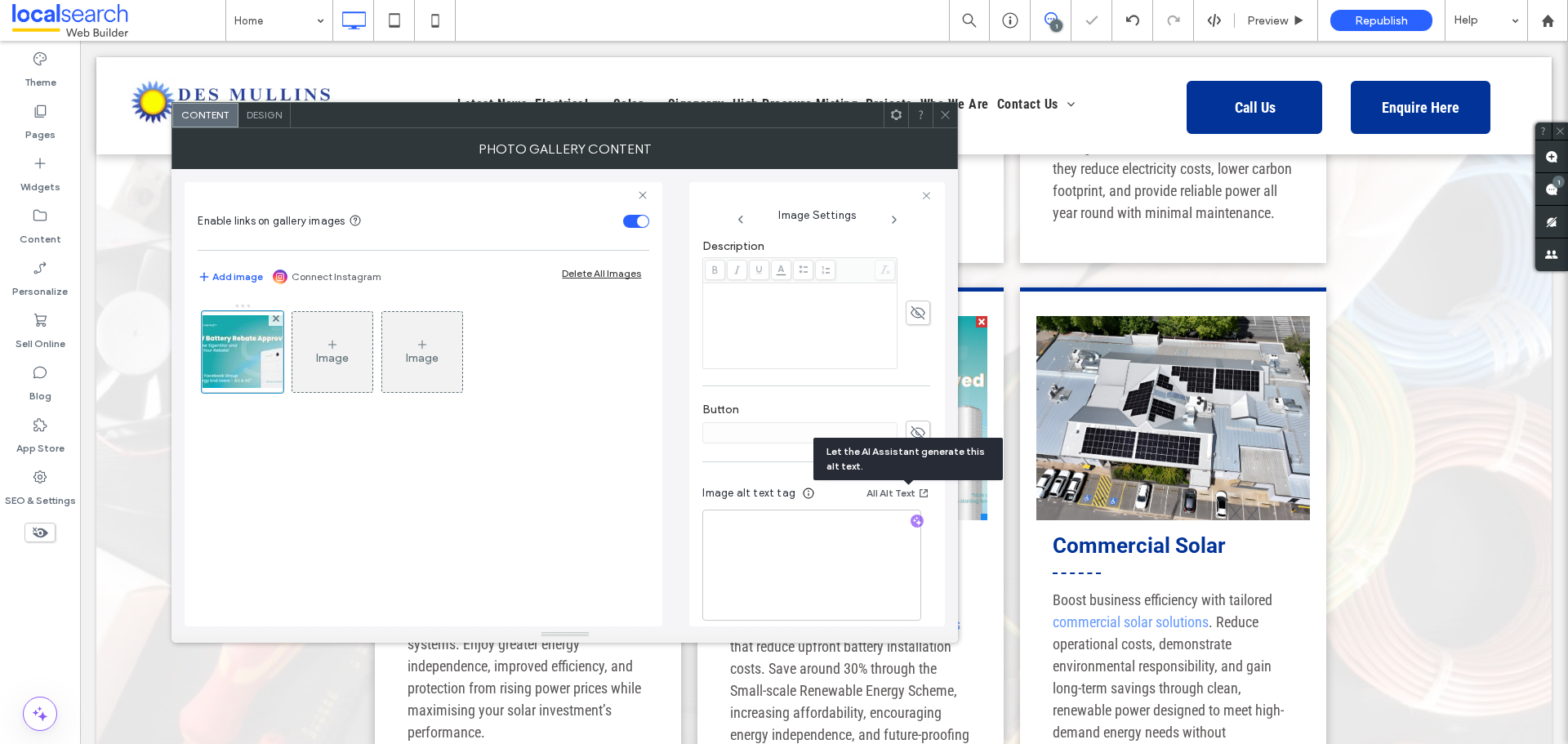
scroll to position [453, 0]
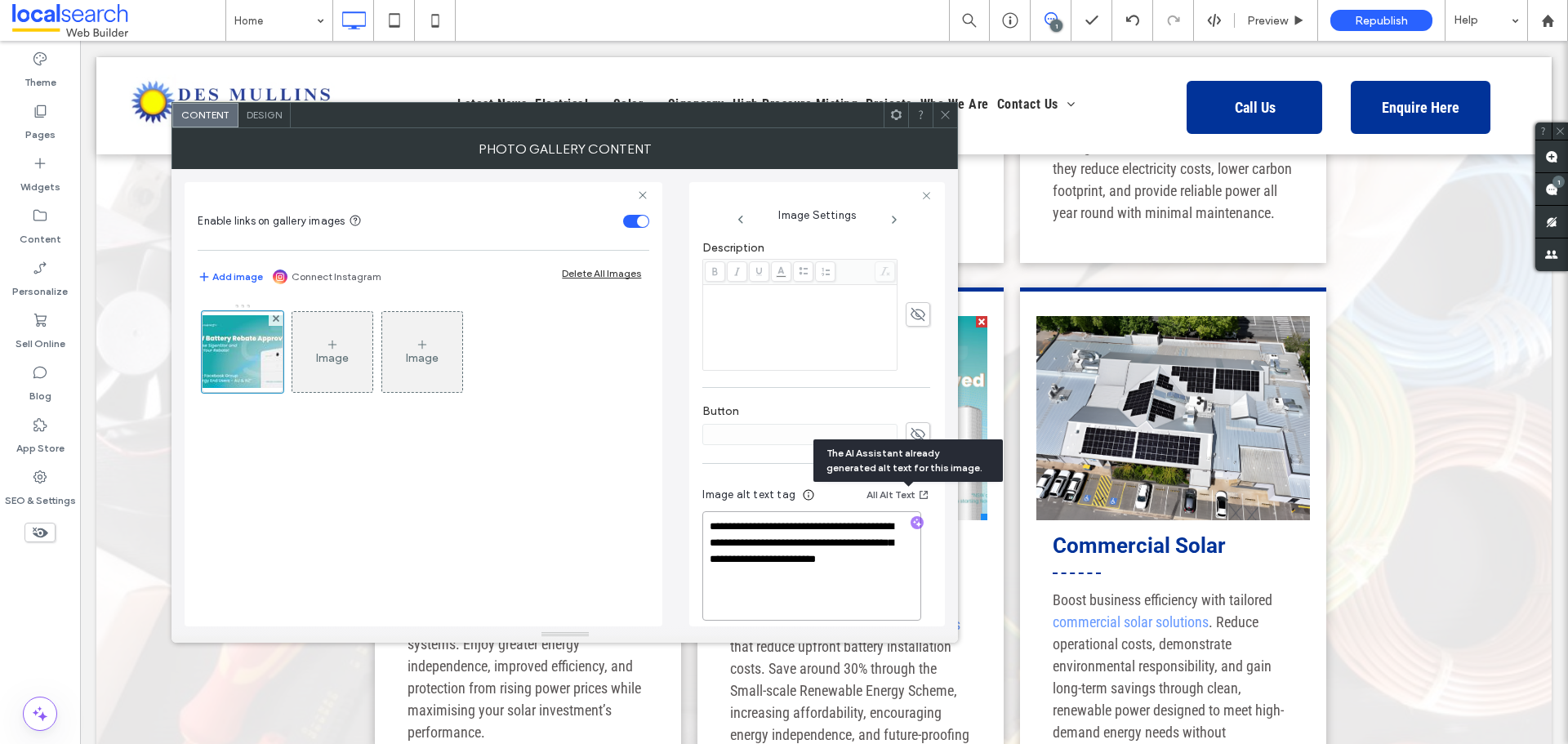
drag, startPoint x: 824, startPoint y: 556, endPoint x: 836, endPoint y: 505, distance: 52.4
click at [836, 511] on textarea "**********" at bounding box center [812, 565] width 219 height 109
click at [853, 554] on textarea "**********" at bounding box center [812, 565] width 219 height 109
drag, startPoint x: 842, startPoint y: 553, endPoint x: 746, endPoint y: 540, distance: 96.9
click at [746, 540] on textarea "**********" at bounding box center [812, 565] width 219 height 109
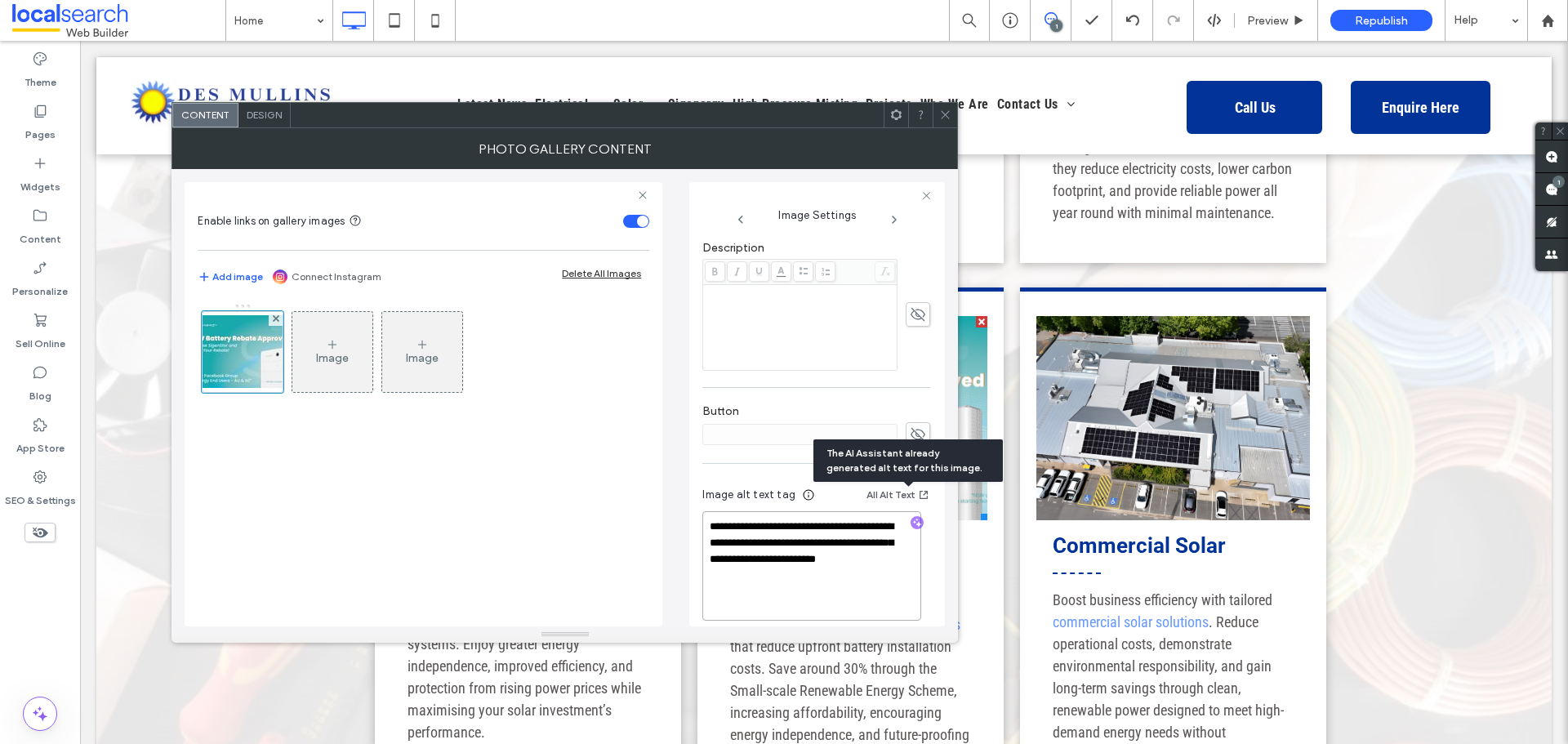
paste textarea "*****"
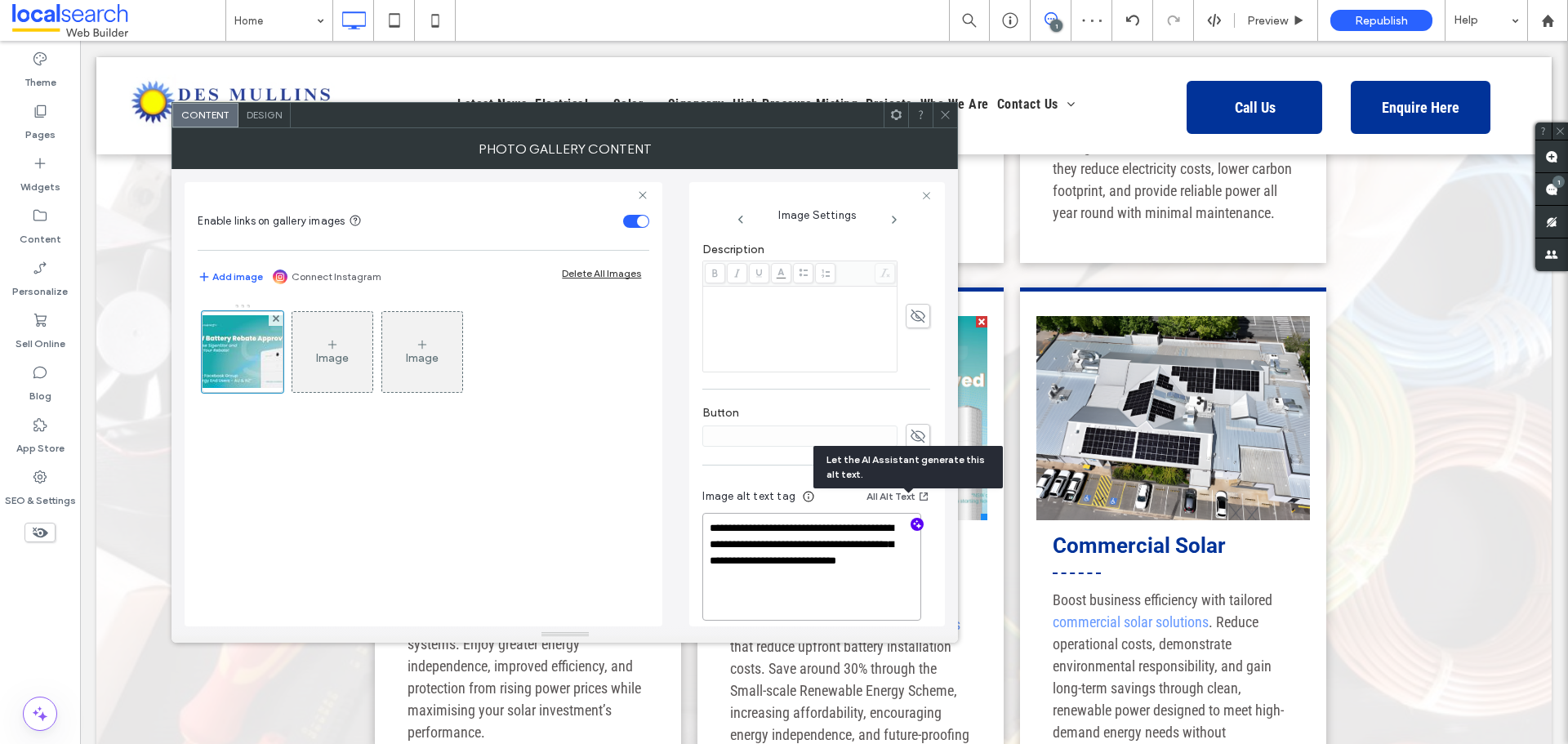
scroll to position [206, 0]
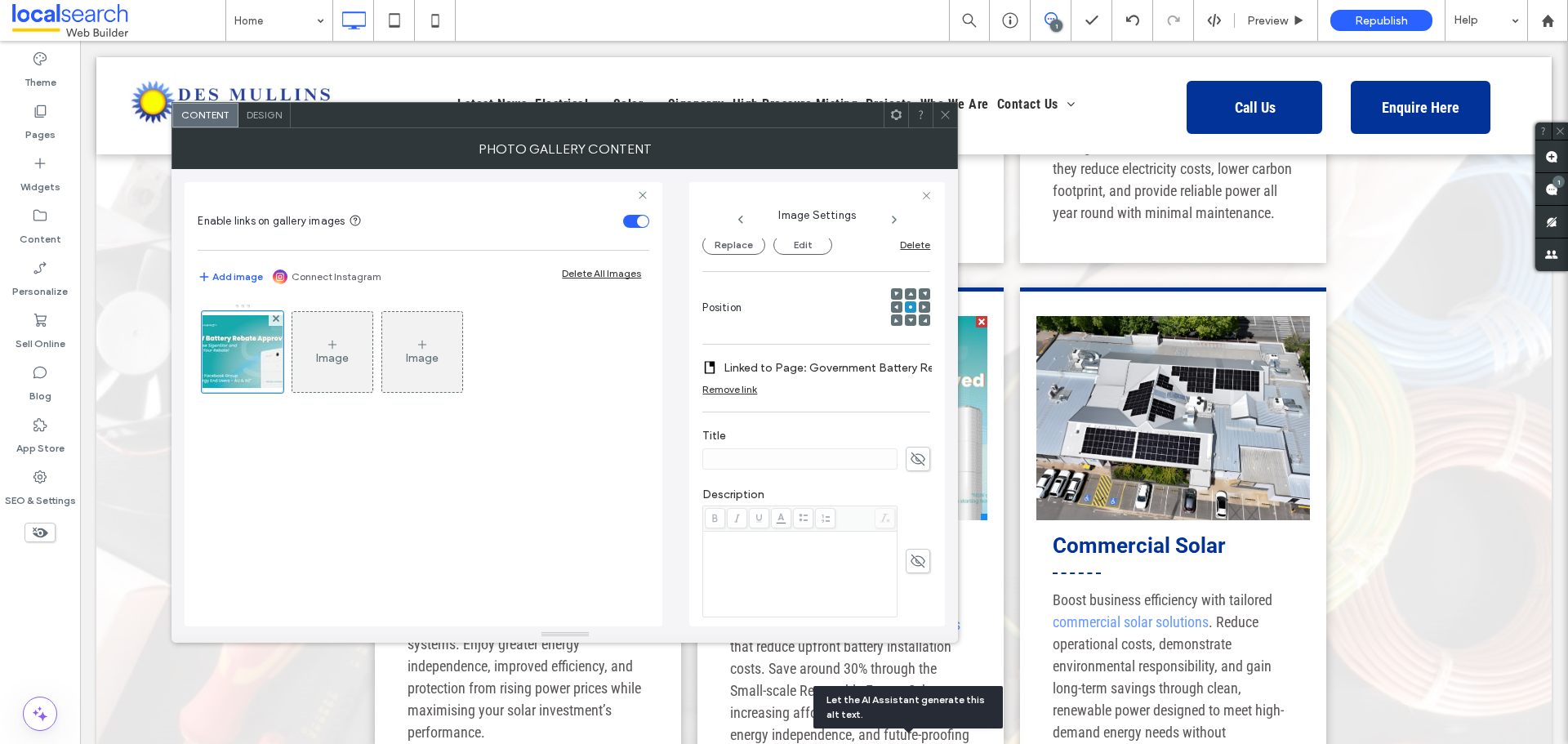
type textarea "**********"
click at [940, 105] on span at bounding box center [945, 115] width 12 height 25
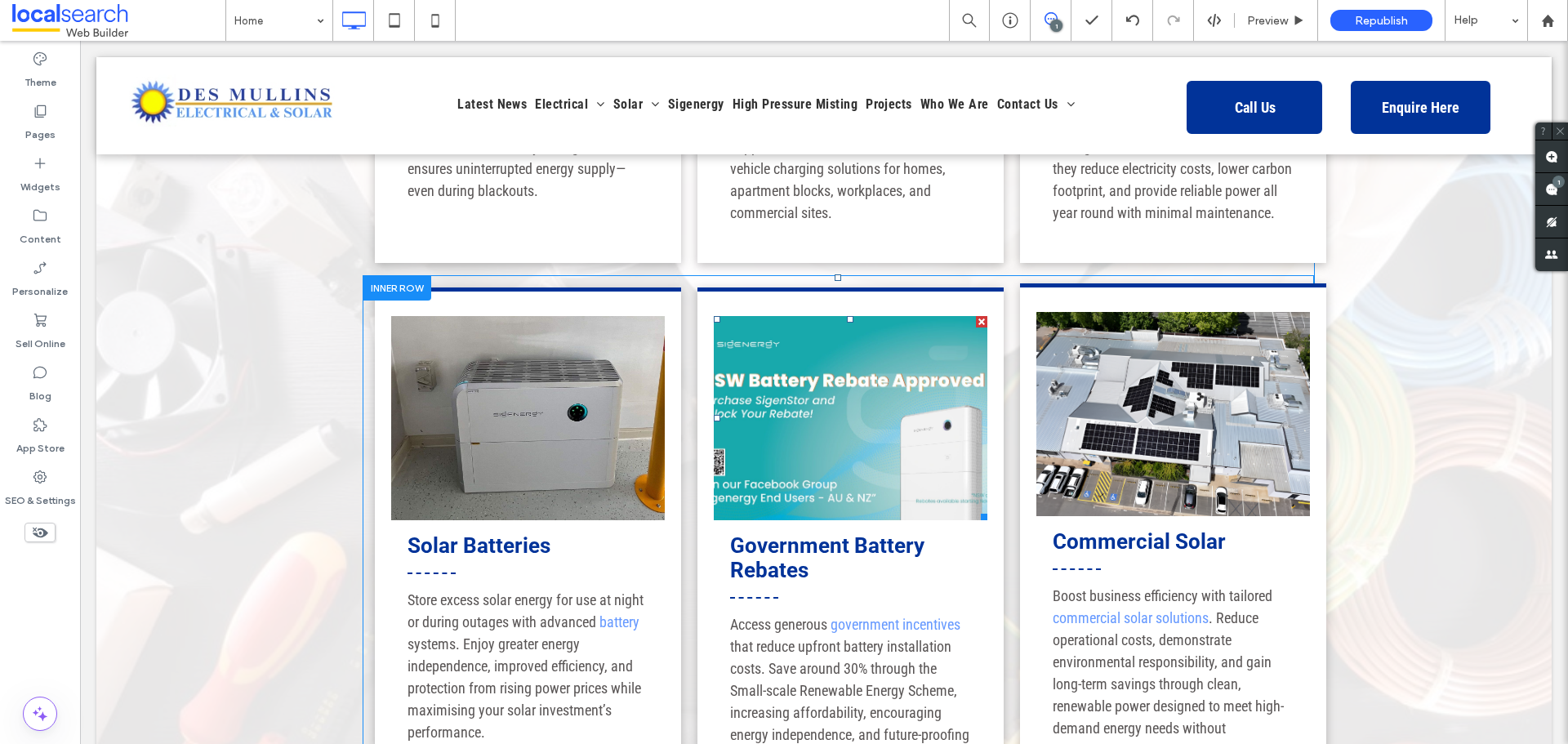
click at [1070, 366] on link at bounding box center [1173, 414] width 273 height 204
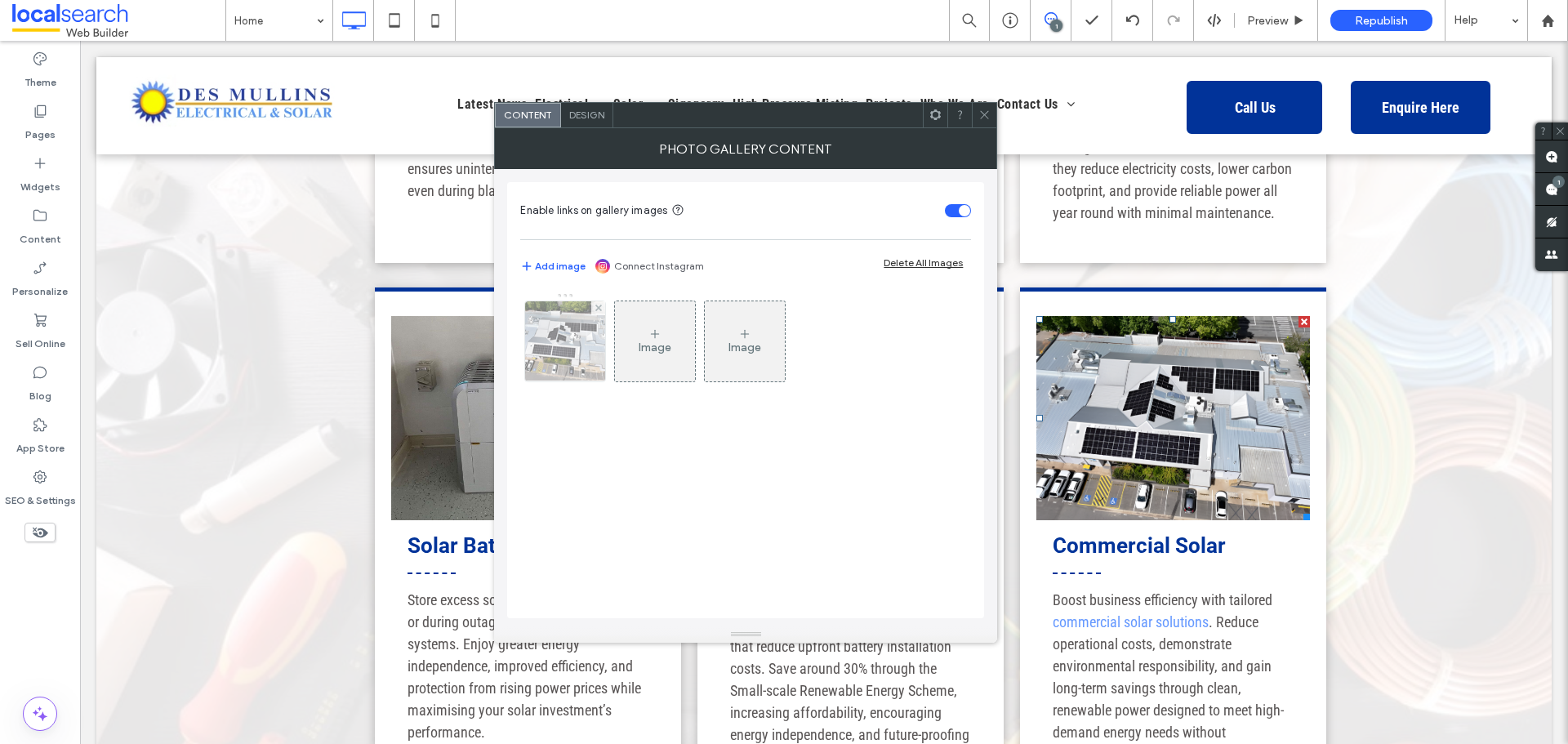
click at [552, 358] on div at bounding box center [565, 341] width 80 height 80
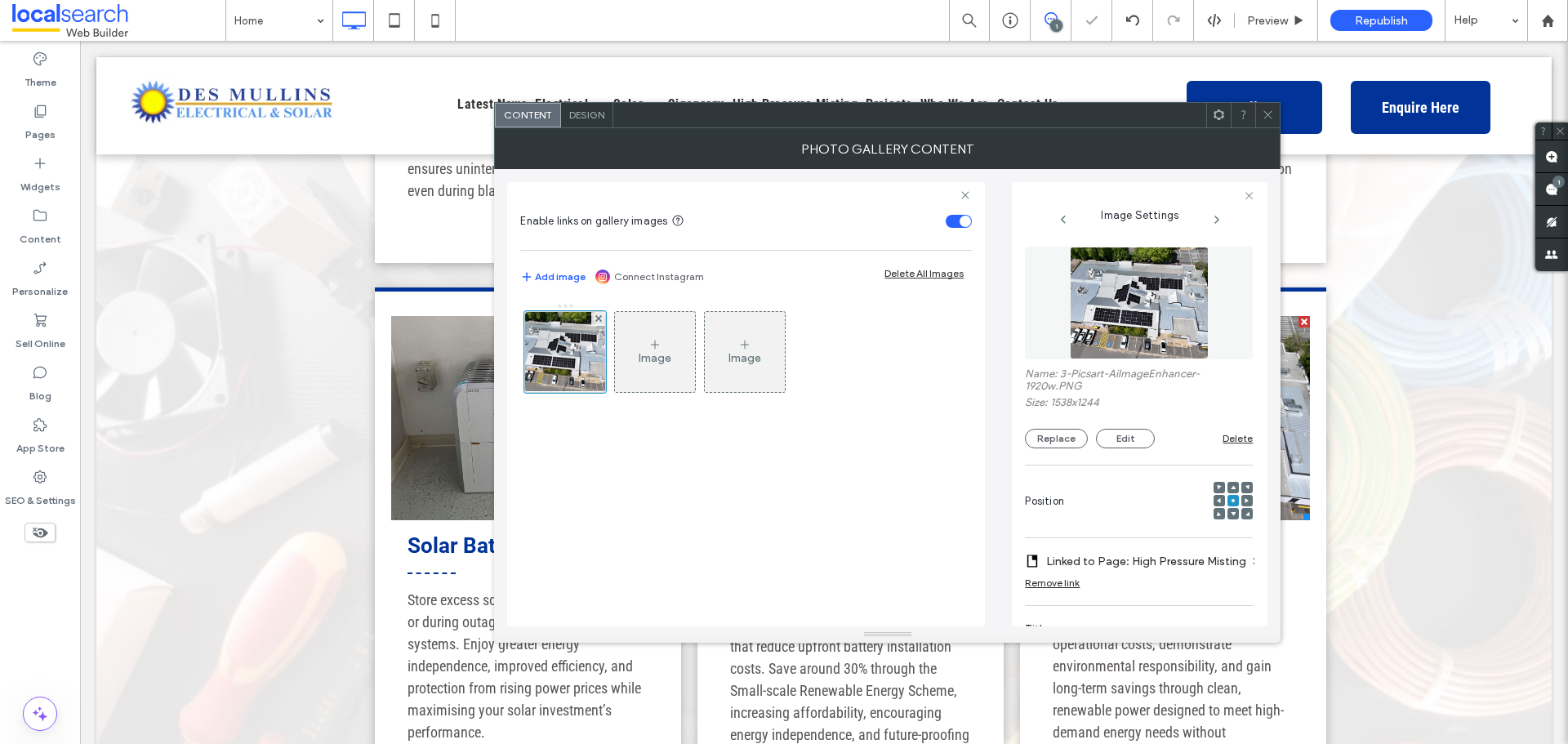
click at [1175, 566] on label "Linked to Page: High Pressure Misting" at bounding box center [1147, 562] width 201 height 30
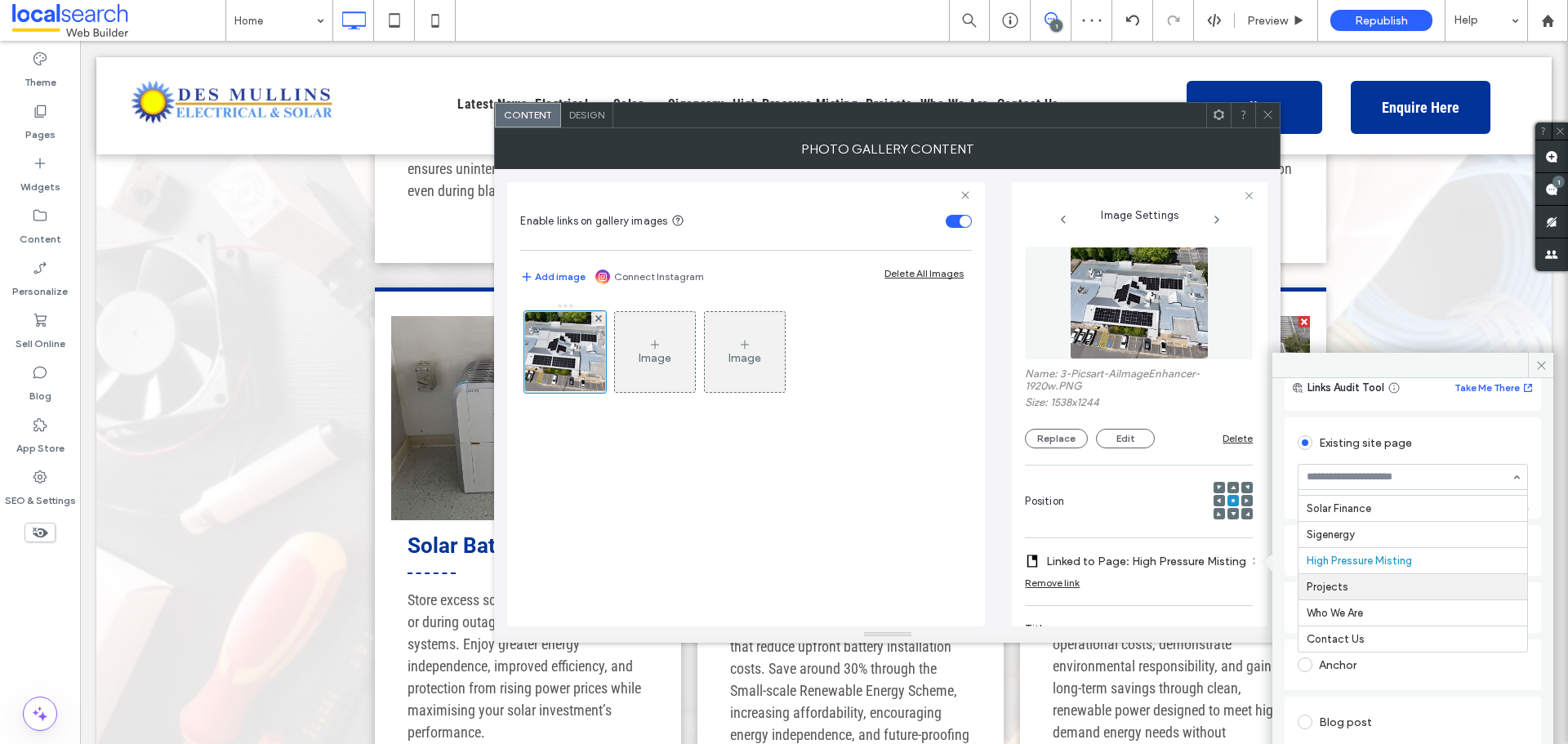
scroll to position [82, 0]
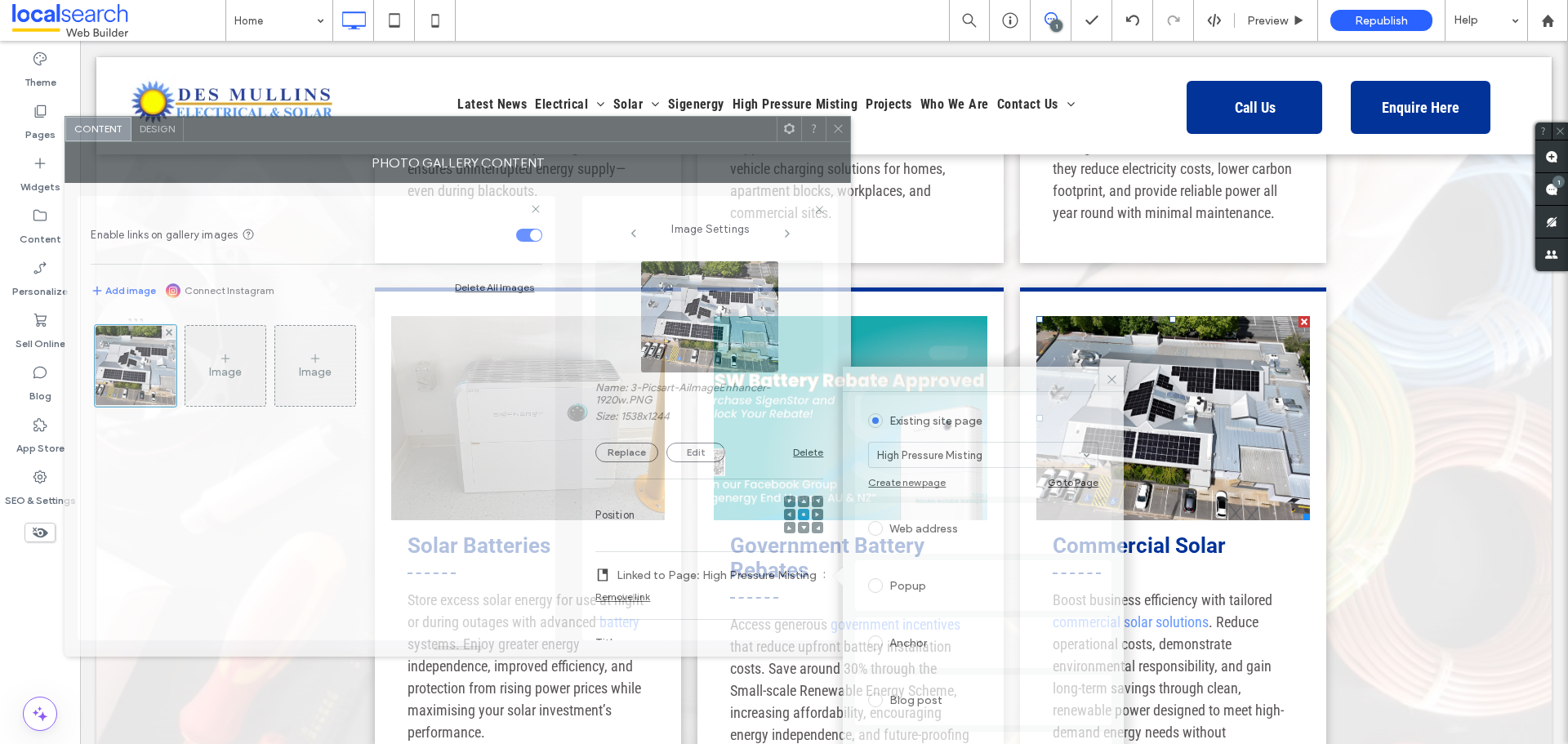
drag, startPoint x: 1012, startPoint y: 122, endPoint x: 580, endPoint y: 135, distance: 432.2
click at [580, 135] on div at bounding box center [480, 129] width 593 height 25
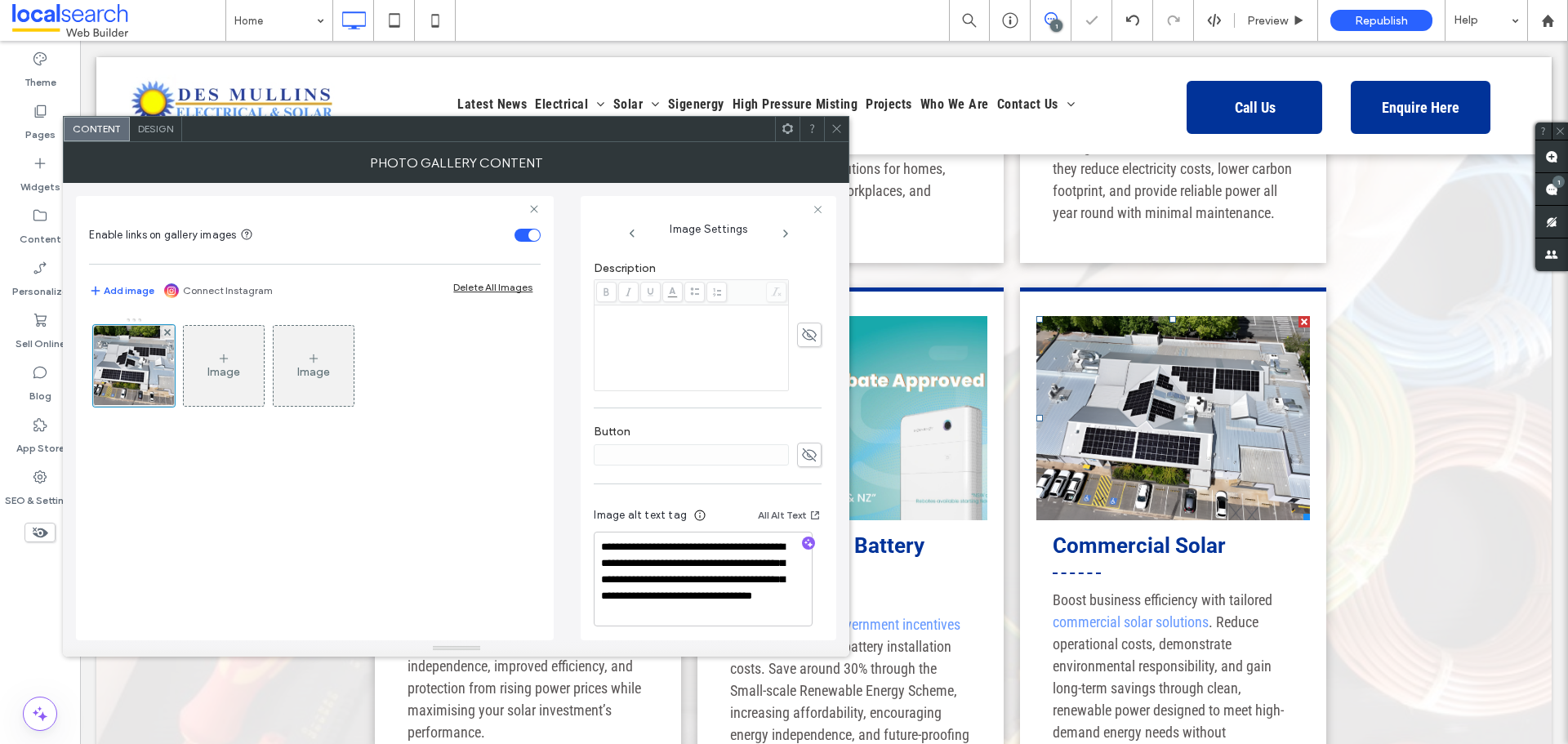
scroll to position [441, 0]
drag, startPoint x: 645, startPoint y: 585, endPoint x: 812, endPoint y: 620, distance: 170.6
click at [812, 620] on div "**********" at bounding box center [707, 561] width 228 height 153
drag, startPoint x: 629, startPoint y: 540, endPoint x: 776, endPoint y: 625, distance: 169.8
click at [776, 625] on div "**********" at bounding box center [707, 561] width 228 height 153
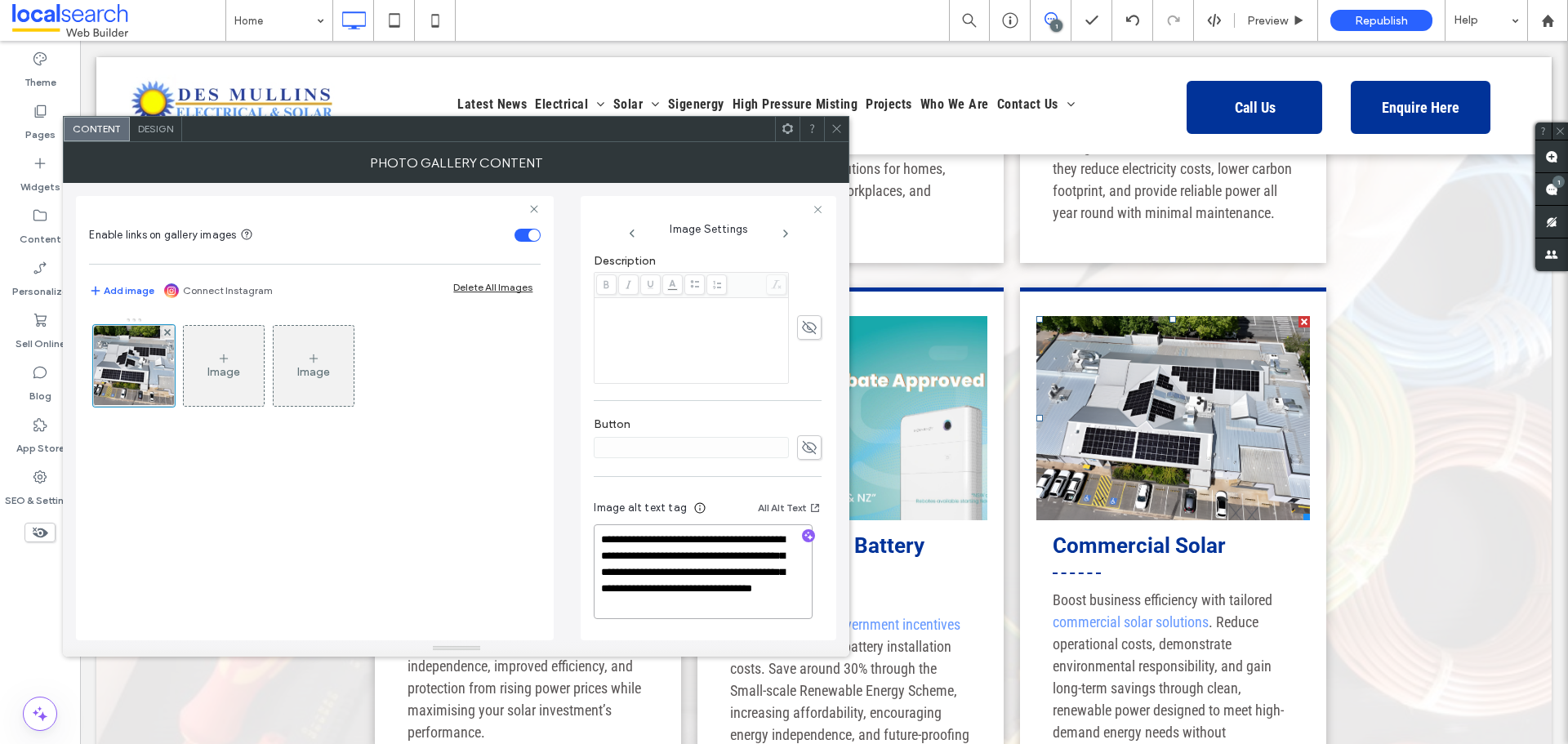
click at [693, 602] on textarea "**********" at bounding box center [703, 572] width 219 height 95
drag, startPoint x: 731, startPoint y: 559, endPoint x: 795, endPoint y: 641, distance: 104.0
click at [795, 641] on div "**********" at bounding box center [456, 400] width 787 height 515
paste textarea
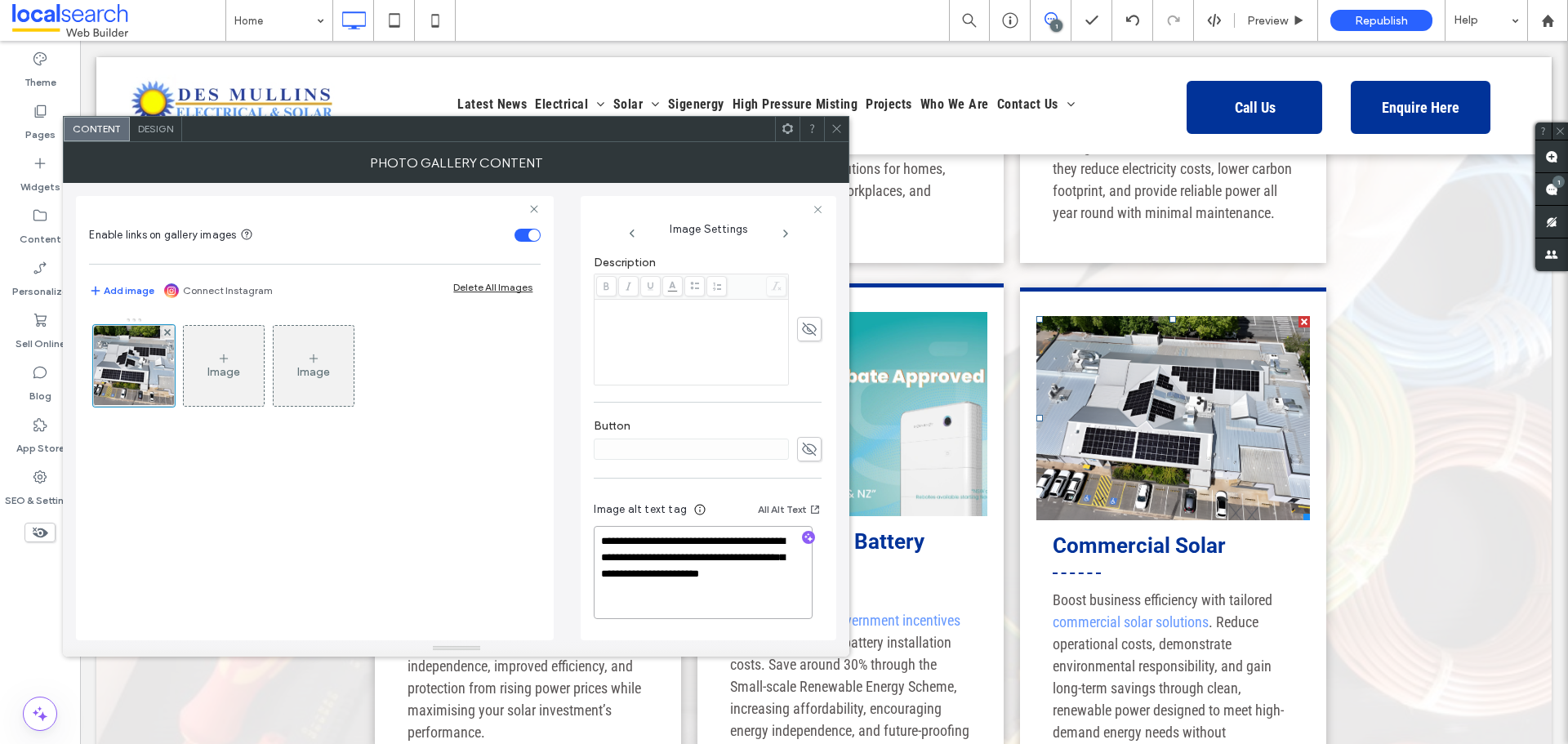
scroll to position [439, 0]
type textarea "**********"
click at [833, 117] on span at bounding box center [837, 129] width 12 height 25
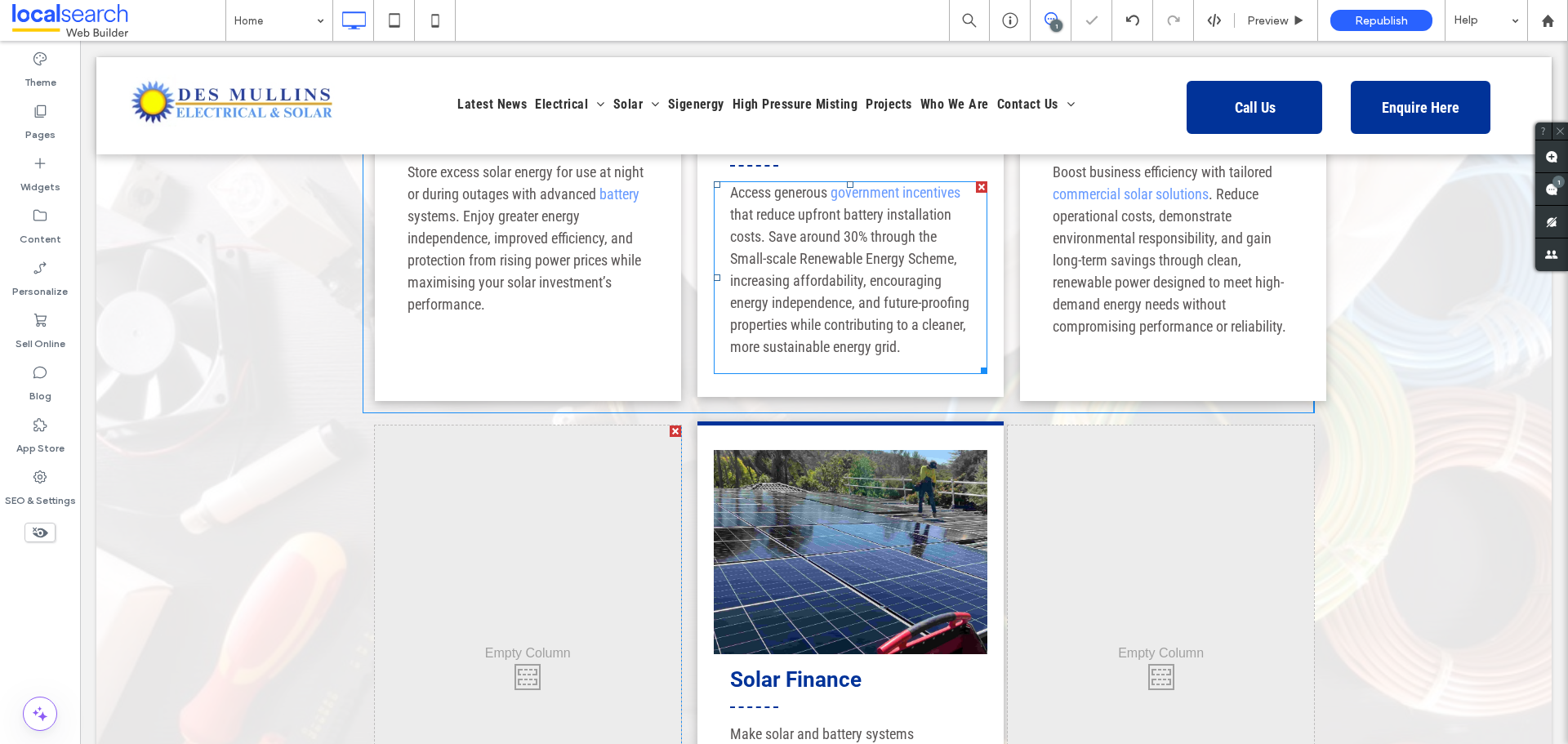
scroll to position [2941, 0]
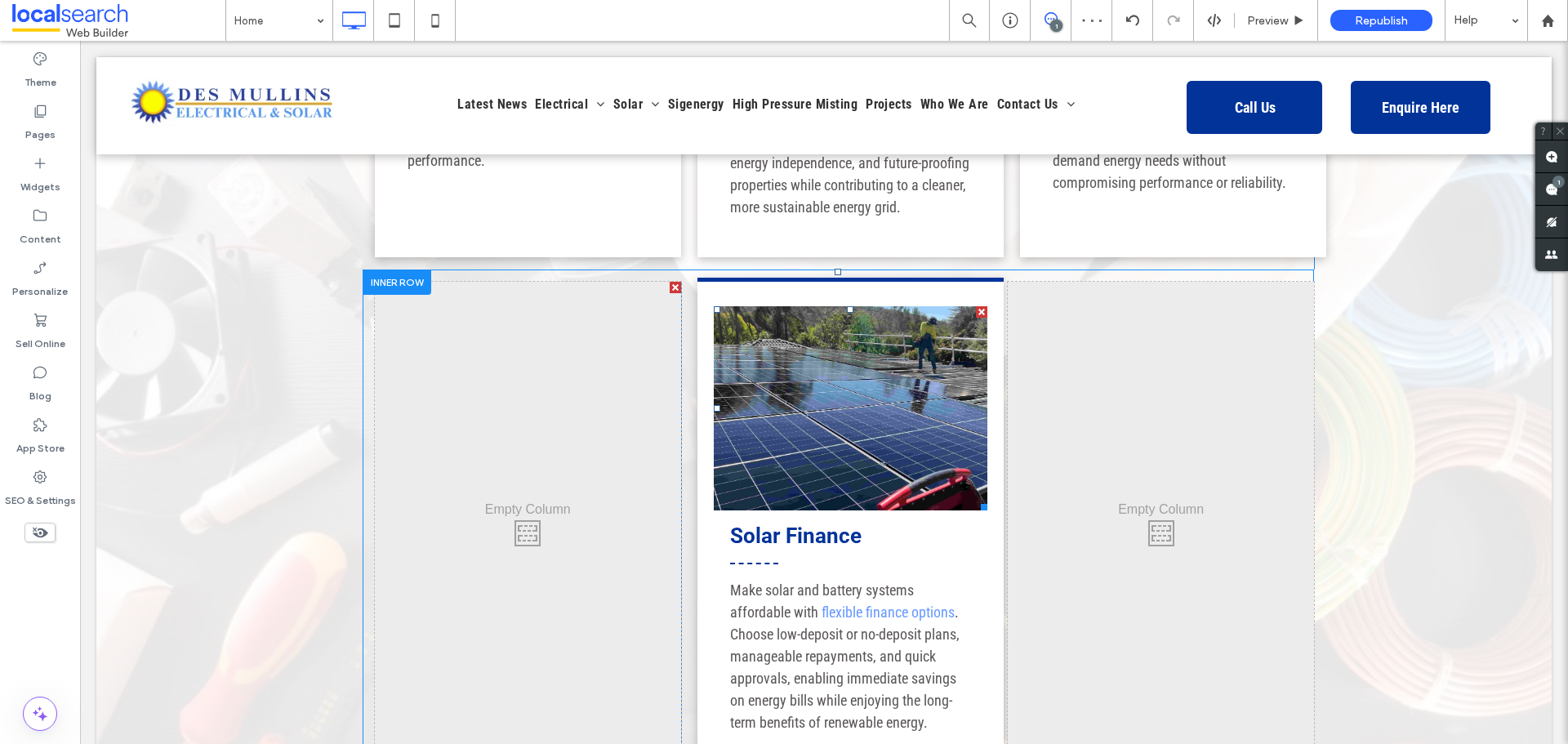
click at [817, 396] on link at bounding box center [851, 408] width 274 height 204
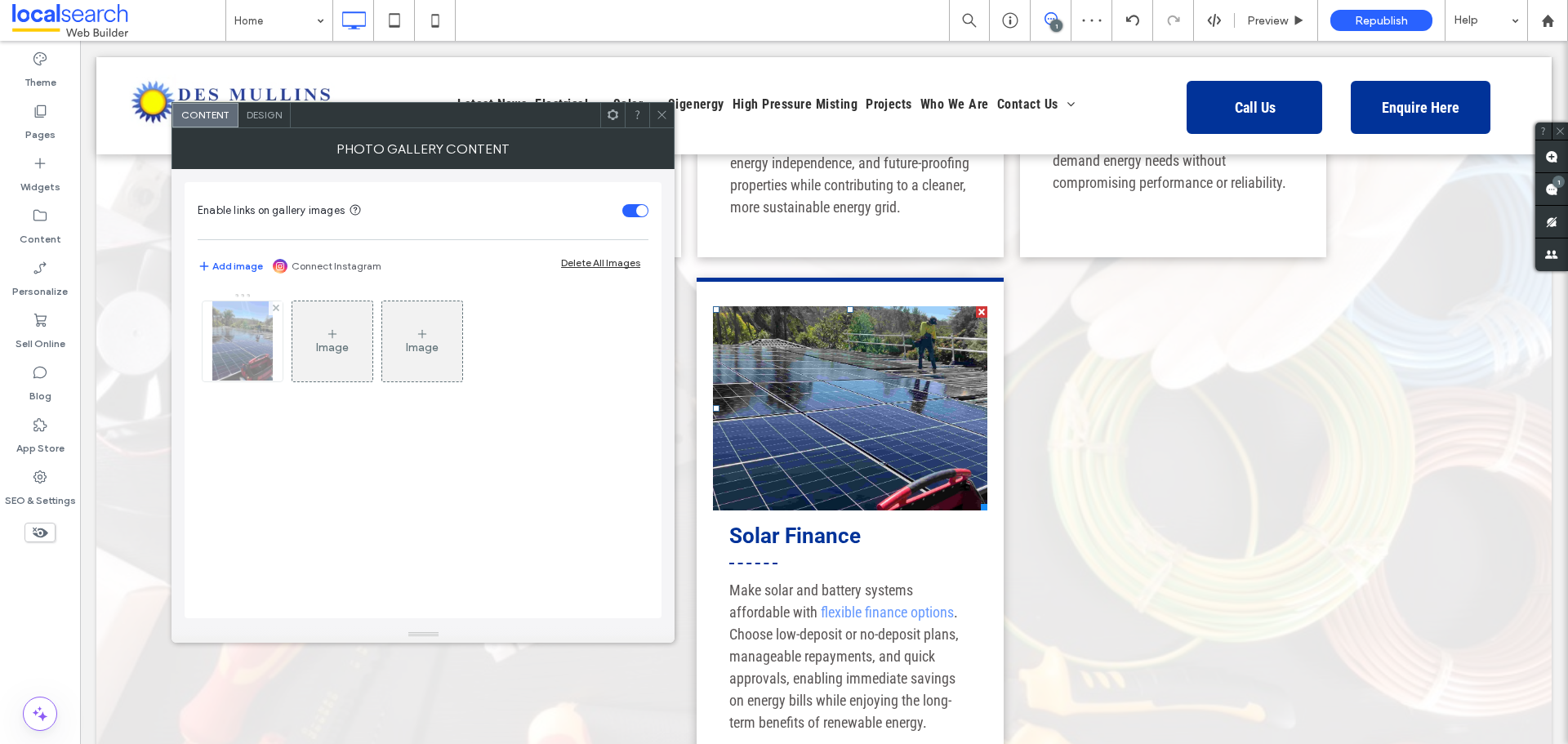
click at [245, 361] on img at bounding box center [242, 341] width 60 height 80
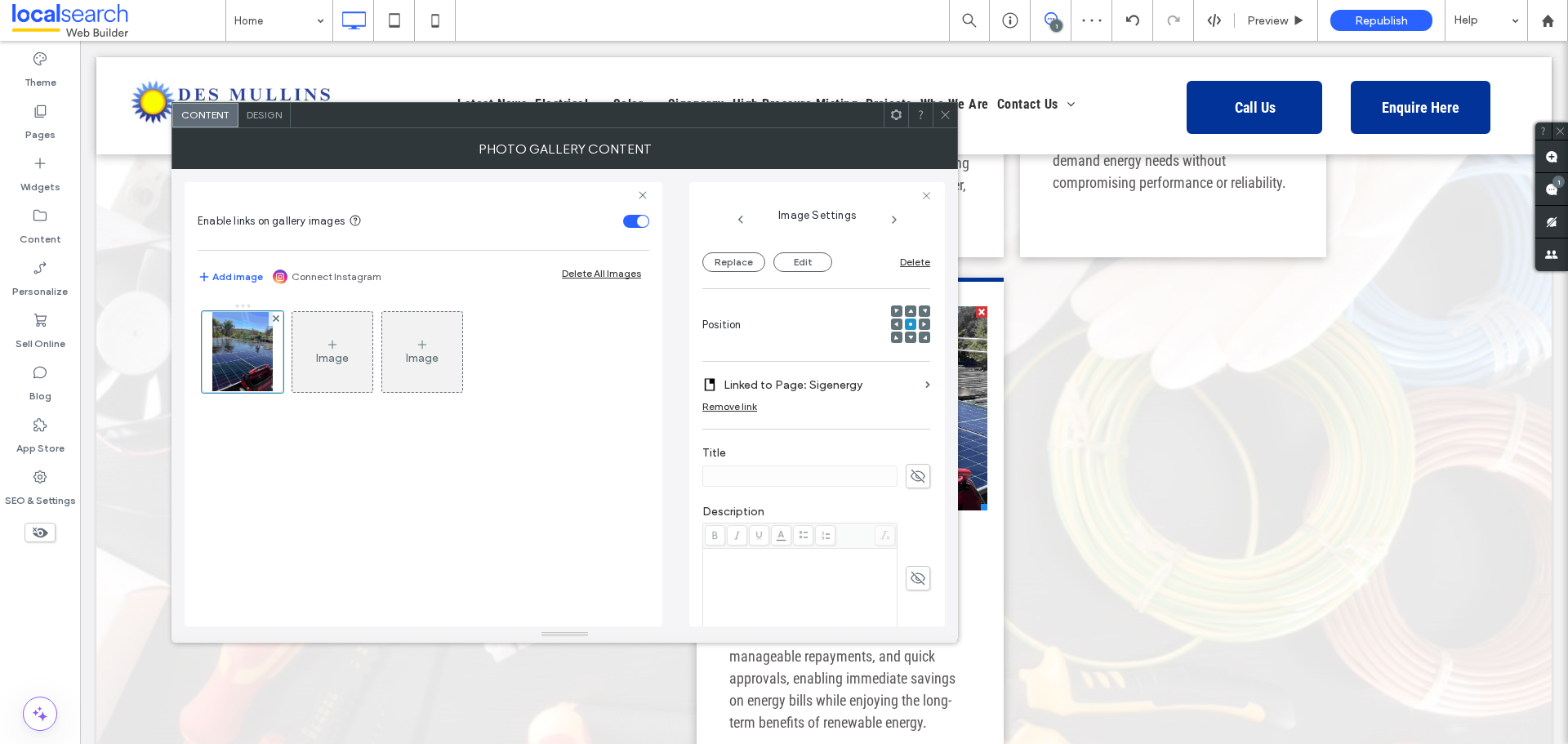
scroll to position [163, 0]
click at [847, 382] on label "Linked to Page: Sigenergy" at bounding box center [821, 386] width 195 height 30
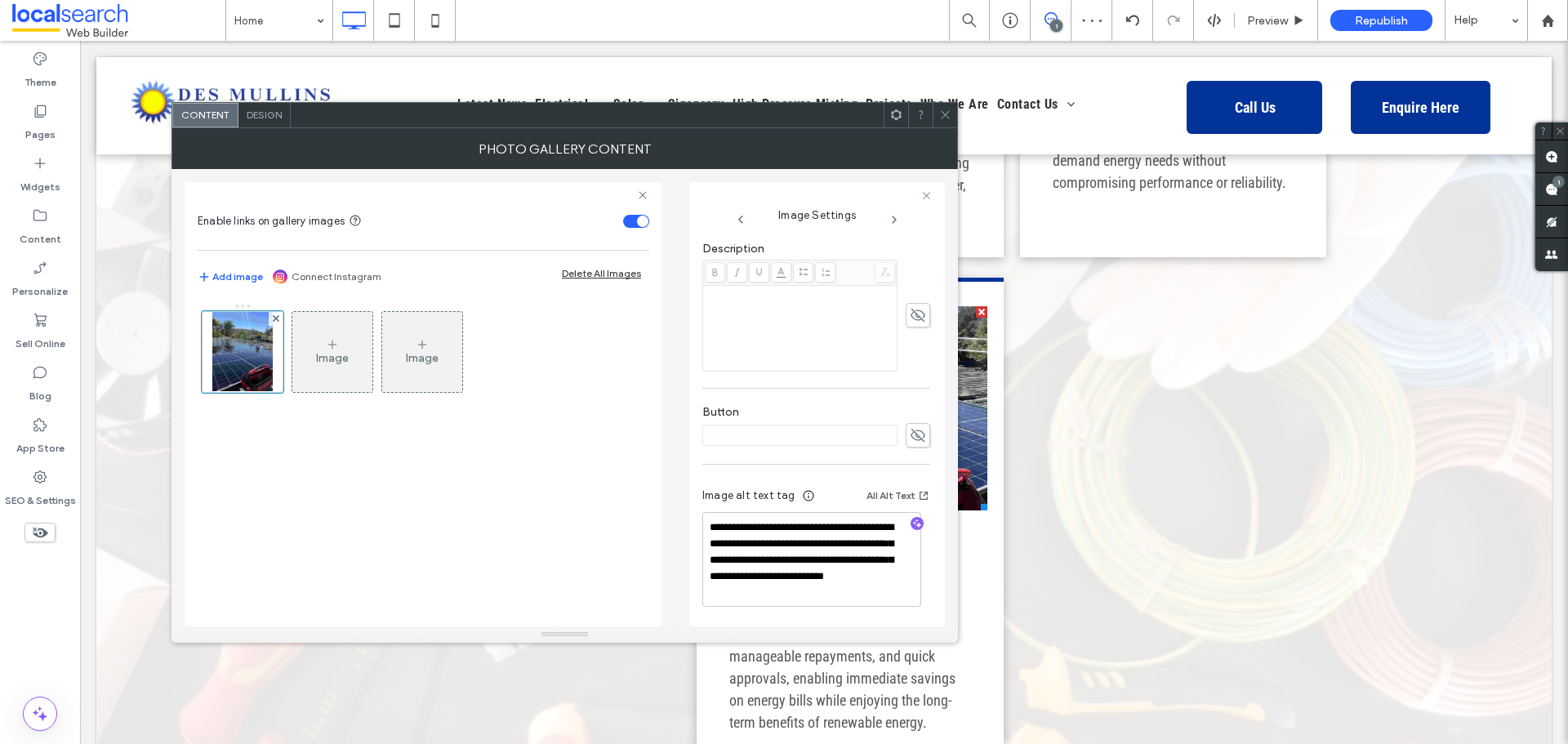
scroll to position [429, 0]
drag, startPoint x: 742, startPoint y: 526, endPoint x: 813, endPoint y: 583, distance: 91.0
click at [813, 583] on textarea "**********" at bounding box center [812, 558] width 219 height 95
drag, startPoint x: 740, startPoint y: 526, endPoint x: 897, endPoint y: 592, distance: 170.3
click at [897, 592] on textarea "**********" at bounding box center [812, 558] width 219 height 95
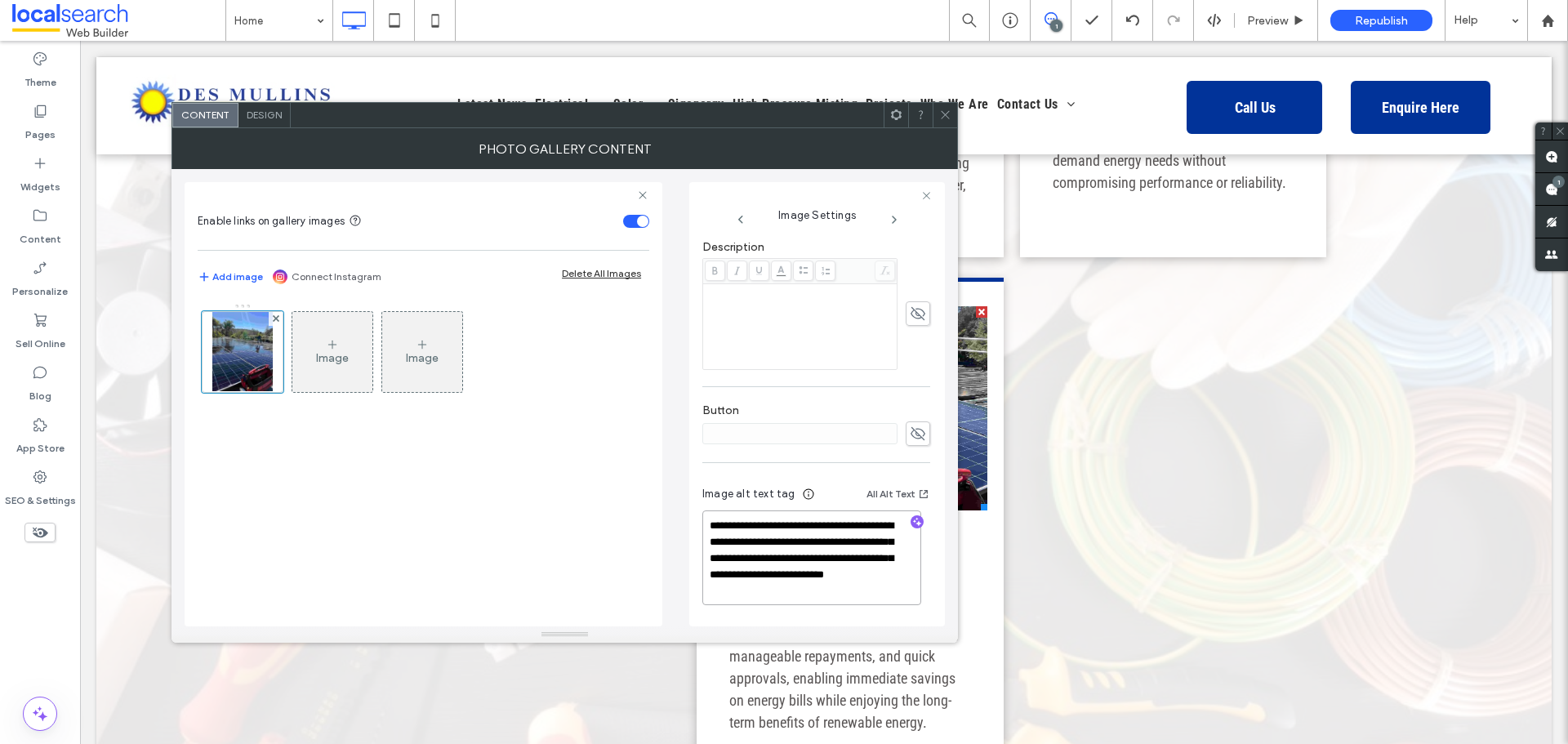
click at [858, 559] on textarea "**********" at bounding box center [812, 558] width 219 height 95
drag, startPoint x: 762, startPoint y: 559, endPoint x: 905, endPoint y: 585, distance: 145.3
click at [905, 585] on textarea "**********" at bounding box center [812, 558] width 219 height 95
paste textarea
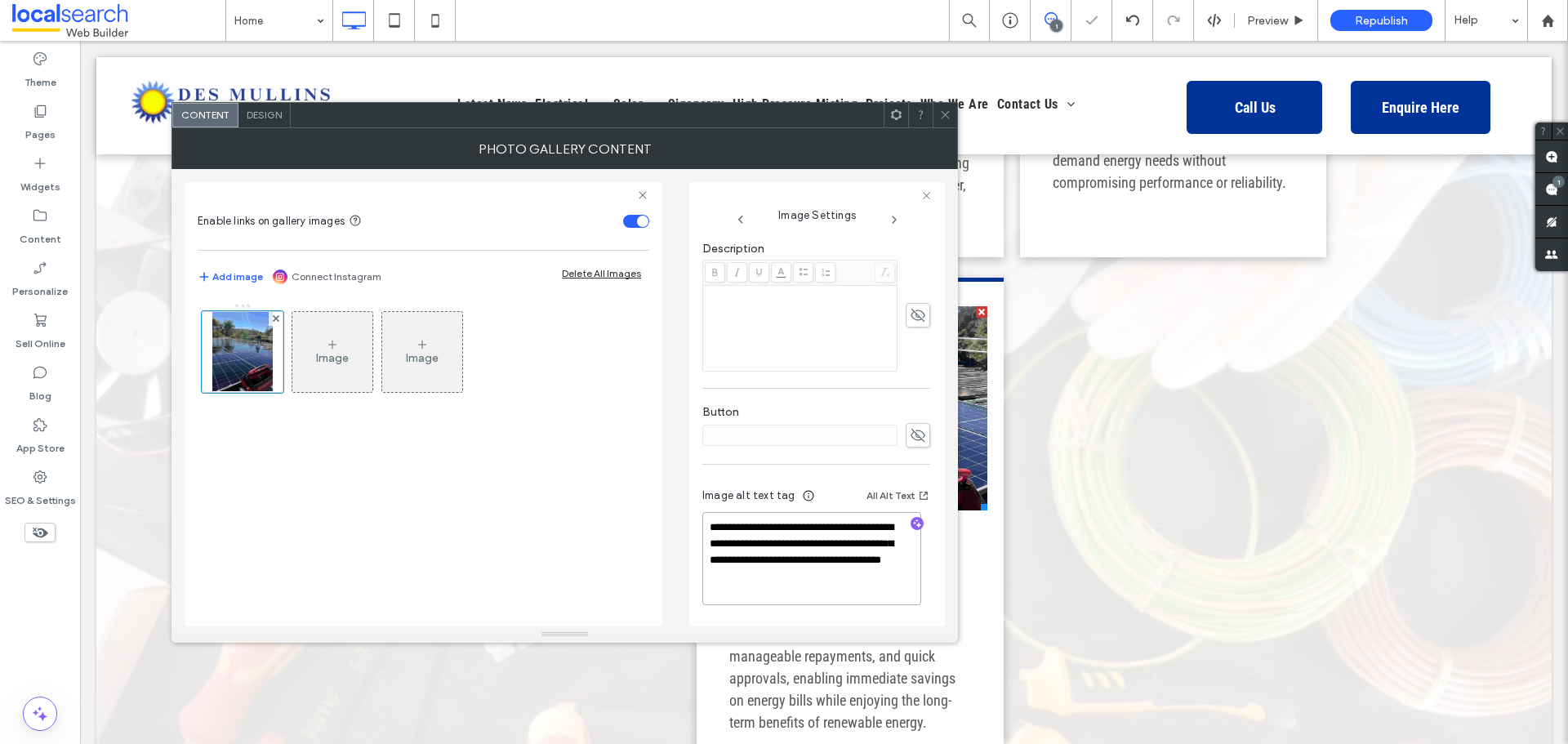
type textarea "**********"
click at [949, 109] on icon at bounding box center [945, 114] width 12 height 12
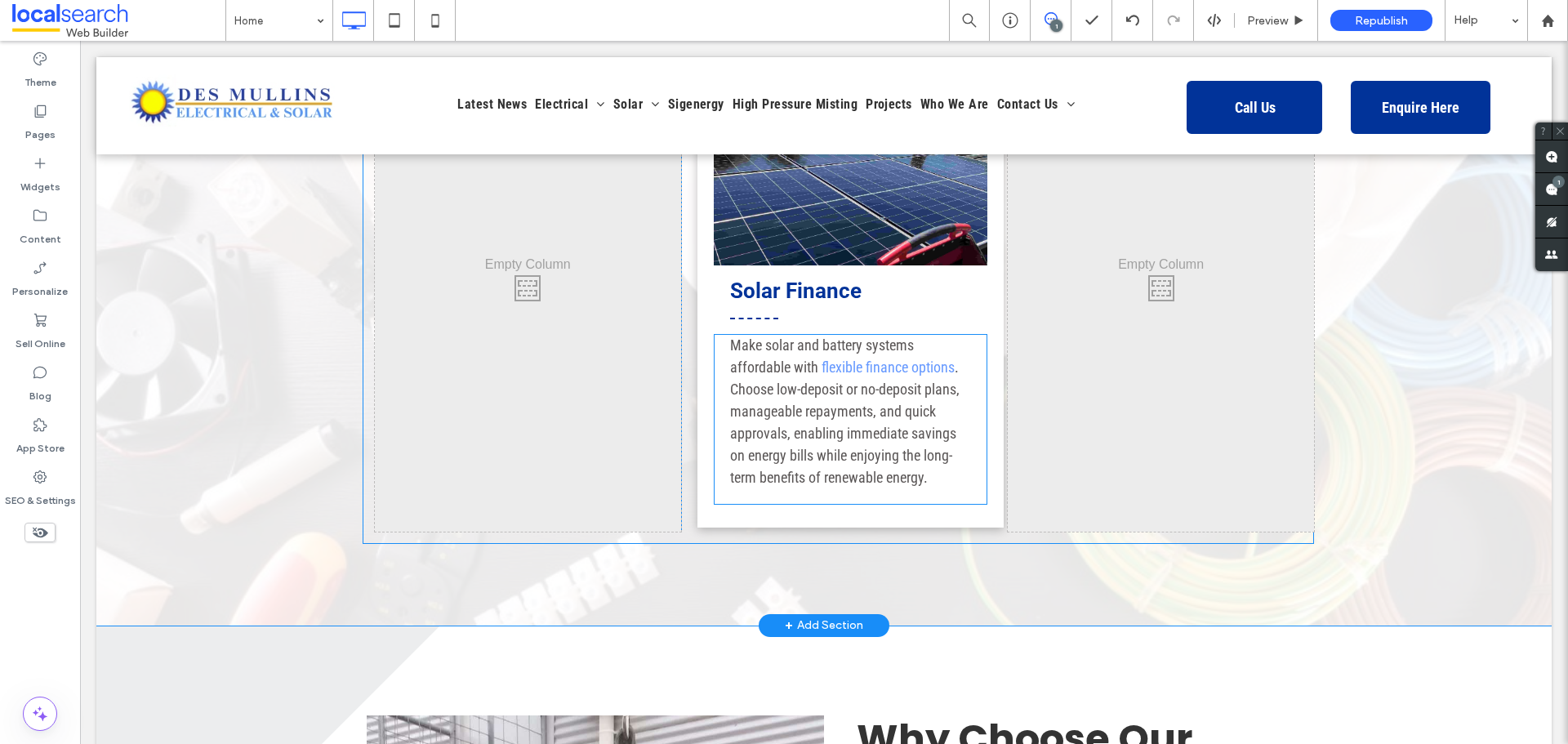
scroll to position [2941, 0]
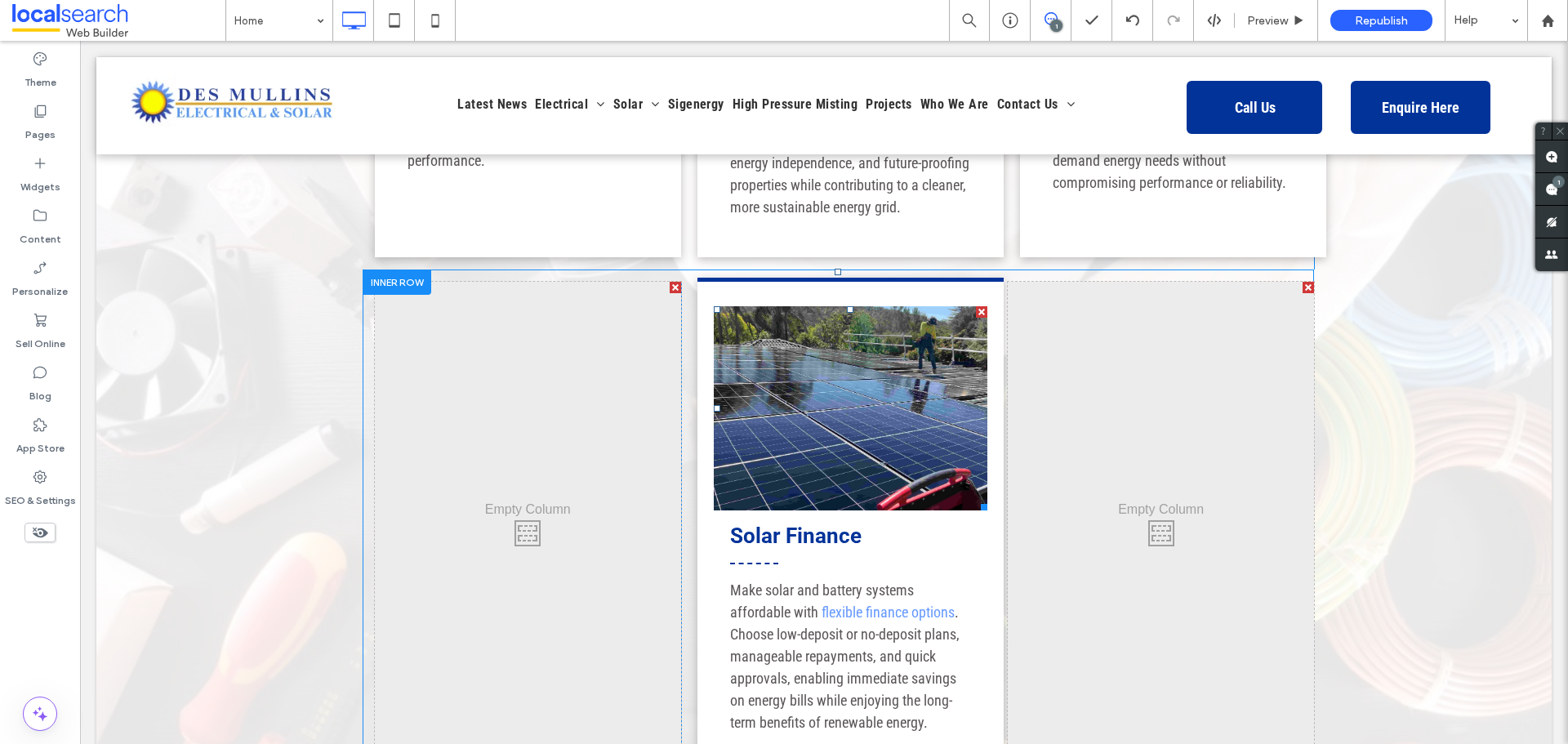
click at [841, 355] on link at bounding box center [851, 408] width 274 height 204
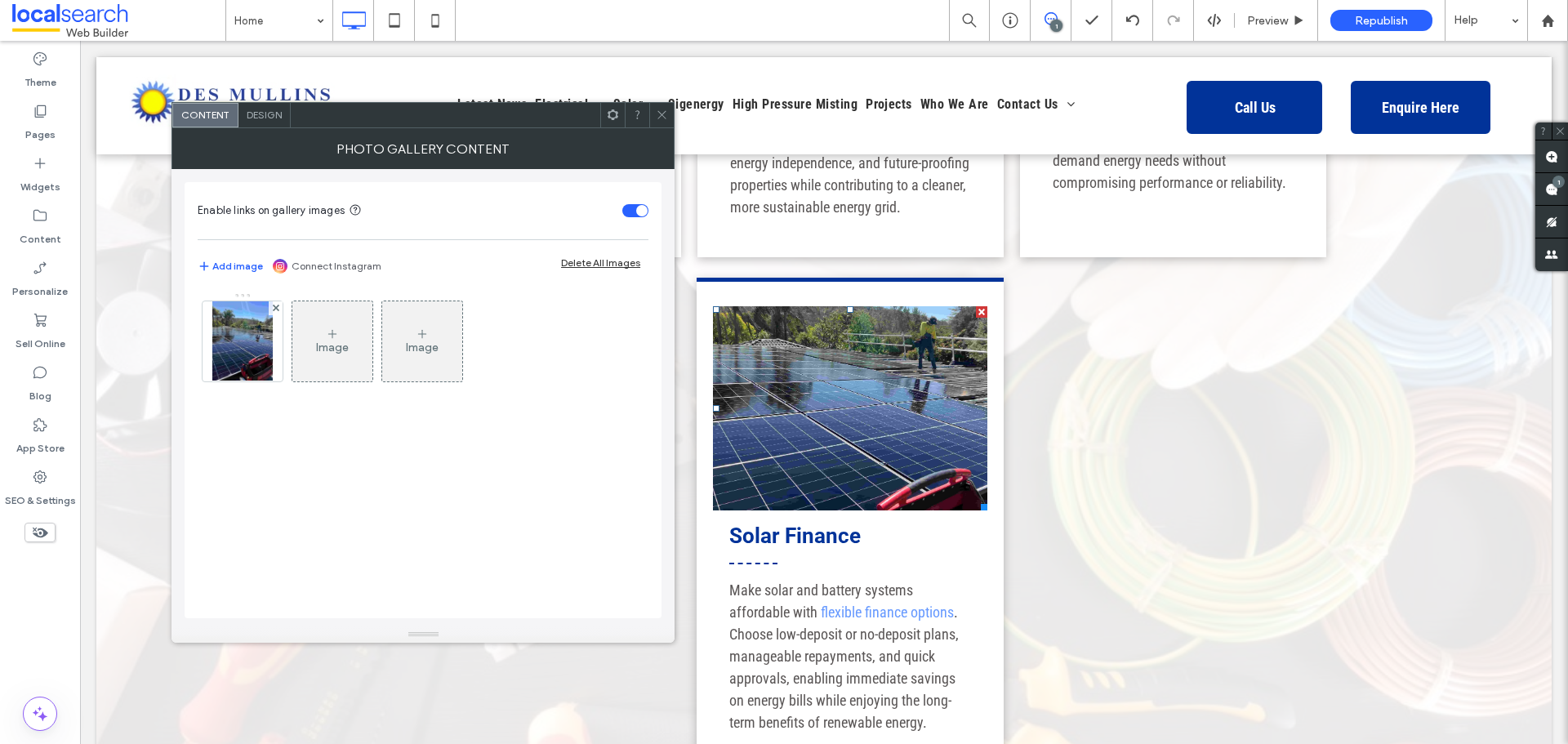
click at [253, 348] on img at bounding box center [242, 341] width 60 height 80
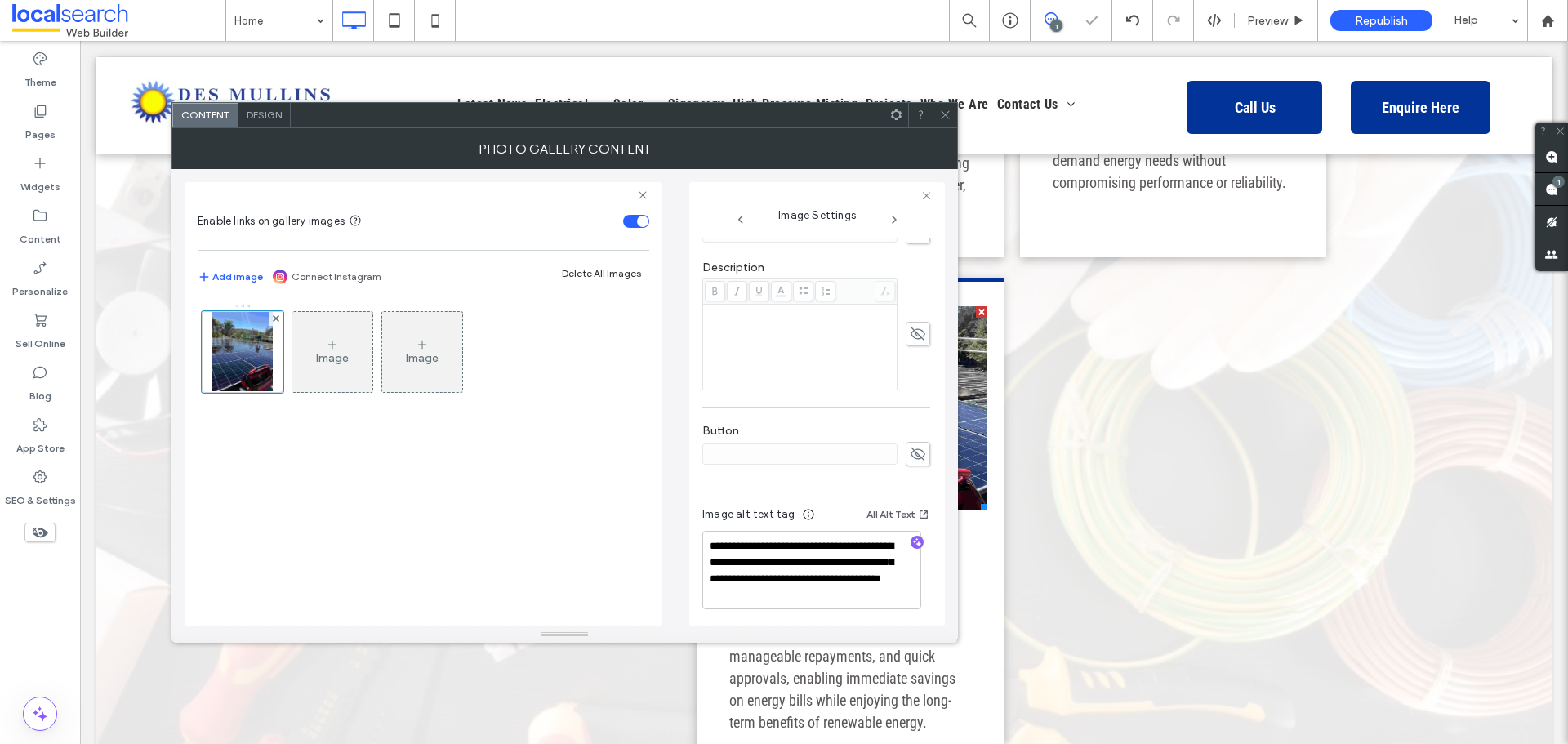
scroll to position [412, 0]
click at [944, 116] on icon at bounding box center [945, 114] width 12 height 12
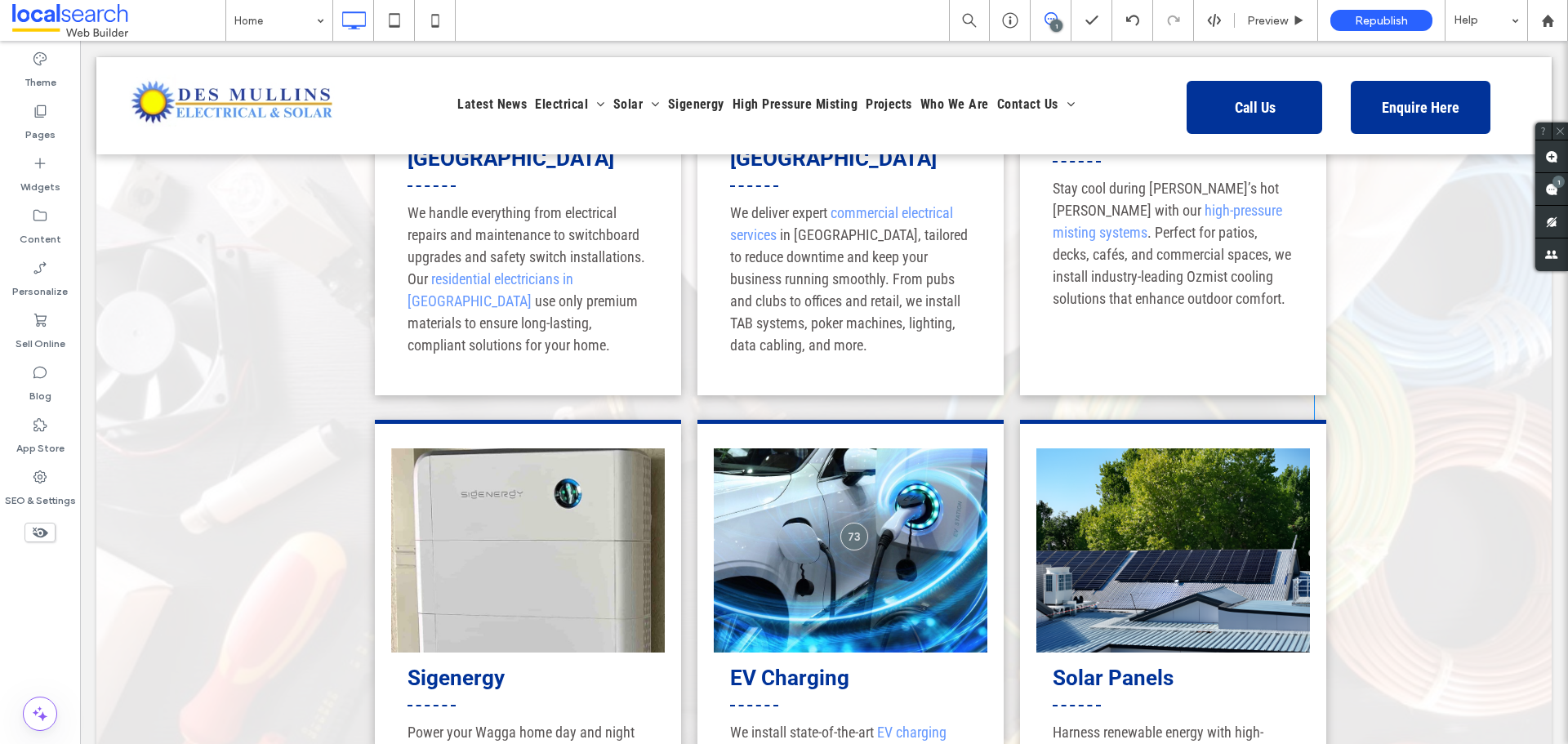
scroll to position [1716, 0]
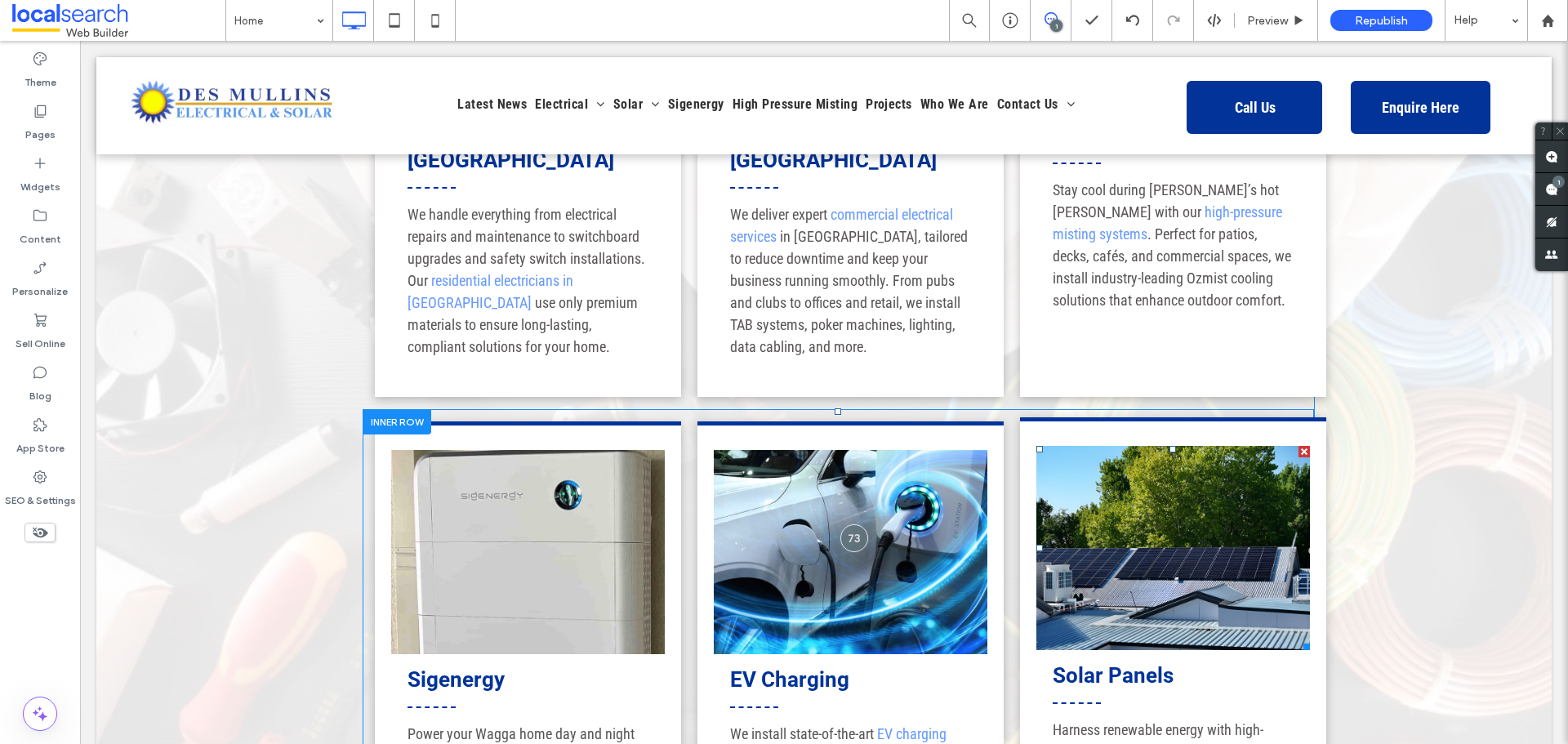
click at [1089, 515] on link at bounding box center [1173, 548] width 273 height 204
click at [1089, 514] on link at bounding box center [1173, 548] width 273 height 204
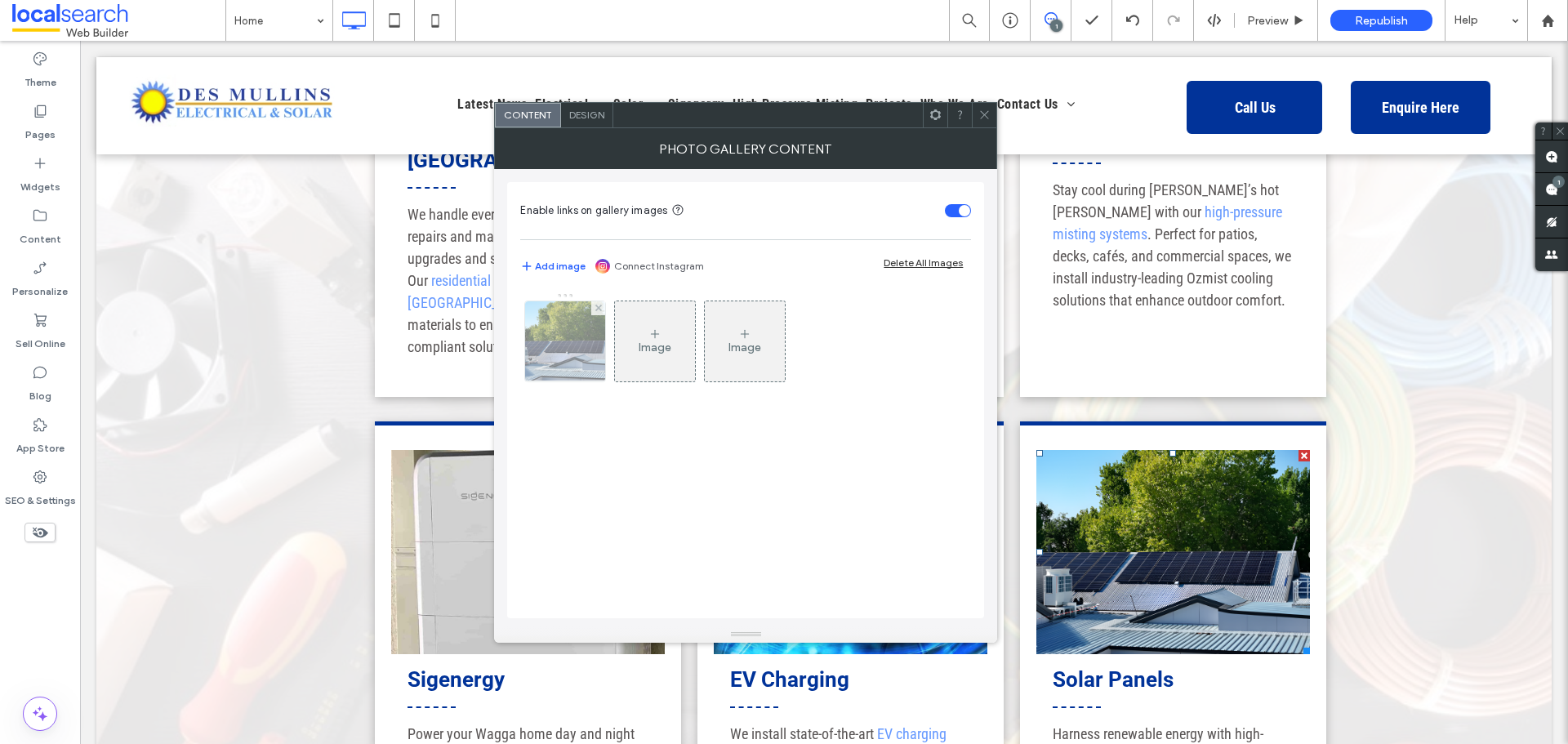
click at [575, 345] on img at bounding box center [565, 341] width 102 height 80
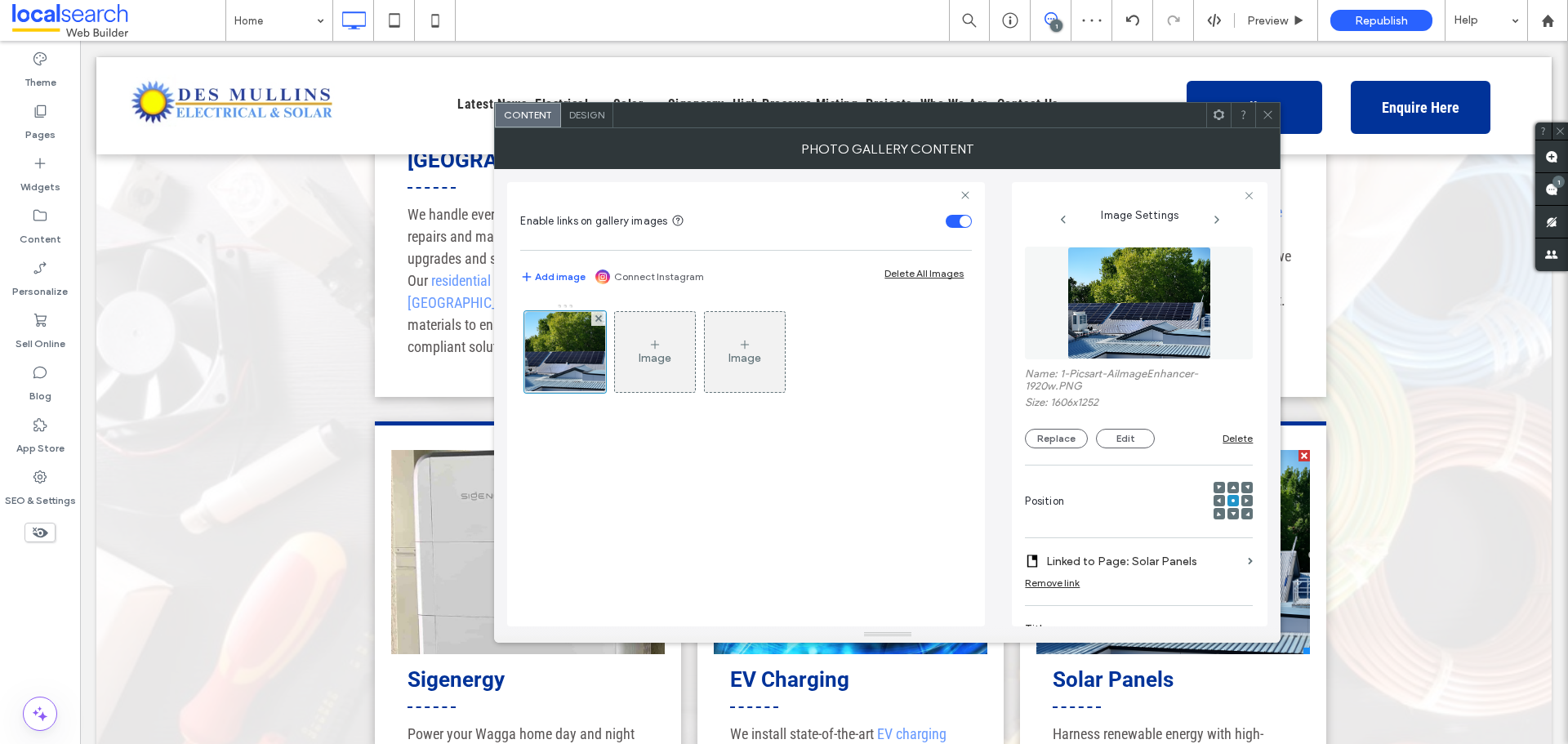
click at [1403, 743] on div at bounding box center [784, 744] width 1568 height 0
click at [1262, 114] on icon at bounding box center [1268, 114] width 12 height 12
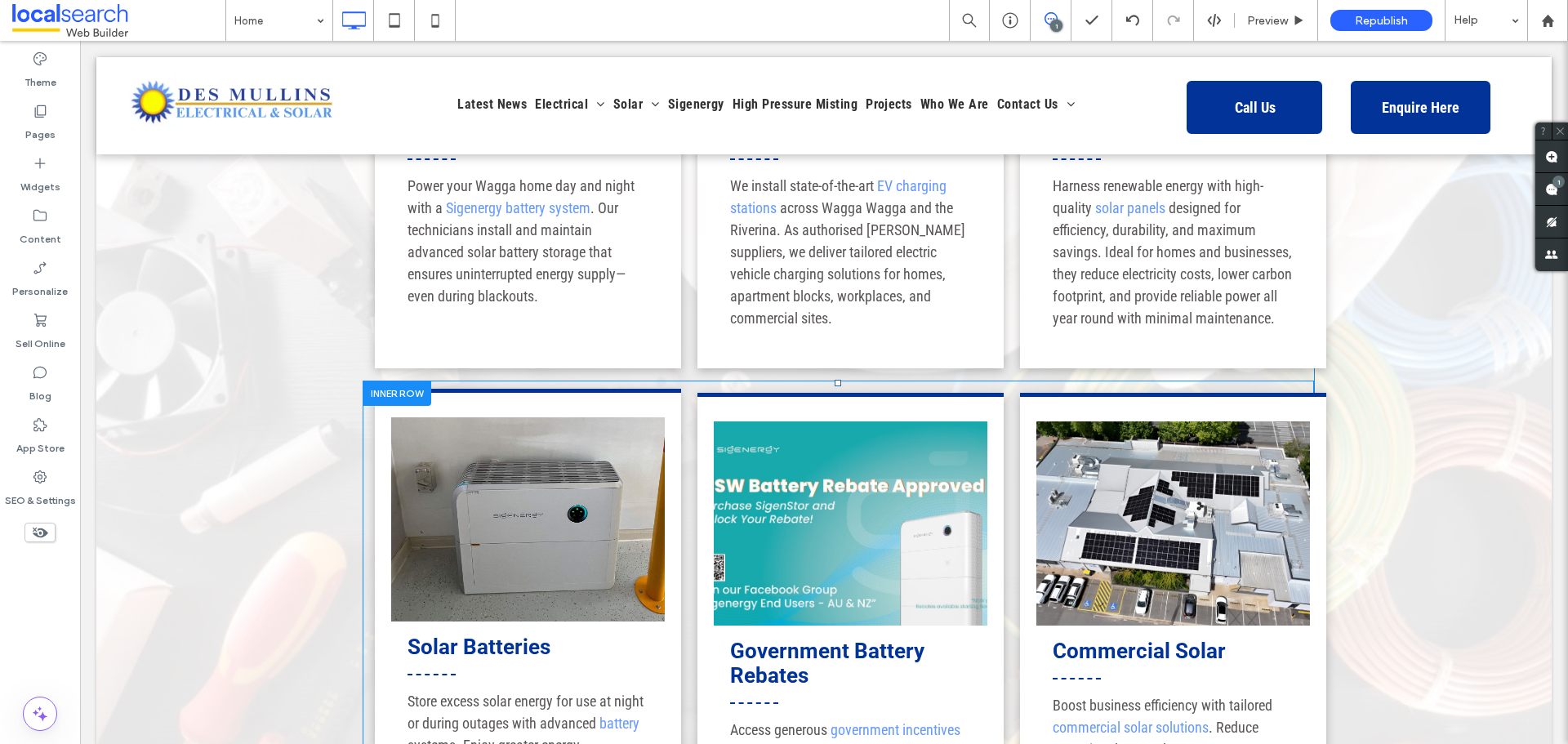
scroll to position [2369, 0]
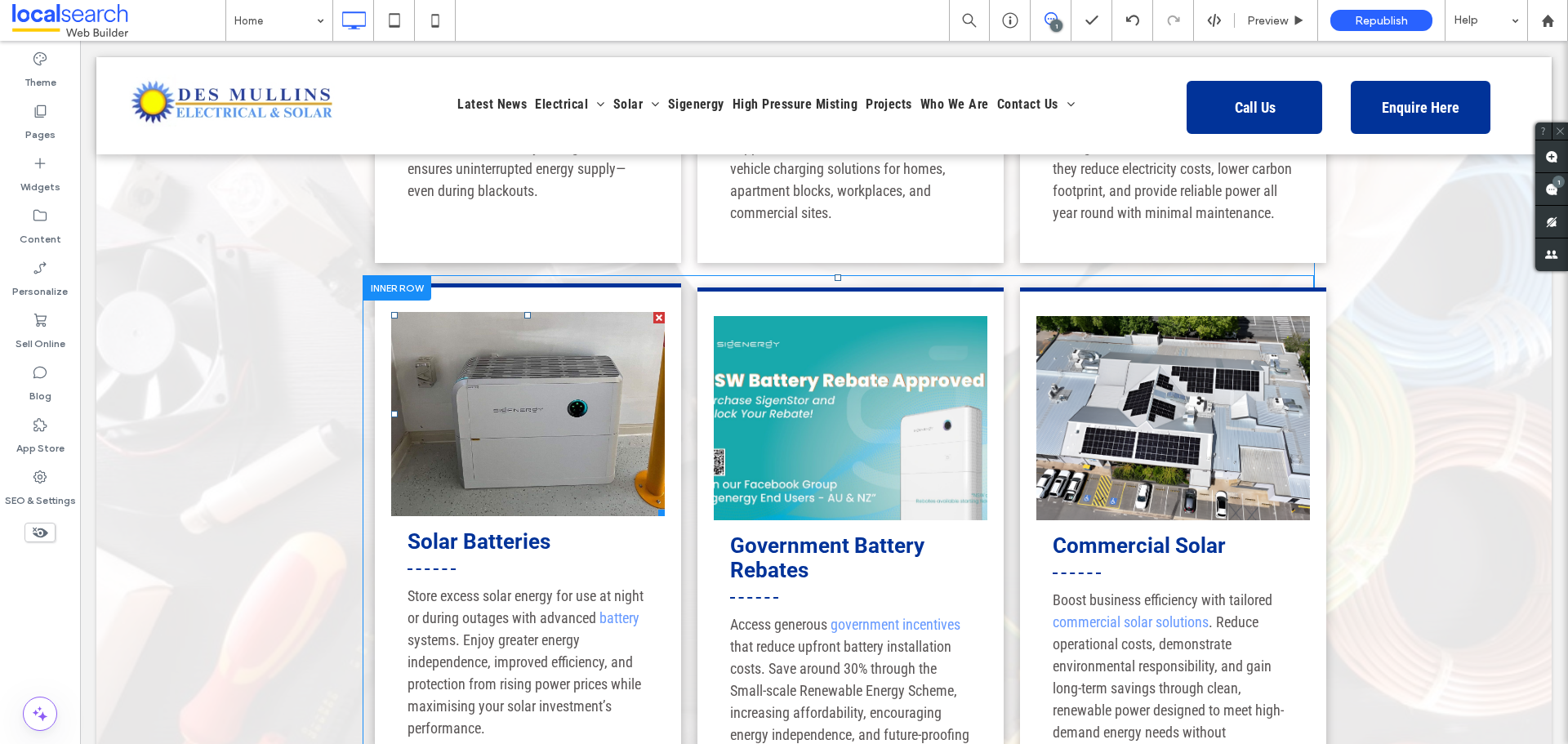
click at [553, 388] on link at bounding box center [527, 414] width 273 height 204
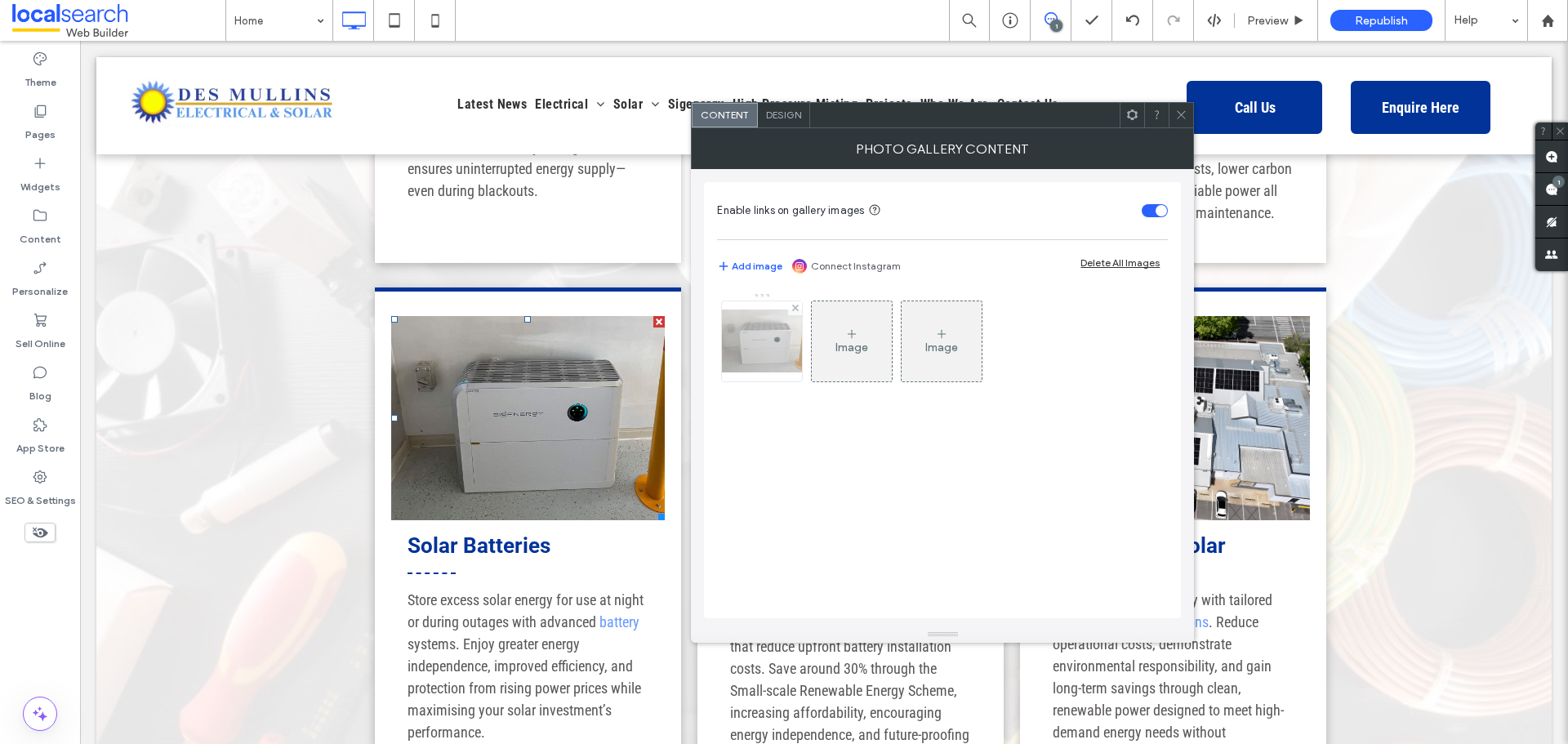
click at [737, 333] on img at bounding box center [762, 341] width 130 height 63
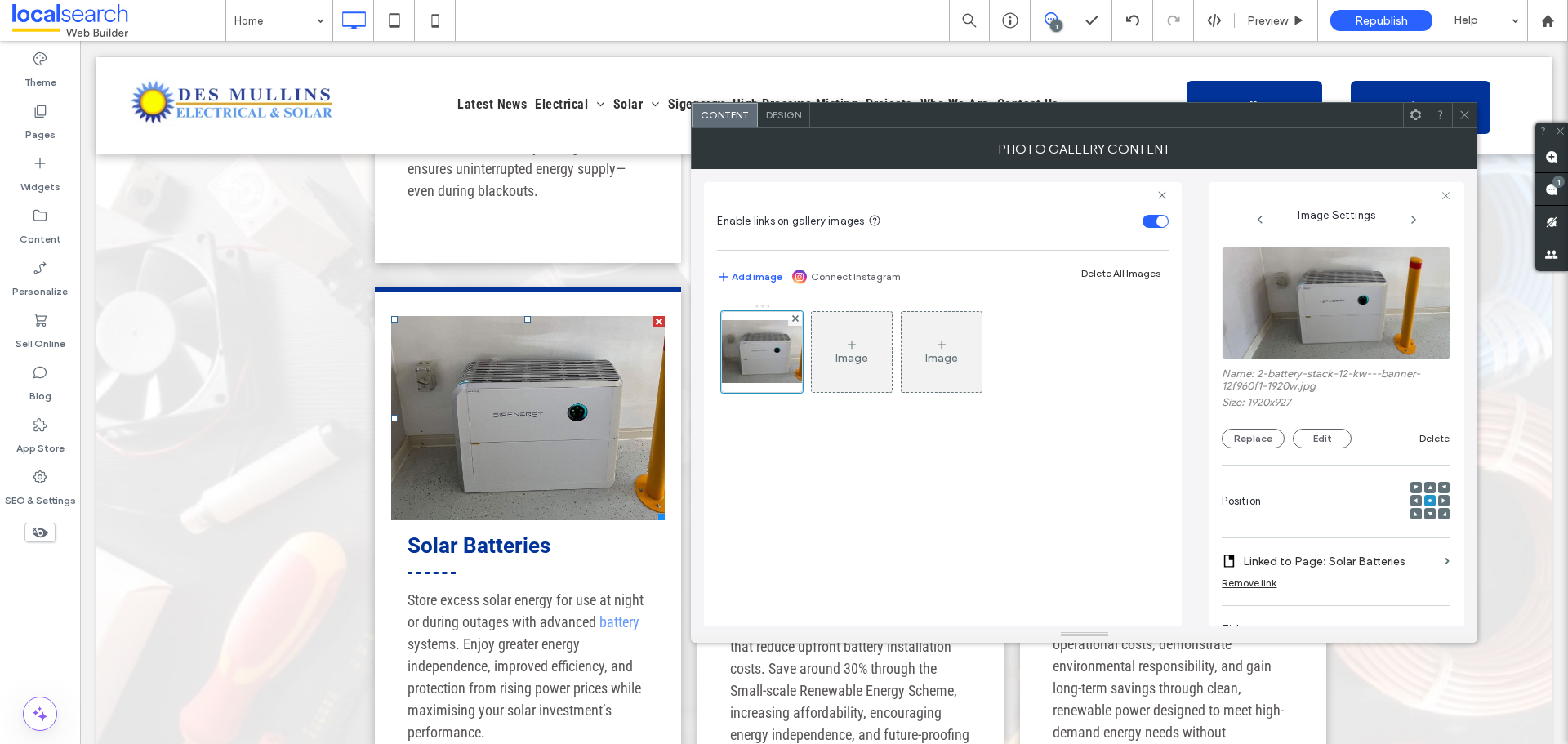
click at [1403, 743] on div at bounding box center [784, 744] width 1568 height 0
click at [1471, 108] on icon at bounding box center [1465, 114] width 12 height 12
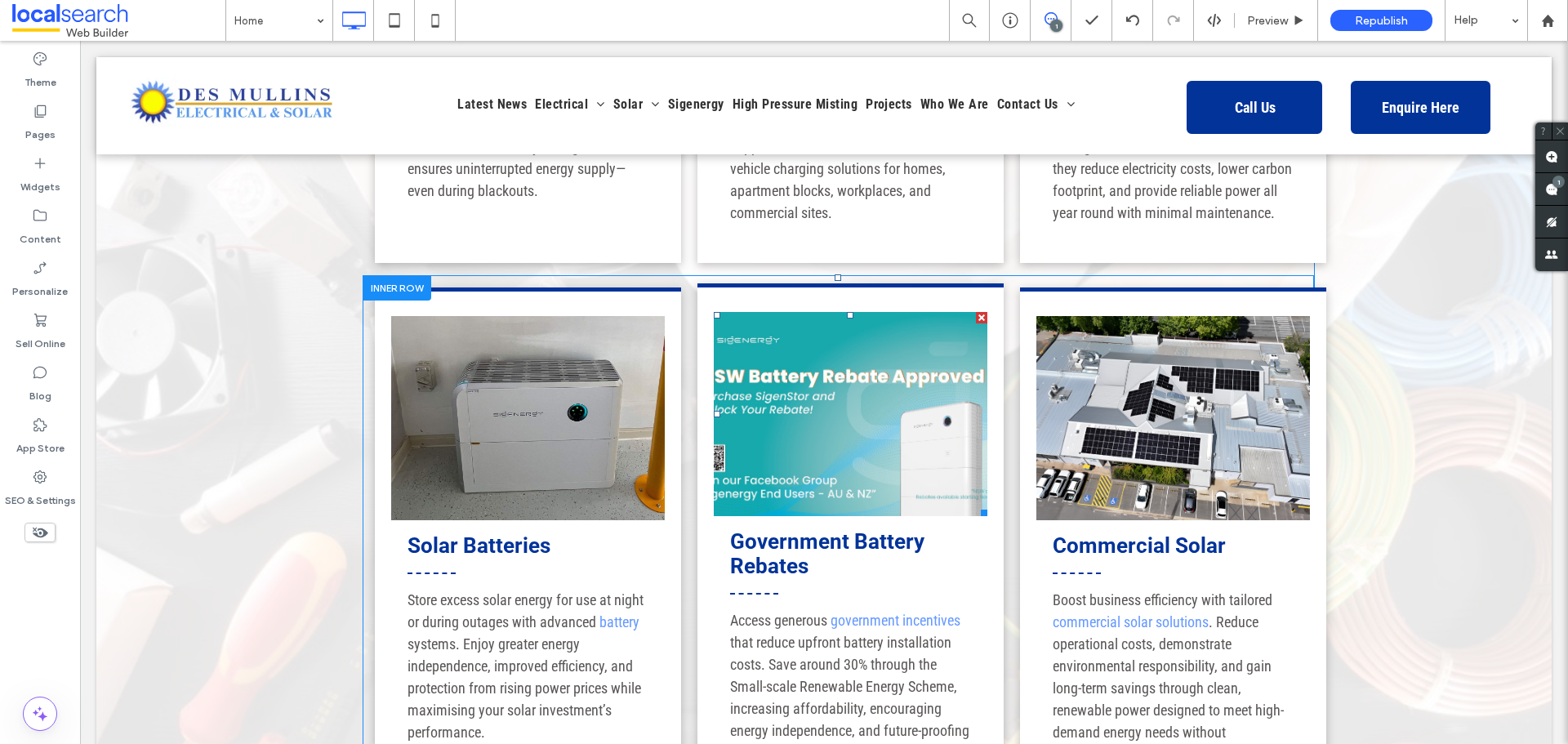
click at [812, 325] on link at bounding box center [850, 414] width 273 height 204
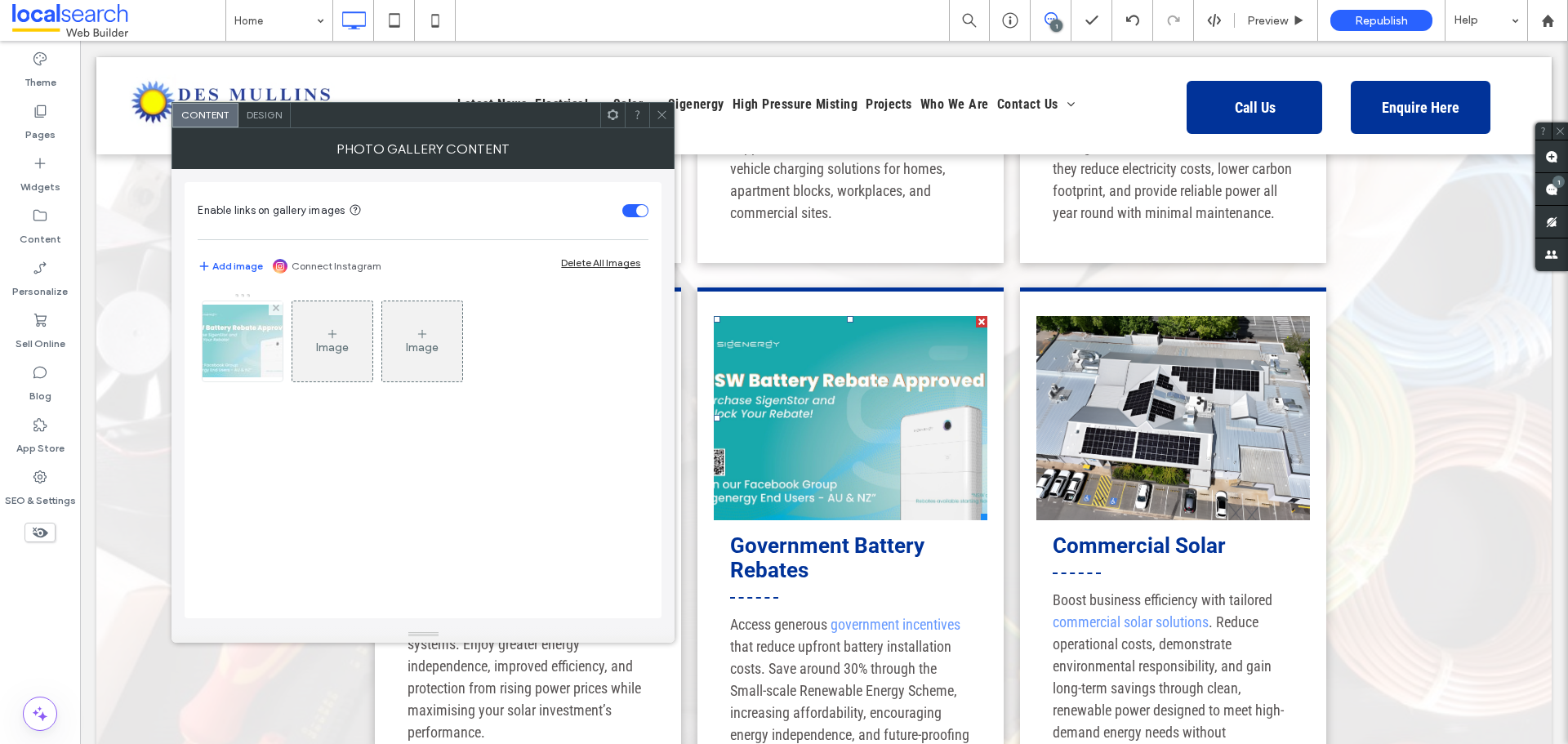
click at [227, 361] on img at bounding box center [242, 341] width 130 height 73
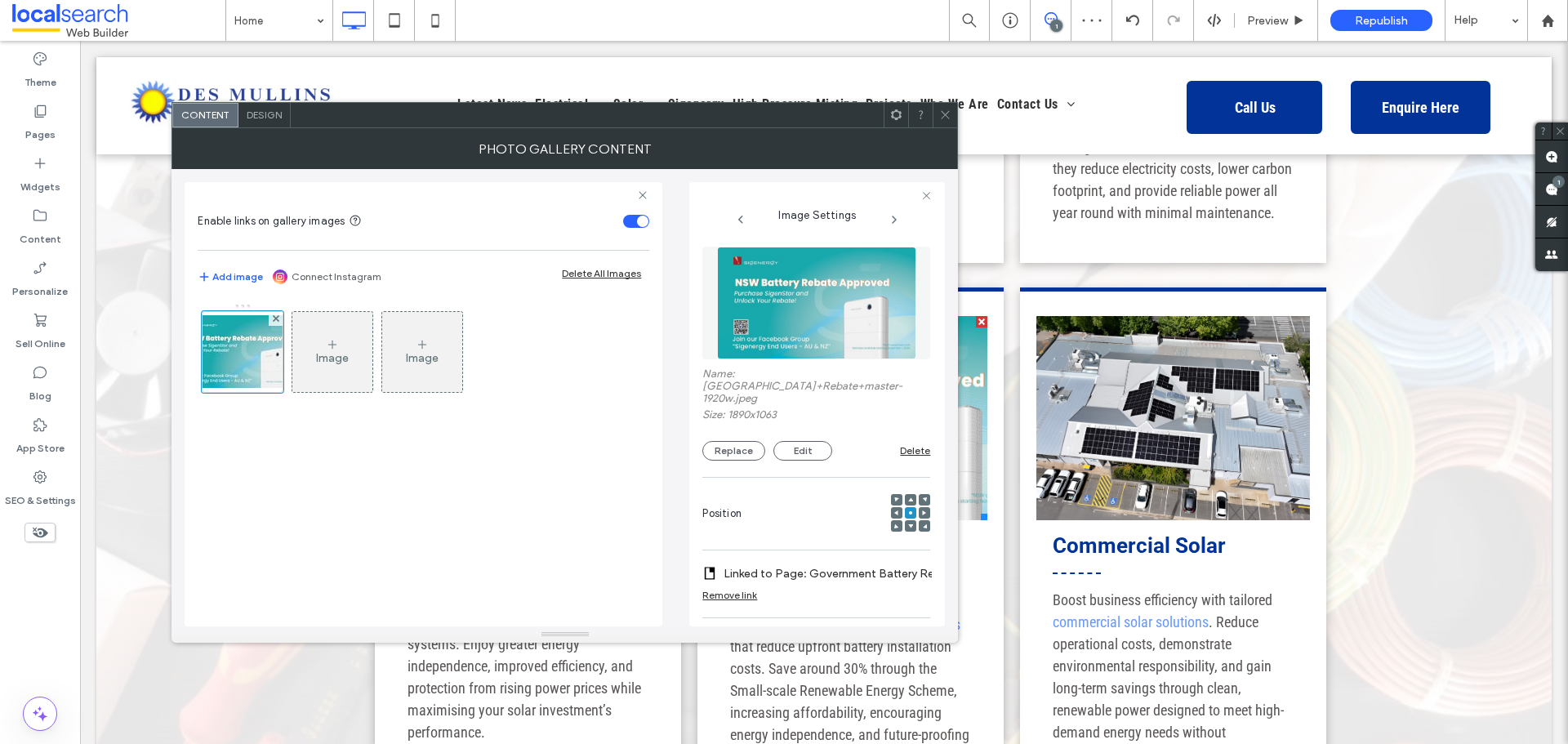
click at [1389, 743] on div at bounding box center [784, 744] width 1568 height 0
click at [950, 113] on icon at bounding box center [945, 114] width 12 height 12
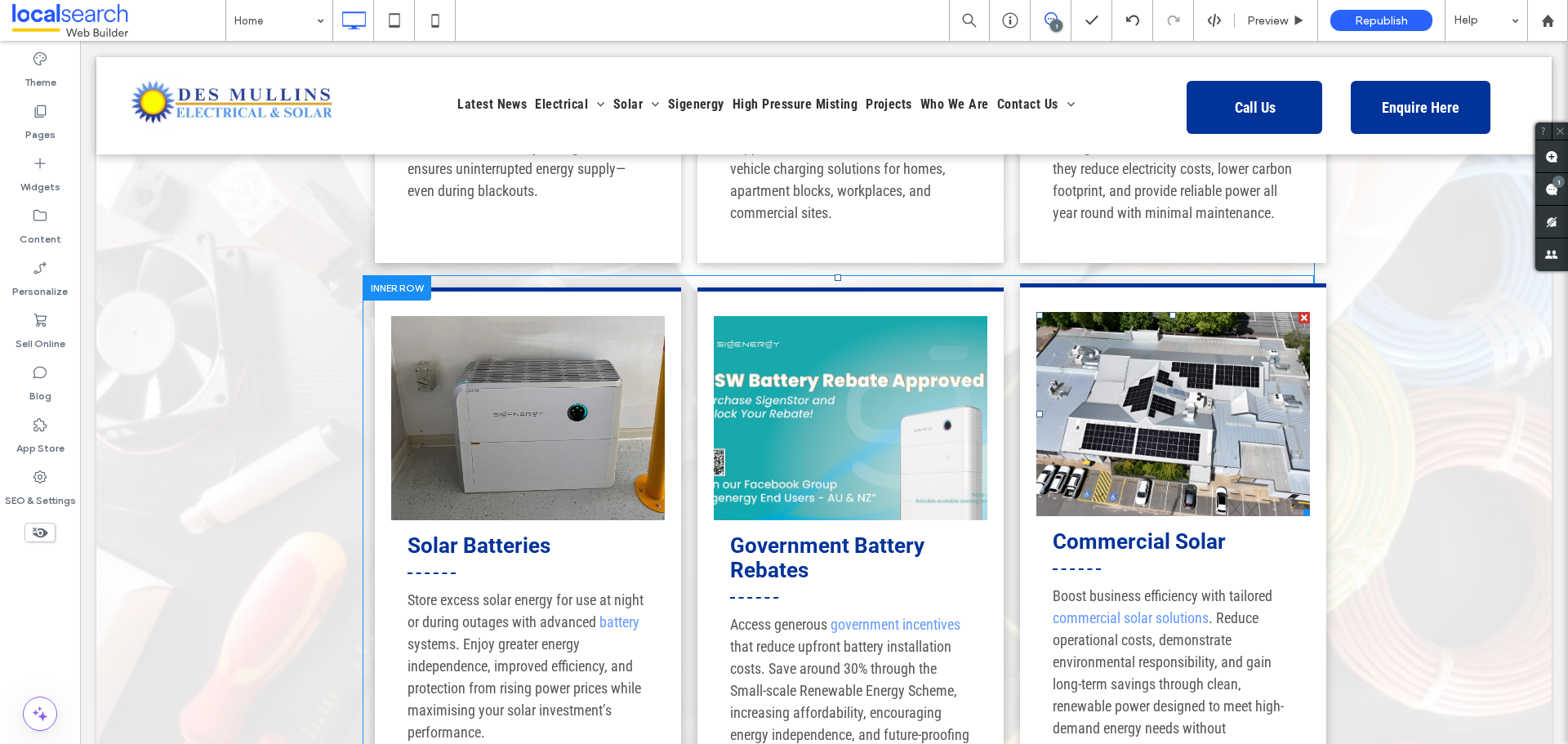
click at [1159, 341] on link at bounding box center [1173, 414] width 273 height 204
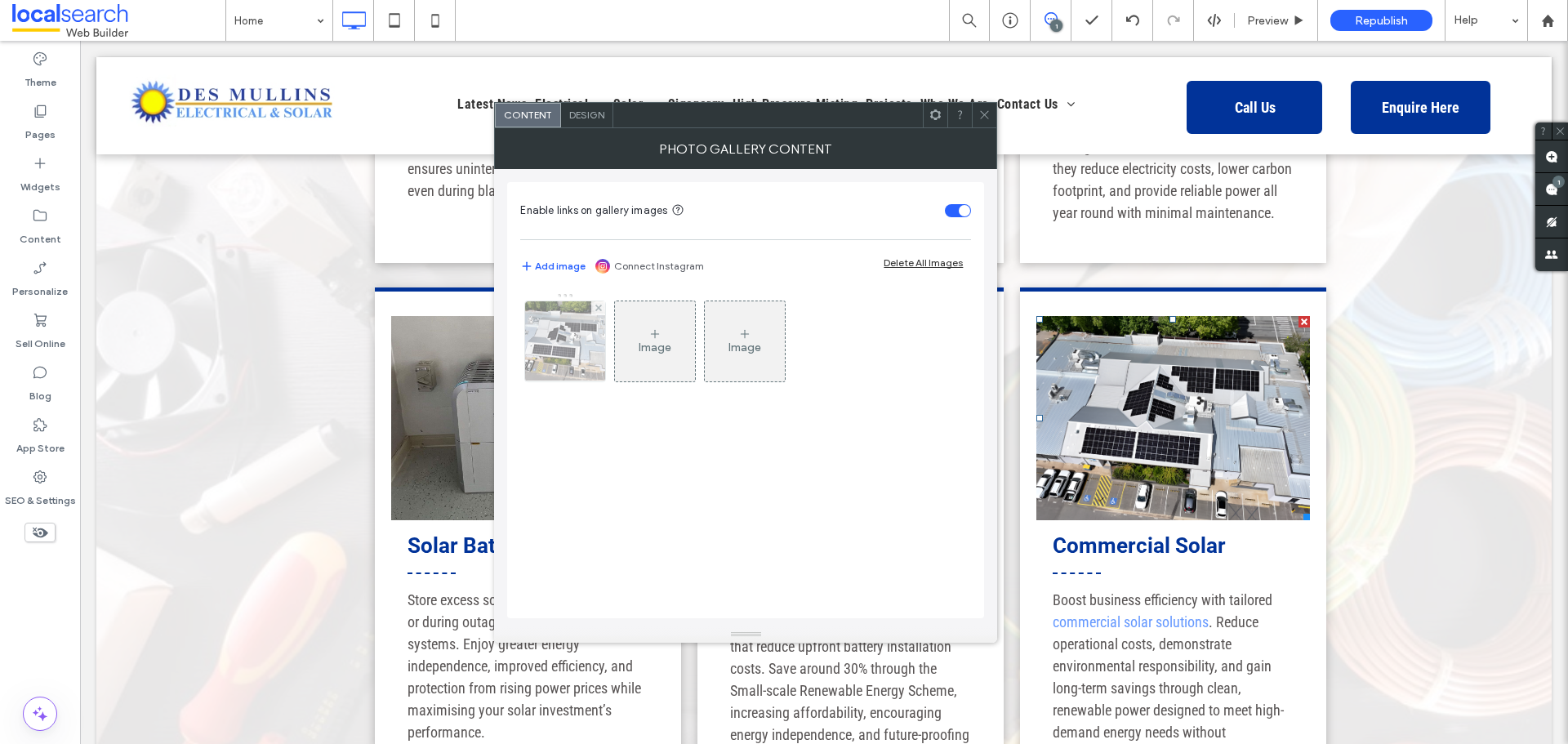
click at [547, 338] on img at bounding box center [566, 341] width 100 height 80
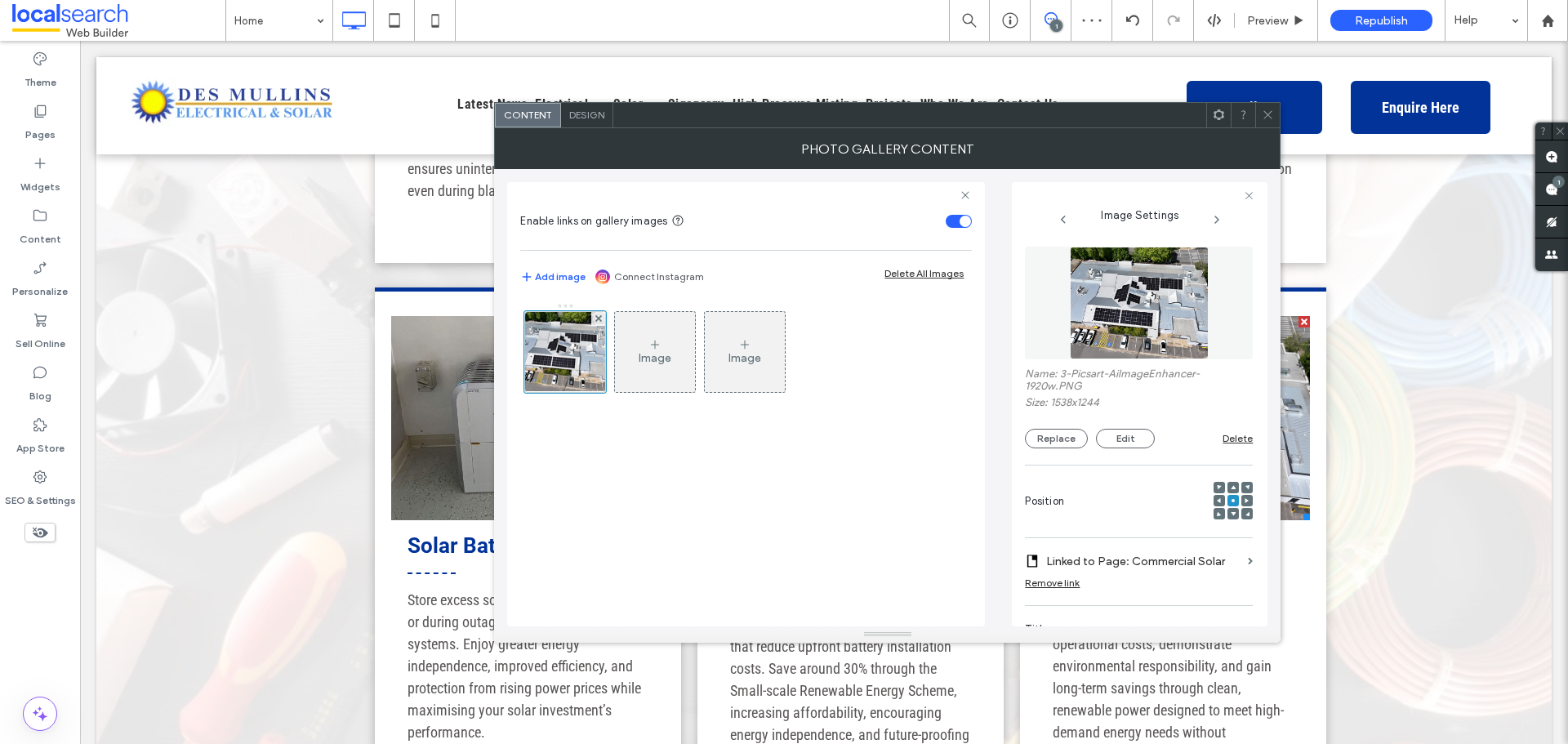
click at [1383, 743] on div at bounding box center [784, 744] width 1568 height 0
click at [1054, 434] on button "Replace" at bounding box center [1056, 438] width 63 height 19
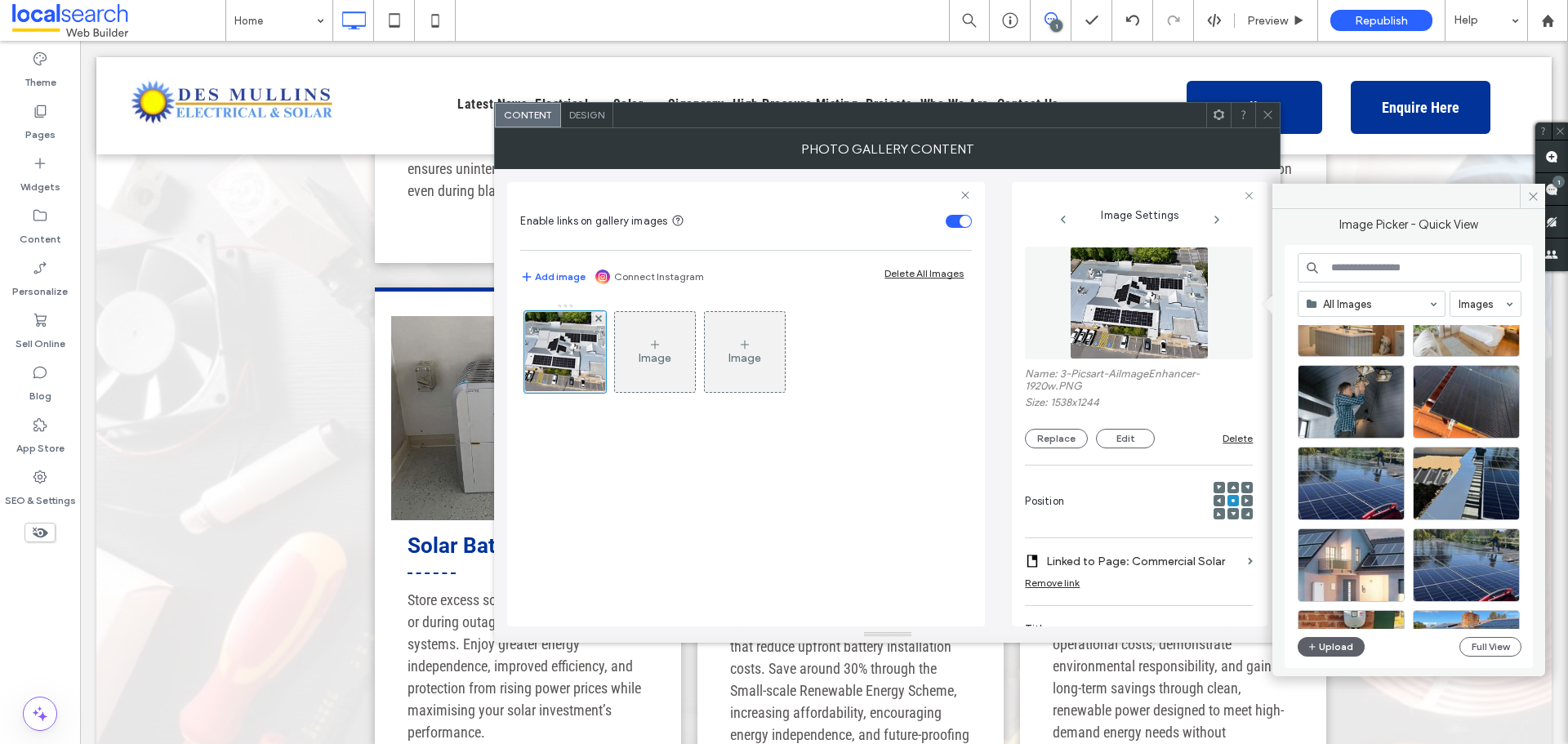
scroll to position [226, 0]
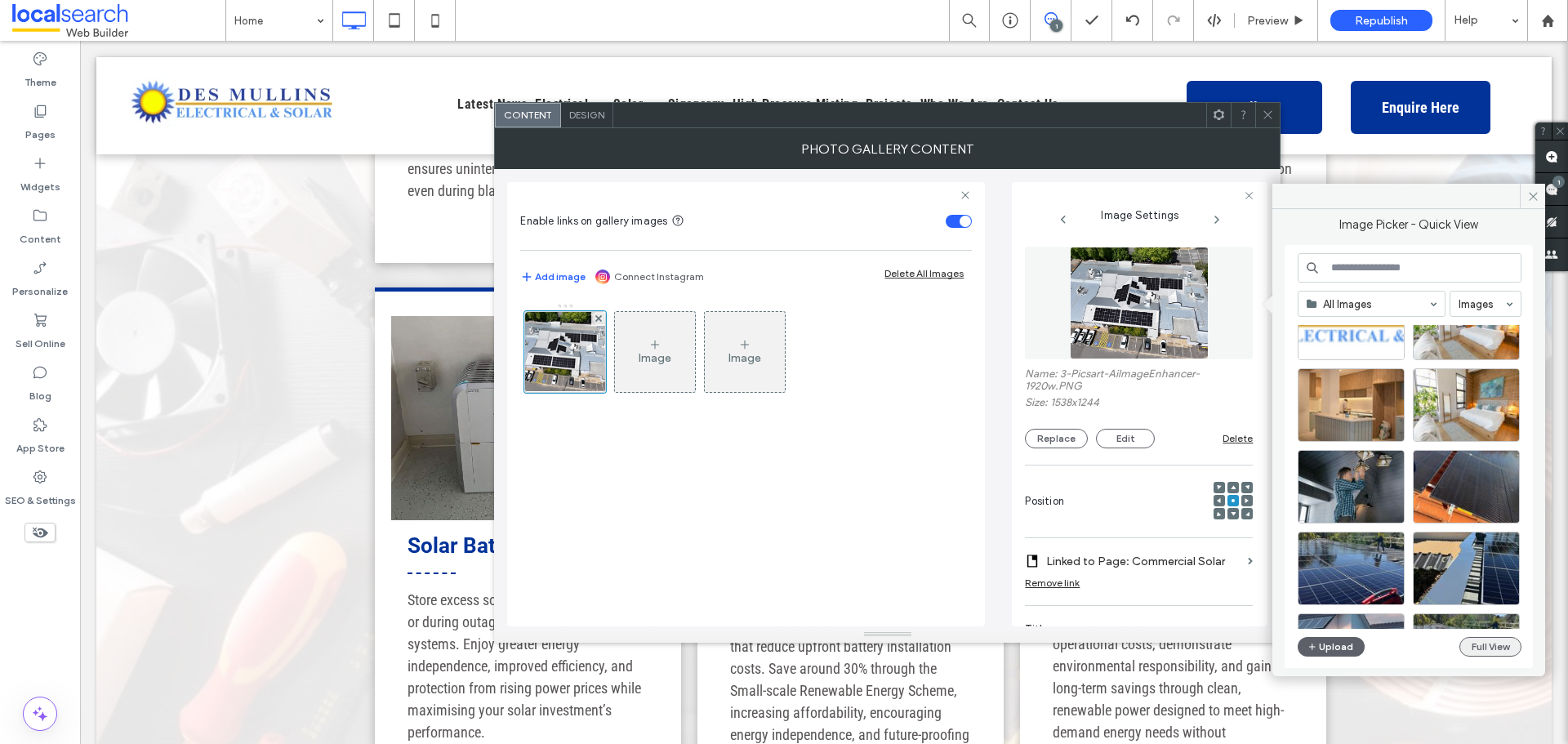
click at [1475, 650] on button "Full View" at bounding box center [1490, 647] width 62 height 19
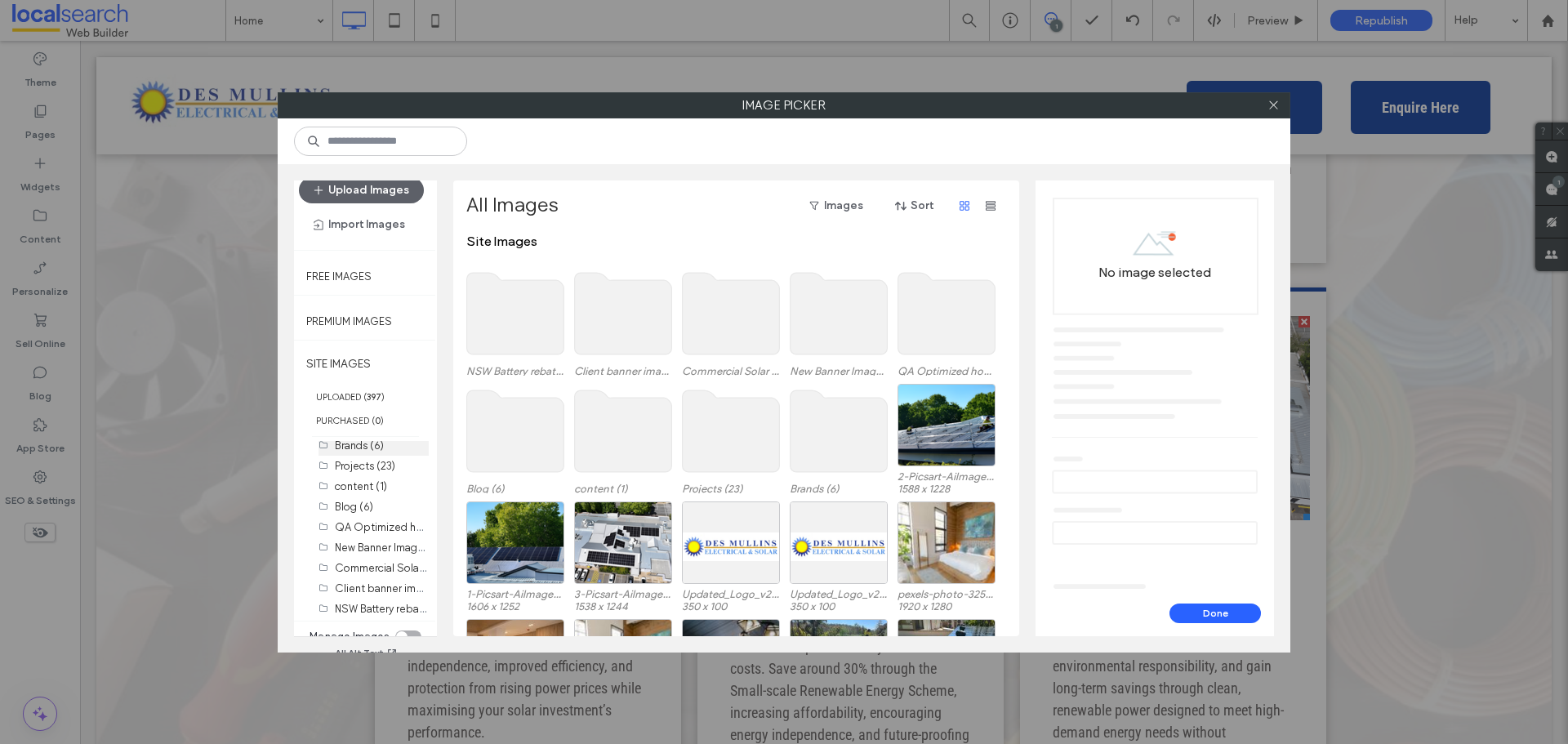
scroll to position [29, 0]
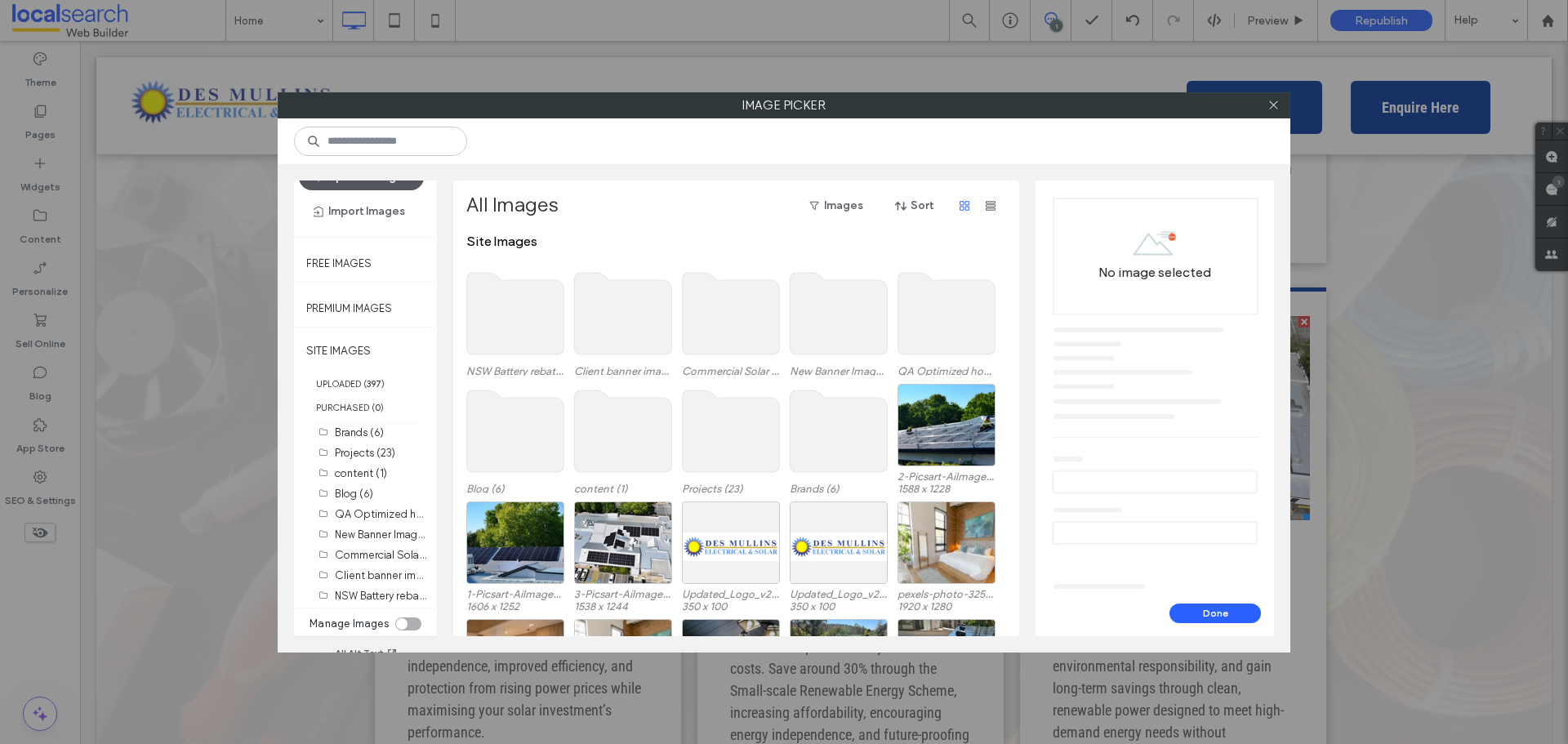
click at [388, 188] on button "Upload Images" at bounding box center [361, 177] width 125 height 26
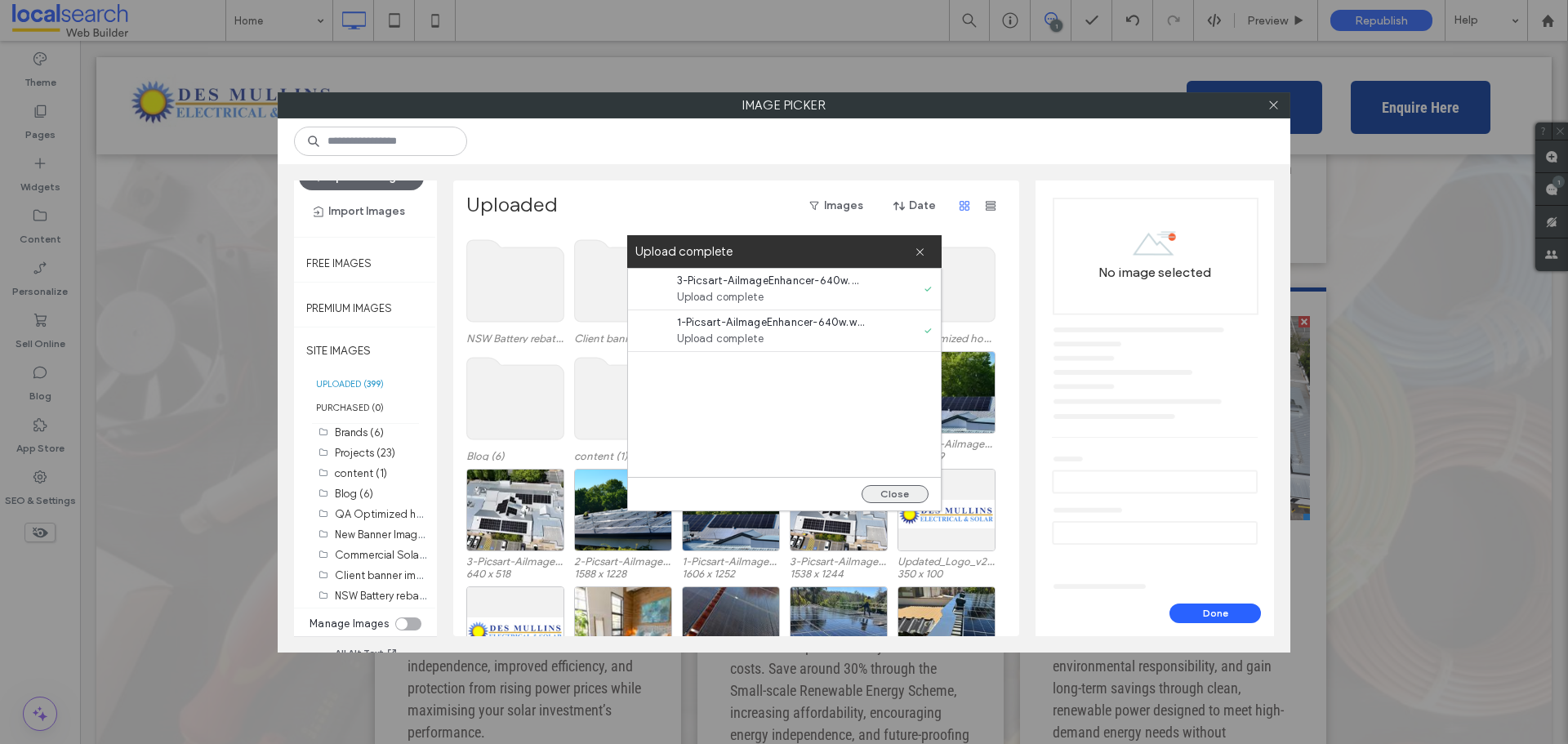
click at [900, 485] on button "Close" at bounding box center [894, 493] width 67 height 18
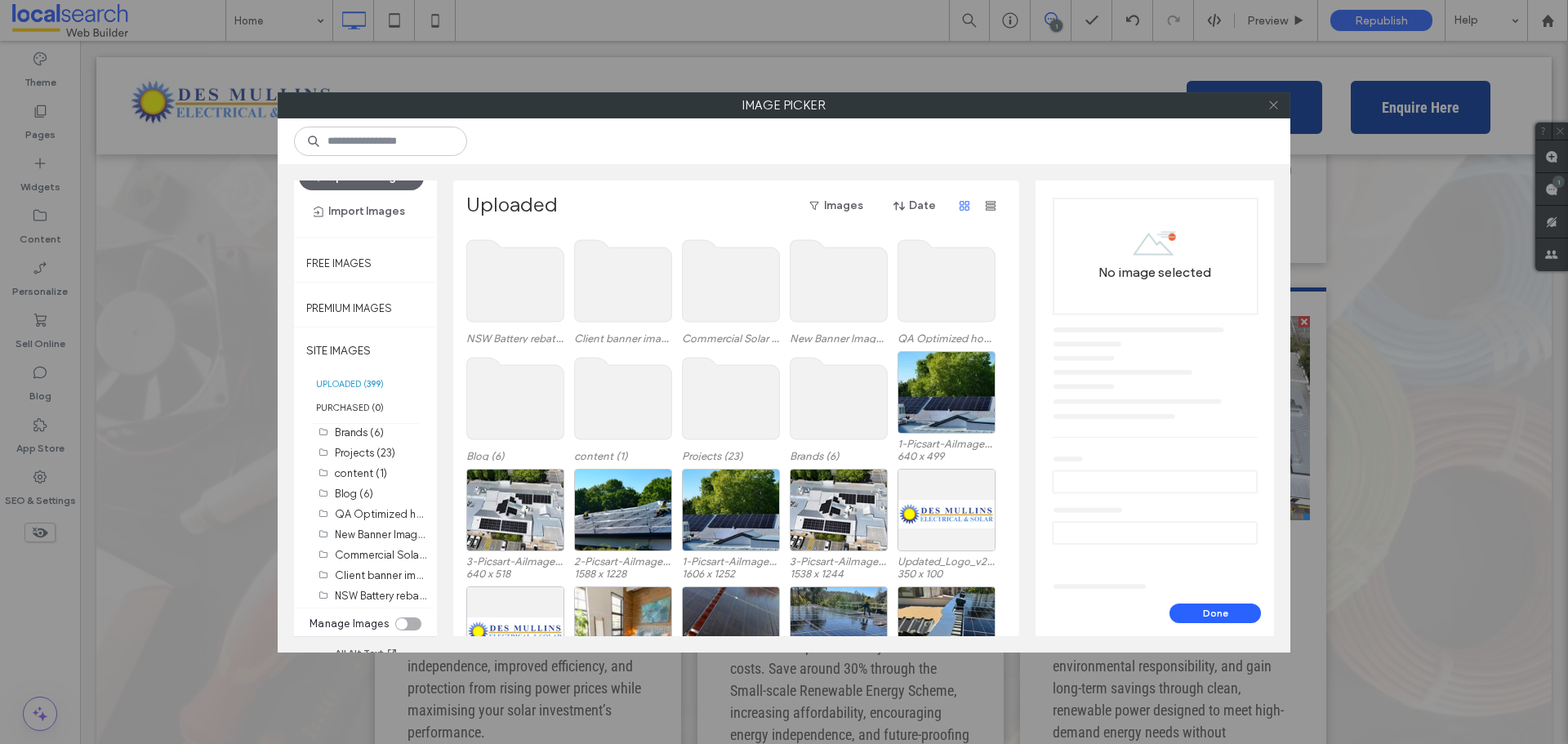
click at [1270, 108] on use at bounding box center [1274, 106] width 8 height 8
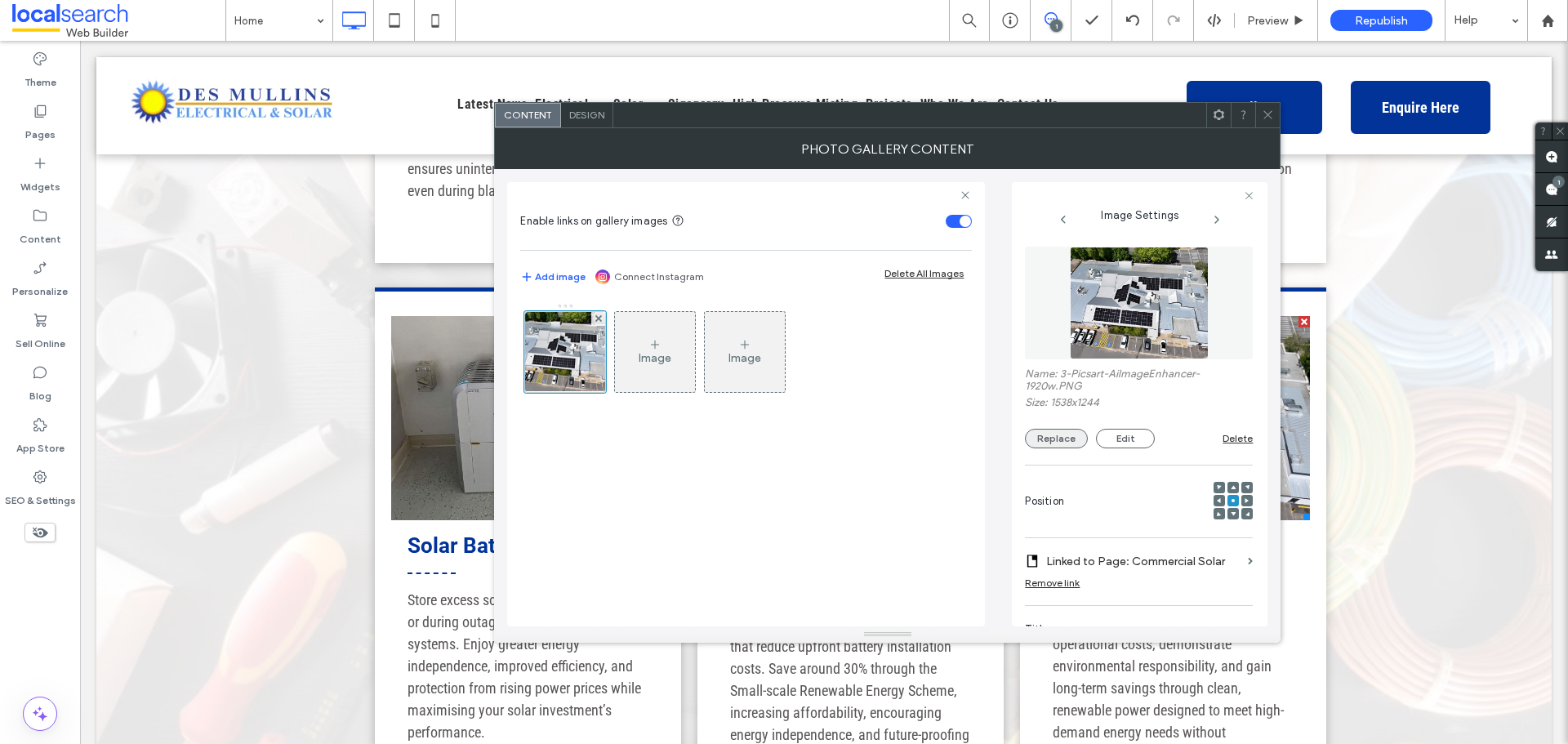
click at [1054, 444] on button "Replace" at bounding box center [1056, 438] width 63 height 19
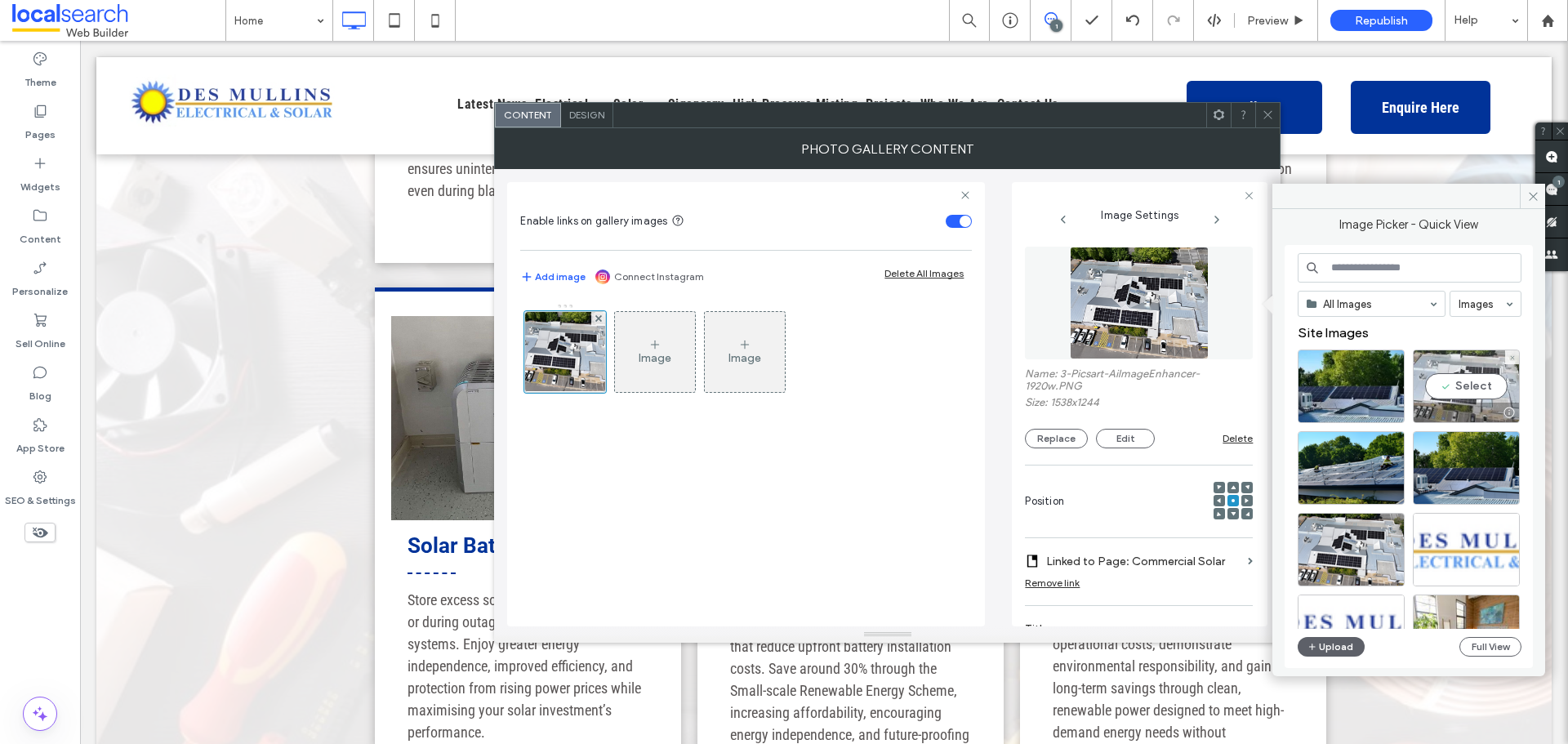
click at [1472, 384] on div "Select" at bounding box center [1466, 386] width 107 height 74
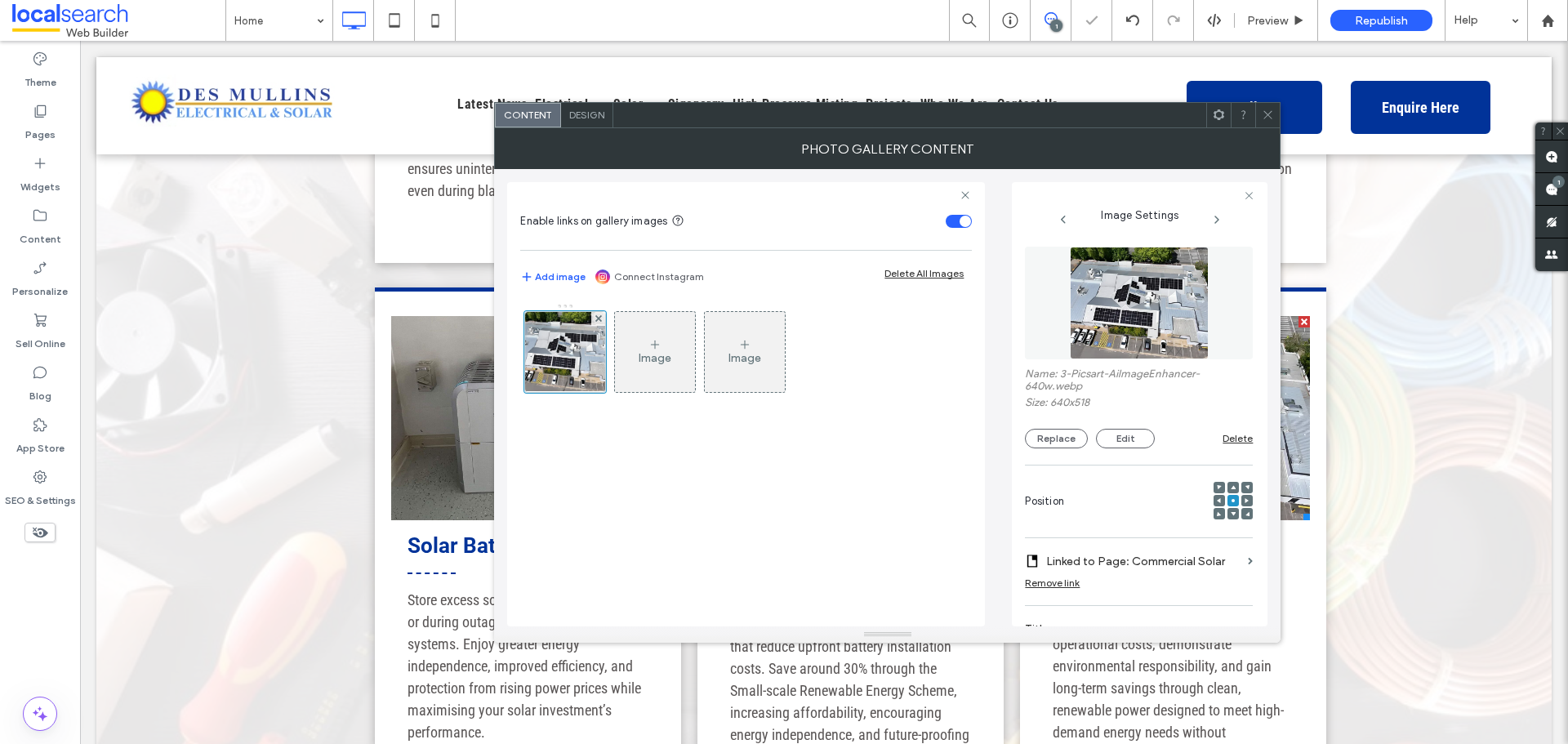
click at [1261, 115] on div at bounding box center [1268, 115] width 25 height 25
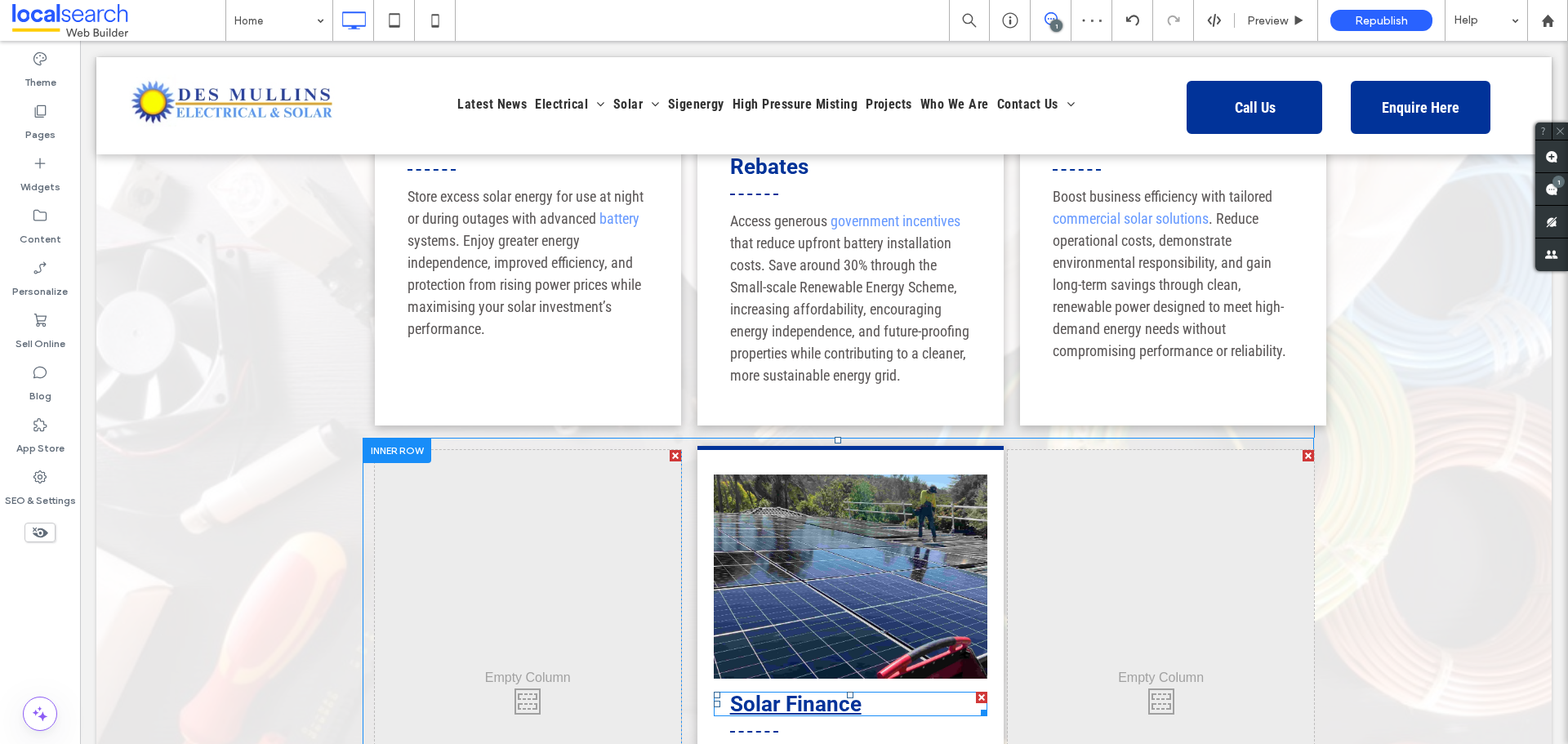
scroll to position [2941, 0]
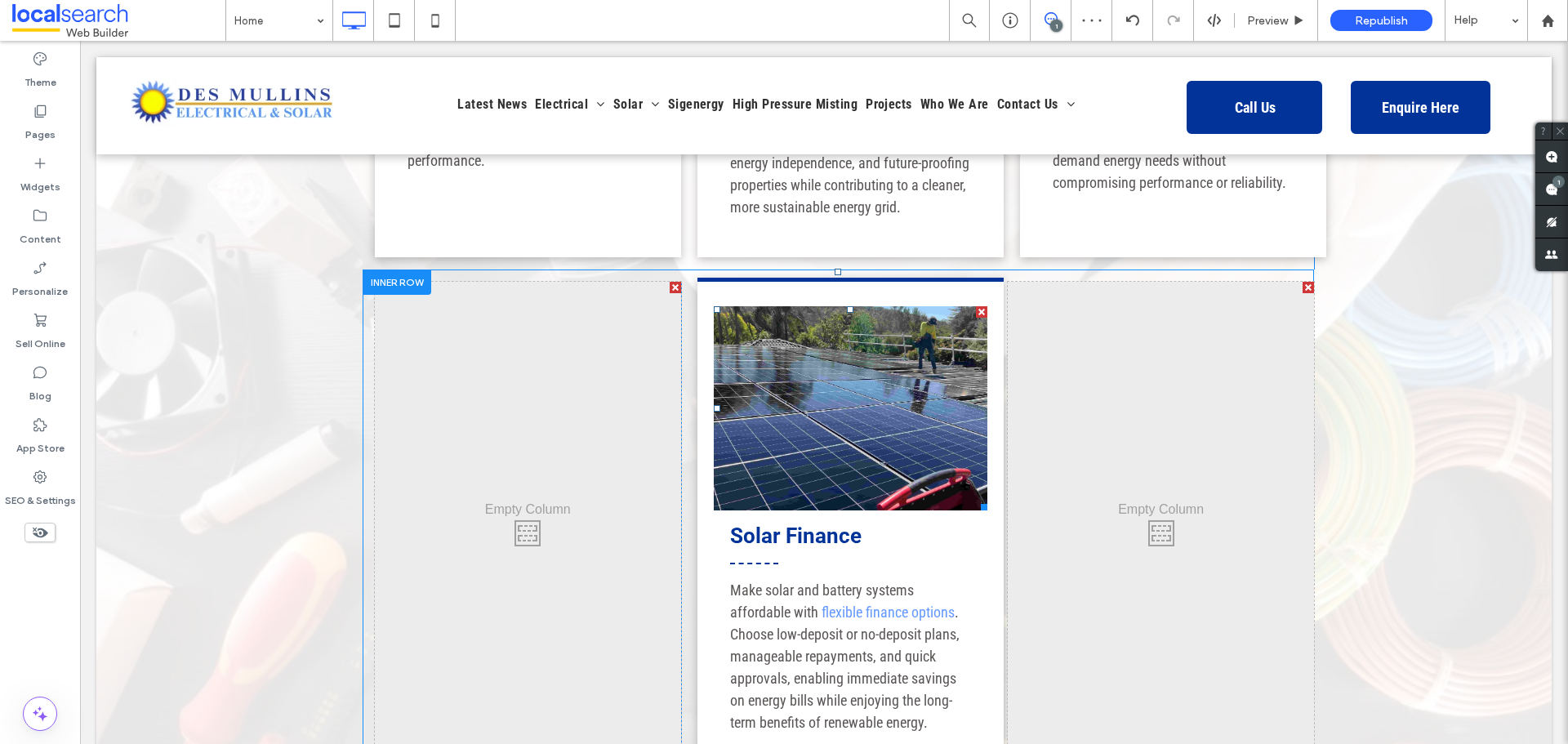
click at [823, 412] on link at bounding box center [851, 408] width 274 height 204
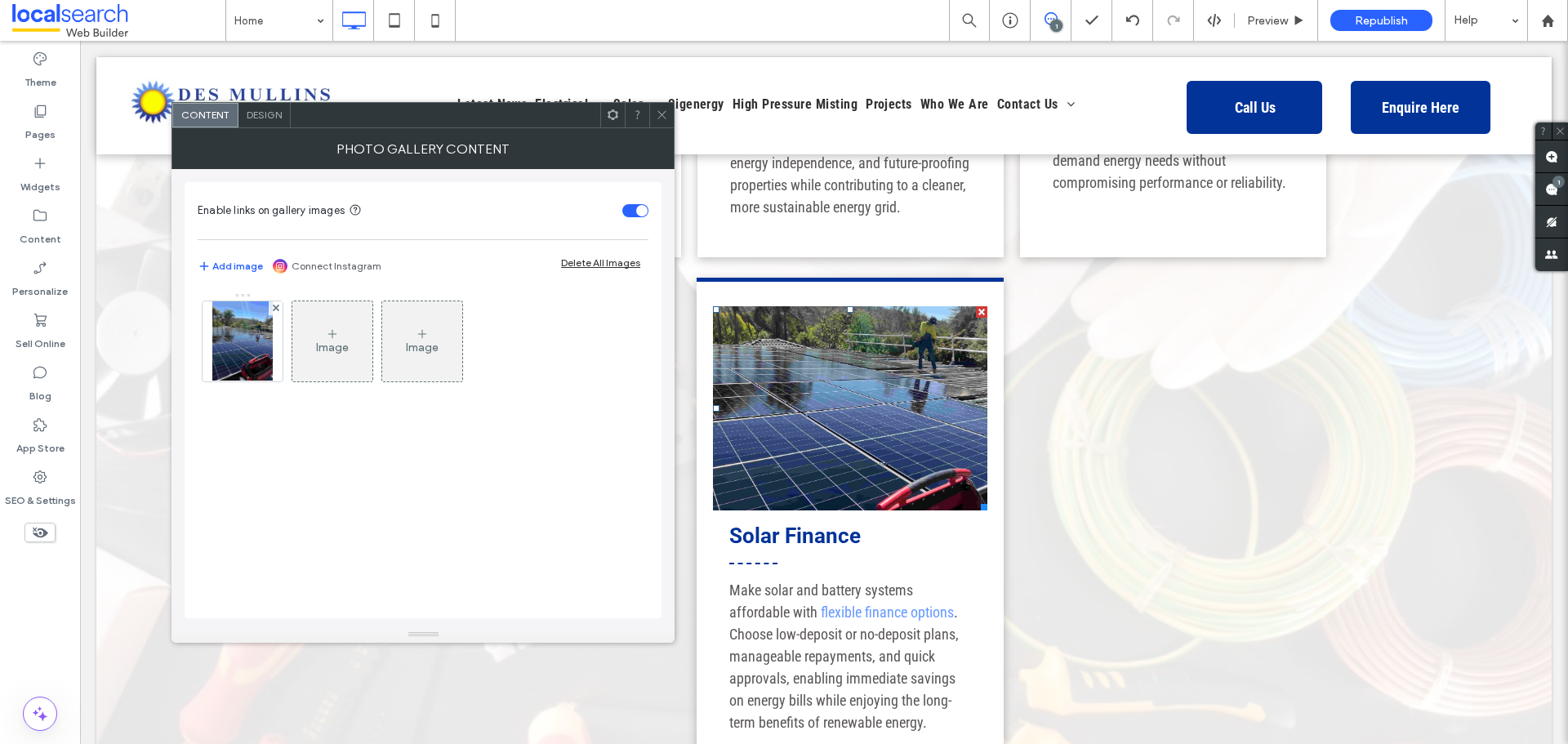
click at [823, 412] on link at bounding box center [850, 408] width 273 height 204
click at [242, 336] on img at bounding box center [242, 341] width 60 height 80
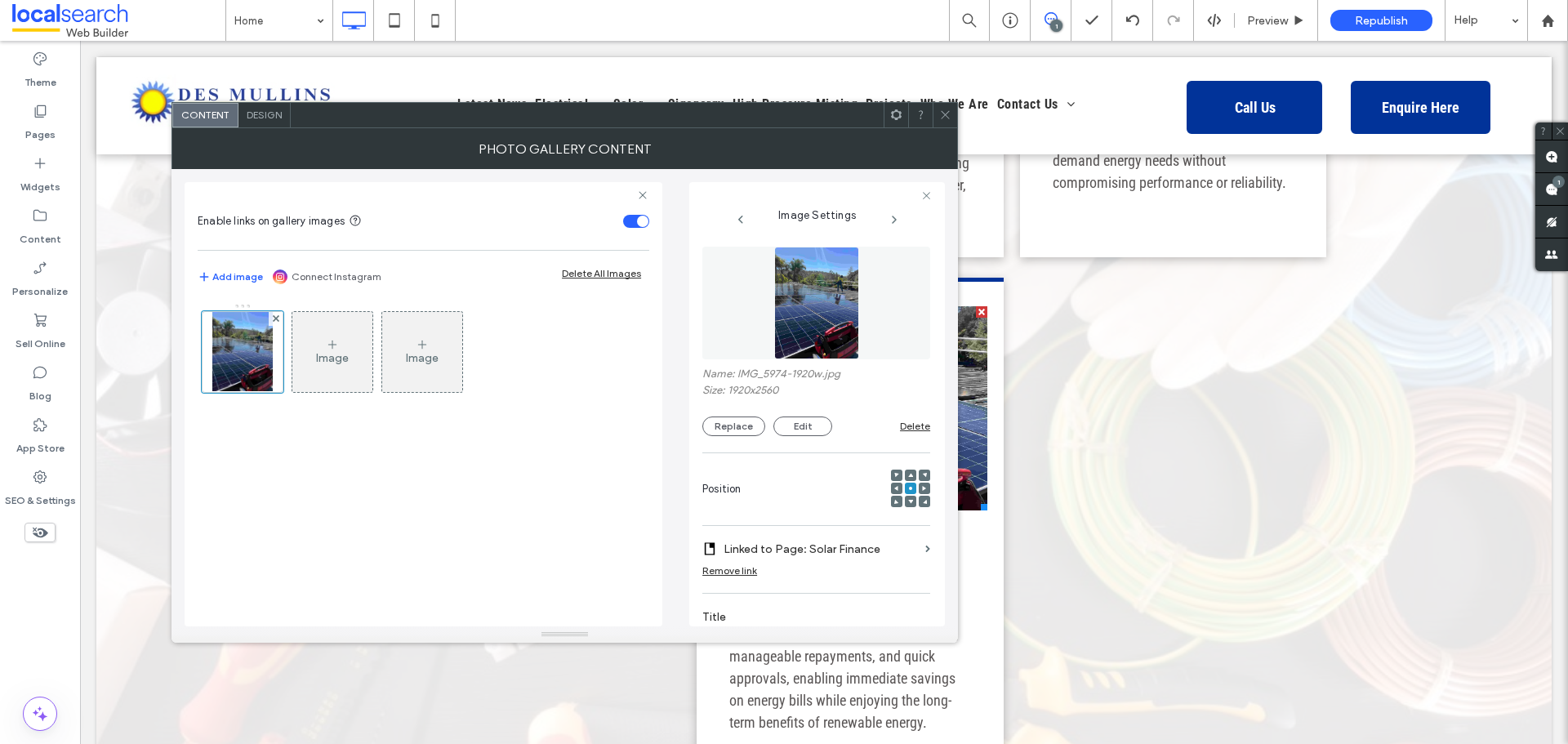
click at [941, 114] on icon at bounding box center [945, 114] width 12 height 12
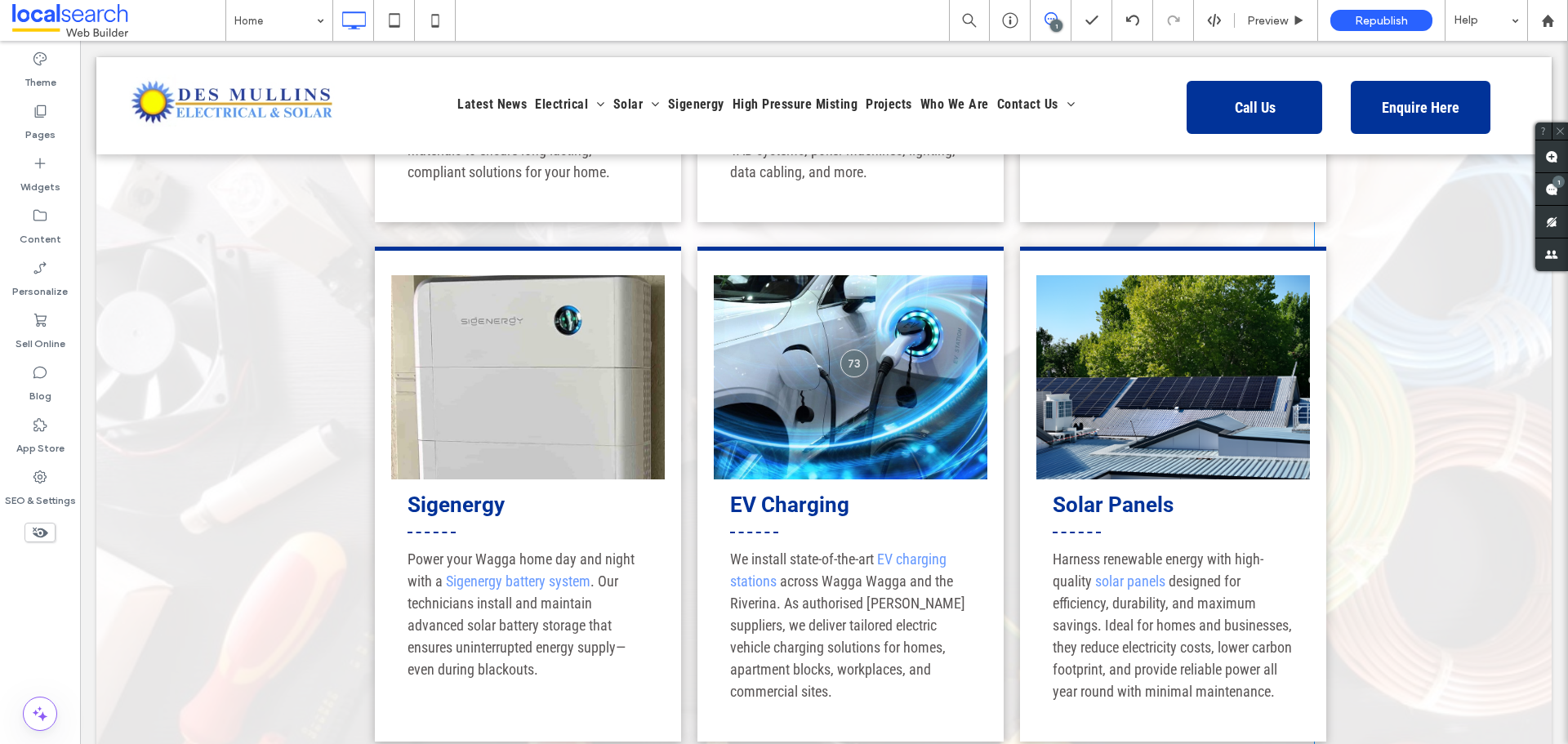
scroll to position [1879, 0]
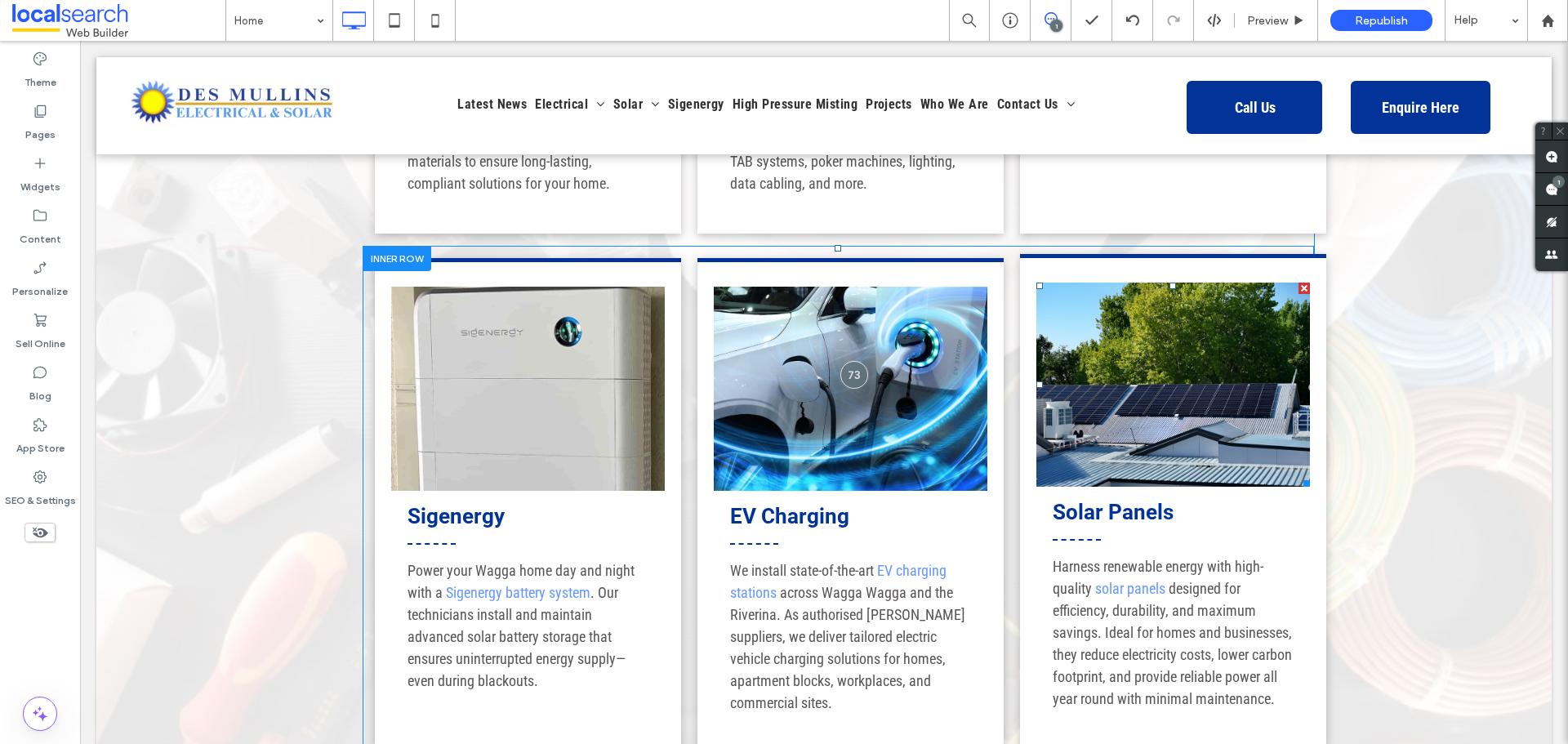
click at [1089, 314] on link at bounding box center [1173, 384] width 273 height 204
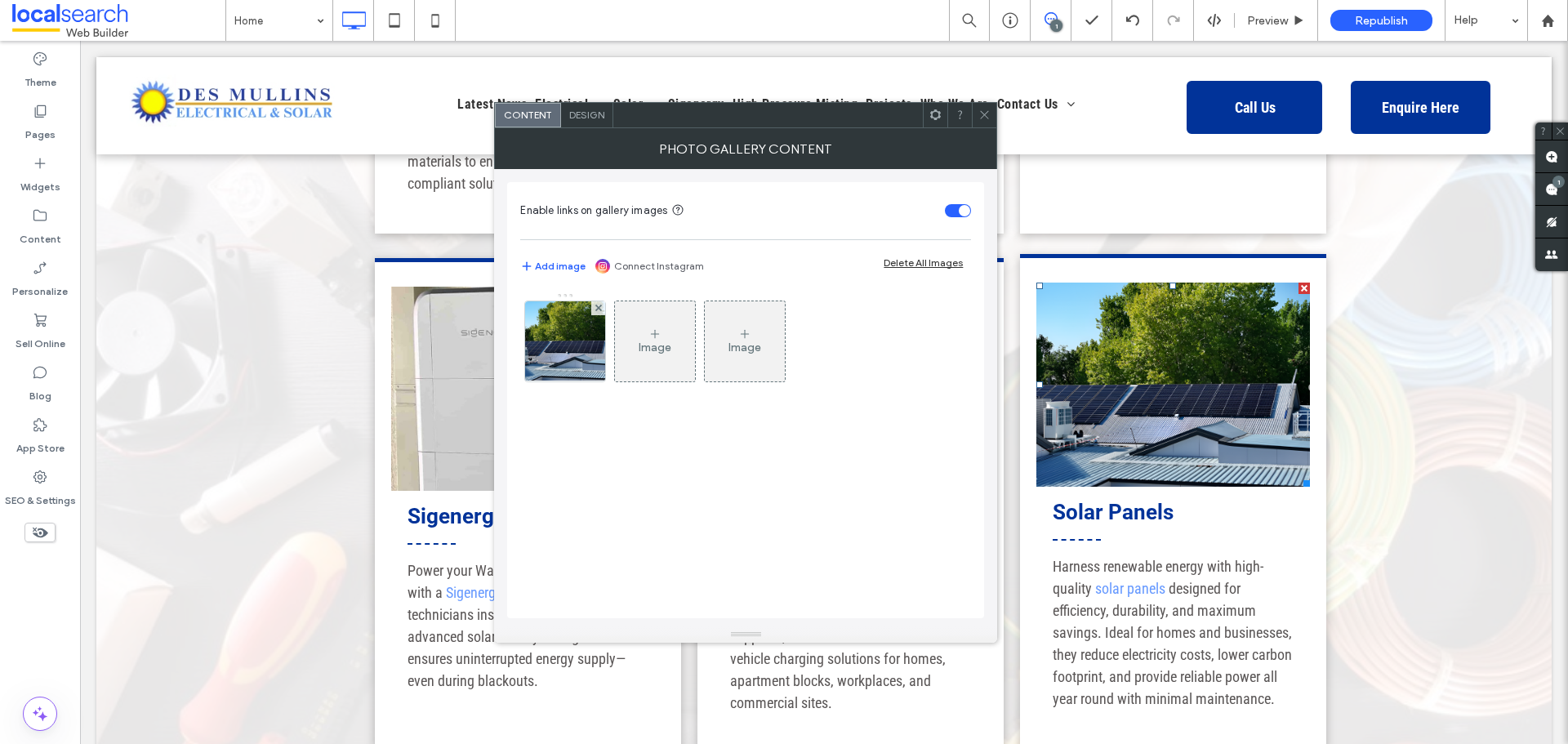
click at [1089, 314] on link at bounding box center [1173, 384] width 273 height 204
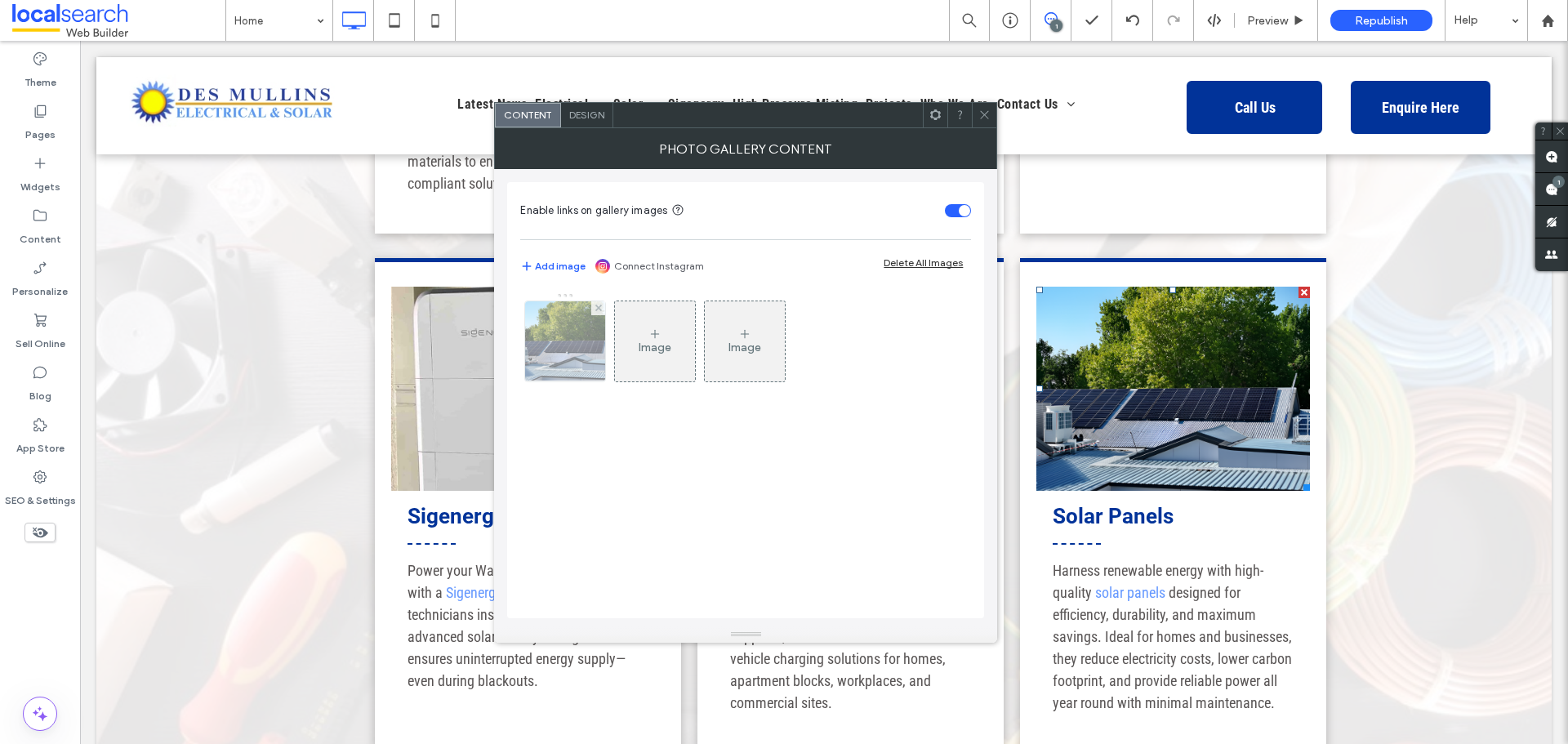
click at [566, 342] on img at bounding box center [565, 341] width 102 height 80
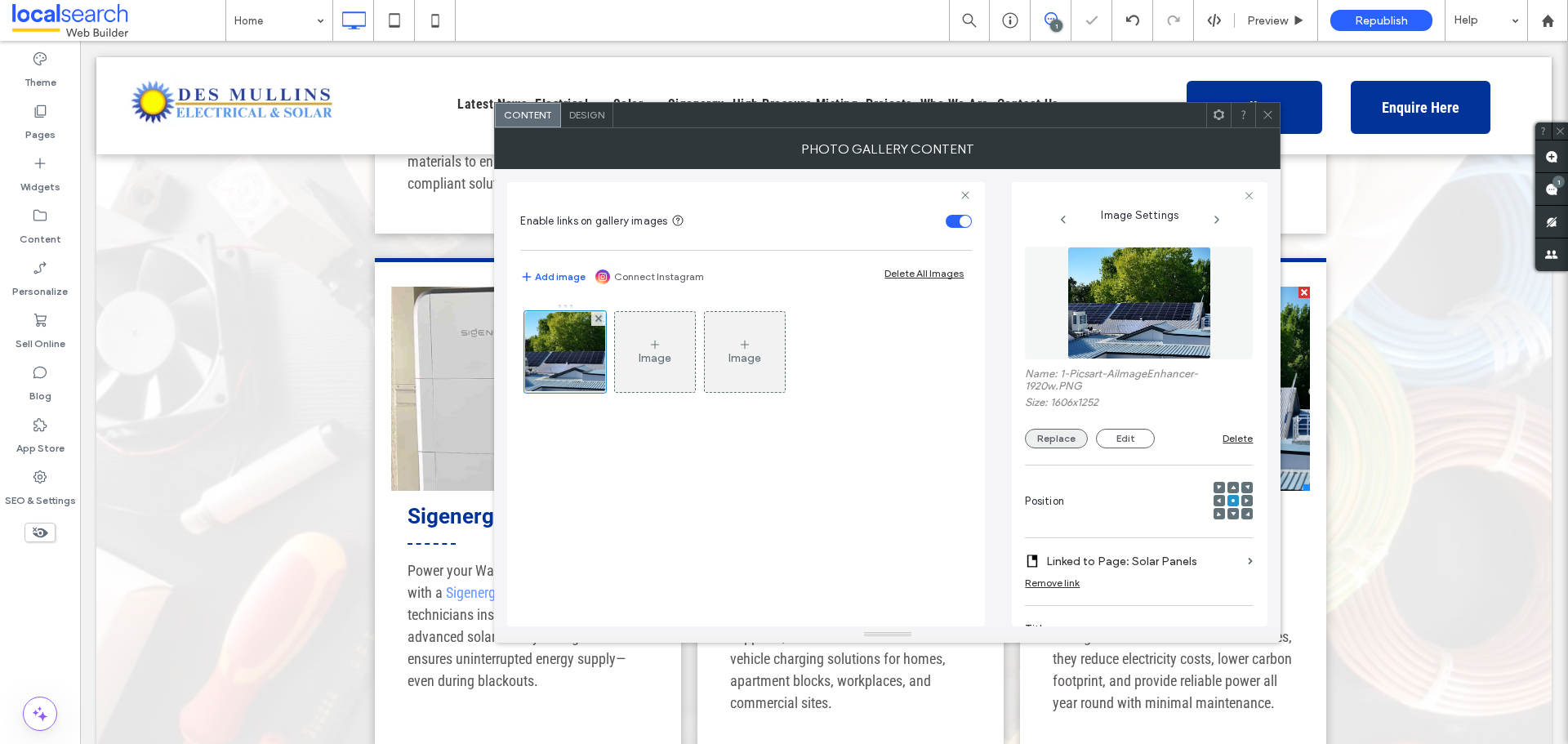
click at [1069, 437] on button "Replace" at bounding box center [1056, 438] width 63 height 19
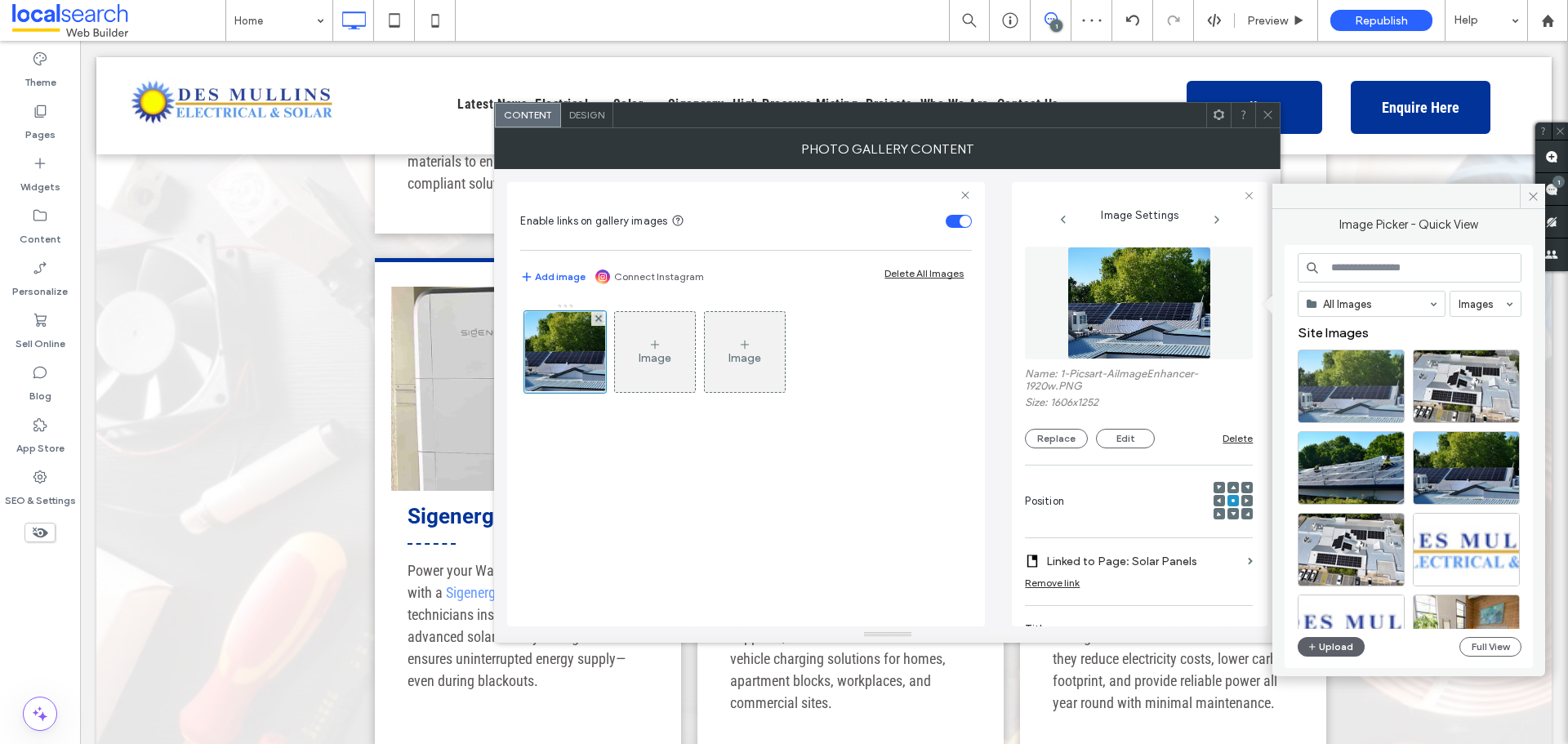
drag, startPoint x: 1364, startPoint y: 385, endPoint x: 1284, endPoint y: 343, distance: 90.4
click at [1364, 385] on div at bounding box center [1351, 386] width 107 height 74
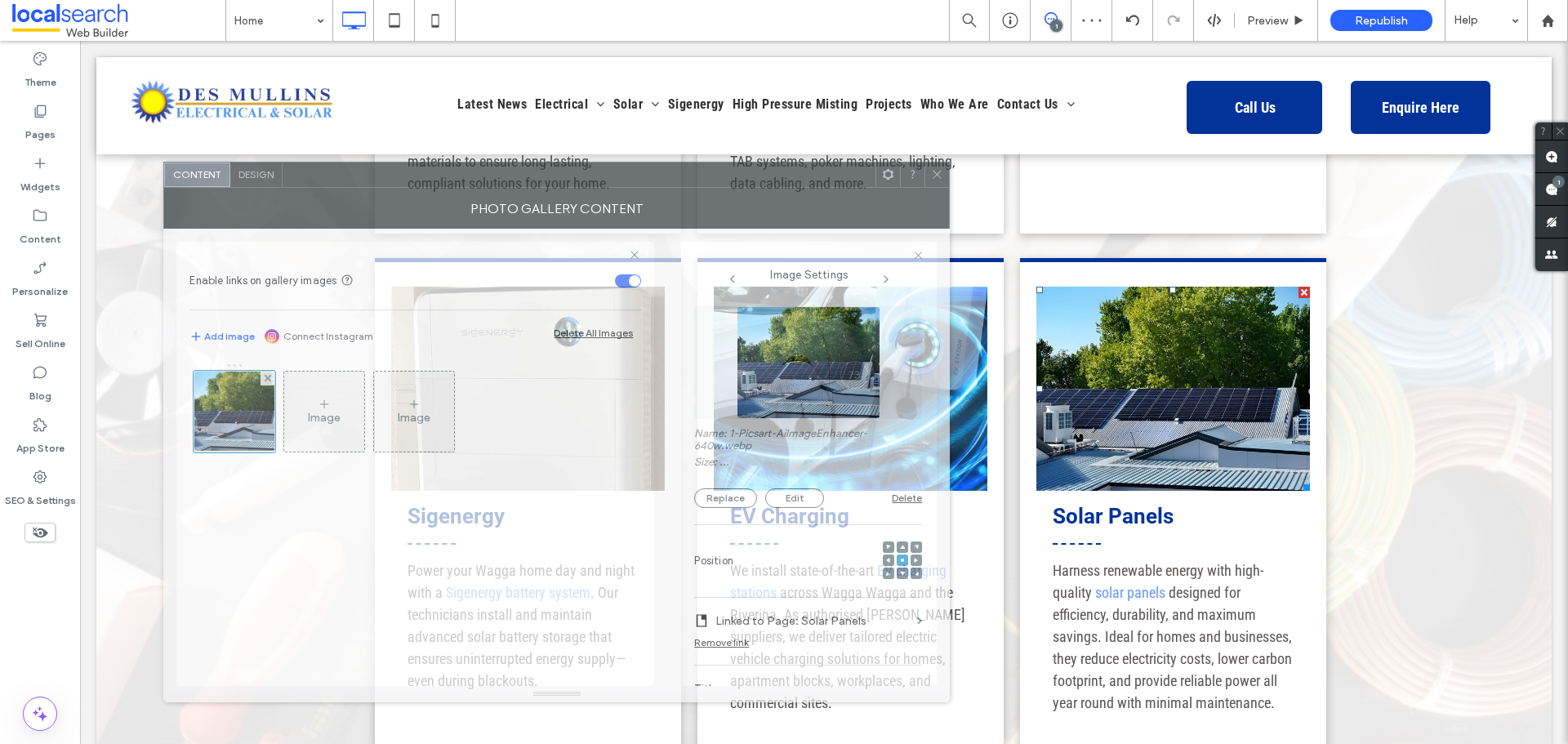
drag, startPoint x: 1031, startPoint y: 126, endPoint x: 700, endPoint y: 185, distance: 336.2
click at [700, 185] on div at bounding box center [579, 174] width 593 height 25
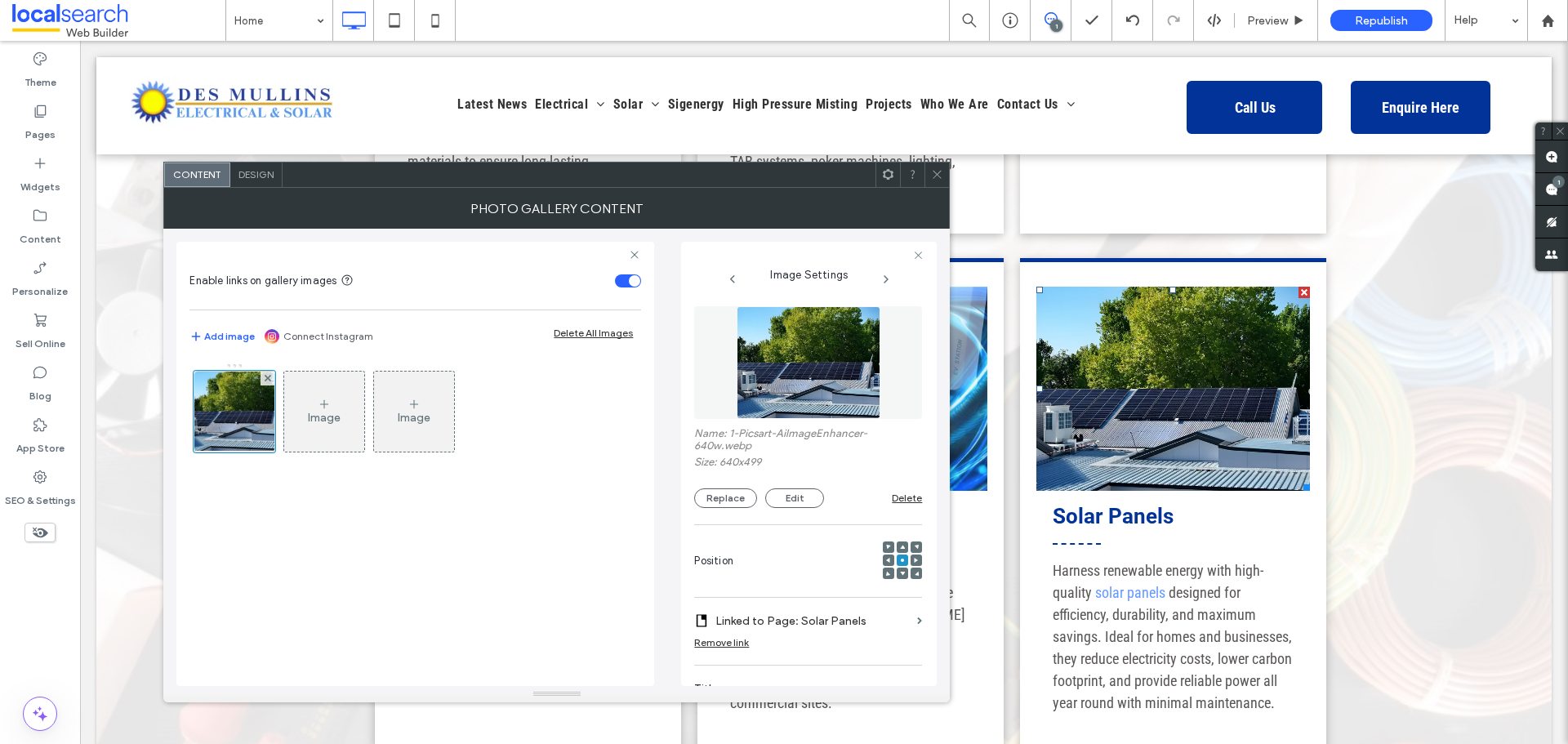
drag, startPoint x: 835, startPoint y: 363, endPoint x: 834, endPoint y: 346, distance: 17.0
drag, startPoint x: 1393, startPoint y: 216, endPoint x: 1163, endPoint y: 175, distance: 233.6
click at [1393, 743] on div at bounding box center [784, 744] width 1568 height 0
click at [935, 179] on icon at bounding box center [937, 174] width 12 height 12
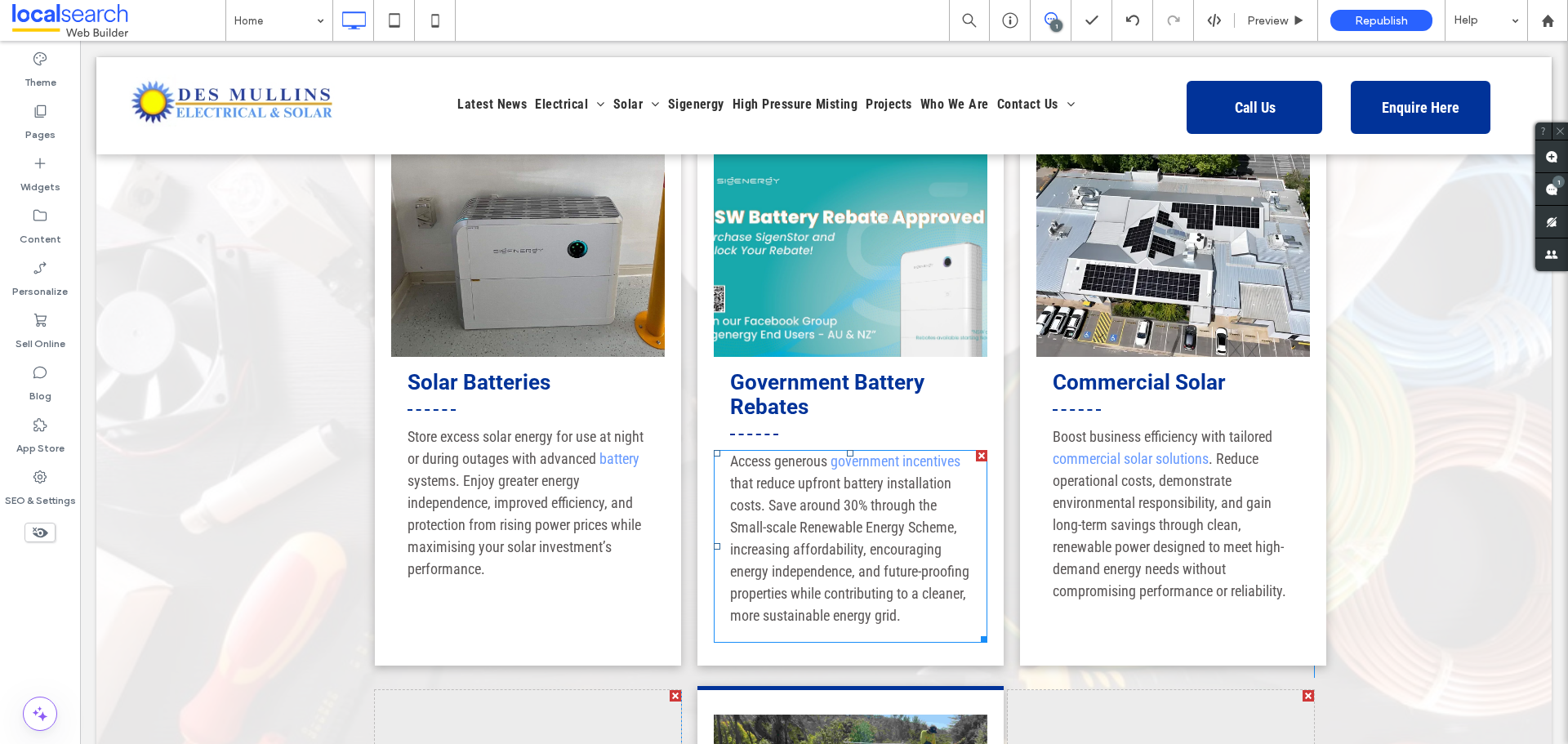
scroll to position [2860, 0]
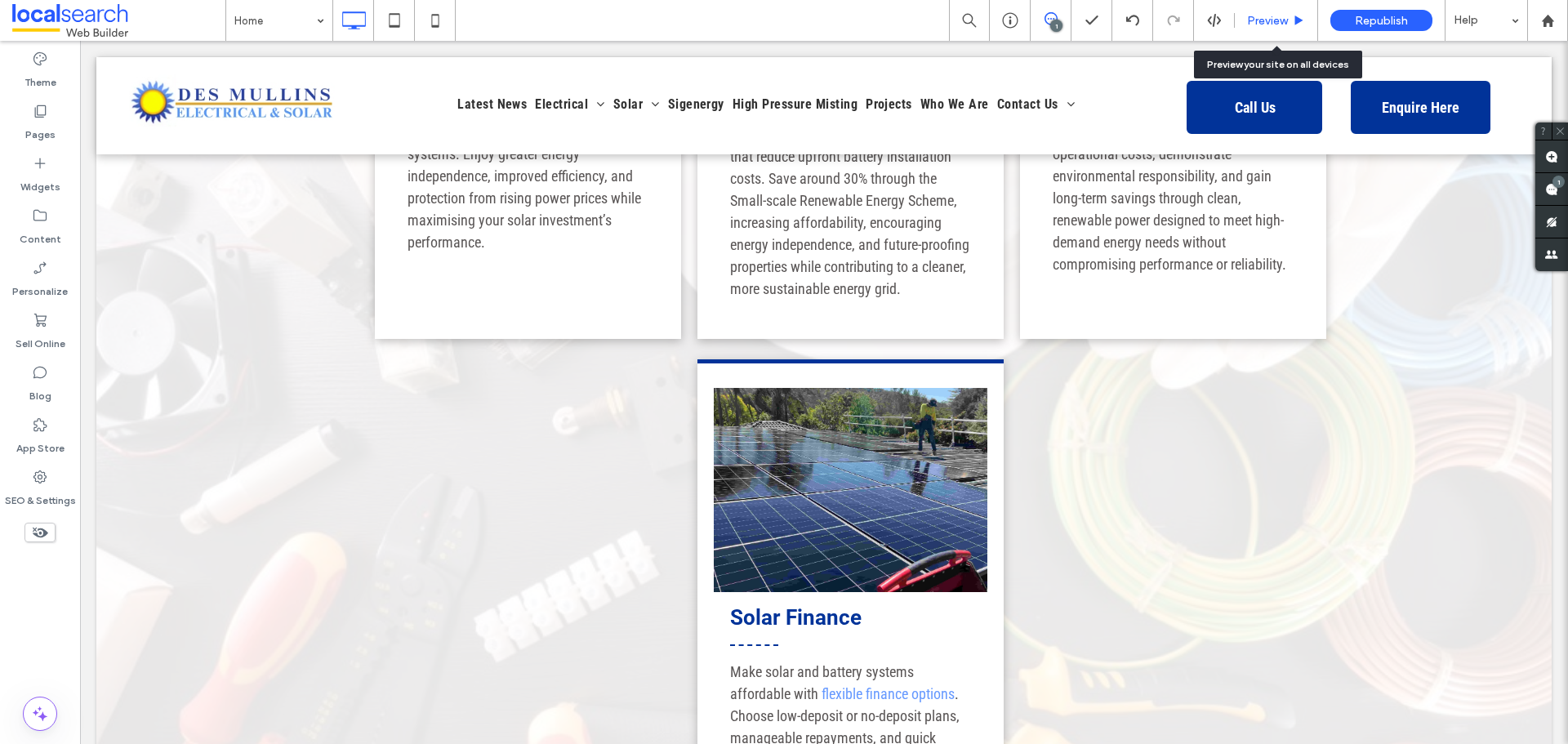
click at [1260, 29] on div "Preview" at bounding box center [1277, 20] width 83 height 41
click at [1258, 22] on span "Preview" at bounding box center [1268, 20] width 41 height 14
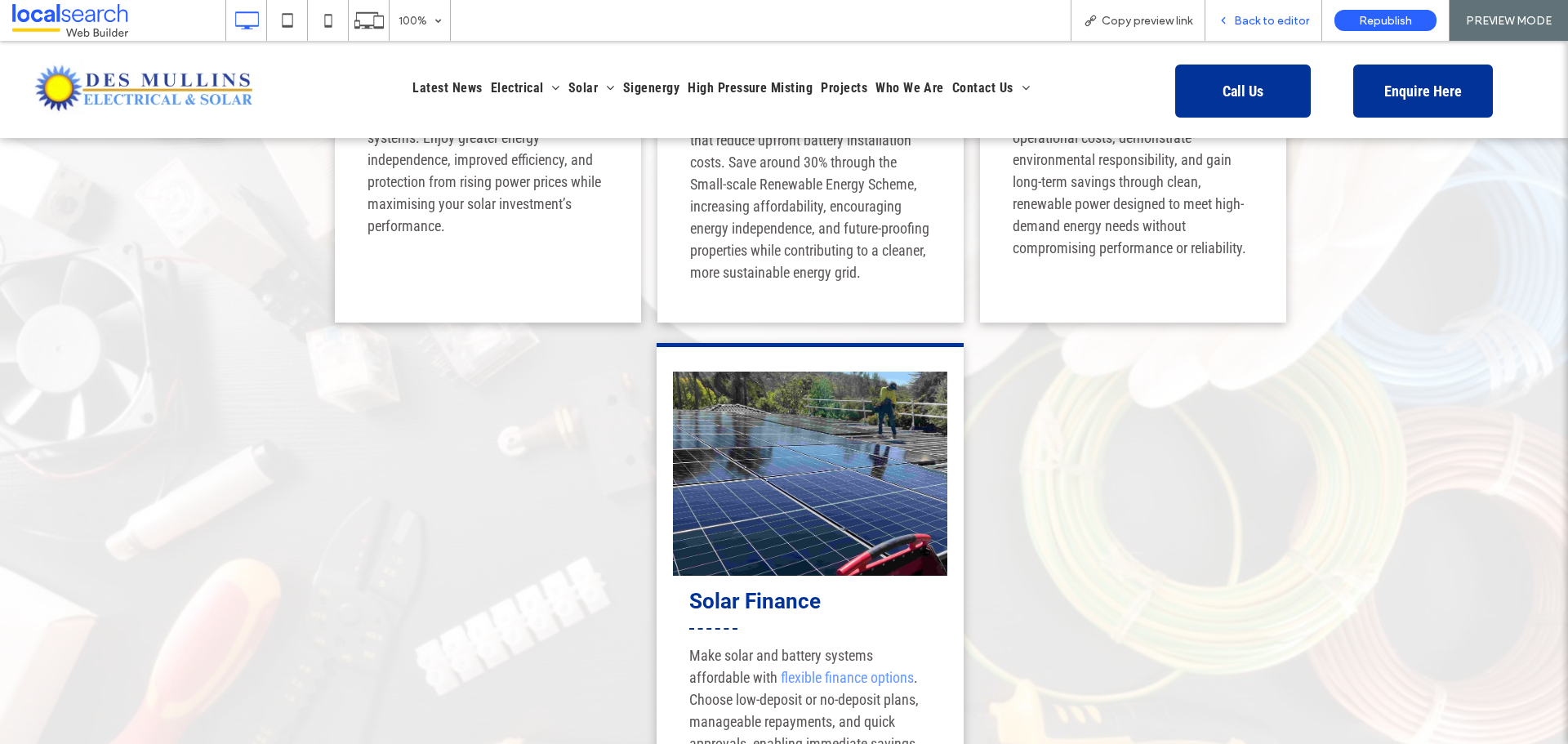
click at [1271, 30] on div "Back to editor" at bounding box center [1264, 20] width 117 height 41
click at [1245, 26] on span "Back to editor" at bounding box center [1272, 20] width 75 height 14
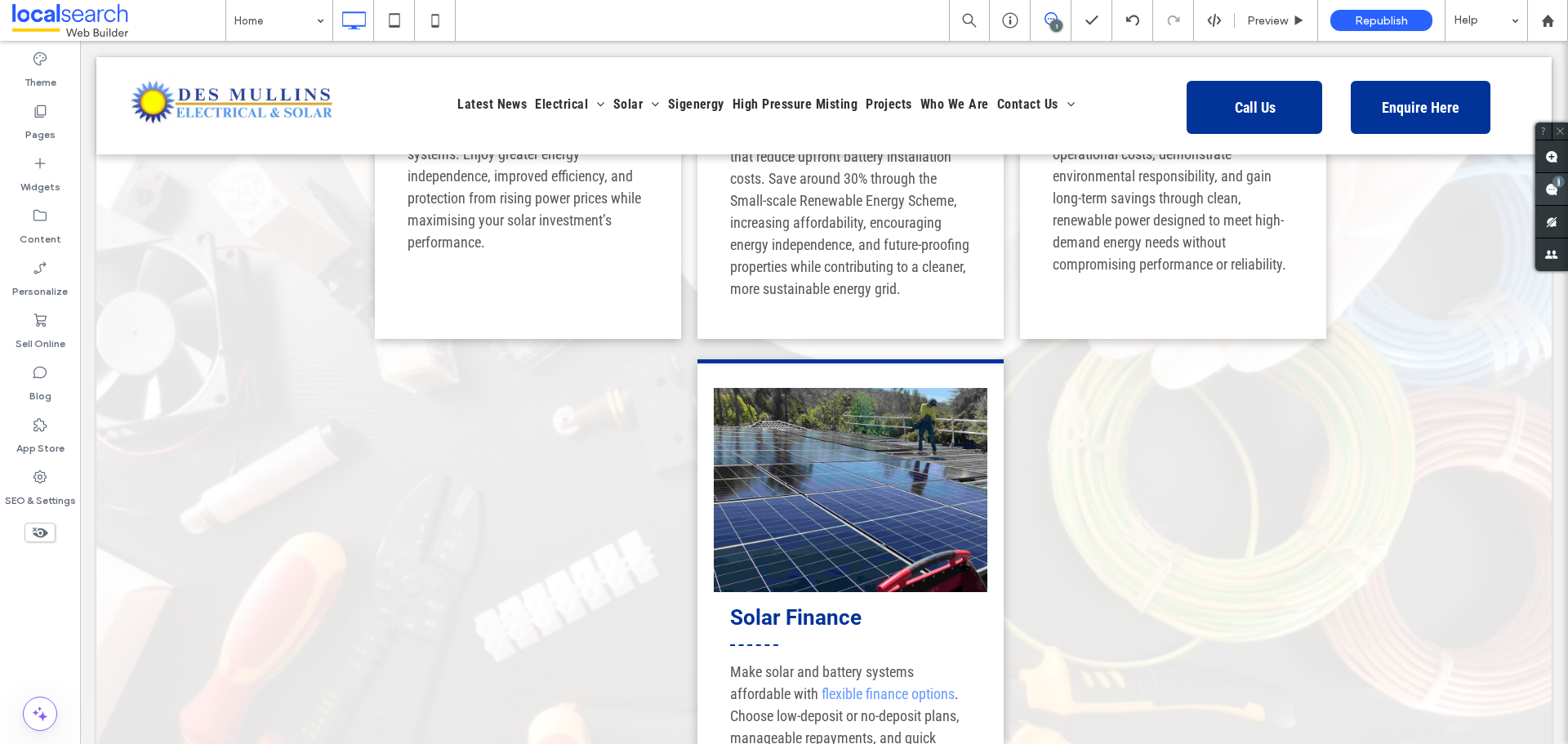
click at [1559, 184] on div "1" at bounding box center [1559, 182] width 12 height 12
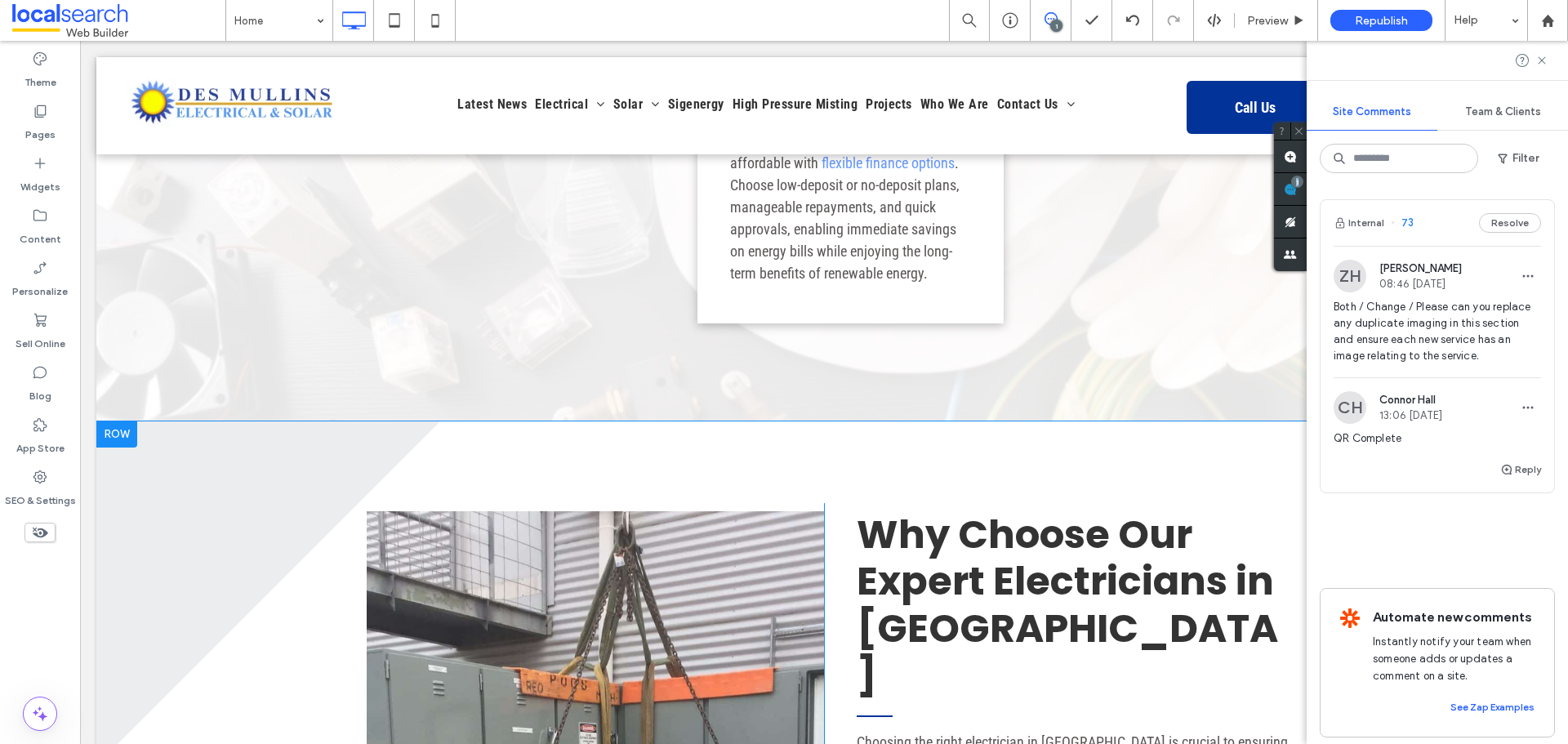
scroll to position [3595, 0]
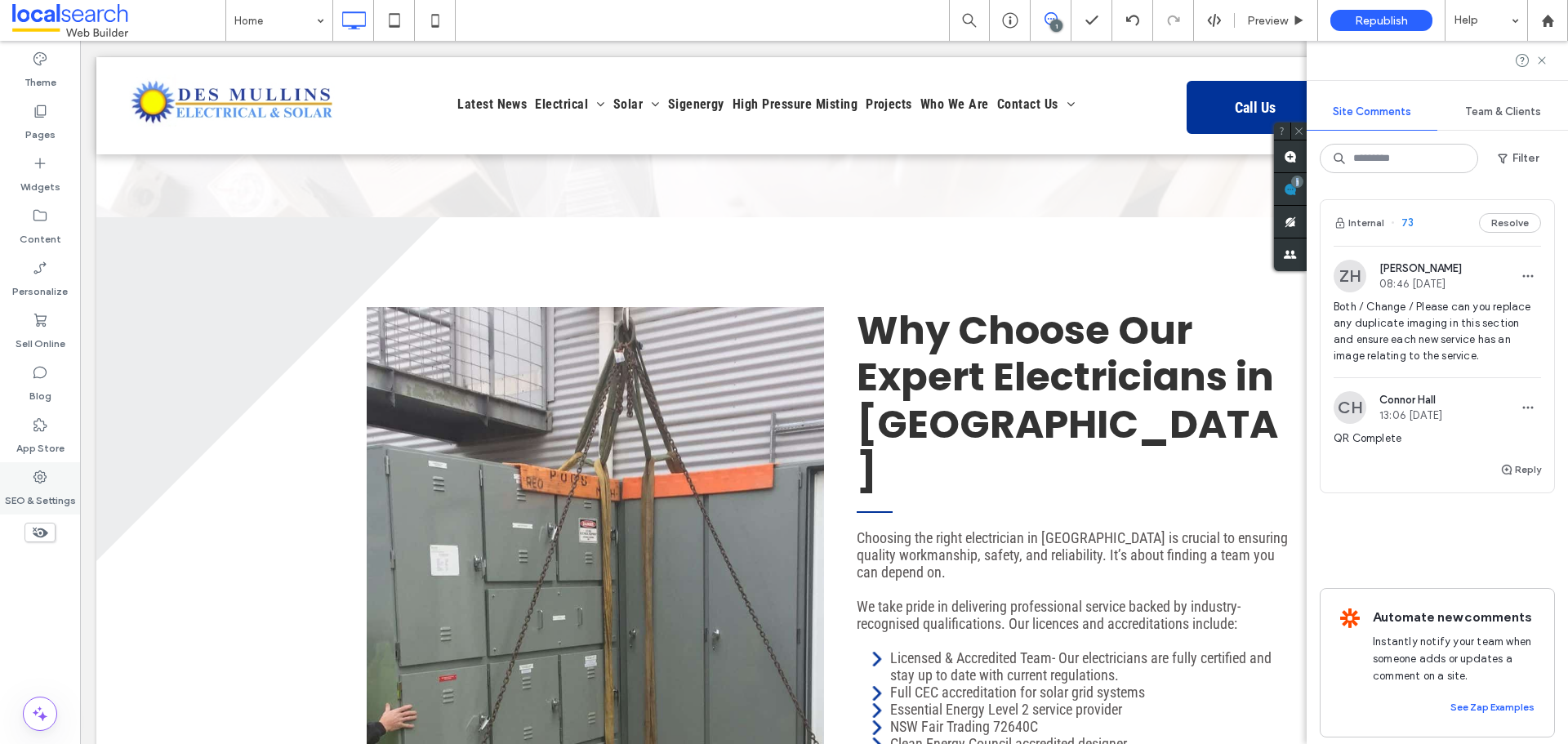
click at [20, 494] on label "SEO & Settings" at bounding box center [41, 496] width 71 height 23
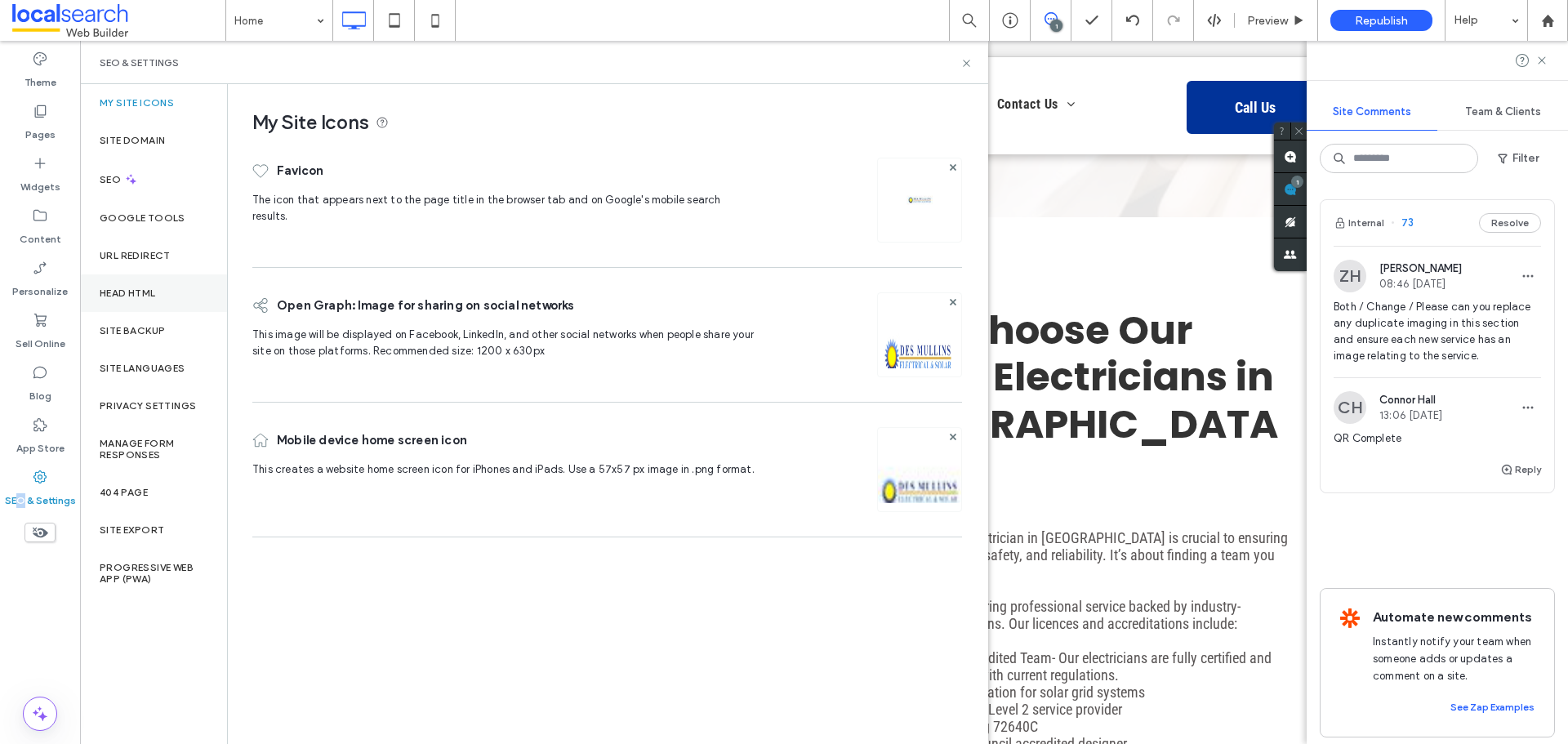
click at [165, 295] on div "Head HTML" at bounding box center [154, 293] width 147 height 37
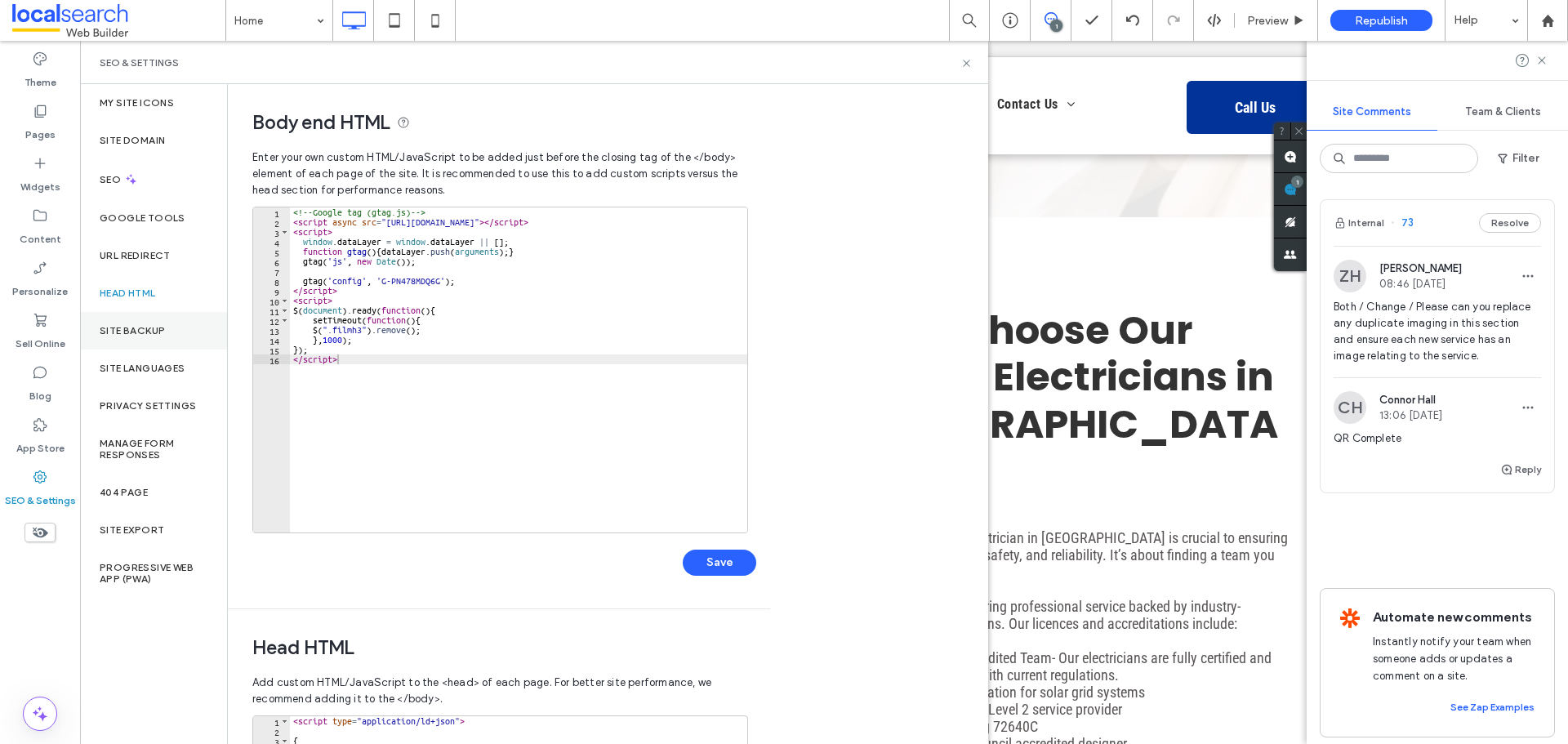
click at [163, 327] on label "Site Backup" at bounding box center [132, 331] width 65 height 12
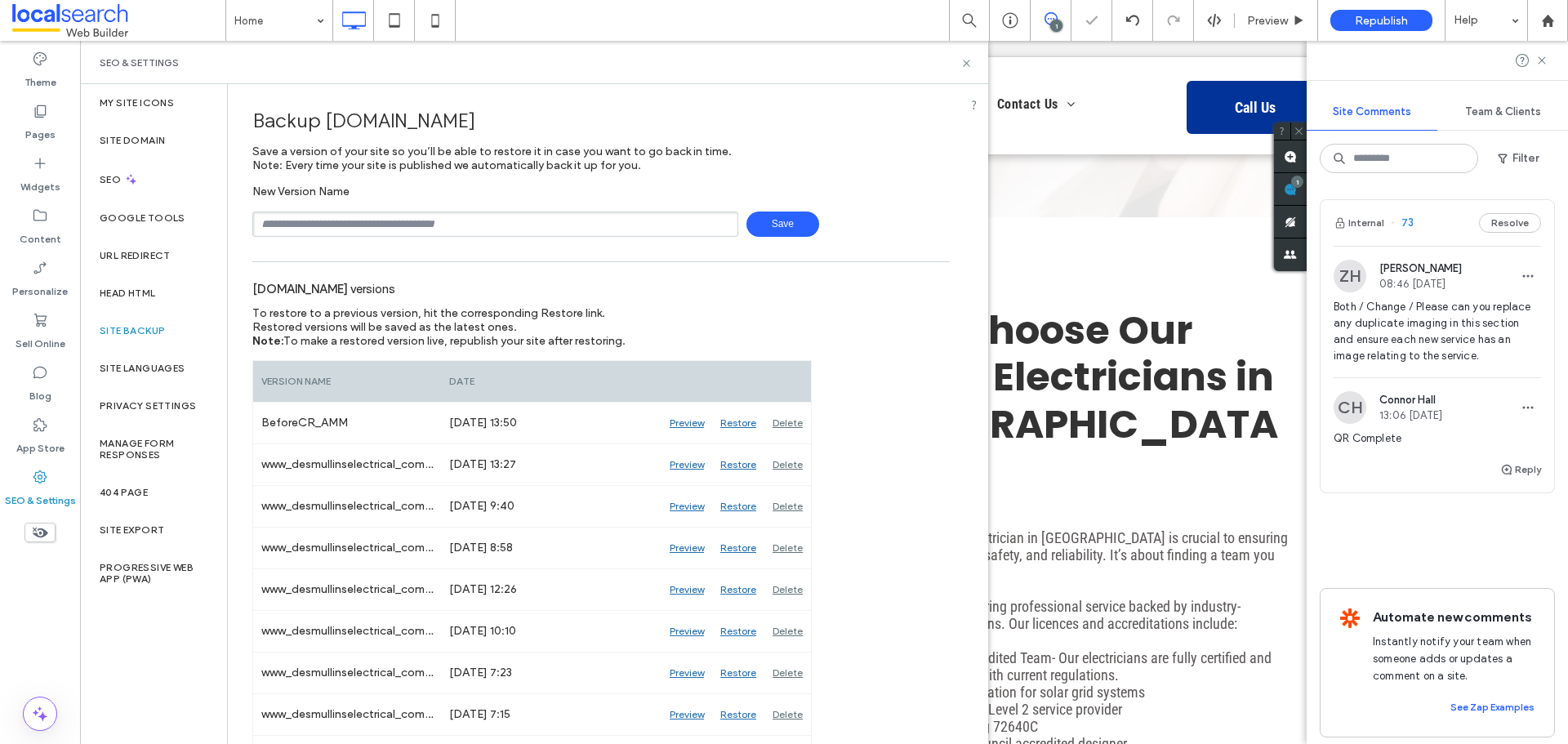
click at [449, 210] on div "New Version Name Save" at bounding box center [601, 211] width 697 height 52
click at [456, 220] on input "text" at bounding box center [495, 224] width 486 height 25
type input "**********"
click at [765, 216] on span "Save" at bounding box center [783, 224] width 73 height 25
click at [968, 63] on use at bounding box center [966, 63] width 7 height 7
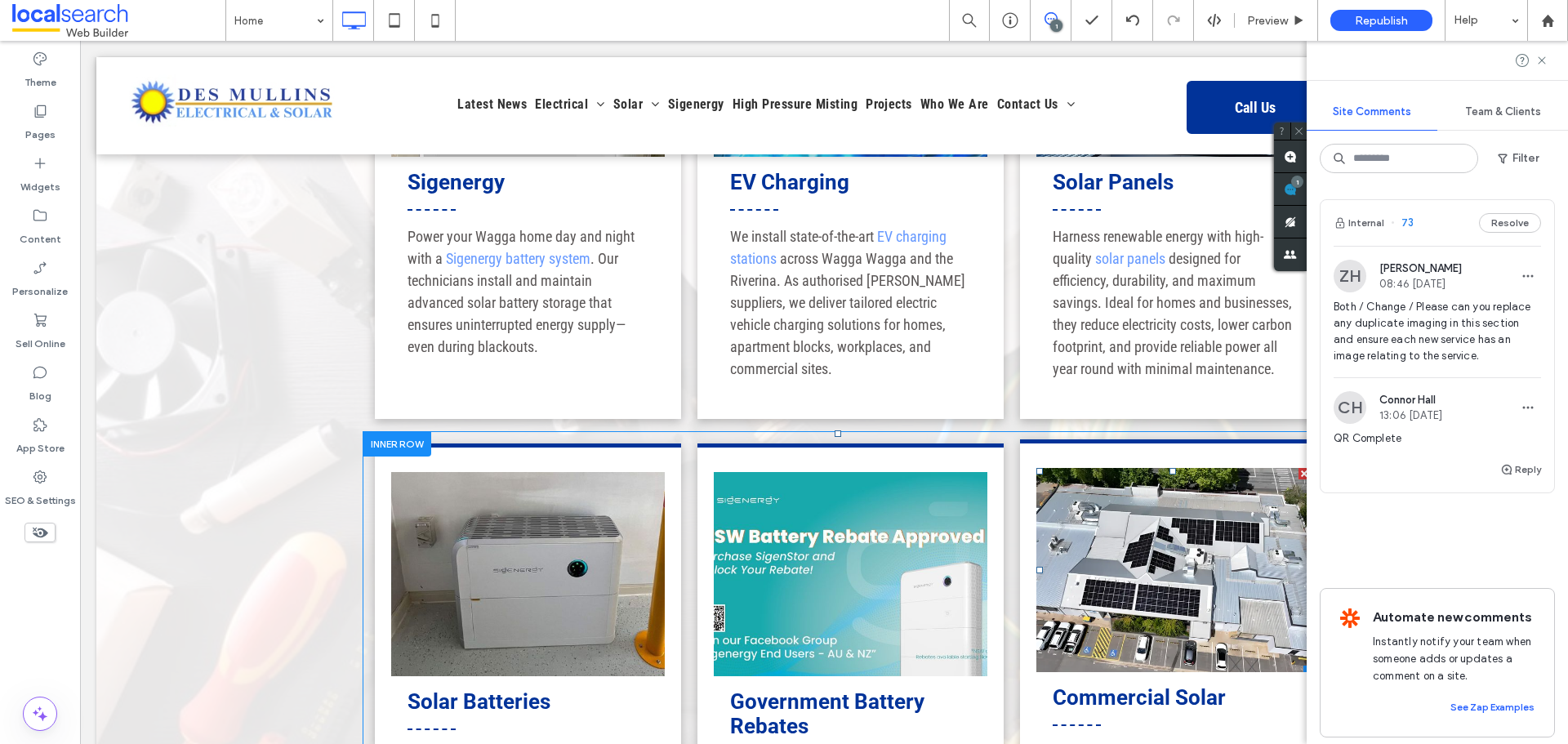
scroll to position [2206, 0]
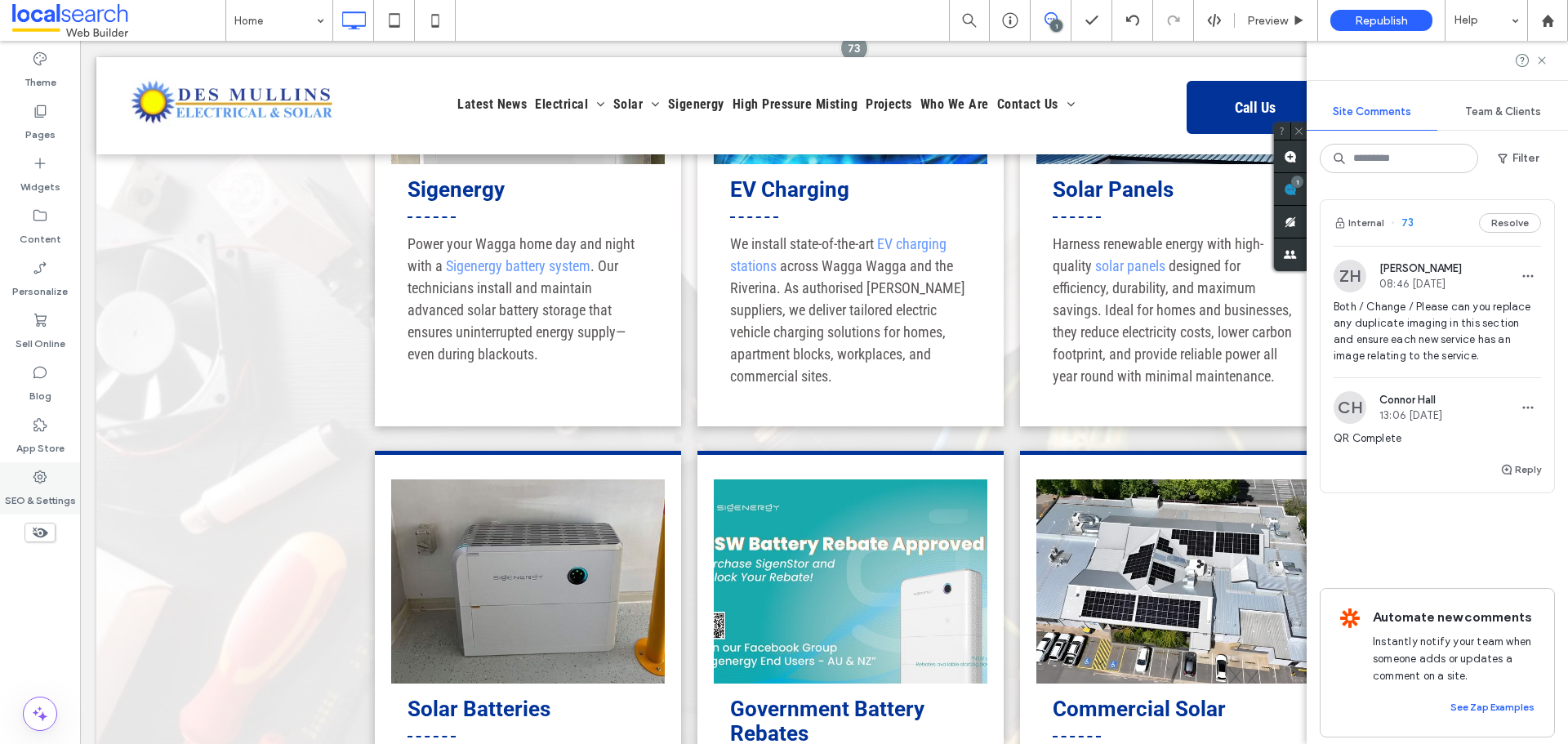
click at [44, 492] on label "SEO & Settings" at bounding box center [41, 496] width 71 height 23
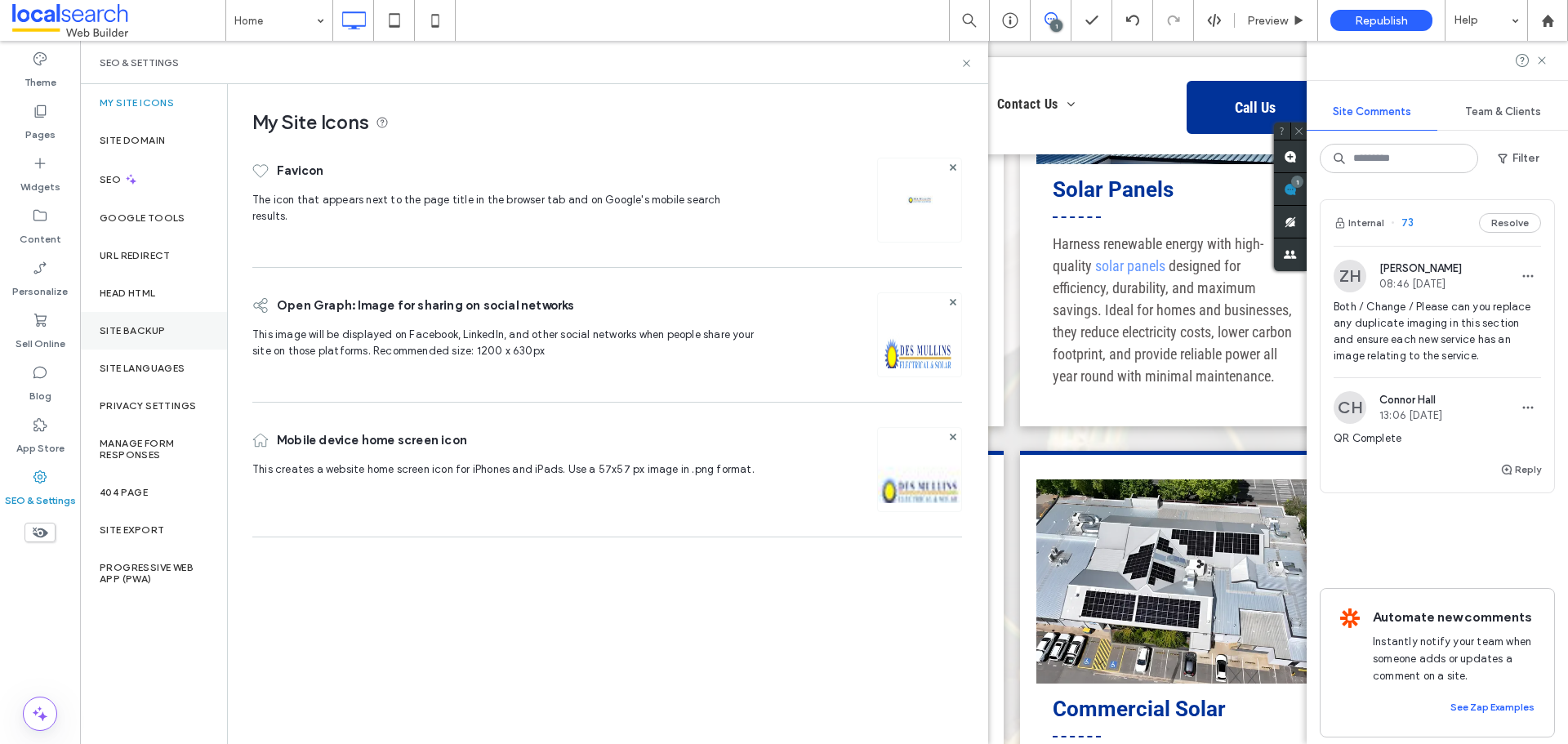
click at [171, 334] on div "Site Backup" at bounding box center [154, 331] width 147 height 37
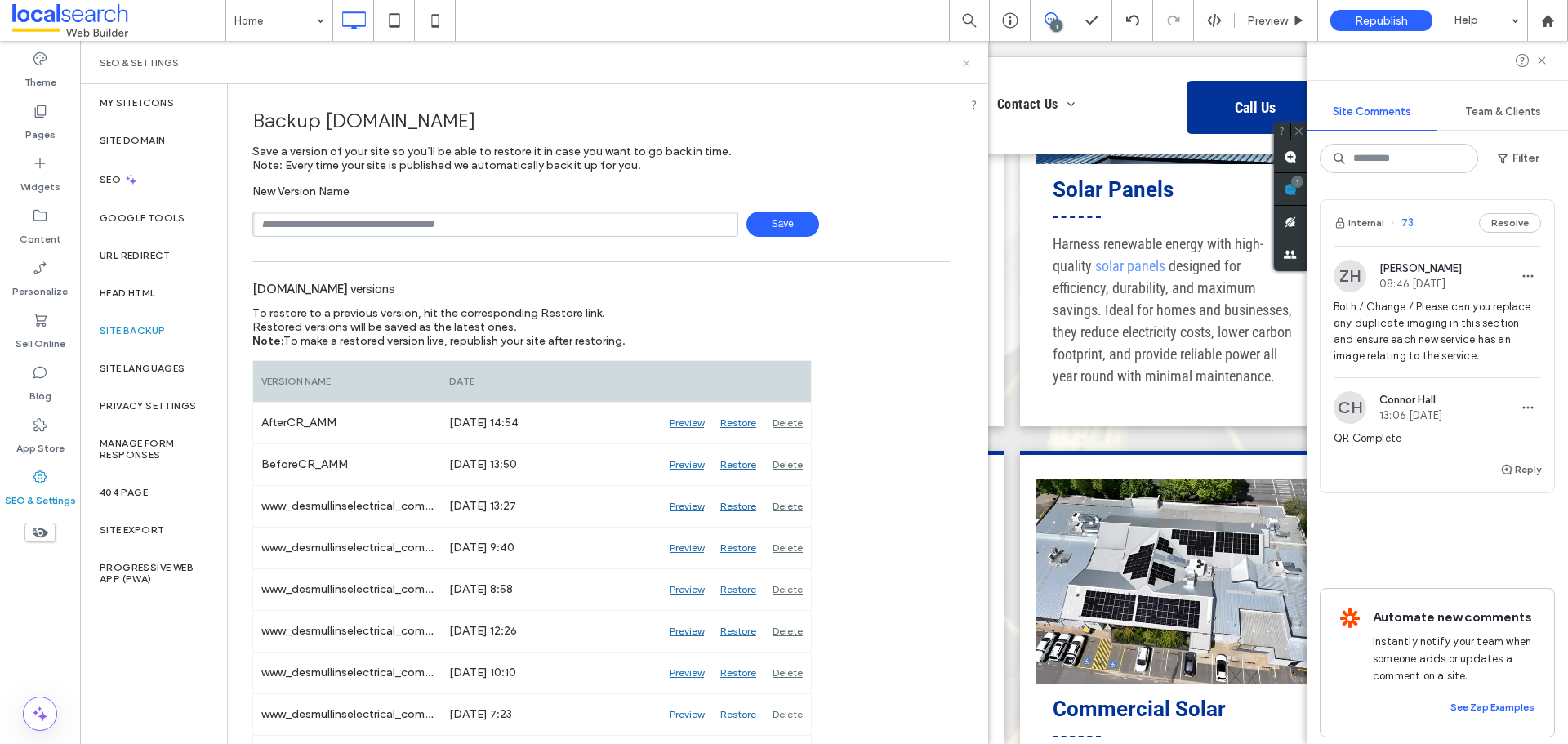
click at [964, 65] on use at bounding box center [966, 63] width 7 height 7
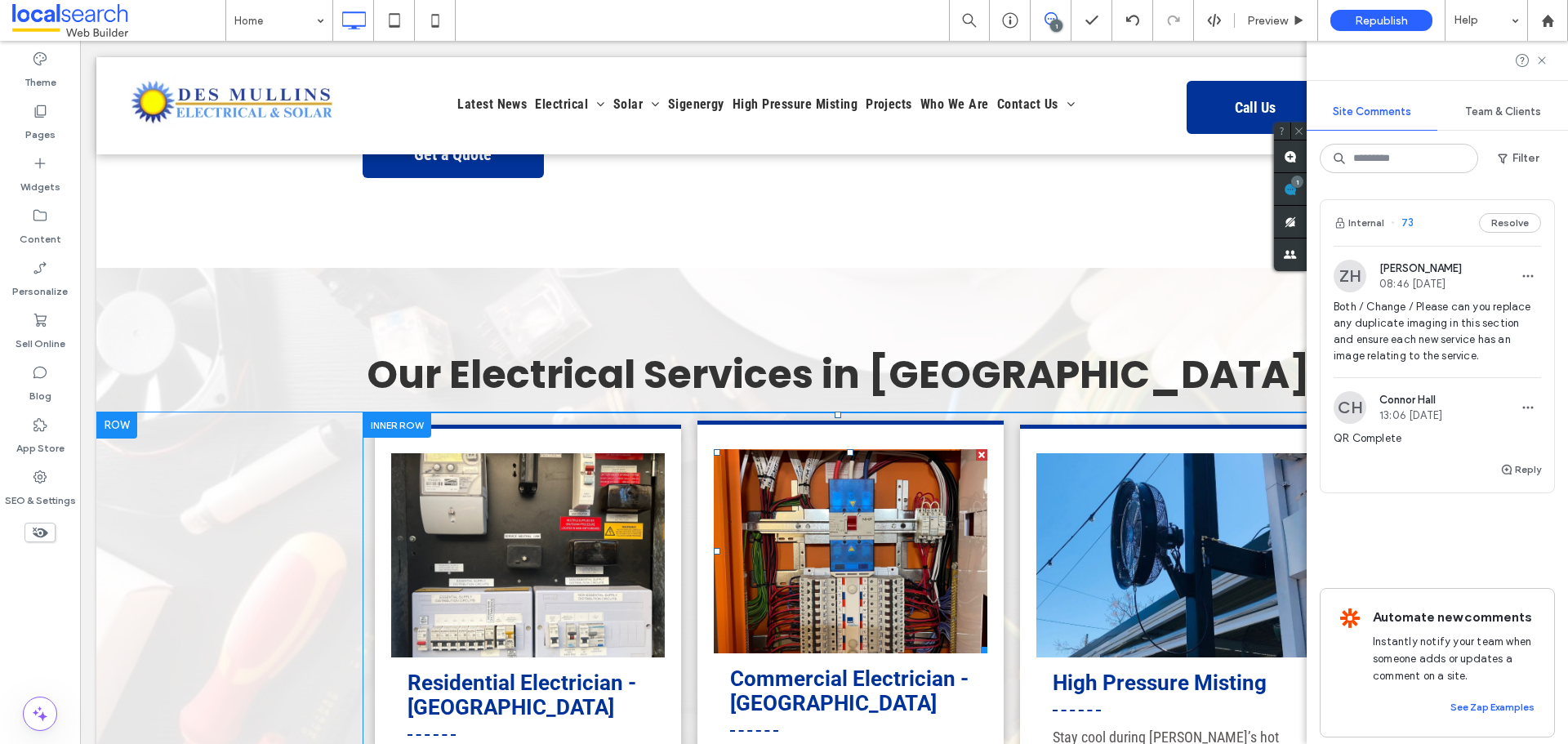
scroll to position [1144, 0]
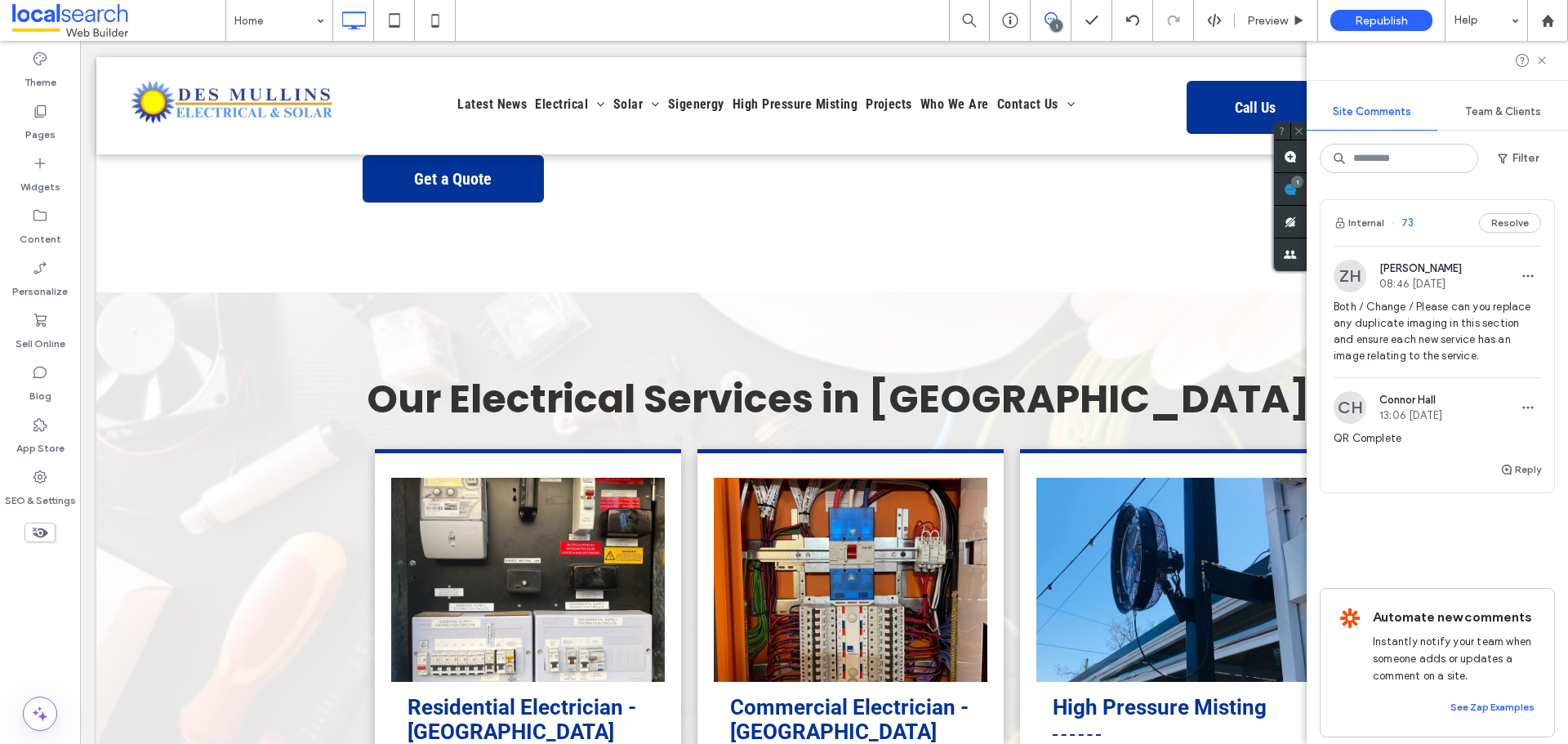
click at [1050, 20] on icon at bounding box center [1051, 18] width 13 height 13
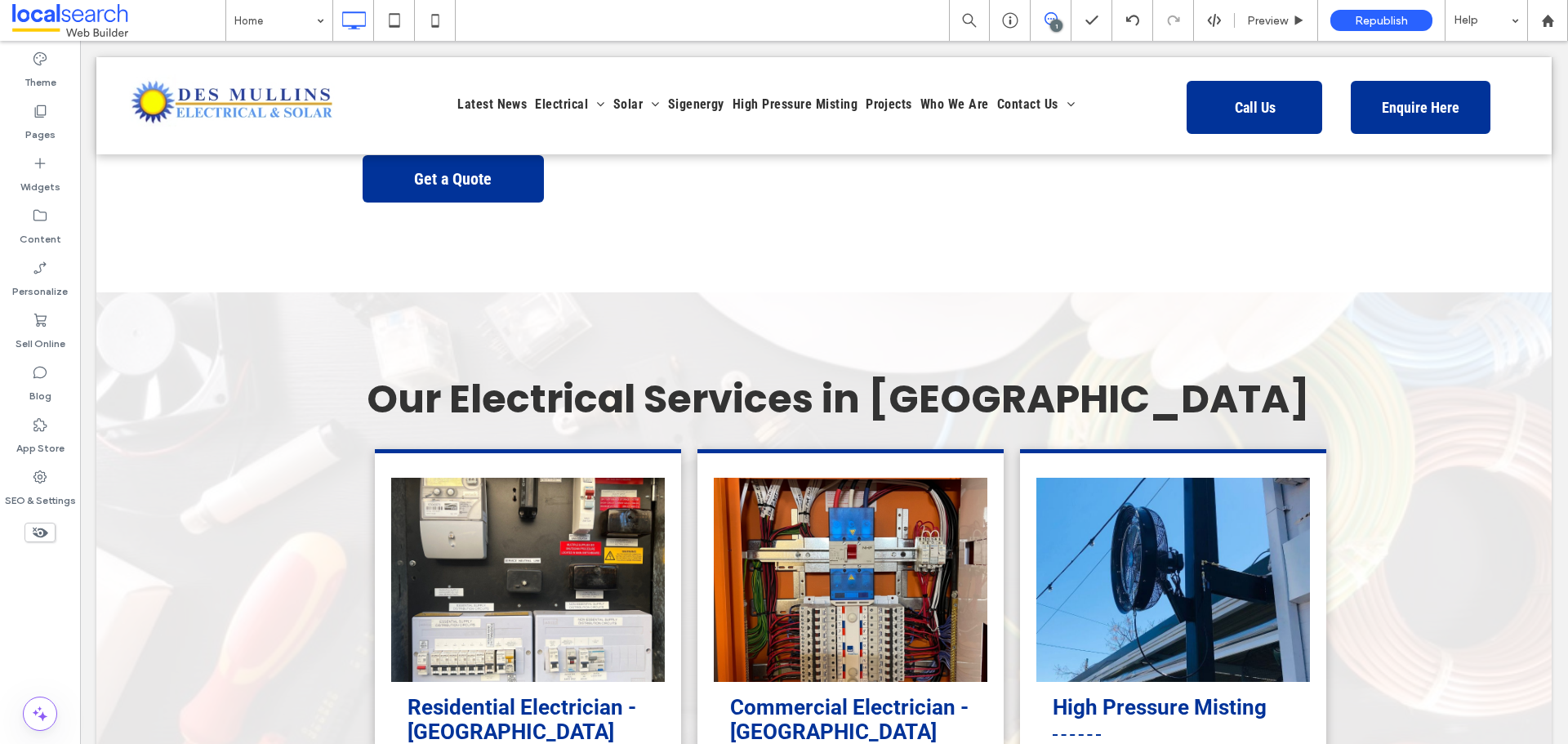
click at [1050, 20] on icon at bounding box center [1051, 18] width 13 height 13
click at [1549, 160] on use at bounding box center [1551, 157] width 13 height 13
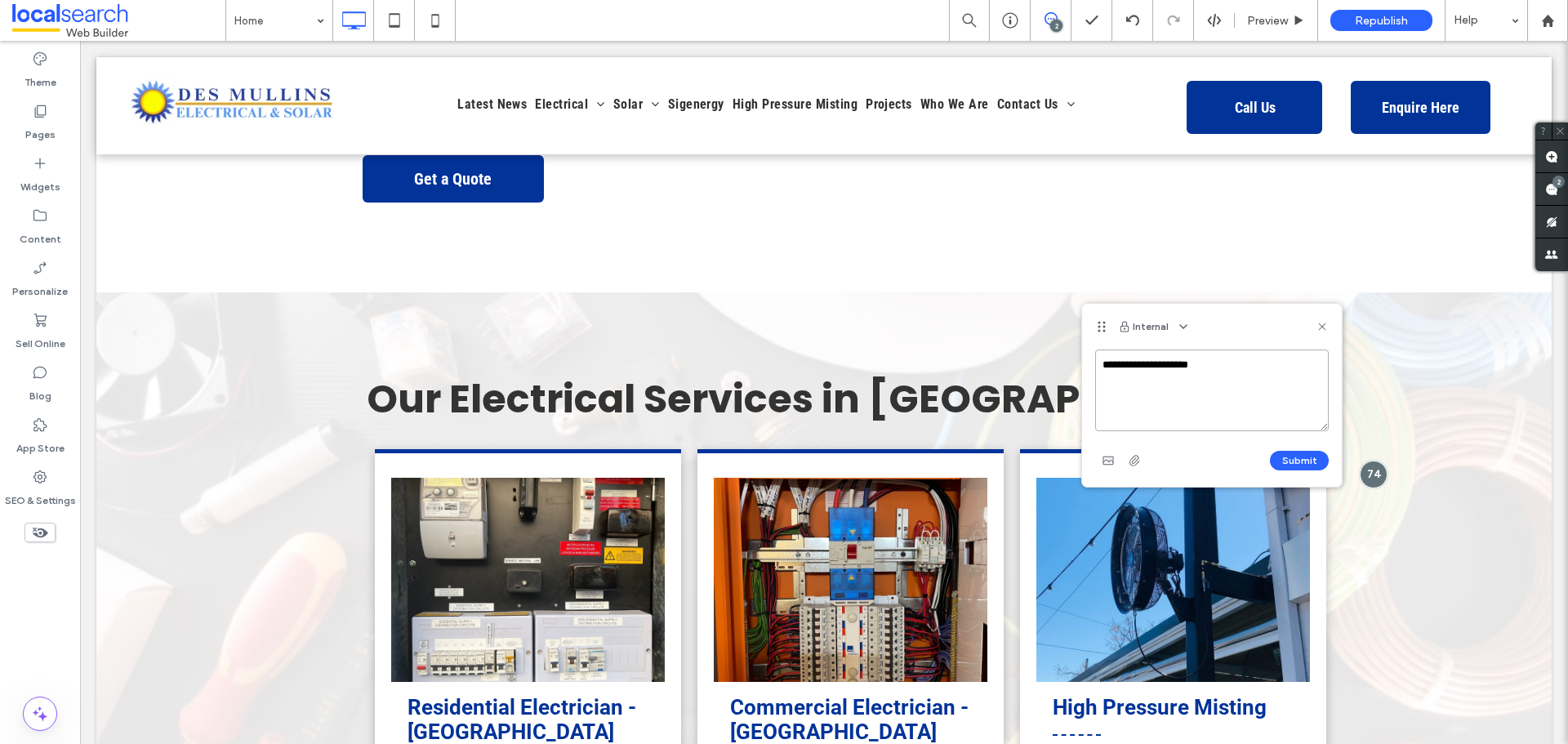
click at [1216, 382] on textarea "**********" at bounding box center [1213, 390] width 234 height 82
type textarea "**********"
click at [1119, 461] on span "button" at bounding box center [1109, 460] width 26 height 26
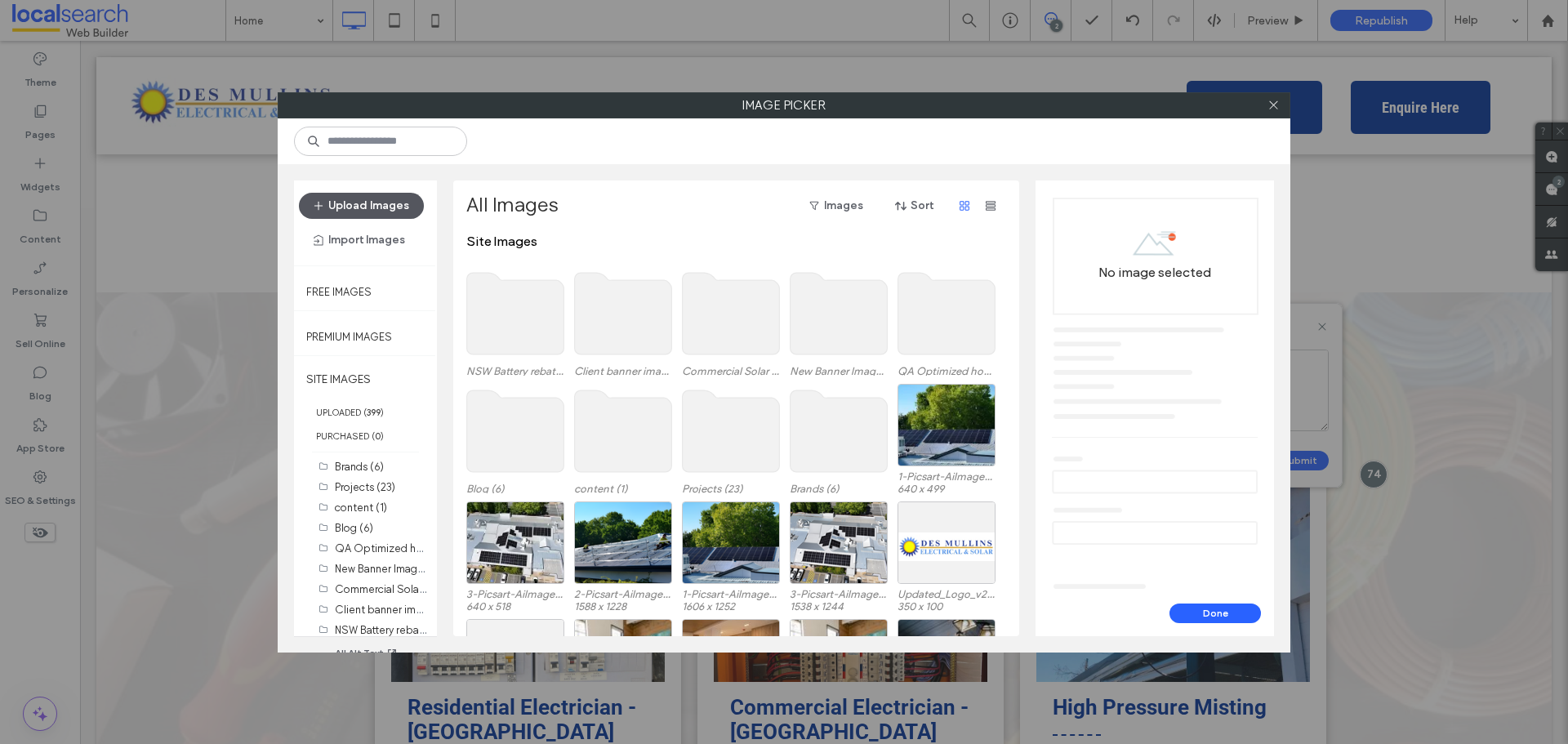
click at [357, 217] on button "Upload Images" at bounding box center [361, 206] width 125 height 26
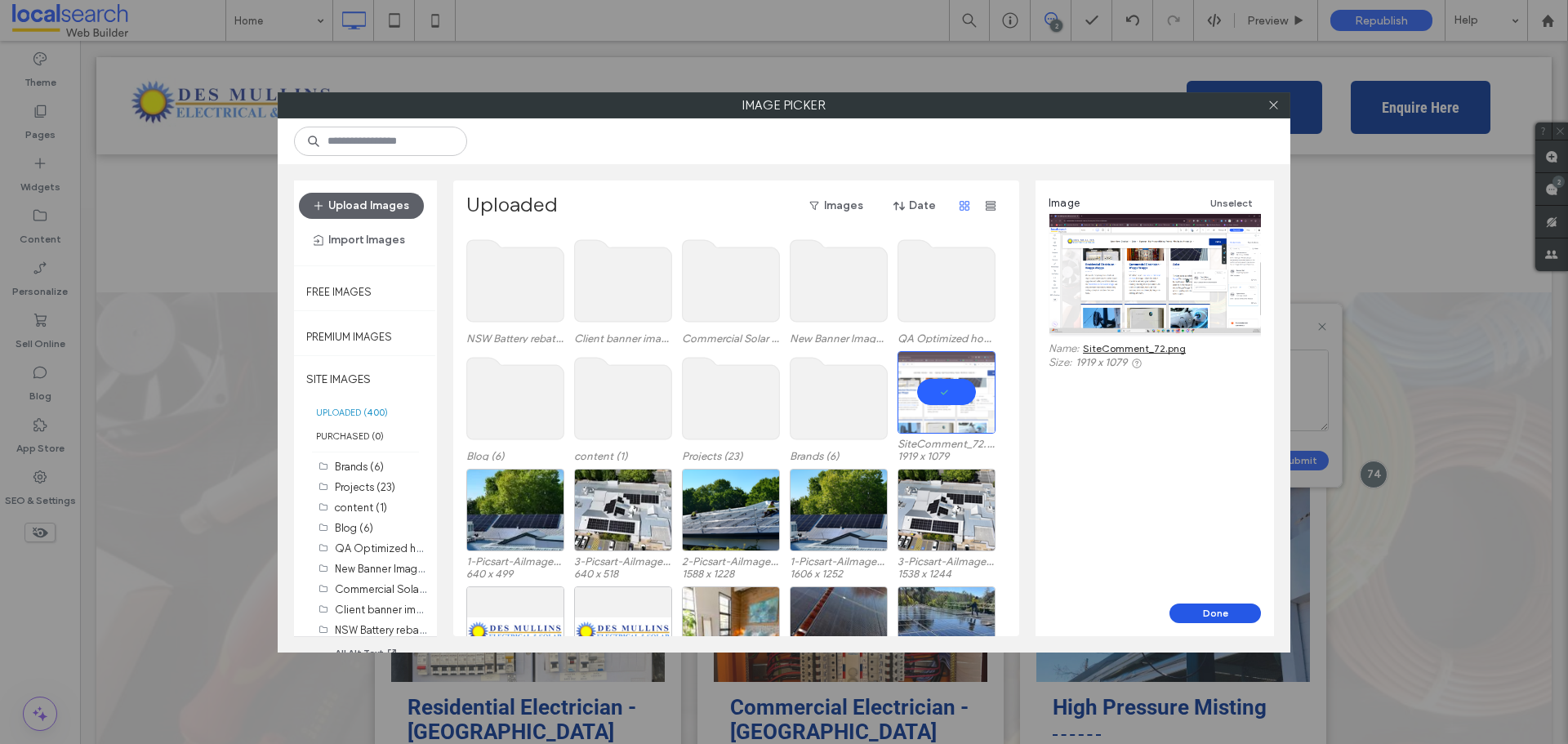
click at [1240, 617] on button "Done" at bounding box center [1215, 613] width 91 height 19
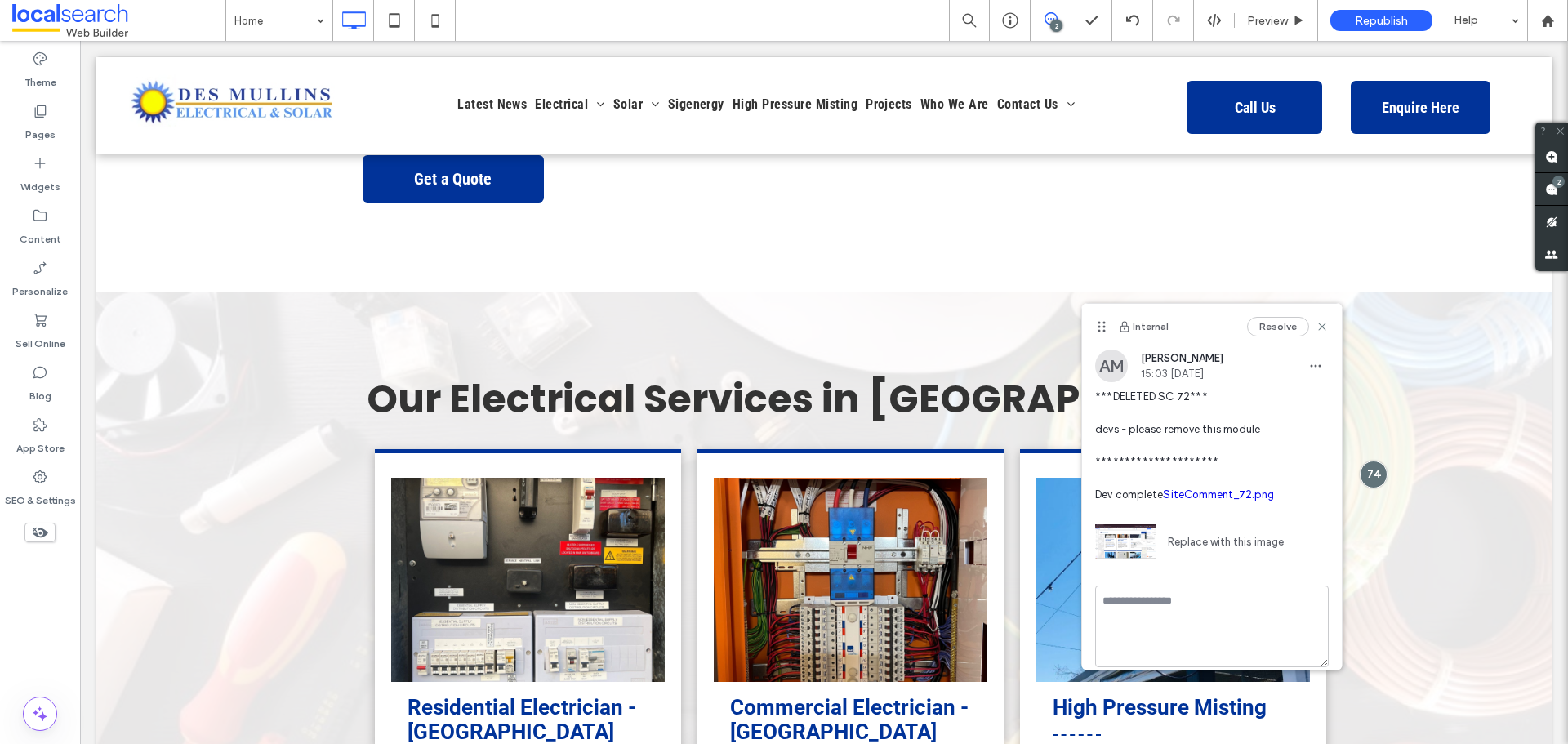
scroll to position [0, 0]
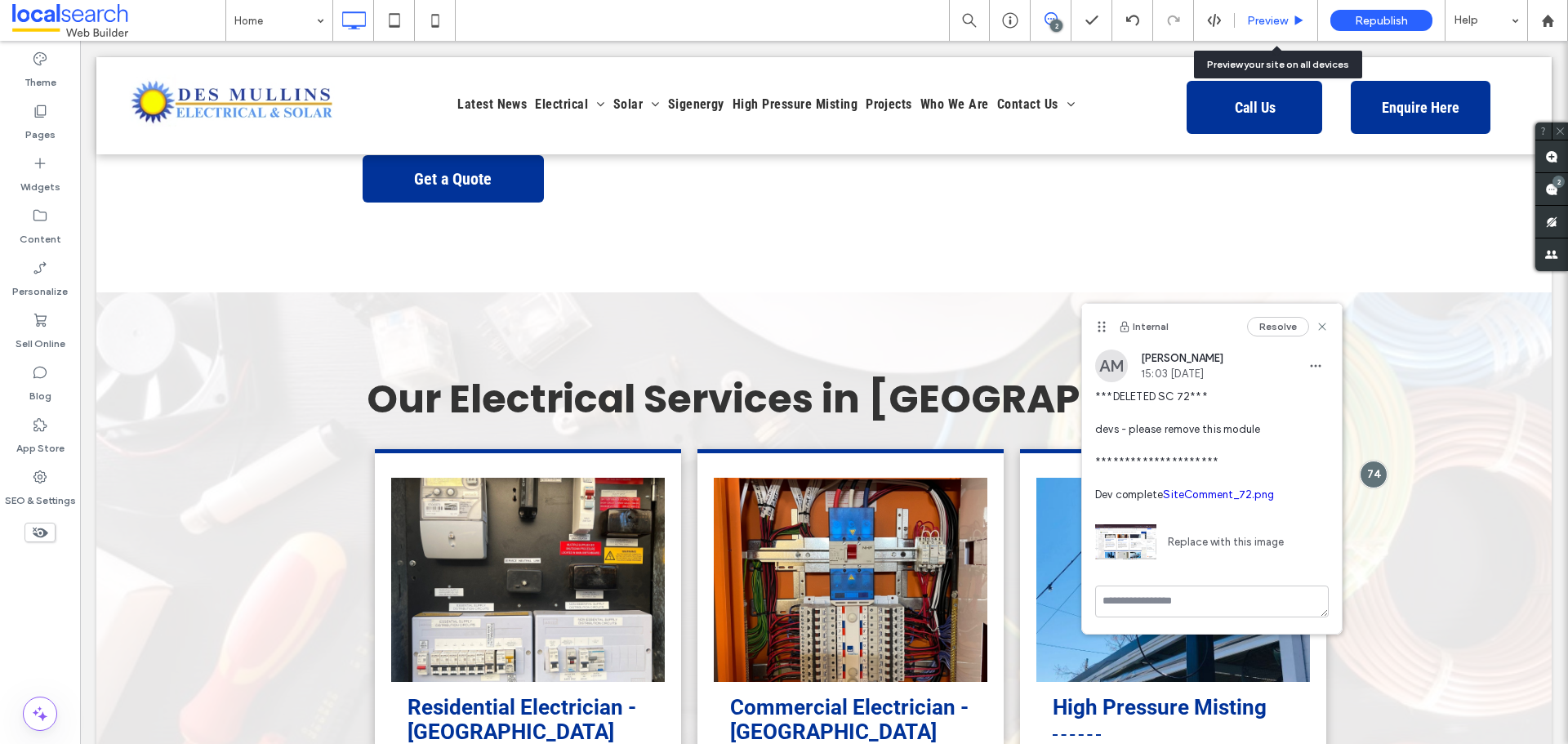
drag, startPoint x: 1136, startPoint y: 97, endPoint x: 1284, endPoint y: 17, distance: 168.2
click at [1284, 17] on span "Preview" at bounding box center [1268, 20] width 41 height 14
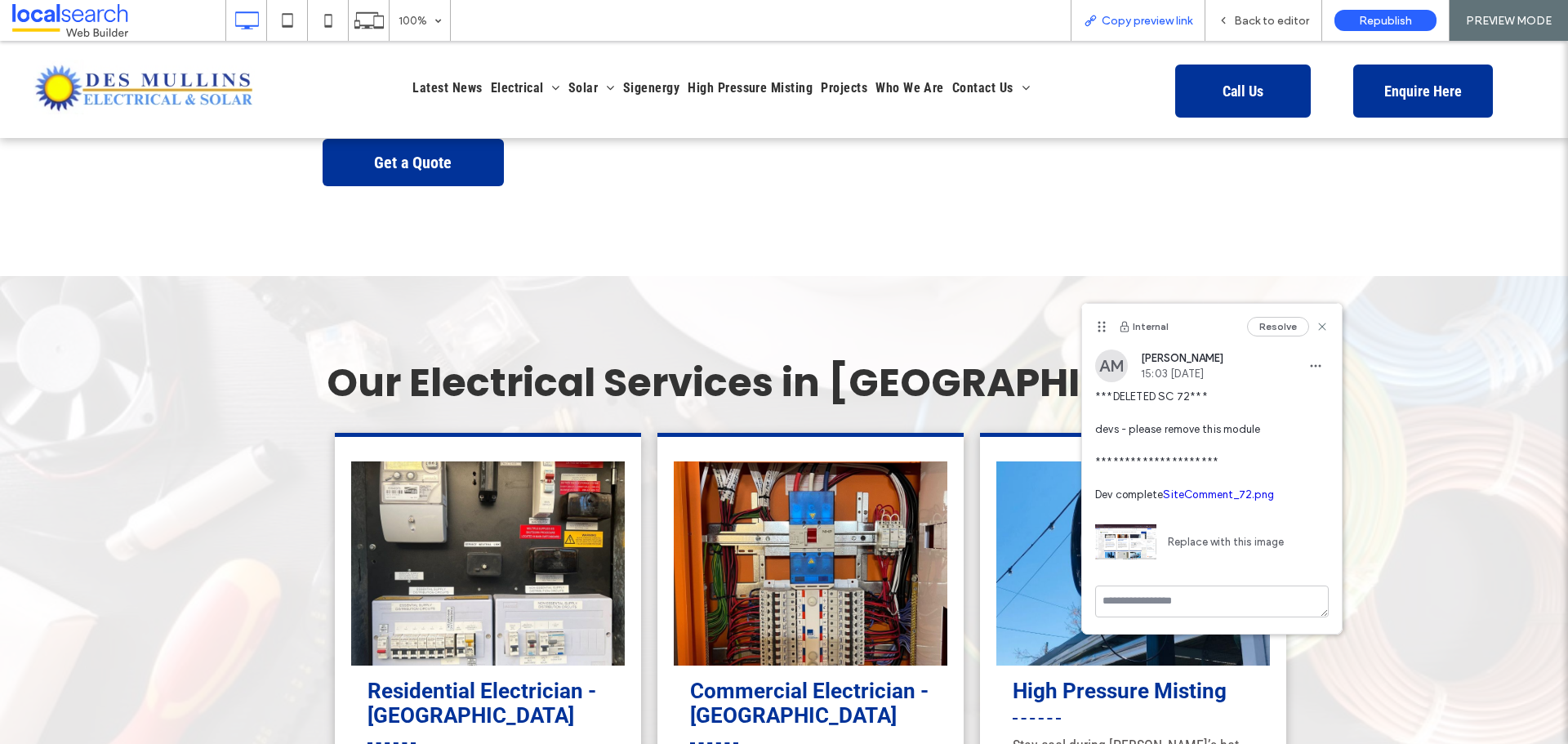
click at [1096, 3] on div "Copy preview link" at bounding box center [1138, 20] width 135 height 41
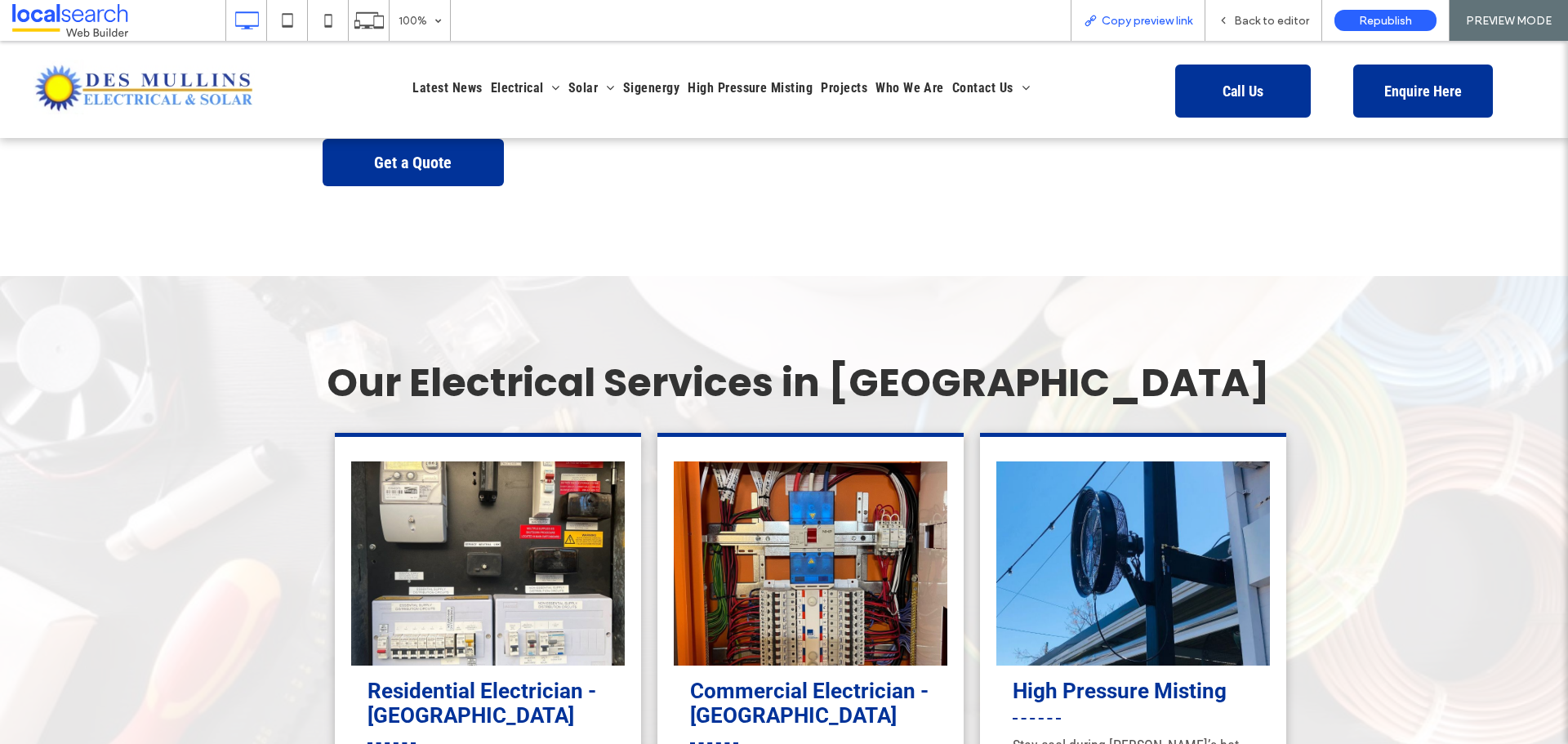
click at [1159, 18] on span "Copy preview link" at bounding box center [1147, 20] width 91 height 14
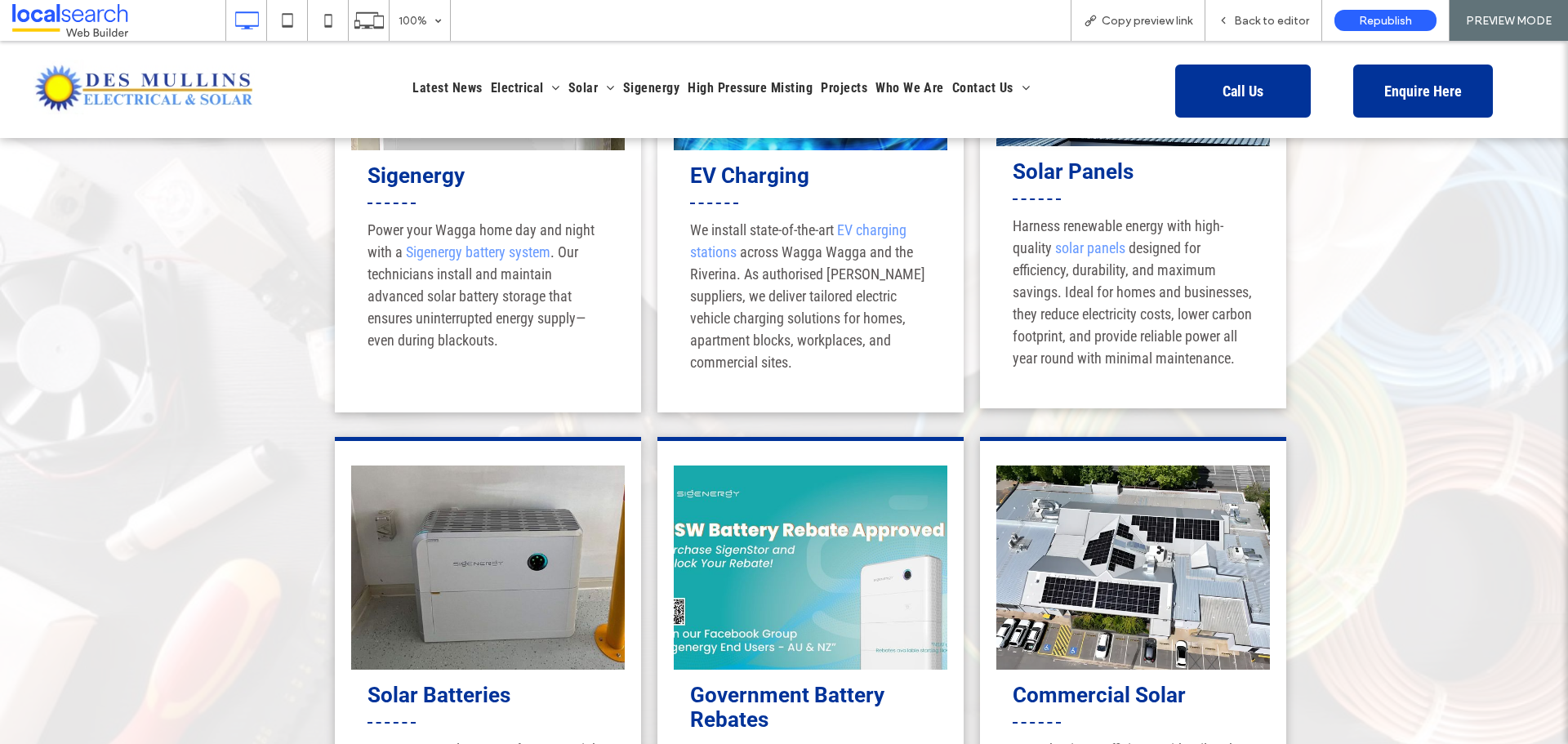
scroll to position [2042, 0]
